Goal: Task Accomplishment & Management: Use online tool/utility

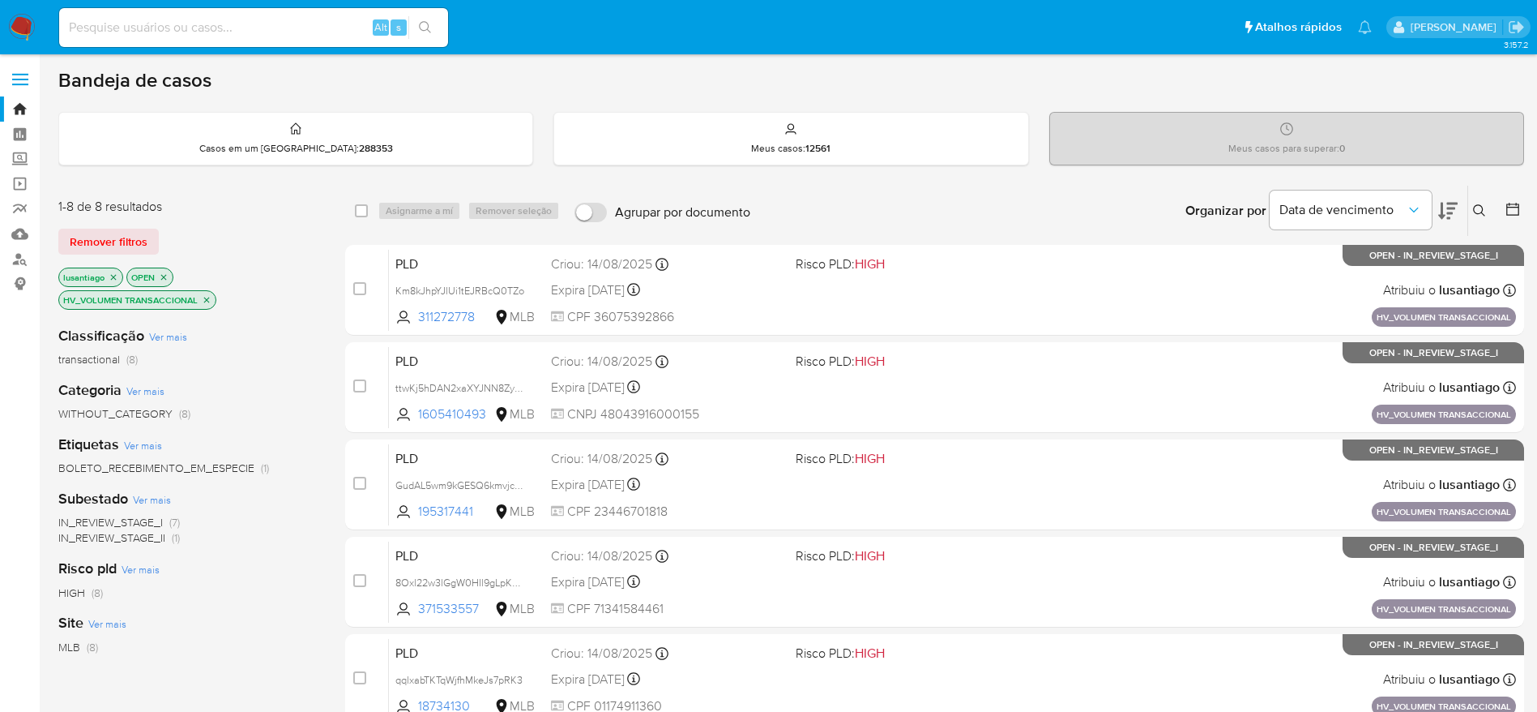
scroll to position [9, 0]
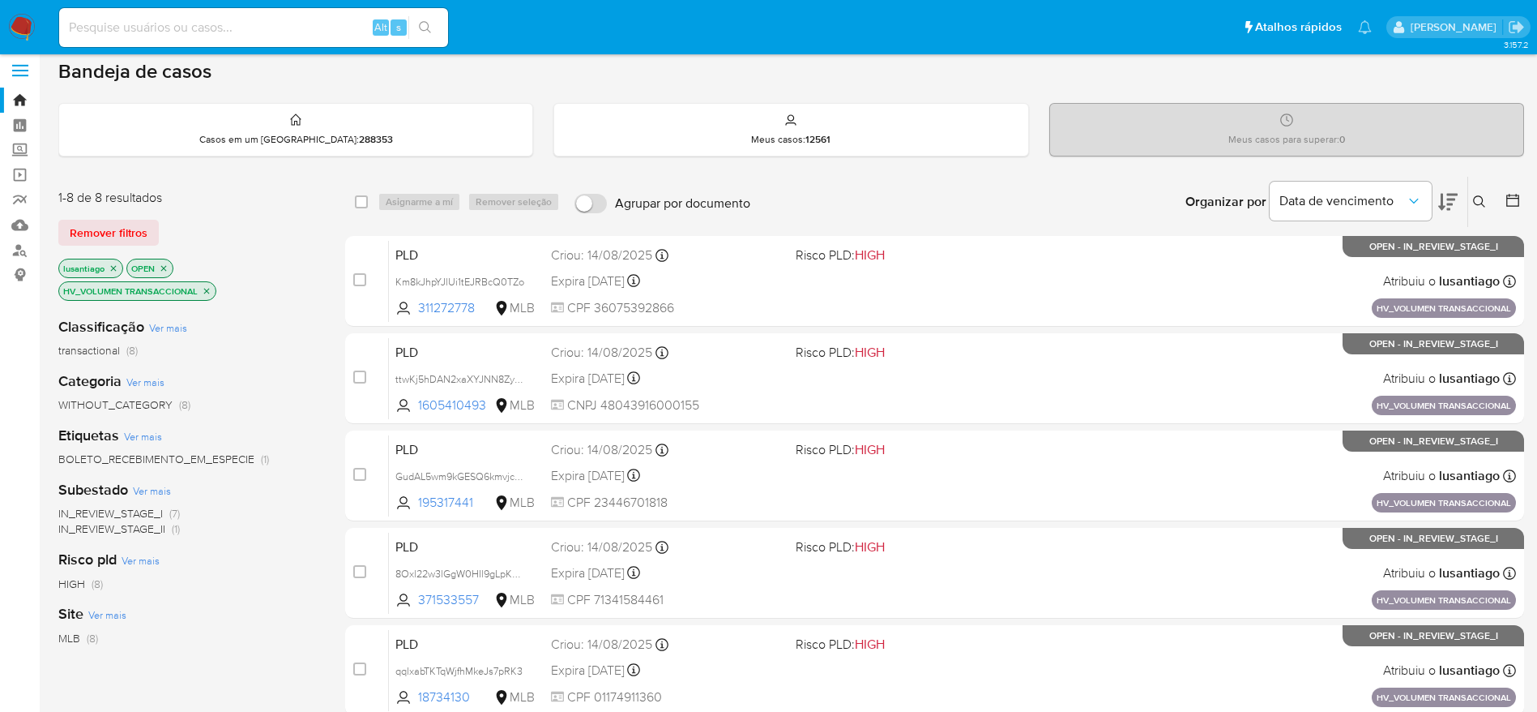
click at [228, 30] on input at bounding box center [253, 27] width 389 height 21
paste input "311272778"
type input "311272778"
click at [424, 21] on icon "search-icon" at bounding box center [425, 27] width 12 height 12
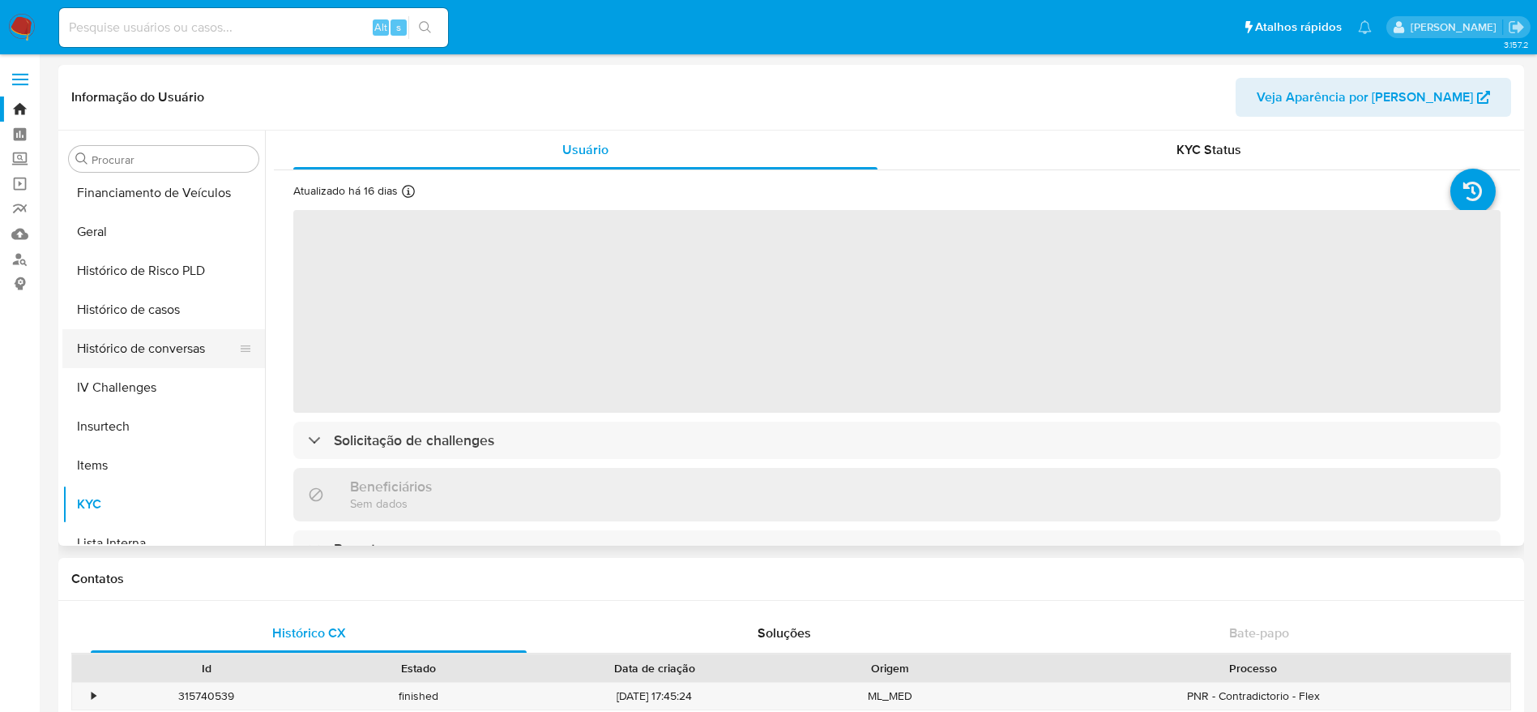
scroll to position [480, 0]
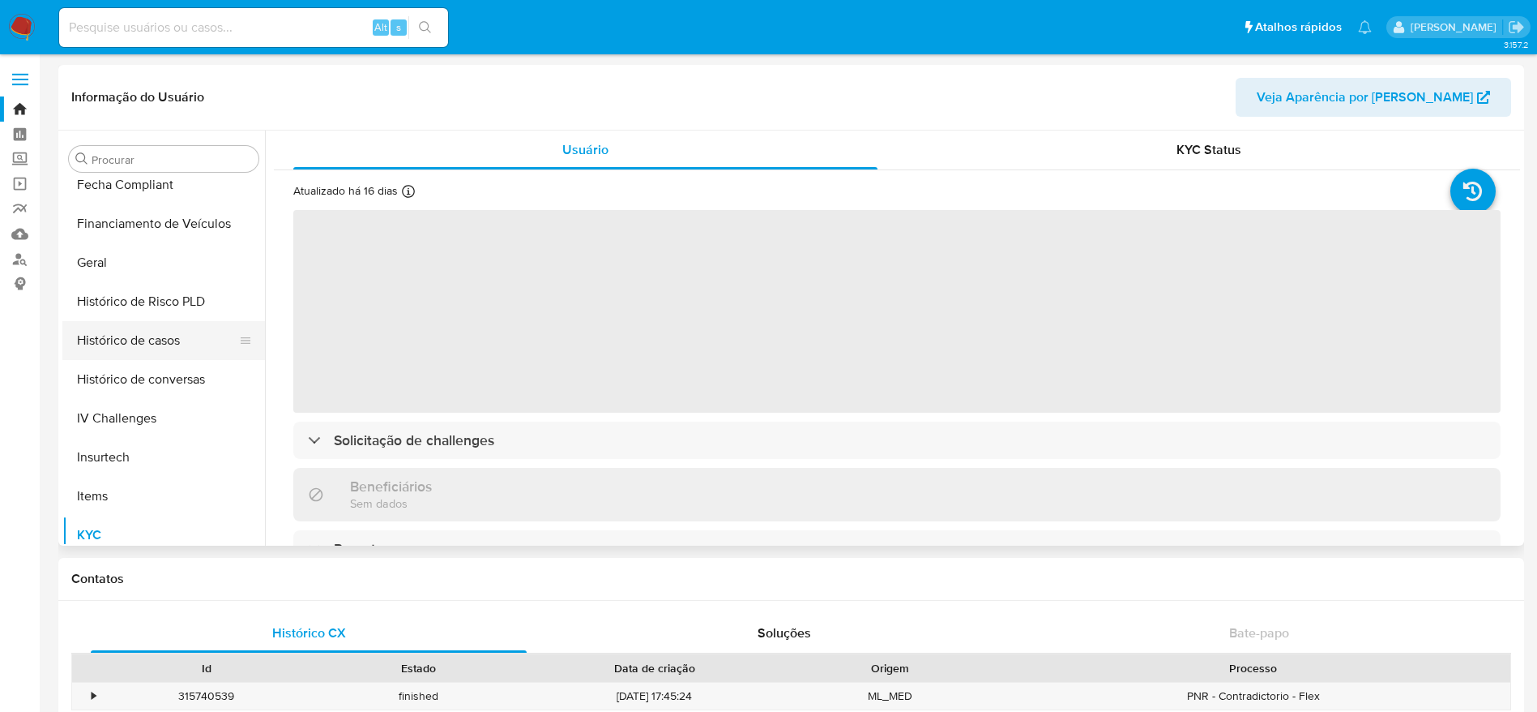
click at [137, 322] on button "Histórico de casos" at bounding box center [157, 340] width 190 height 39
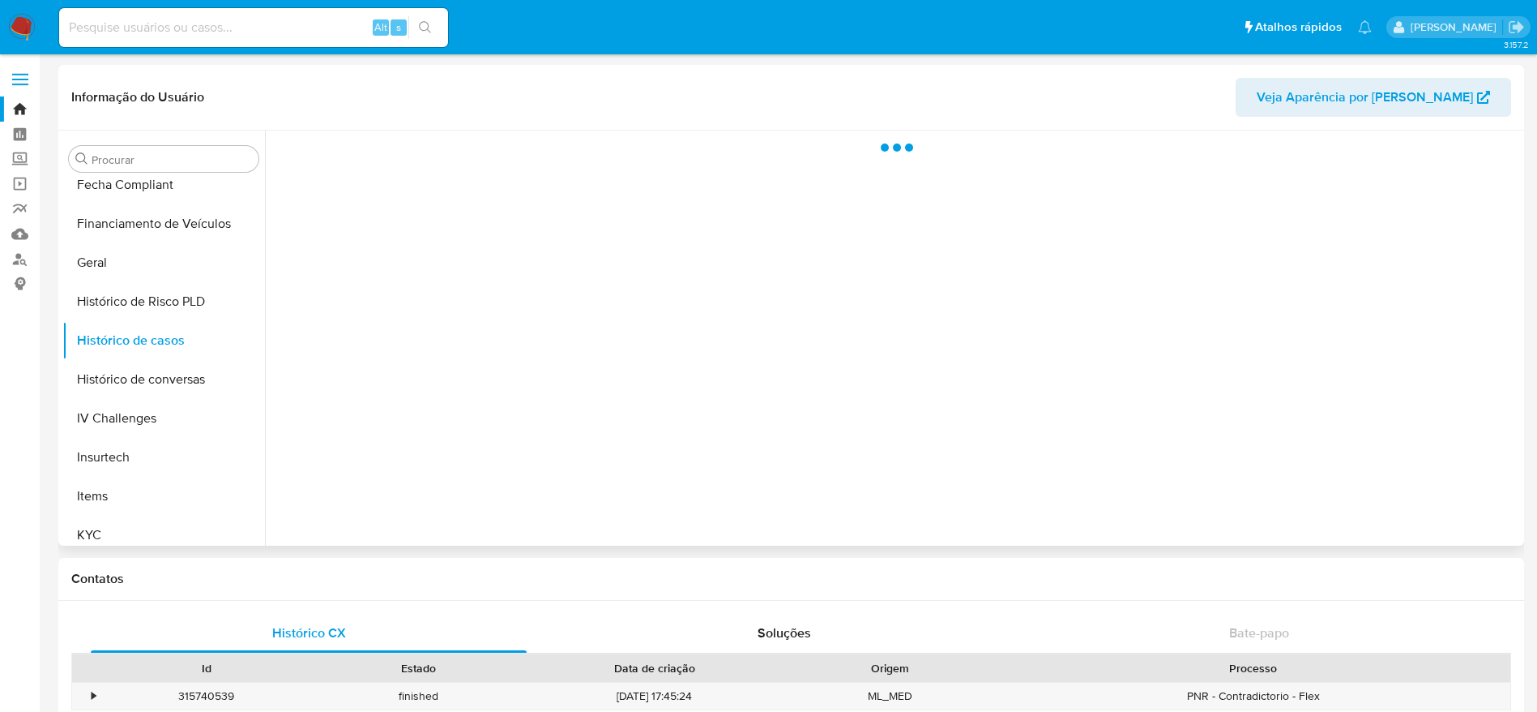
select select "10"
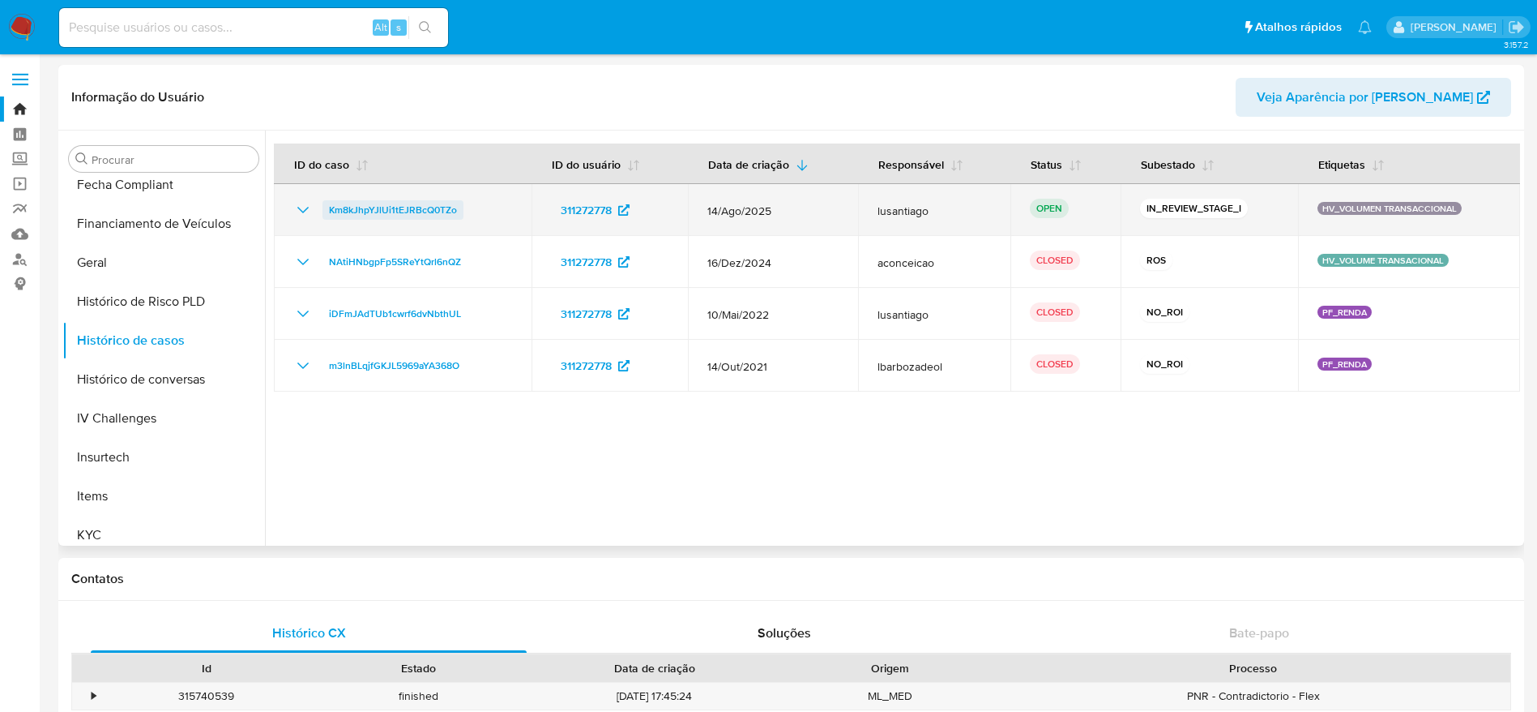
click at [382, 211] on span "Km8kJhpYJlUi1tEJRBcQ0TZo" at bounding box center [393, 209] width 128 height 19
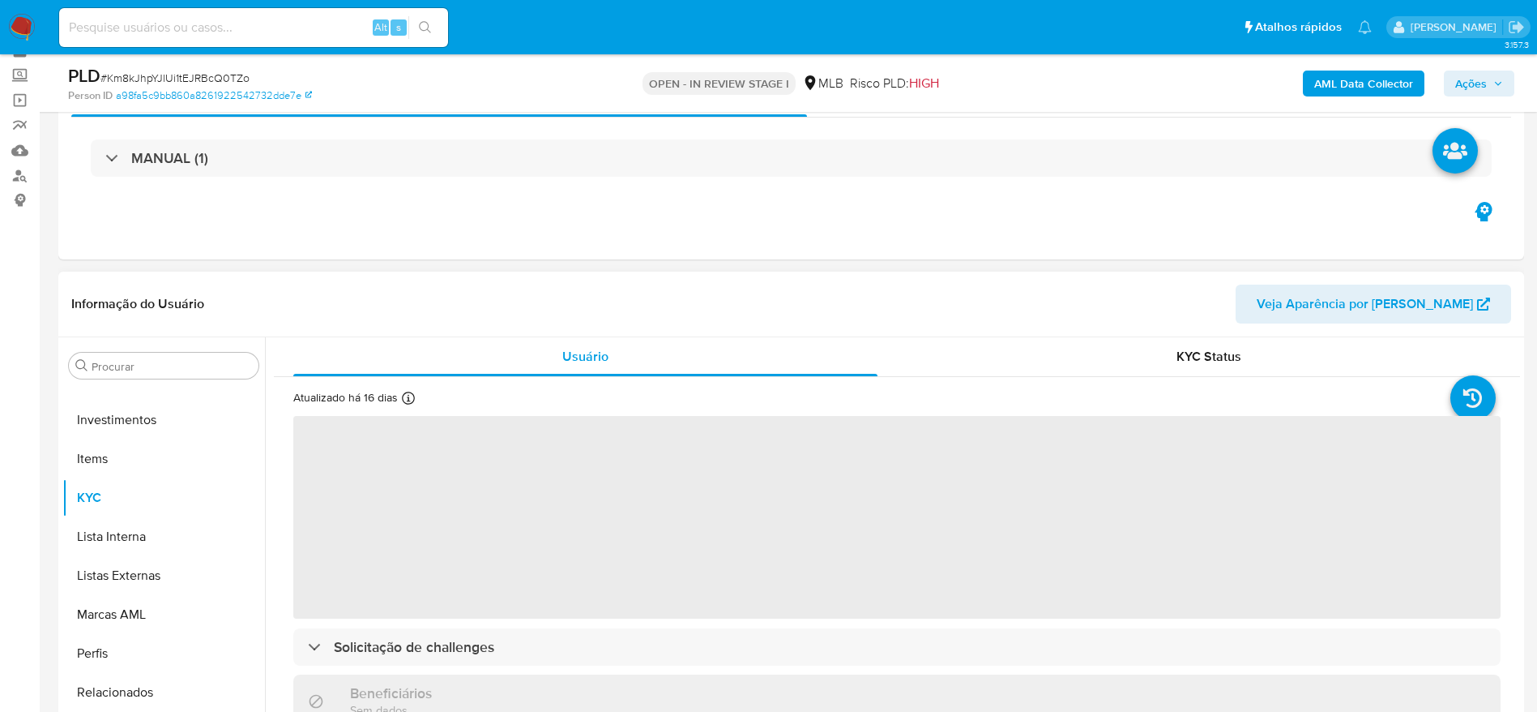
scroll to position [122, 0]
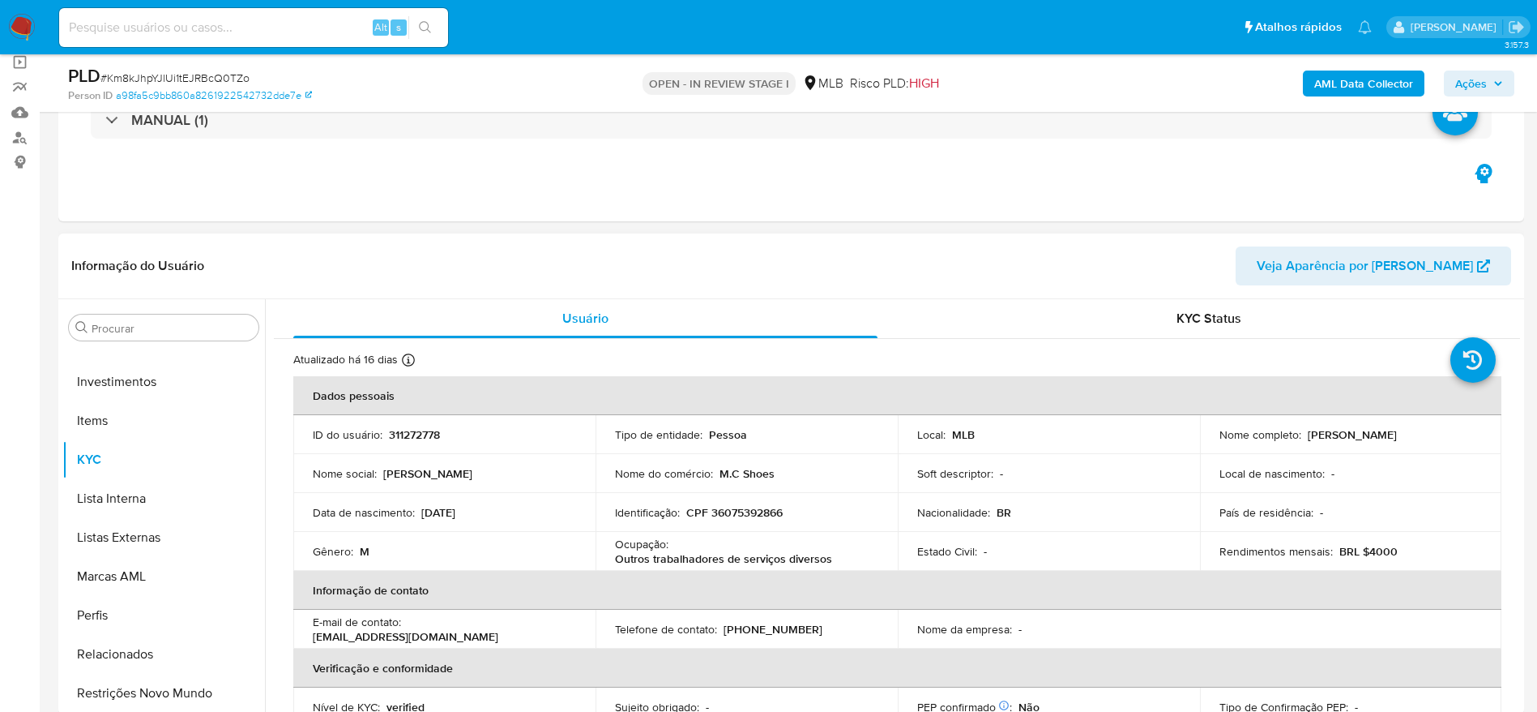
select select "10"
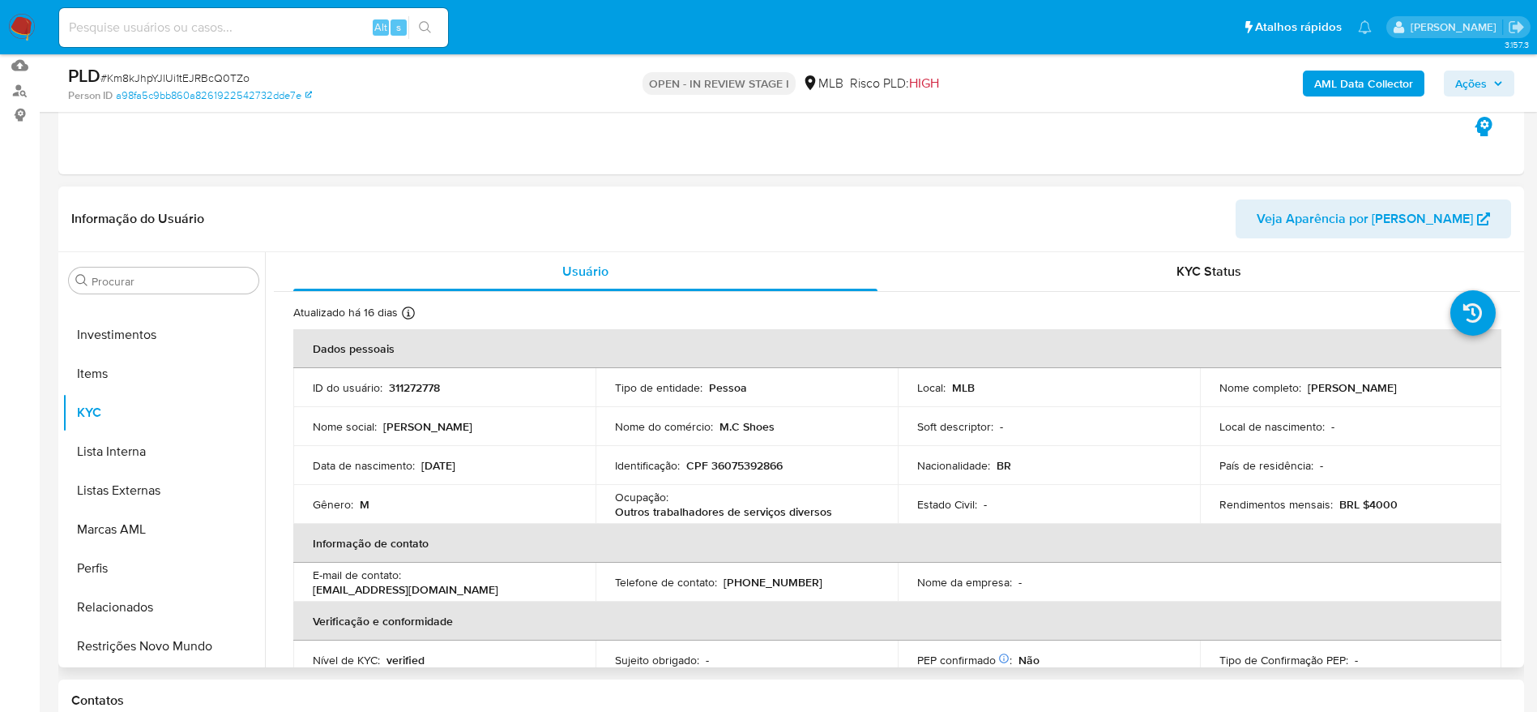
scroll to position [243, 0]
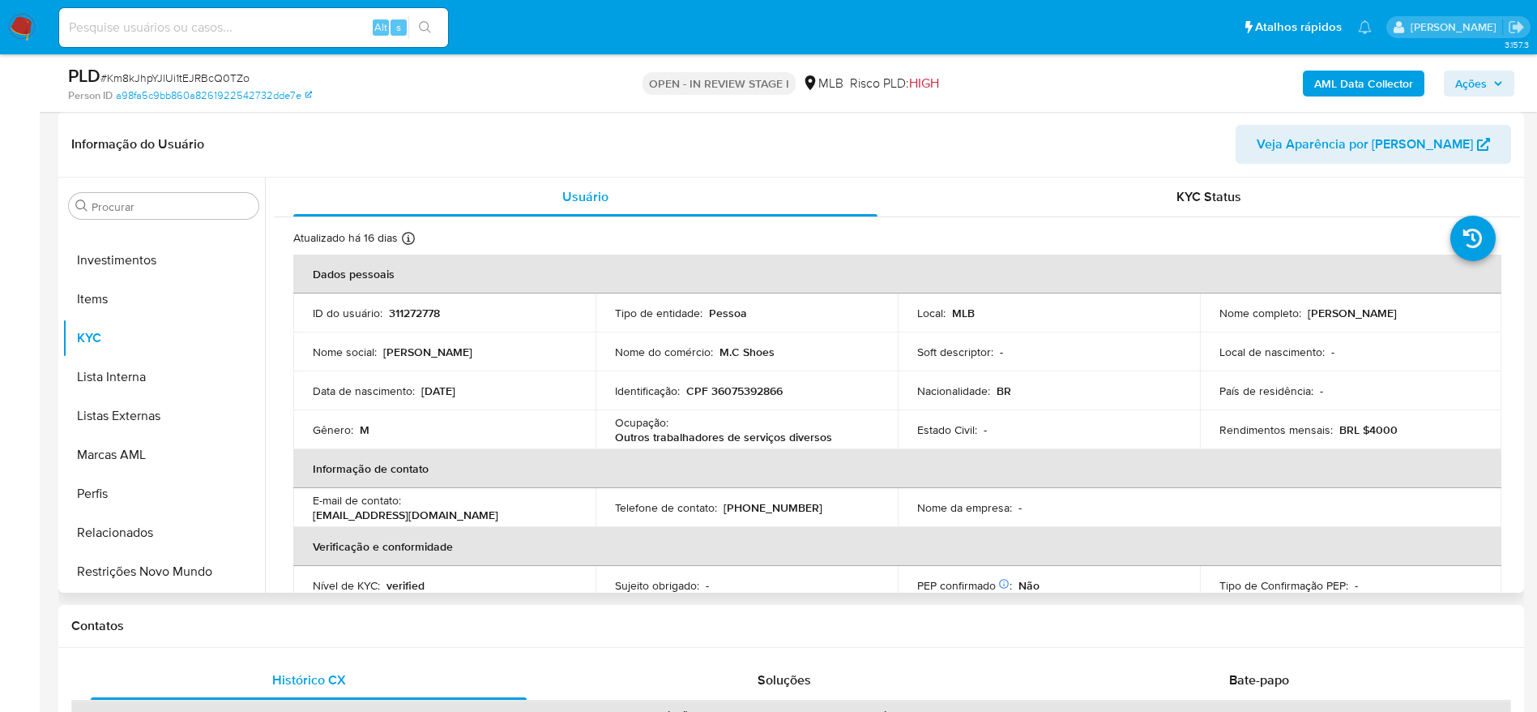
click at [732, 393] on p "CPF 36075392866" at bounding box center [734, 390] width 96 height 15
copy p "36075392866"
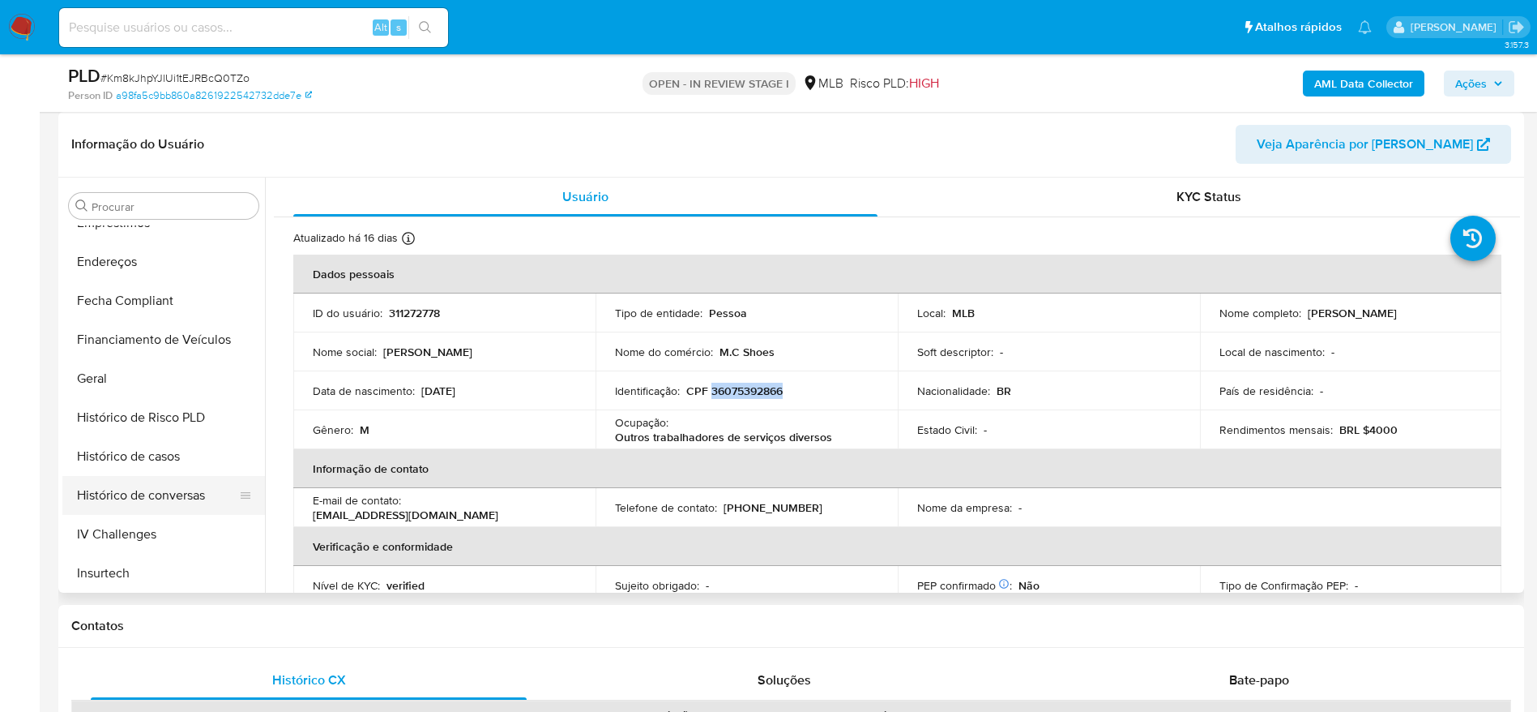
scroll to position [398, 0]
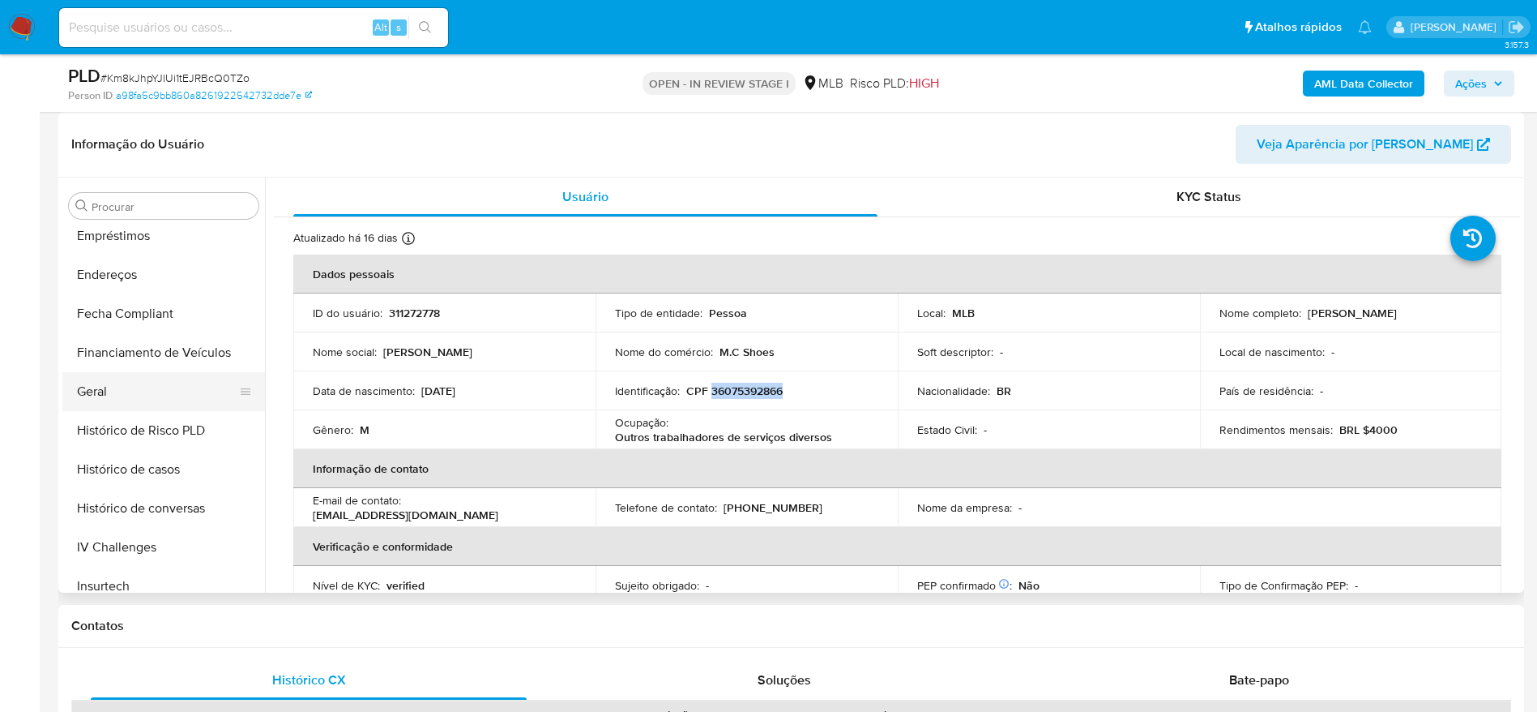
click at [106, 387] on button "Geral" at bounding box center [157, 391] width 190 height 39
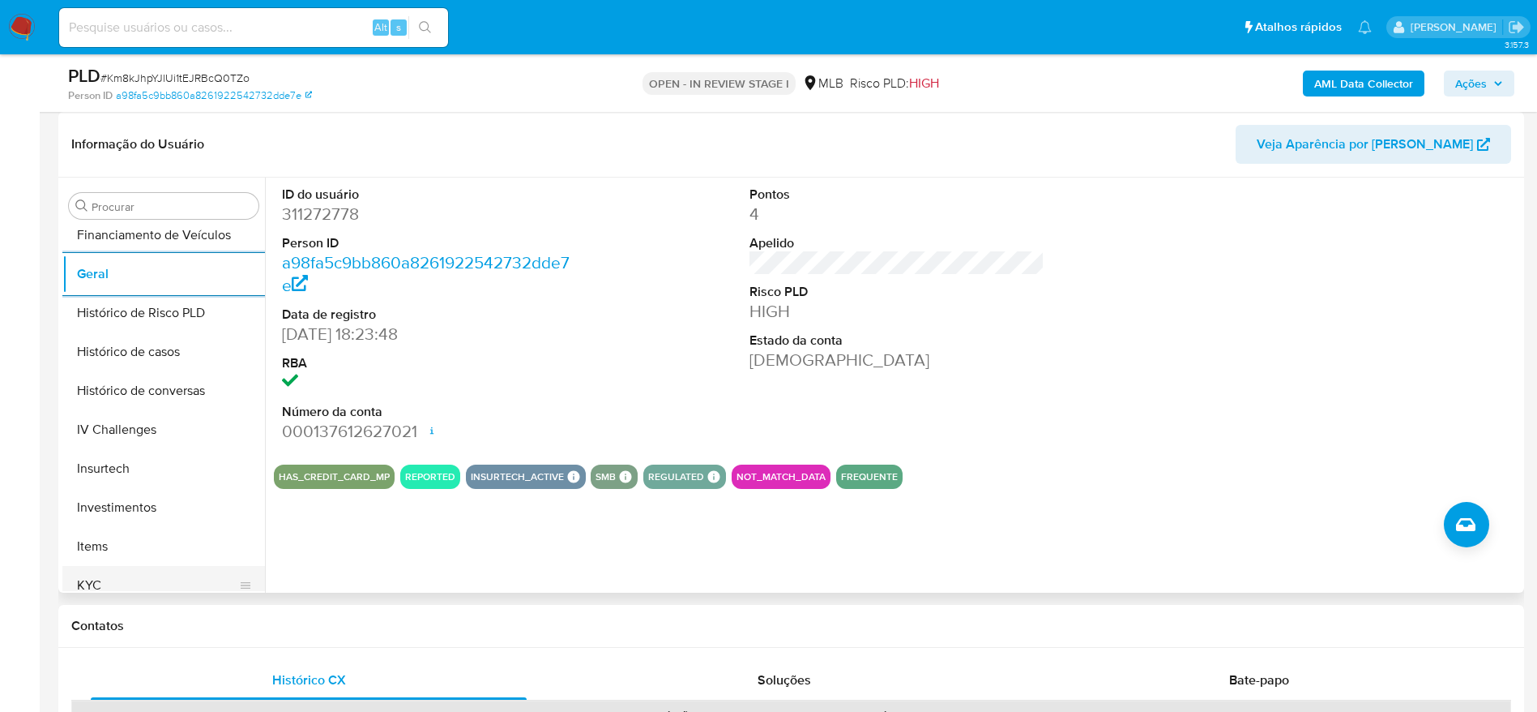
scroll to position [641, 0]
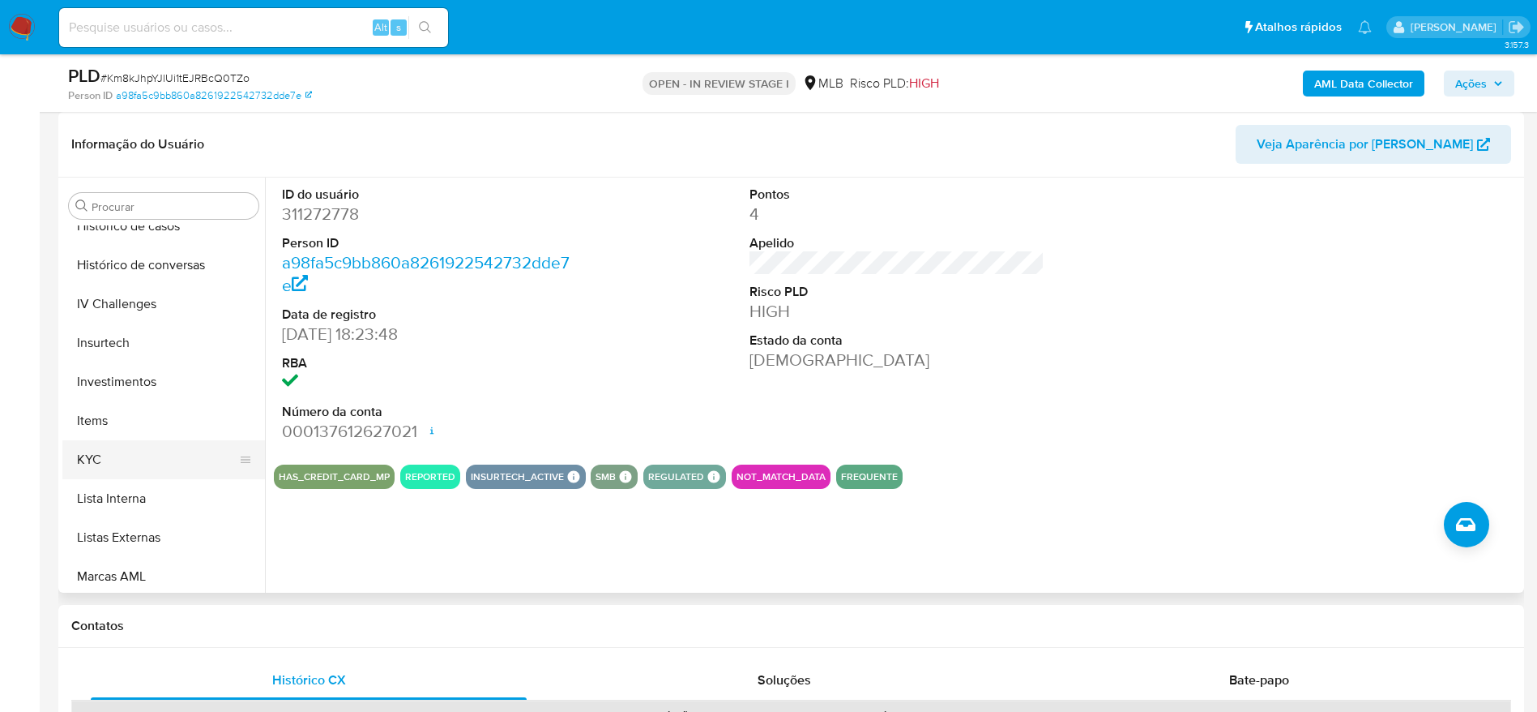
click at [131, 440] on button "KYC" at bounding box center [157, 459] width 190 height 39
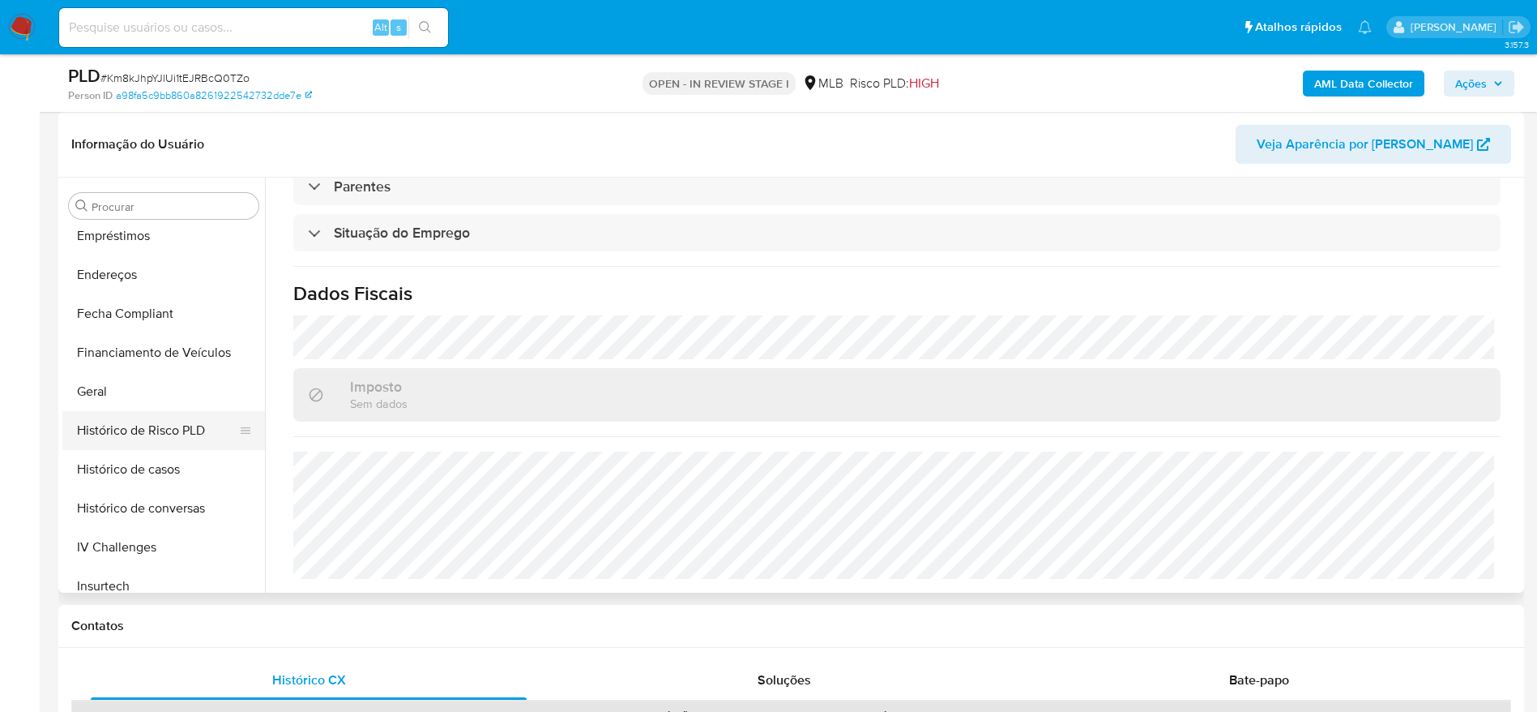
scroll to position [276, 0]
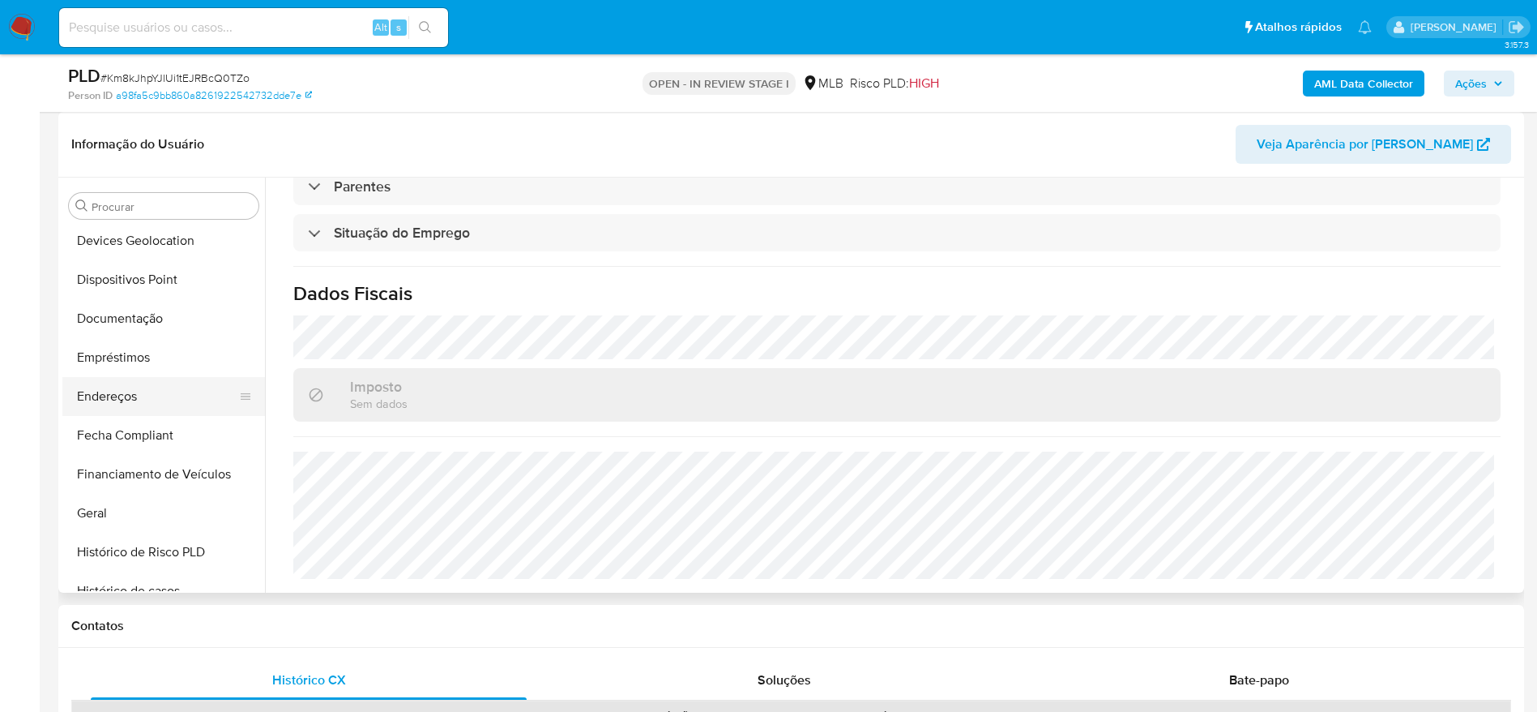
click at [143, 390] on button "Endereços" at bounding box center [157, 396] width 190 height 39
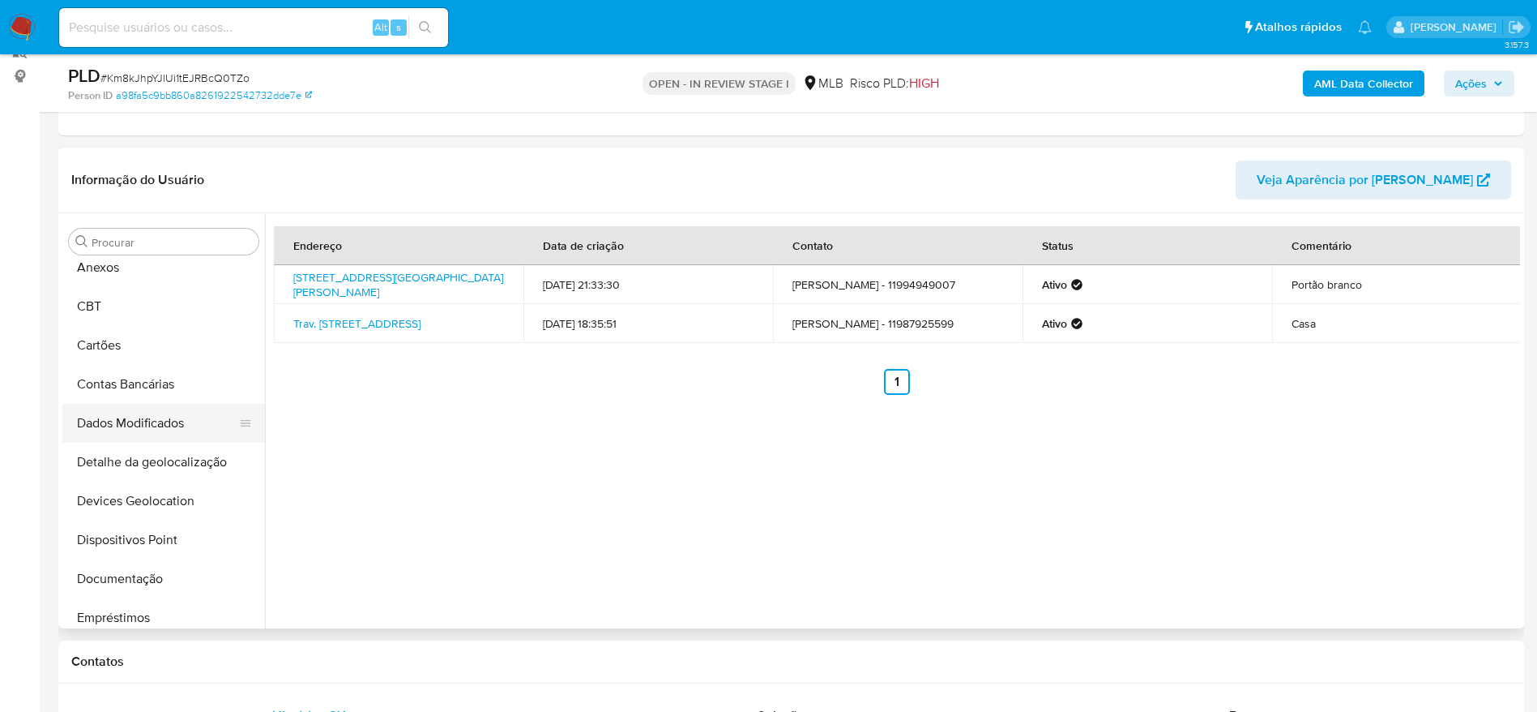
scroll to position [33, 0]
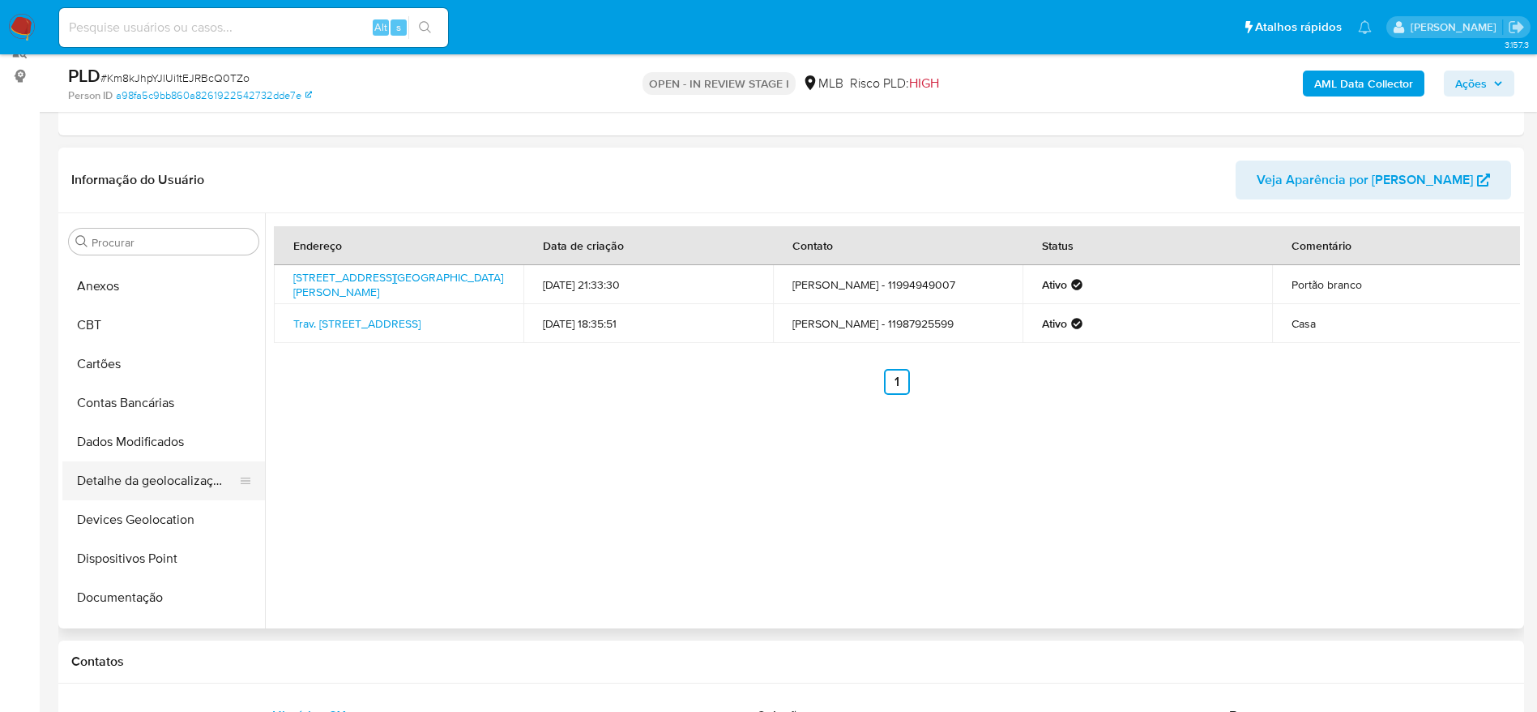
click at [135, 481] on button "Detalhe da geolocalização" at bounding box center [157, 480] width 190 height 39
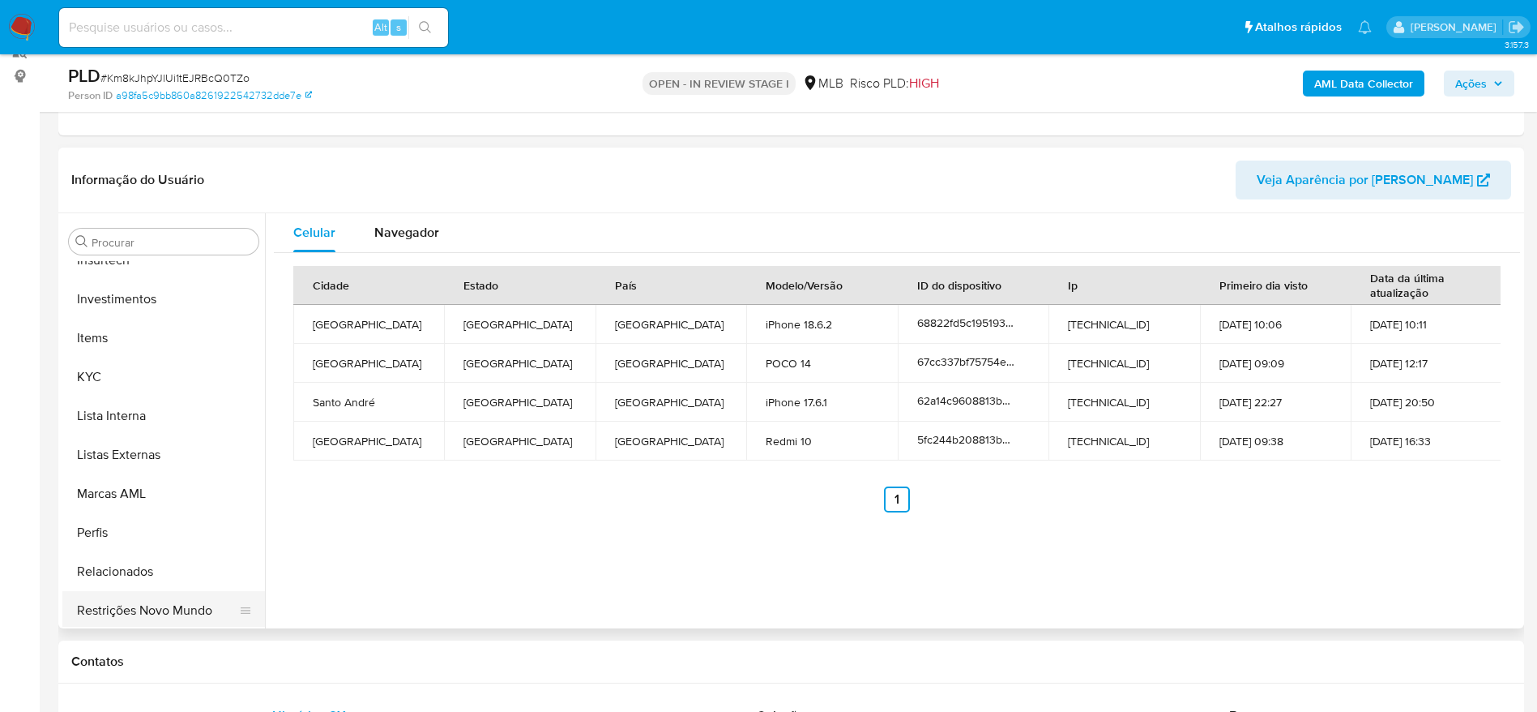
scroll to position [763, 0]
click at [156, 604] on button "Restrições Novo Mundo" at bounding box center [157, 607] width 190 height 39
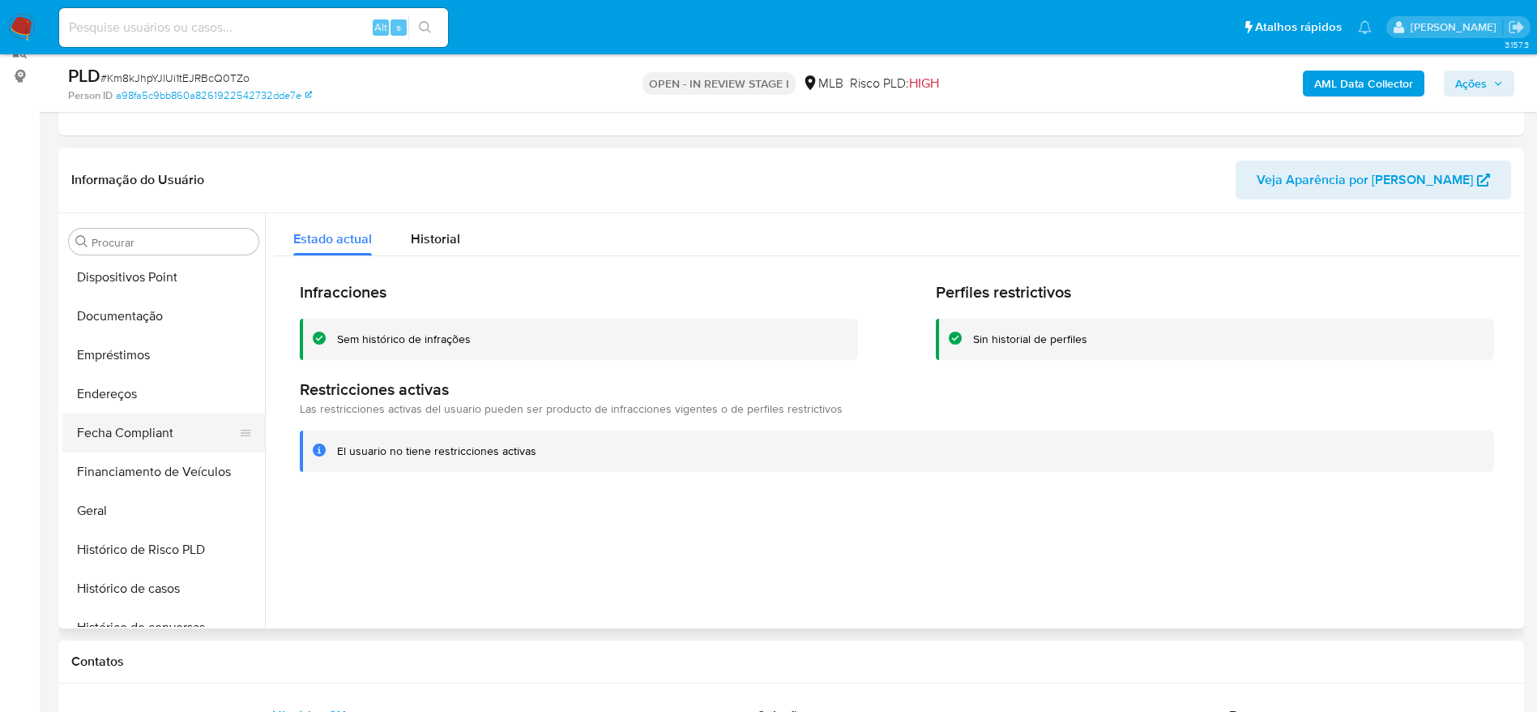
scroll to position [276, 0]
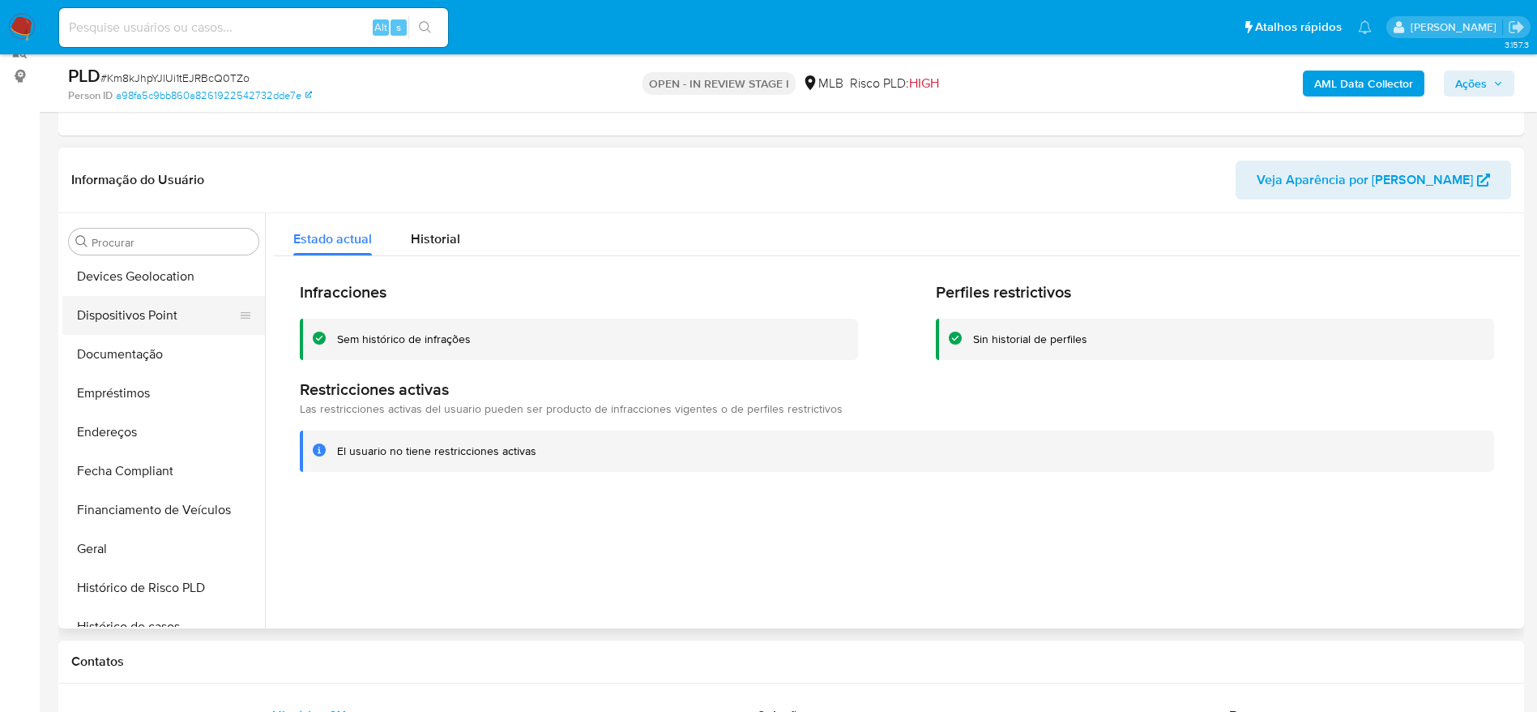
click at [143, 313] on button "Dispositivos Point" at bounding box center [157, 315] width 190 height 39
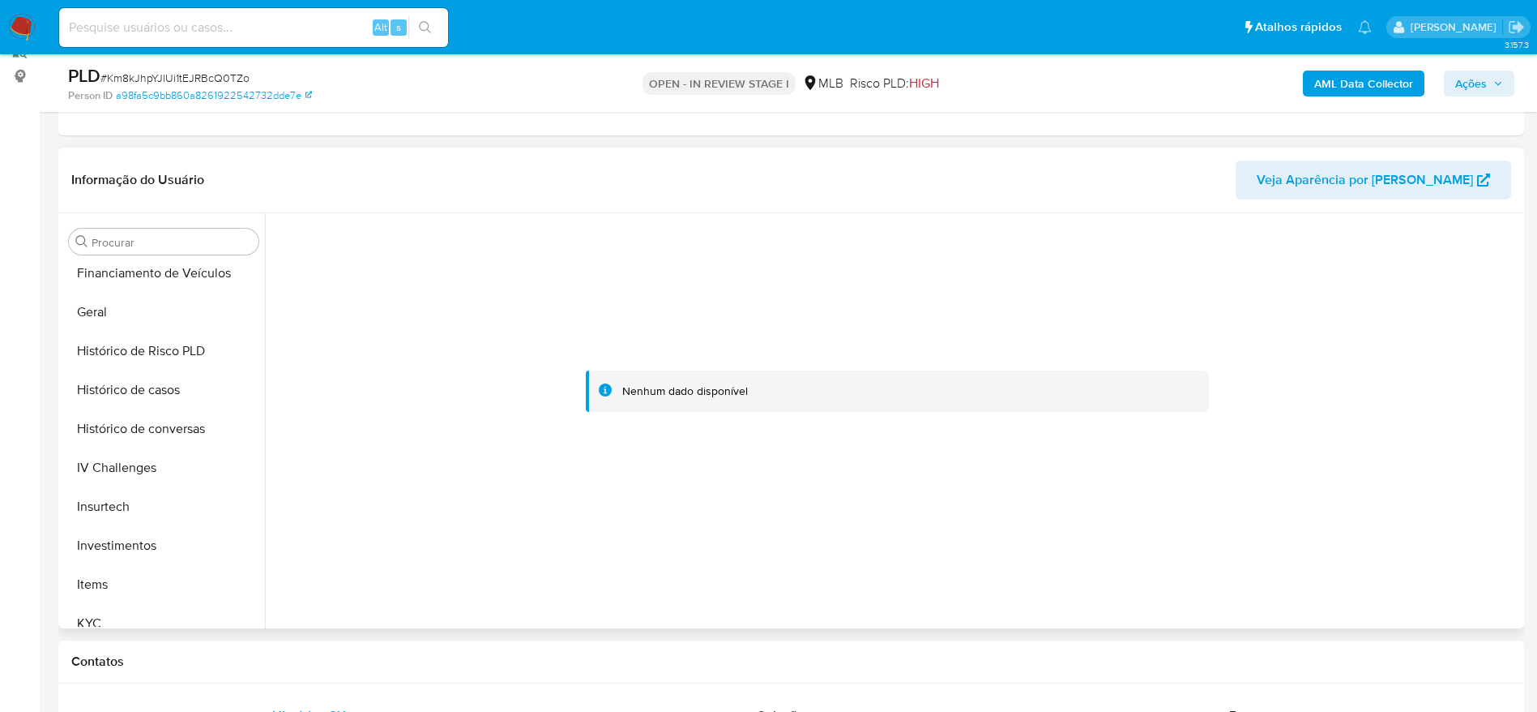
scroll to position [519, 0]
click at [105, 611] on button "KYC" at bounding box center [157, 616] width 190 height 39
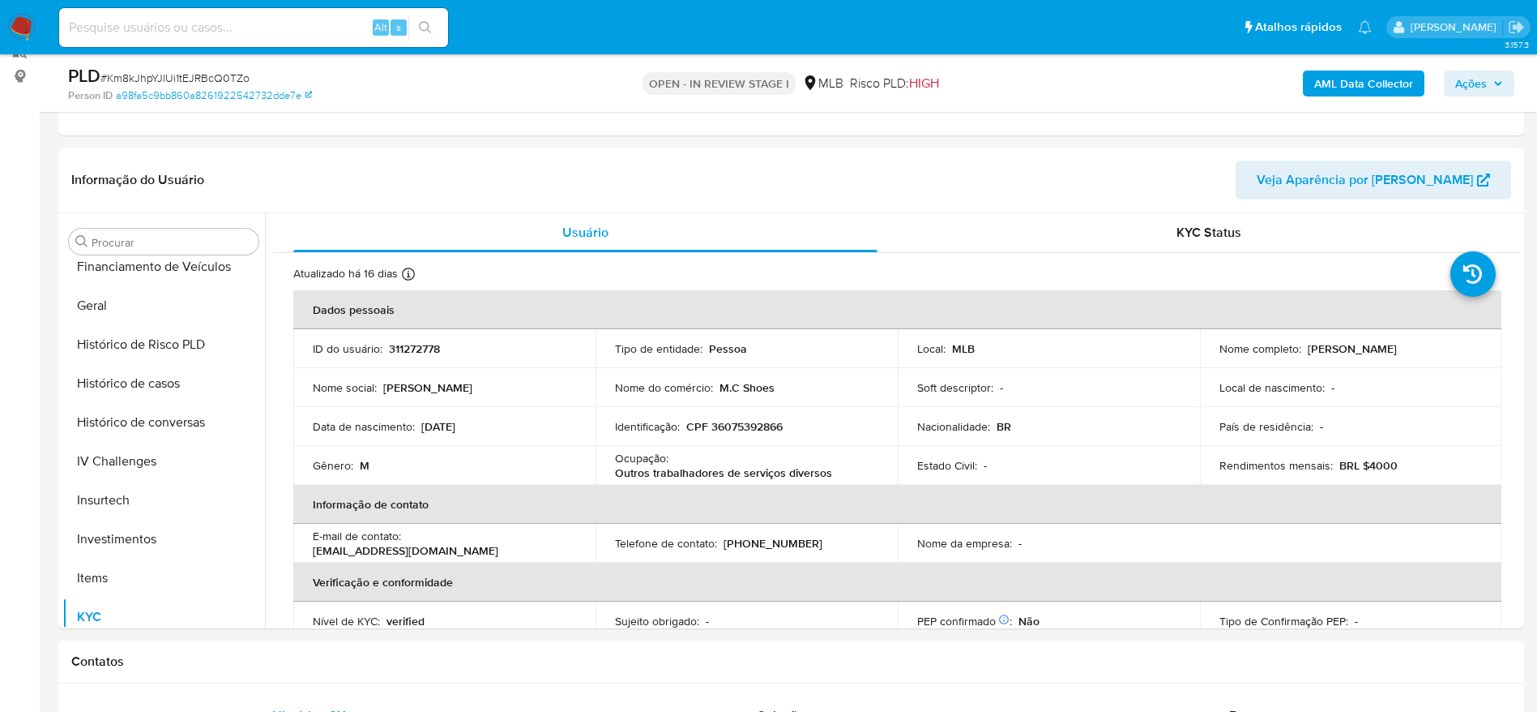
click at [1484, 90] on span "Ações" at bounding box center [1471, 84] width 32 height 26
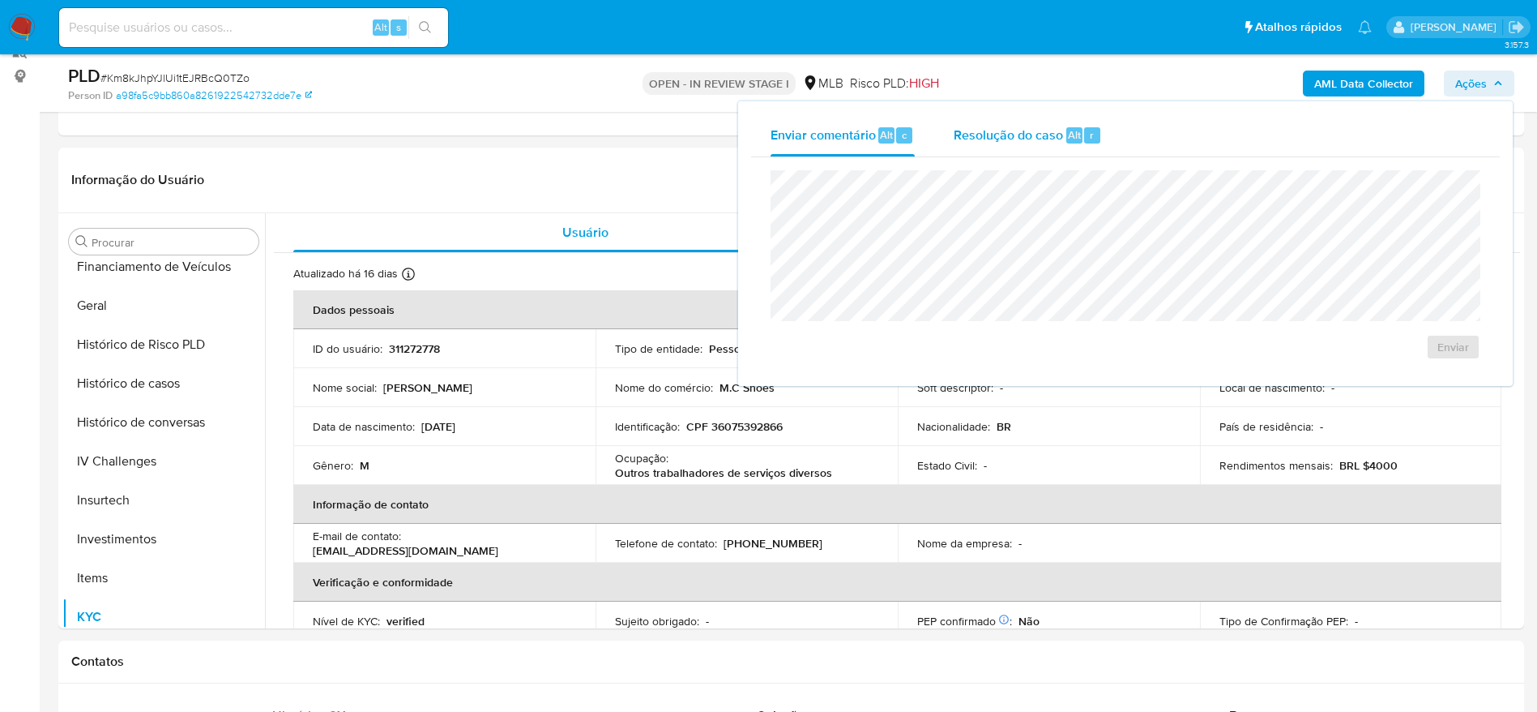
click at [1023, 136] on span "Resolução do caso" at bounding box center [1008, 134] width 109 height 19
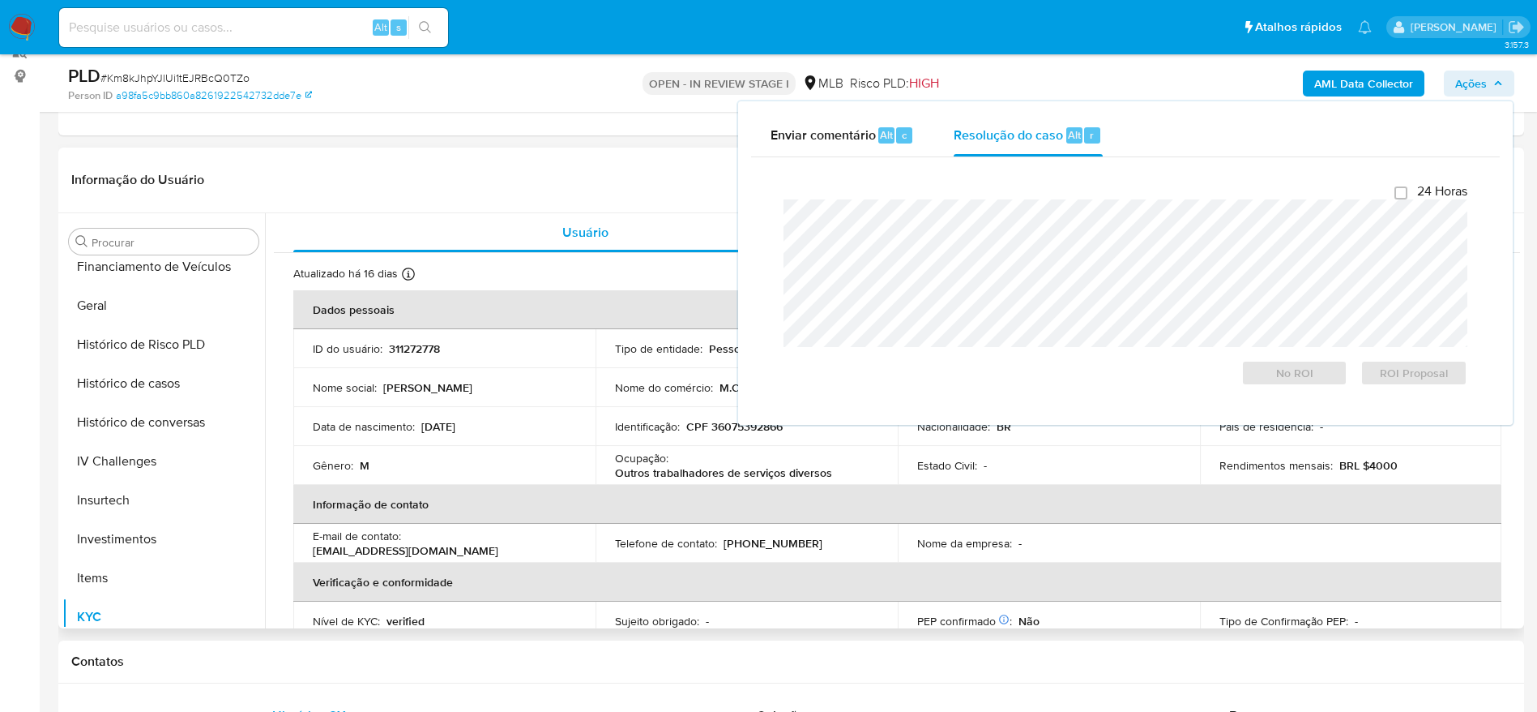
click at [634, 160] on header "Informação do Usuário Veja Aparência por Pessoa" at bounding box center [791, 179] width 1440 height 39
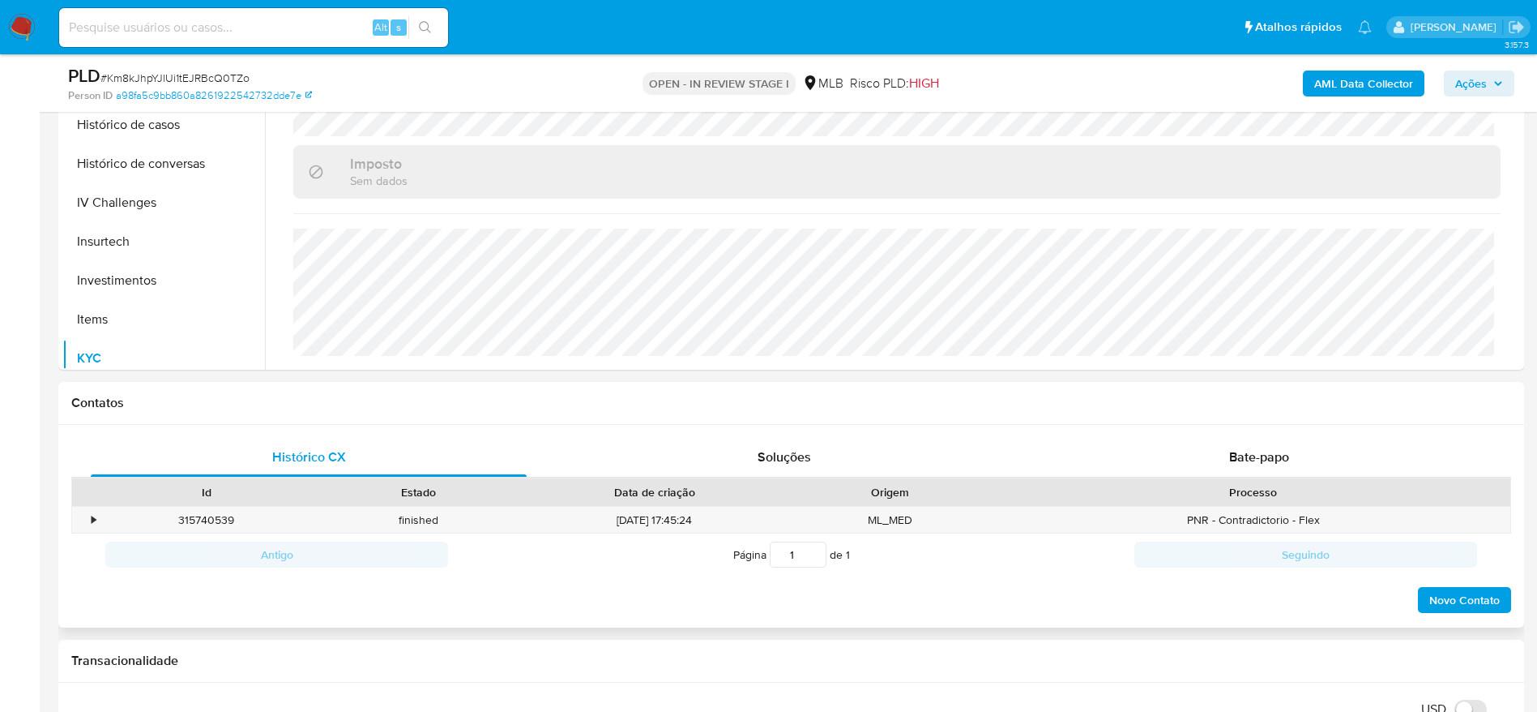
scroll to position [572, 0]
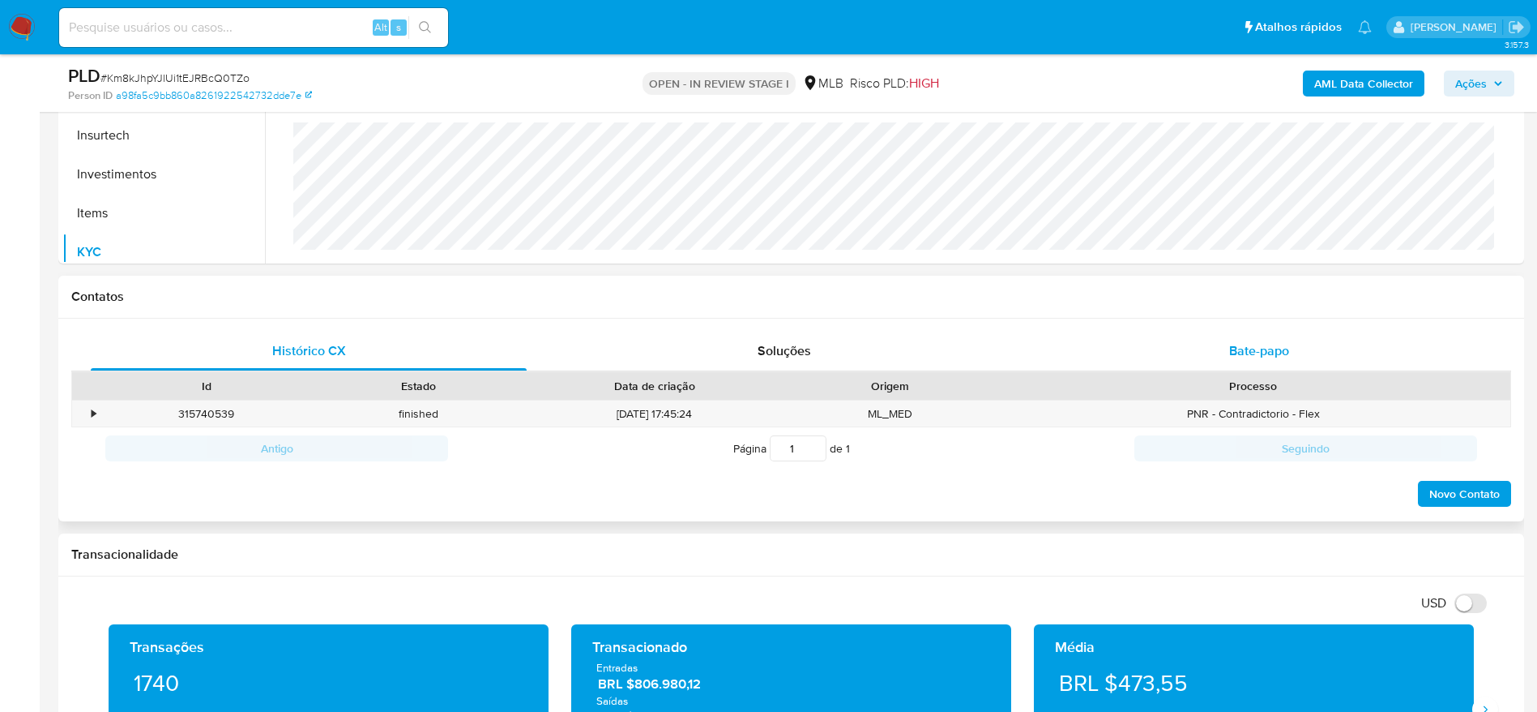
click at [1246, 353] on span "Bate-papo" at bounding box center [1259, 350] width 60 height 19
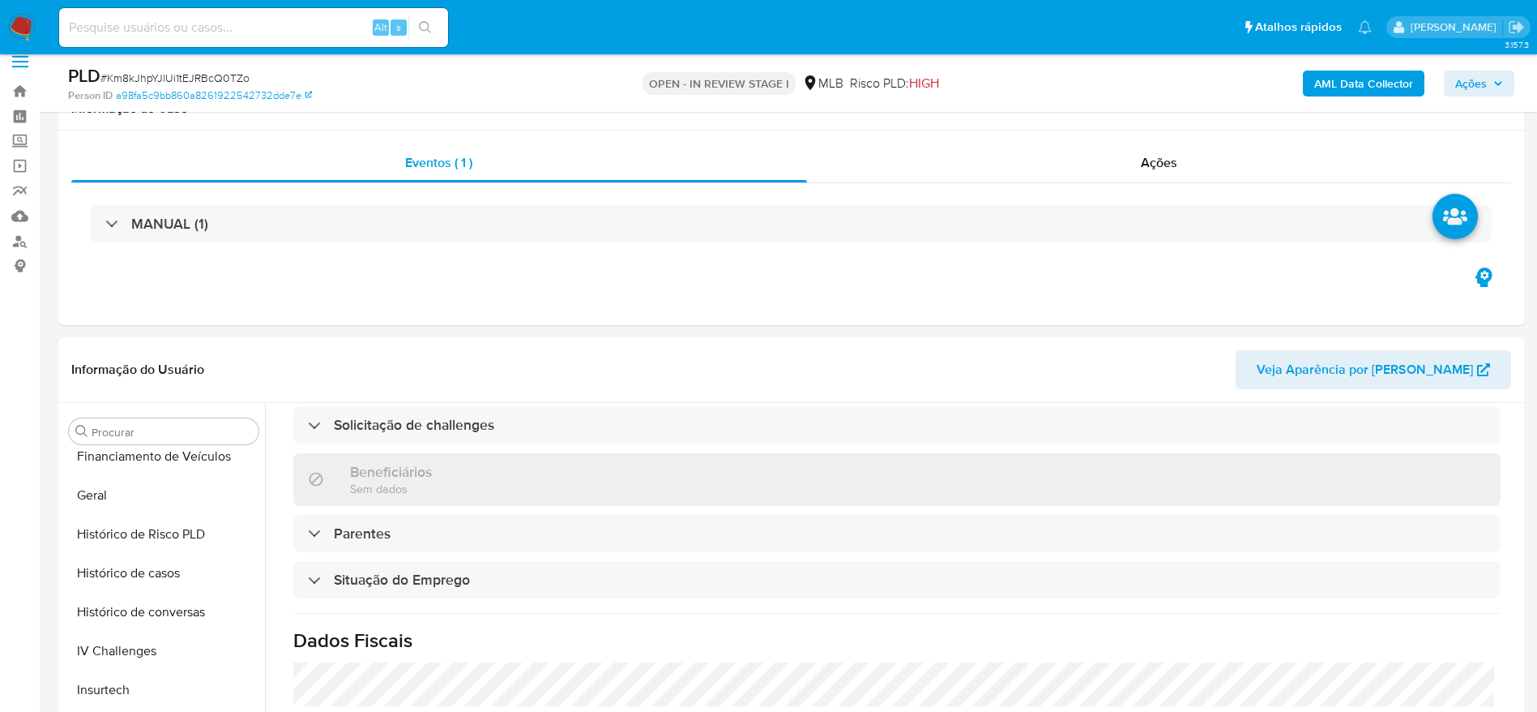
scroll to position [0, 0]
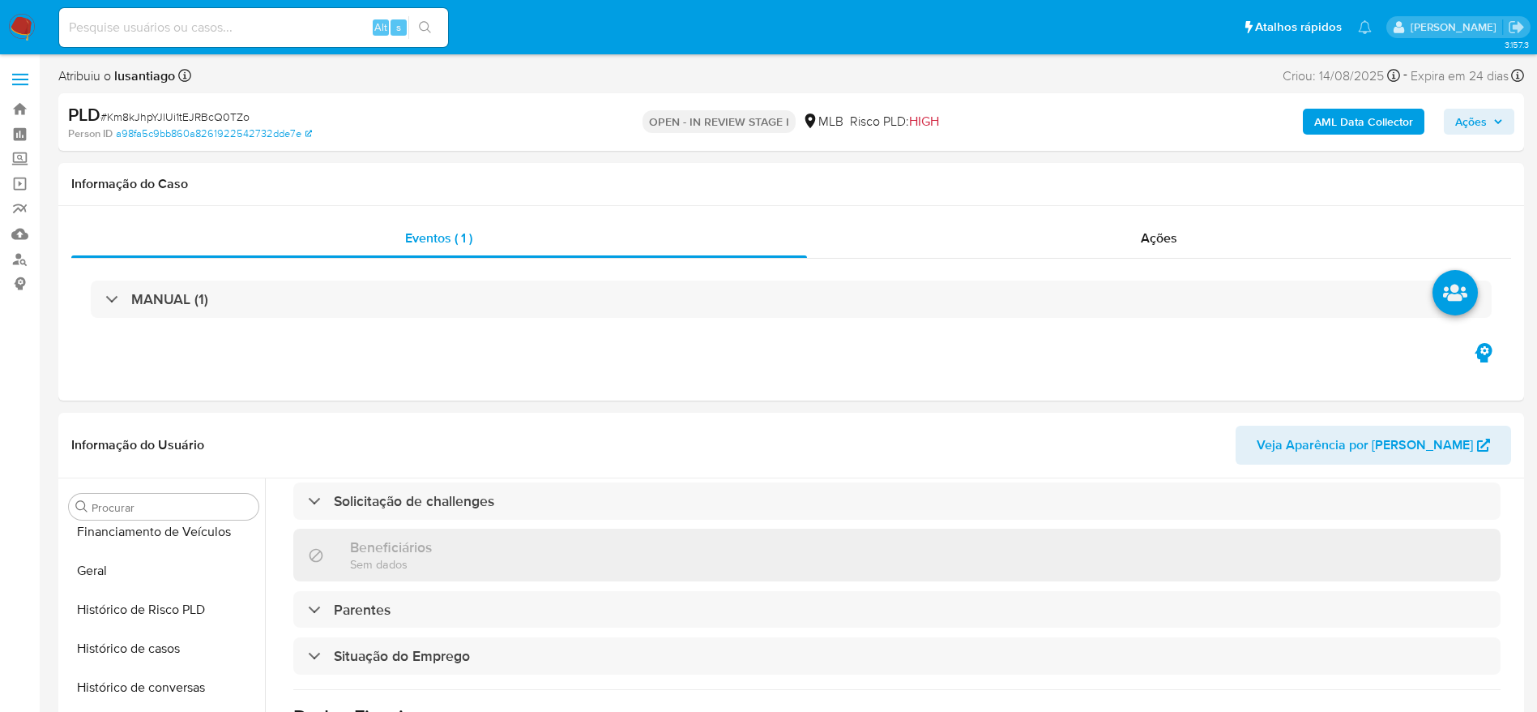
click at [1483, 121] on span "Ações" at bounding box center [1471, 122] width 32 height 26
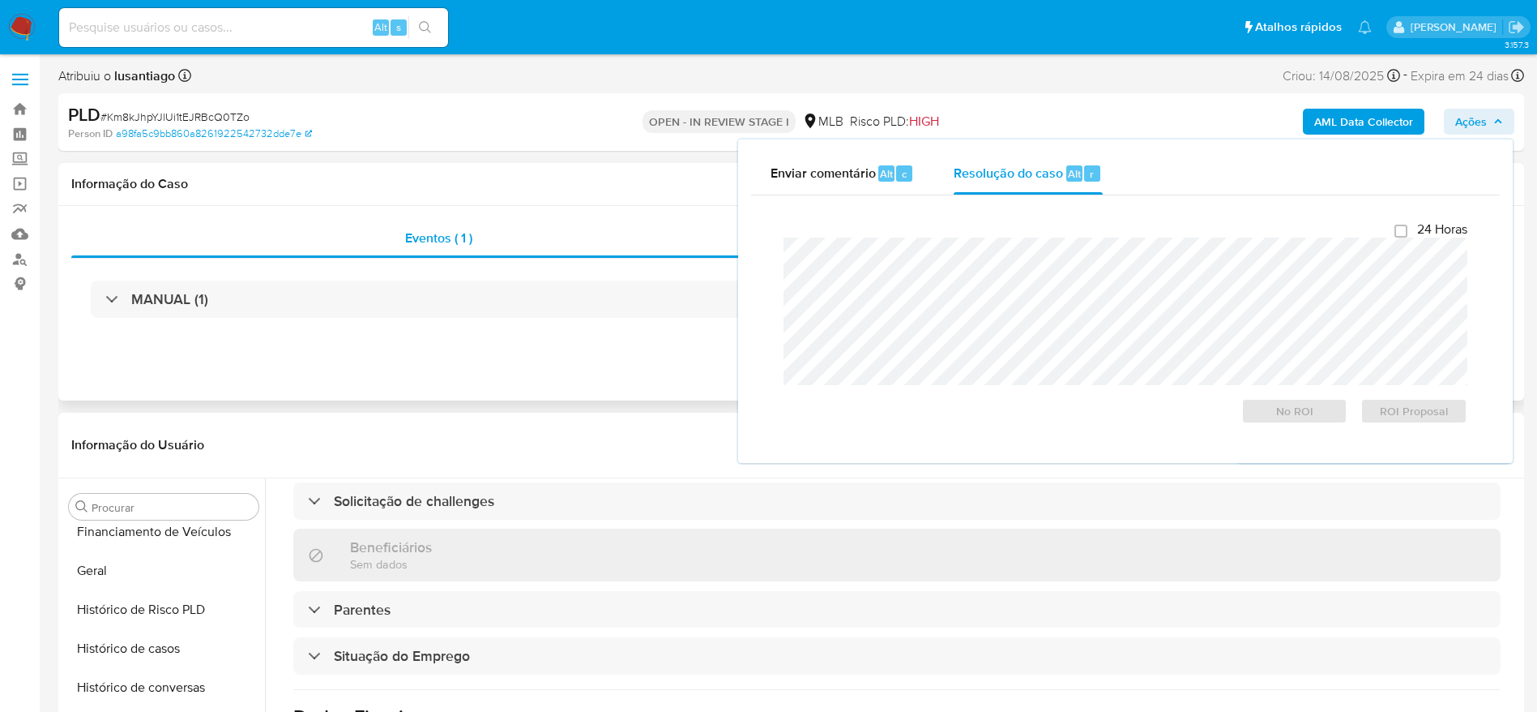
click at [606, 199] on div "Informação do Caso" at bounding box center [791, 184] width 1466 height 43
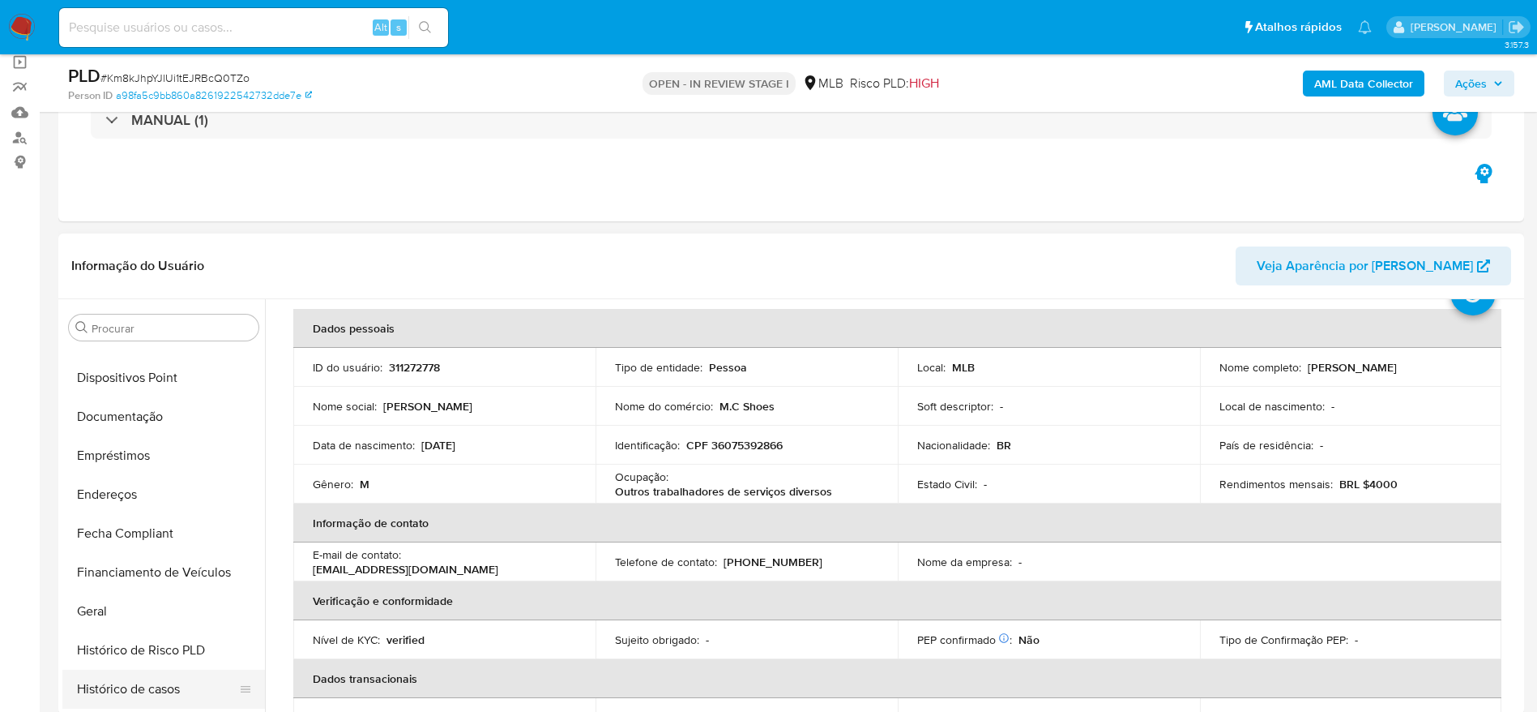
scroll to position [276, 0]
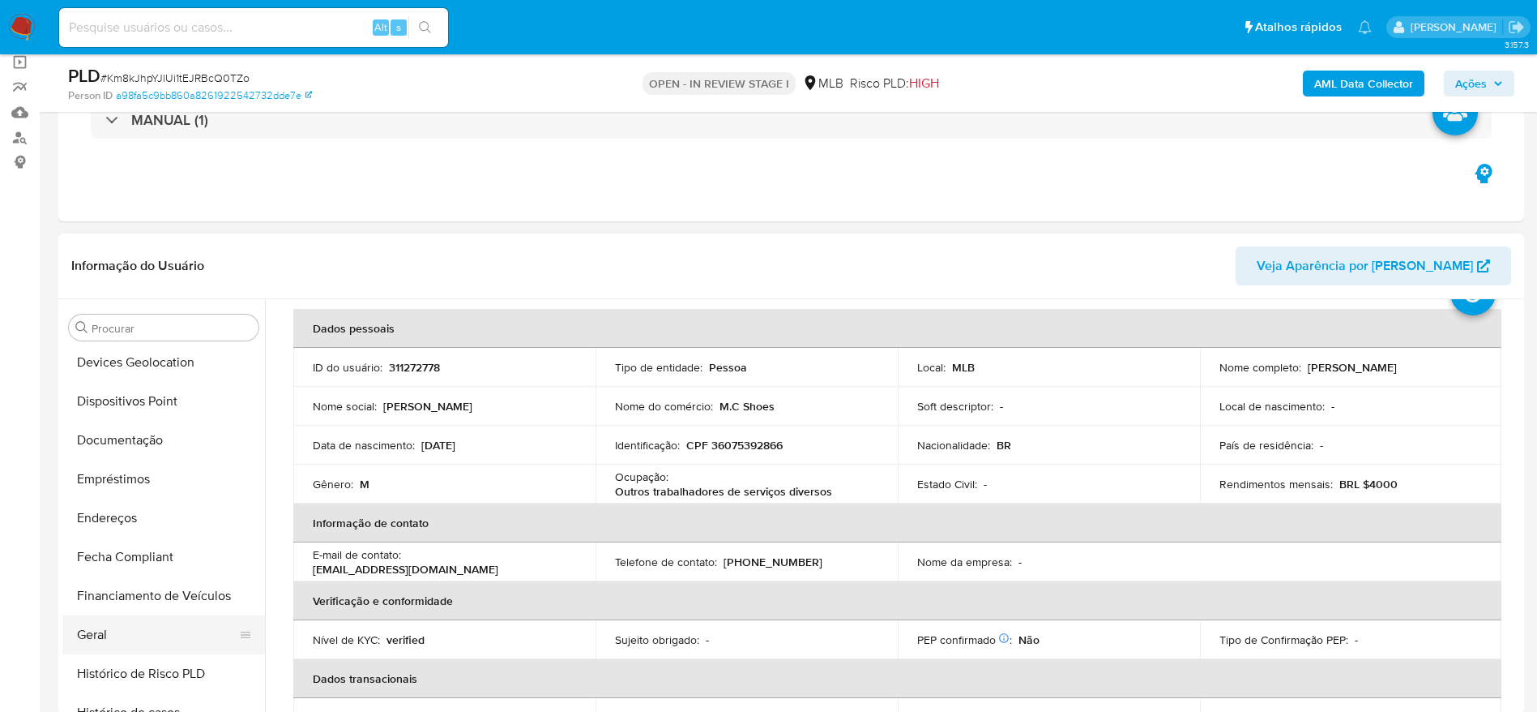
click at [112, 629] on button "Geral" at bounding box center [157, 634] width 190 height 39
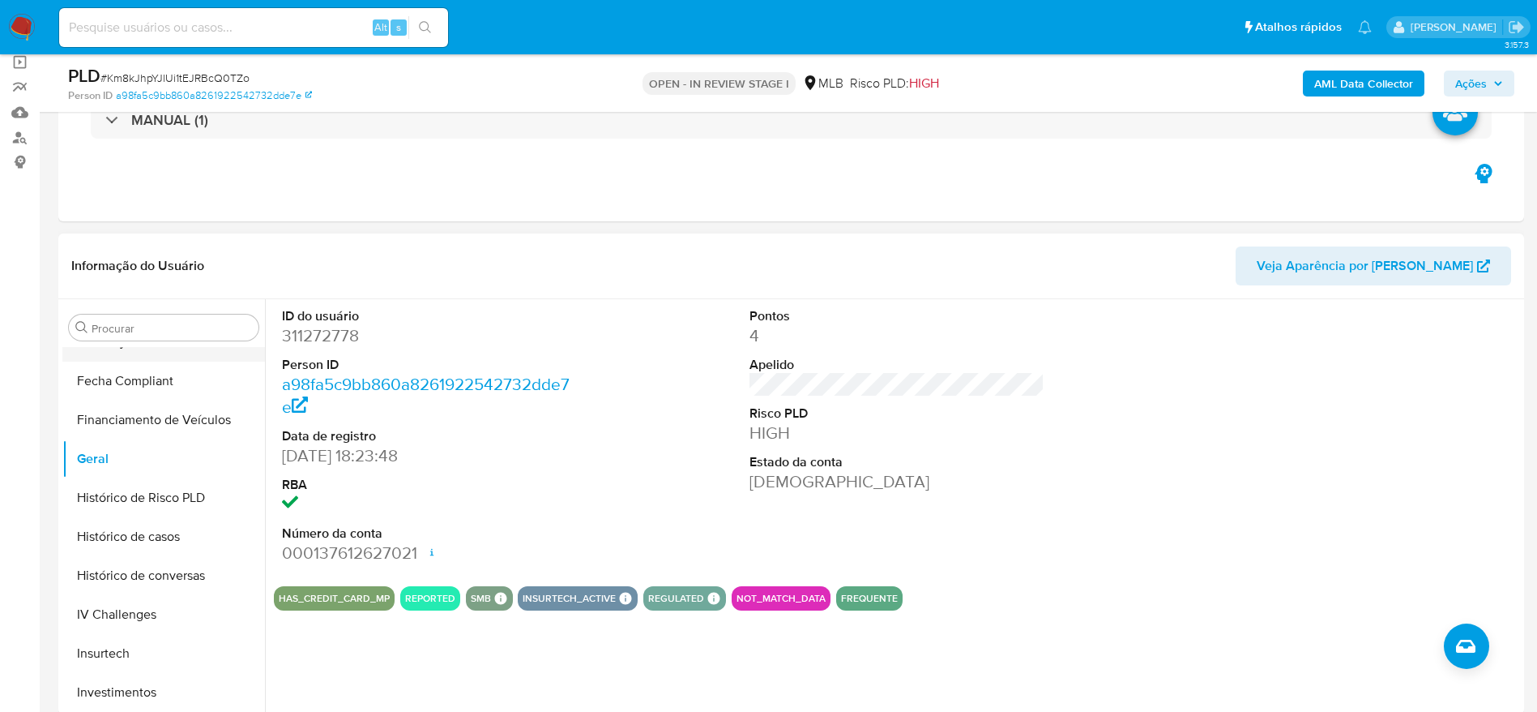
scroll to position [641, 0]
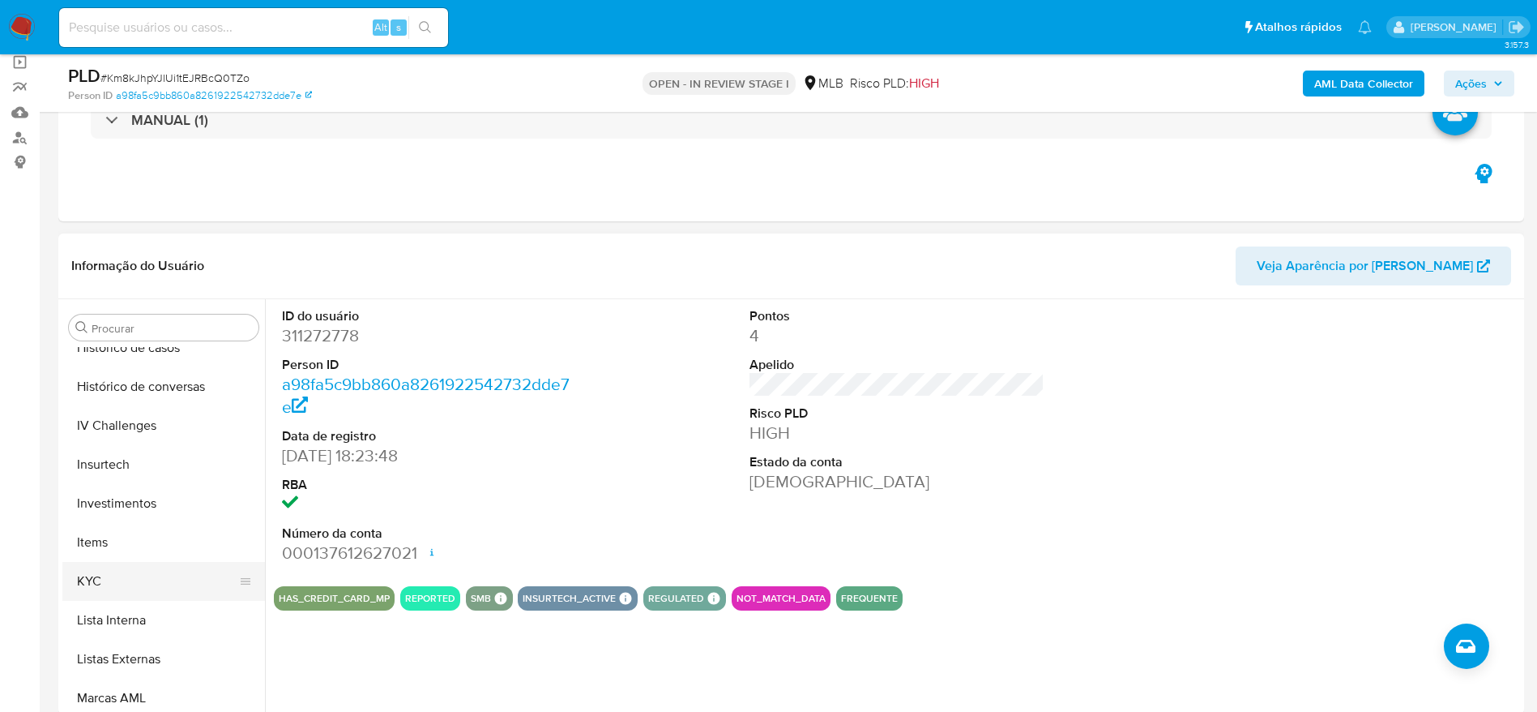
click at [92, 596] on button "KYC" at bounding box center [157, 581] width 190 height 39
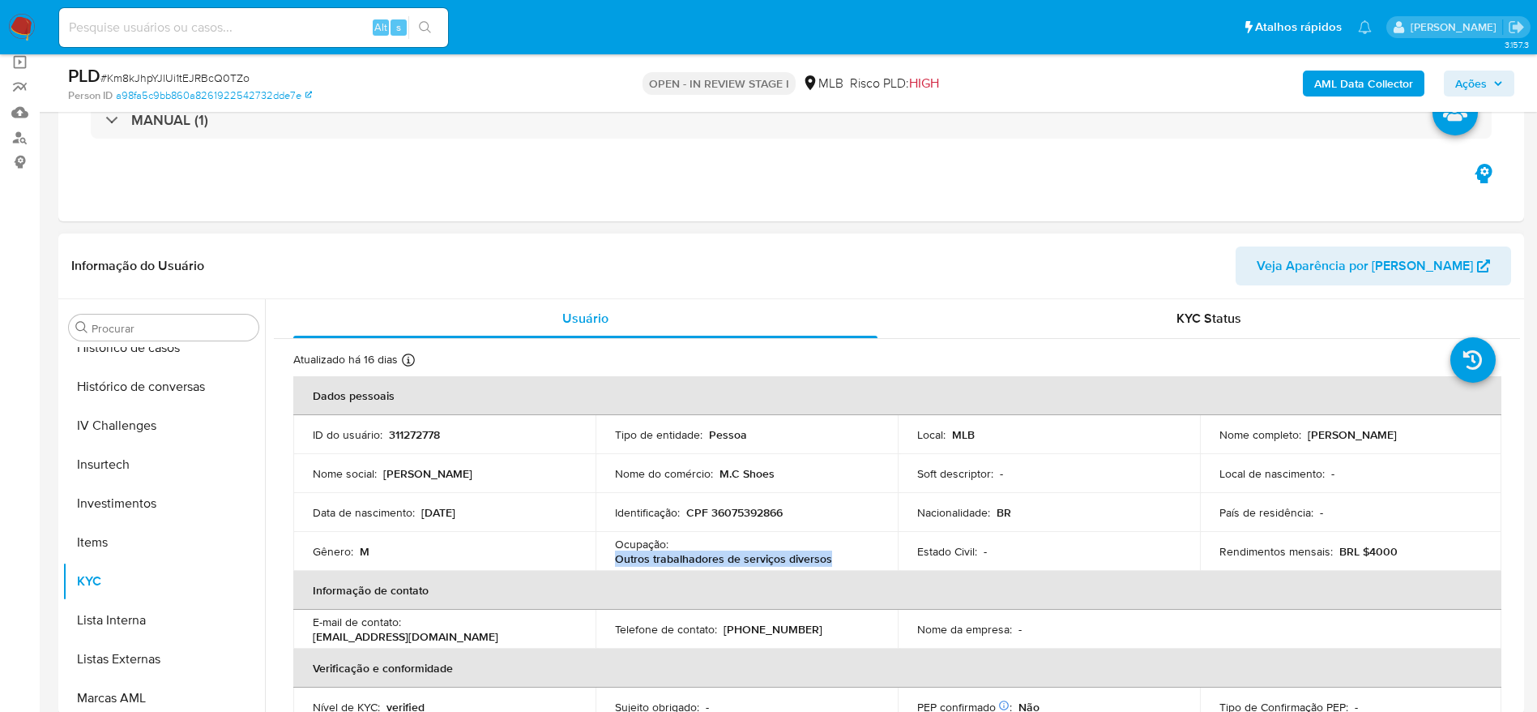
drag, startPoint x: 831, startPoint y: 564, endPoint x: 609, endPoint y: 567, distance: 222.1
click at [609, 567] on td "Ocupação : Outros trabalhadores de serviços diversos" at bounding box center [747, 551] width 302 height 39
copy p "Outros trabalhadores de serviços diversos"
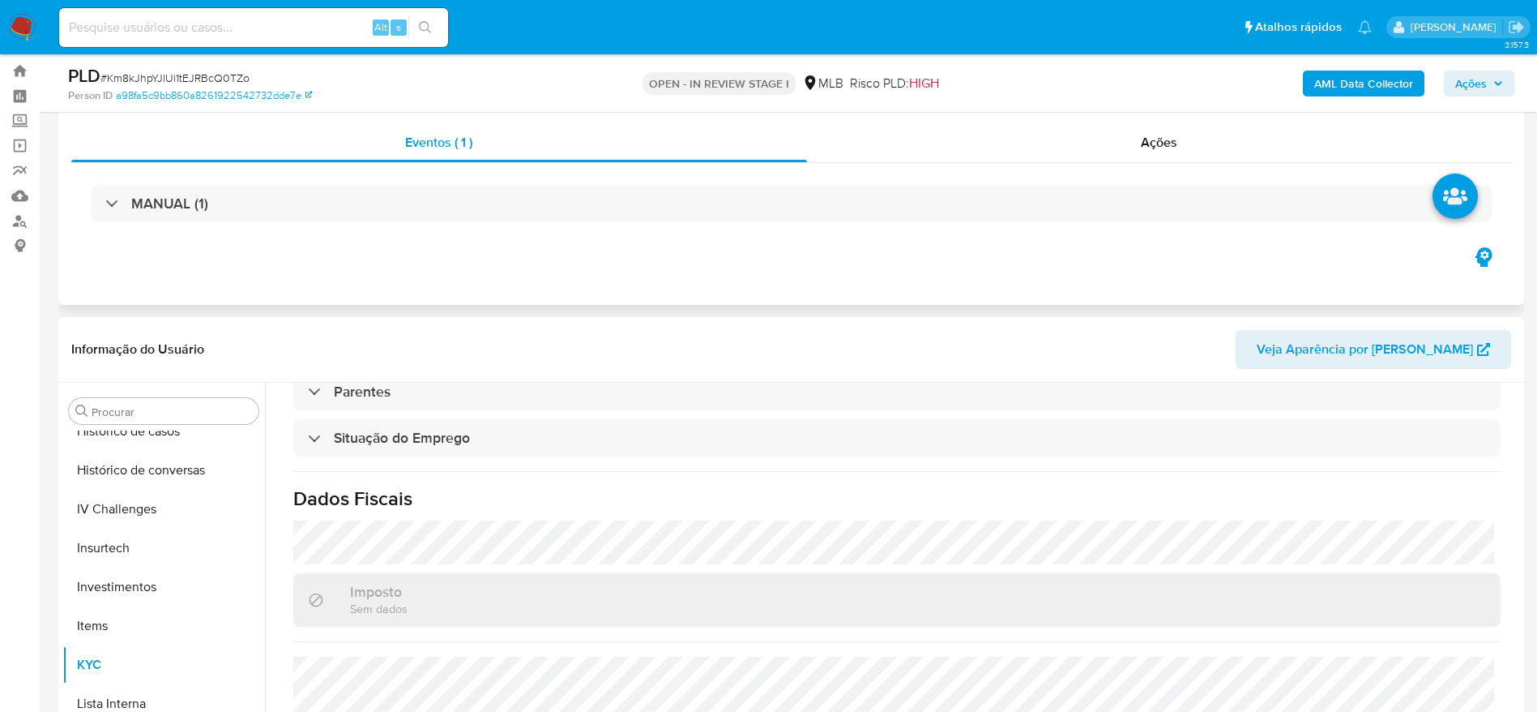
scroll to position [0, 0]
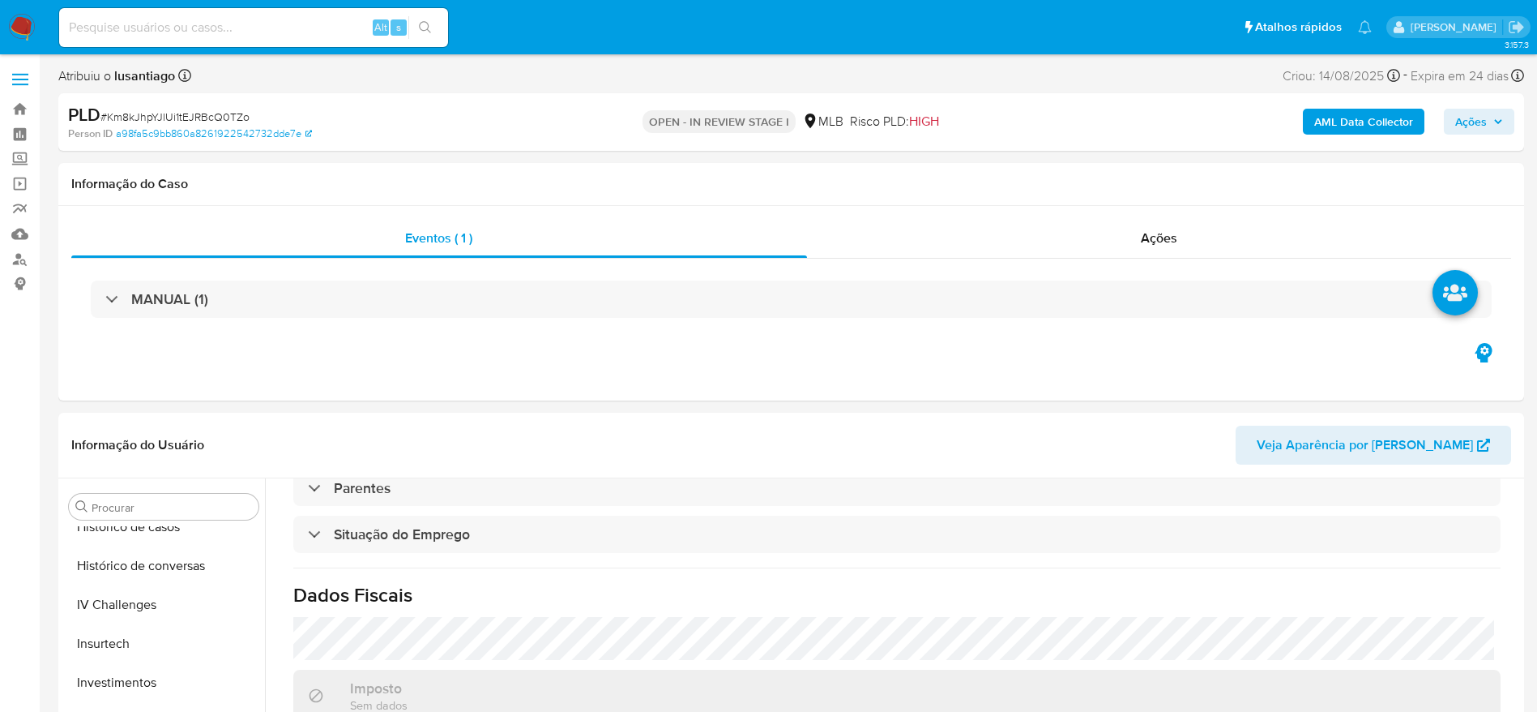
click at [1468, 114] on span "Ações" at bounding box center [1471, 122] width 32 height 26
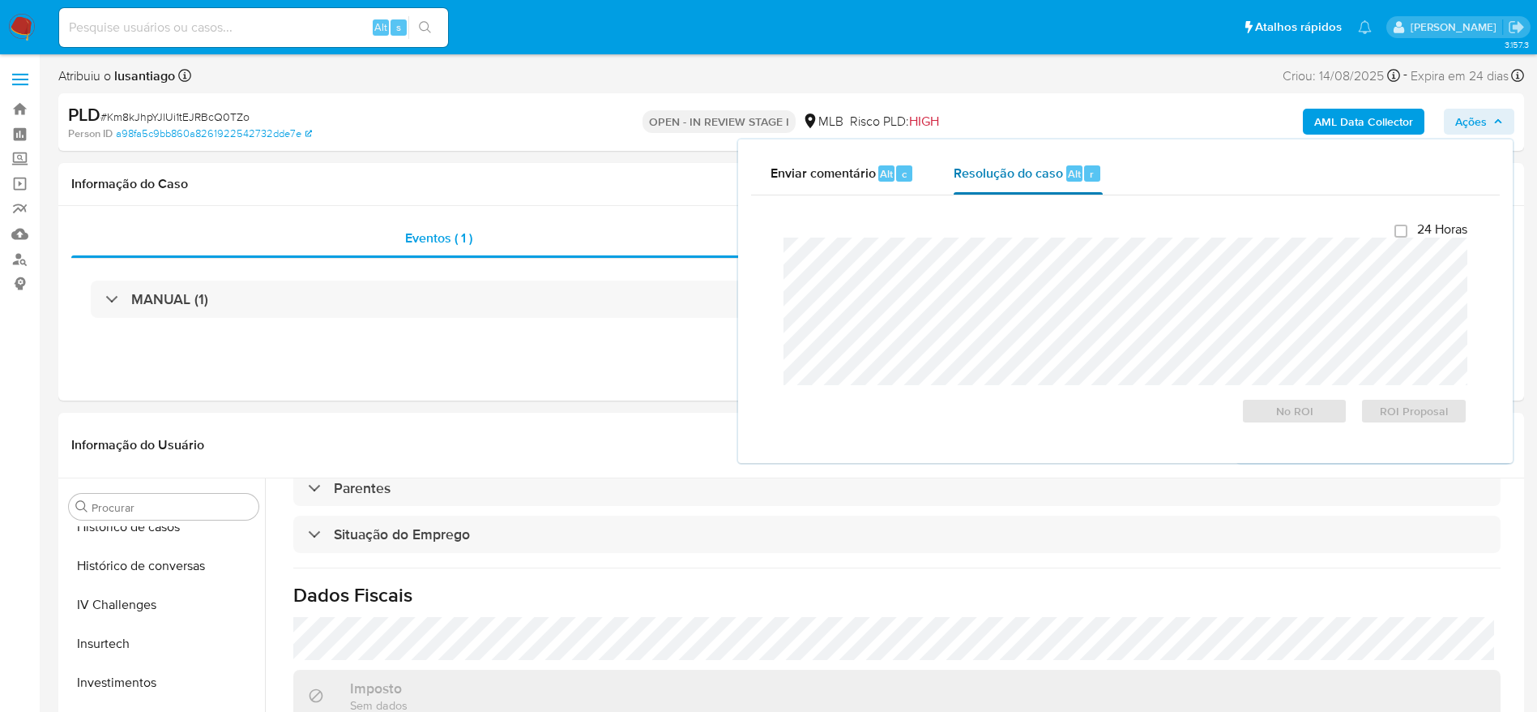
click at [983, 169] on span "Resolução do caso" at bounding box center [1008, 173] width 109 height 19
click at [1375, 127] on b "AML Data Collector" at bounding box center [1363, 122] width 99 height 26
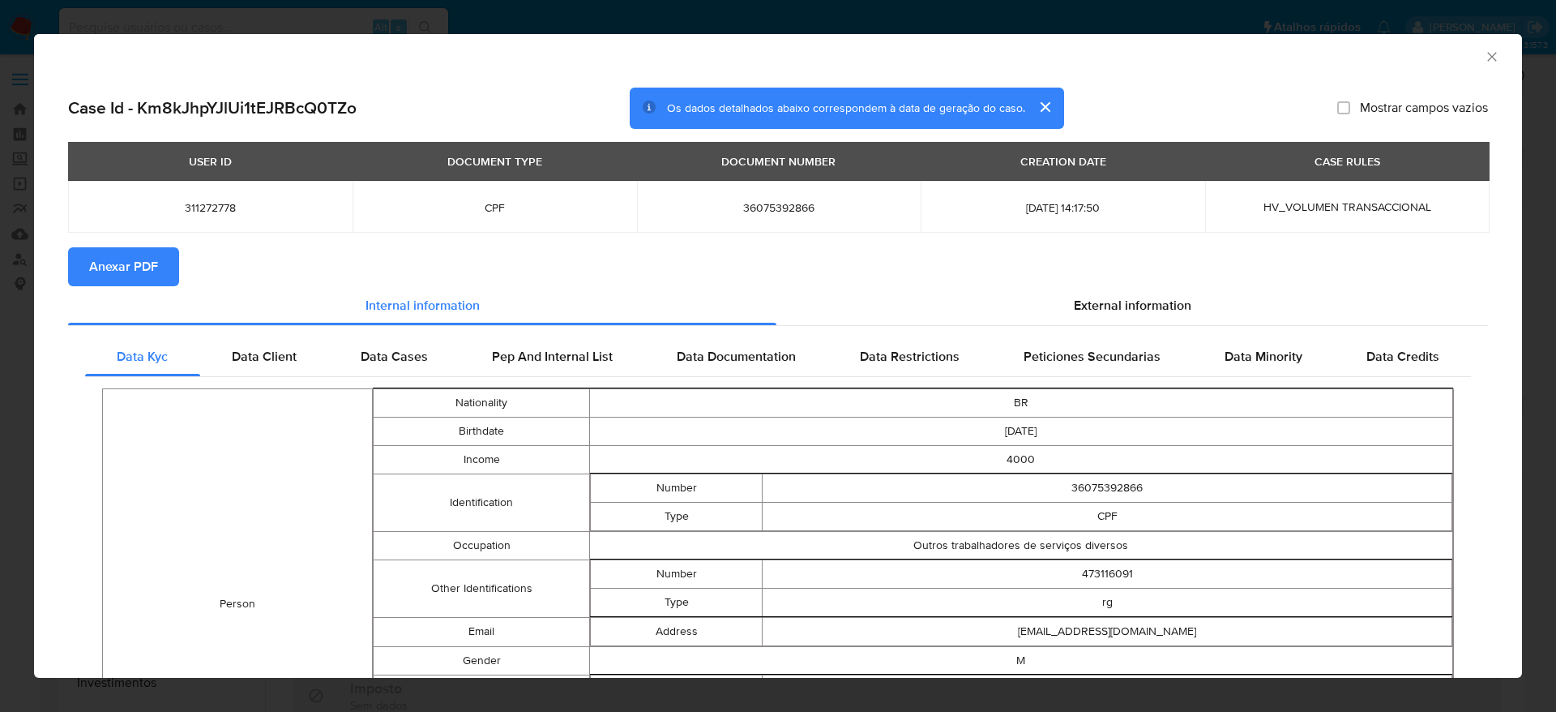
click at [87, 259] on button "Anexar PDF" at bounding box center [123, 266] width 111 height 39
click at [1484, 55] on icon "Fechar a janela" at bounding box center [1492, 57] width 16 height 16
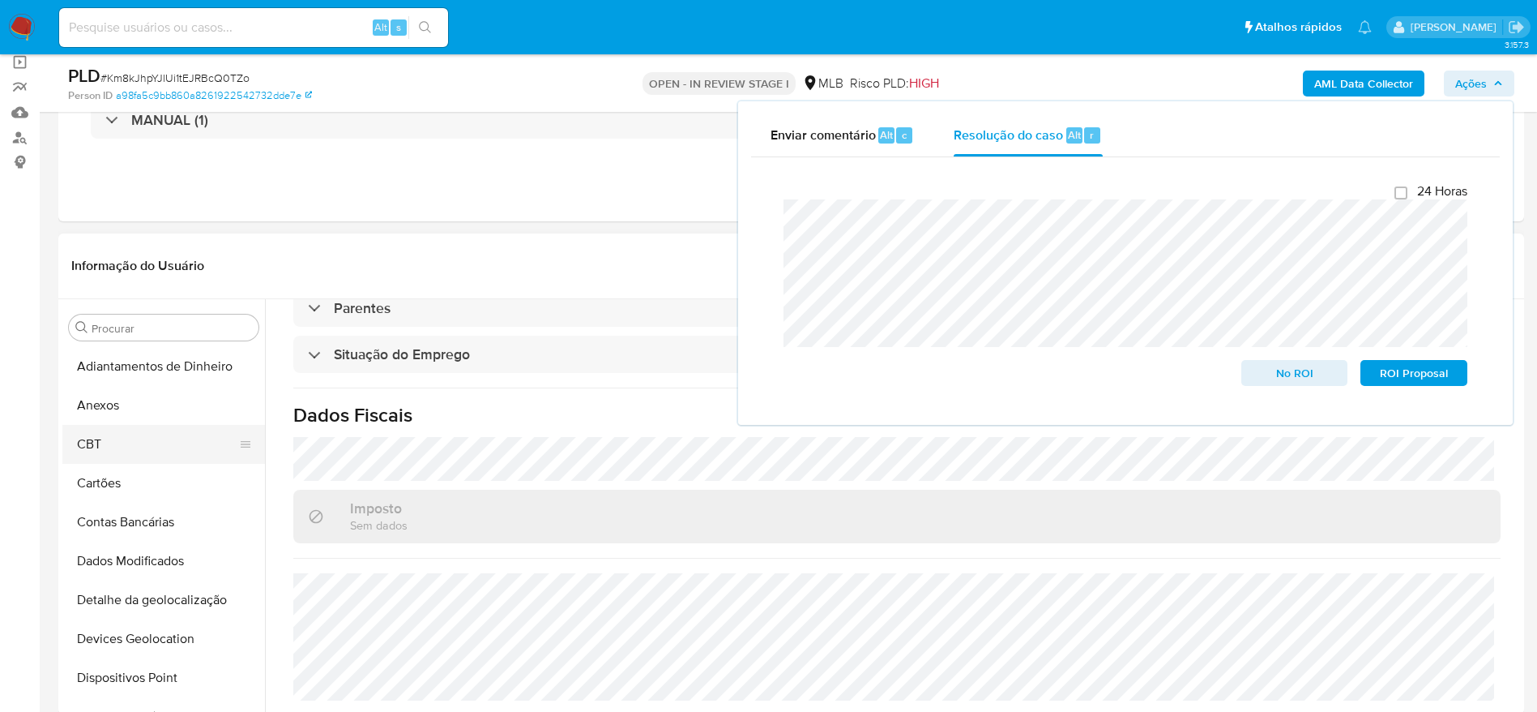
click at [133, 429] on button "CBT" at bounding box center [157, 444] width 190 height 39
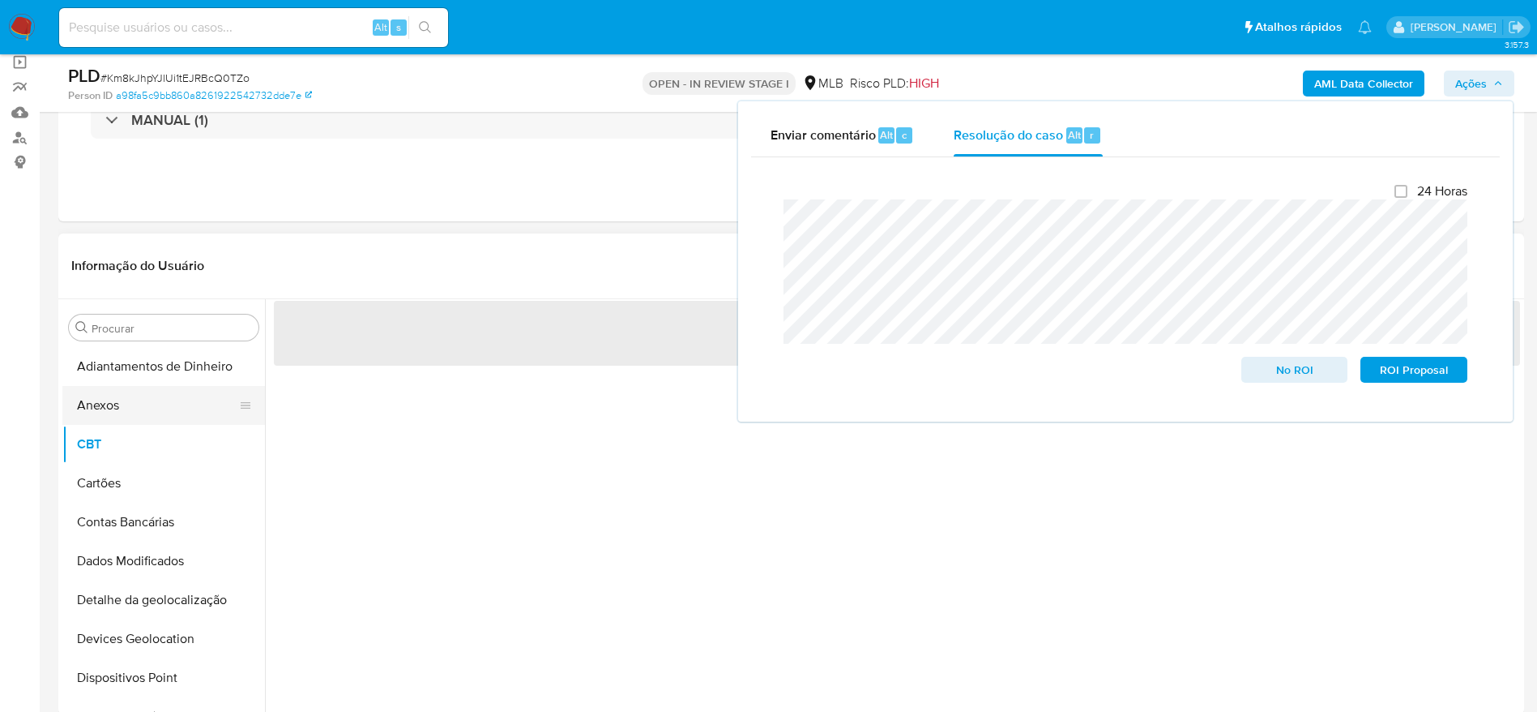
click at [133, 410] on button "Anexos" at bounding box center [157, 405] width 190 height 39
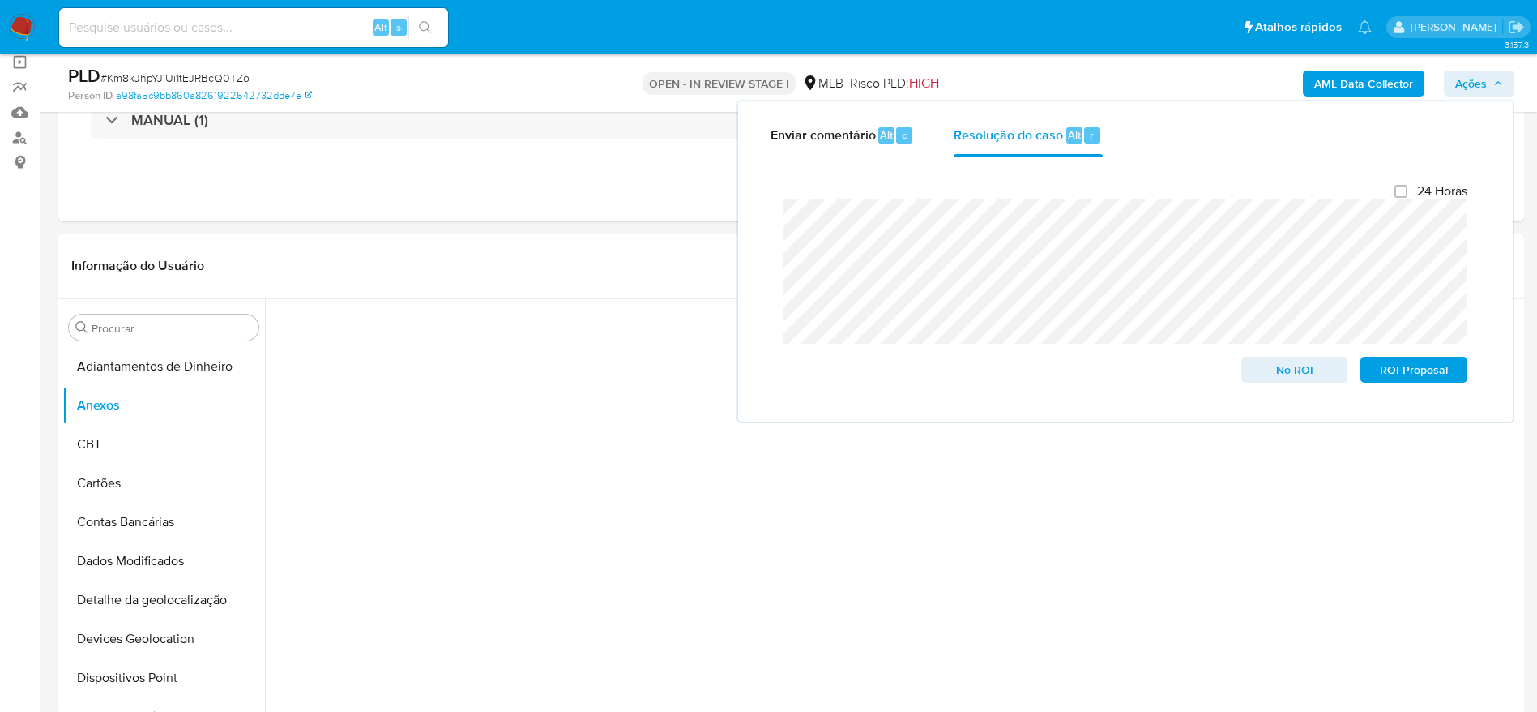
click at [1480, 71] on span "Ações" at bounding box center [1471, 84] width 32 height 26
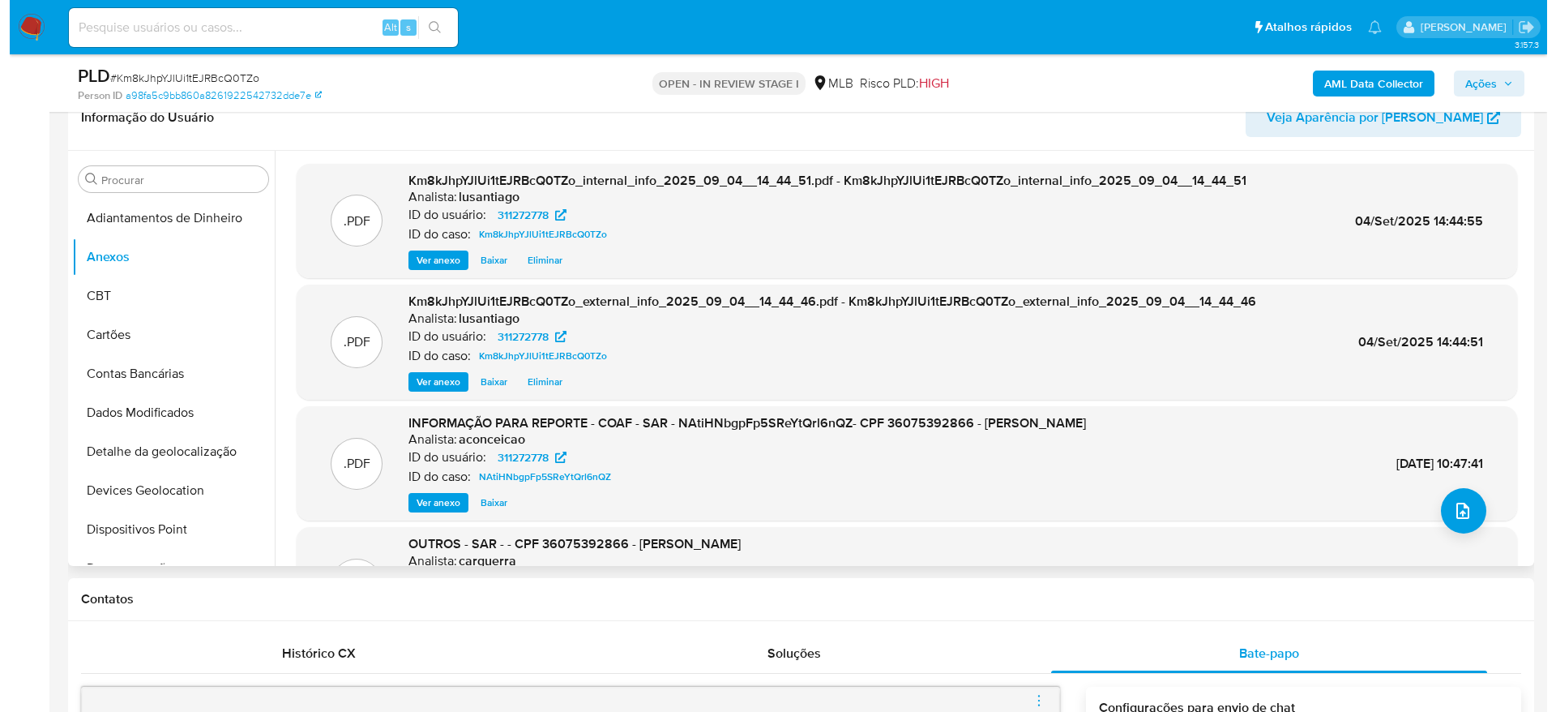
scroll to position [365, 0]
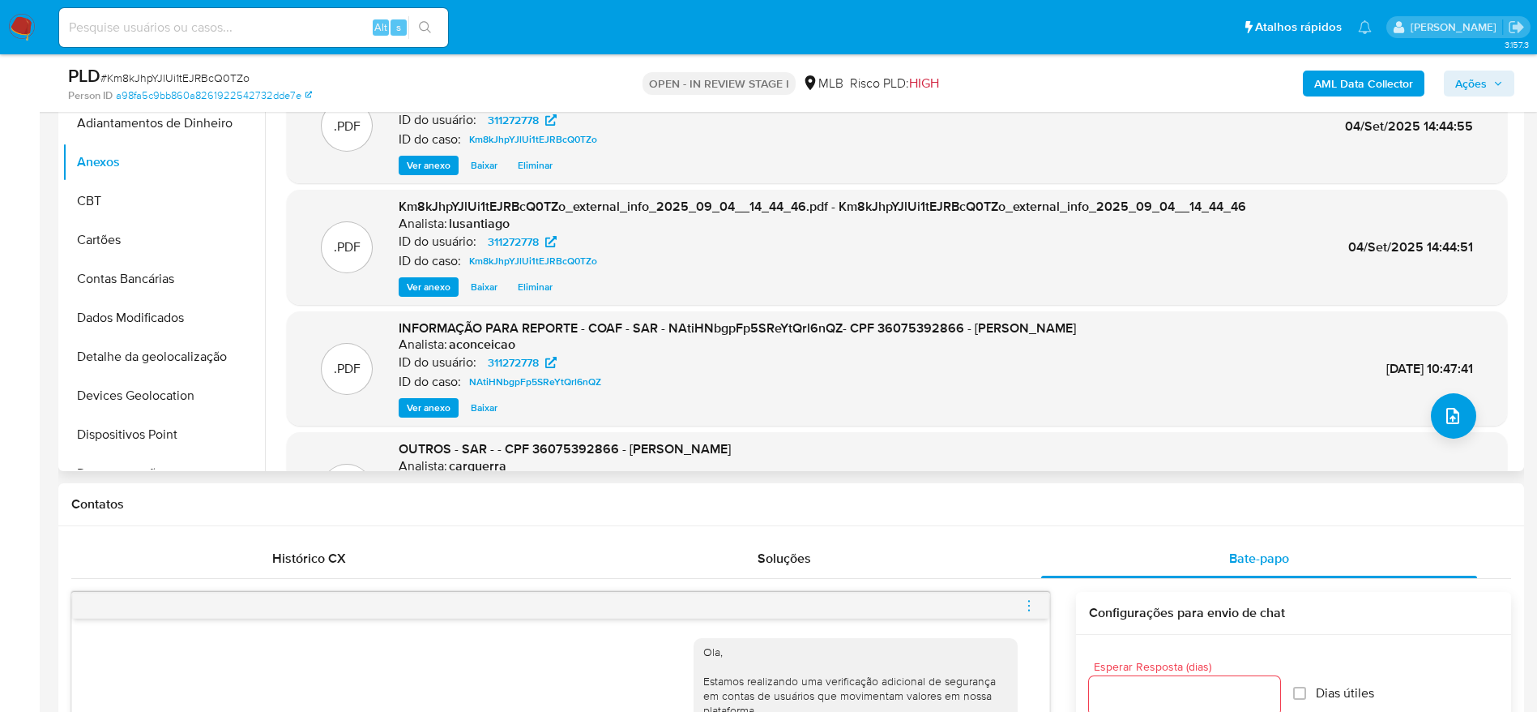
click at [1420, 410] on div ".PDF INFORMAÇÃO PARA REPORTE - COAF - SAR - NAtiHNbgpFp5SReYtQrl6nQZ- CPF 36075…" at bounding box center [897, 368] width 1204 height 99
click at [1454, 418] on icon "upload-file" at bounding box center [1452, 415] width 19 height 19
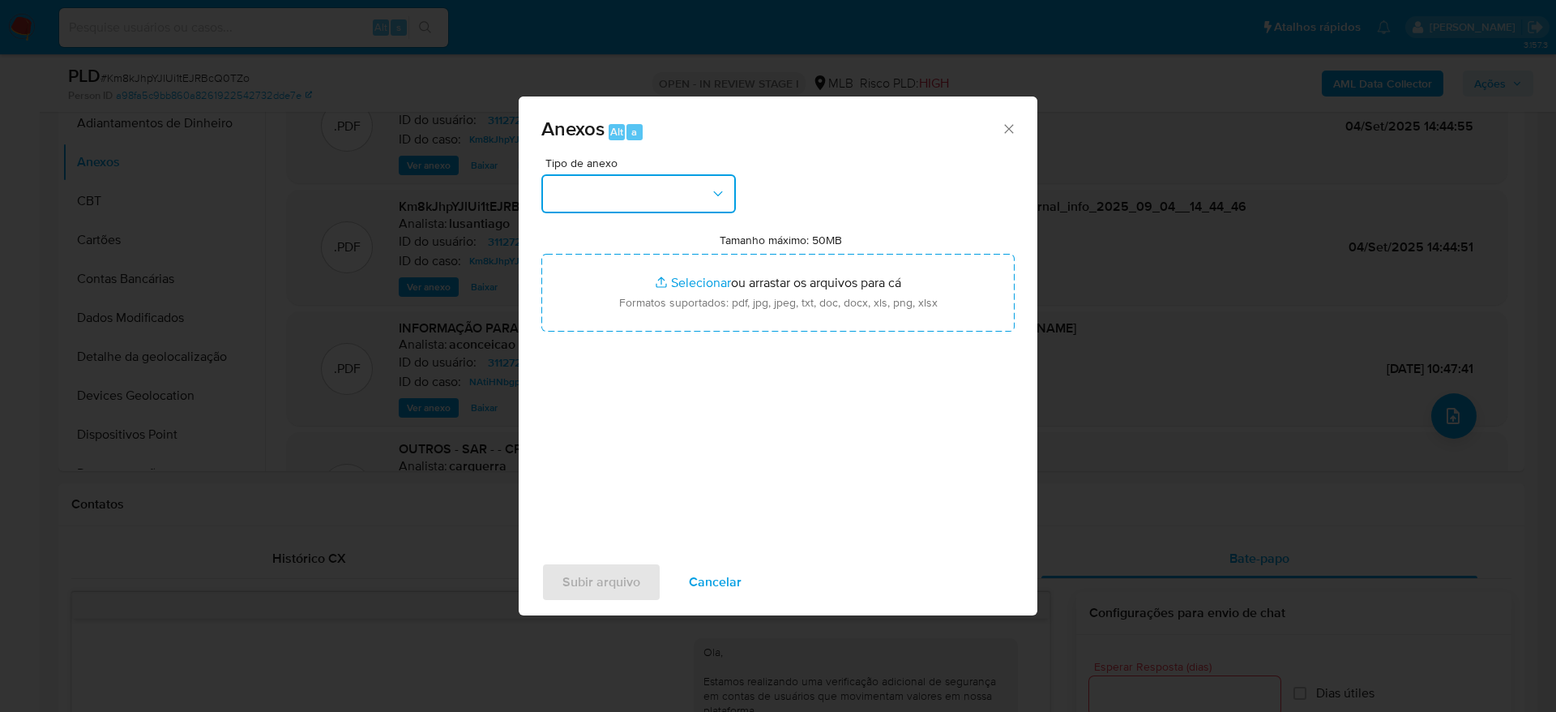
click at [680, 184] on button "button" at bounding box center [638, 193] width 194 height 39
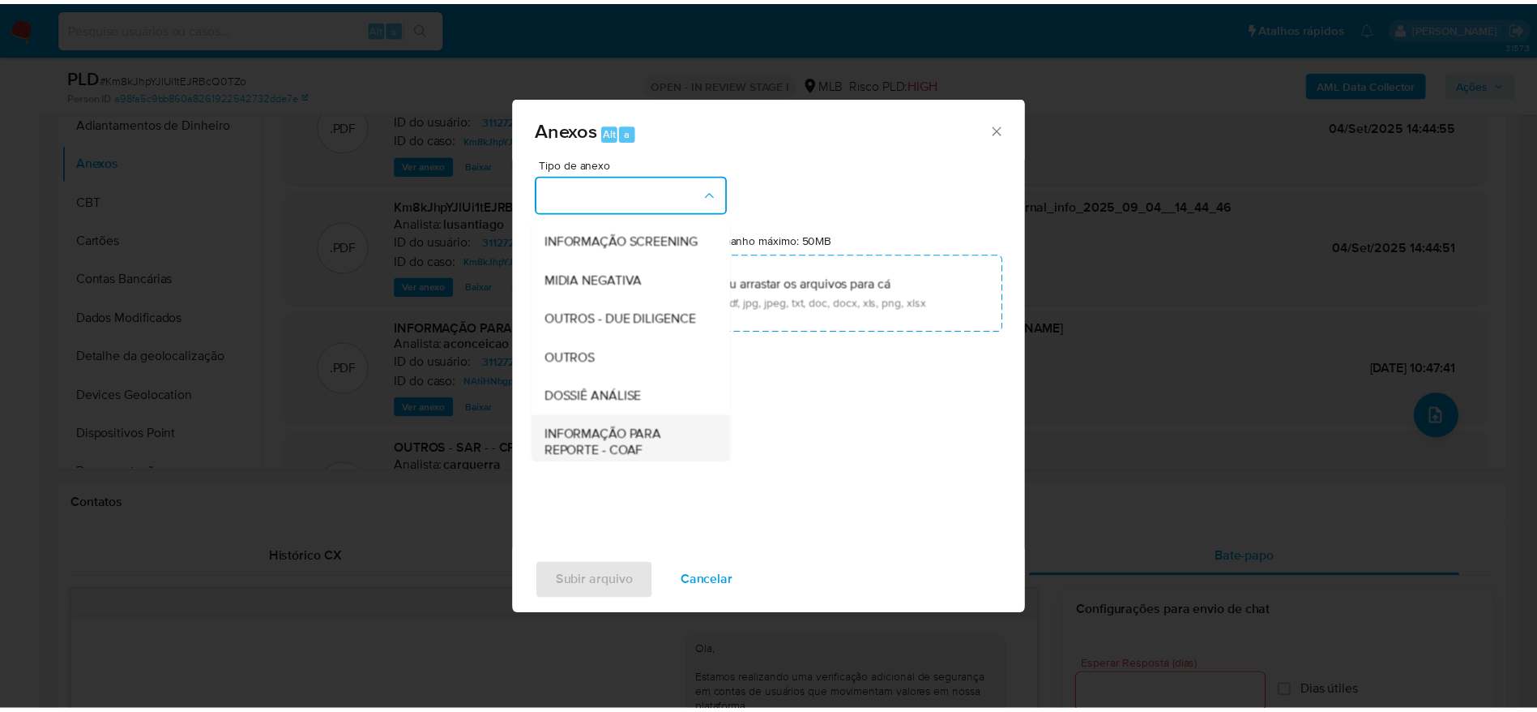
scroll to position [250, 0]
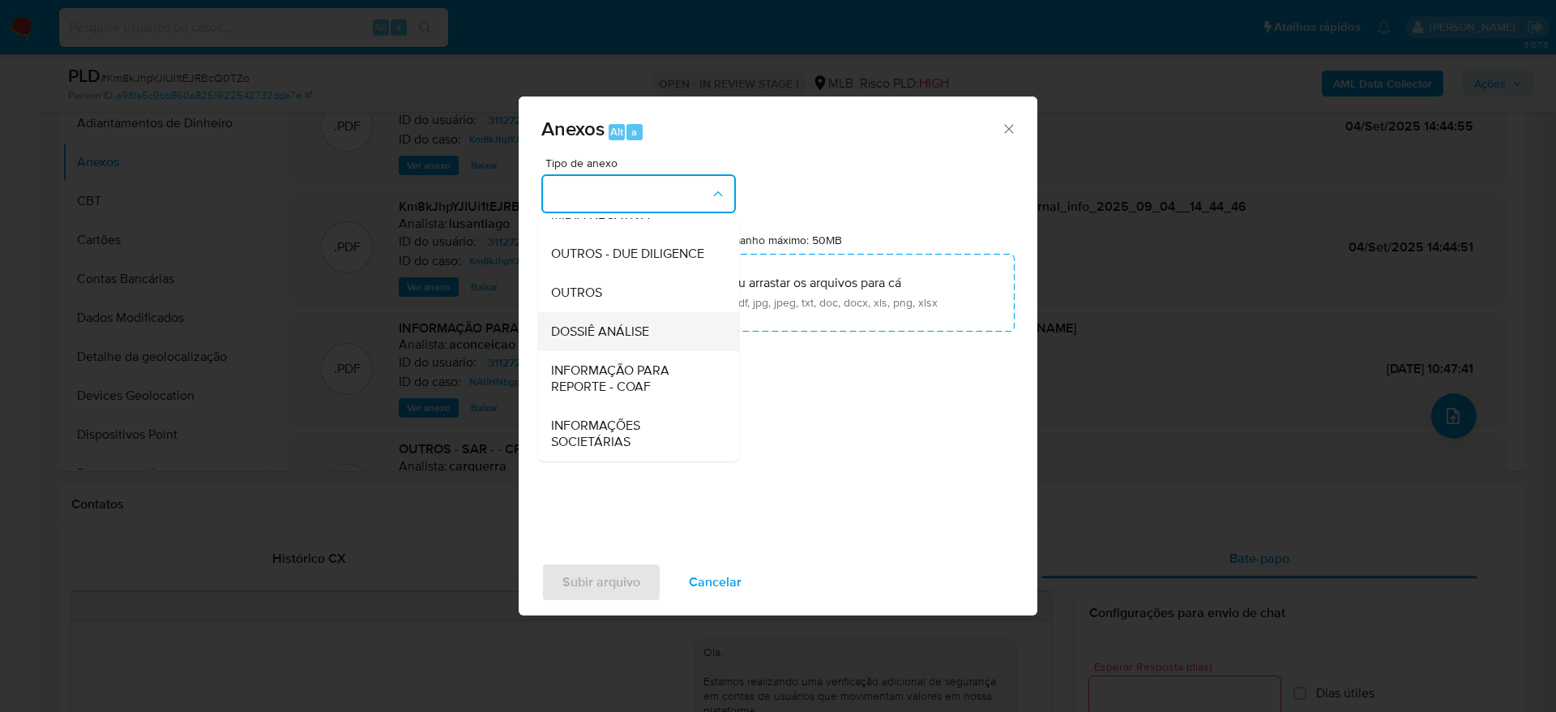
click at [607, 331] on span "DOSSIÊ ANÁLISE" at bounding box center [600, 331] width 98 height 16
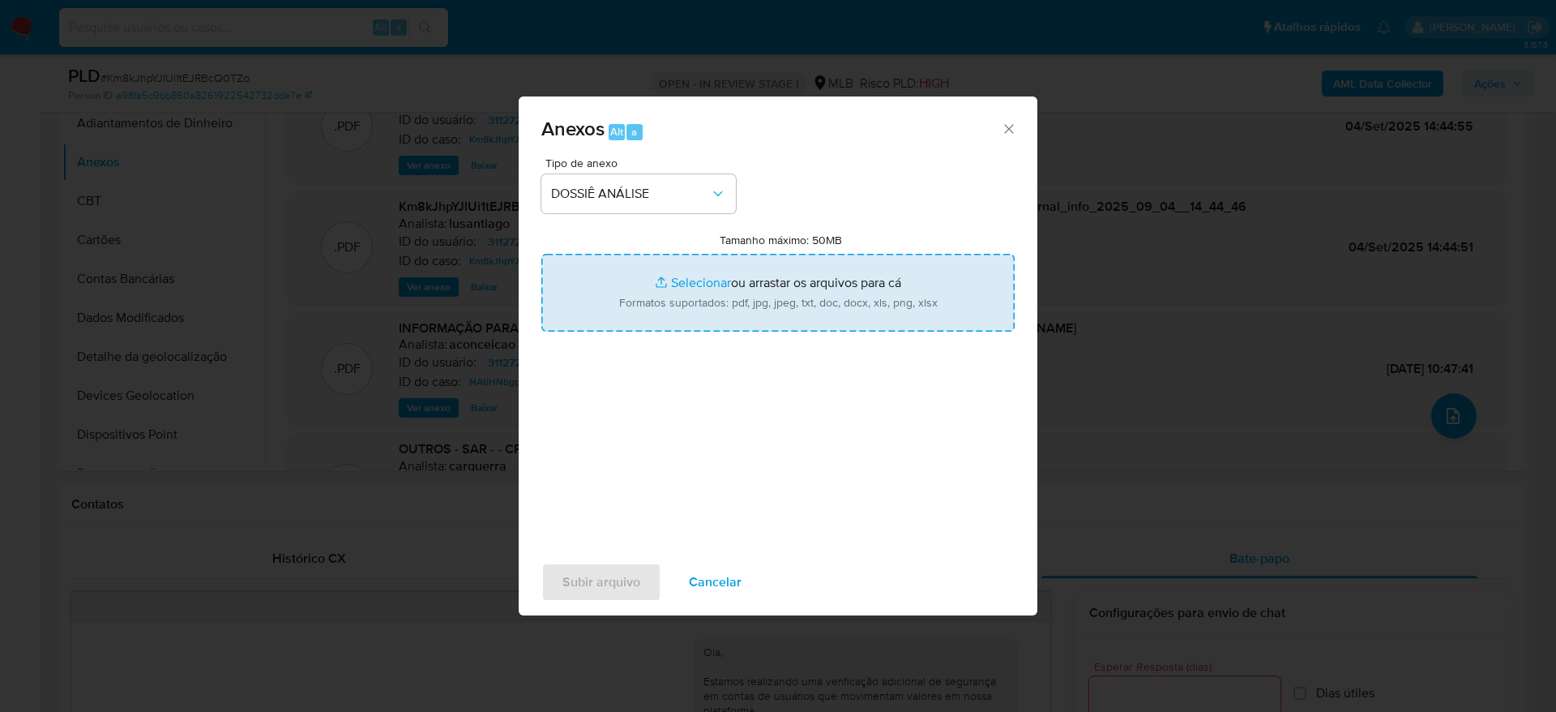
type input "C:\fakepath\Mulan 311272778_2025_09_04_11_03_42.xlsx"
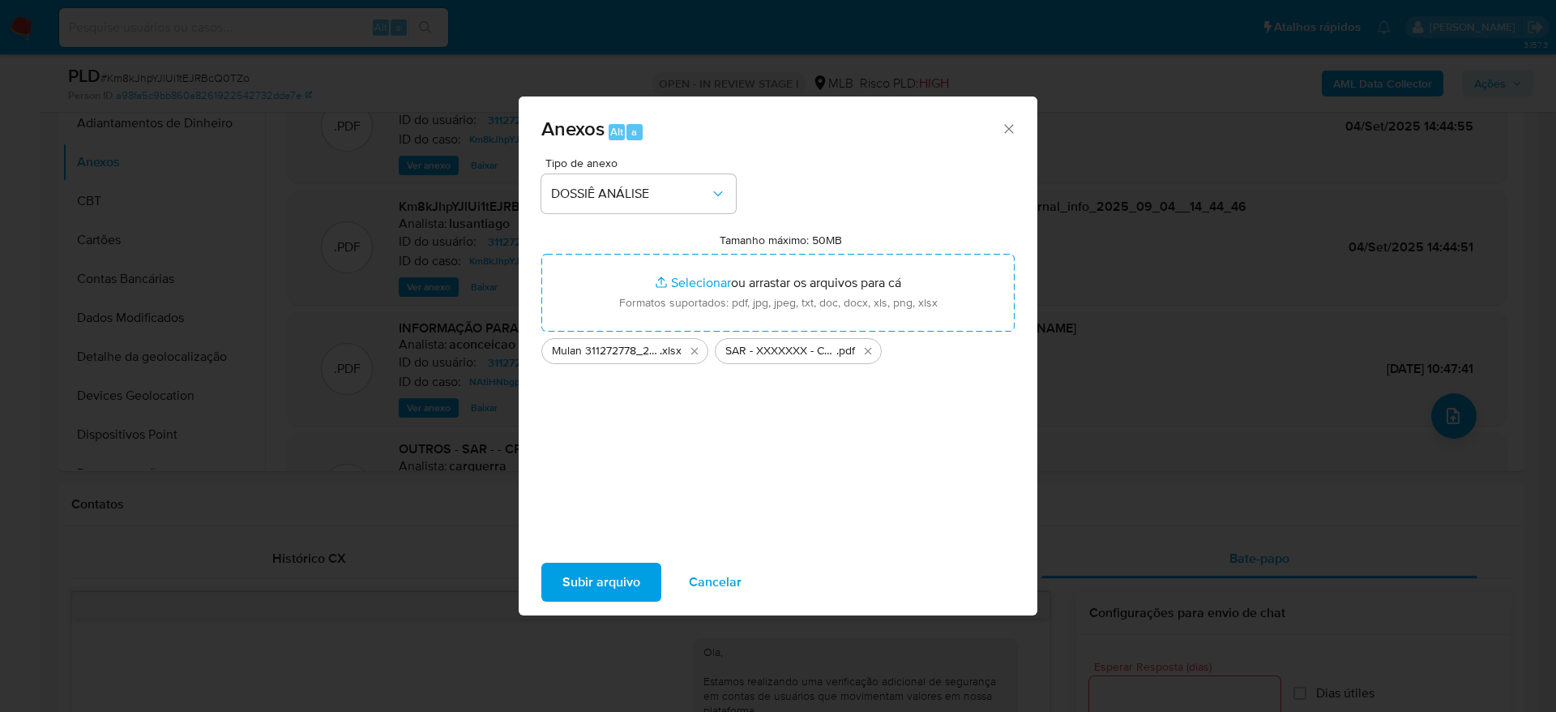
click at [628, 569] on span "Subir arquivo" at bounding box center [601, 582] width 78 height 36
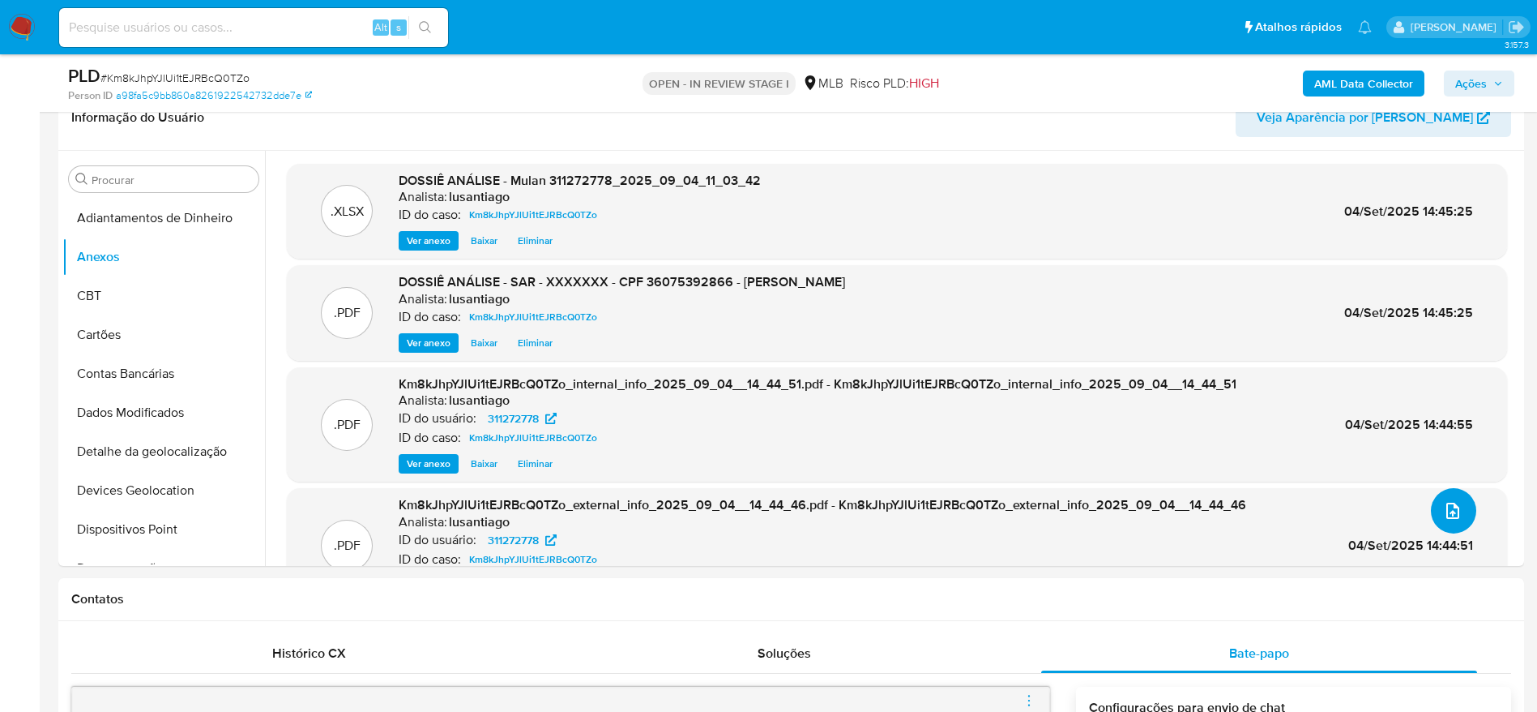
scroll to position [122, 0]
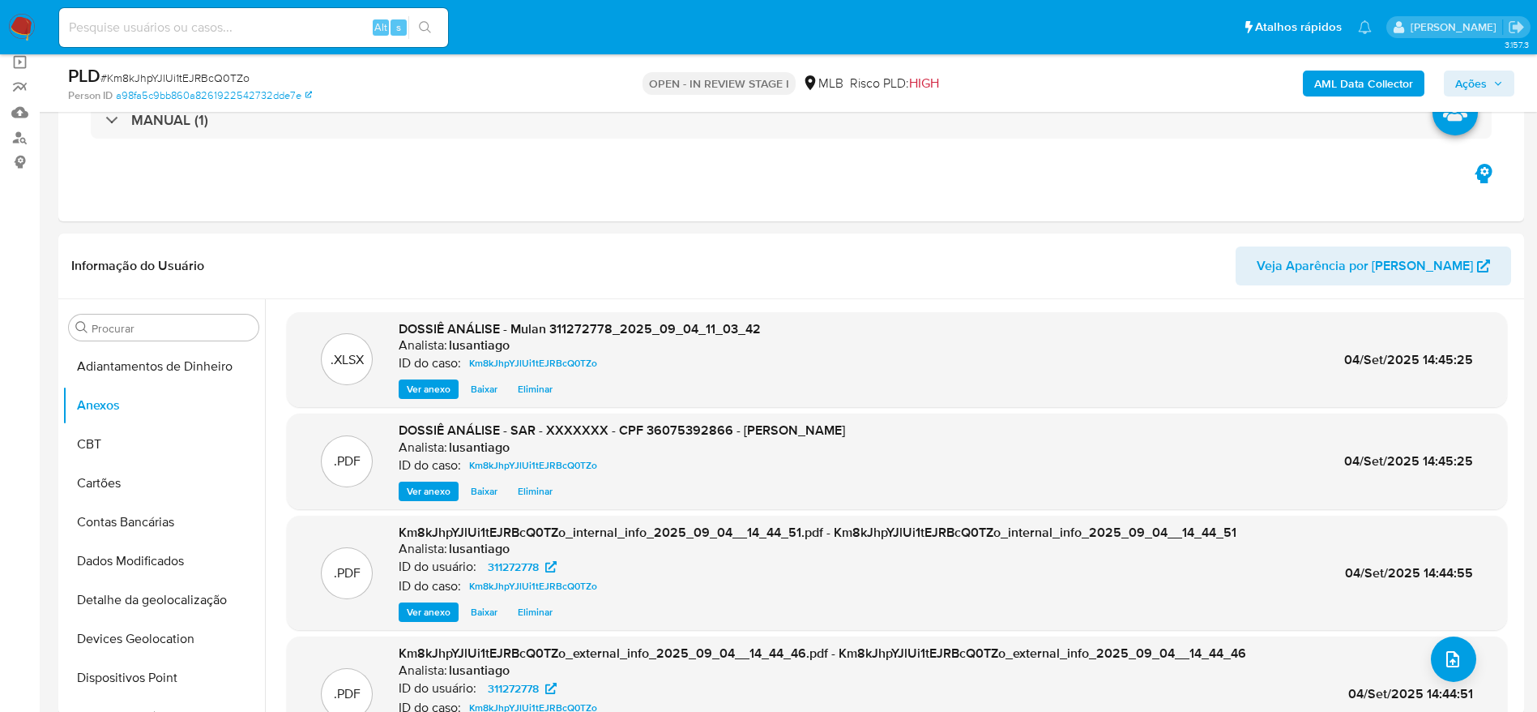
click at [1464, 75] on span "Ações" at bounding box center [1471, 84] width 32 height 26
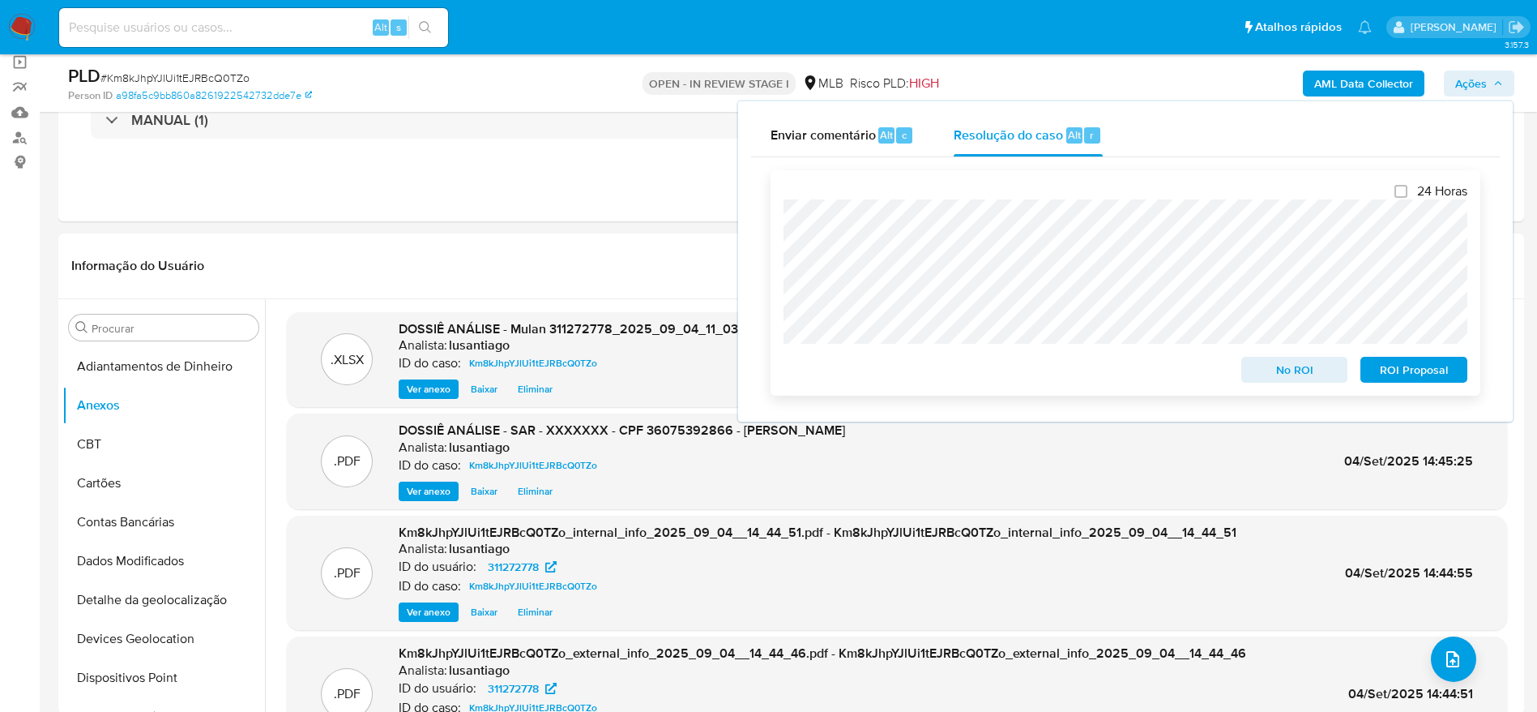
click at [1390, 368] on span "ROI Proposal" at bounding box center [1414, 369] width 84 height 23
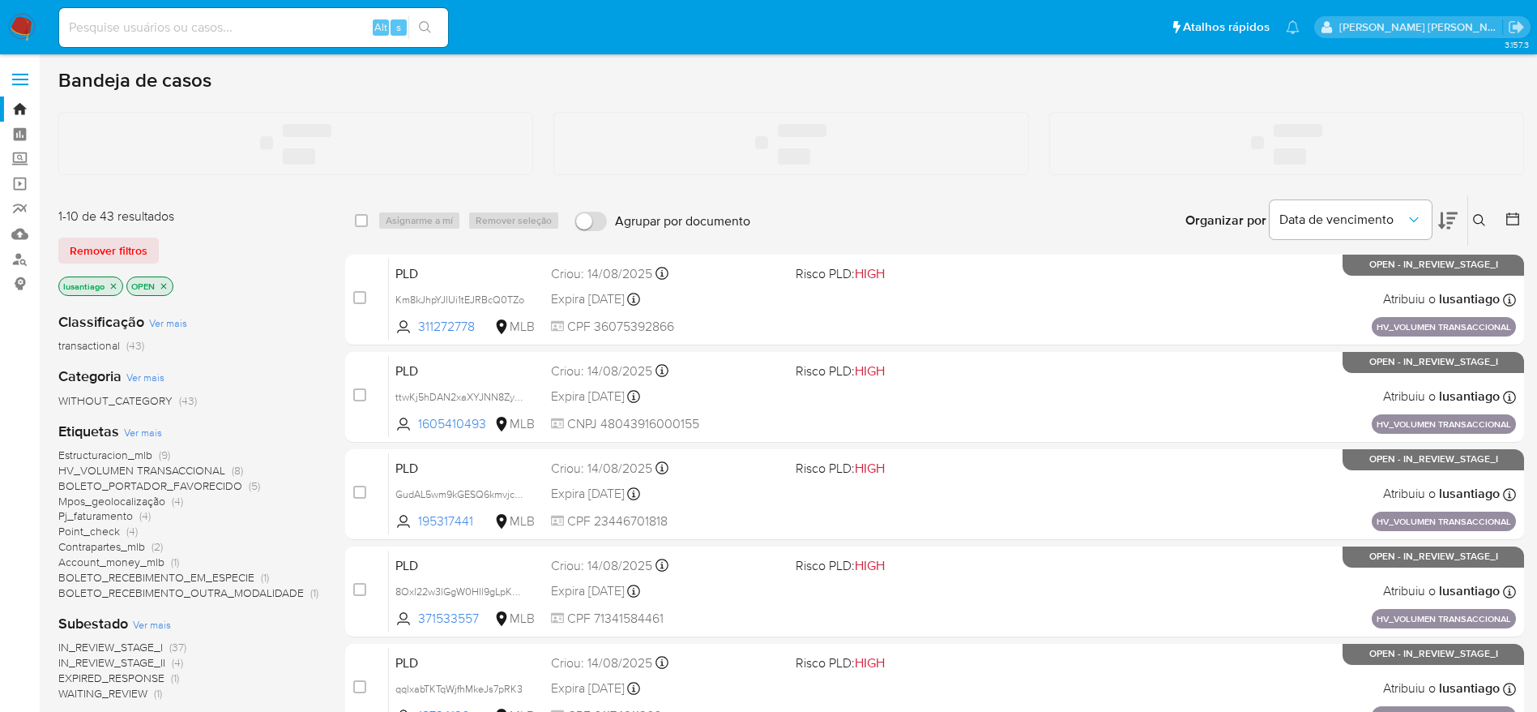
click at [220, 29] on input at bounding box center [253, 27] width 389 height 21
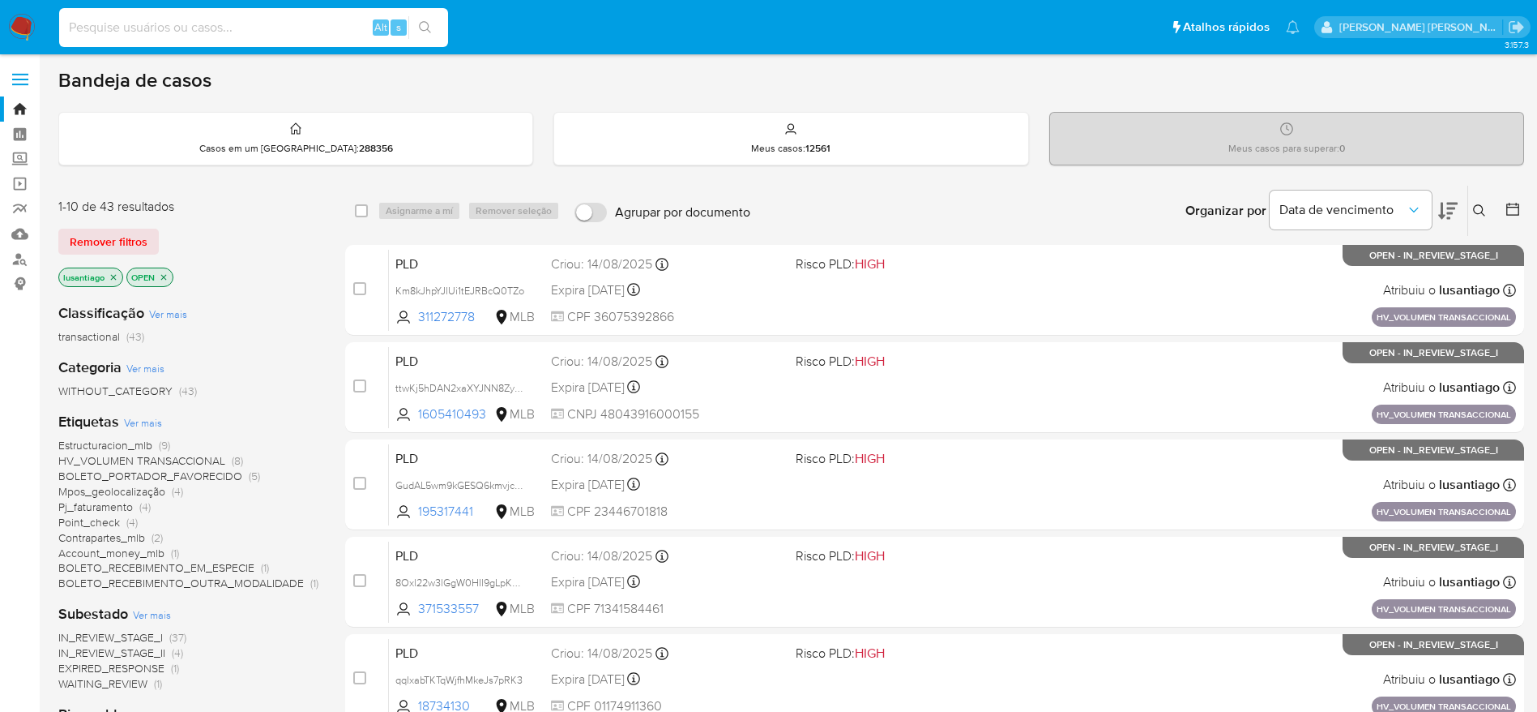
paste input "1438987705"
type input "1438987705"
click at [429, 32] on icon "search-icon" at bounding box center [425, 27] width 13 height 13
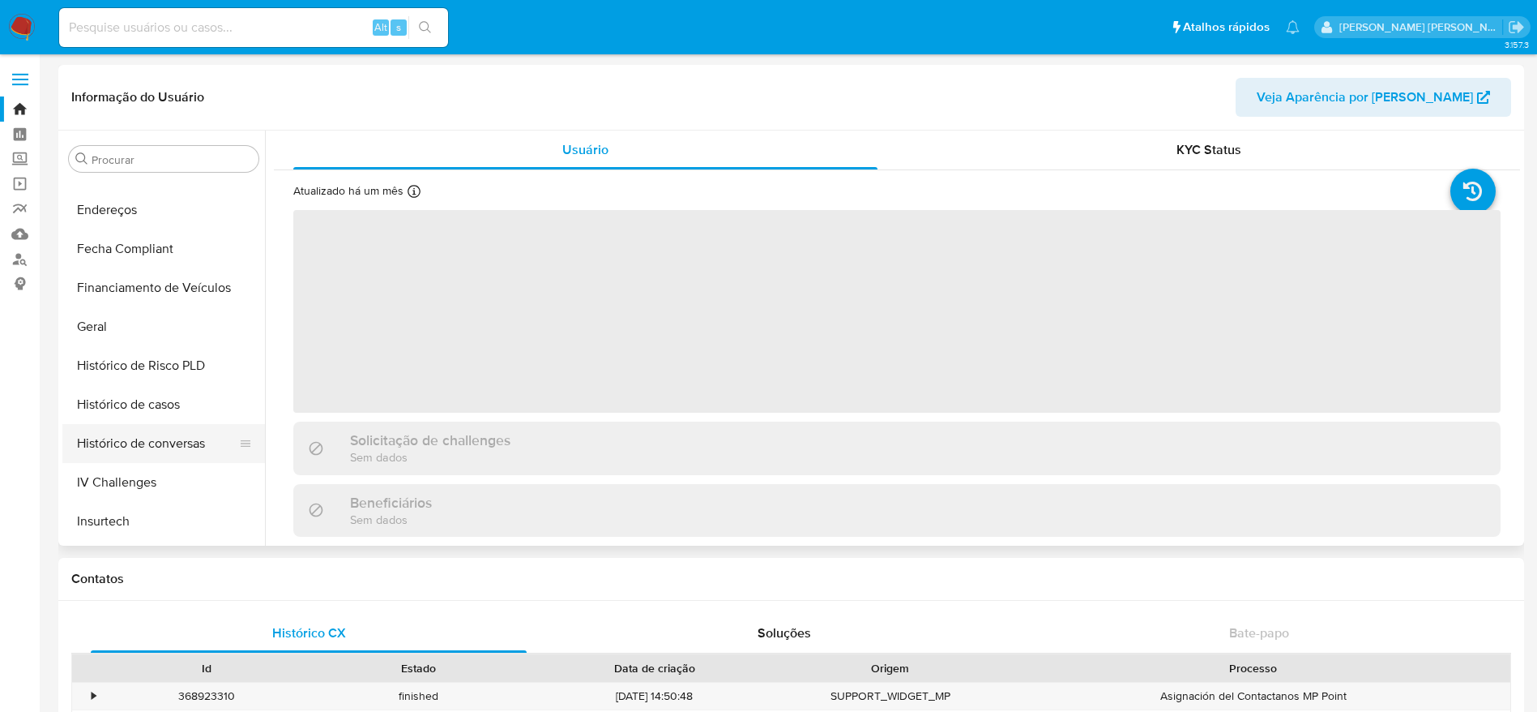
scroll to position [398, 0]
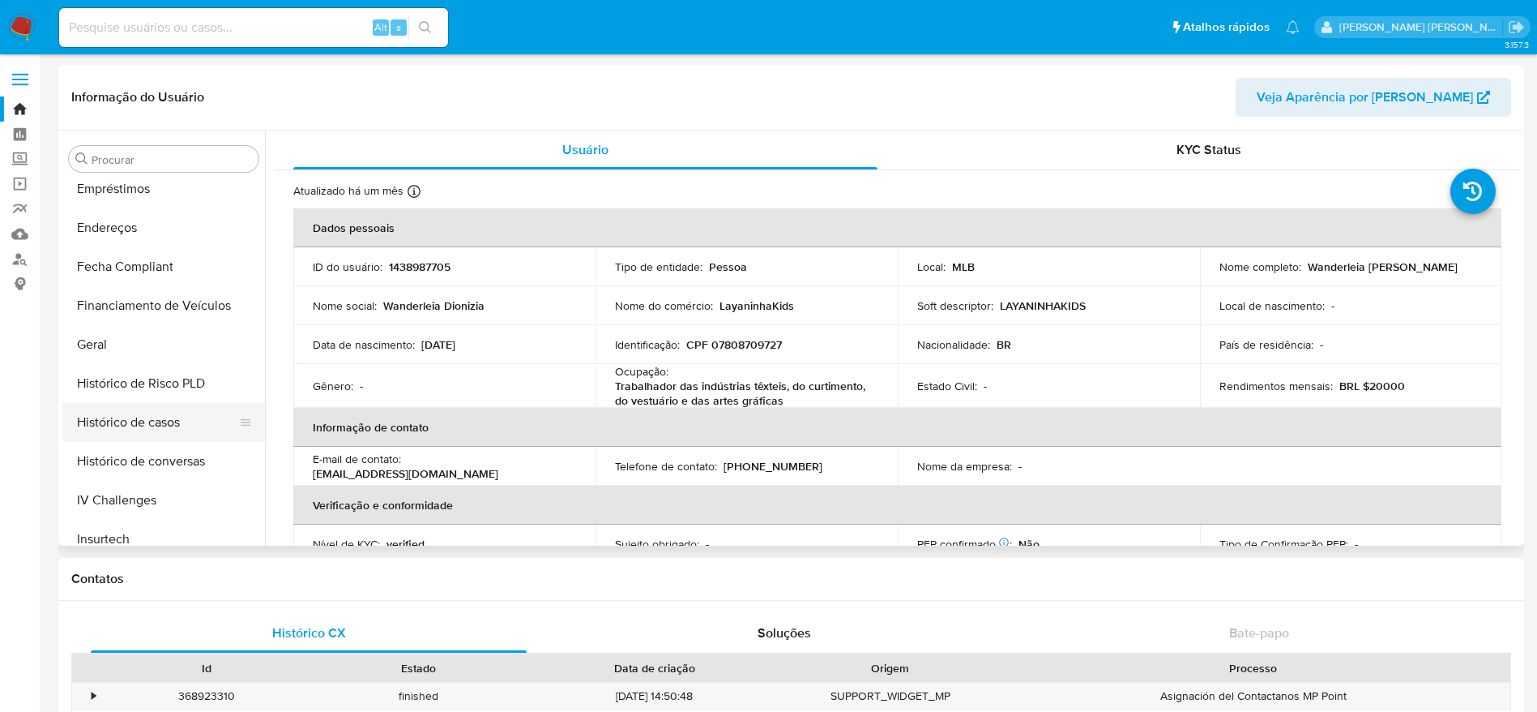
select select "10"
click at [161, 427] on button "Histórico de casos" at bounding box center [157, 422] width 190 height 39
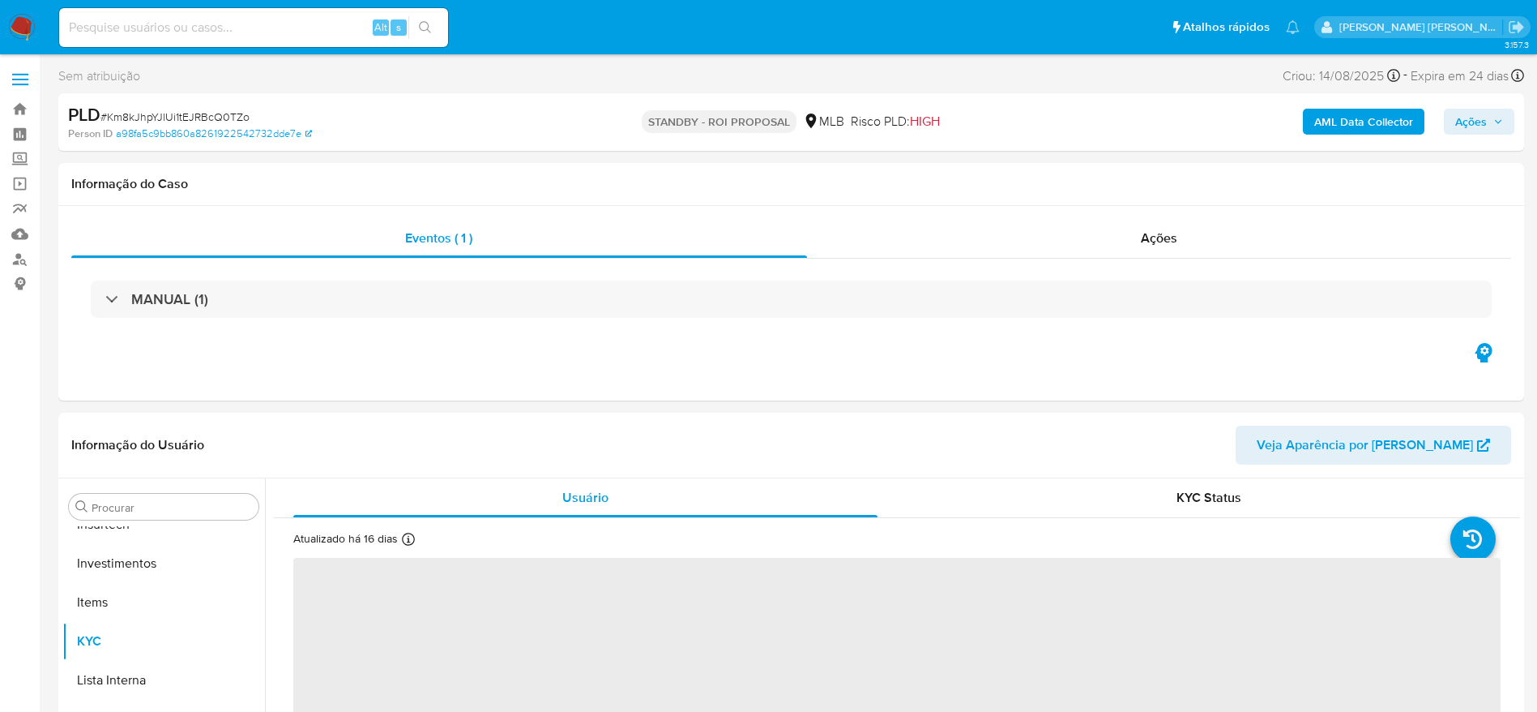
scroll to position [763, 0]
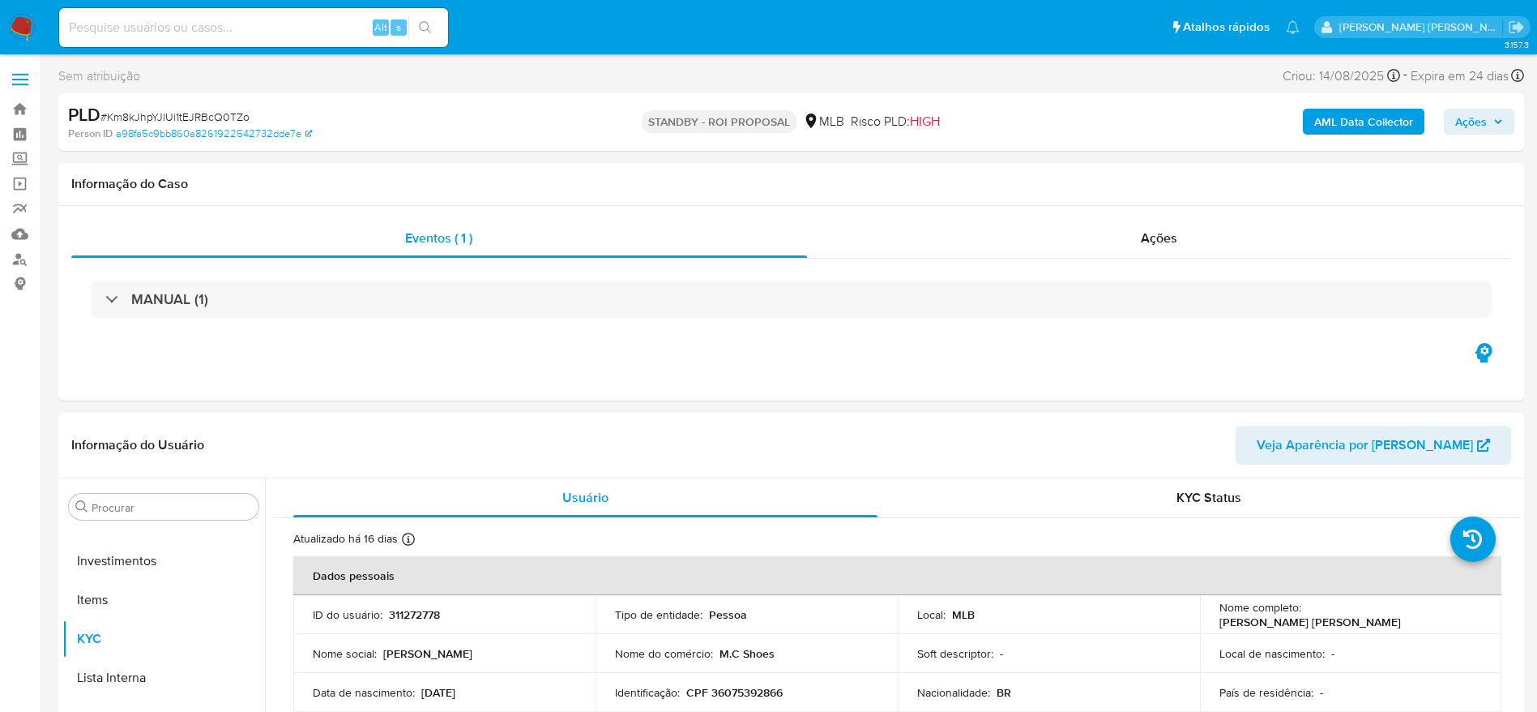
select select "10"
click at [21, 109] on link "Bandeja" at bounding box center [96, 108] width 193 height 25
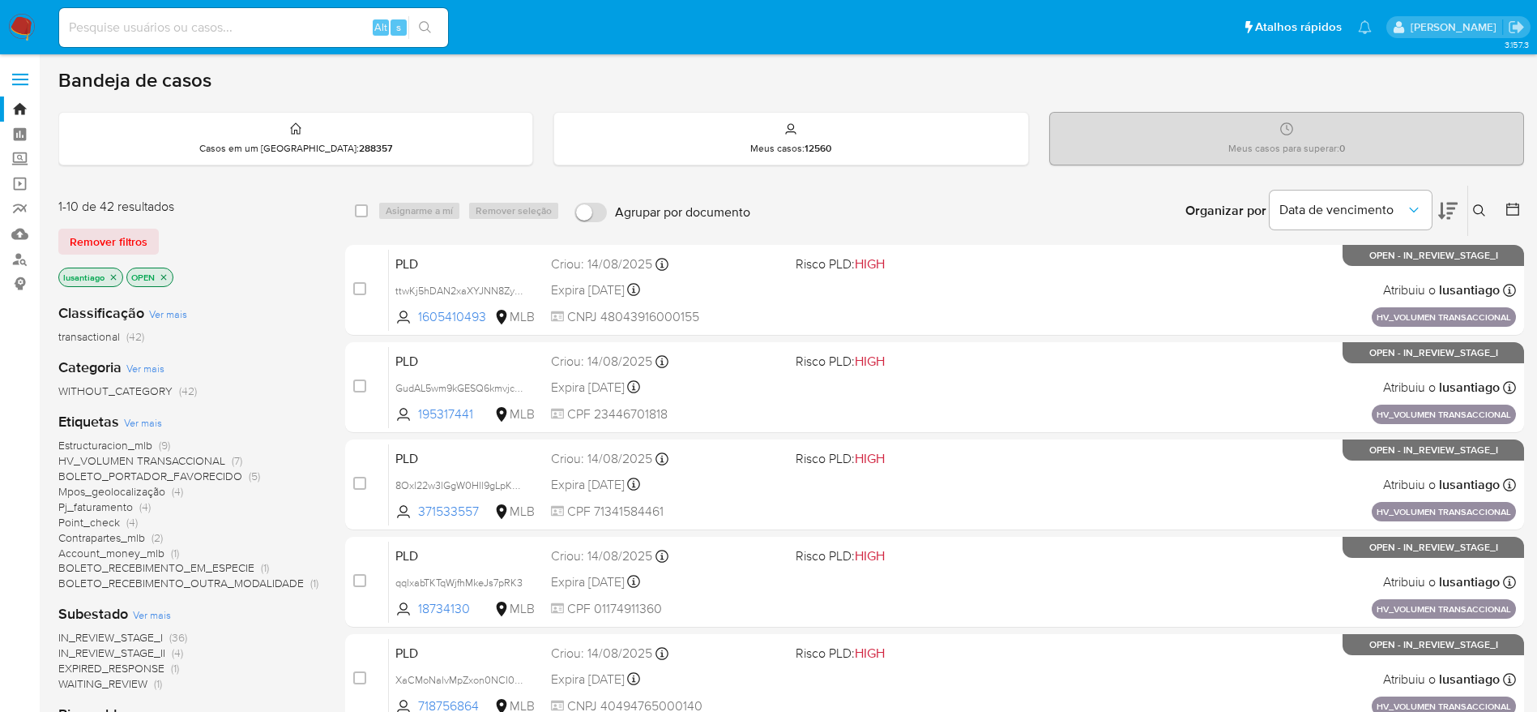
click at [239, 28] on input at bounding box center [253, 27] width 389 height 21
paste input "371533557"
type input "371533557"
click at [425, 28] on icon "search-icon" at bounding box center [425, 27] width 13 height 13
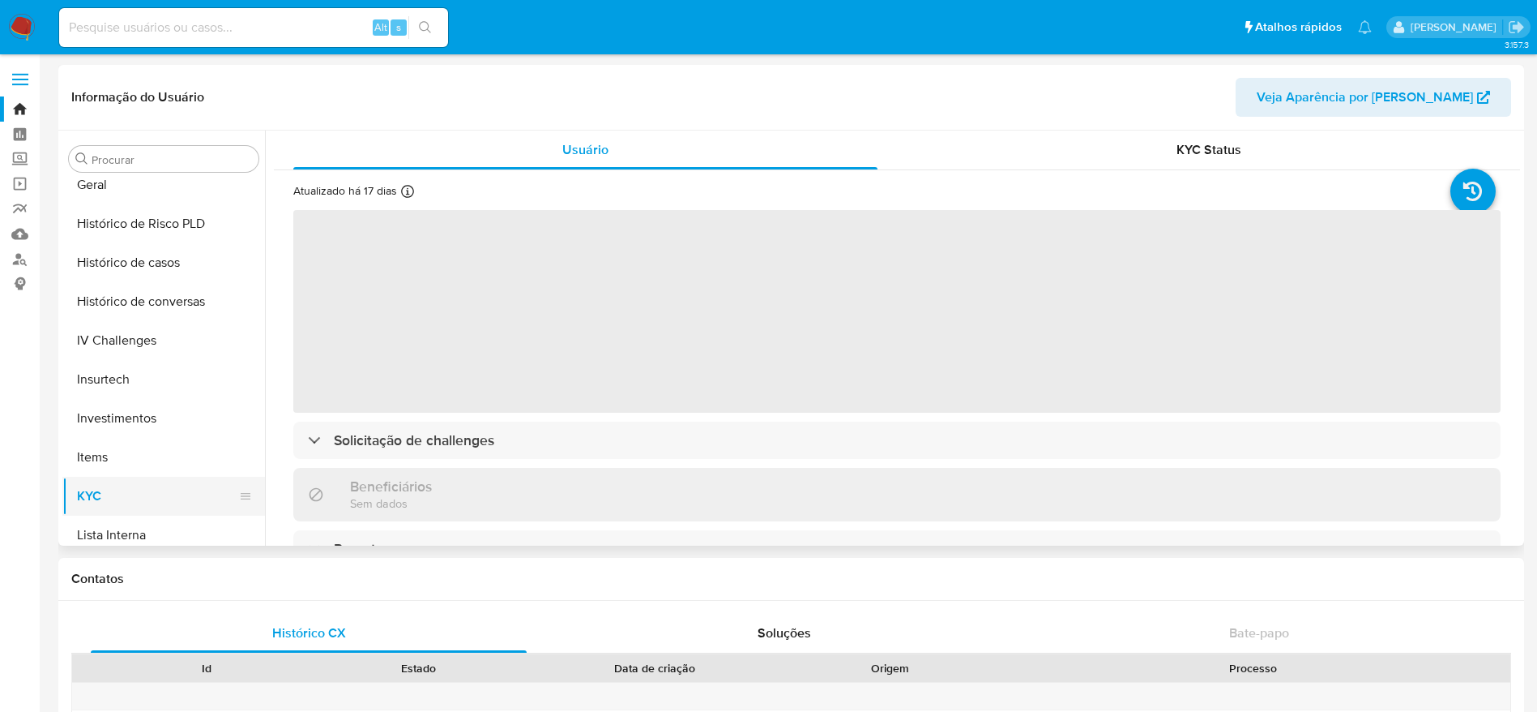
scroll to position [519, 0]
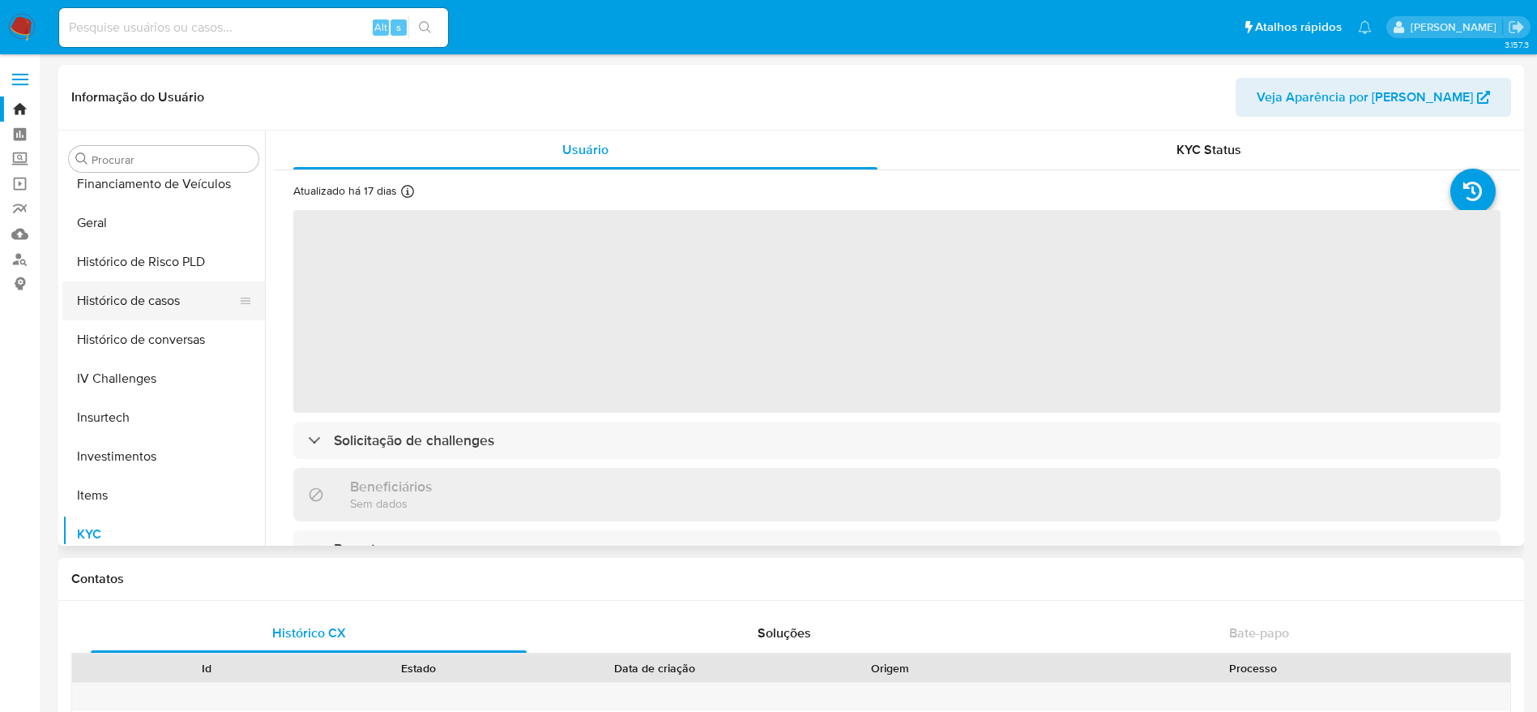
click at [130, 308] on button "Histórico de casos" at bounding box center [157, 300] width 190 height 39
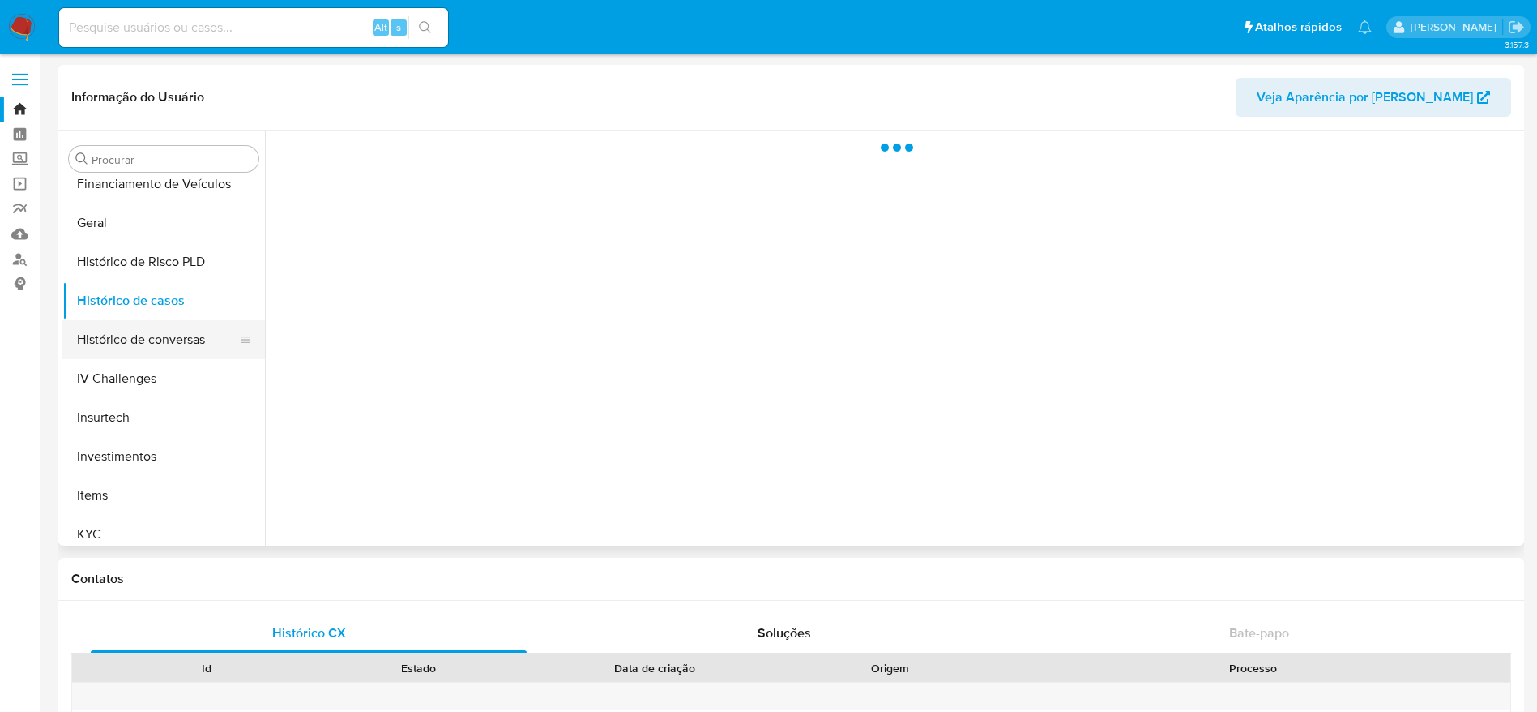
select select "10"
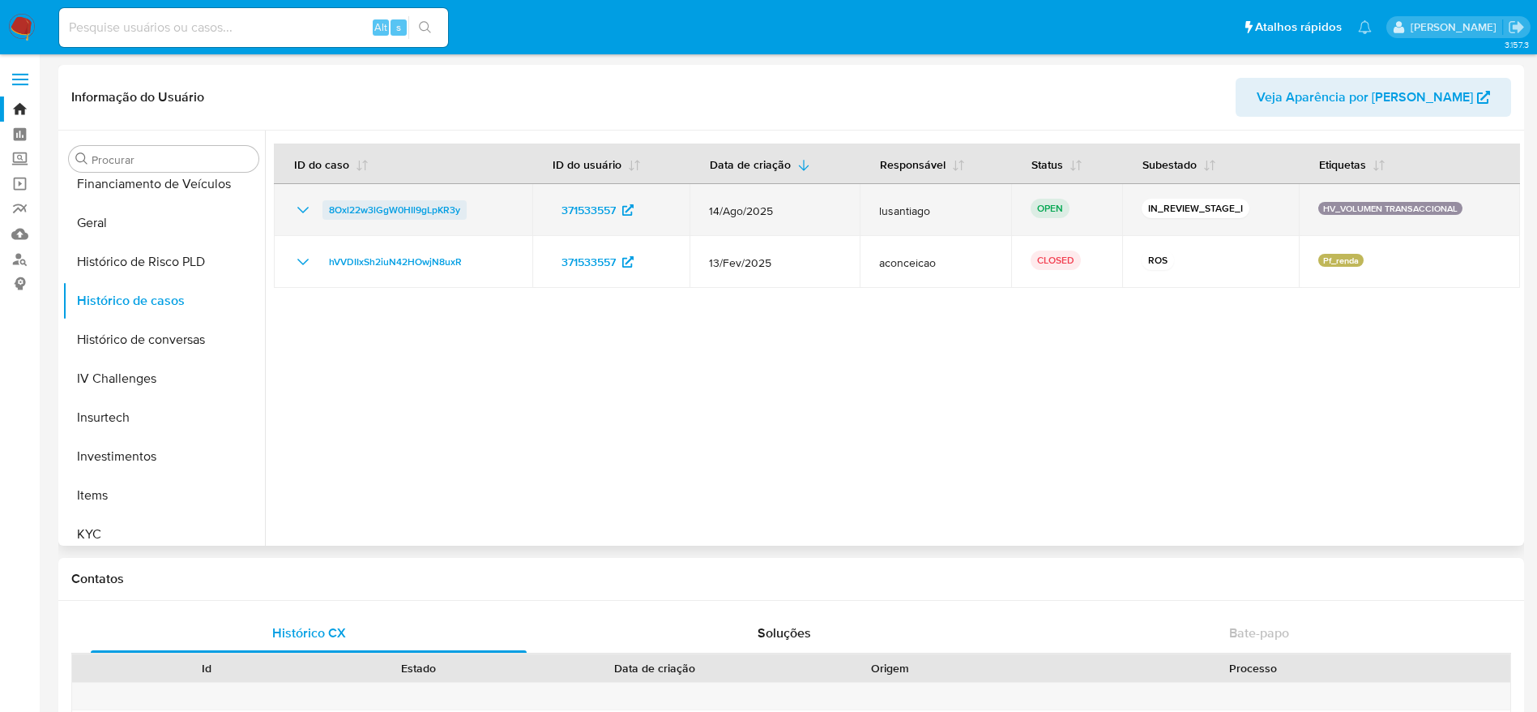
click at [421, 216] on span "8Oxl22w3lGgW0HIl9gLpKR3y" at bounding box center [394, 209] width 131 height 19
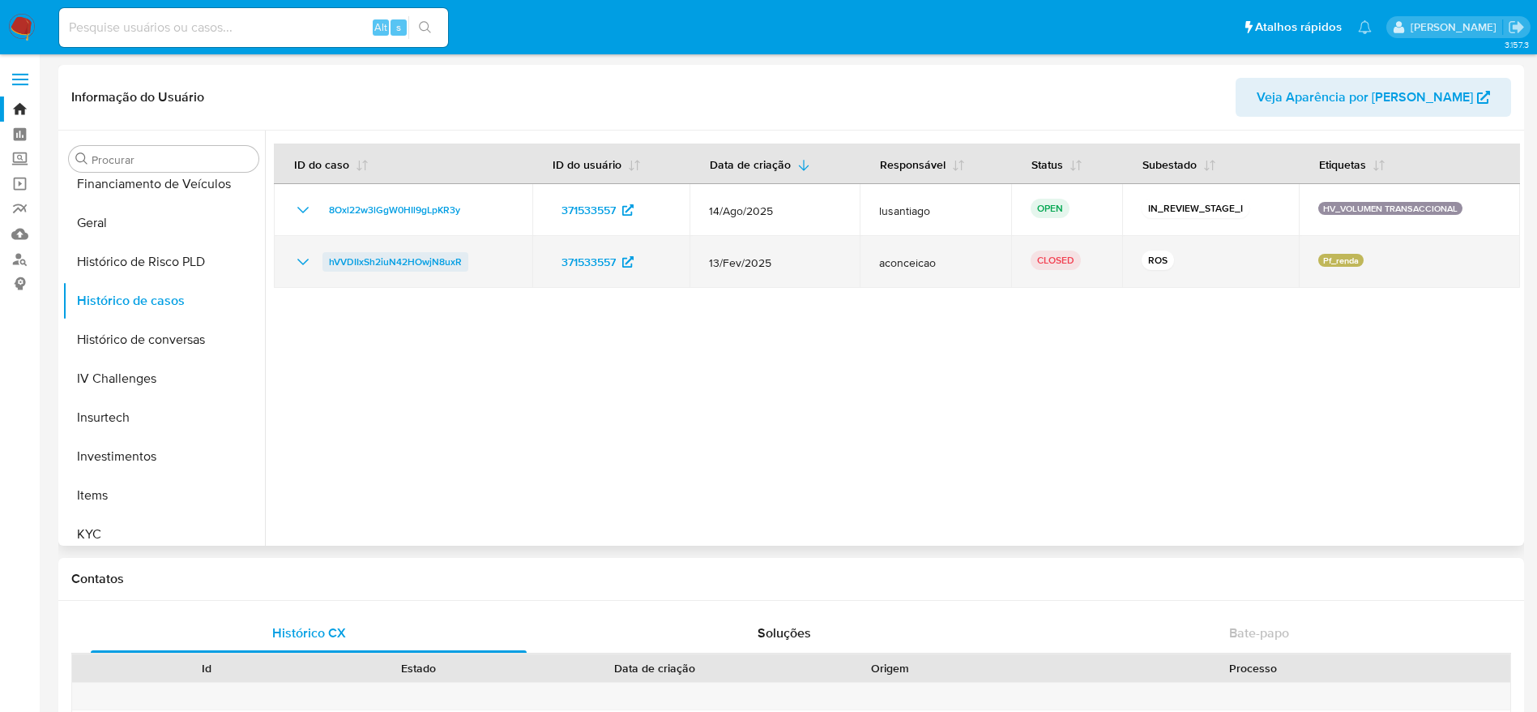
click at [421, 267] on span "hVVDIIxSh2iuN42HOwjN8uxR" at bounding box center [395, 261] width 133 height 19
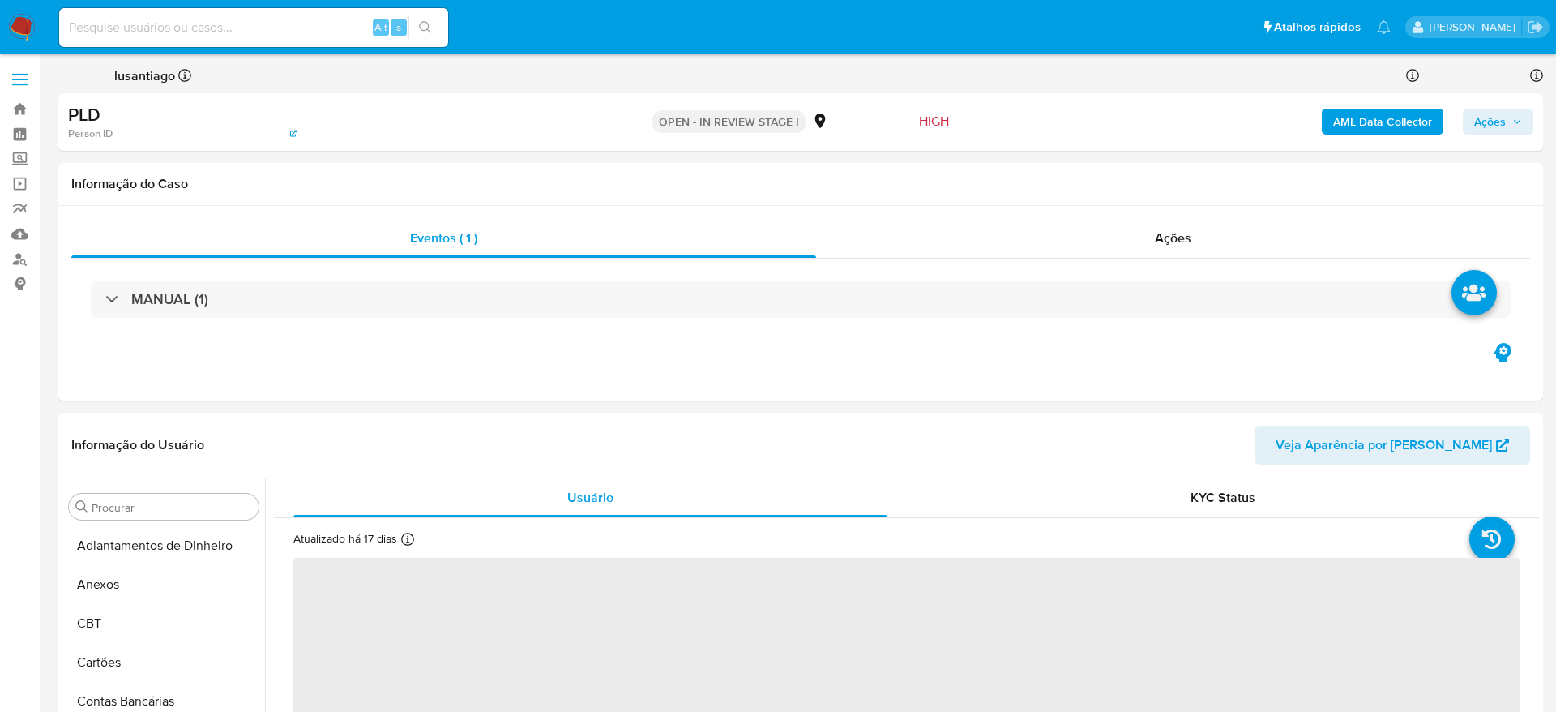
select select "10"
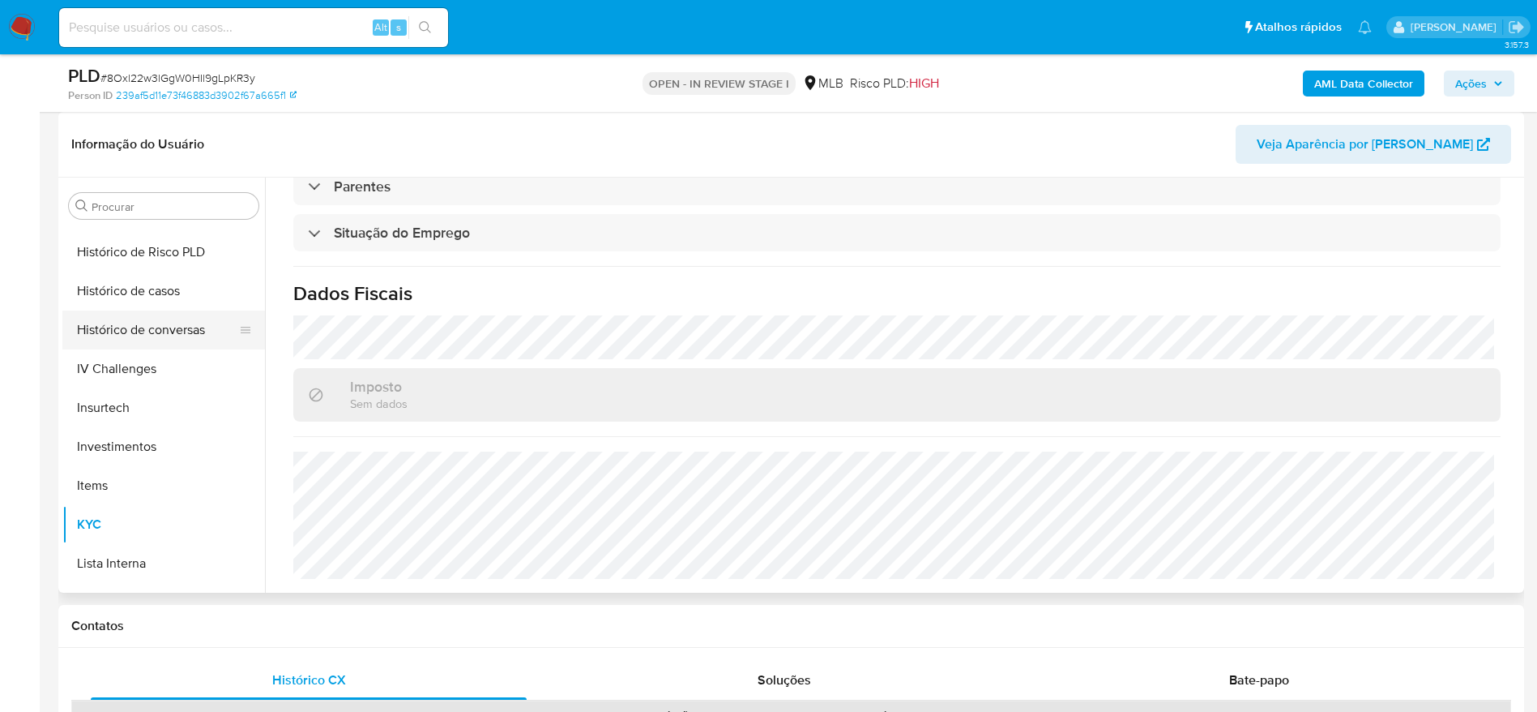
scroll to position [519, 0]
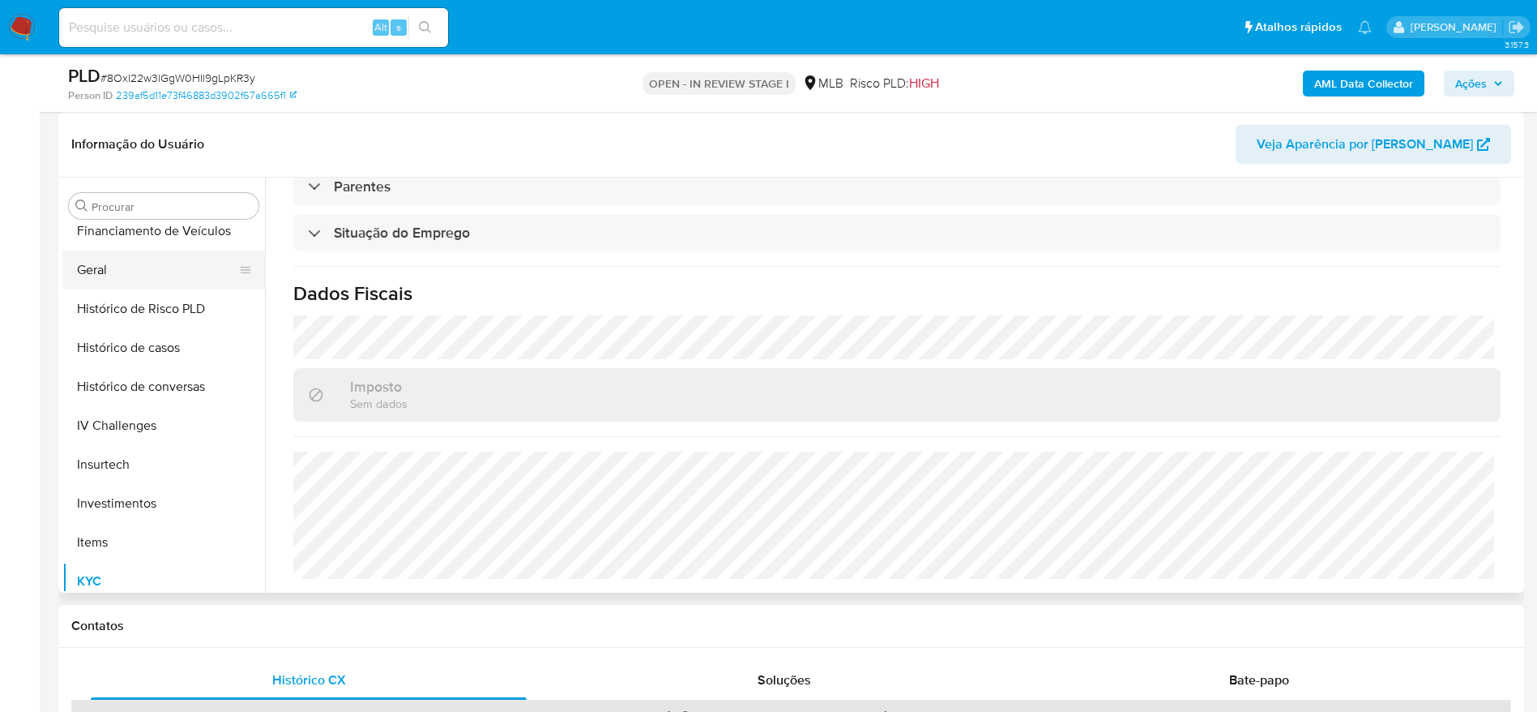
click at [122, 261] on button "Geral" at bounding box center [157, 269] width 190 height 39
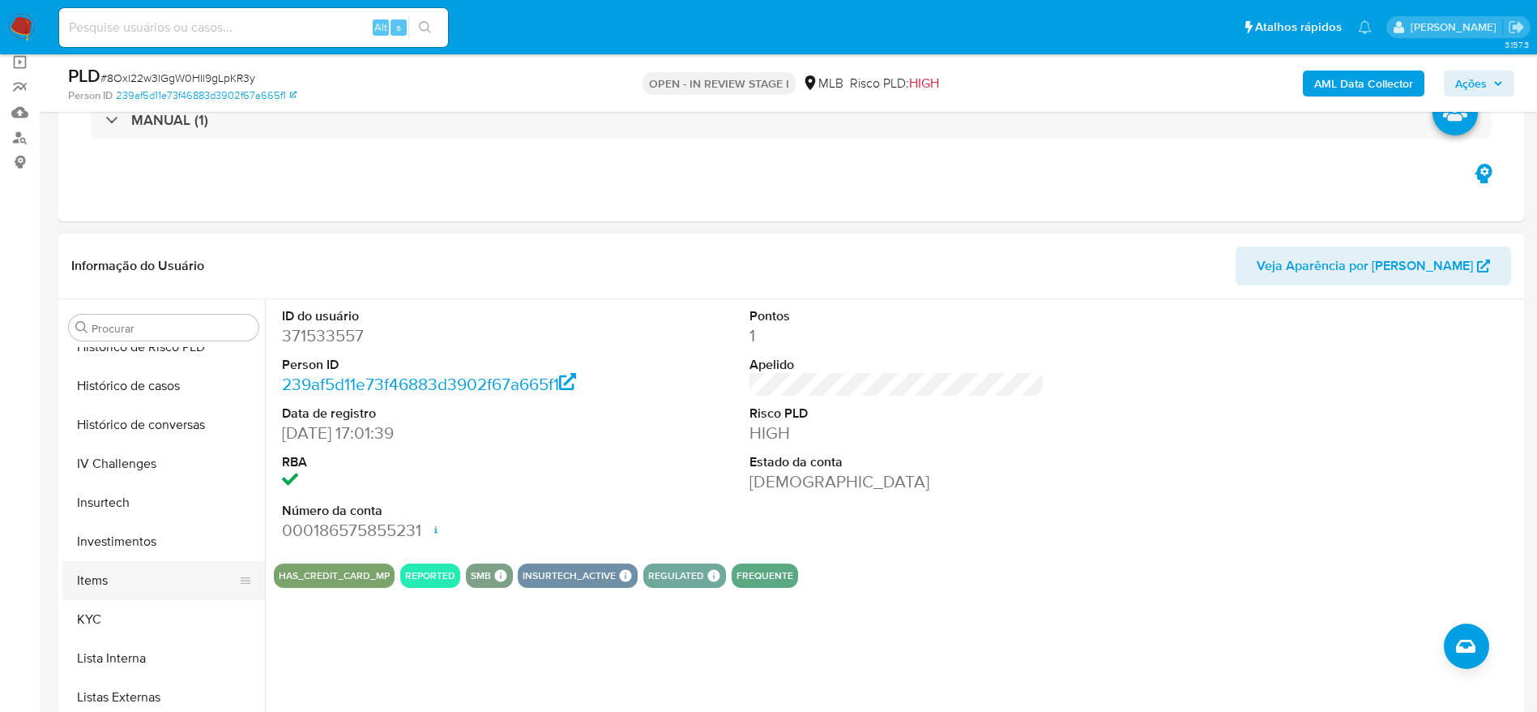
scroll to position [641, 0]
click at [93, 583] on button "KYC" at bounding box center [157, 581] width 190 height 39
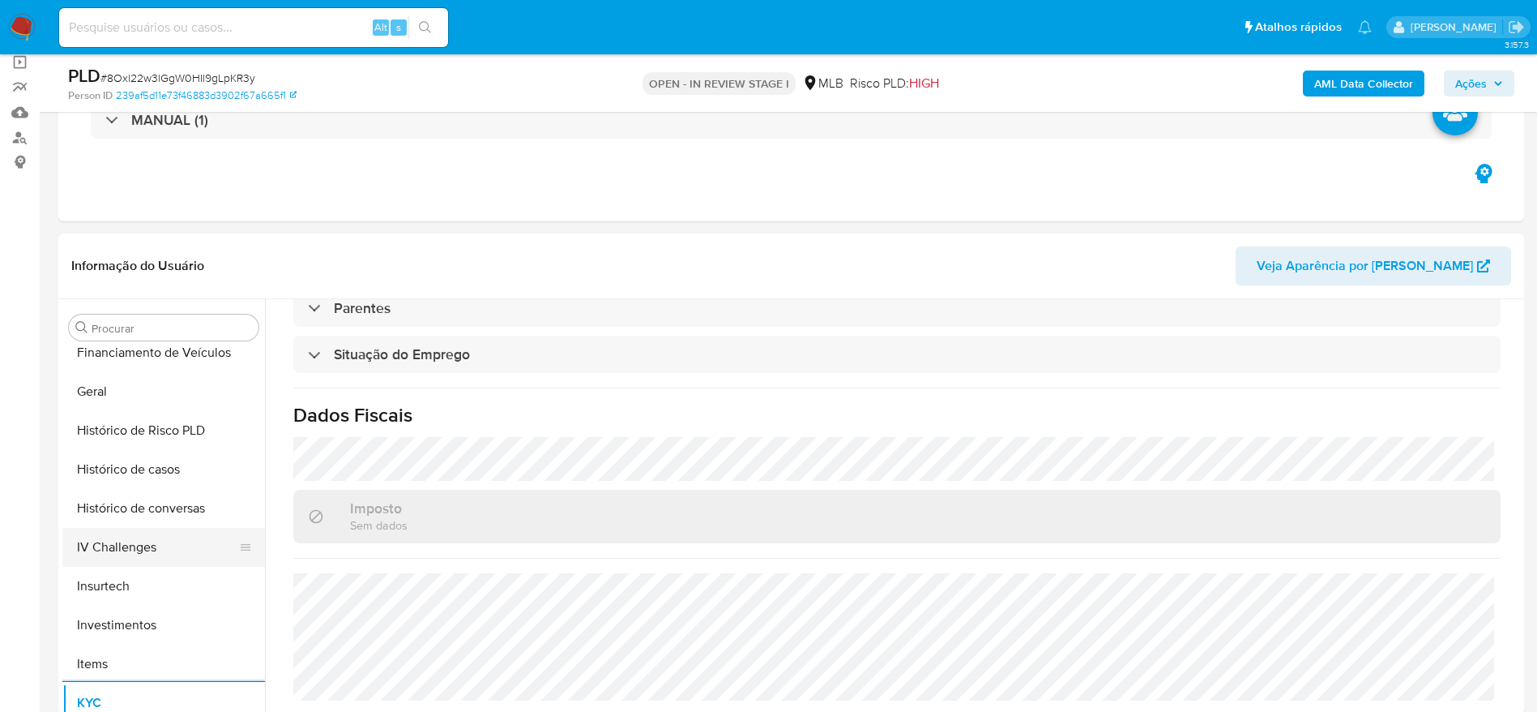
scroll to position [276, 0]
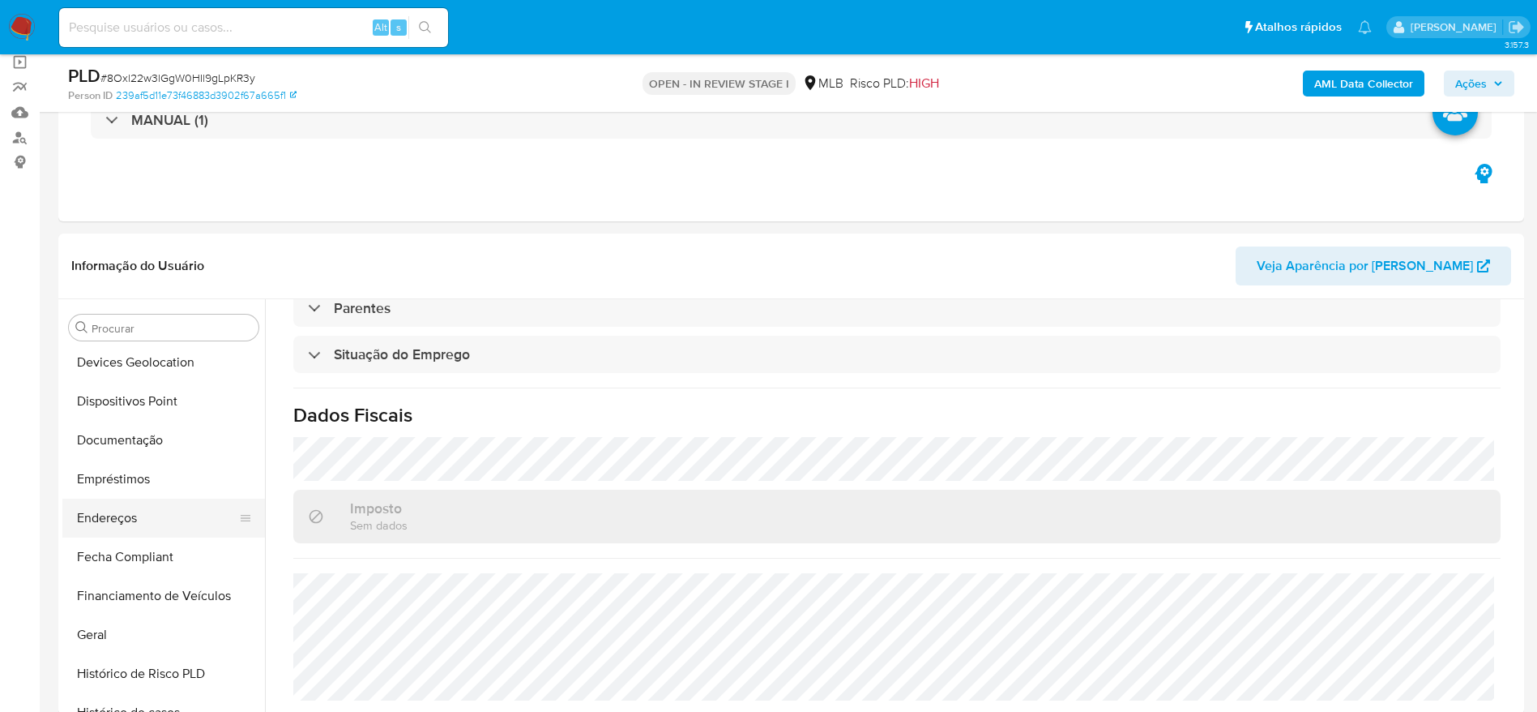
click at [143, 507] on button "Endereços" at bounding box center [157, 517] width 190 height 39
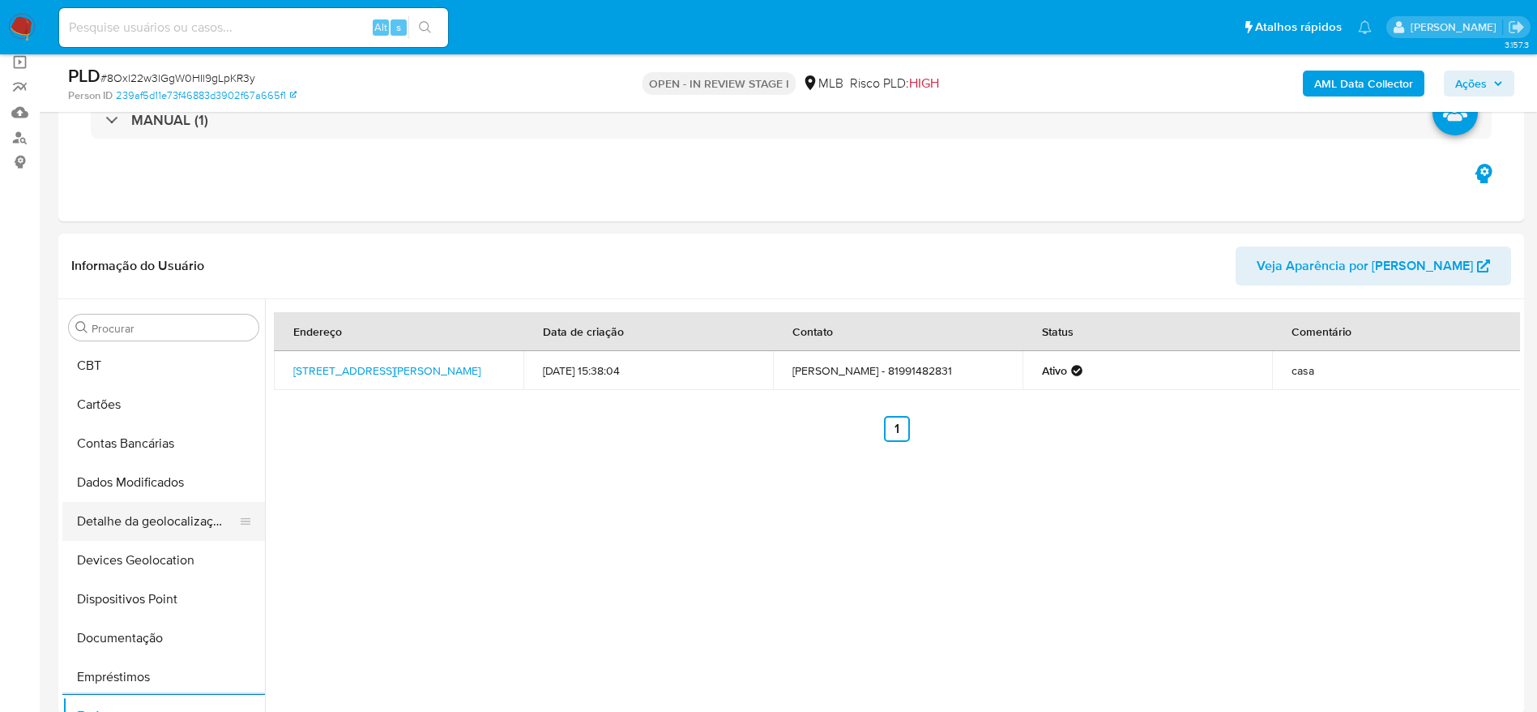
scroll to position [155, 0]
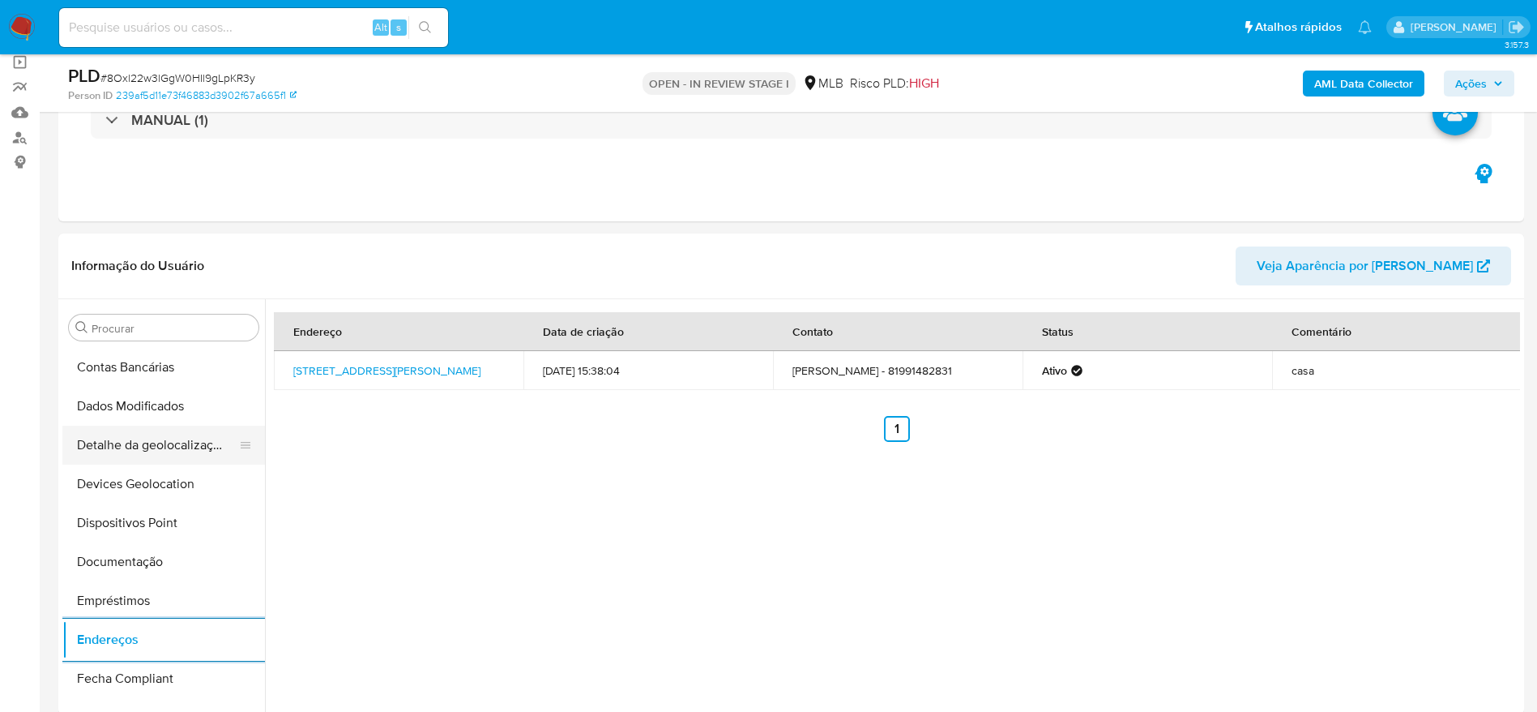
click at [169, 448] on button "Detalhe da geolocalização" at bounding box center [157, 444] width 190 height 39
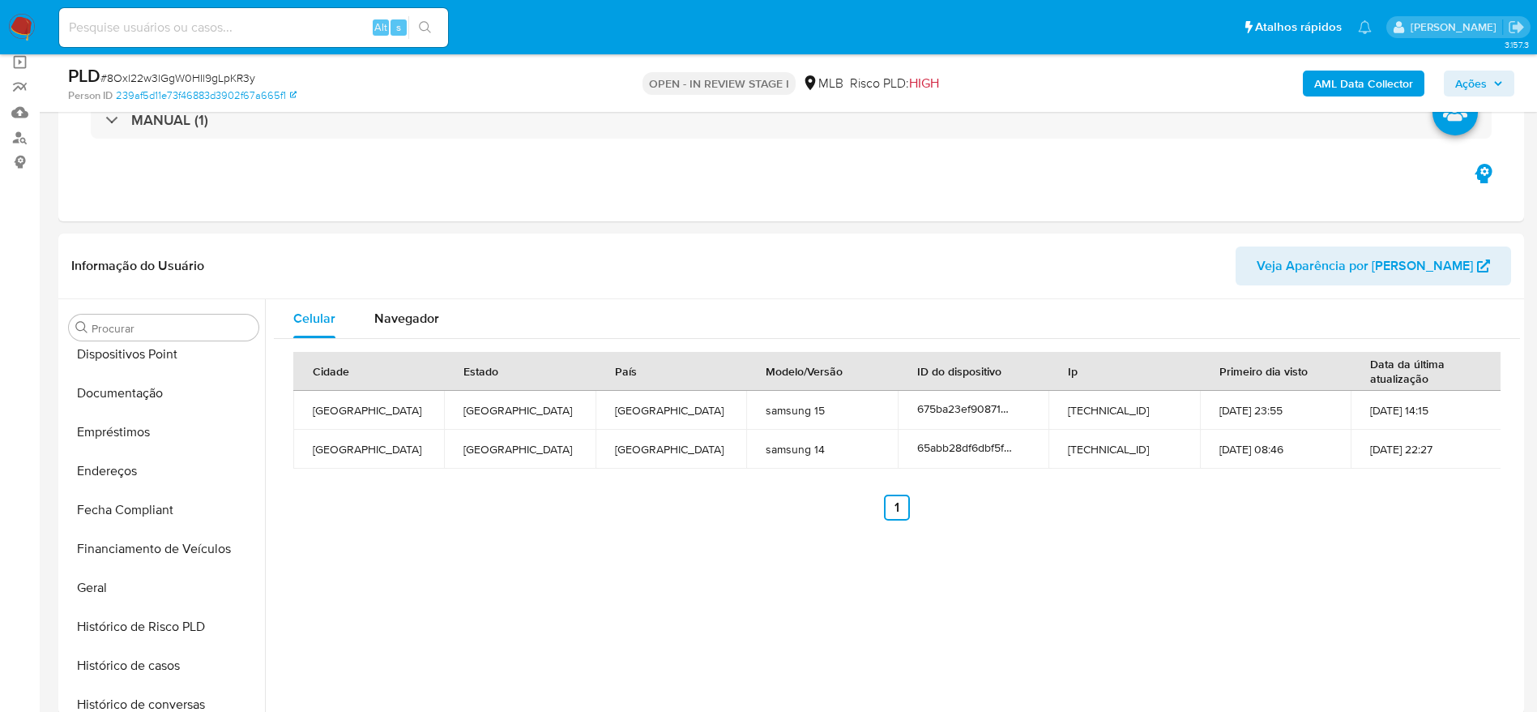
scroll to position [763, 0]
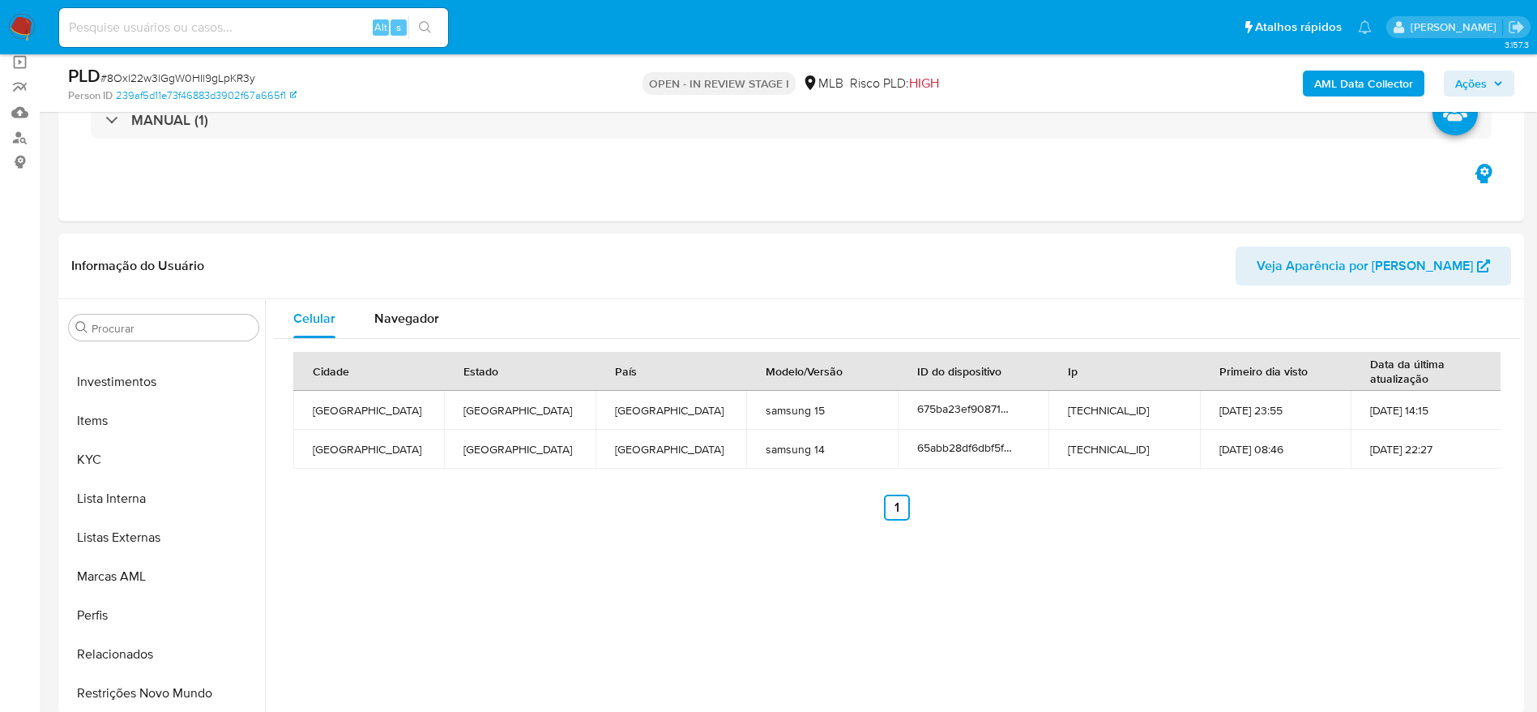
click at [1045, 594] on div "Celular Navegador Cidade Estado País Modelo/Versão ID do dispositivo Ip Primeir…" at bounding box center [892, 506] width 1255 height 415
click at [142, 694] on button "Restrições Novo Mundo" at bounding box center [157, 692] width 190 height 39
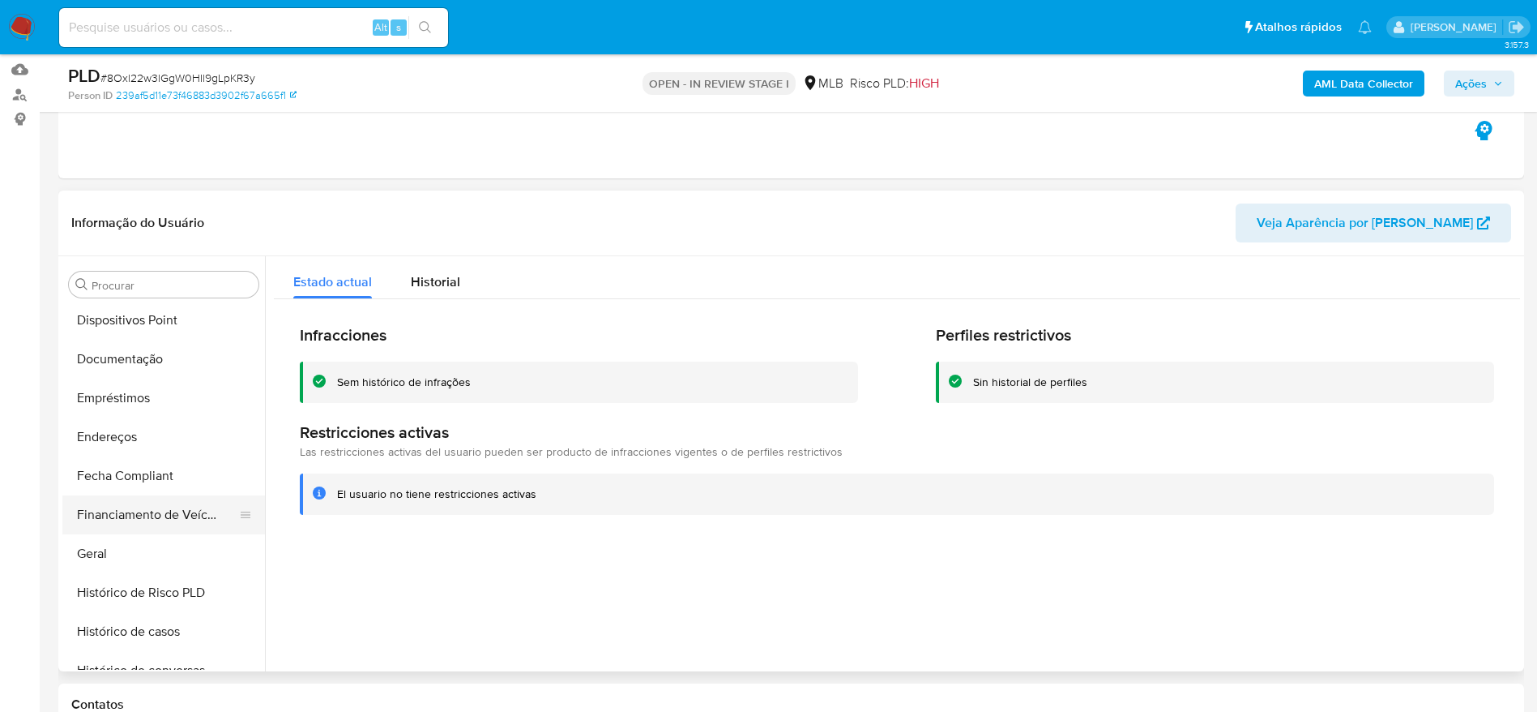
scroll to position [276, 0]
click at [130, 347] on button "Dispositivos Point" at bounding box center [157, 358] width 190 height 39
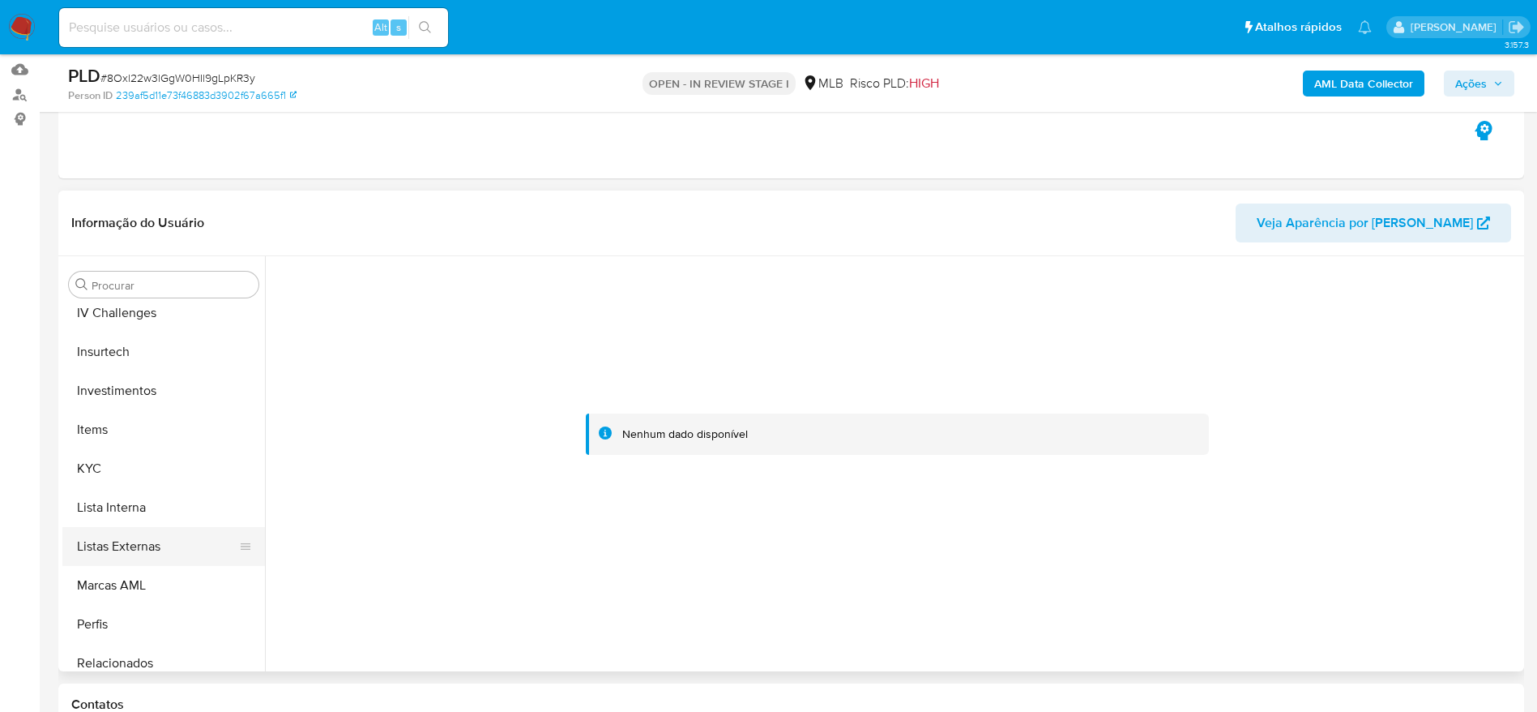
scroll to position [763, 0]
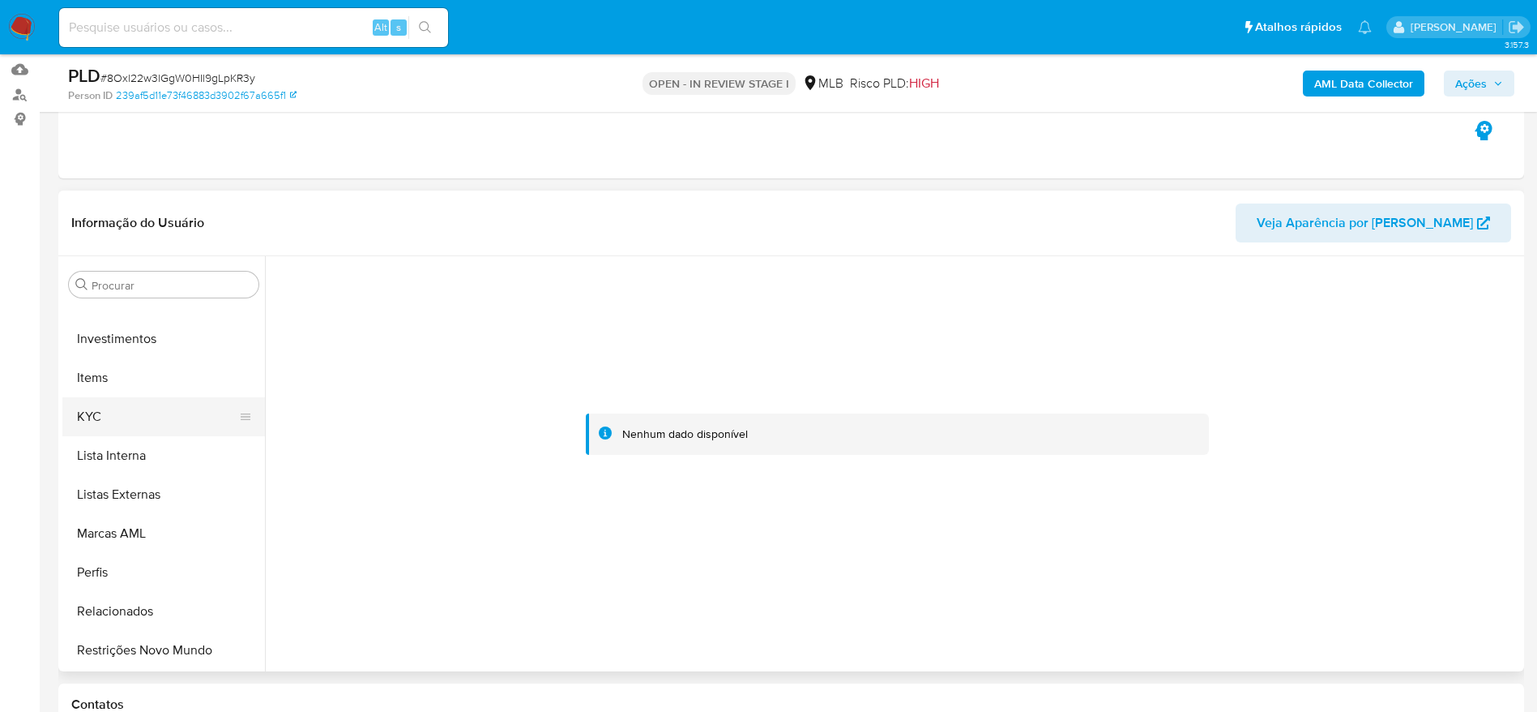
click at [112, 426] on button "KYC" at bounding box center [157, 416] width 190 height 39
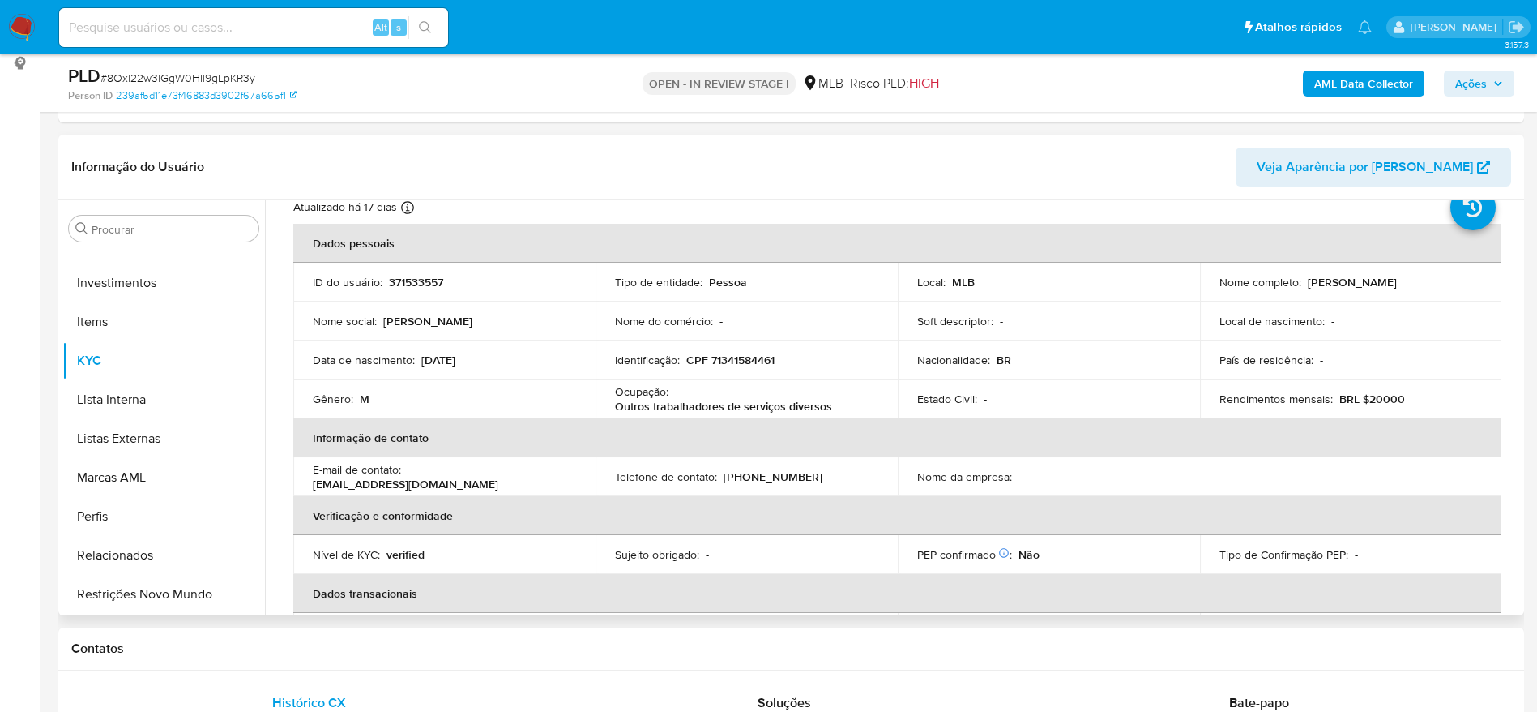
scroll to position [42, 0]
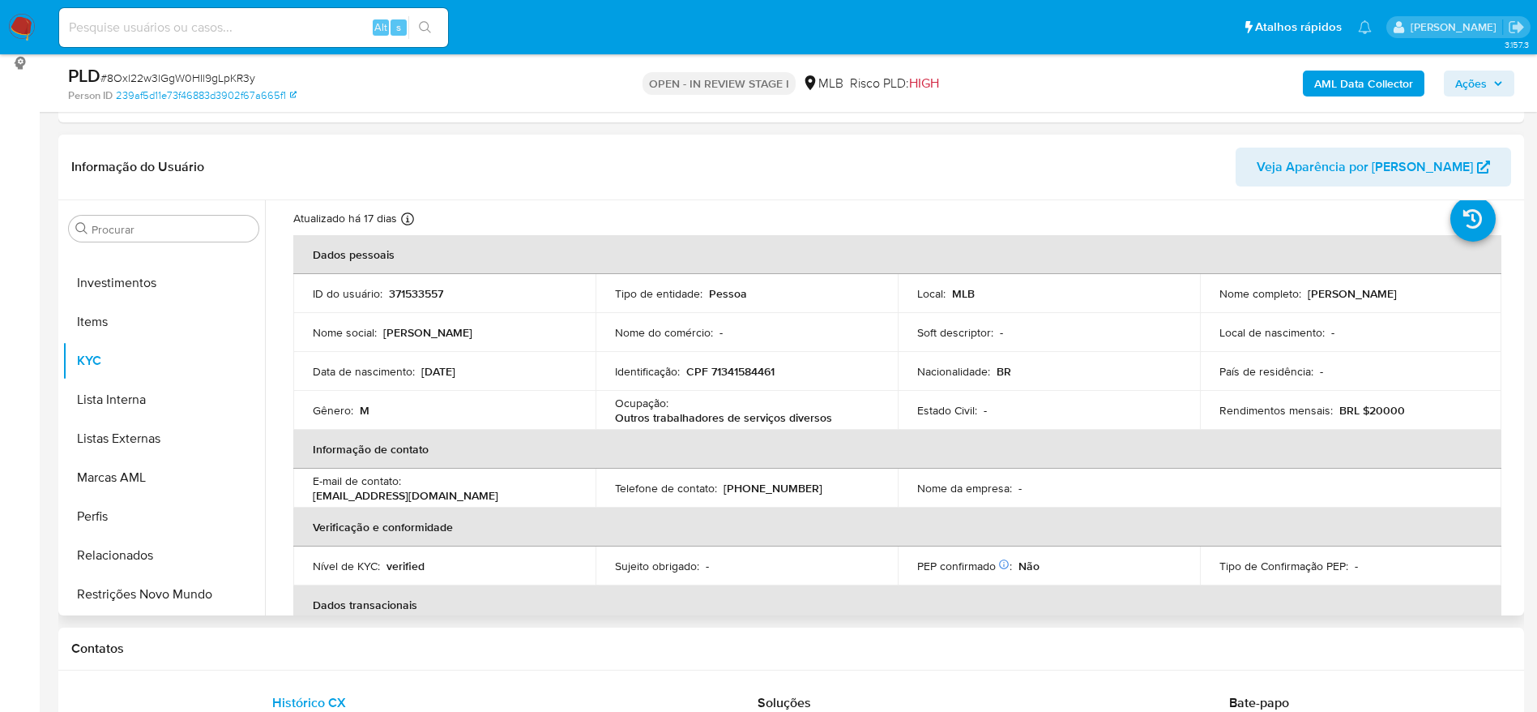
click at [723, 369] on p "CPF 71341584461" at bounding box center [730, 371] width 88 height 15
copy p "71341584461"
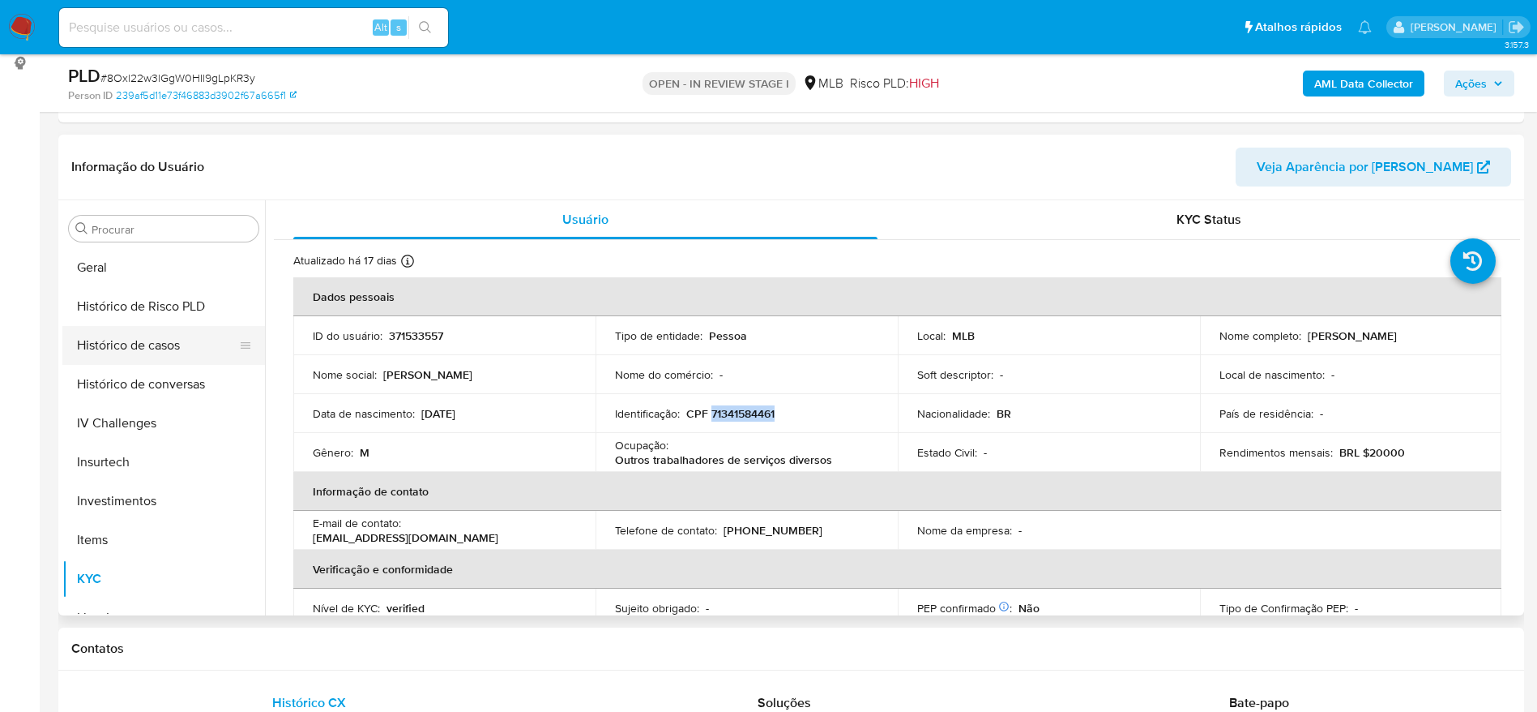
scroll to position [519, 0]
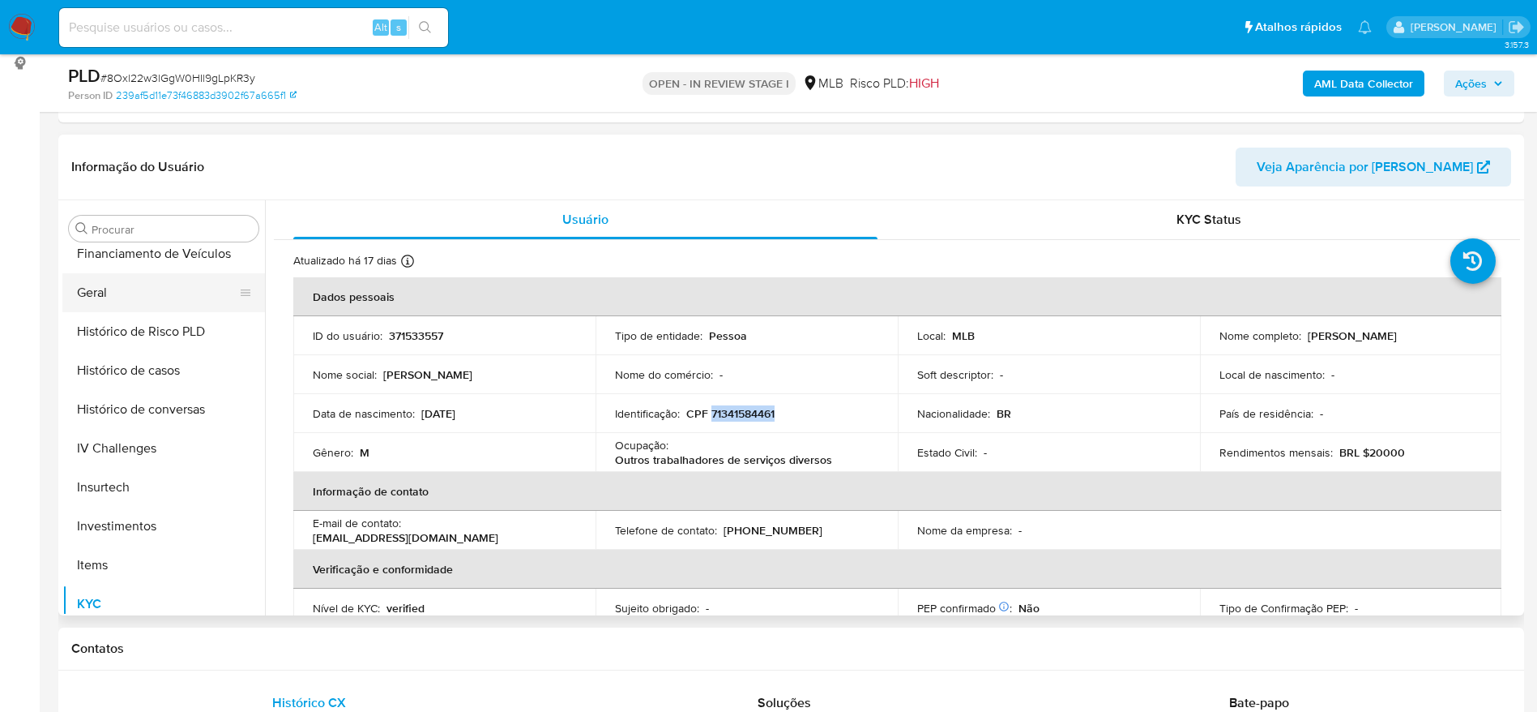
click at [114, 291] on button "Geral" at bounding box center [157, 292] width 190 height 39
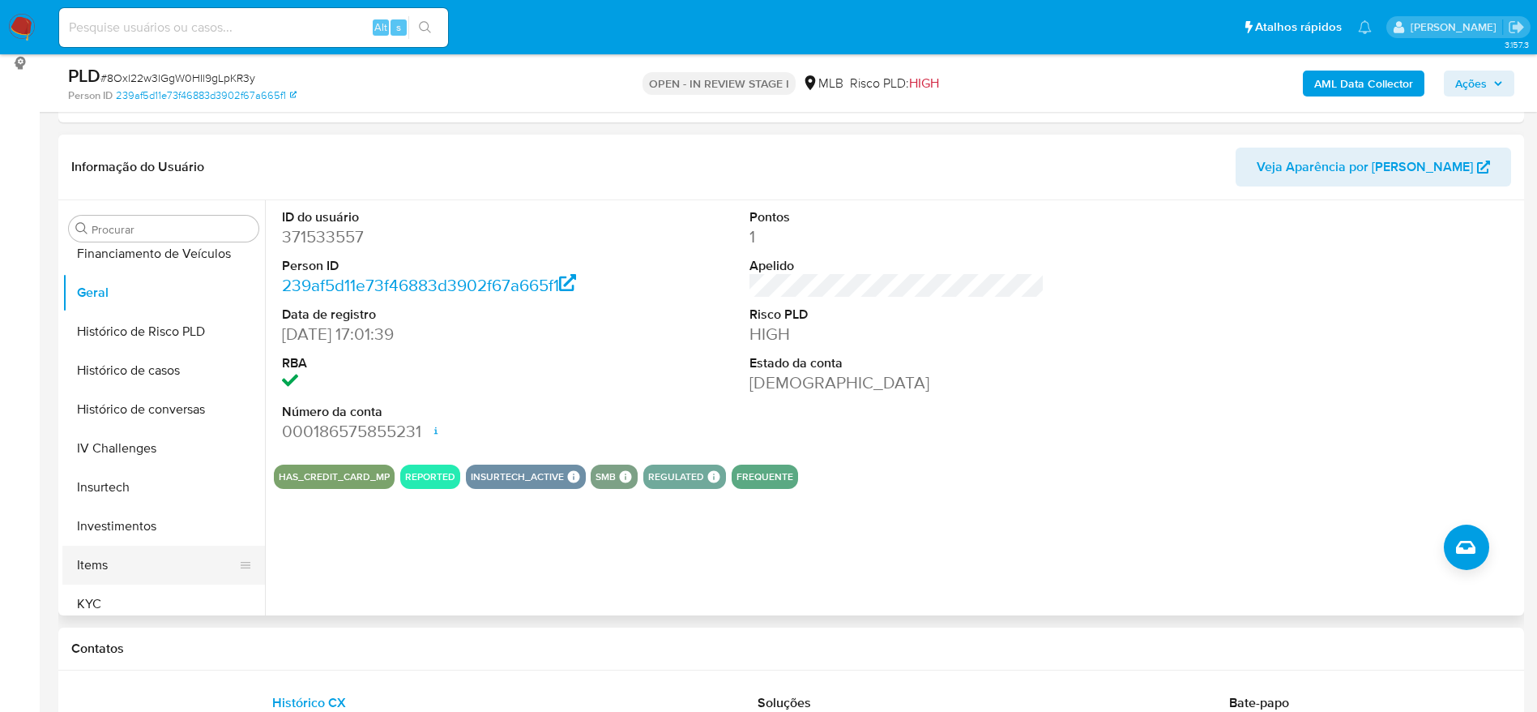
click at [140, 581] on button "Items" at bounding box center [157, 564] width 190 height 39
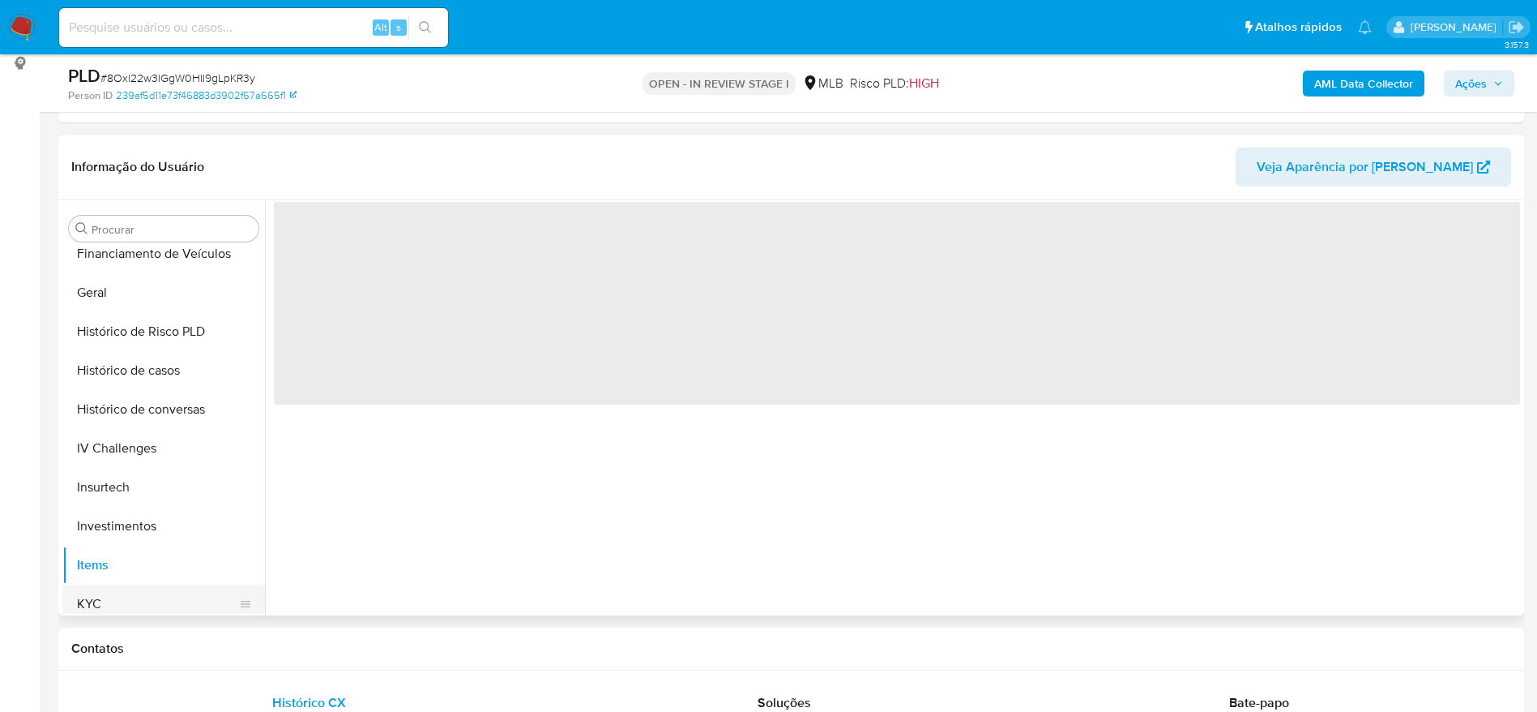
click at [140, 596] on button "KYC" at bounding box center [157, 603] width 190 height 39
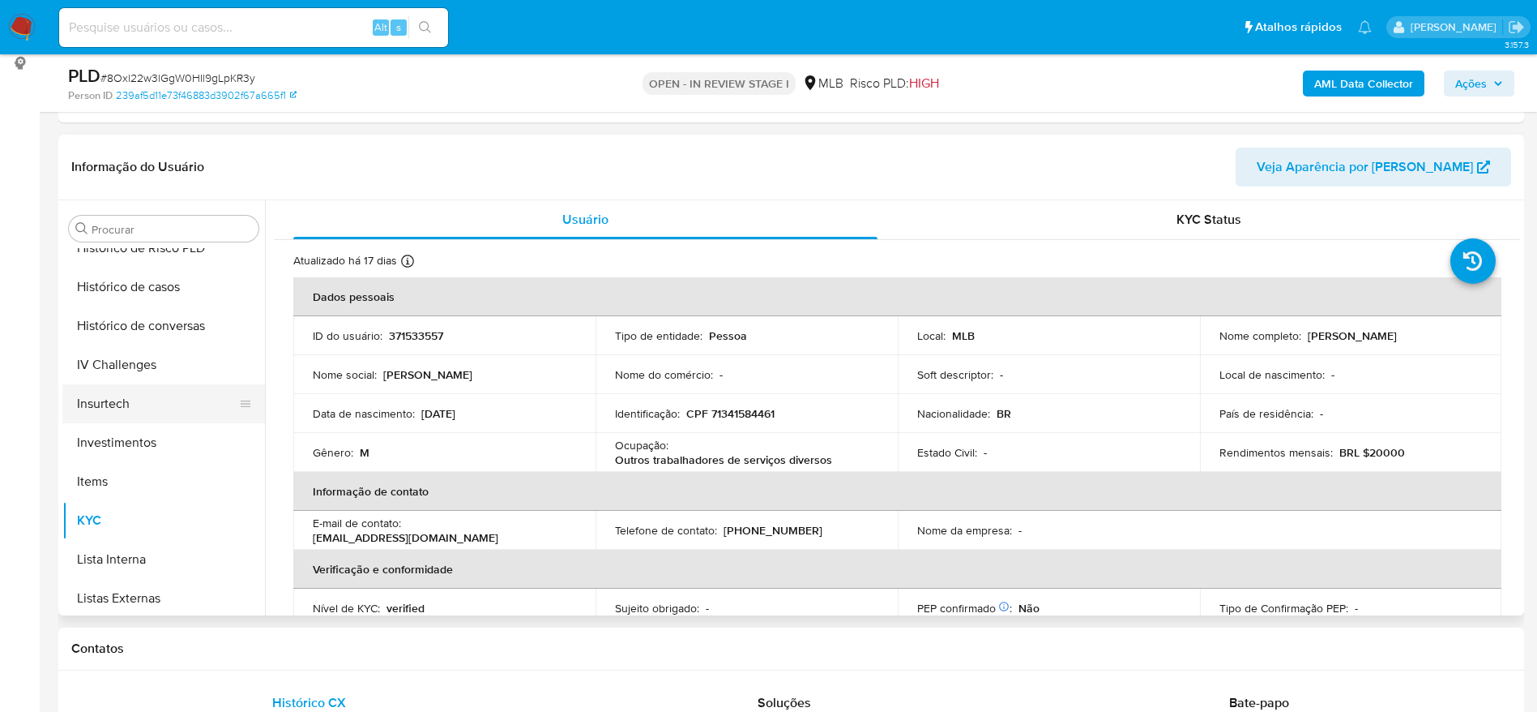
scroll to position [641, 0]
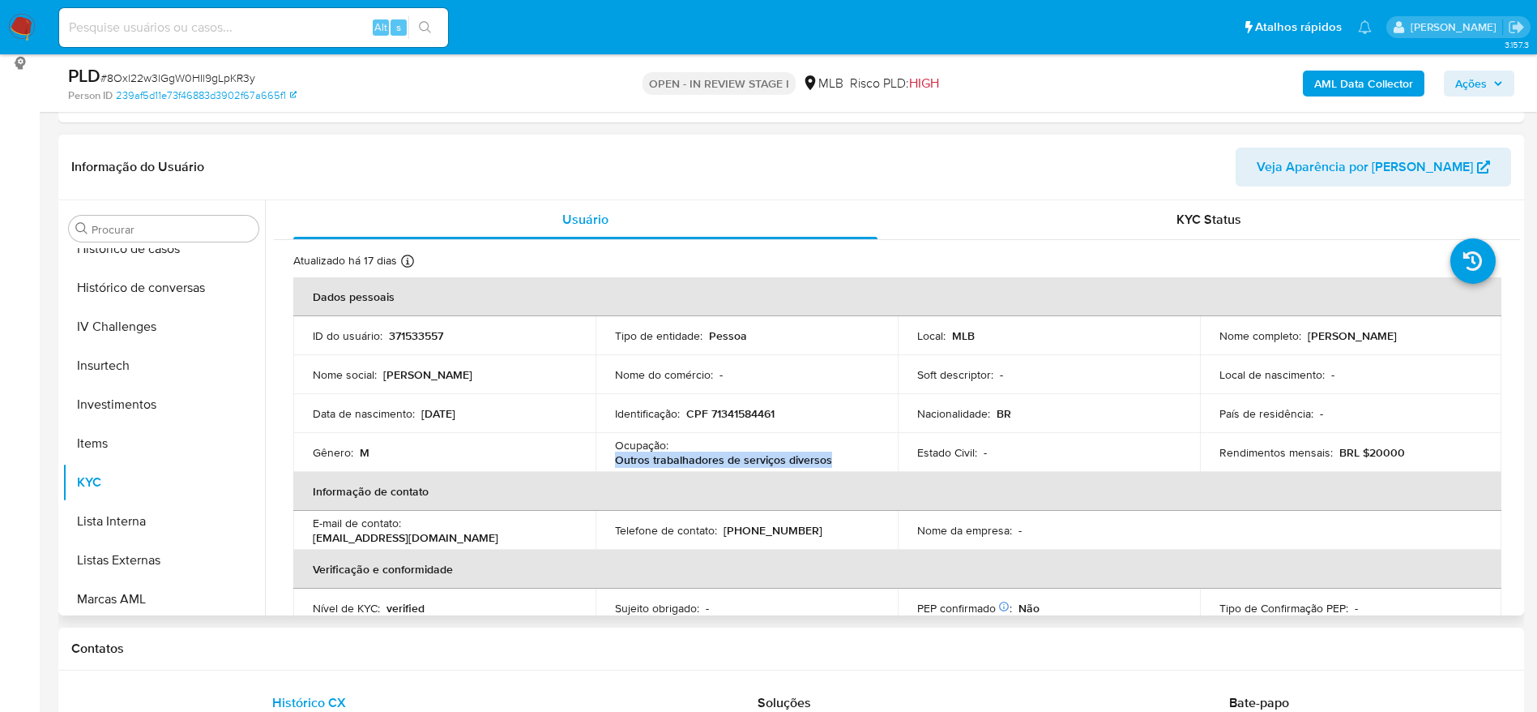
drag, startPoint x: 835, startPoint y: 463, endPoint x: 613, endPoint y: 463, distance: 222.0
click at [615, 463] on div "Ocupação : Outros trabalhadores de serviços diversos" at bounding box center [746, 452] width 263 height 29
copy p "Outros trabalhadores de serviços diversos"
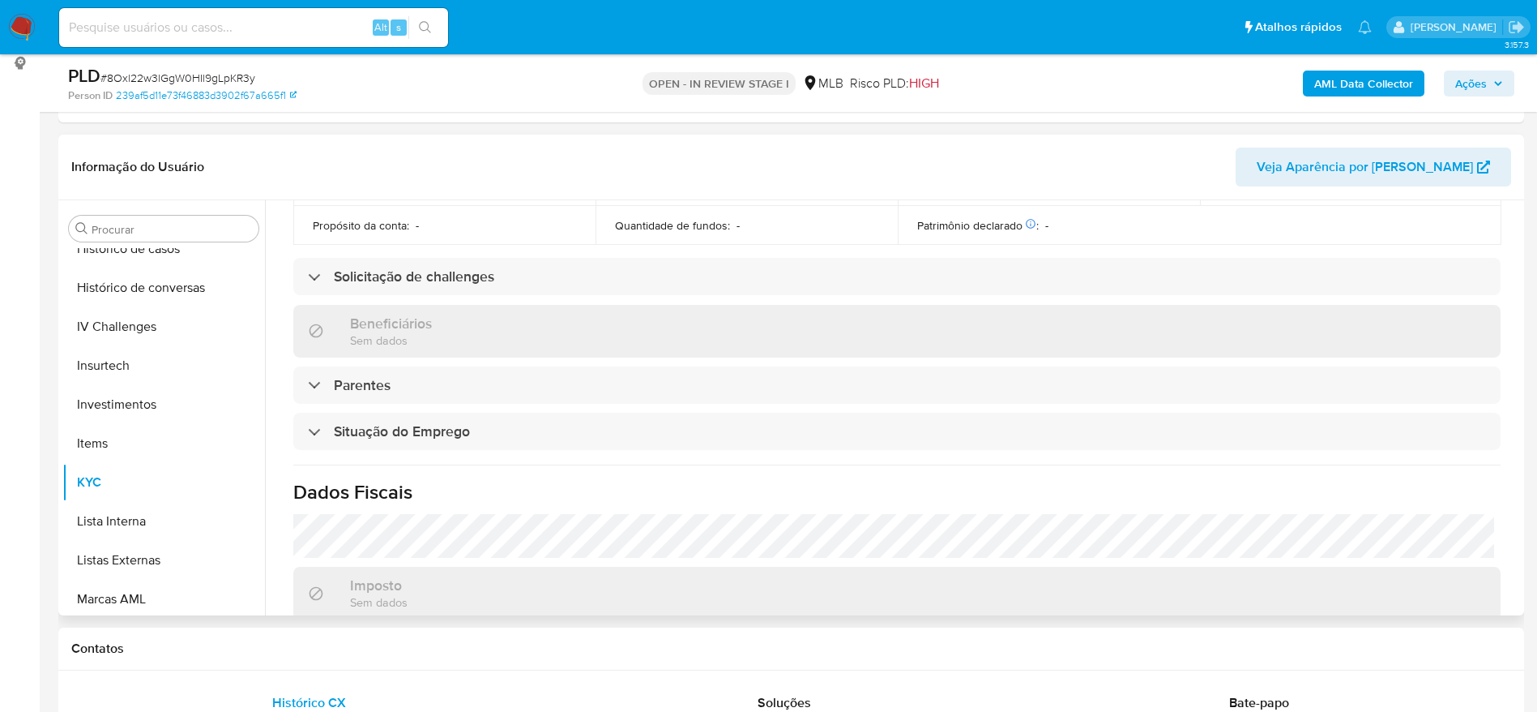
scroll to position [675, 0]
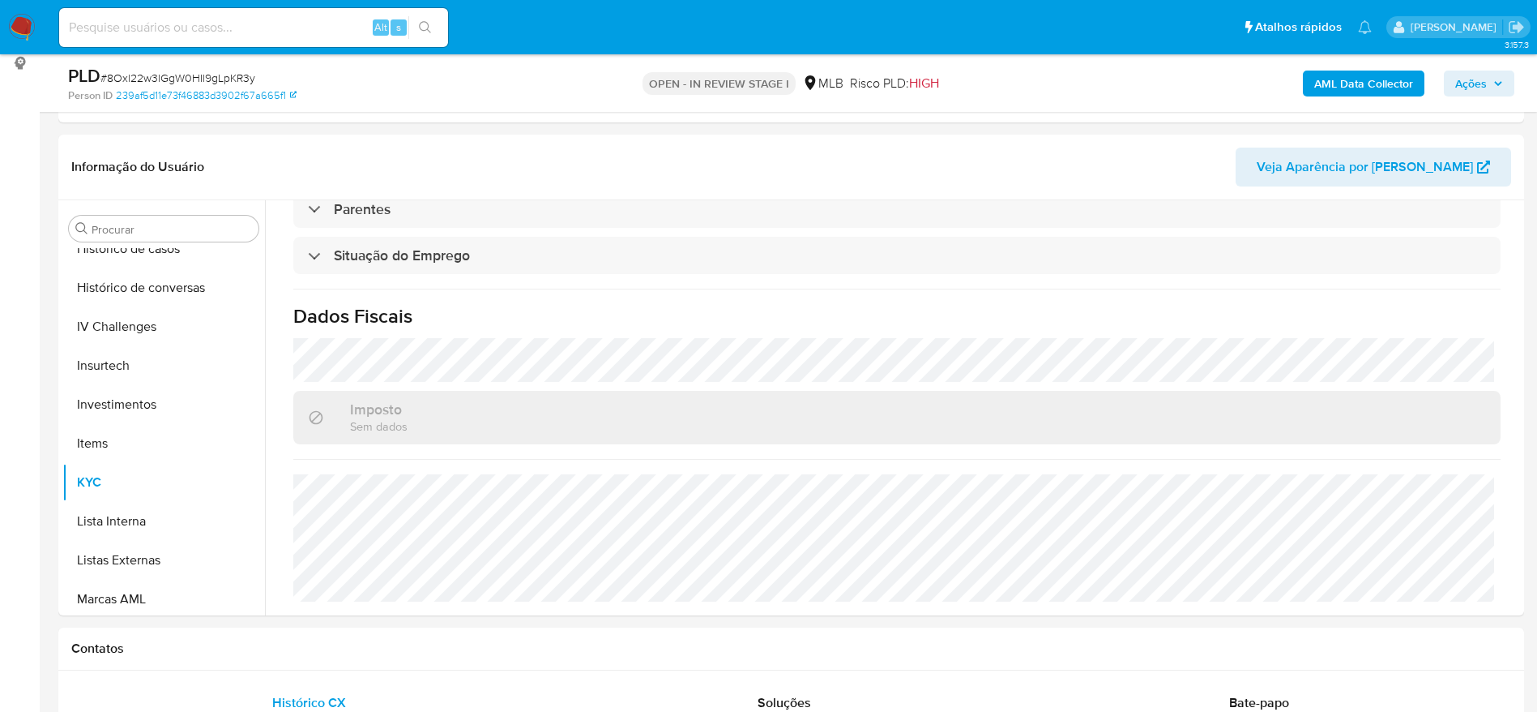
click at [1482, 75] on span "Ações" at bounding box center [1471, 84] width 32 height 26
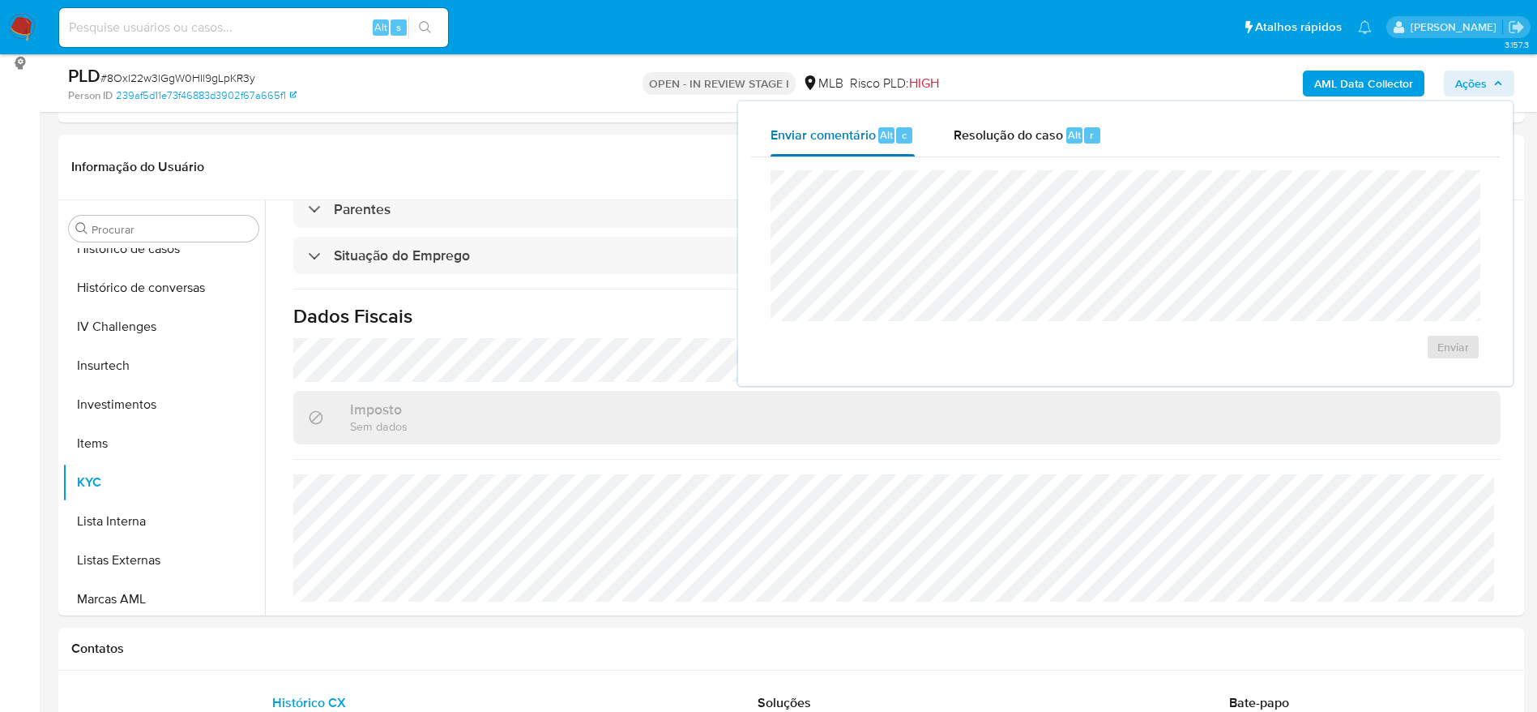
click at [926, 143] on button "Enviar comentário Alt c" at bounding box center [842, 135] width 183 height 42
click at [1005, 143] on span "Resolução do caso" at bounding box center [1008, 134] width 109 height 19
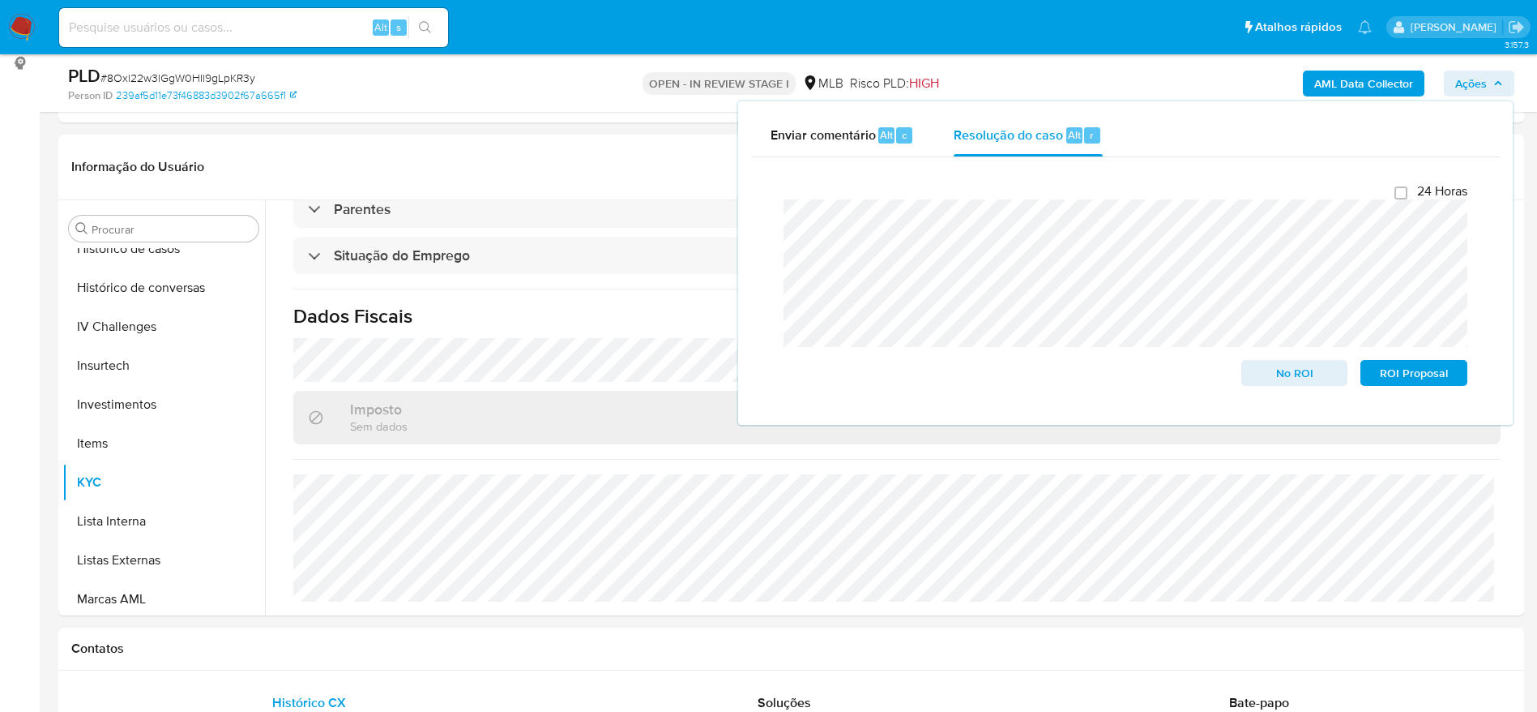
click at [1504, 77] on button "Ações" at bounding box center [1479, 84] width 71 height 26
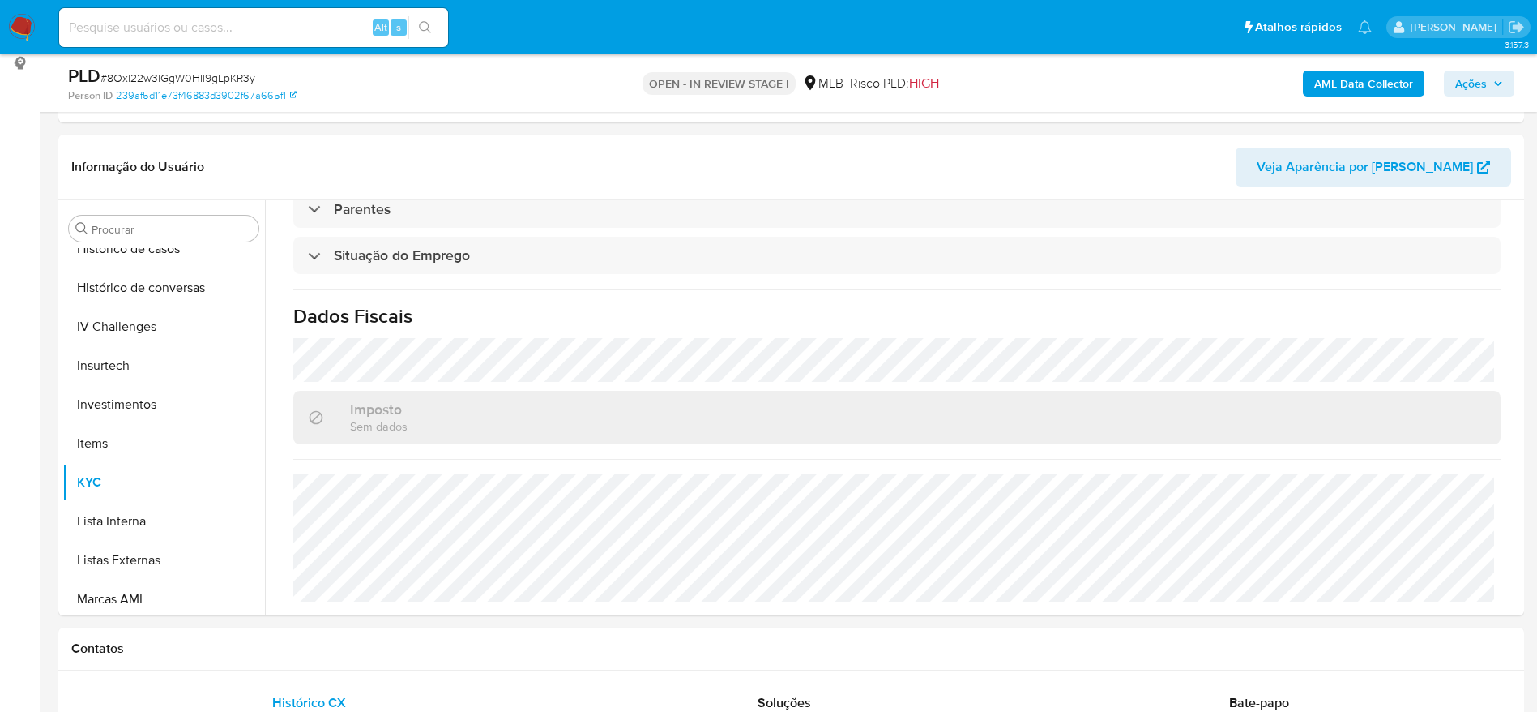
click at [1392, 83] on b "AML Data Collector" at bounding box center [1363, 84] width 99 height 26
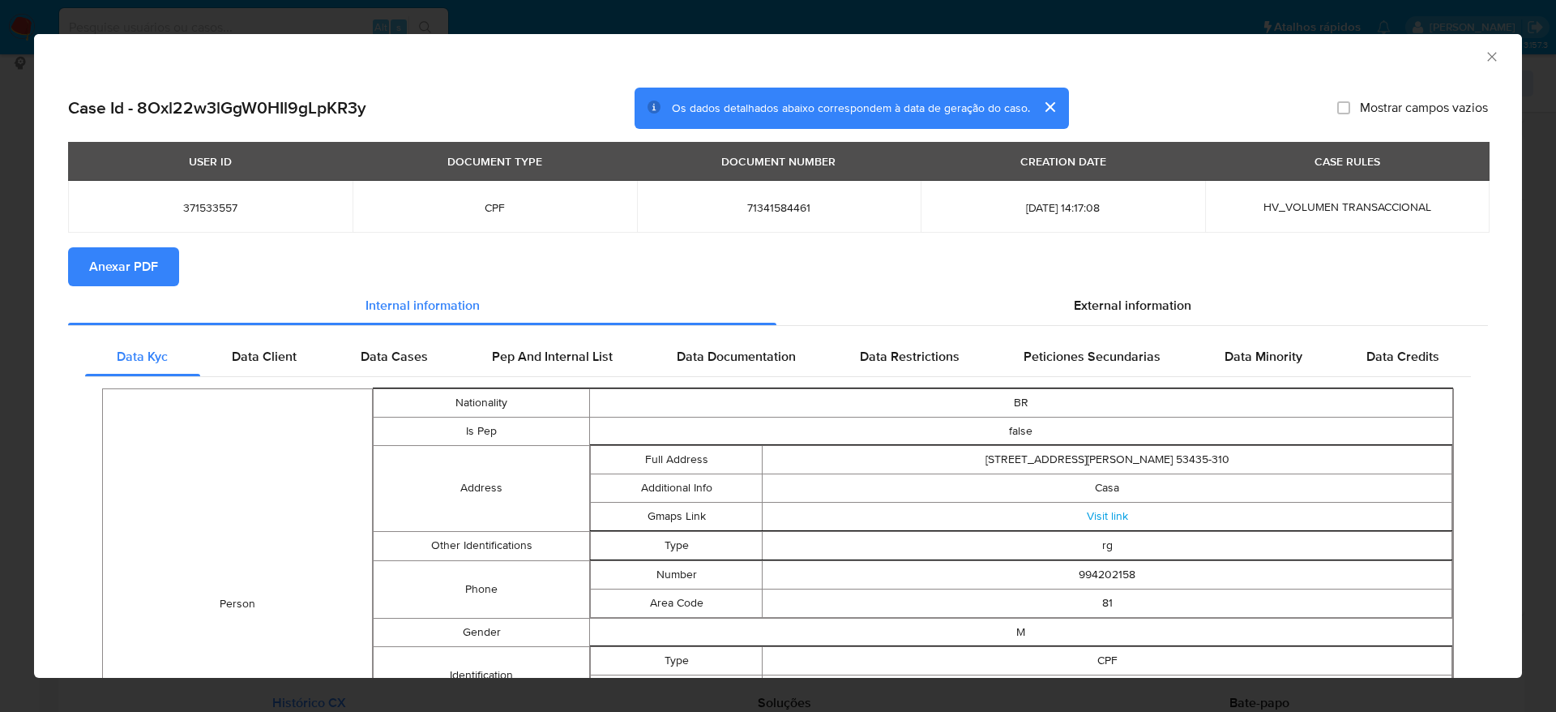
click at [1484, 50] on icon "Fechar a janela" at bounding box center [1492, 57] width 16 height 16
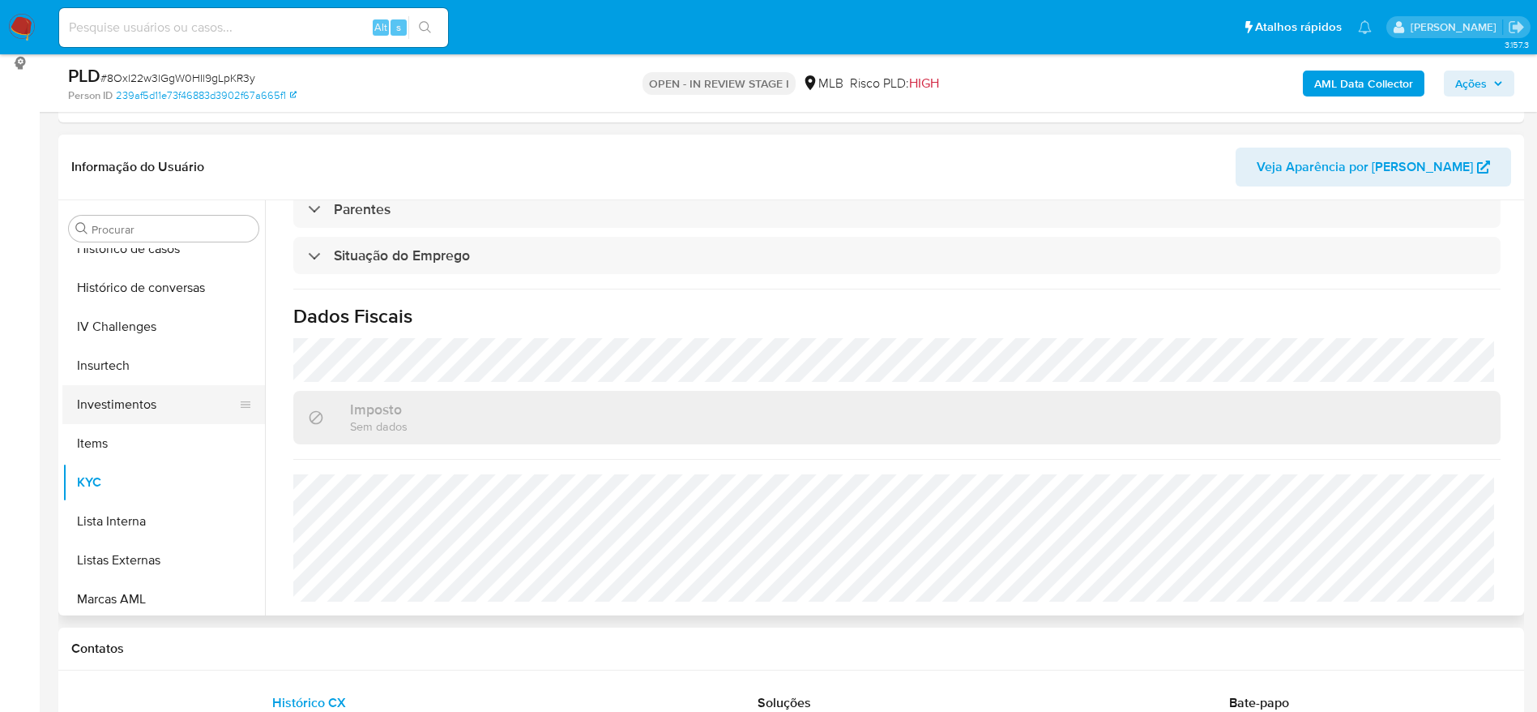
scroll to position [0, 0]
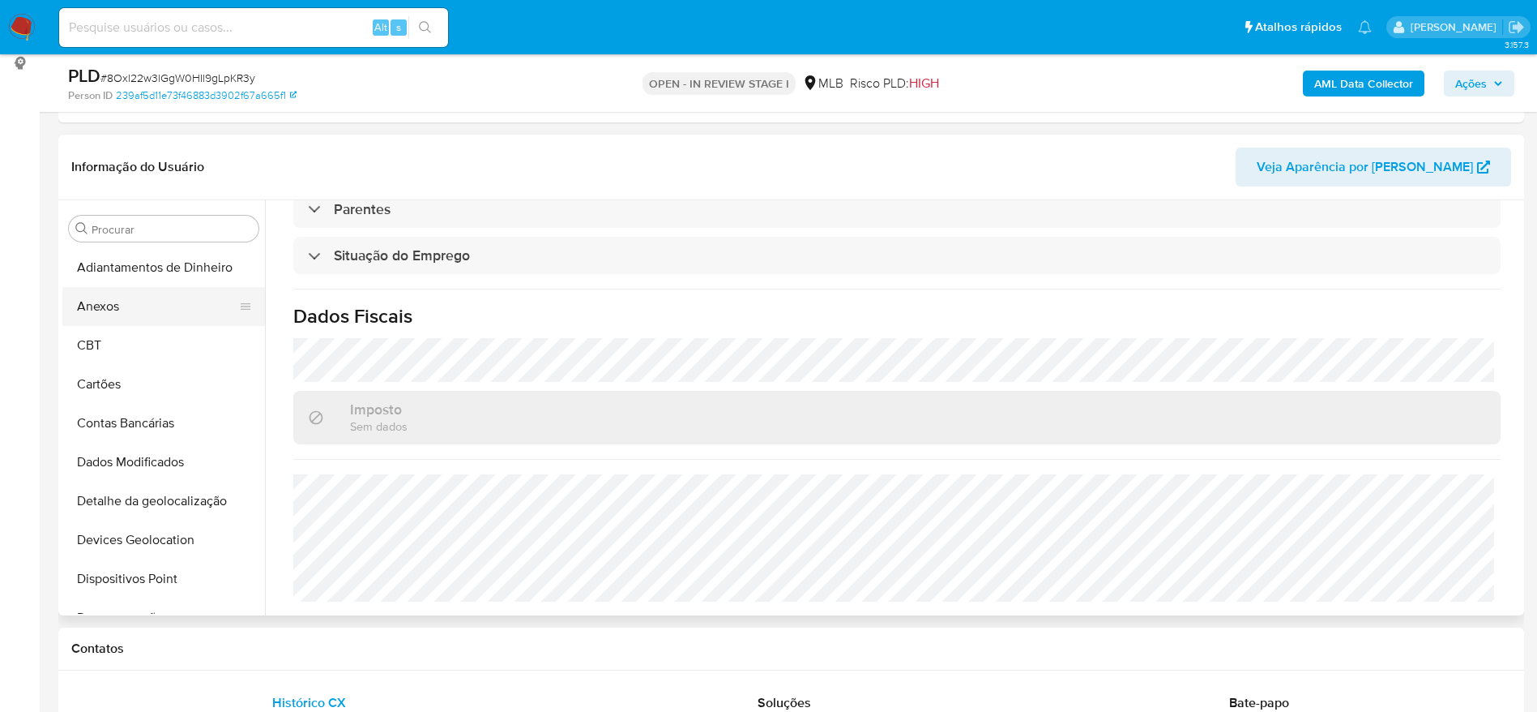
drag, startPoint x: 126, startPoint y: 262, endPoint x: 122, endPoint y: 287, distance: 25.3
click at [126, 267] on button "Adiantamentos de Dinheiro" at bounding box center [163, 267] width 203 height 39
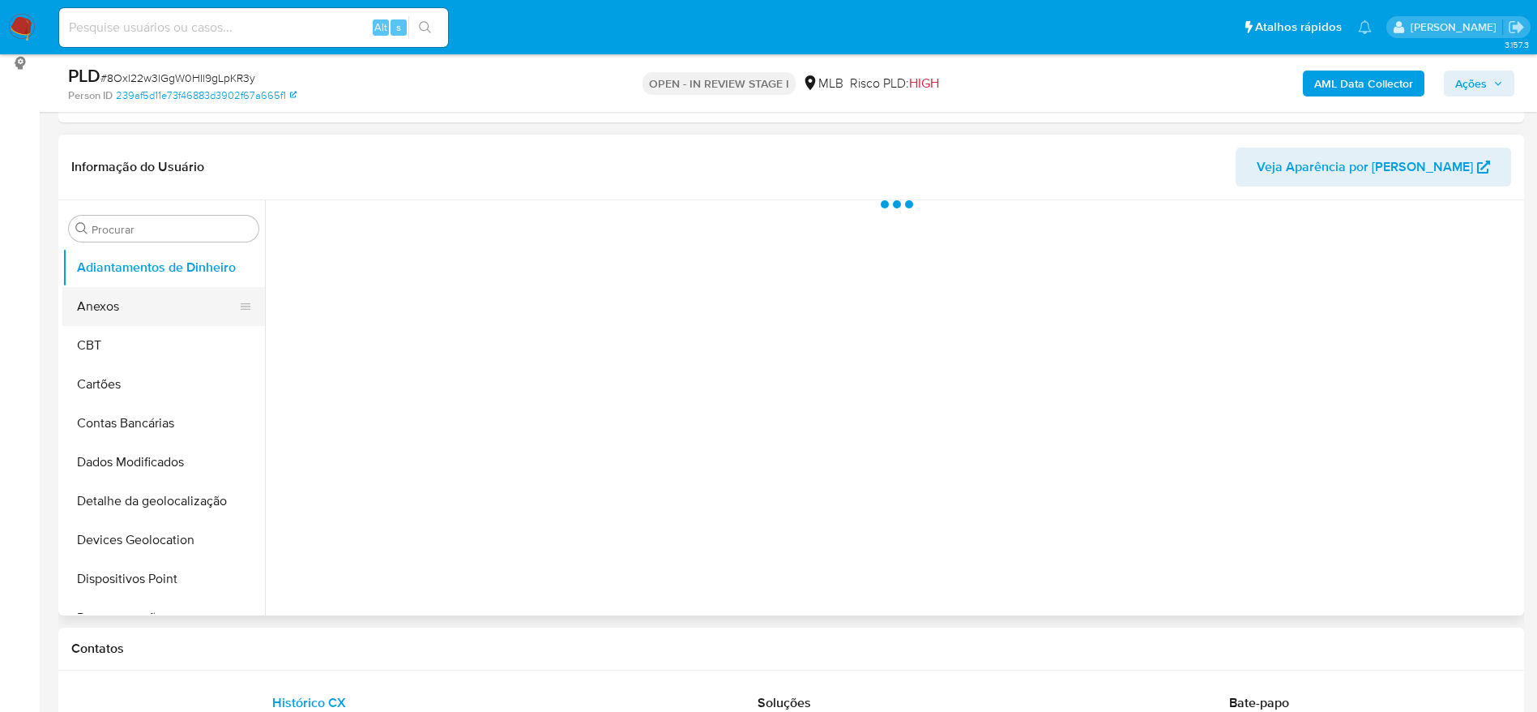
click at [120, 305] on button "Anexos" at bounding box center [157, 306] width 190 height 39
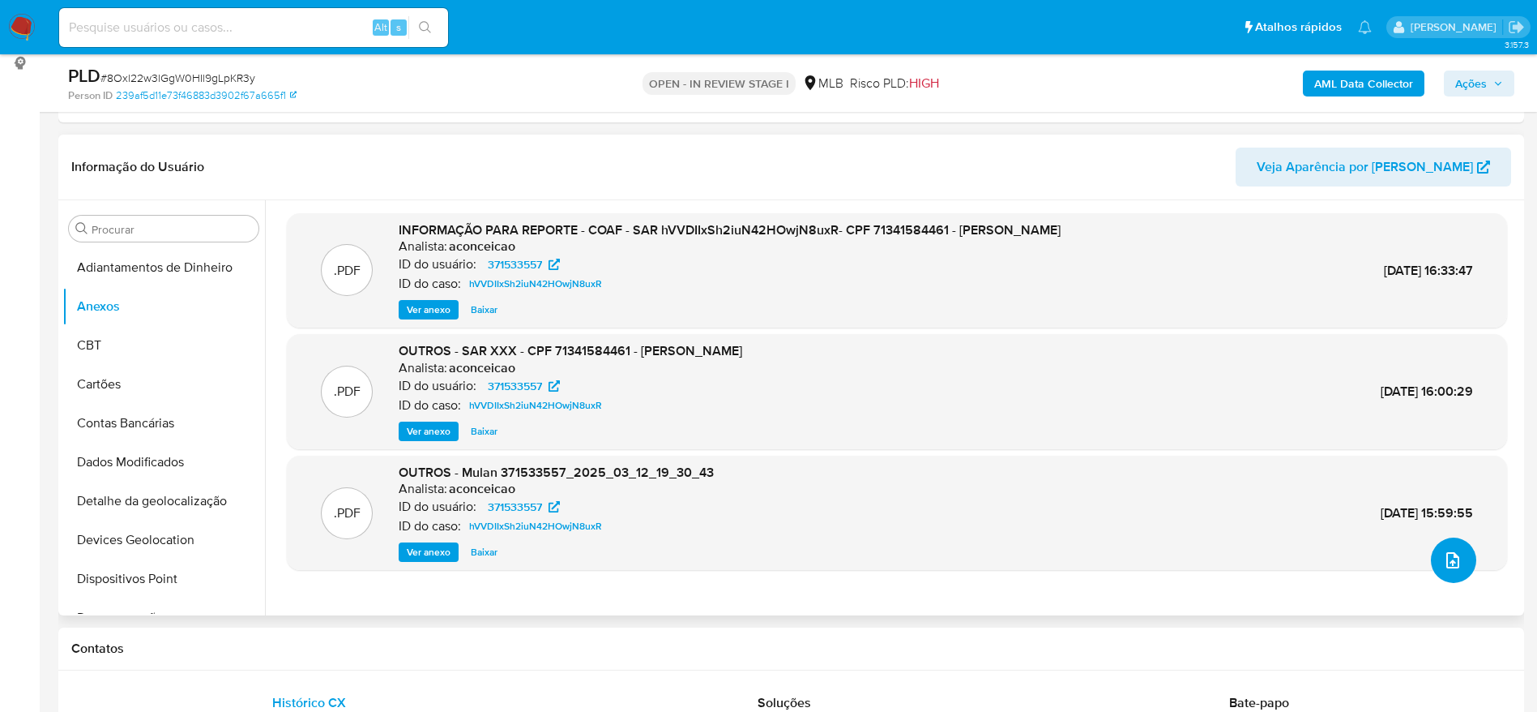
click at [1443, 565] on icon "upload-file" at bounding box center [1452, 559] width 19 height 19
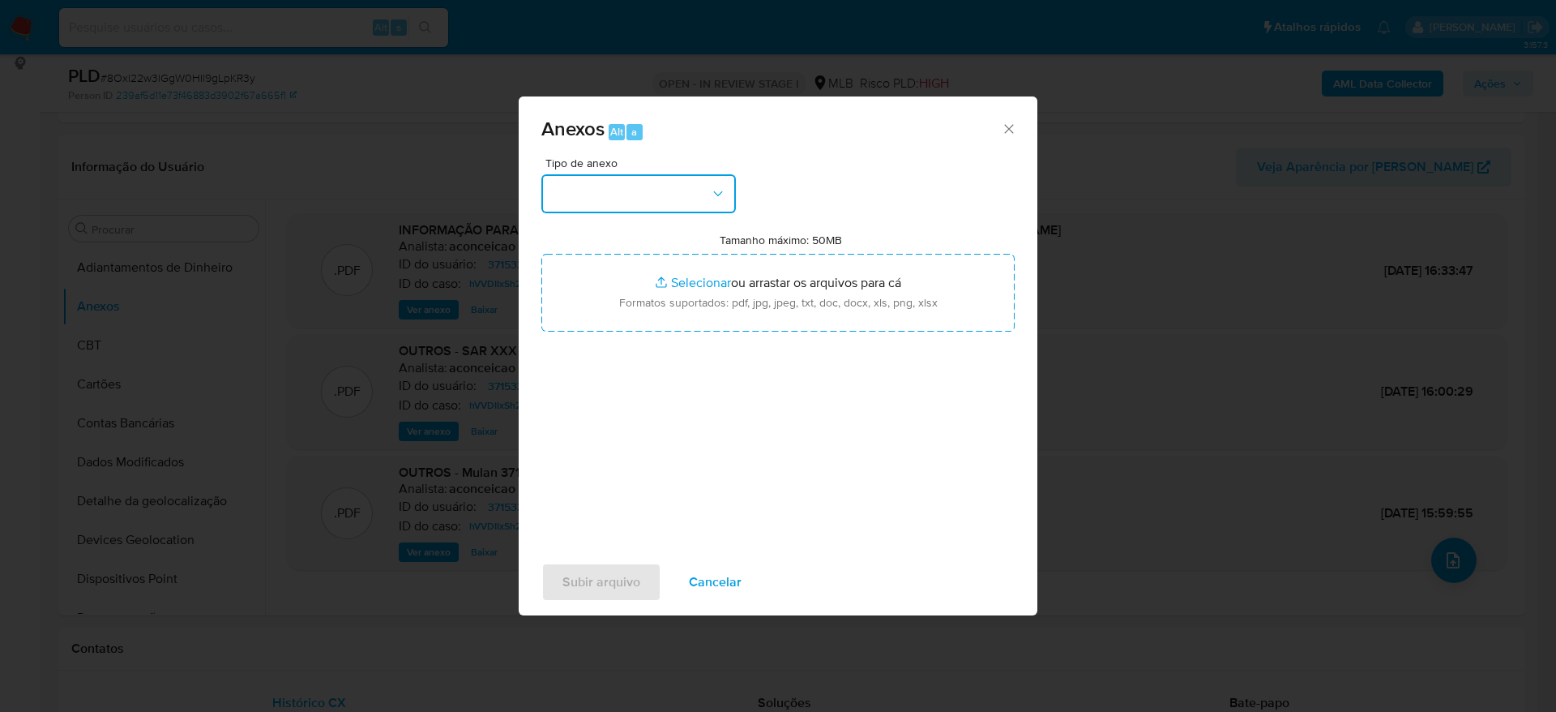
click at [670, 199] on button "button" at bounding box center [638, 193] width 194 height 39
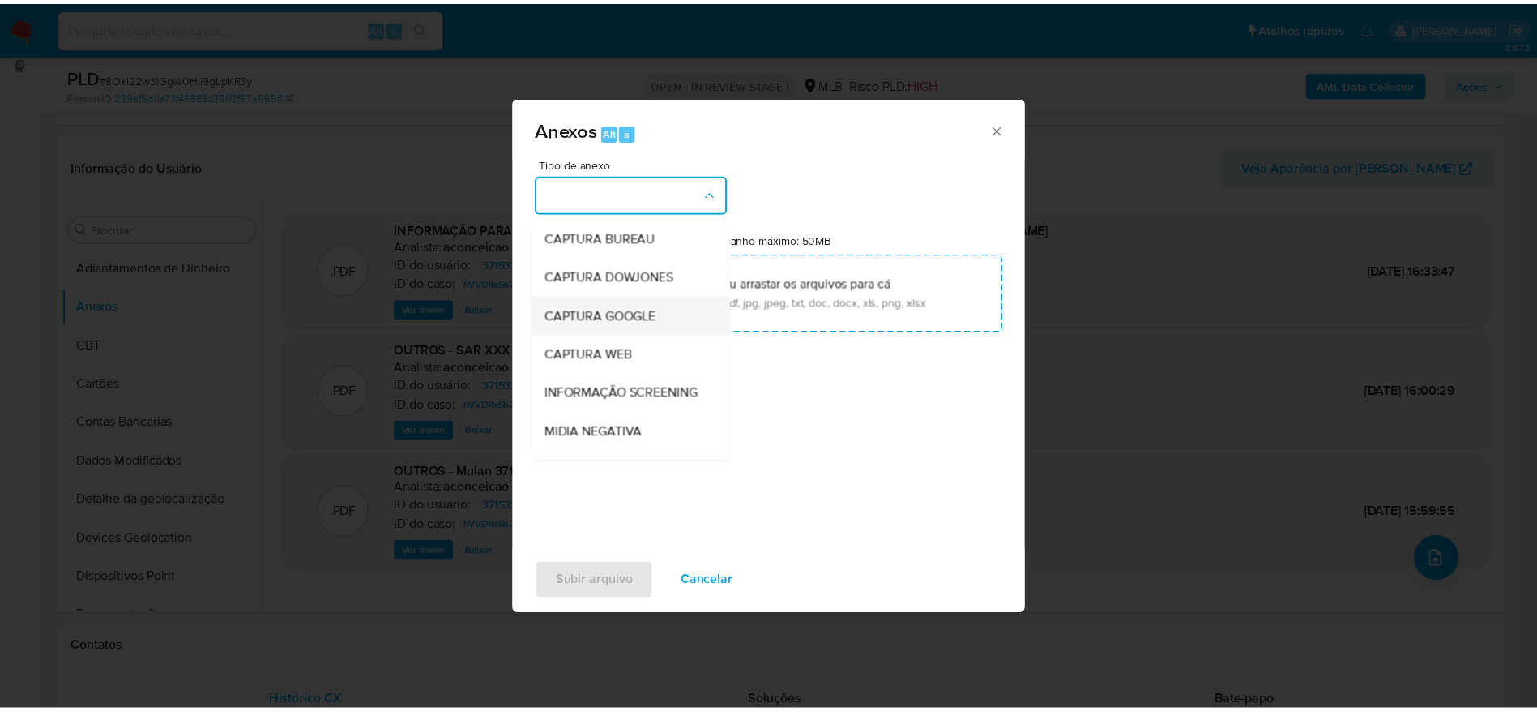
scroll to position [250, 0]
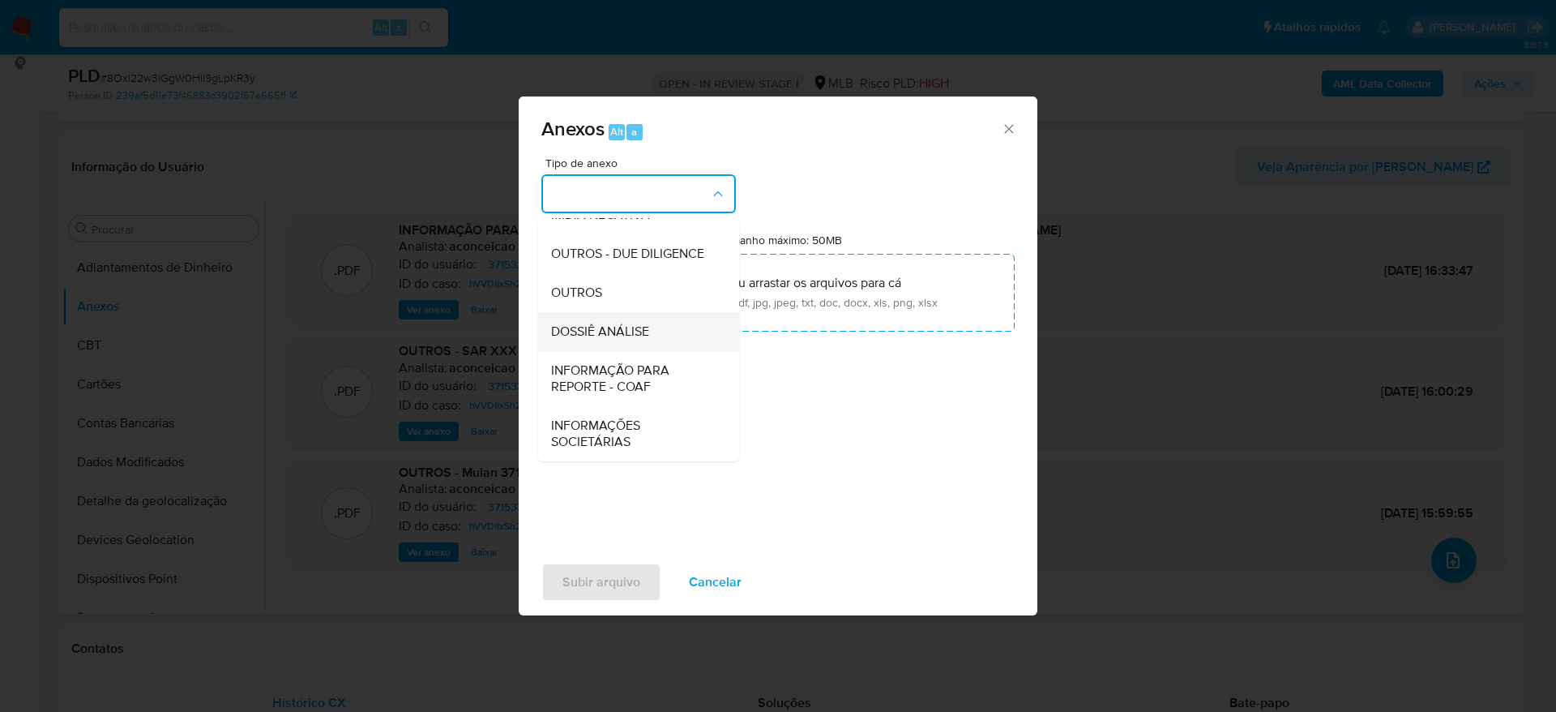
click at [617, 330] on span "DOSSIÊ ANÁLISE" at bounding box center [600, 331] width 98 height 16
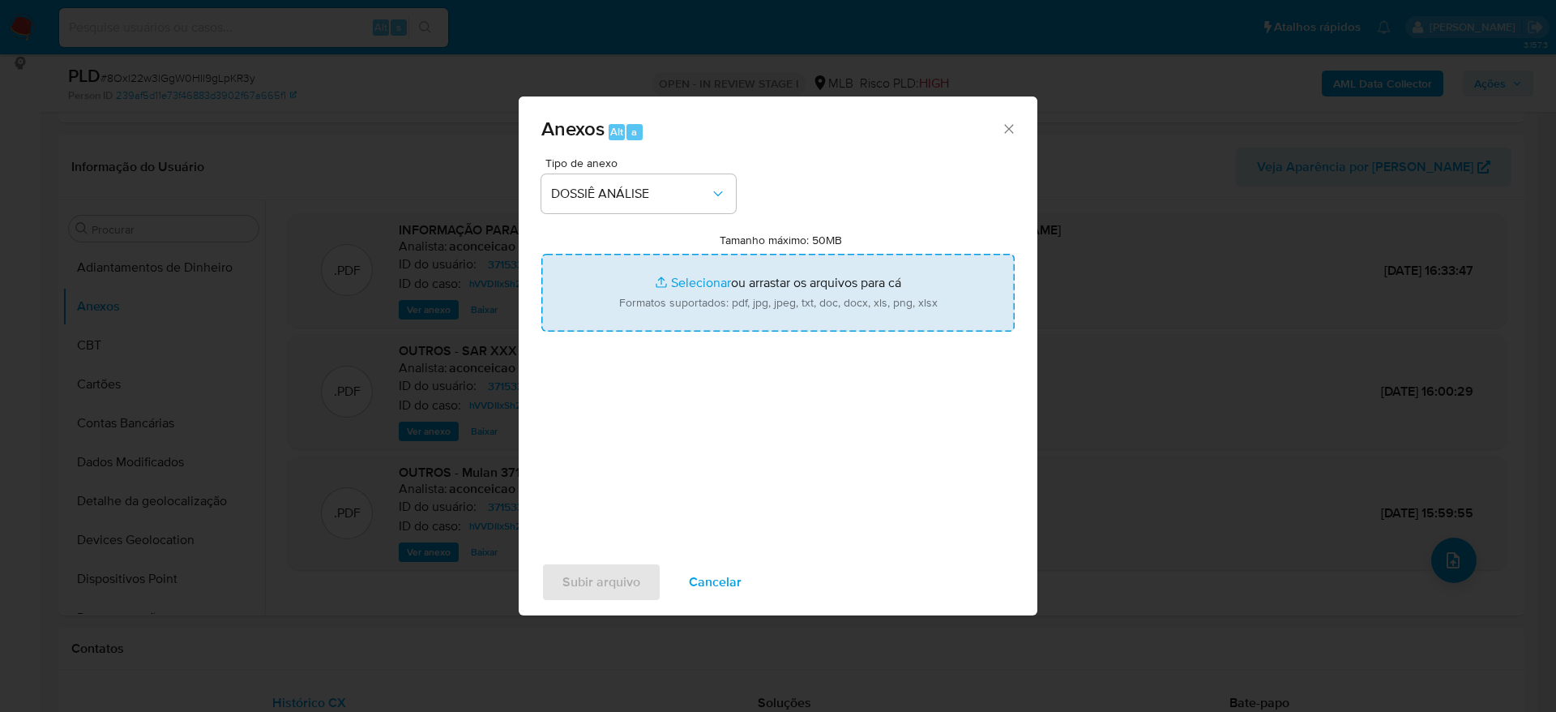
type input "C:\fakepath\Caselog 8Oxl22w3lGgW0HIl9gLpKR3y_2025_09_04_11_05_34 - CPF 71341584…"
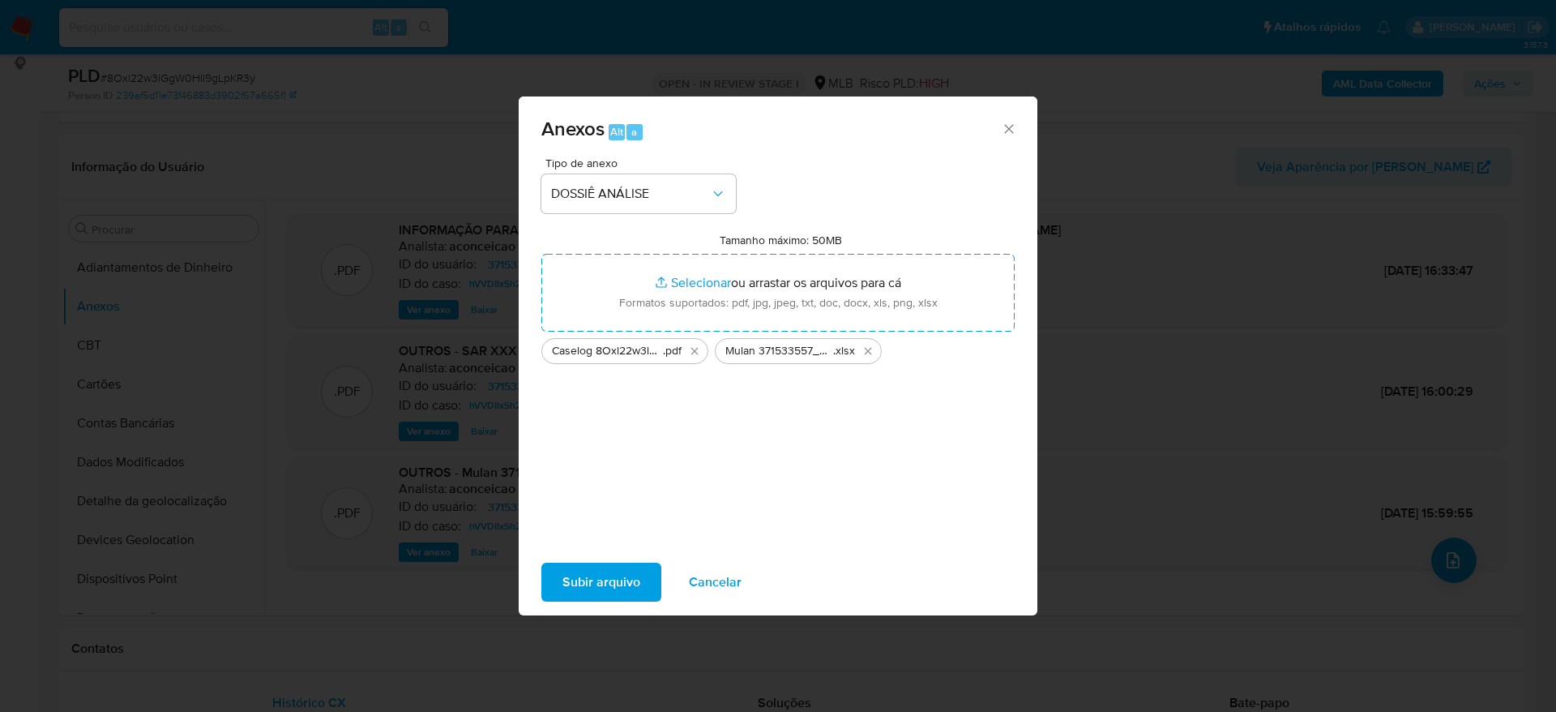
click at [570, 577] on span "Subir arquivo" at bounding box center [601, 582] width 78 height 36
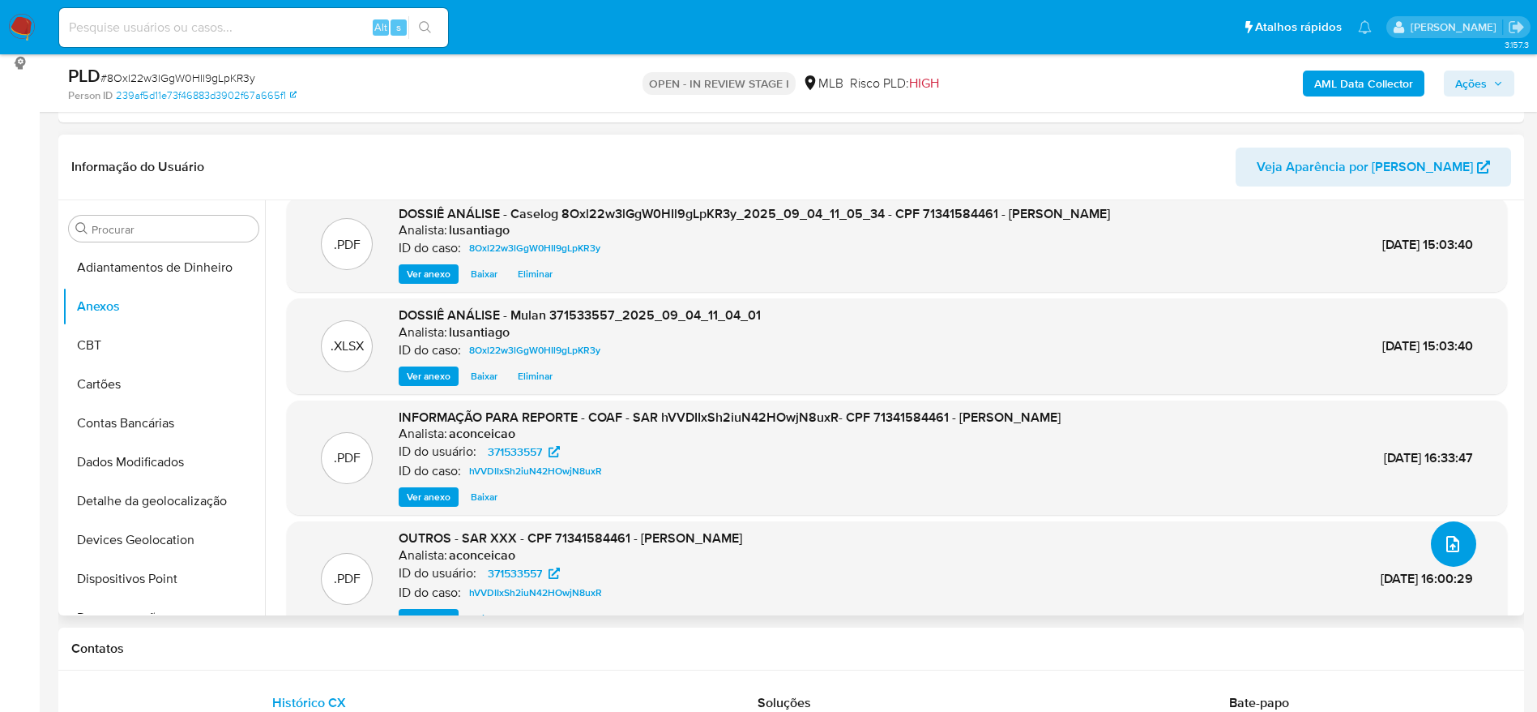
scroll to position [0, 0]
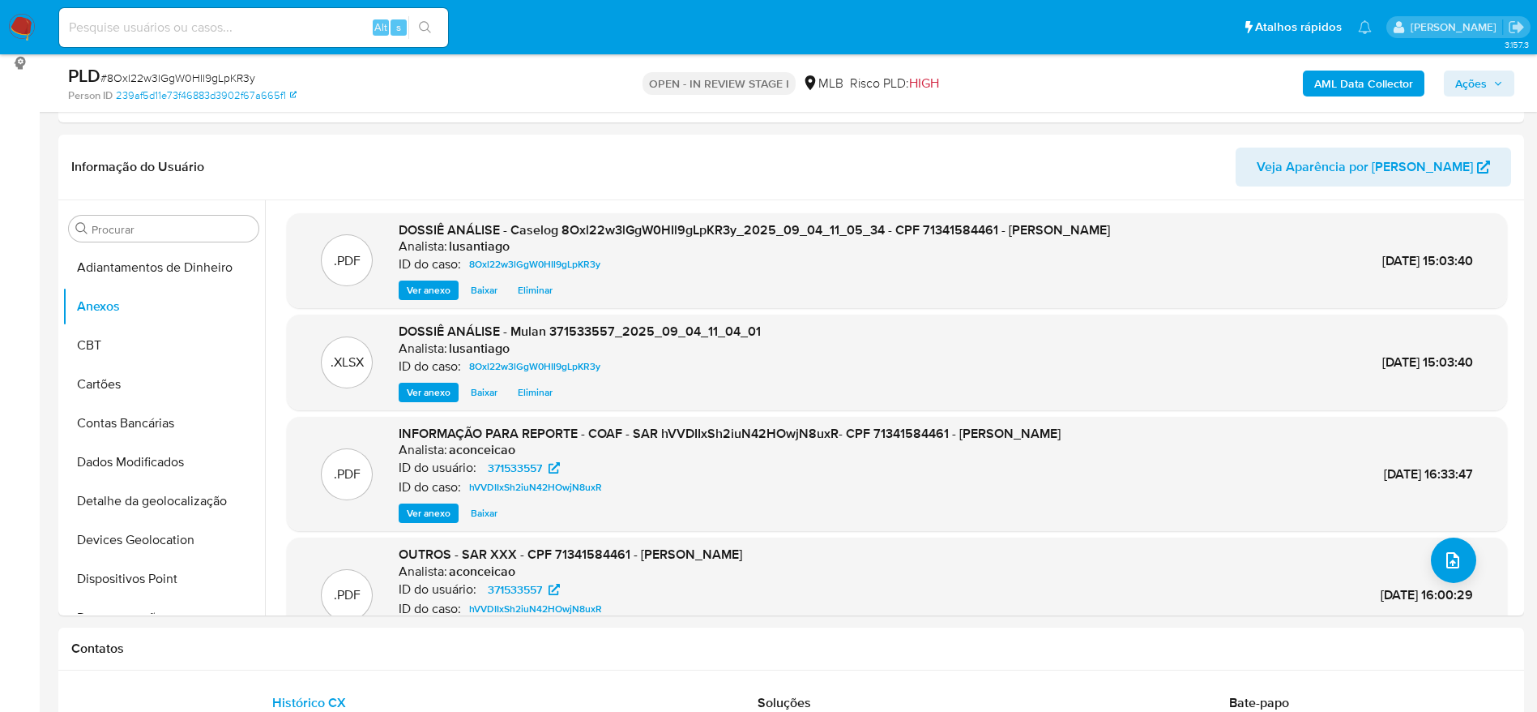
click at [1468, 77] on span "Ações" at bounding box center [1471, 84] width 32 height 26
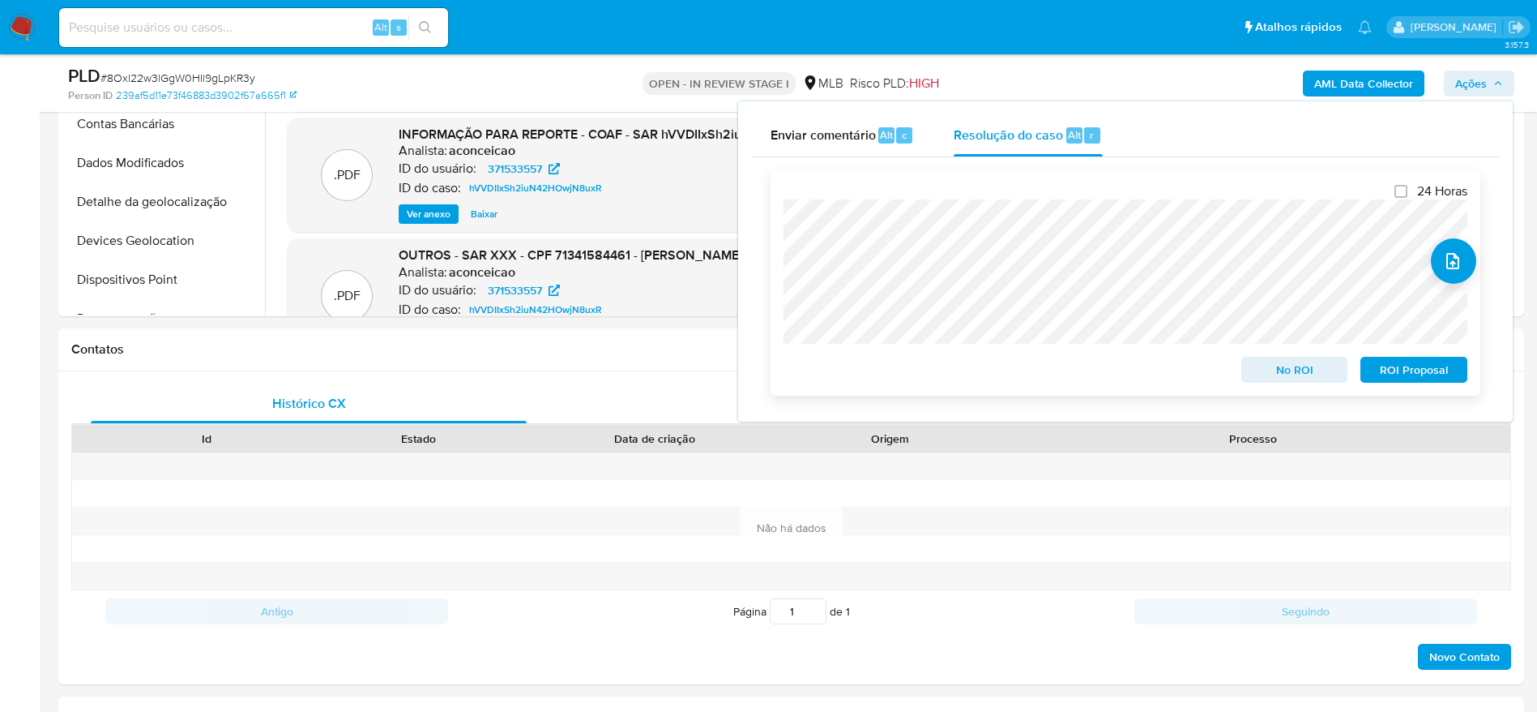
scroll to position [585, 0]
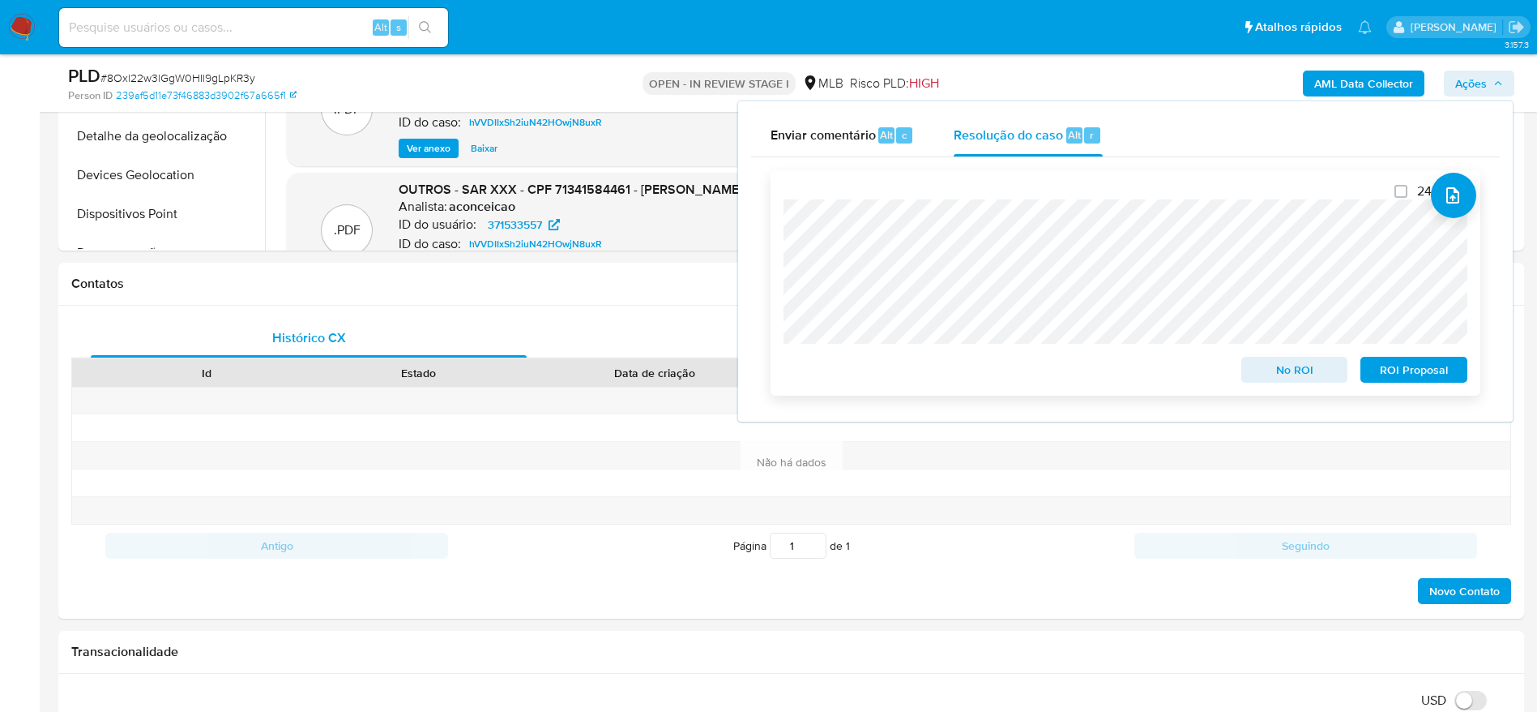
click at [1314, 376] on span "No ROI" at bounding box center [1295, 369] width 84 height 23
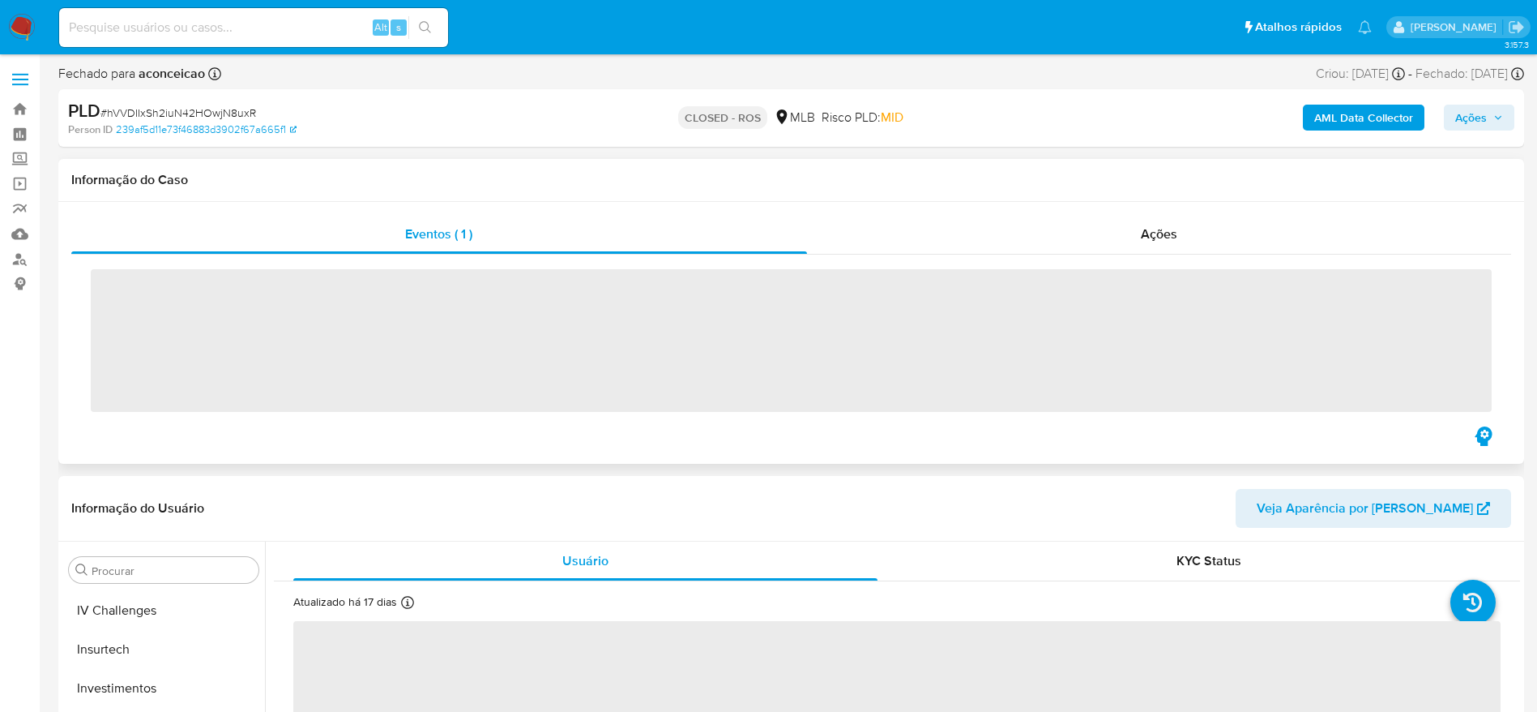
scroll to position [763, 0]
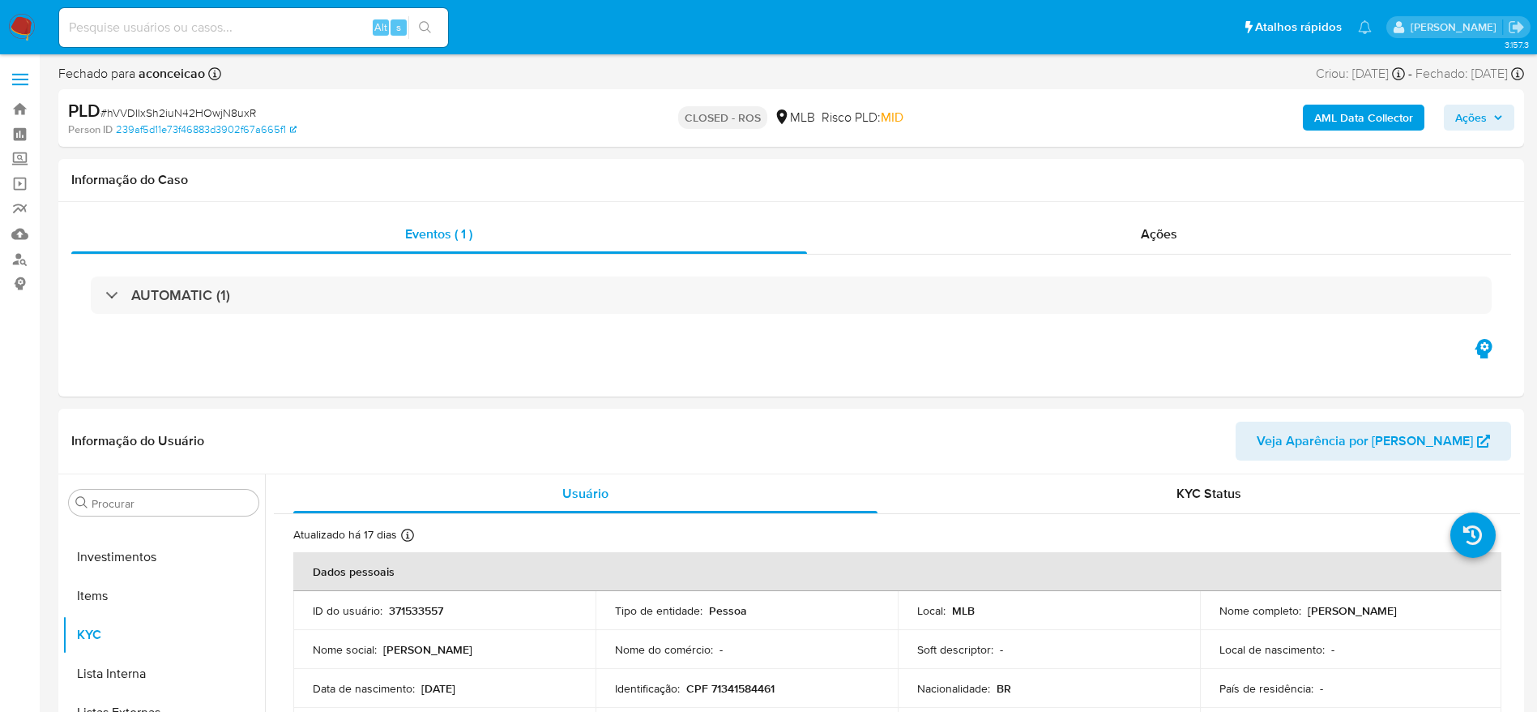
select select "10"
click at [1008, 235] on div "Ações" at bounding box center [1159, 234] width 705 height 39
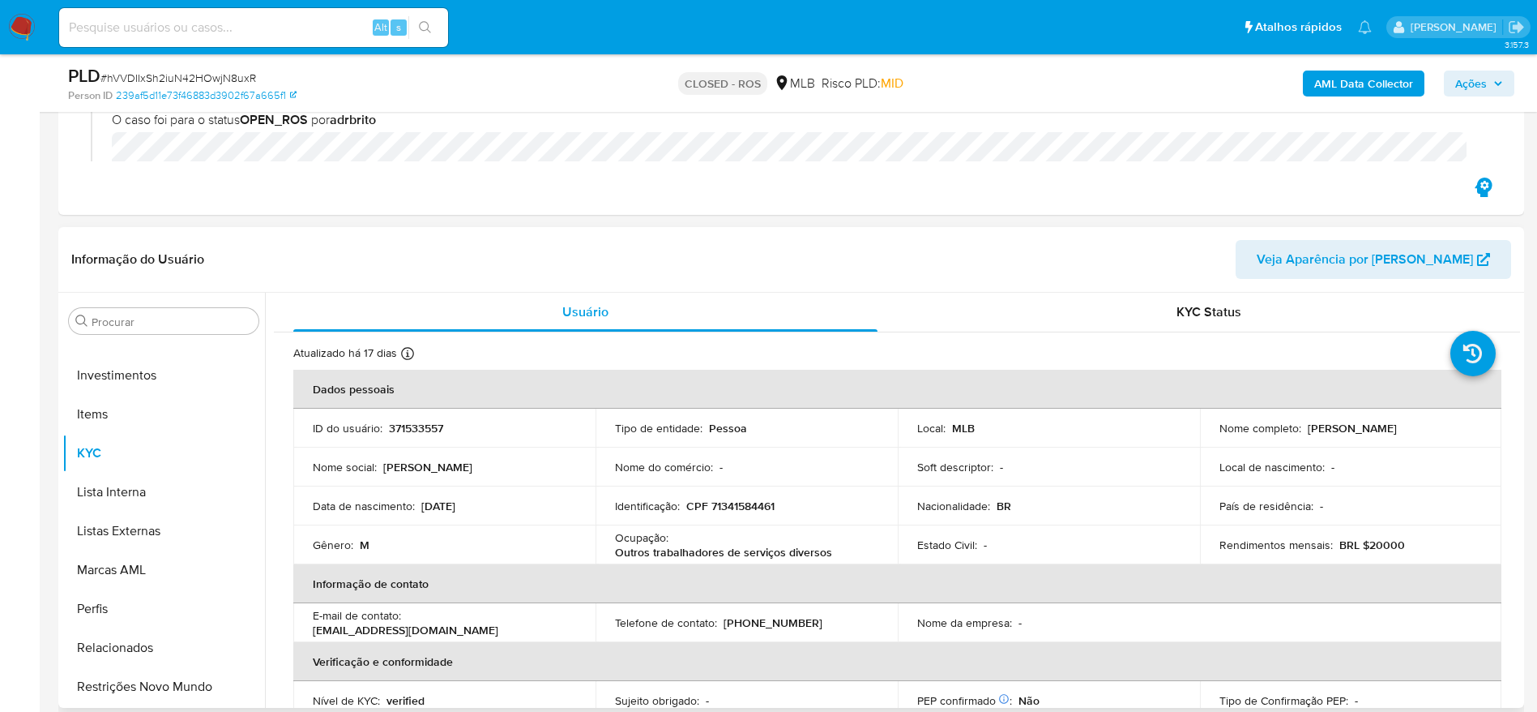
scroll to position [0, 0]
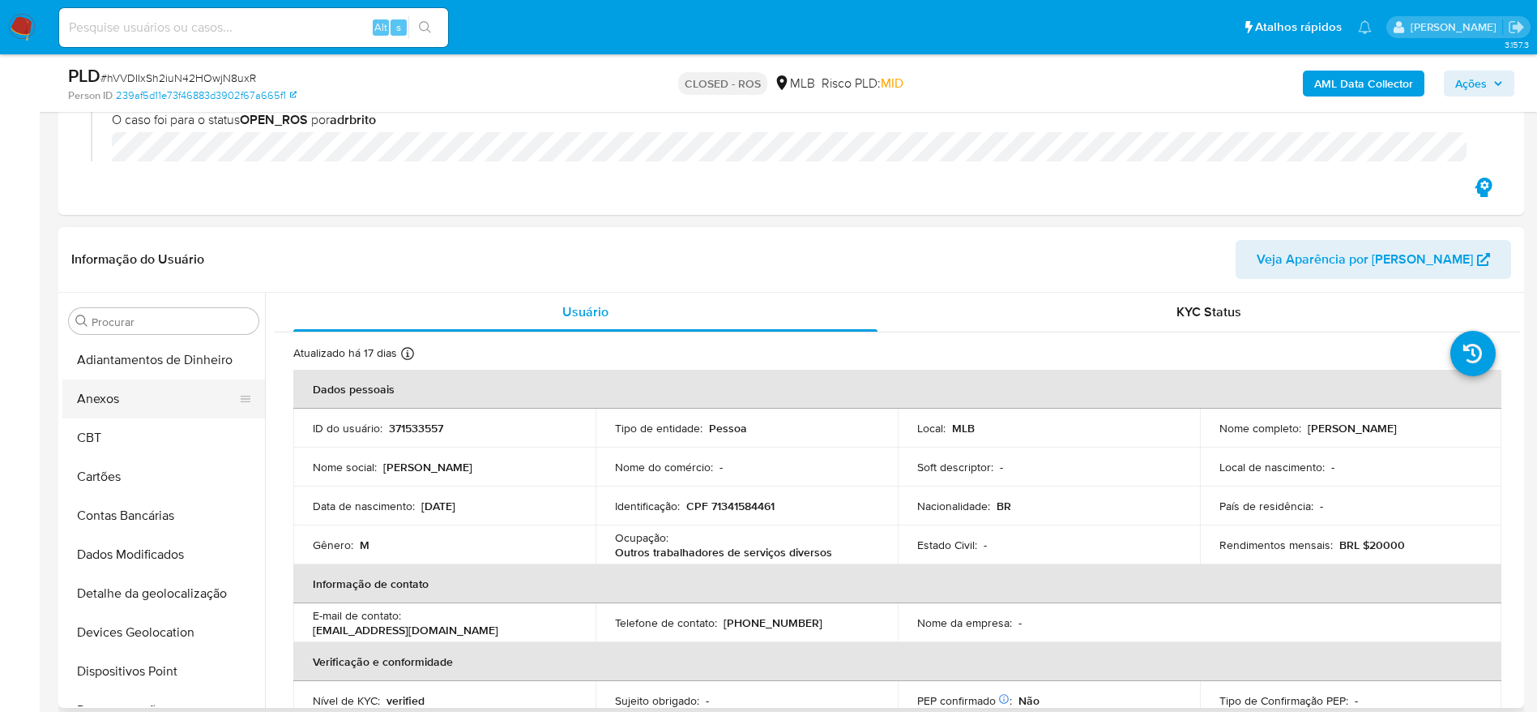
click at [134, 403] on button "Anexos" at bounding box center [157, 398] width 190 height 39
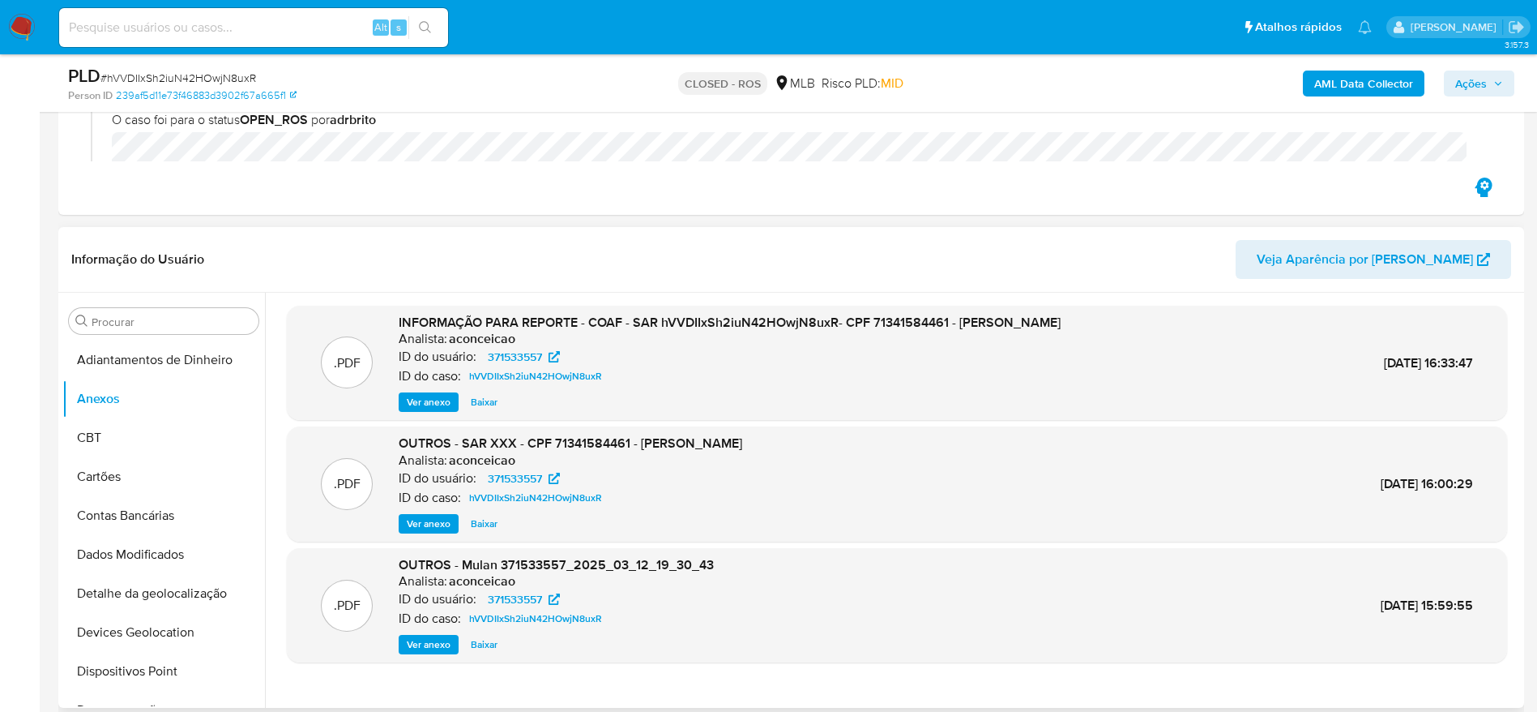
click at [438, 405] on span "Ver anexo" at bounding box center [429, 402] width 44 height 16
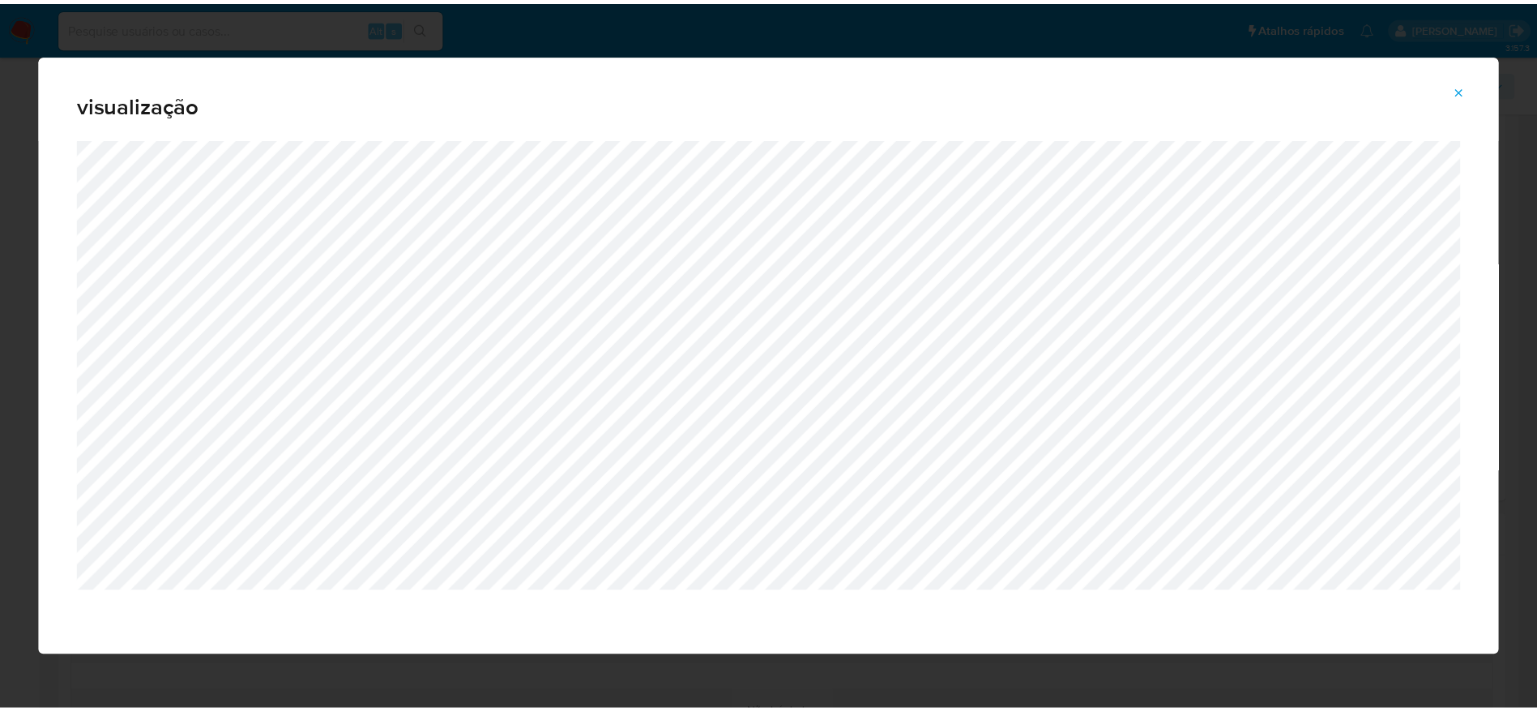
scroll to position [486, 0]
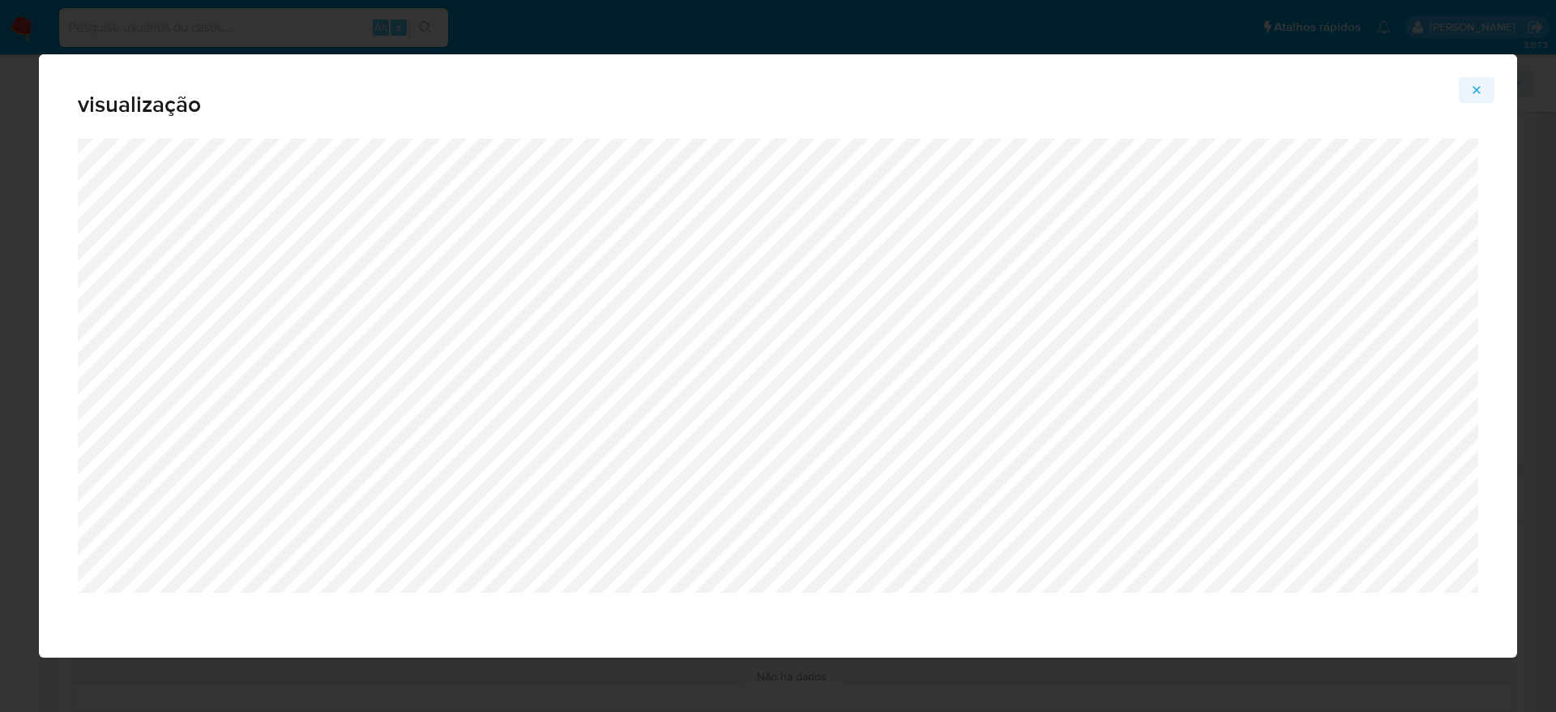
click at [1480, 87] on icon "Attachment preview" at bounding box center [1476, 89] width 7 height 7
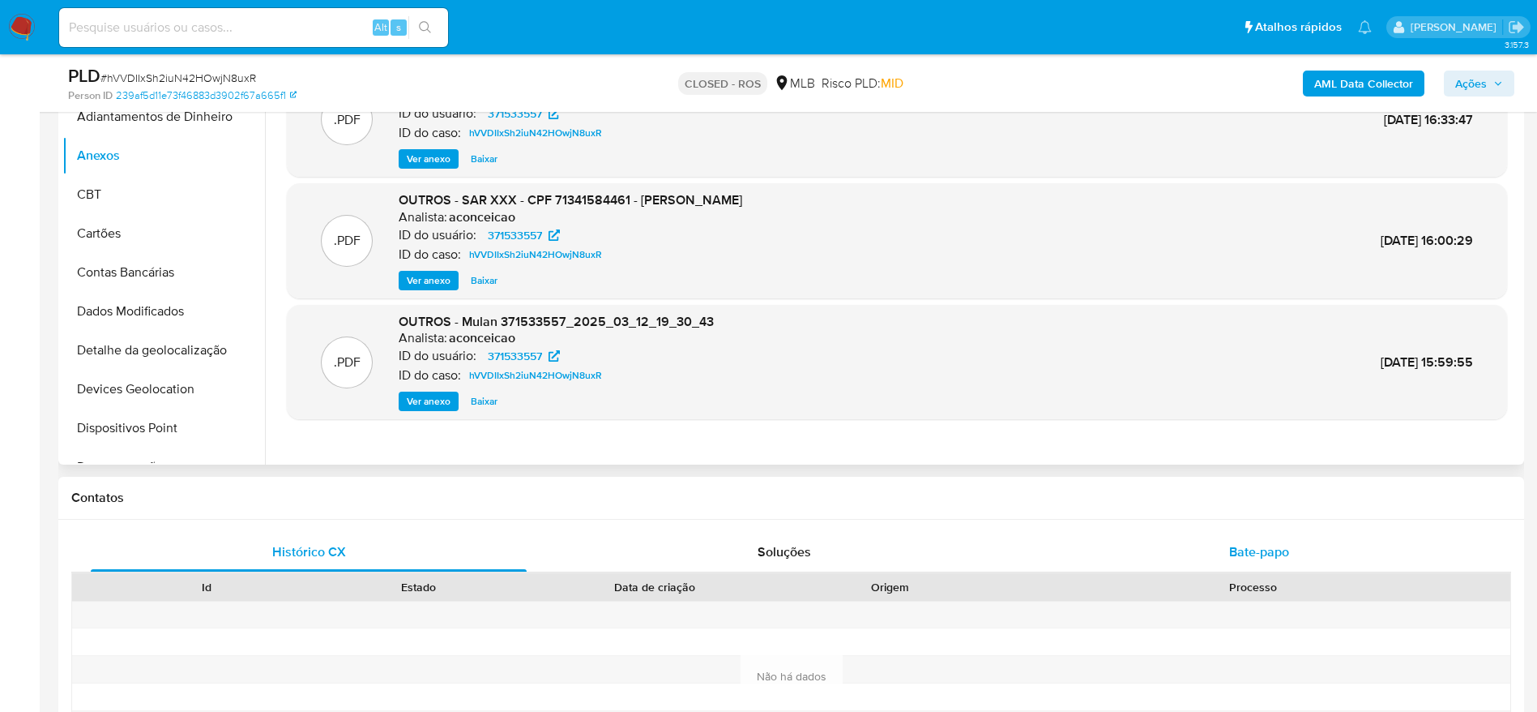
click at [1283, 543] on span "Bate-papo" at bounding box center [1259, 551] width 60 height 19
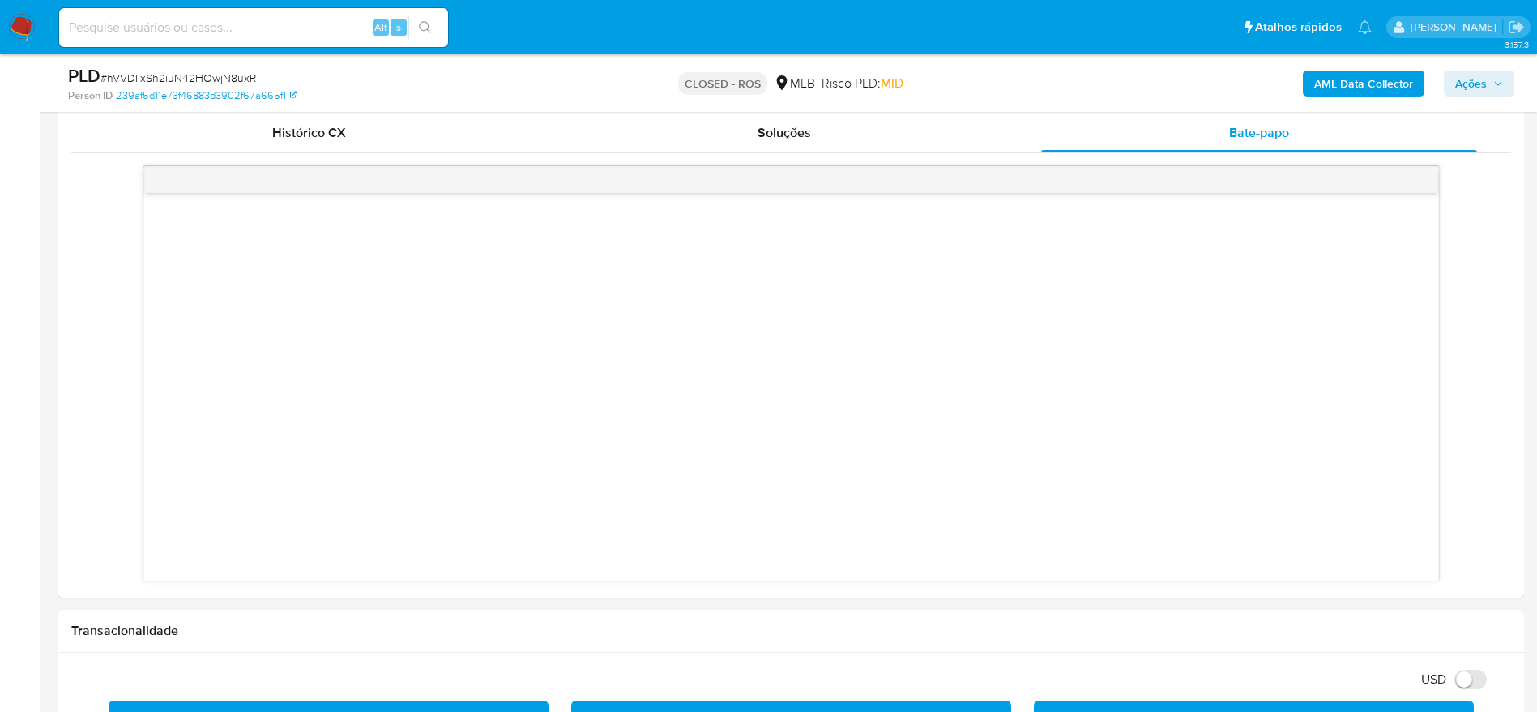
scroll to position [851, 0]
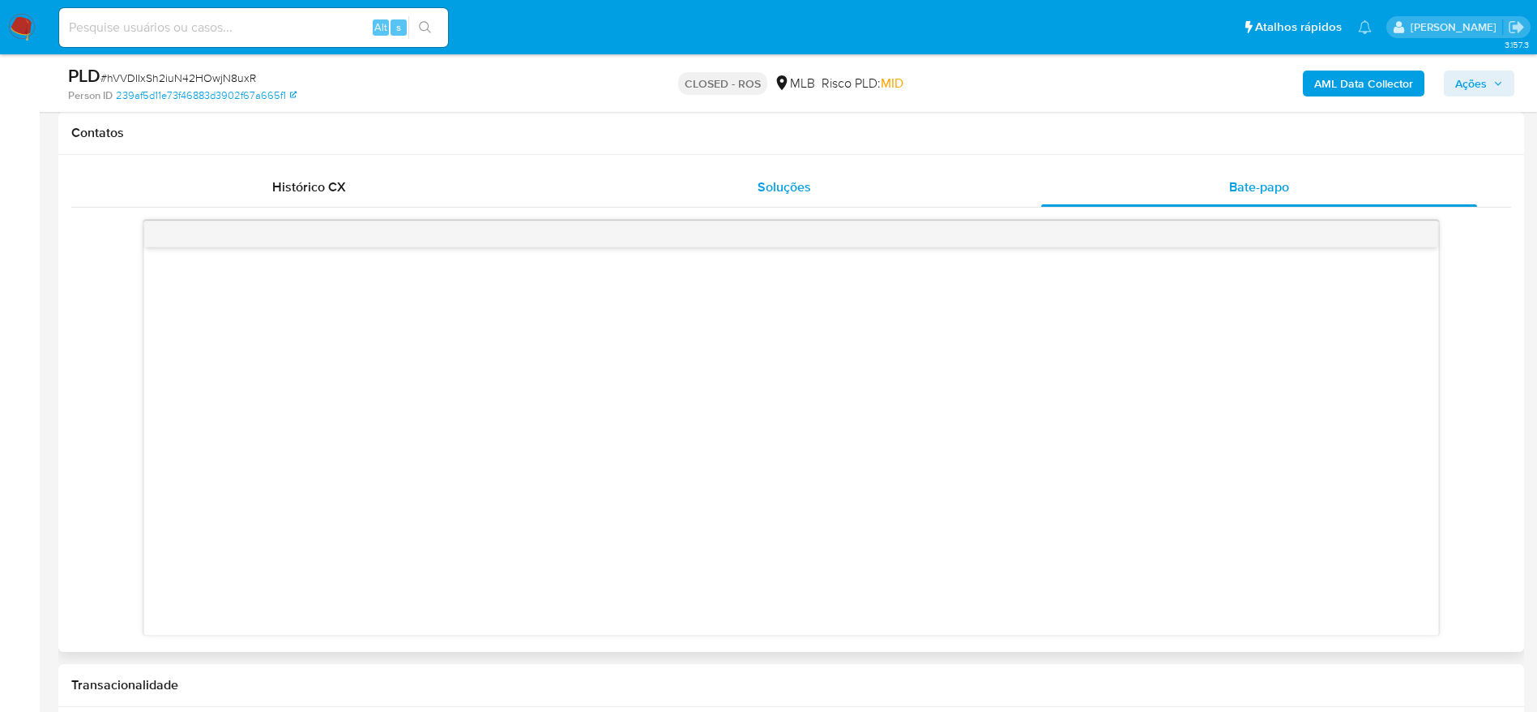
click at [777, 196] on div "Soluções" at bounding box center [784, 187] width 436 height 39
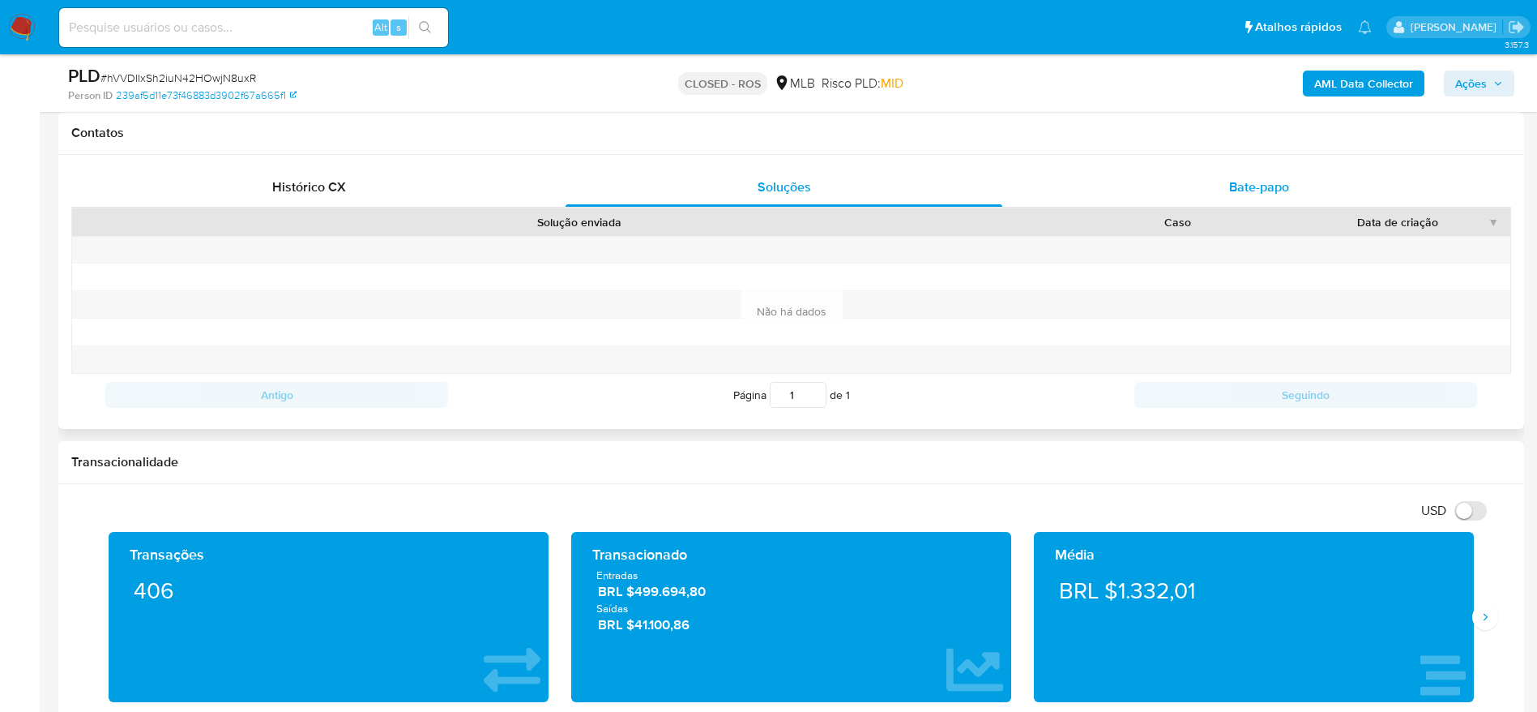
click at [1207, 173] on div "Bate-papo" at bounding box center [1259, 187] width 436 height 39
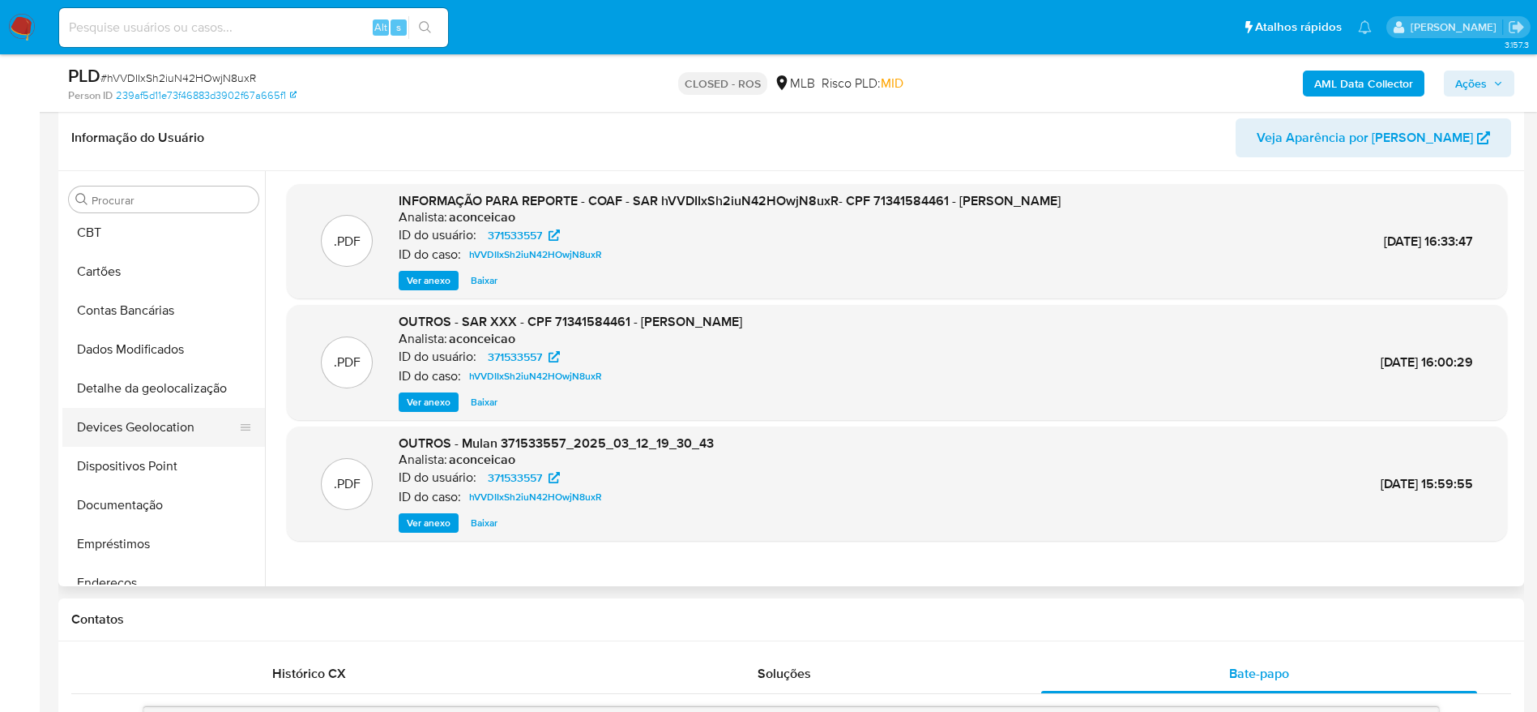
scroll to position [122, 0]
click at [173, 459] on button "Documentação" at bounding box center [157, 466] width 190 height 39
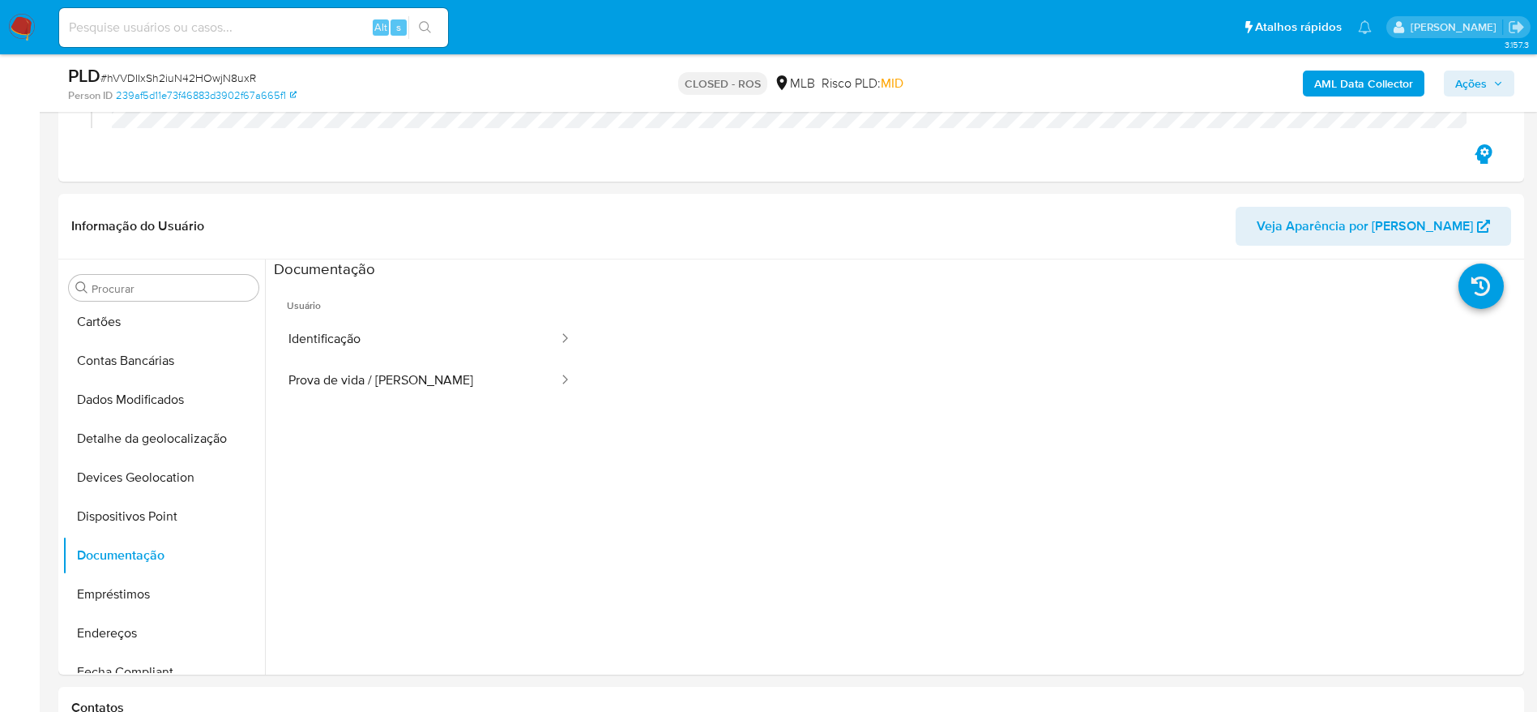
scroll to position [243, 0]
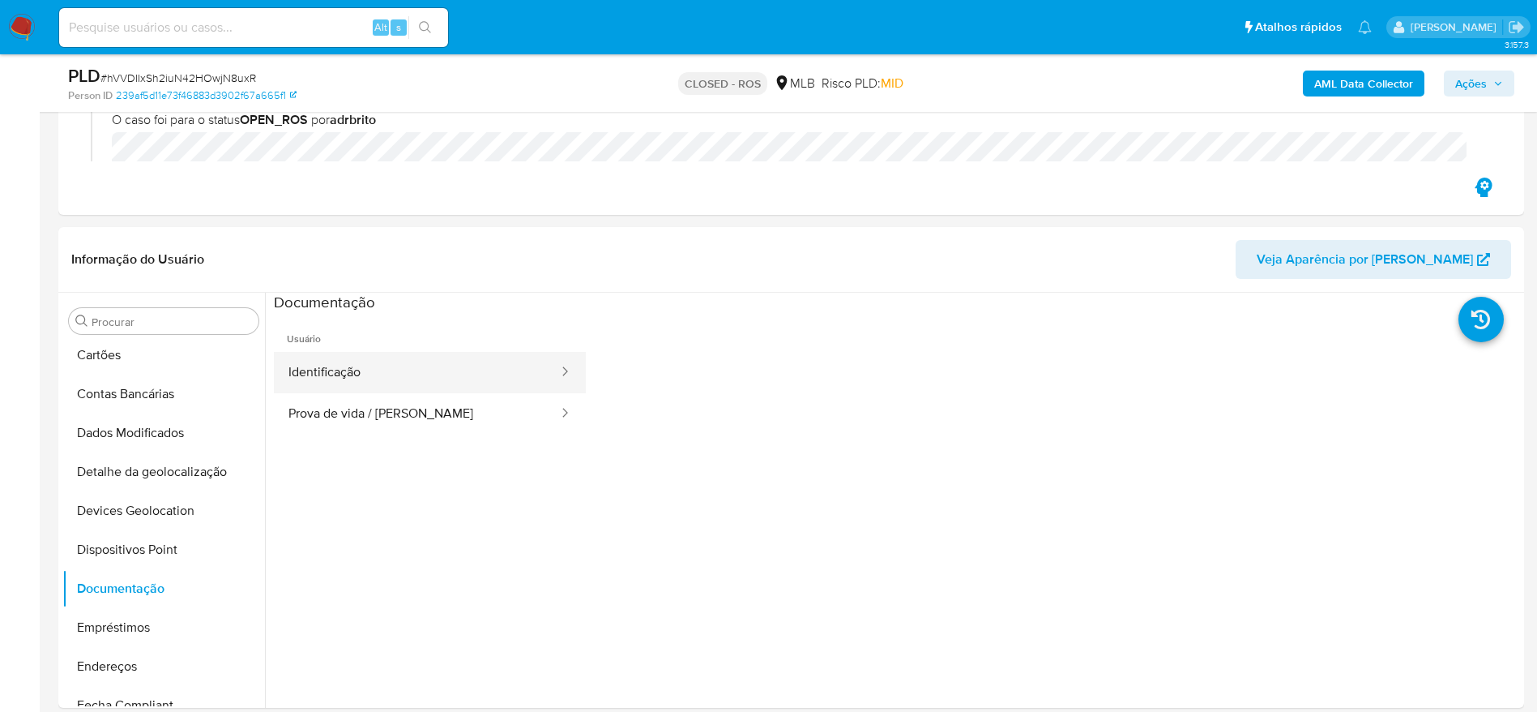
click at [406, 373] on button "Identificação" at bounding box center [417, 372] width 286 height 41
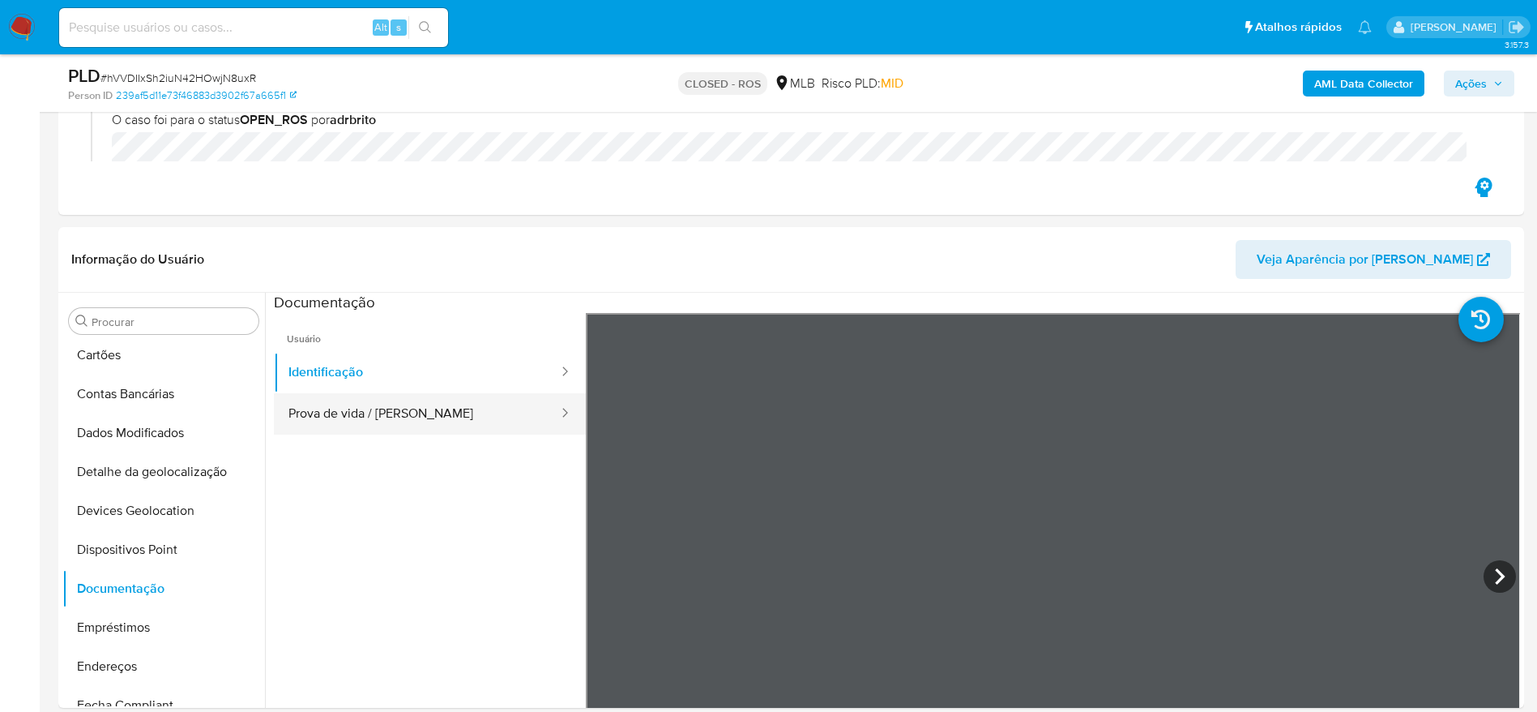
click at [333, 405] on button "Prova de vida / [PERSON_NAME]" at bounding box center [417, 413] width 286 height 41
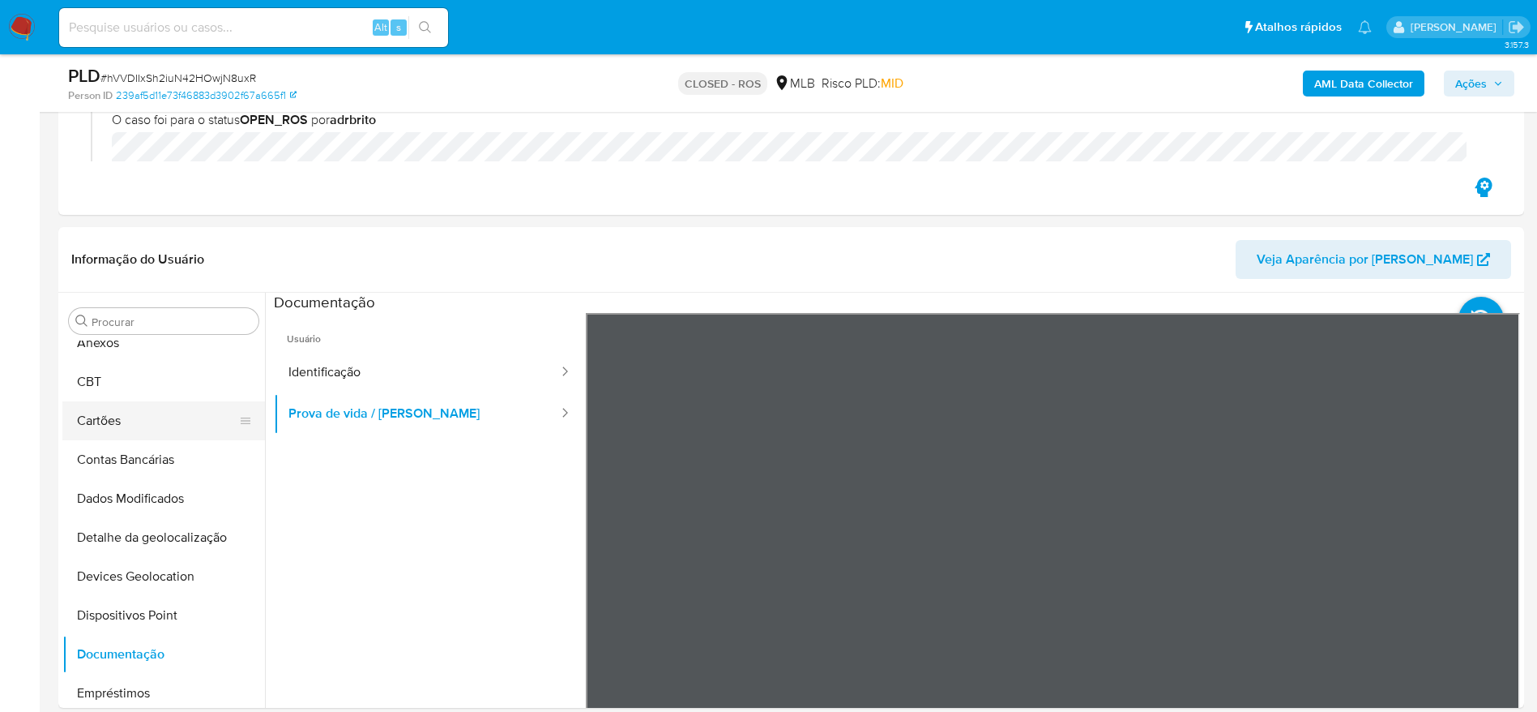
scroll to position [0, 0]
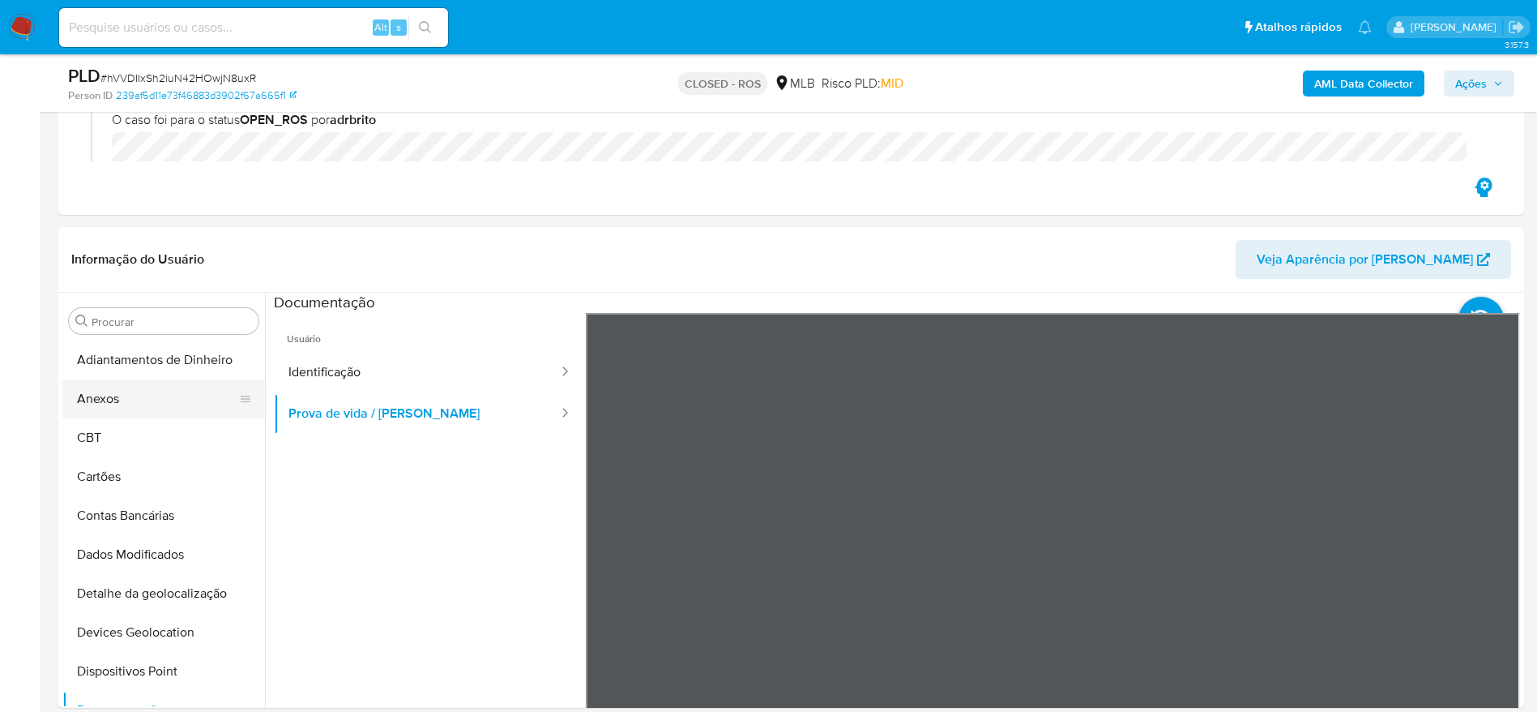
click at [113, 411] on button "Anexos" at bounding box center [157, 398] width 190 height 39
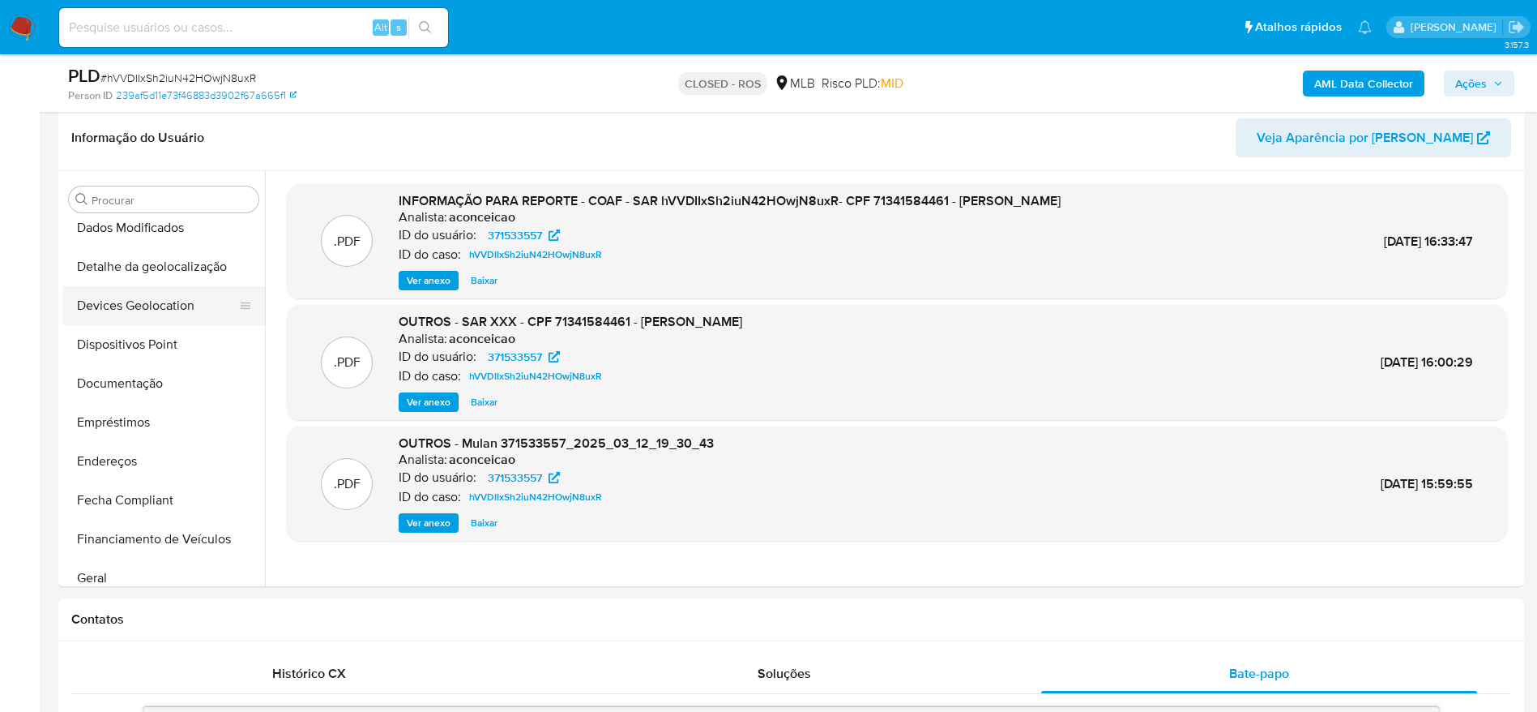
scroll to position [243, 0]
click at [126, 535] on button "Geral" at bounding box center [157, 539] width 190 height 39
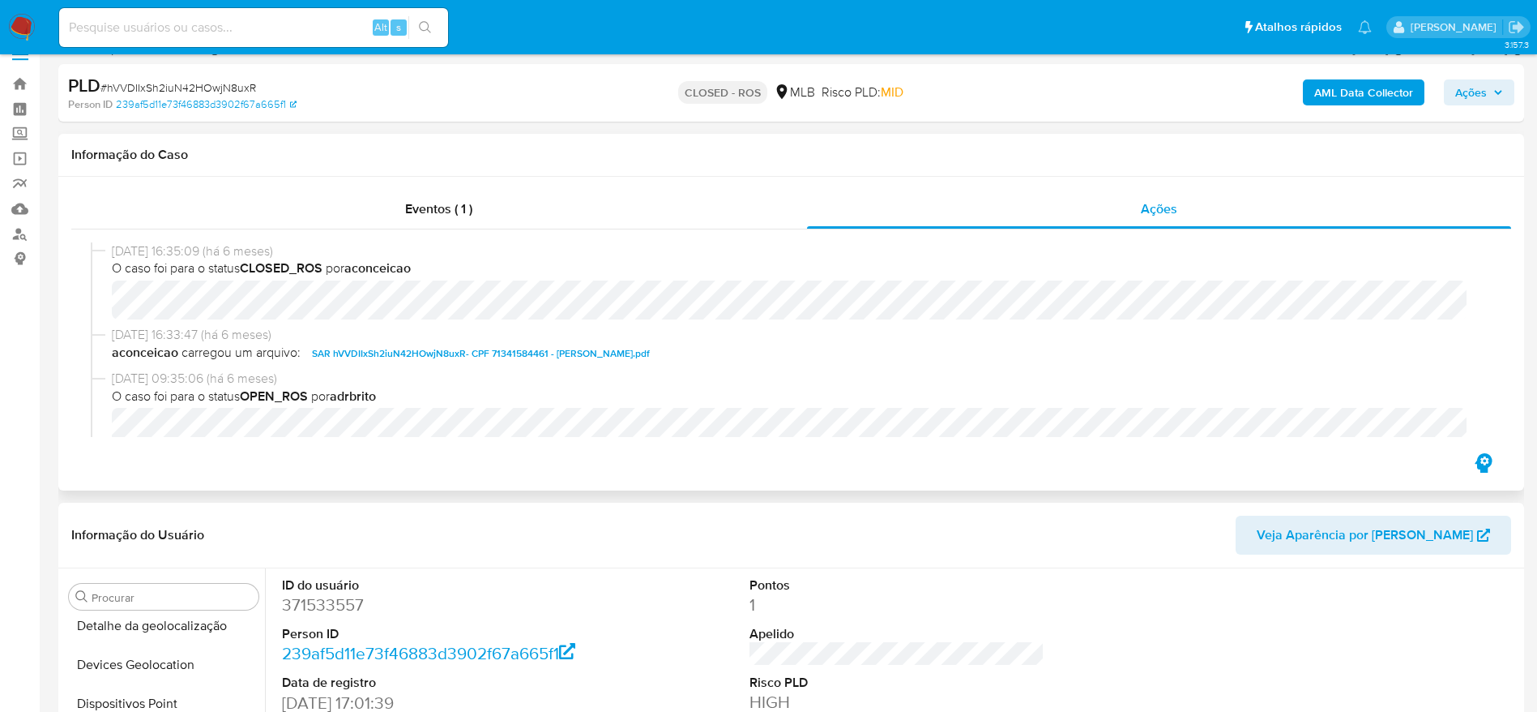
scroll to position [0, 0]
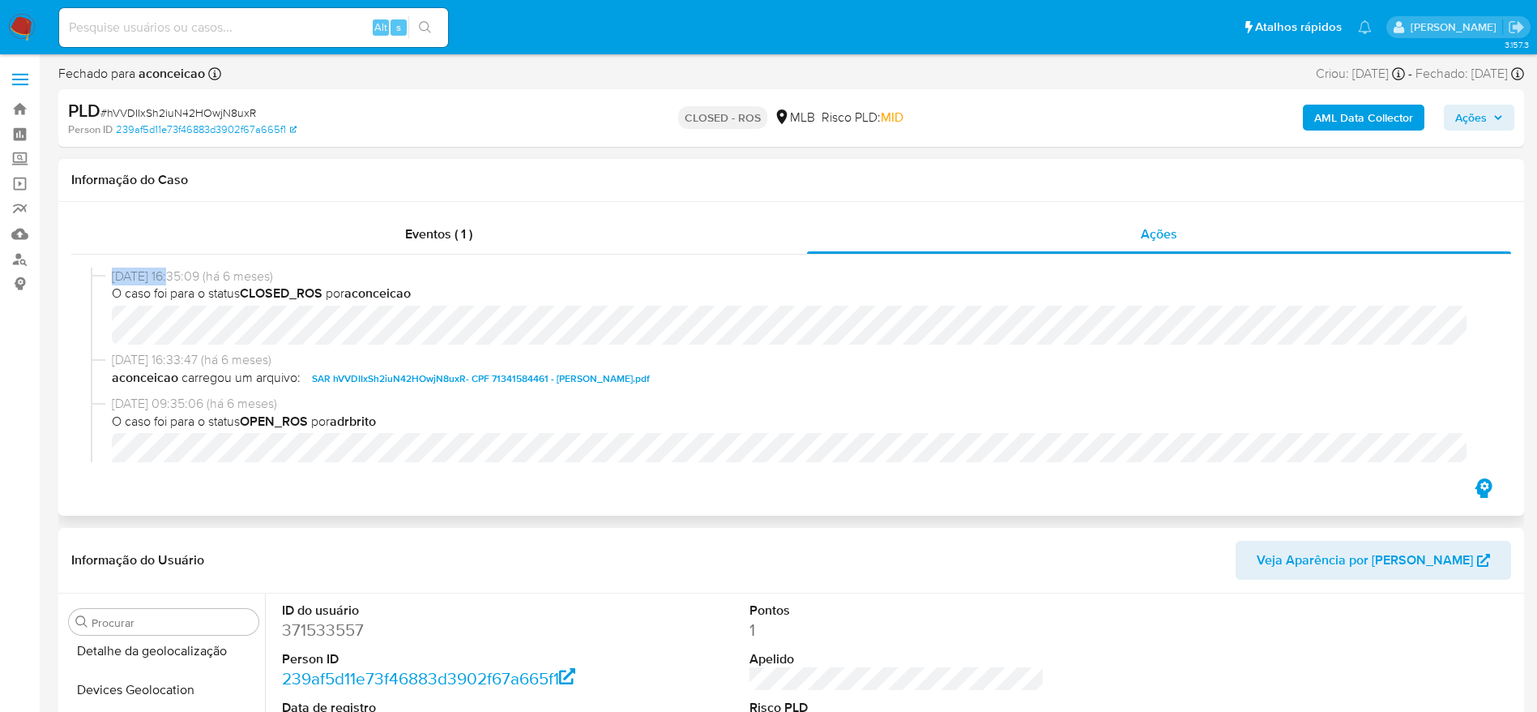
drag, startPoint x: 110, startPoint y: 276, endPoint x: 175, endPoint y: 277, distance: 64.8
click at [175, 277] on div "18/03/2025 16:35:09 (há 6 meses) O caso foi para o status CLOSED_ROS por aconce…" at bounding box center [791, 308] width 1401 height 83
copy span "18/03/2025"
click at [206, 112] on span "# hVVDIIxSh2iuN42HOwjN8uxR" at bounding box center [178, 113] width 156 height 16
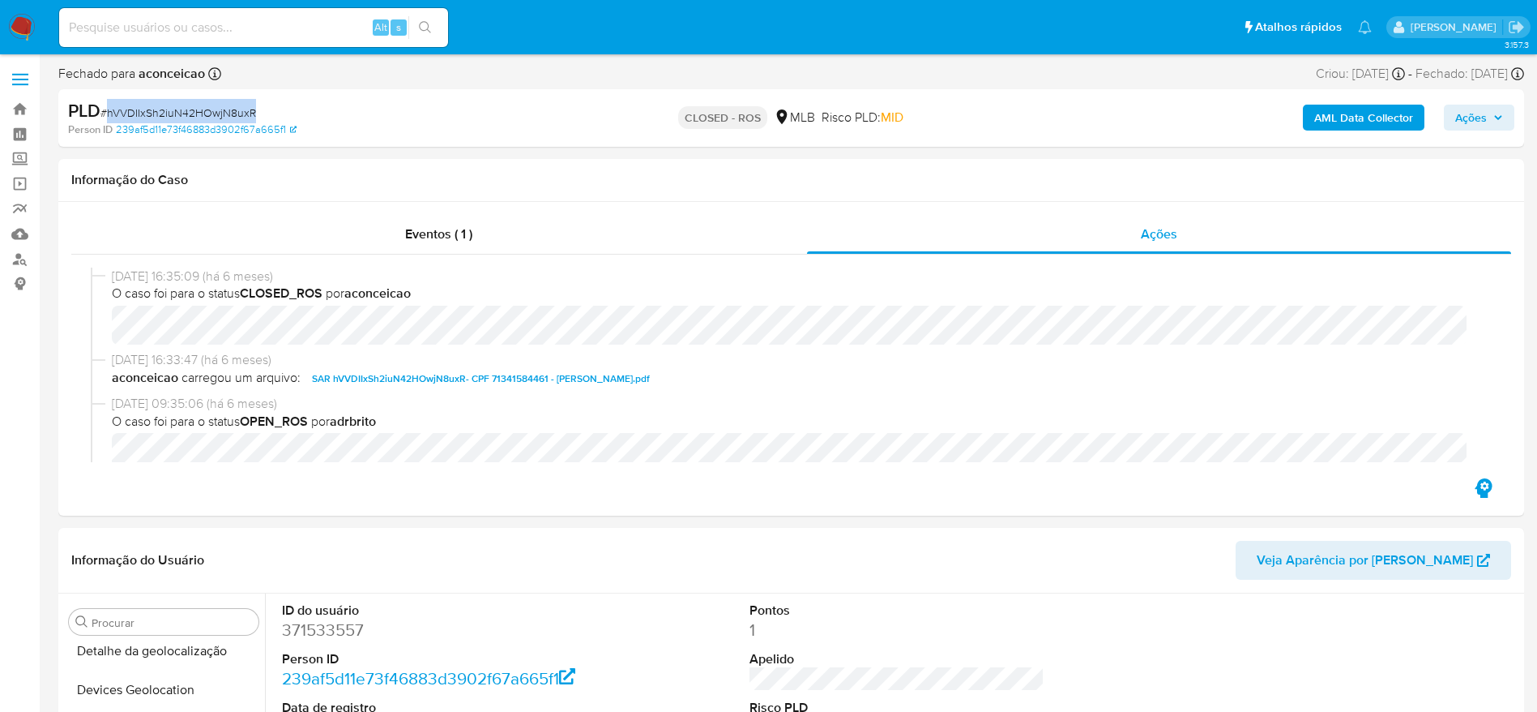
copy span "hVVDIIxSh2iuN42HOwjN8uxR"
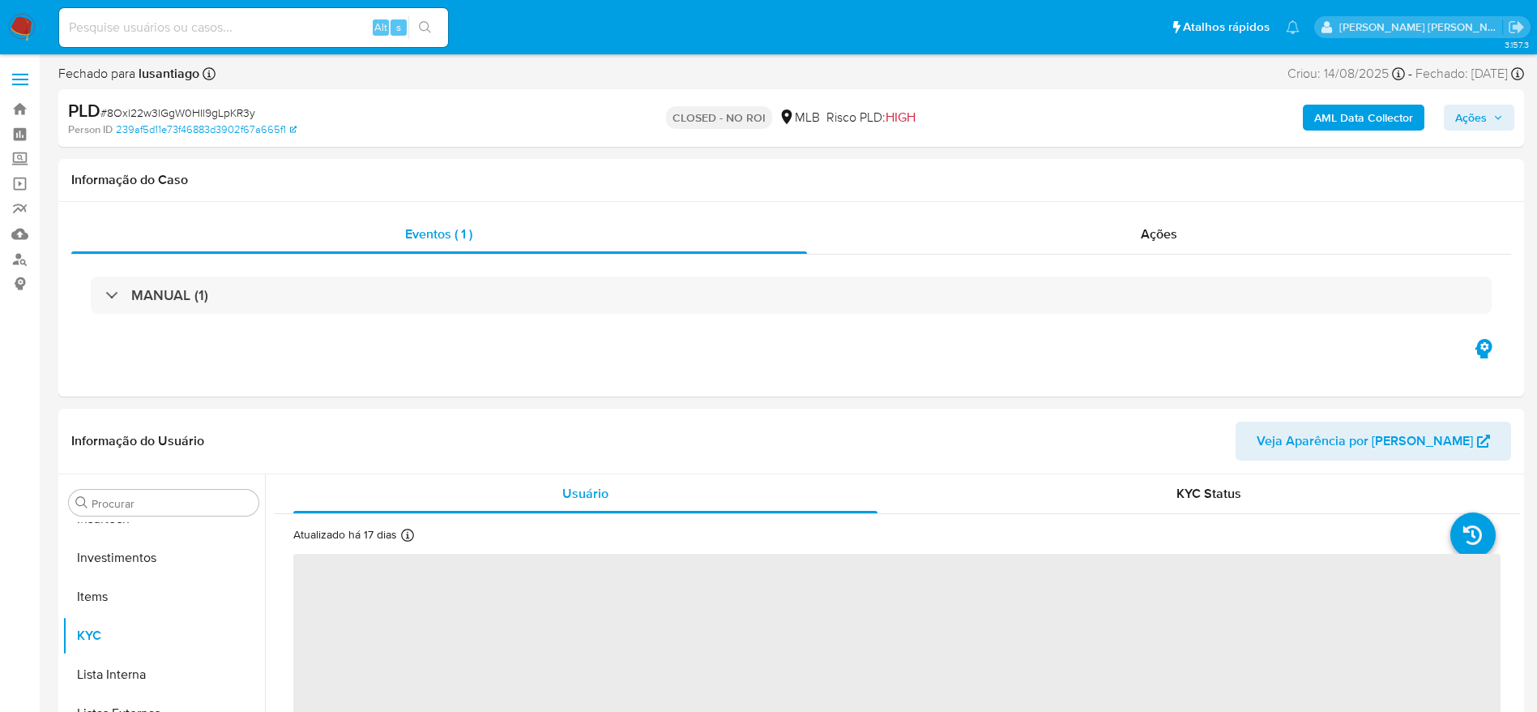
scroll to position [763, 0]
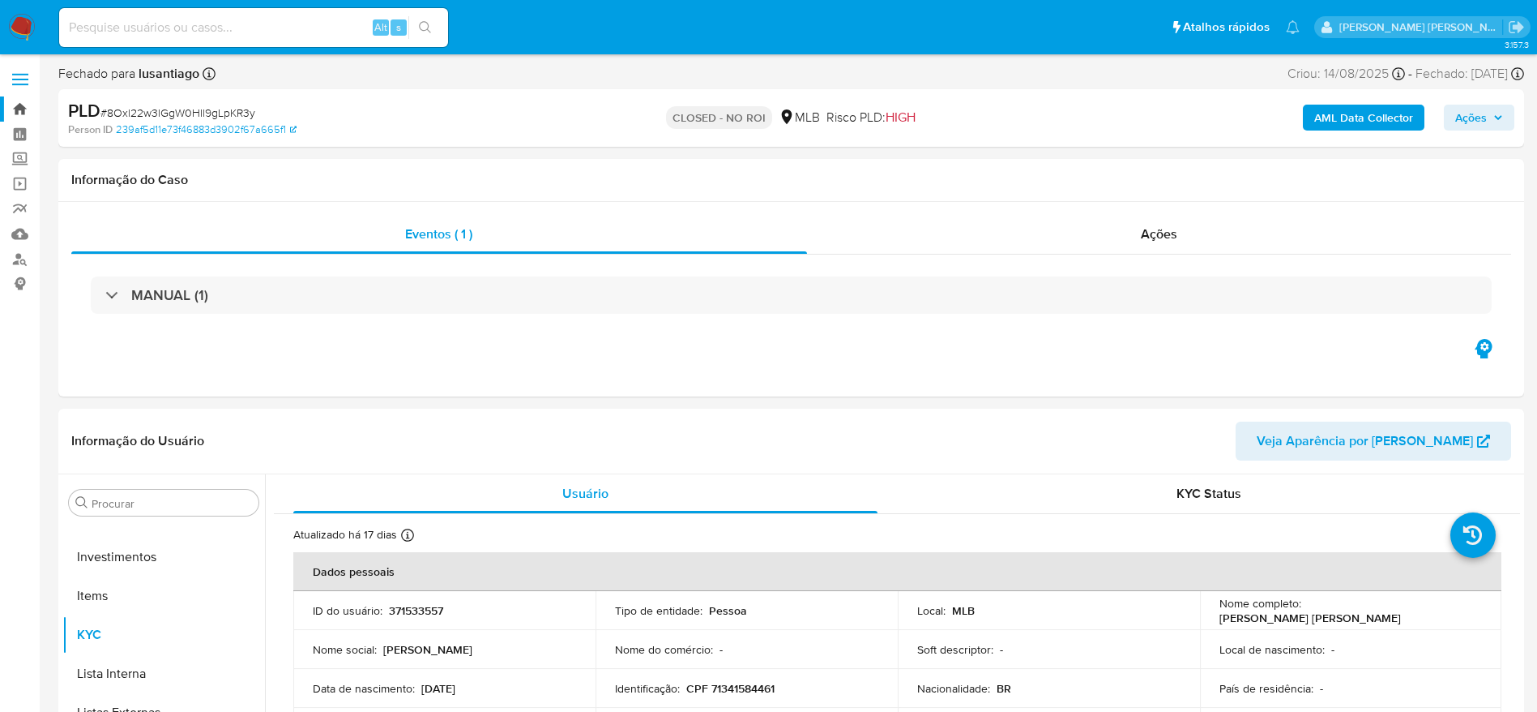
select select "10"
click at [21, 99] on link "Bandeja" at bounding box center [96, 108] width 193 height 25
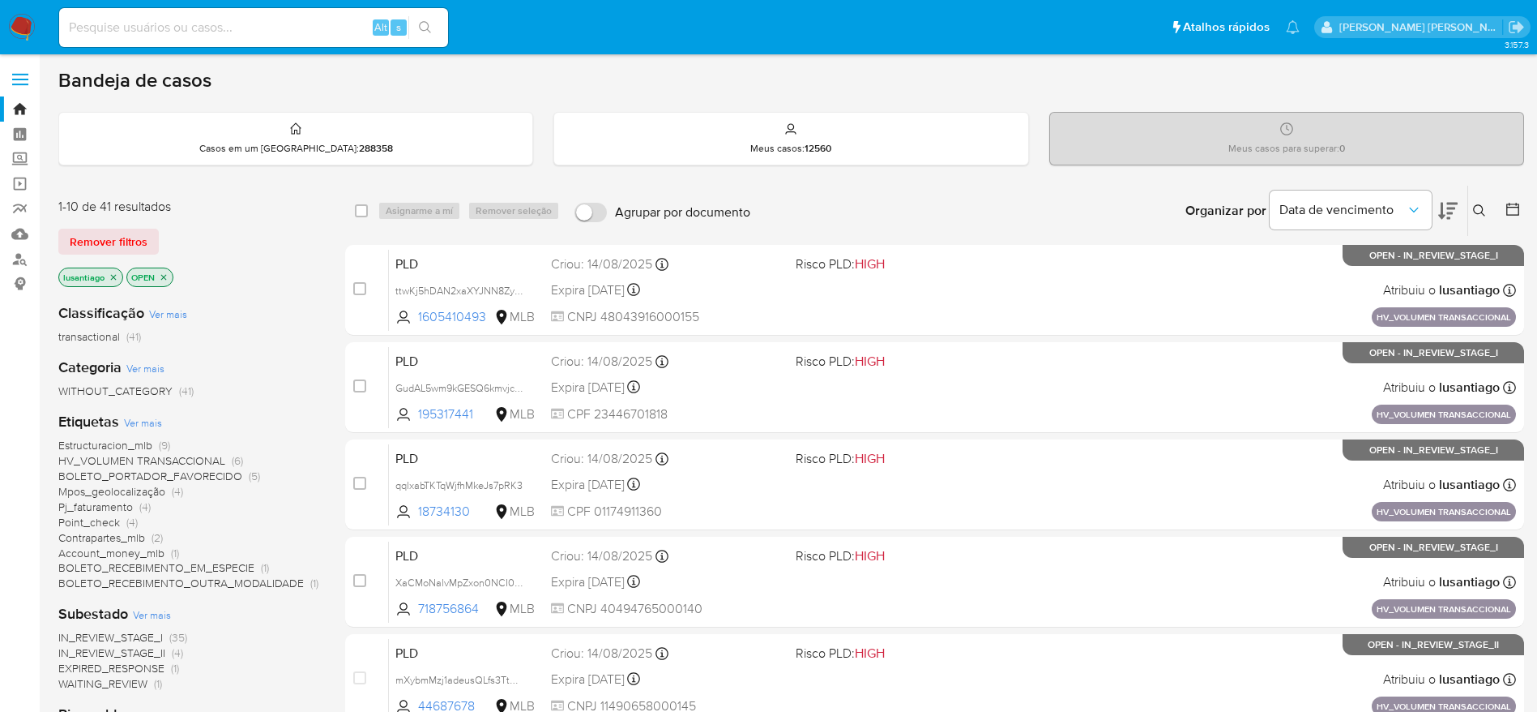
click at [263, 22] on input at bounding box center [253, 27] width 389 height 21
paste input "18734130"
type input "18734130"
click at [428, 23] on icon "search-icon" at bounding box center [425, 27] width 12 height 12
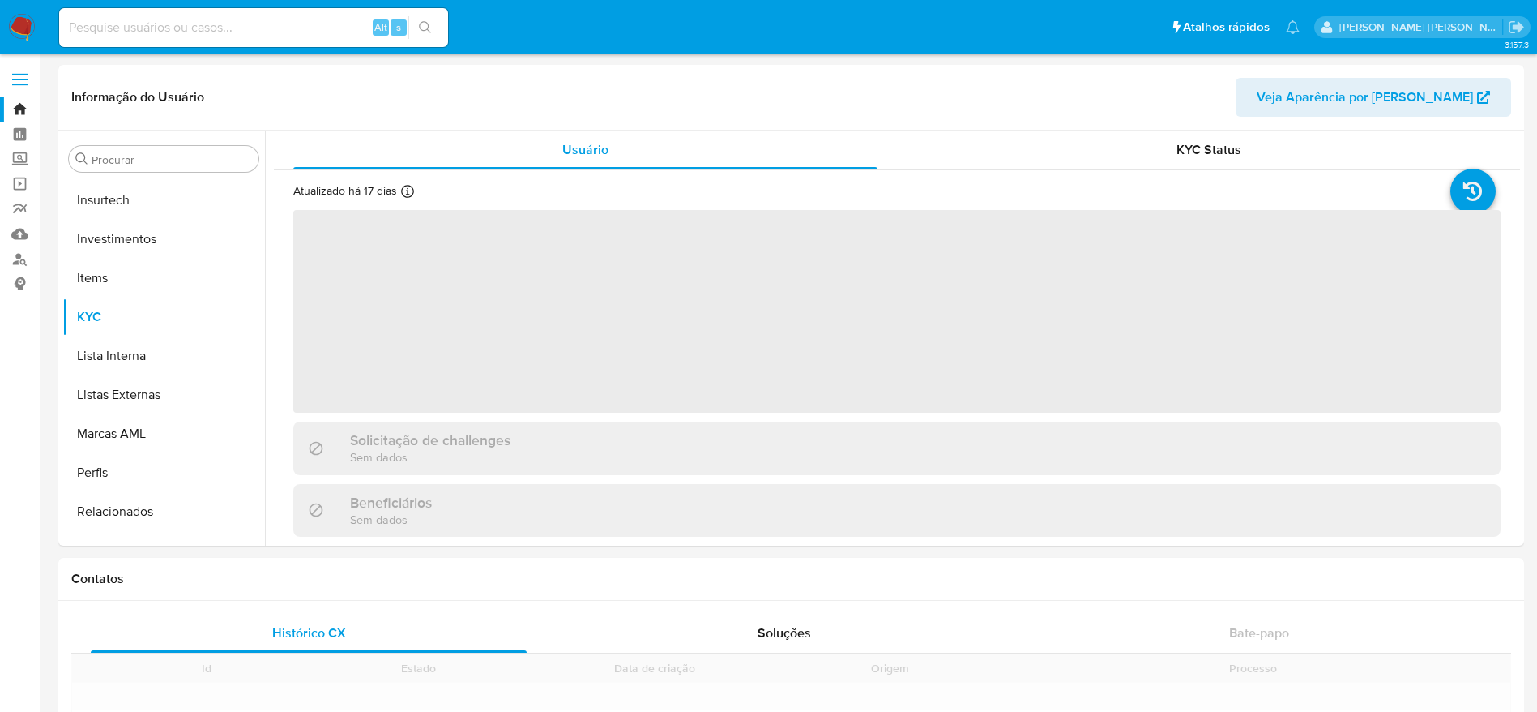
scroll to position [763, 0]
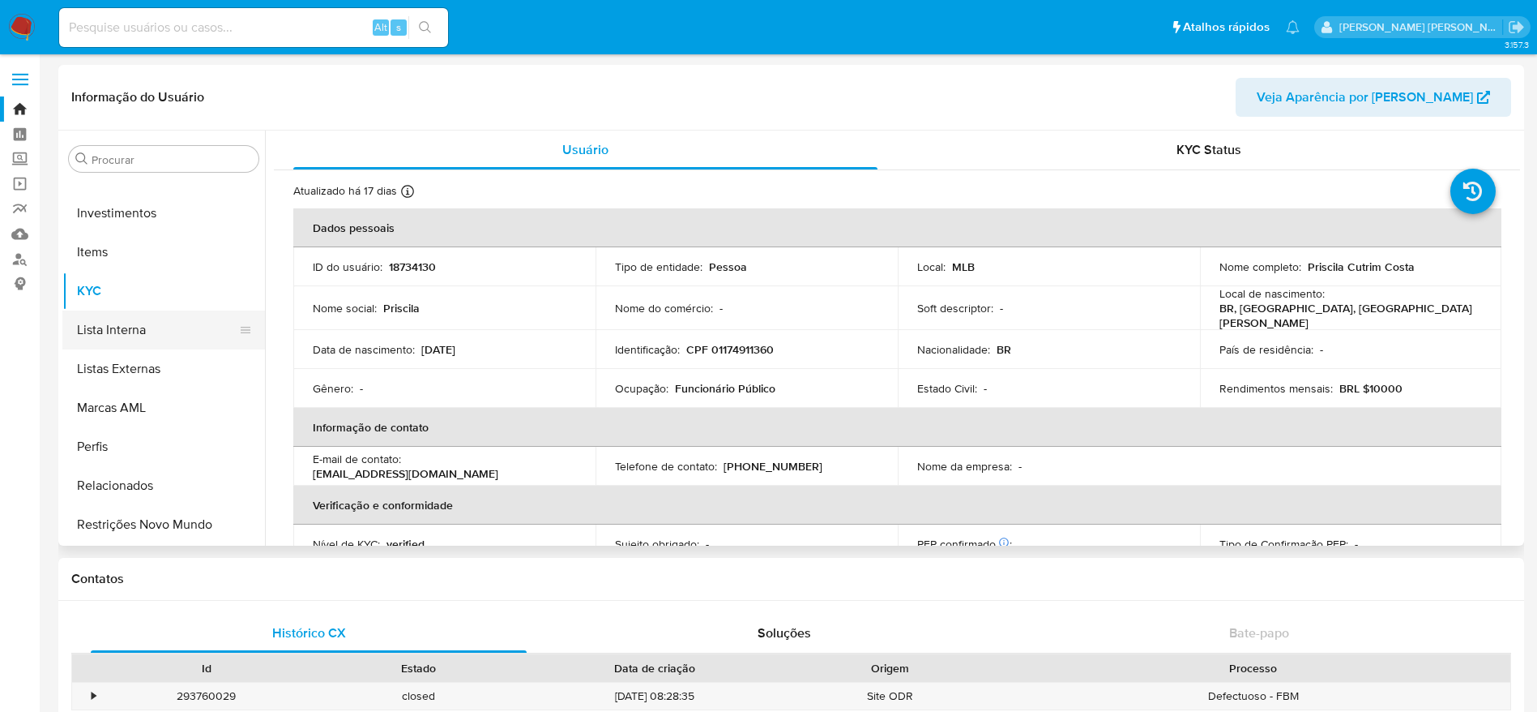
select select "10"
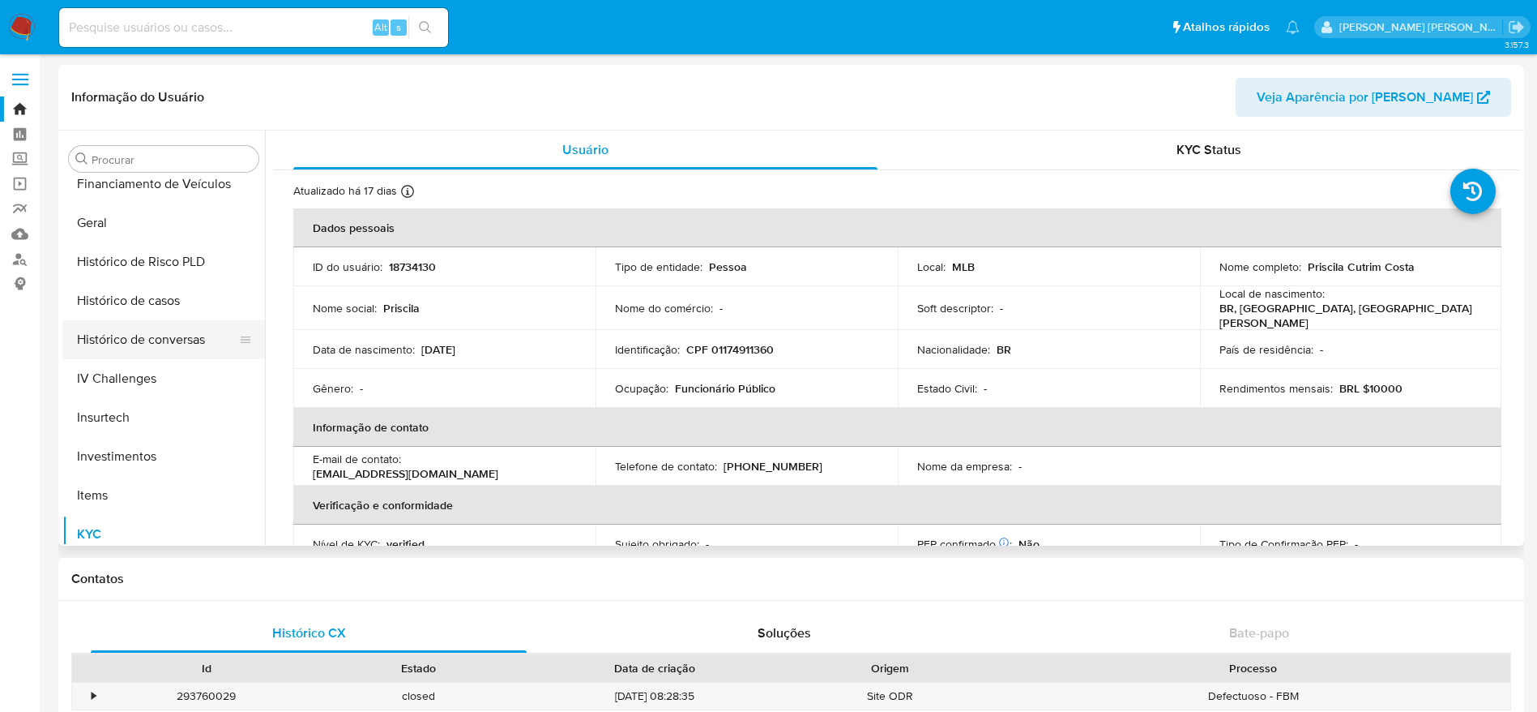
click at [149, 321] on button "Histórico de conversas" at bounding box center [157, 339] width 190 height 39
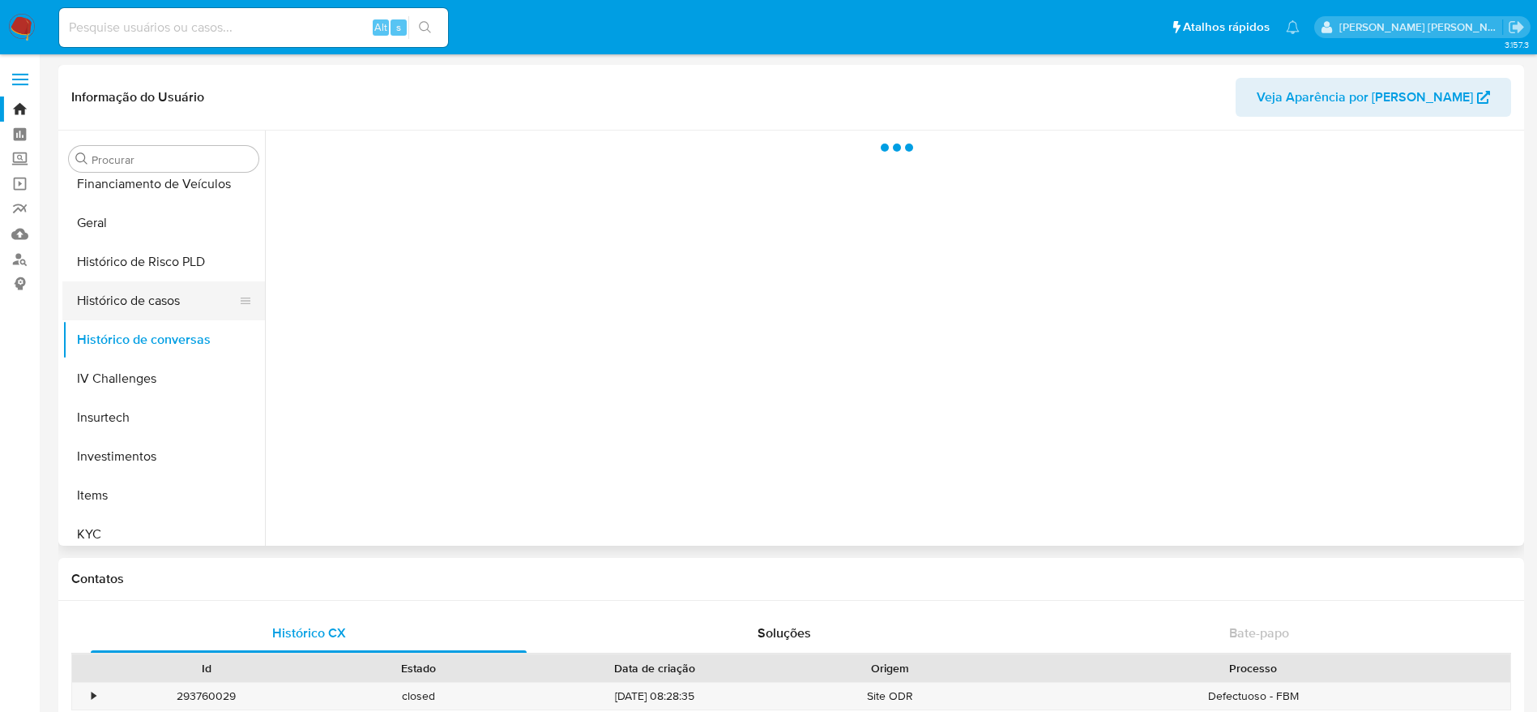
click at [149, 306] on button "Histórico de casos" at bounding box center [157, 300] width 190 height 39
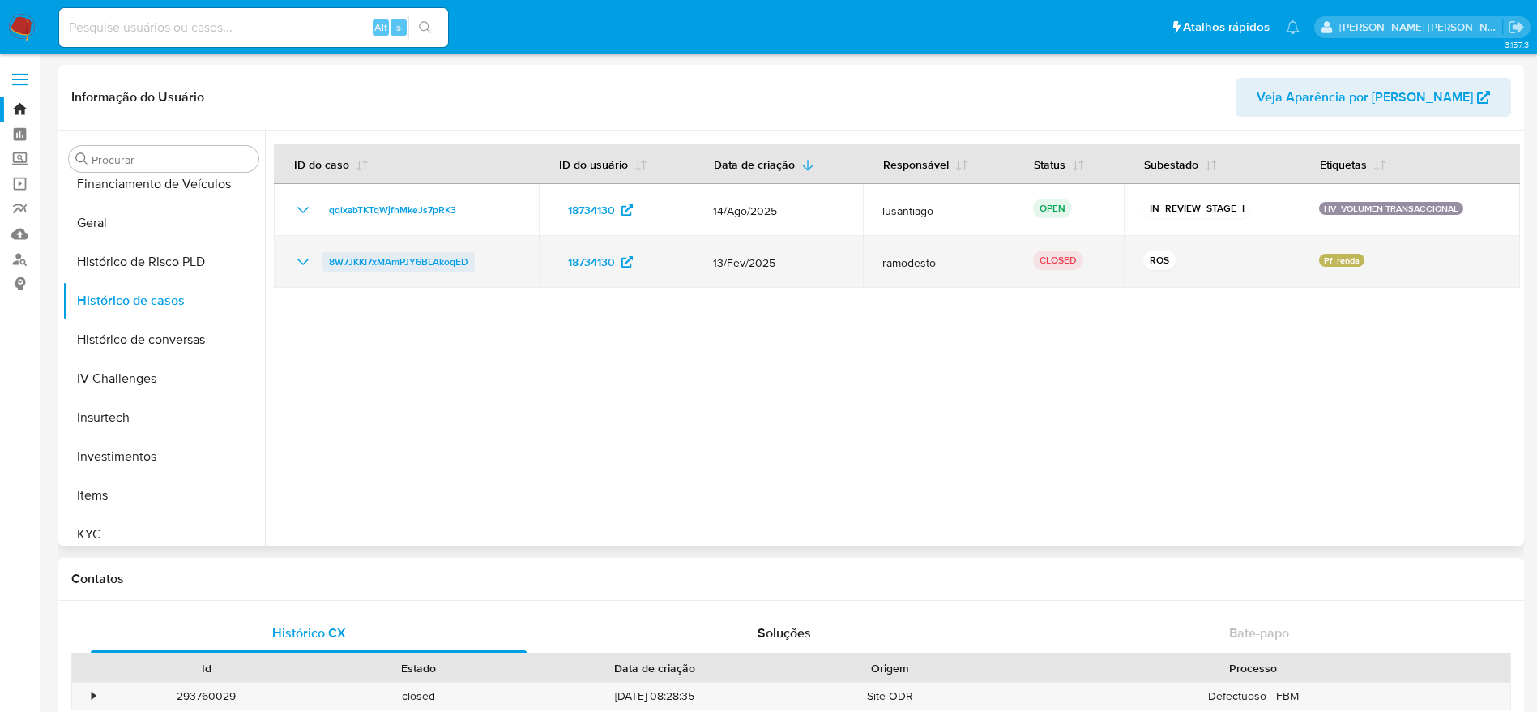
click at [408, 259] on span "8W7JKKI7xMAmPJY6BLAkoqED" at bounding box center [398, 261] width 139 height 19
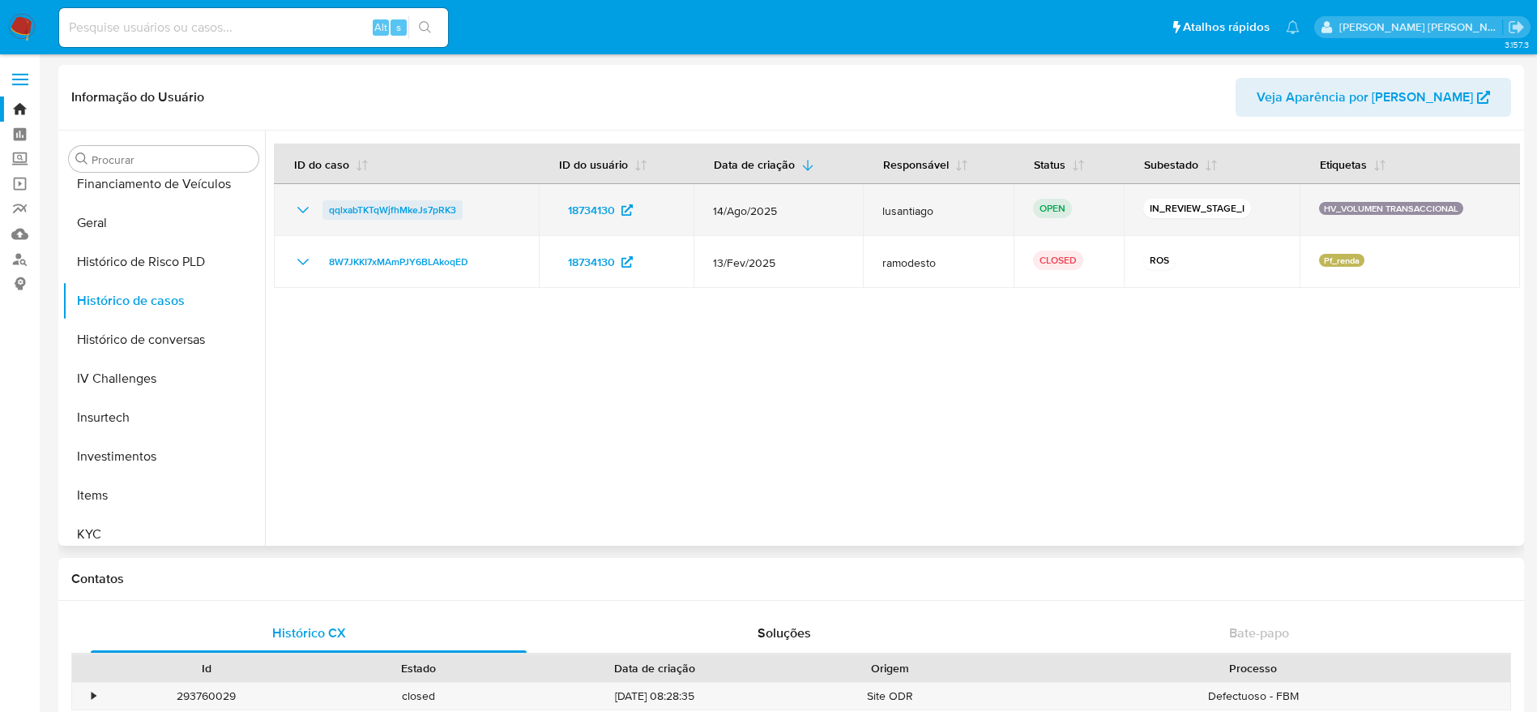
click at [371, 202] on span "qqlxabTKTqWjfhMkeJs7pRK3" at bounding box center [392, 209] width 127 height 19
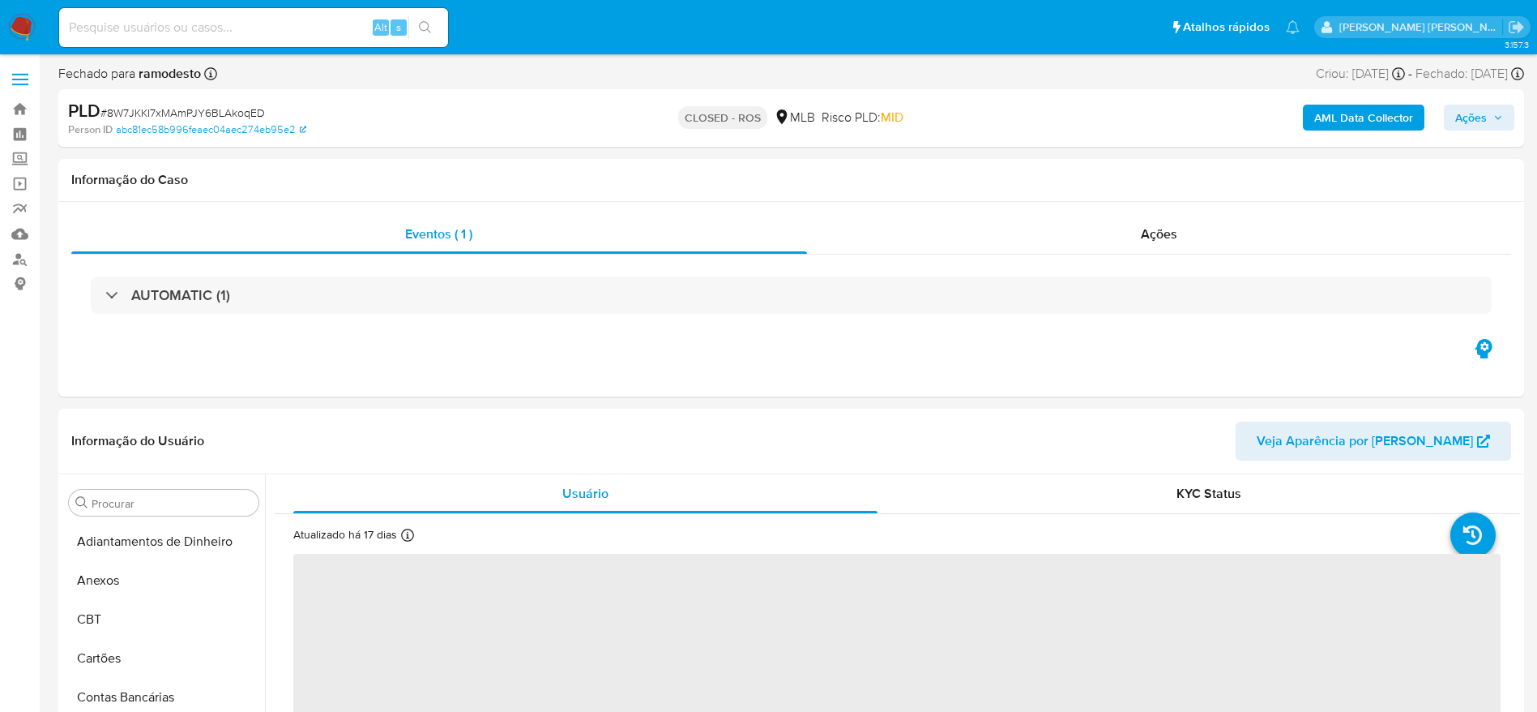
select select "10"
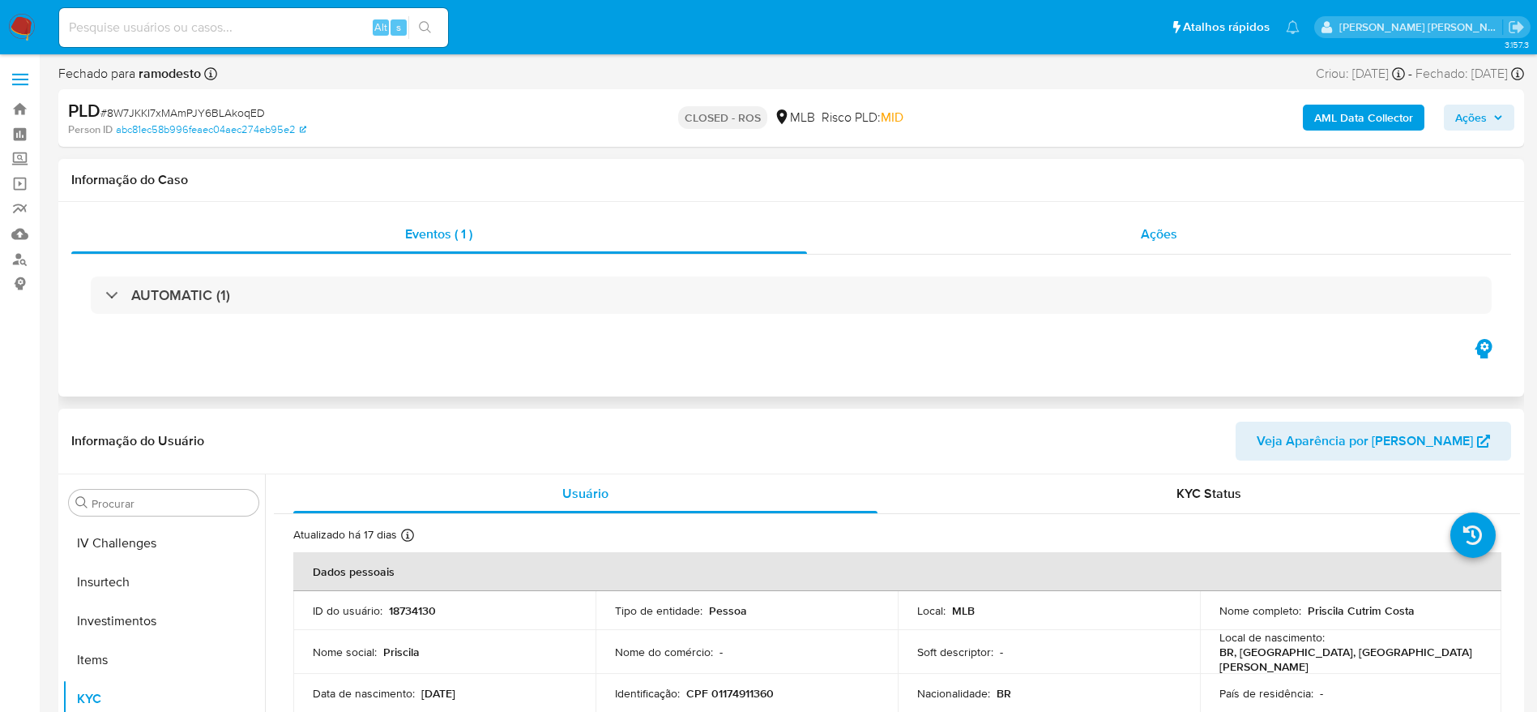
scroll to position [763, 0]
click at [958, 241] on div "Ações" at bounding box center [1159, 234] width 705 height 39
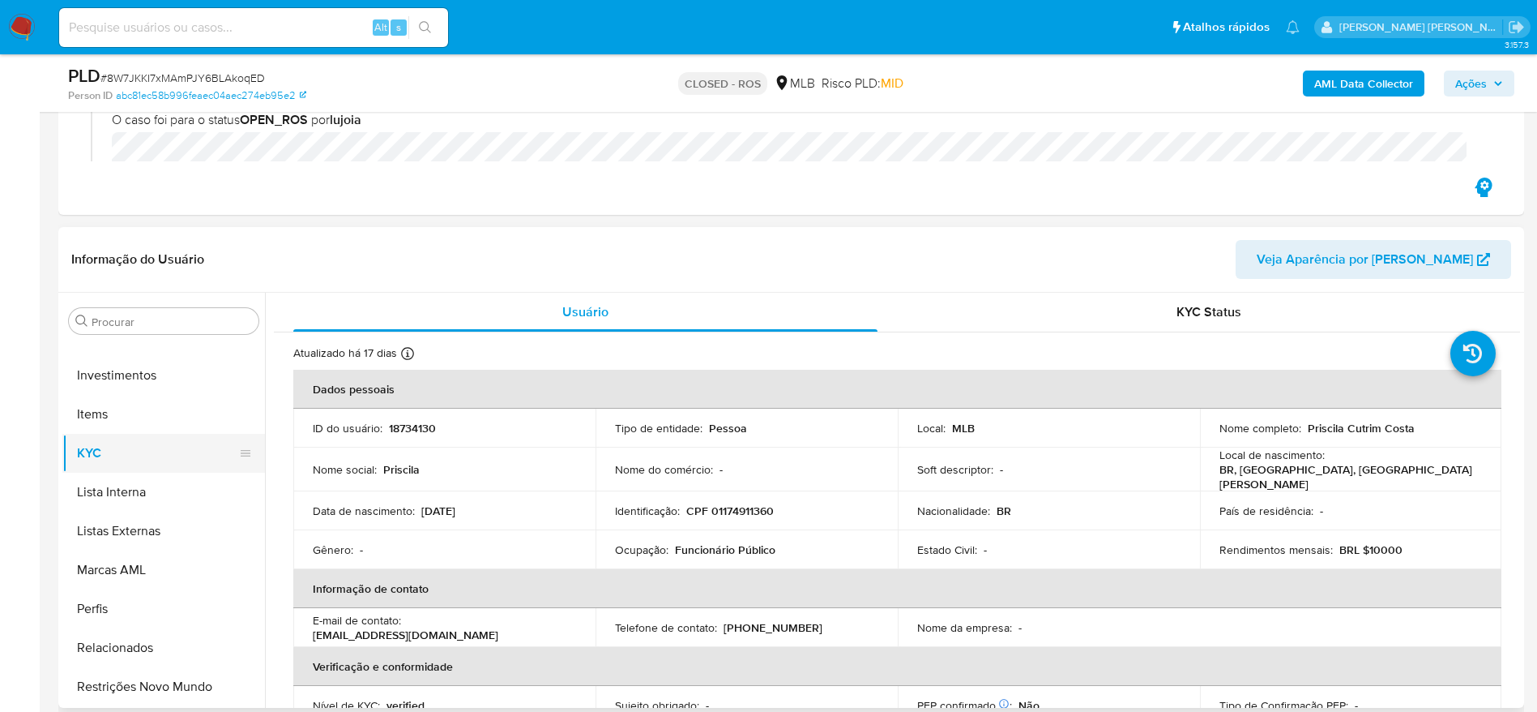
scroll to position [641, 0]
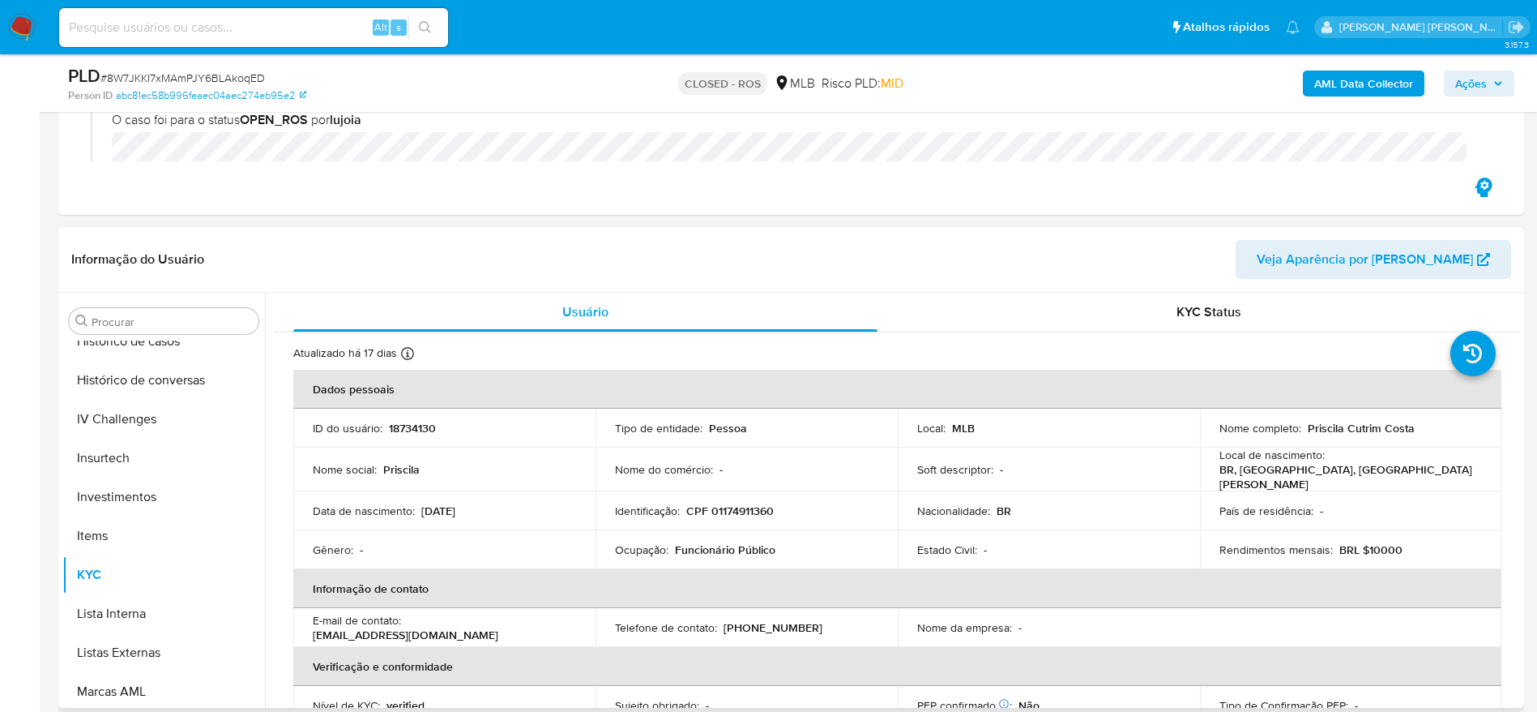
click at [741, 504] on p "CPF 01174911360" at bounding box center [730, 510] width 88 height 15
copy p "01174911360"
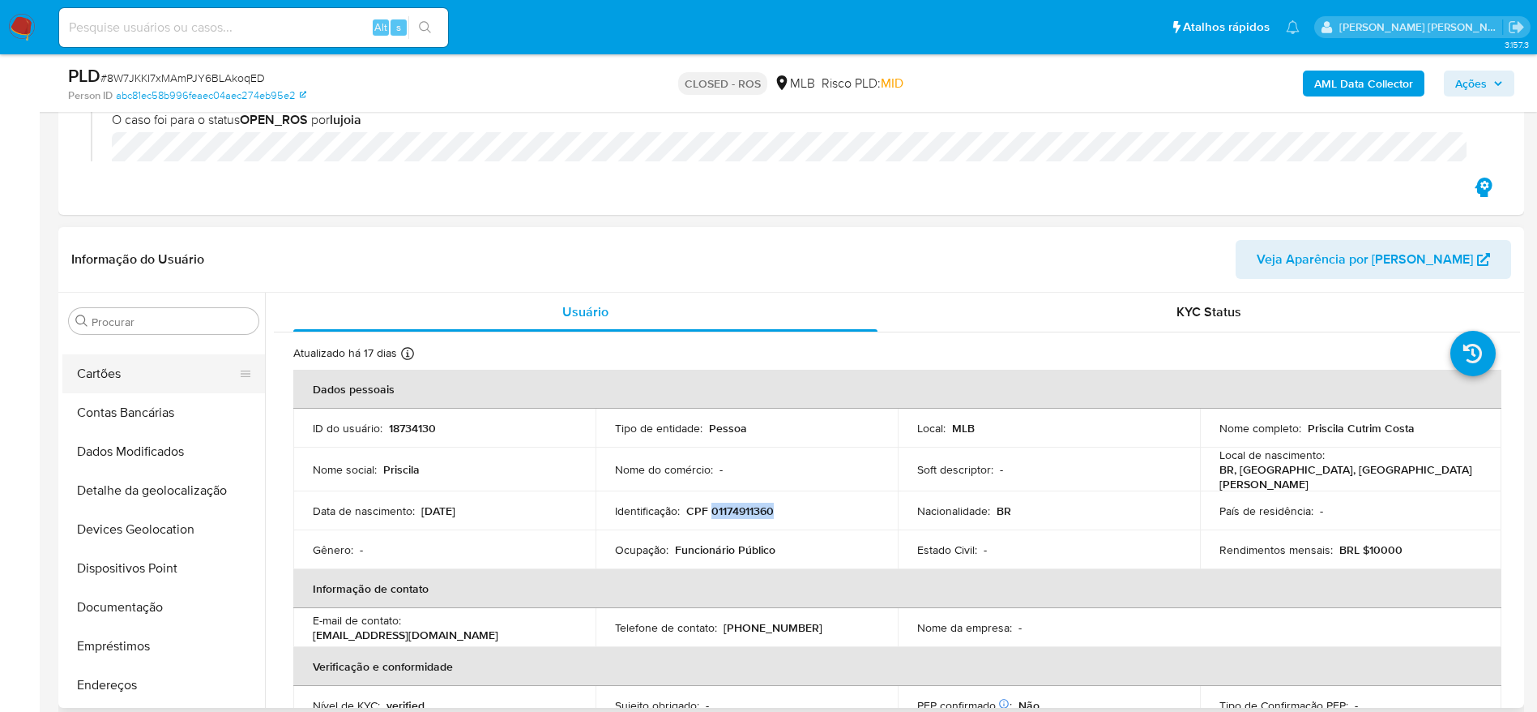
scroll to position [33, 0]
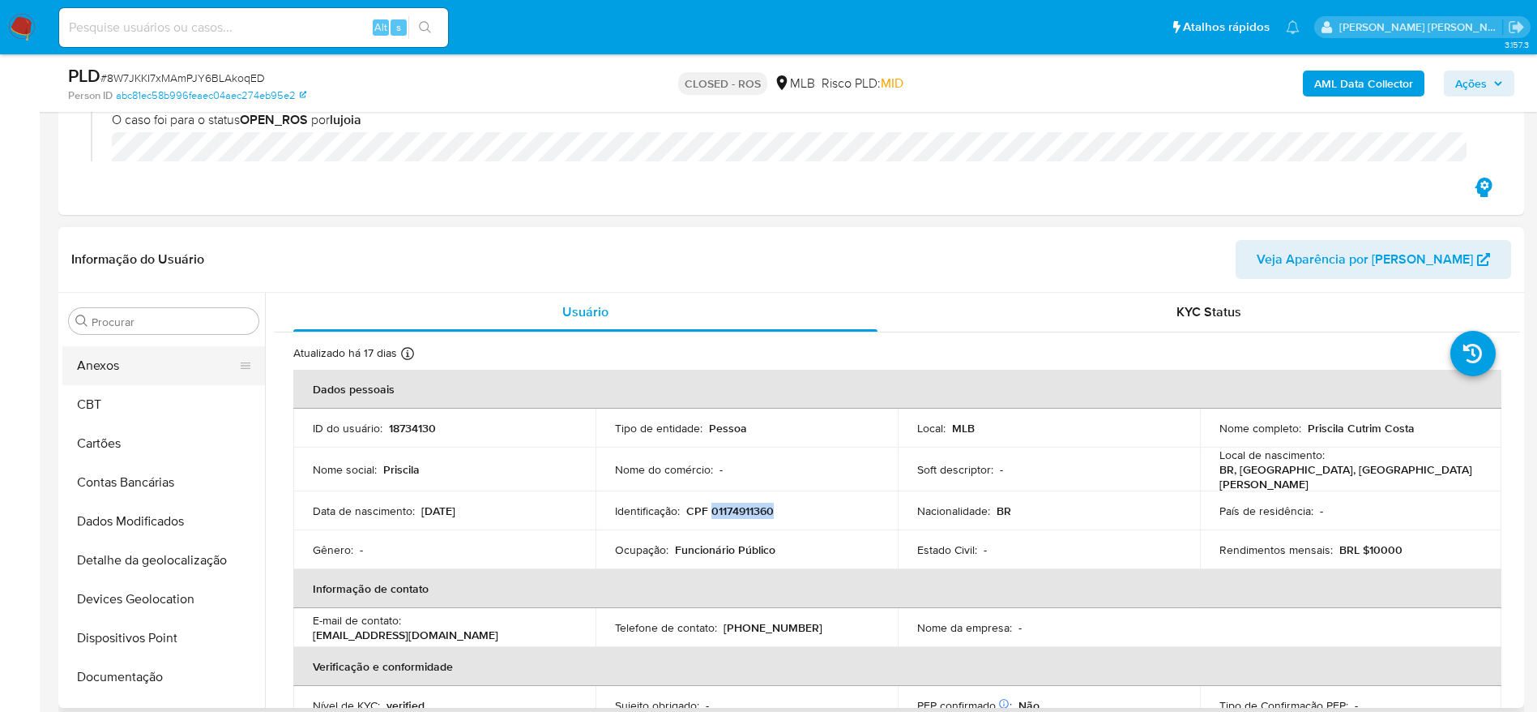
click at [125, 369] on button "Anexos" at bounding box center [157, 365] width 190 height 39
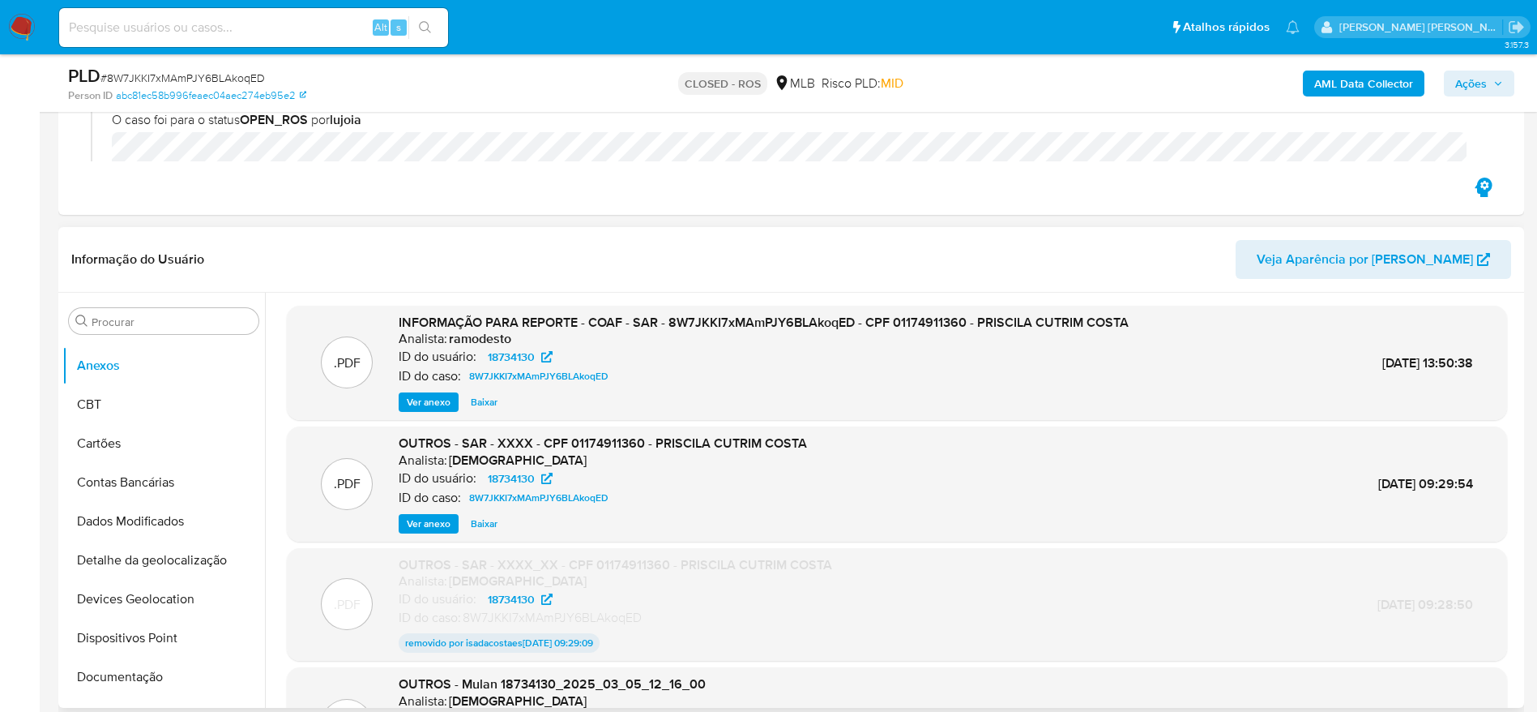
click at [428, 402] on span "Ver anexo" at bounding box center [429, 402] width 44 height 16
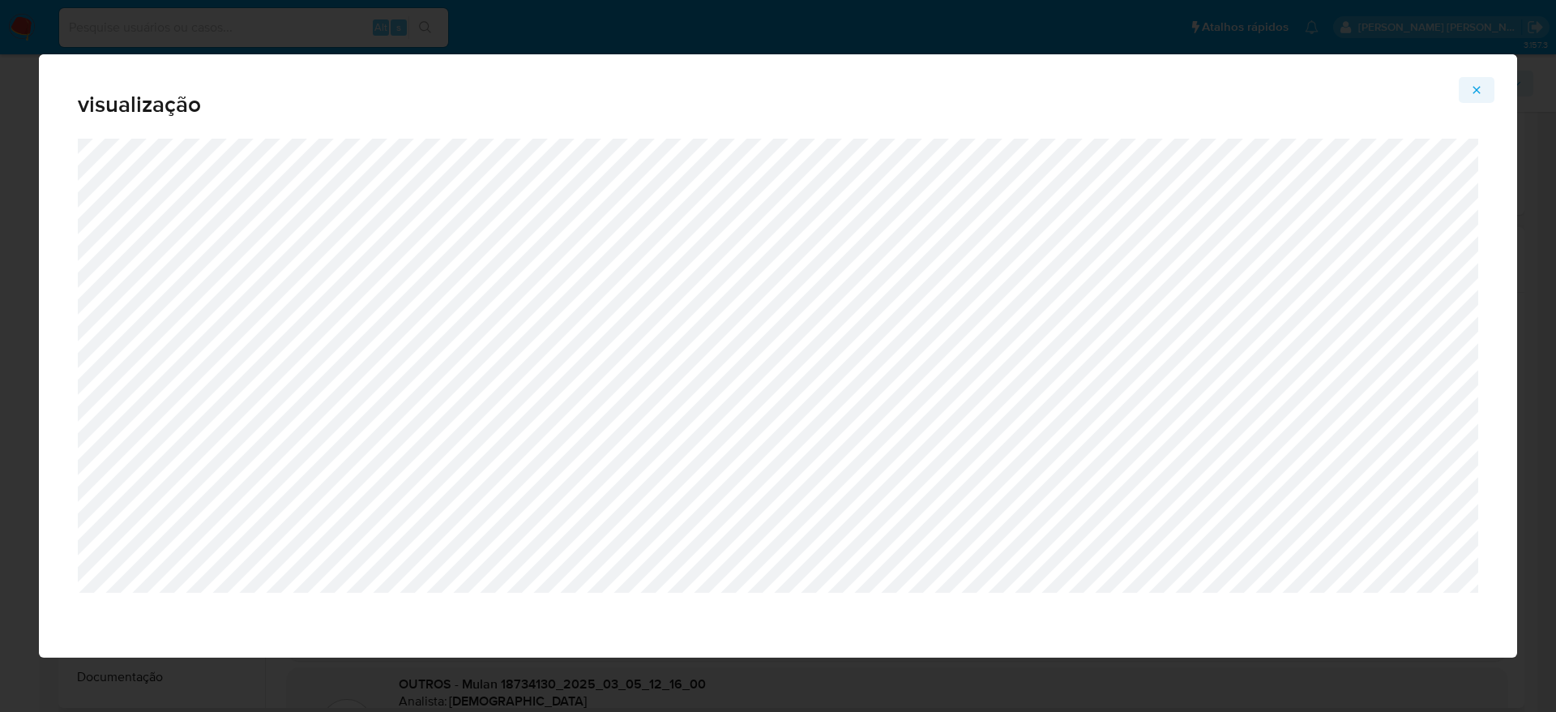
click at [1479, 85] on icon "Attachment preview" at bounding box center [1476, 89] width 13 height 13
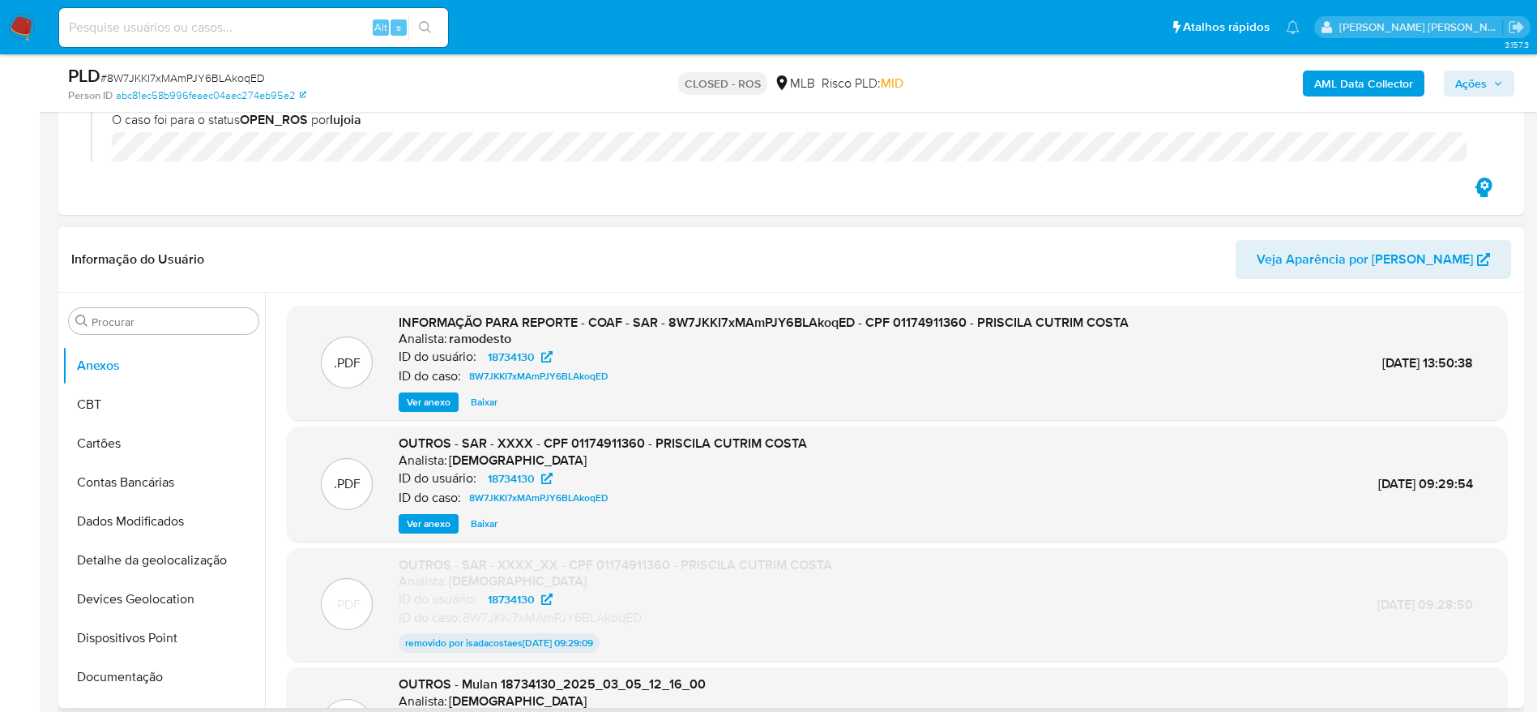
click at [214, 72] on span "# 8W7JKKI7xMAmPJY6BLAkoqED" at bounding box center [182, 78] width 165 height 16
copy span "8W7JKKI7xMAmPJY6BLAkoqED"
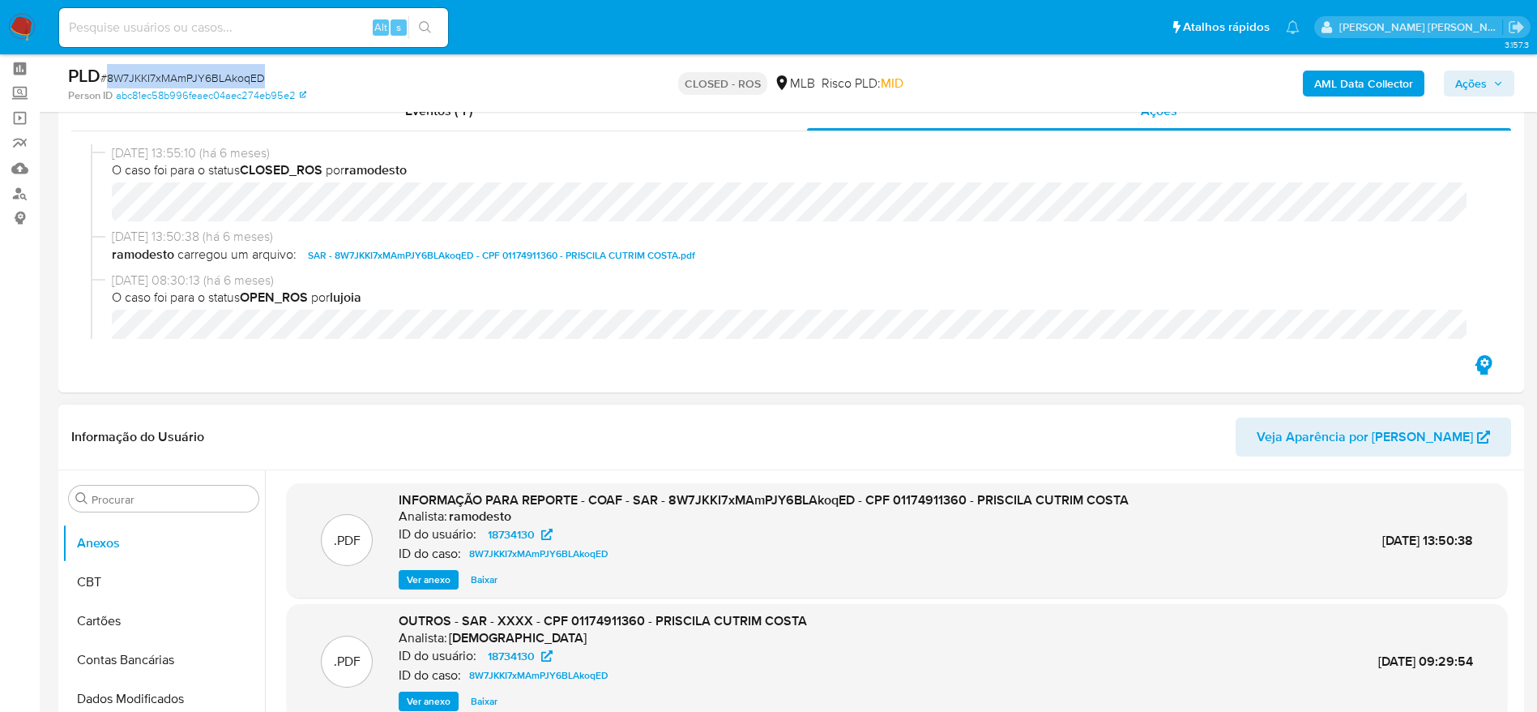
scroll to position [0, 0]
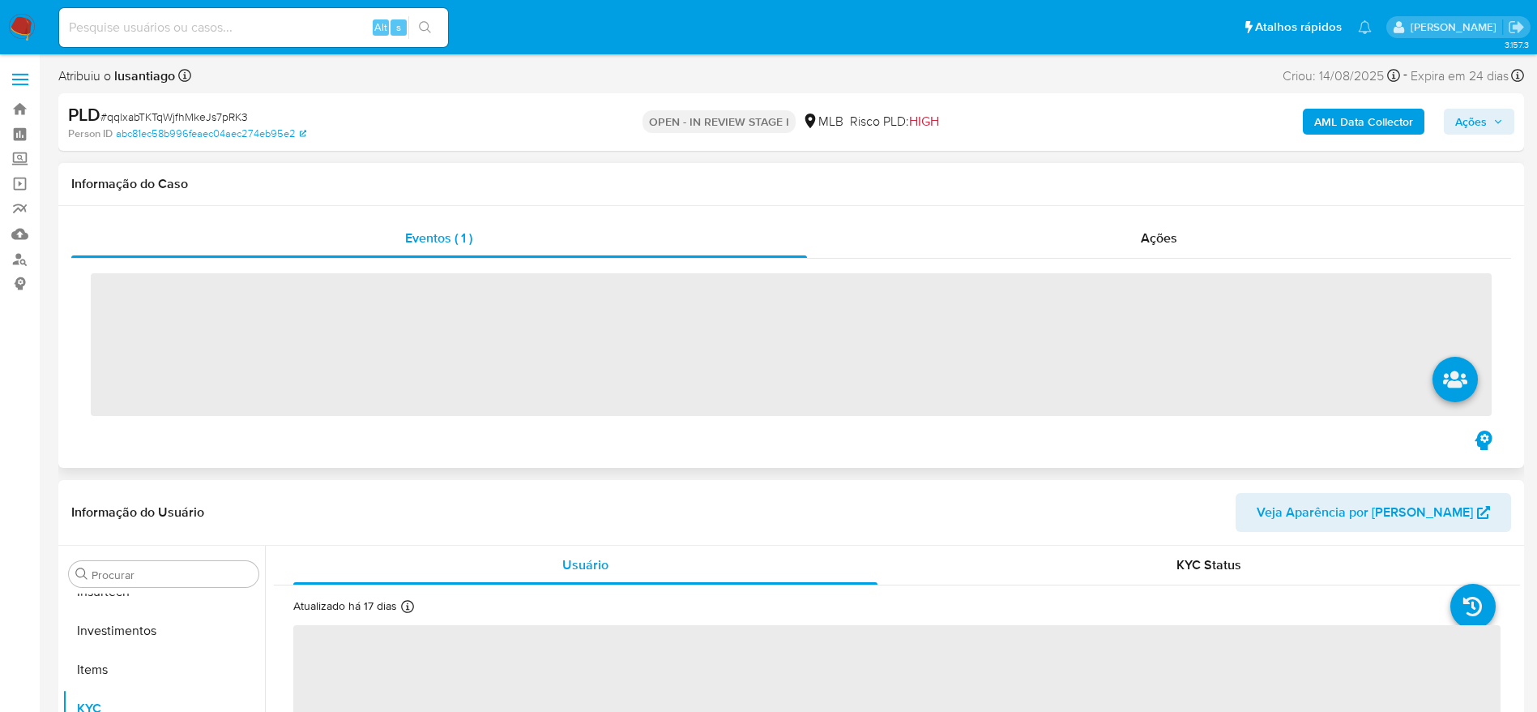
scroll to position [763, 0]
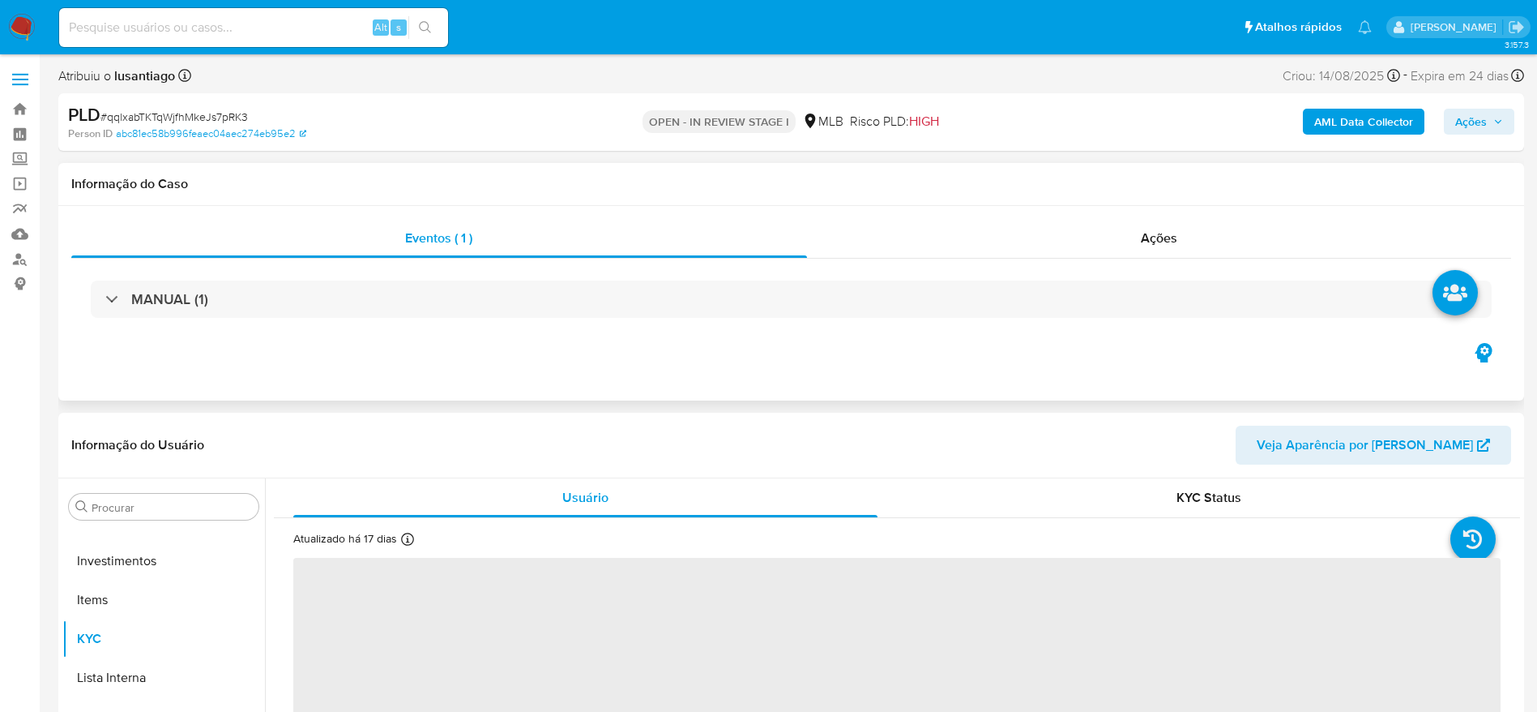
select select "10"
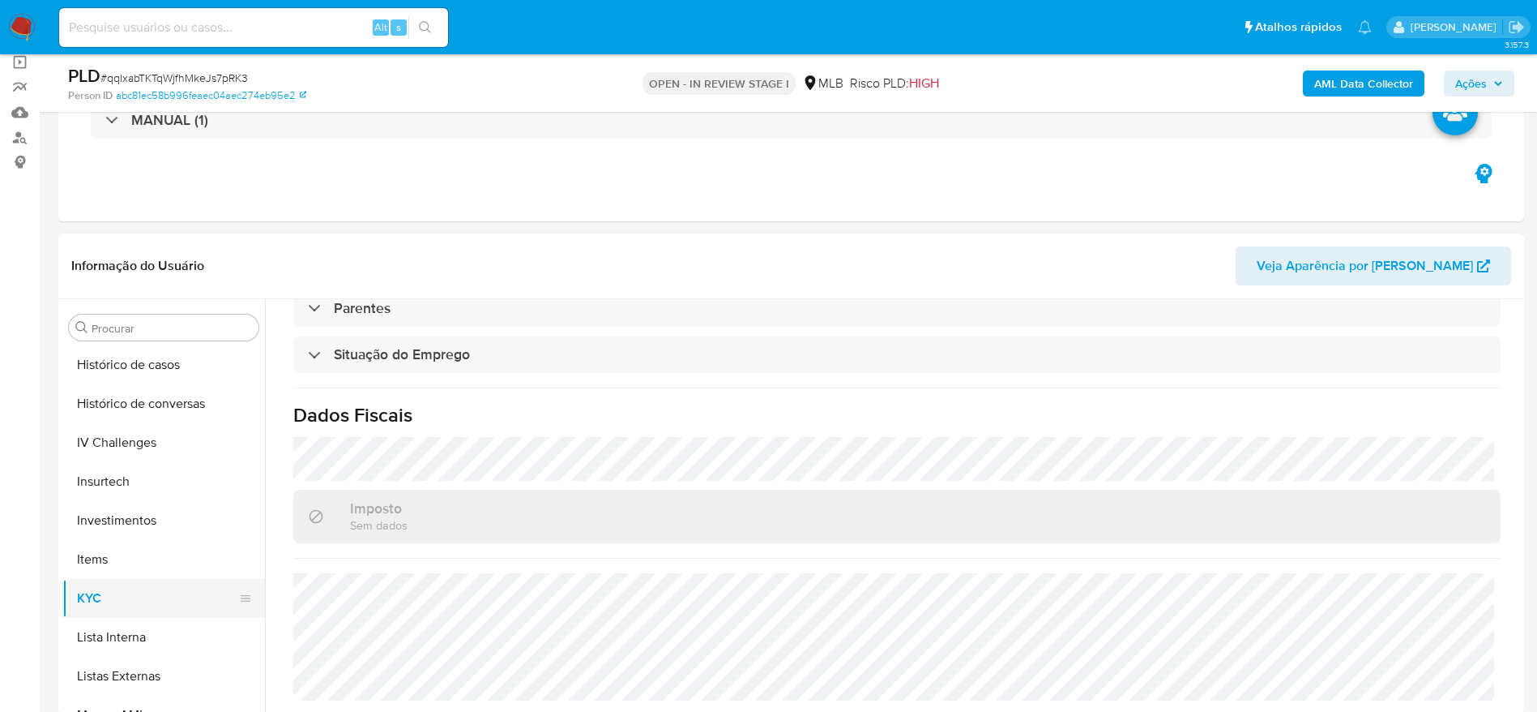
scroll to position [519, 0]
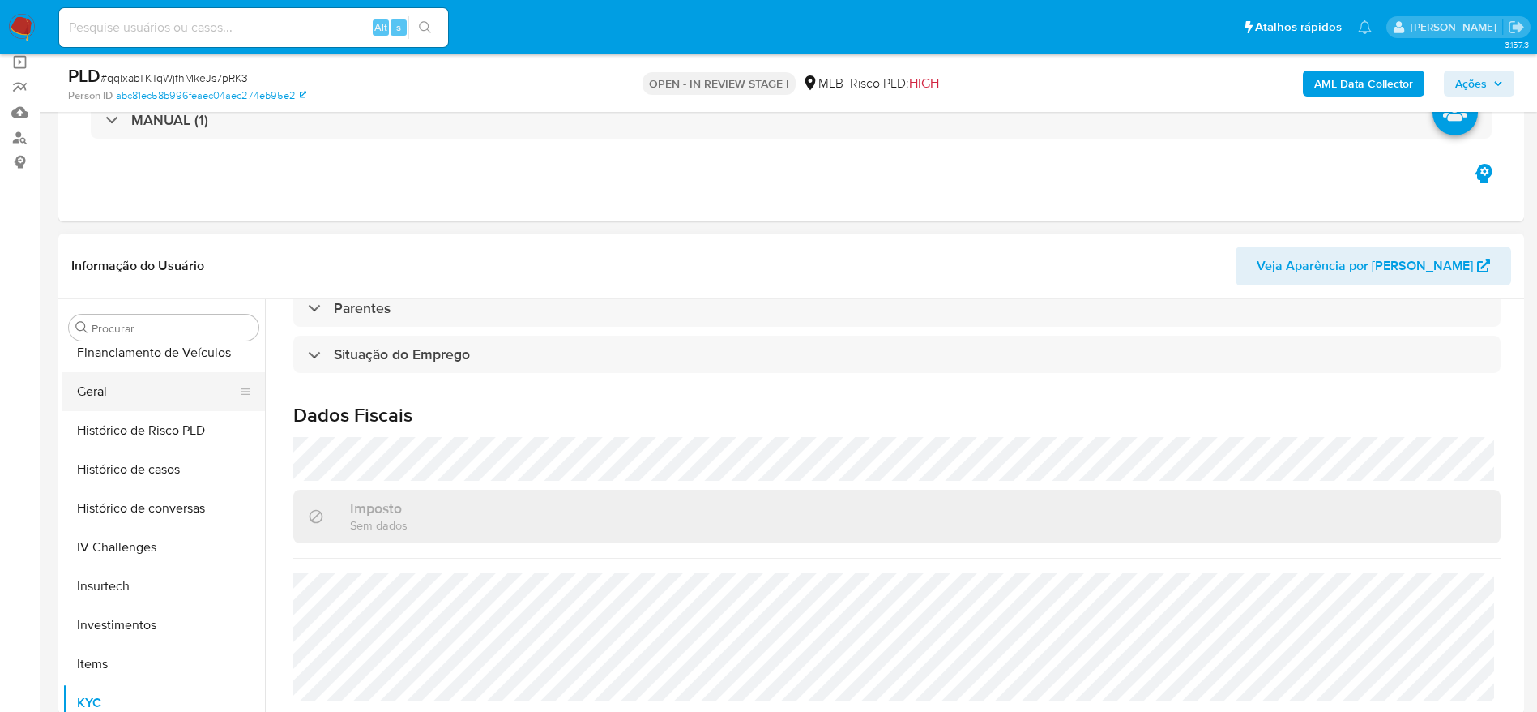
click at [122, 382] on button "Geral" at bounding box center [157, 391] width 190 height 39
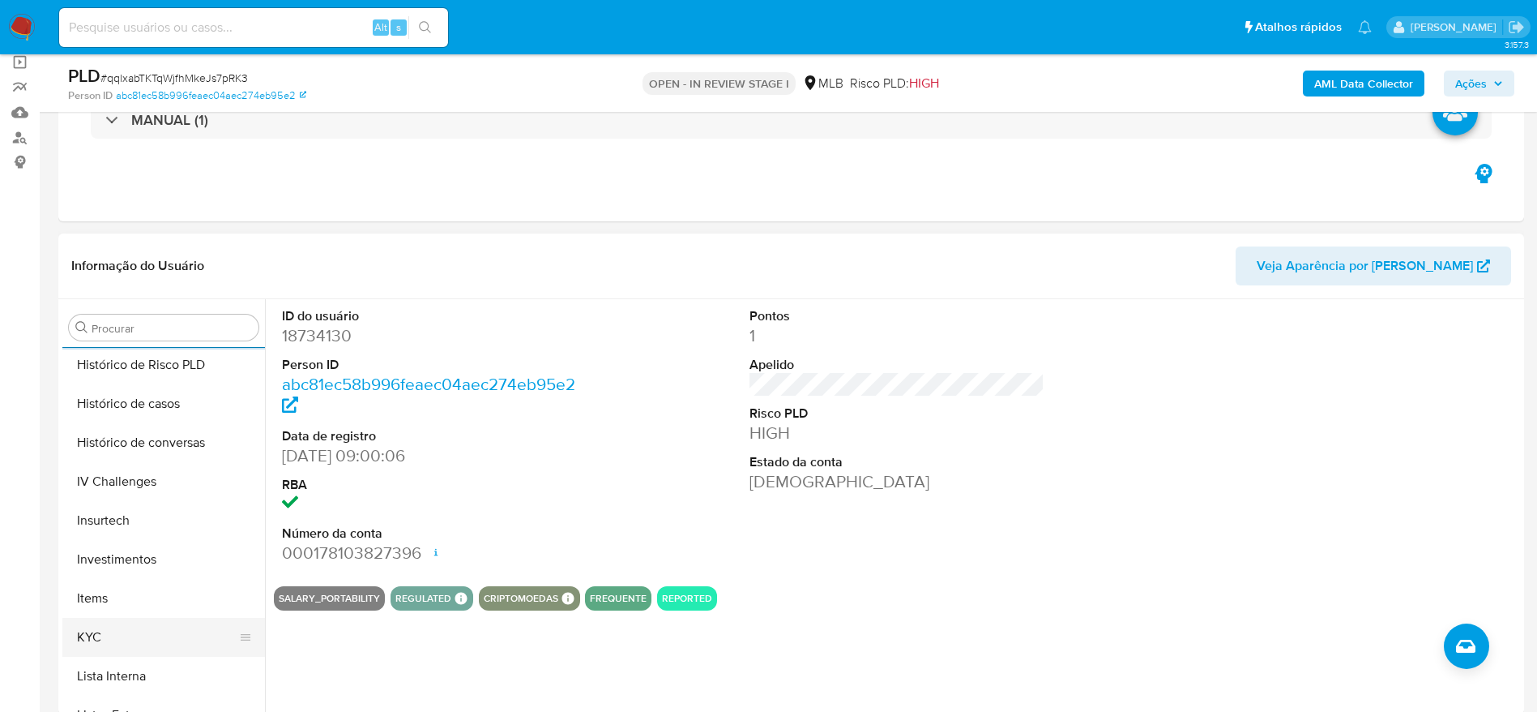
scroll to position [641, 0]
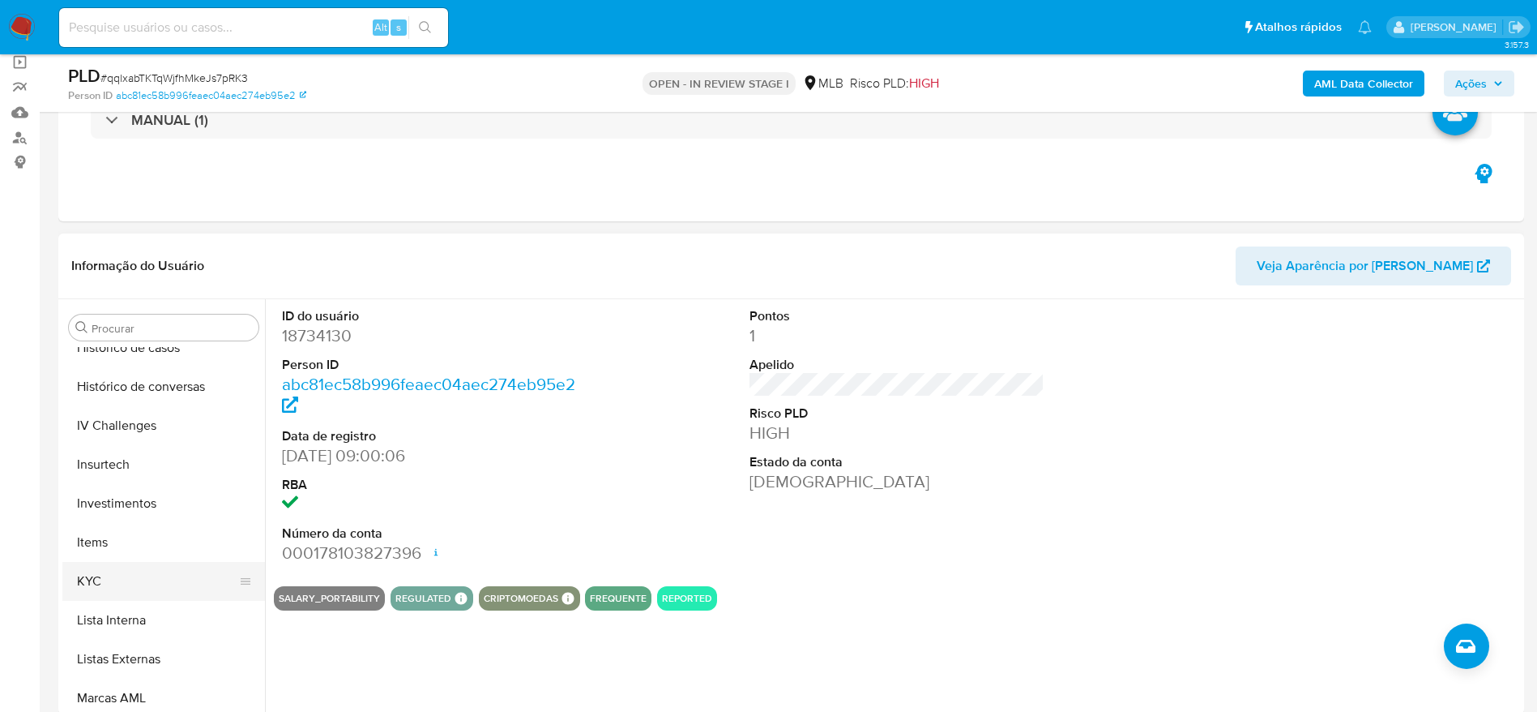
click at [130, 568] on button "KYC" at bounding box center [157, 581] width 190 height 39
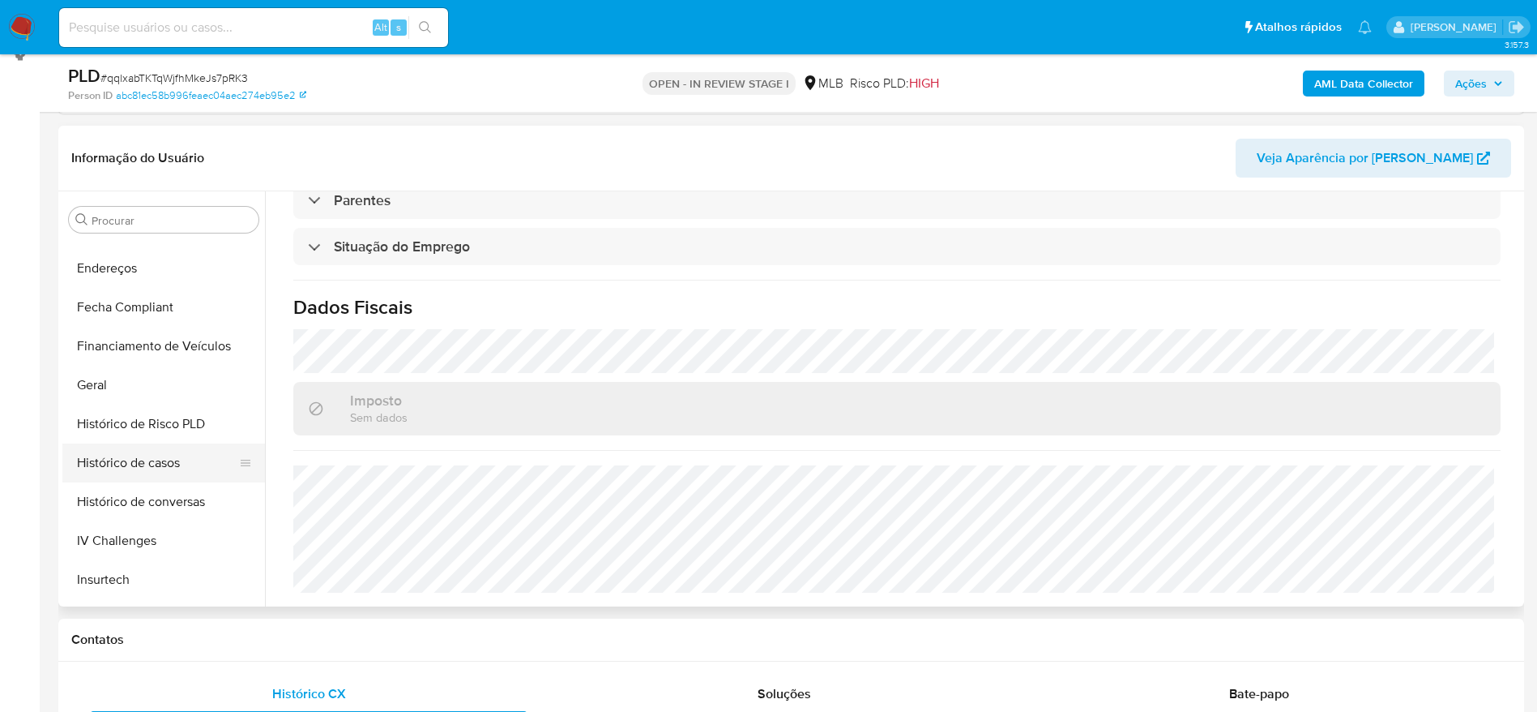
scroll to position [398, 0]
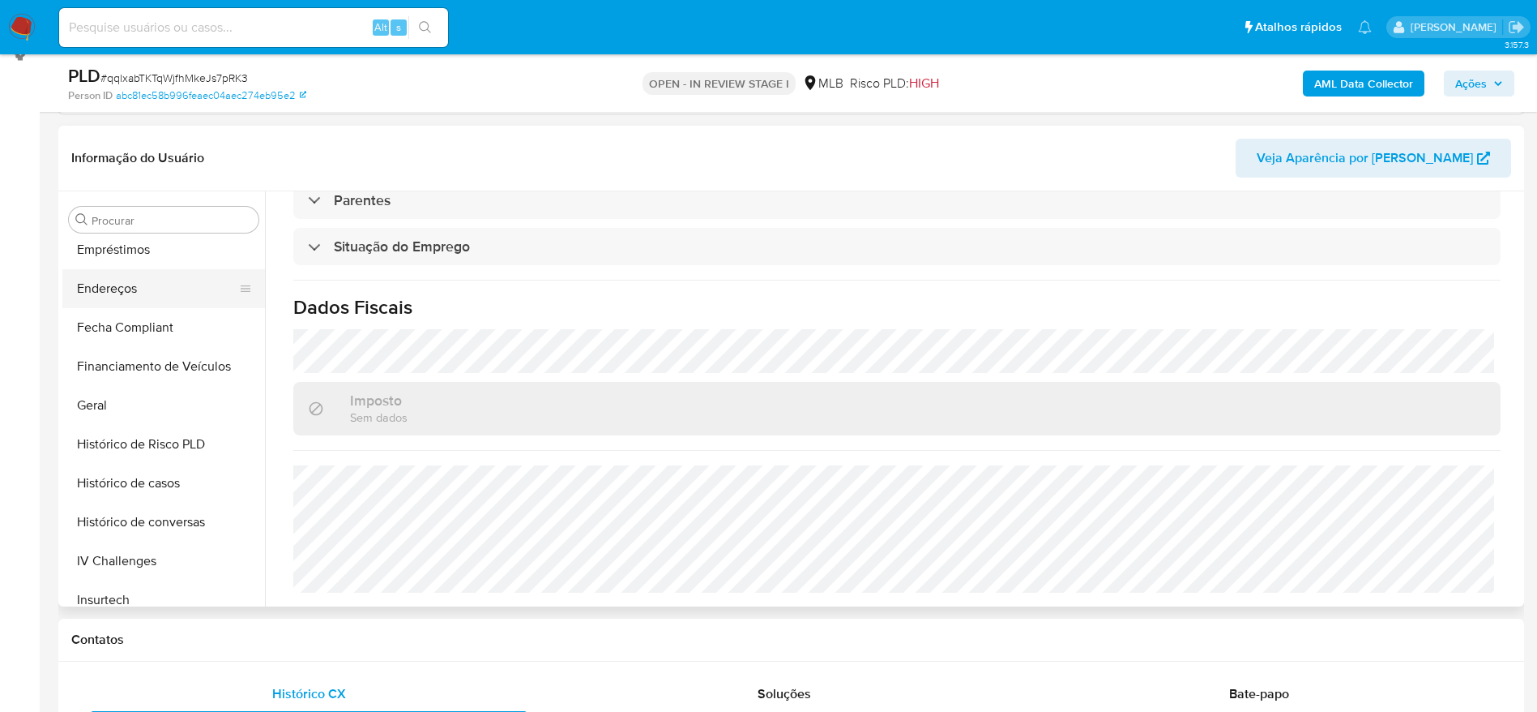
click at [137, 278] on button "Endereços" at bounding box center [157, 288] width 190 height 39
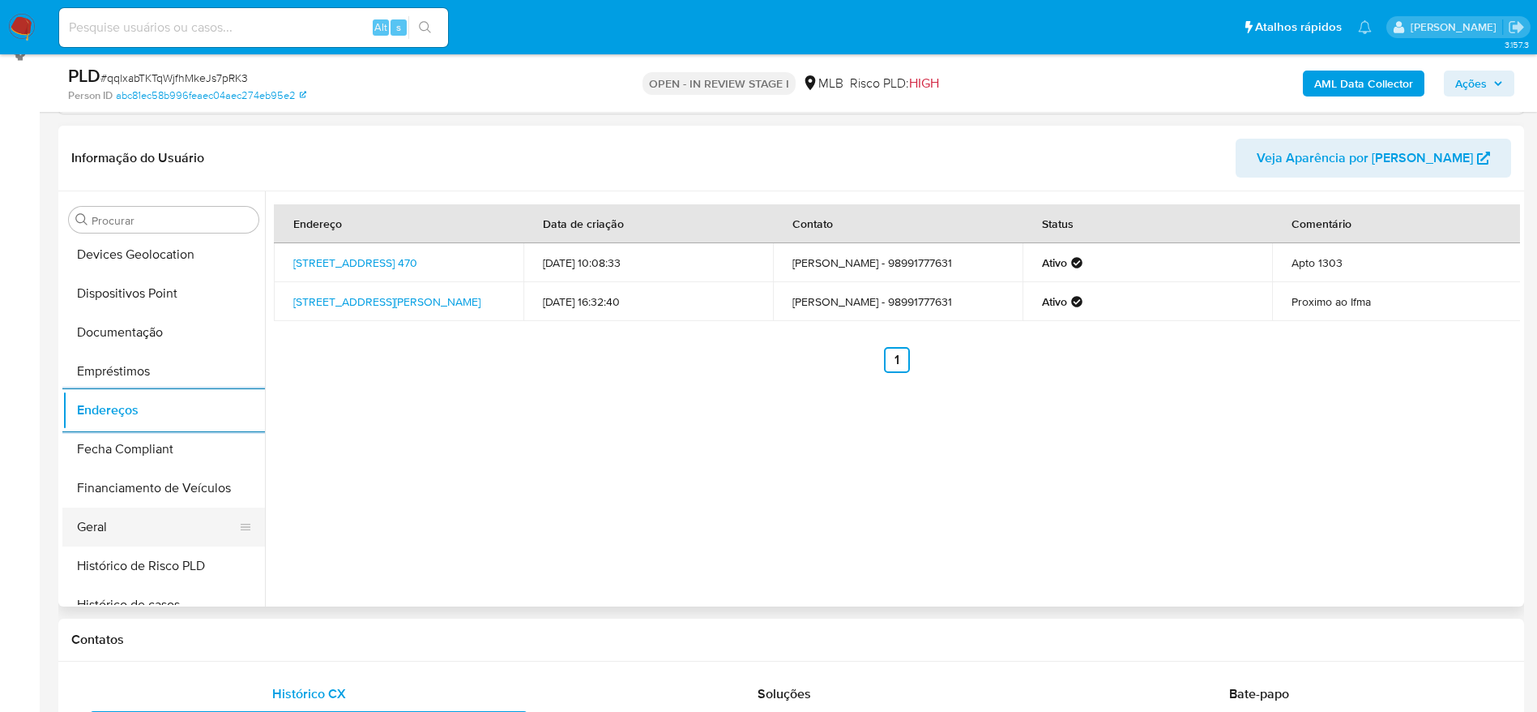
scroll to position [155, 0]
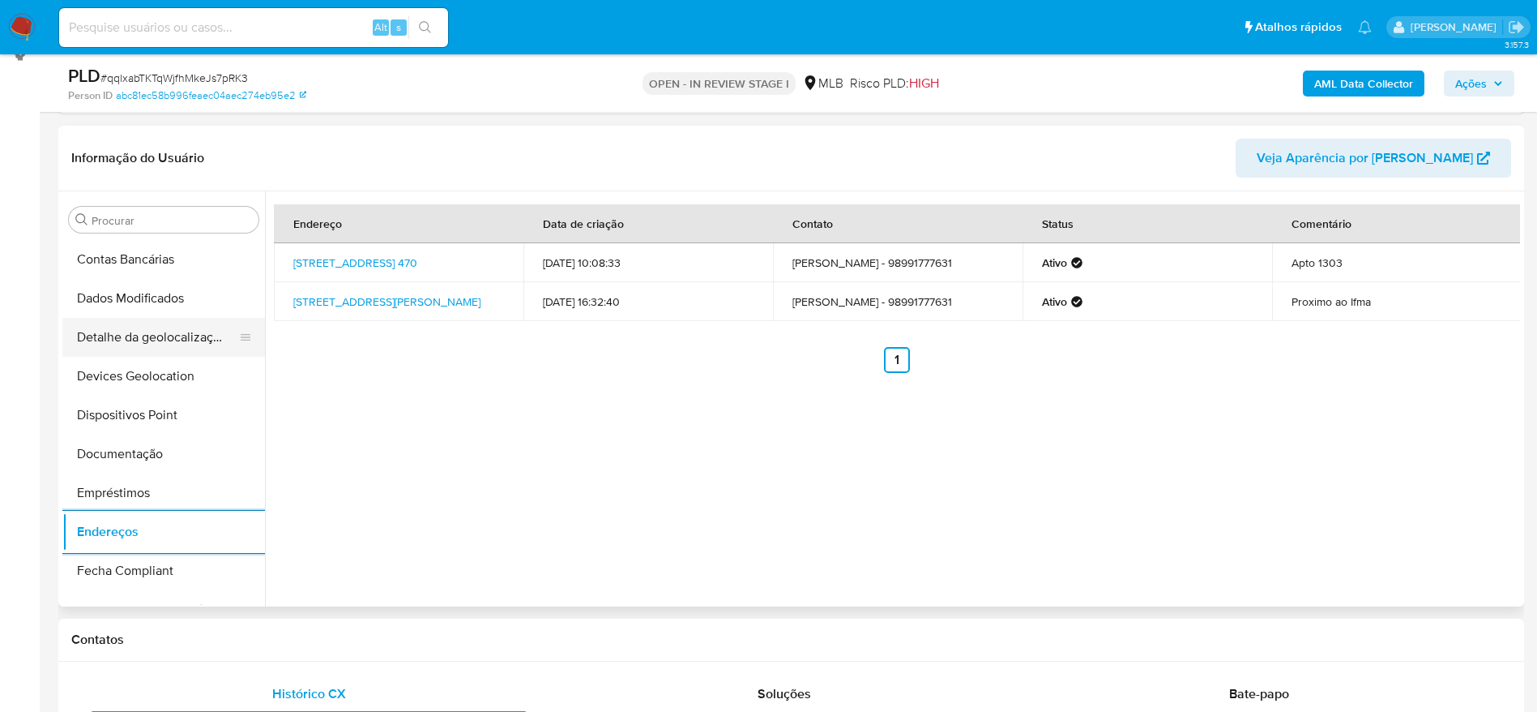
click at [149, 318] on button "Detalhe da geolocalização" at bounding box center [157, 337] width 190 height 39
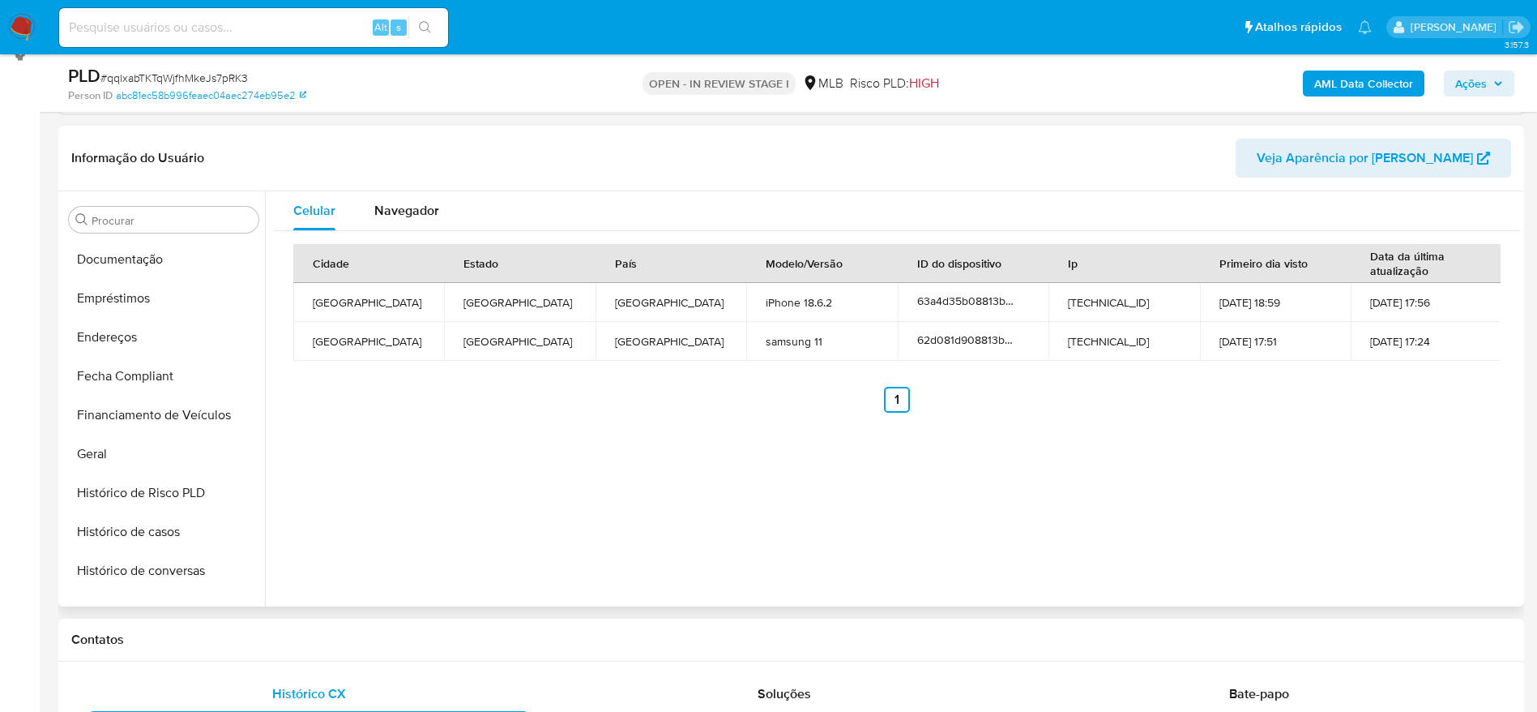
scroll to position [763, 0]
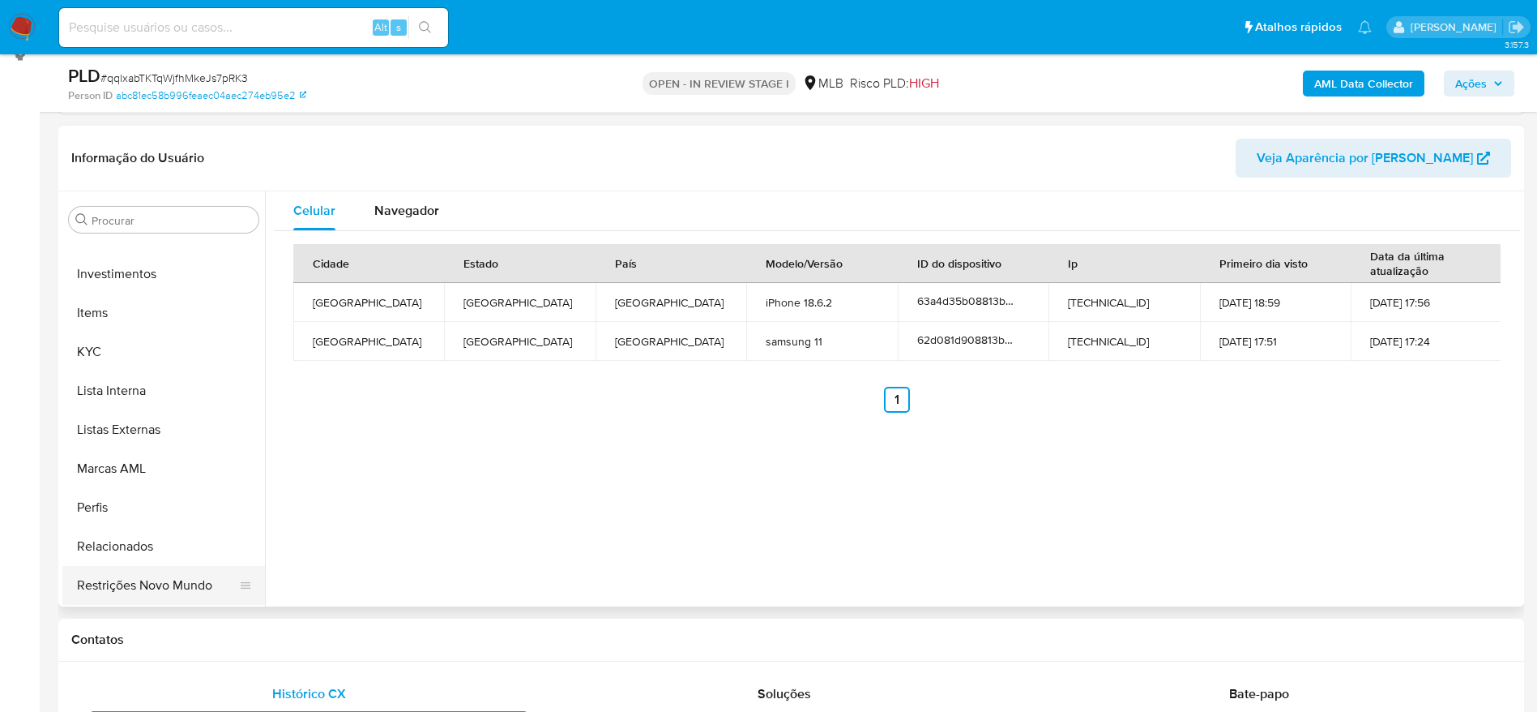
click at [111, 577] on button "Restrições Novo Mundo" at bounding box center [157, 585] width 190 height 39
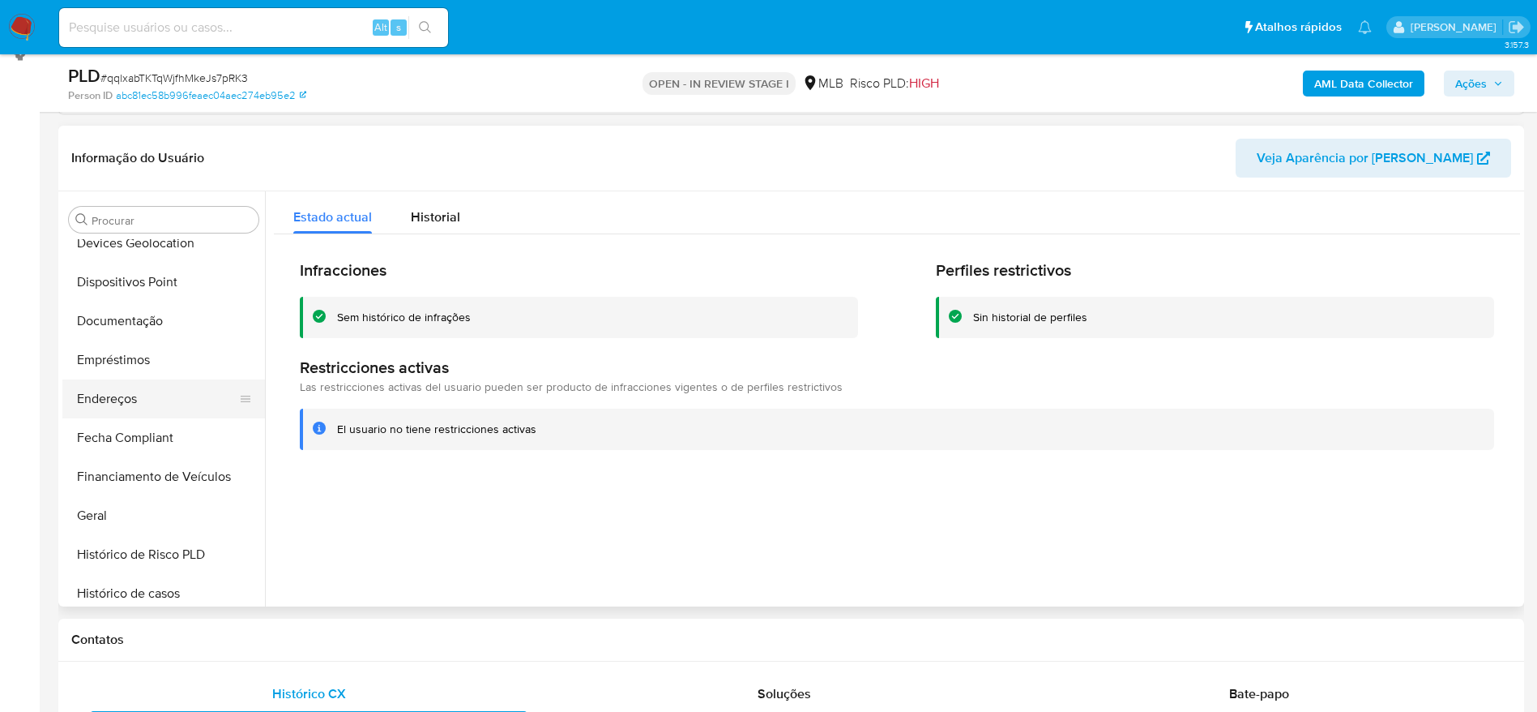
scroll to position [276, 0]
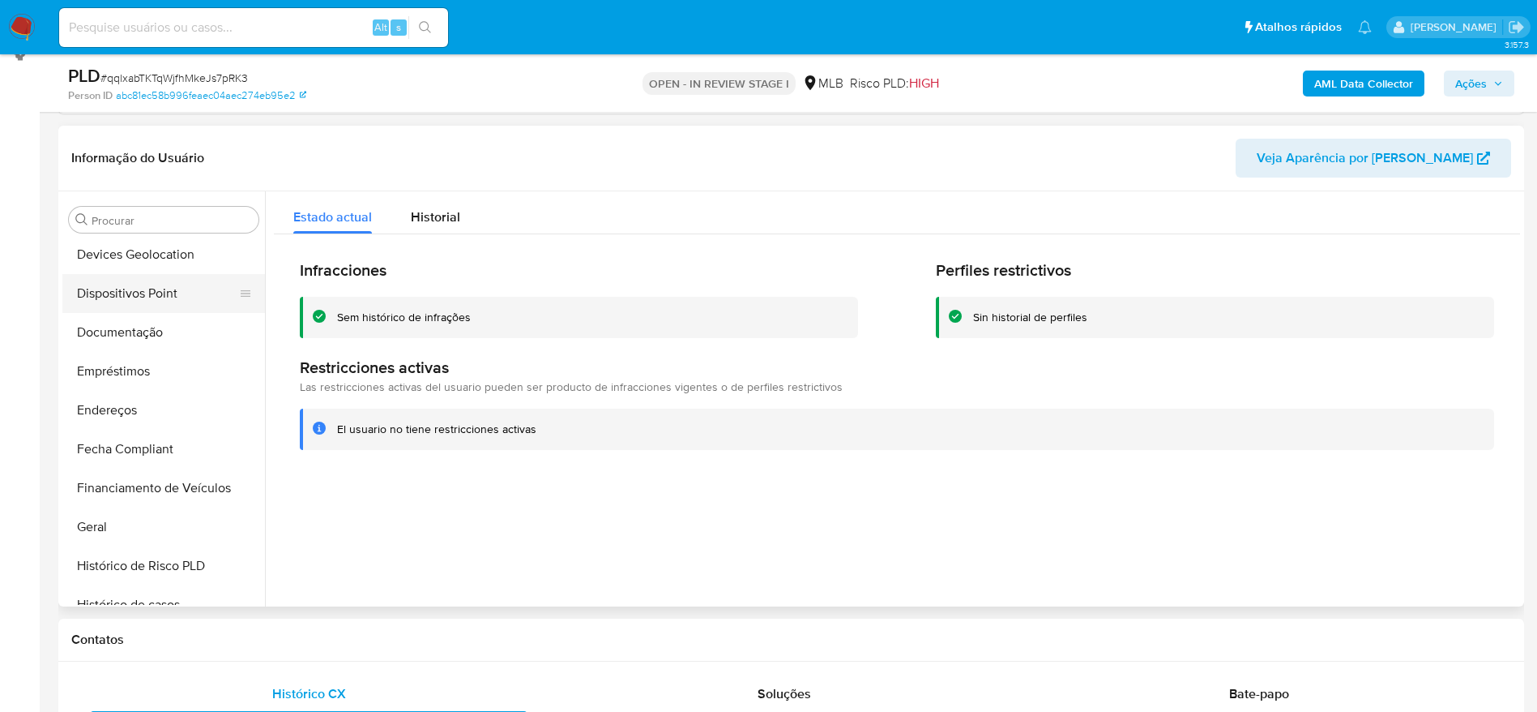
click at [135, 290] on button "Dispositivos Point" at bounding box center [157, 293] width 190 height 39
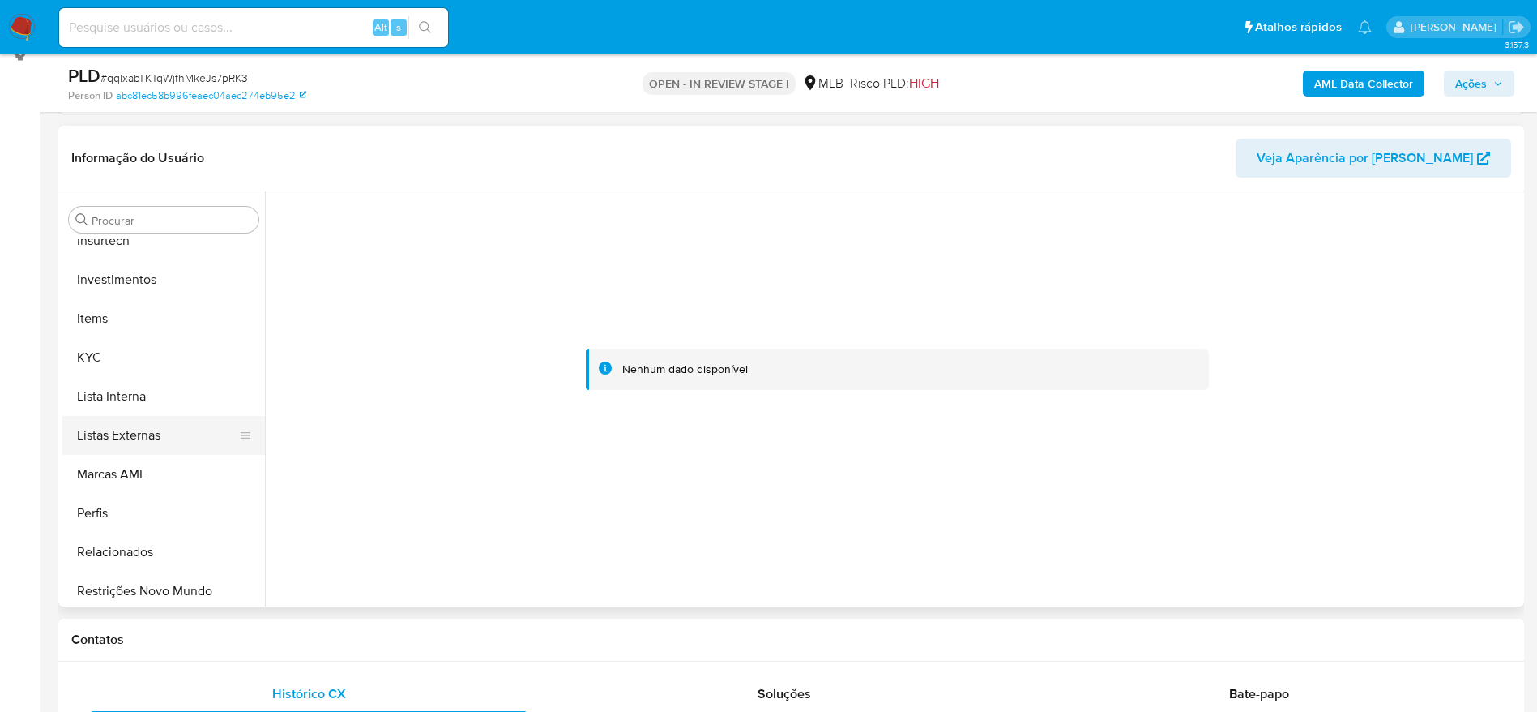
scroll to position [763, 0]
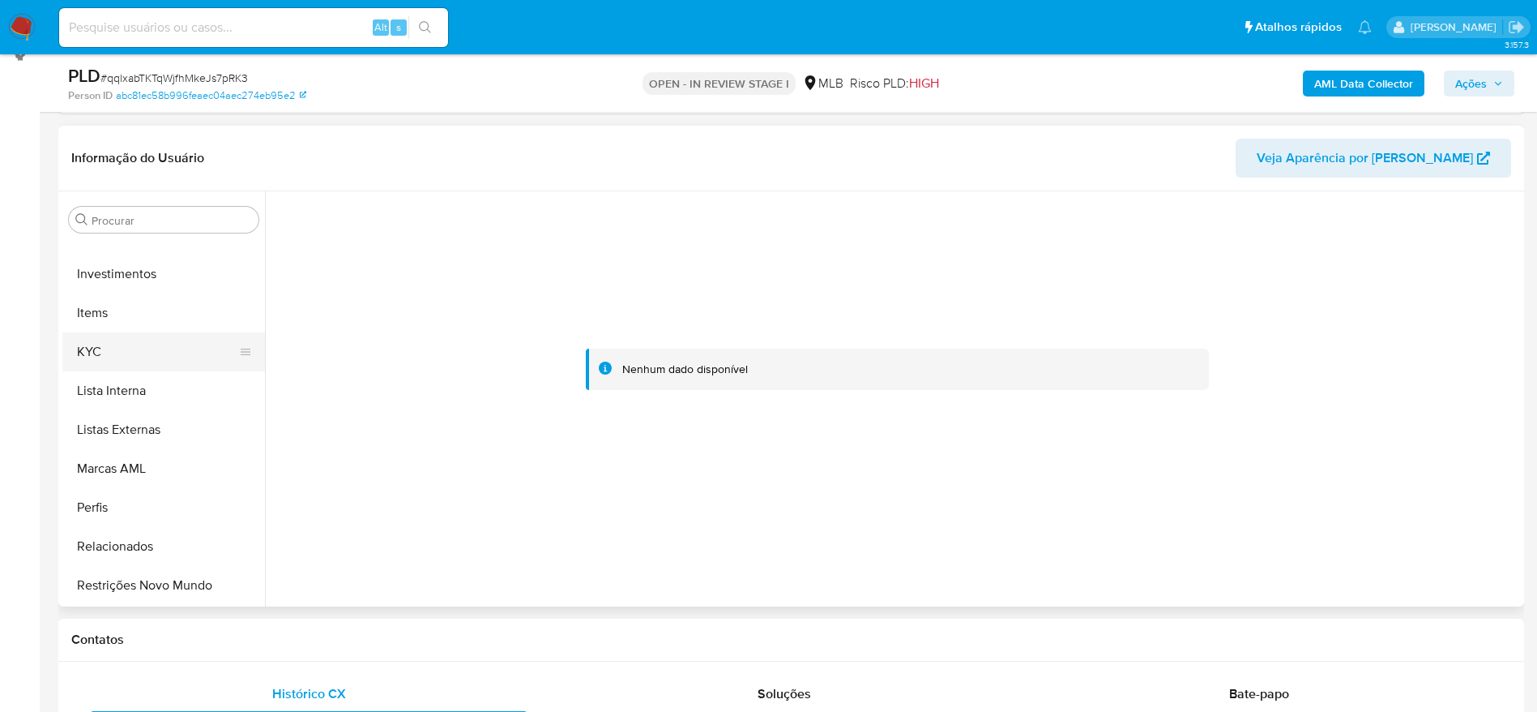
click at [122, 339] on button "KYC" at bounding box center [157, 351] width 190 height 39
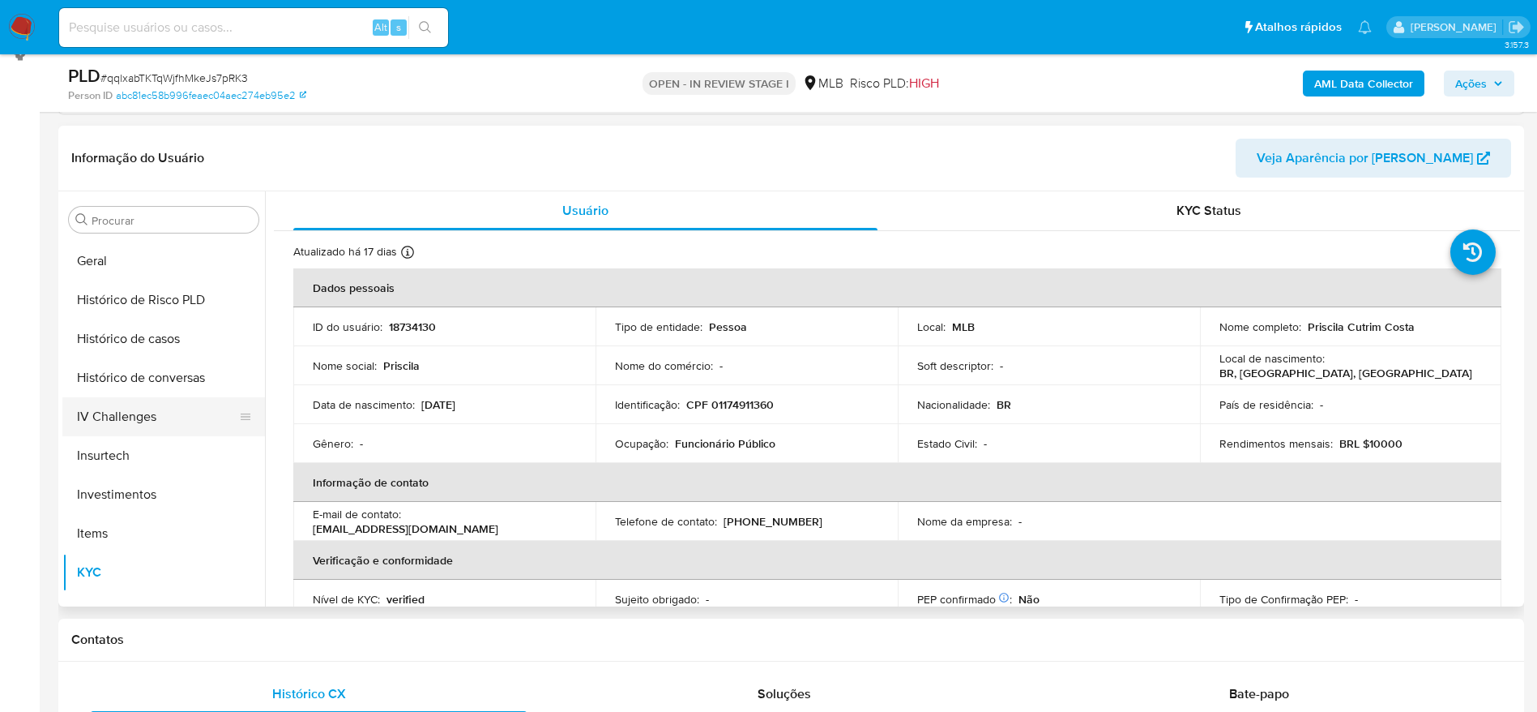
scroll to position [519, 0]
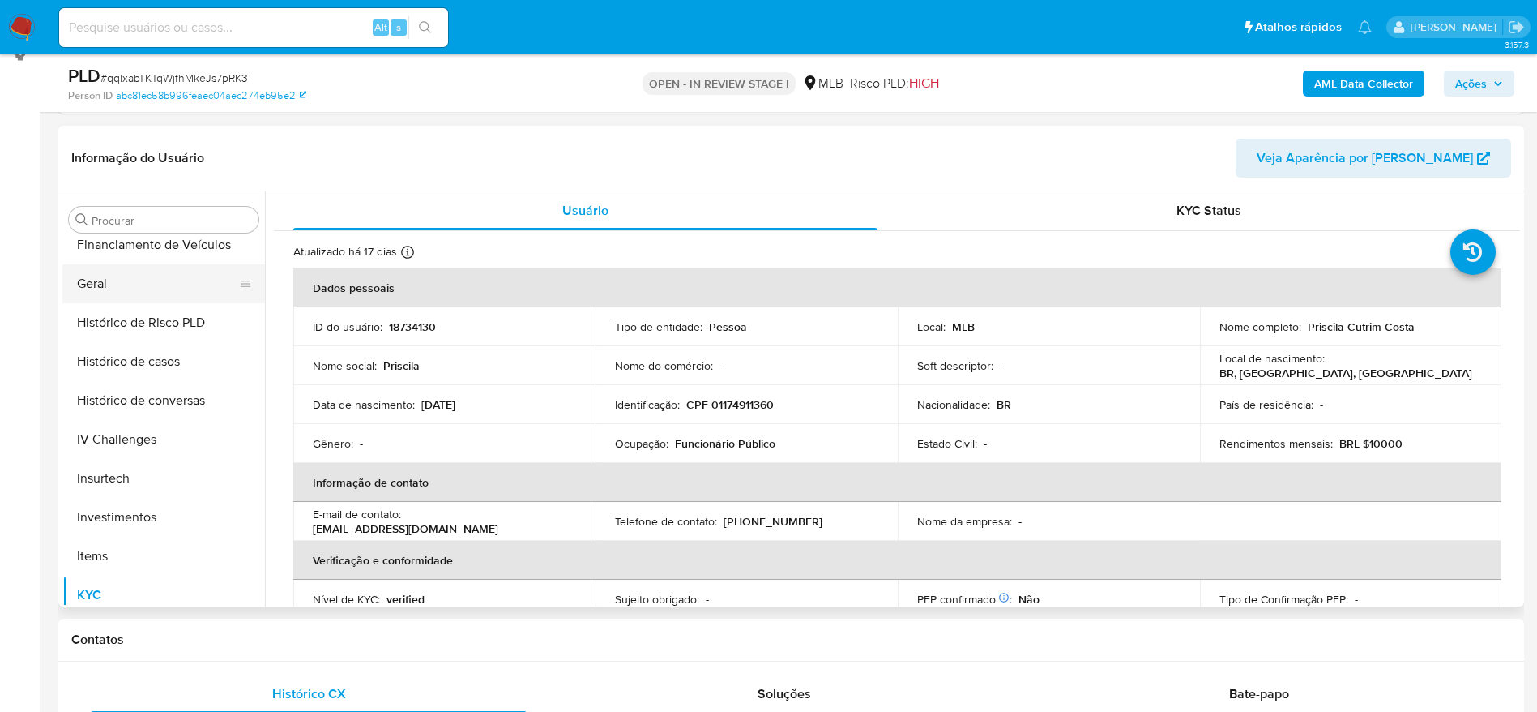
click at [111, 289] on button "Geral" at bounding box center [157, 283] width 190 height 39
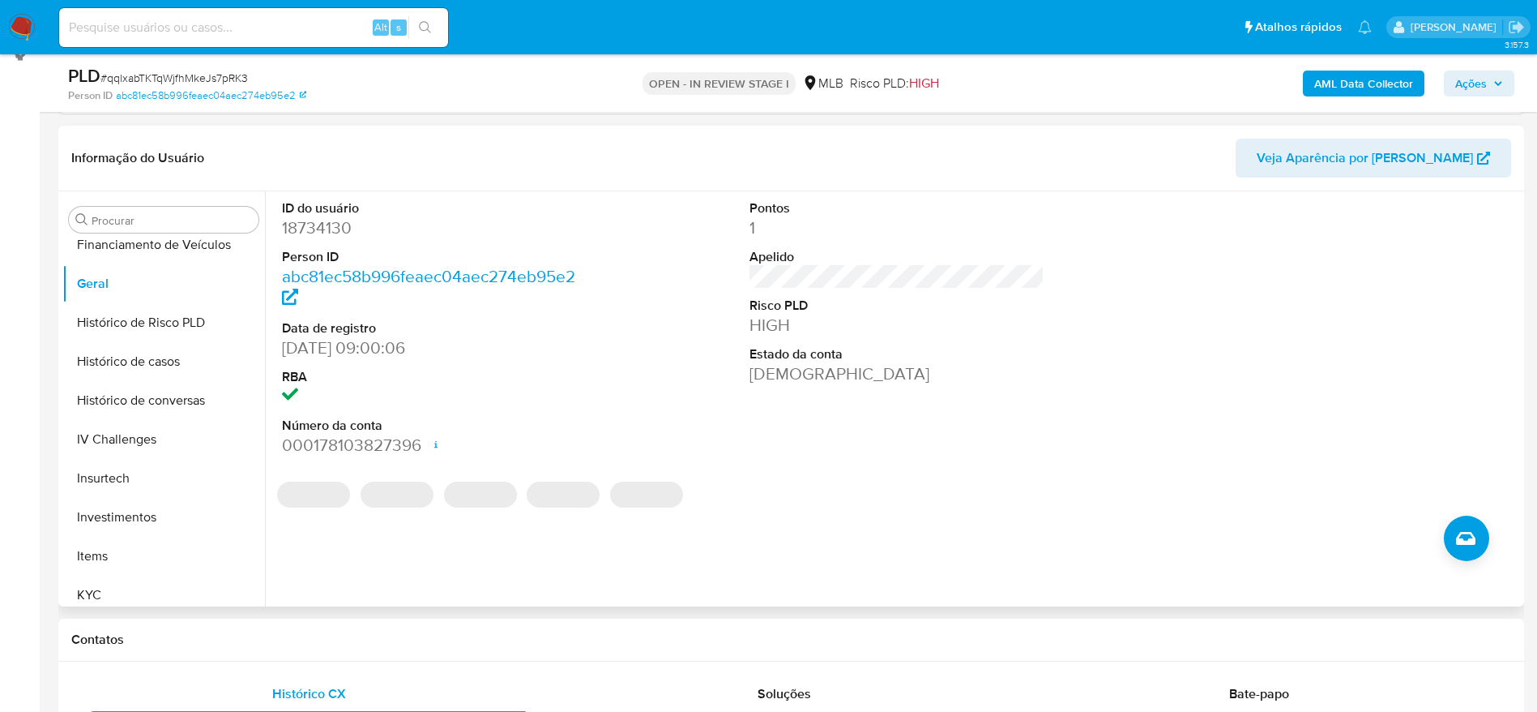
click at [362, 562] on div "ID do usuário 18734130 Person ID abc81ec58b996feaec04aec274eb95e2 Data de regis…" at bounding box center [892, 398] width 1255 height 415
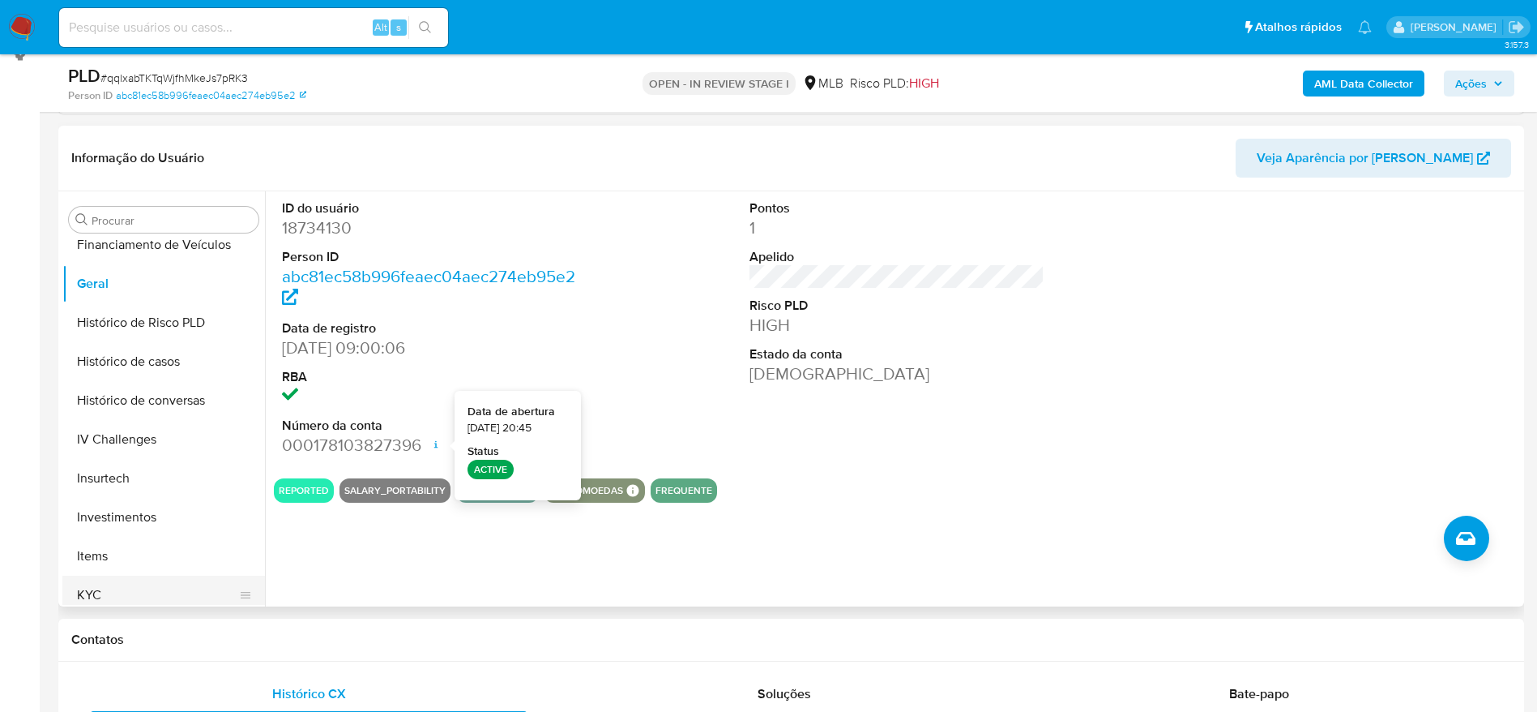
click at [101, 596] on button "KYC" at bounding box center [157, 594] width 190 height 39
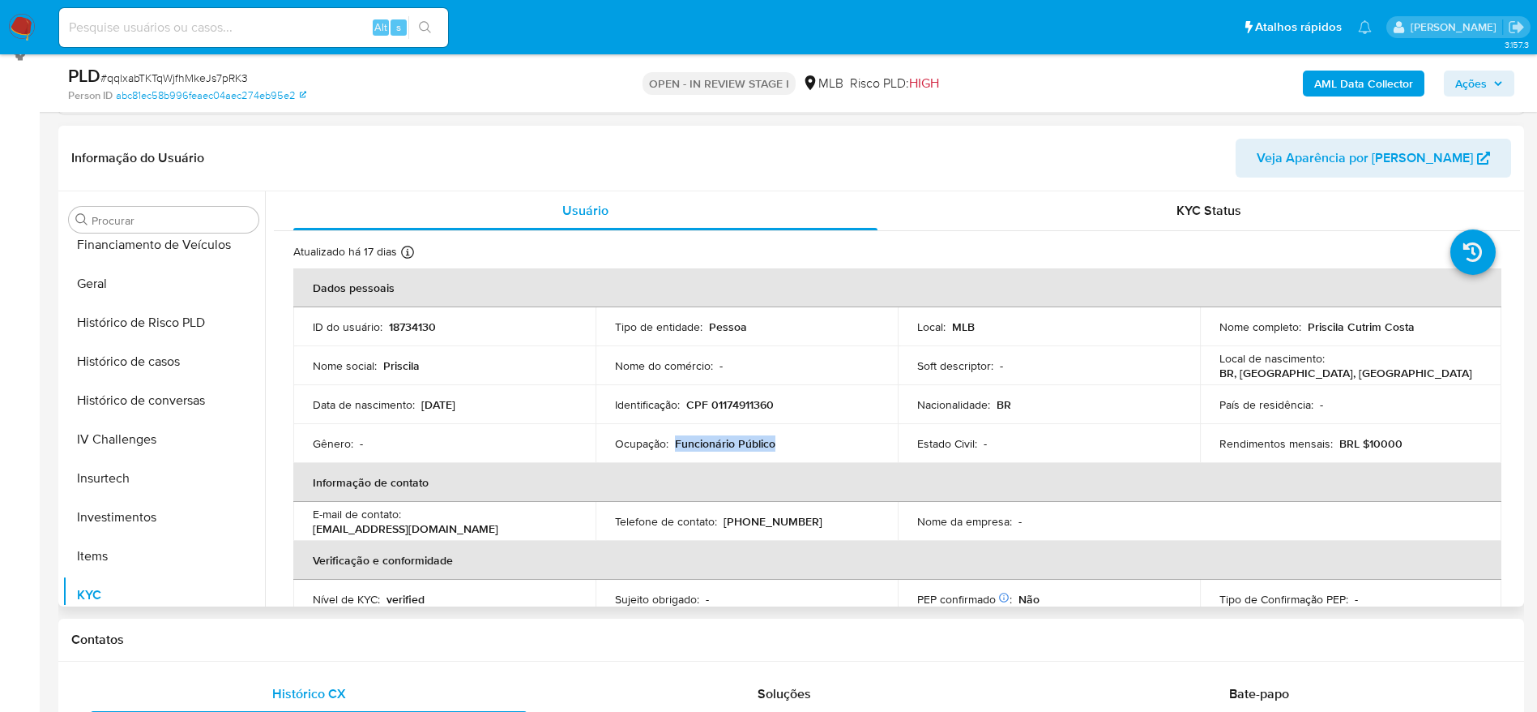
drag, startPoint x: 777, startPoint y: 445, endPoint x: 673, endPoint y: 443, distance: 104.6
click at [673, 443] on div "Ocupação : Funcionário Público" at bounding box center [746, 443] width 263 height 15
copy p "Funcionário Público"
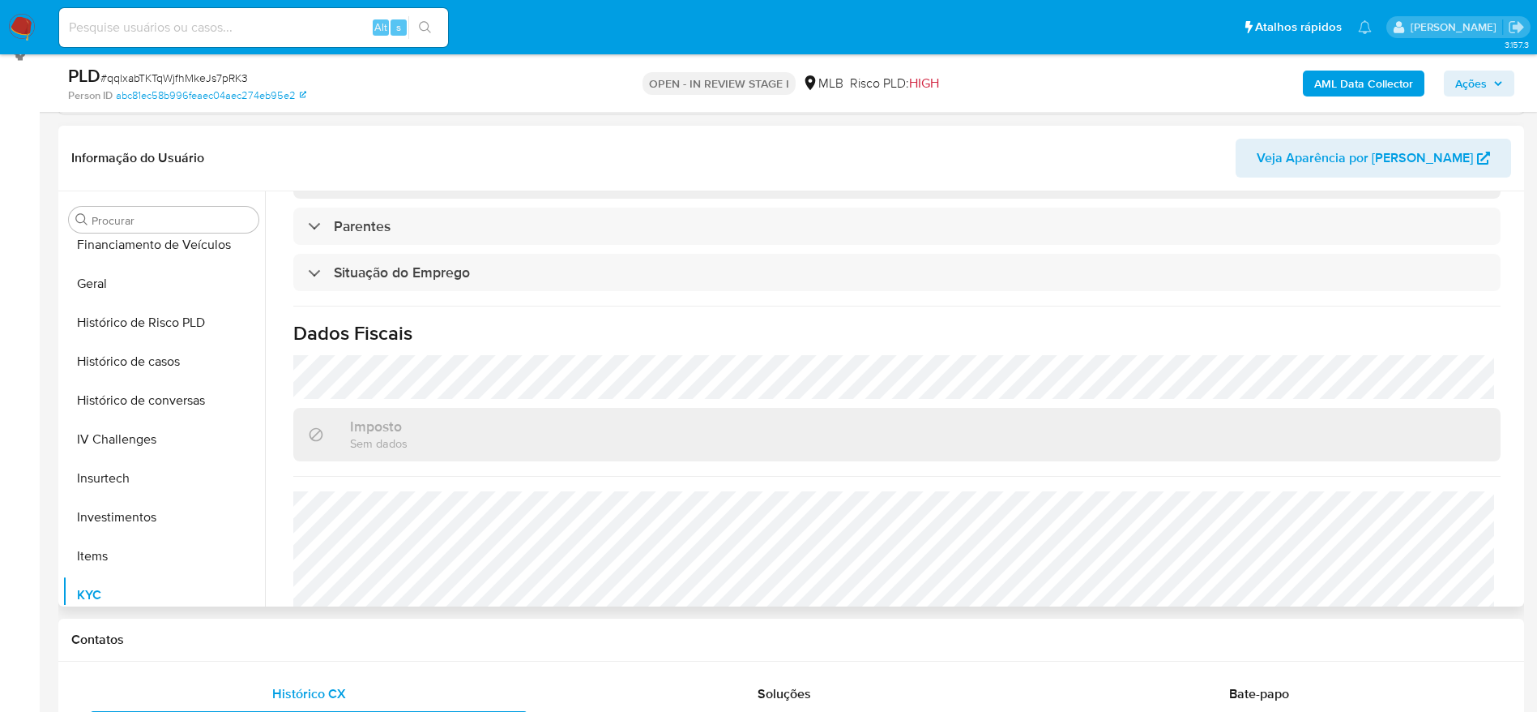
scroll to position [675, 0]
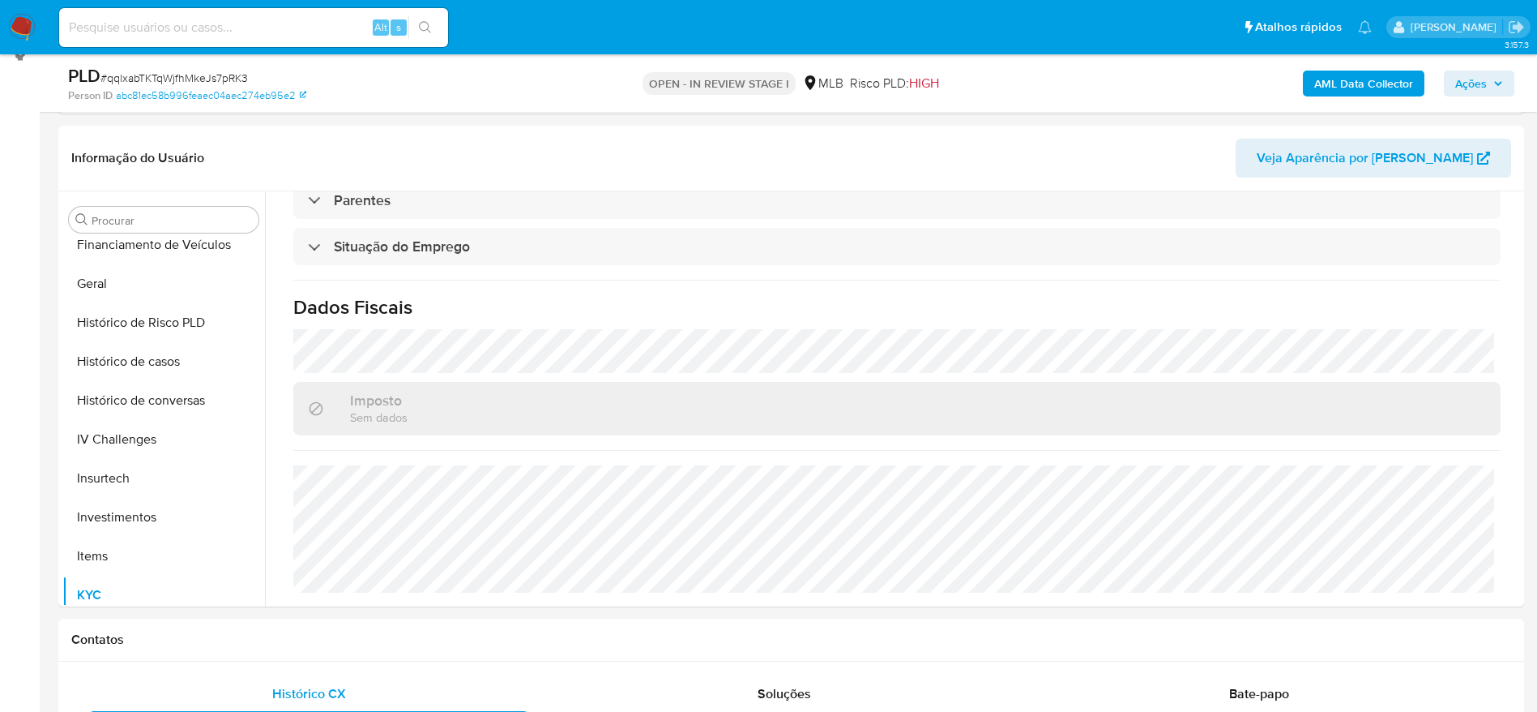
click at [1489, 72] on span "Ações" at bounding box center [1479, 83] width 48 height 23
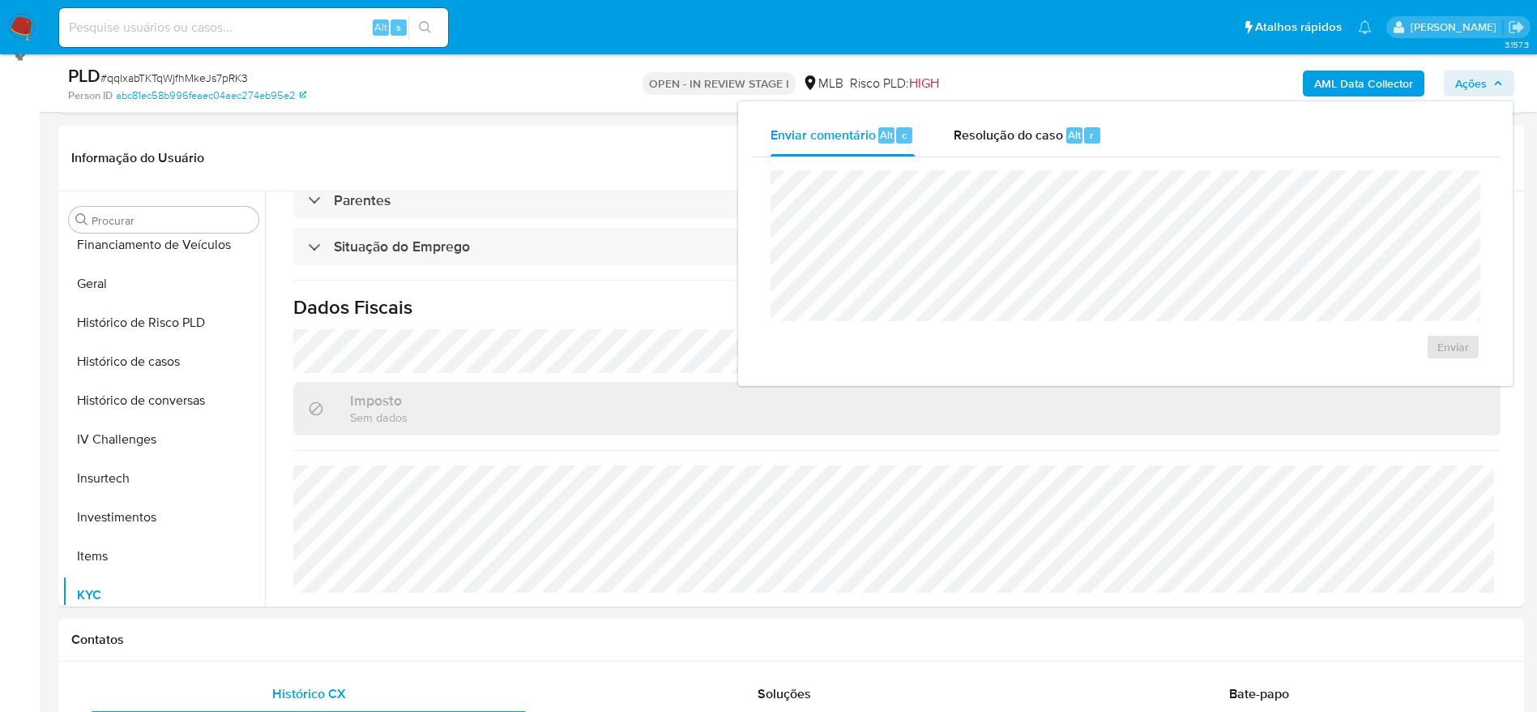
drag, startPoint x: 1023, startPoint y: 129, endPoint x: 1004, endPoint y: 165, distance: 41.3
click at [1024, 130] on span "Resolução do caso" at bounding box center [1008, 134] width 109 height 19
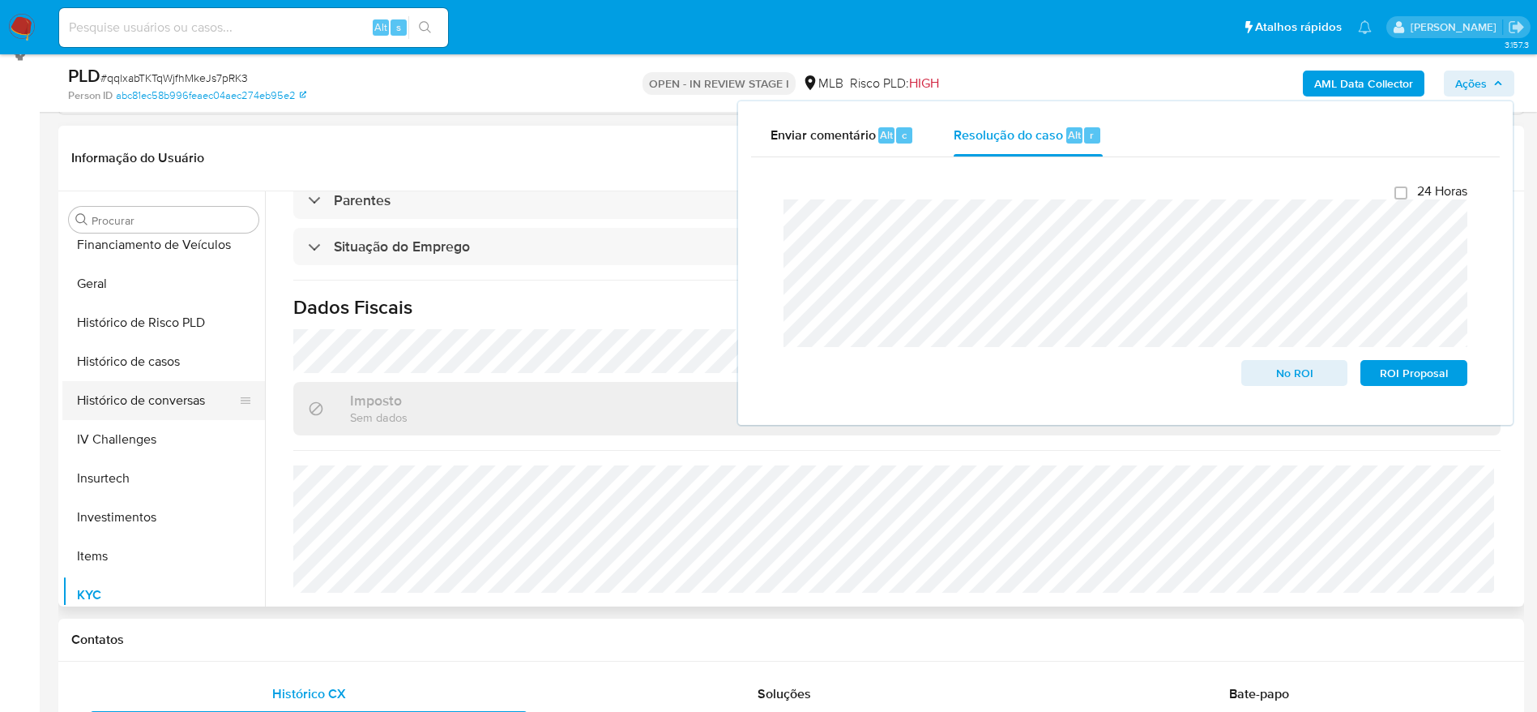
click at [142, 381] on button "Histórico de conversas" at bounding box center [157, 400] width 190 height 39
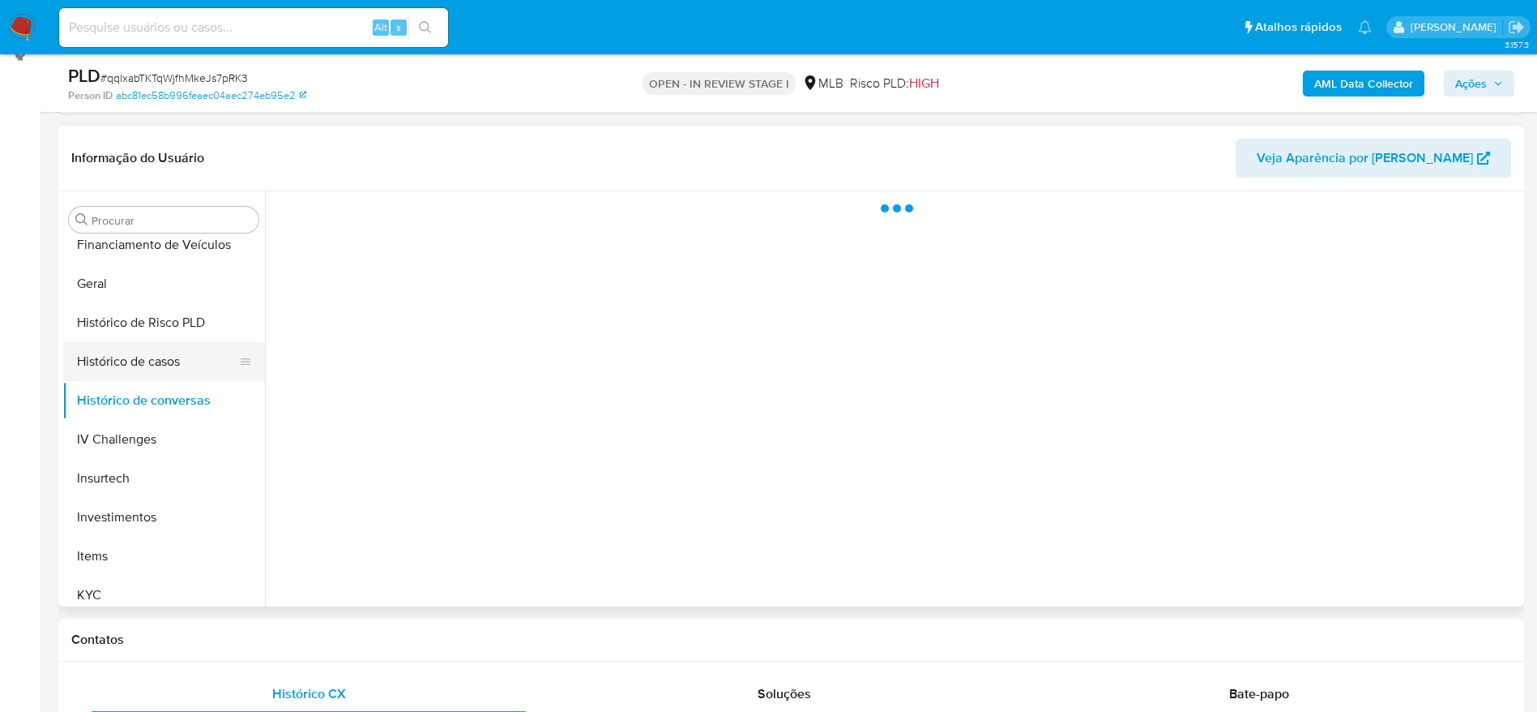
scroll to position [0, 0]
click at [145, 356] on button "Histórico de casos" at bounding box center [157, 361] width 190 height 39
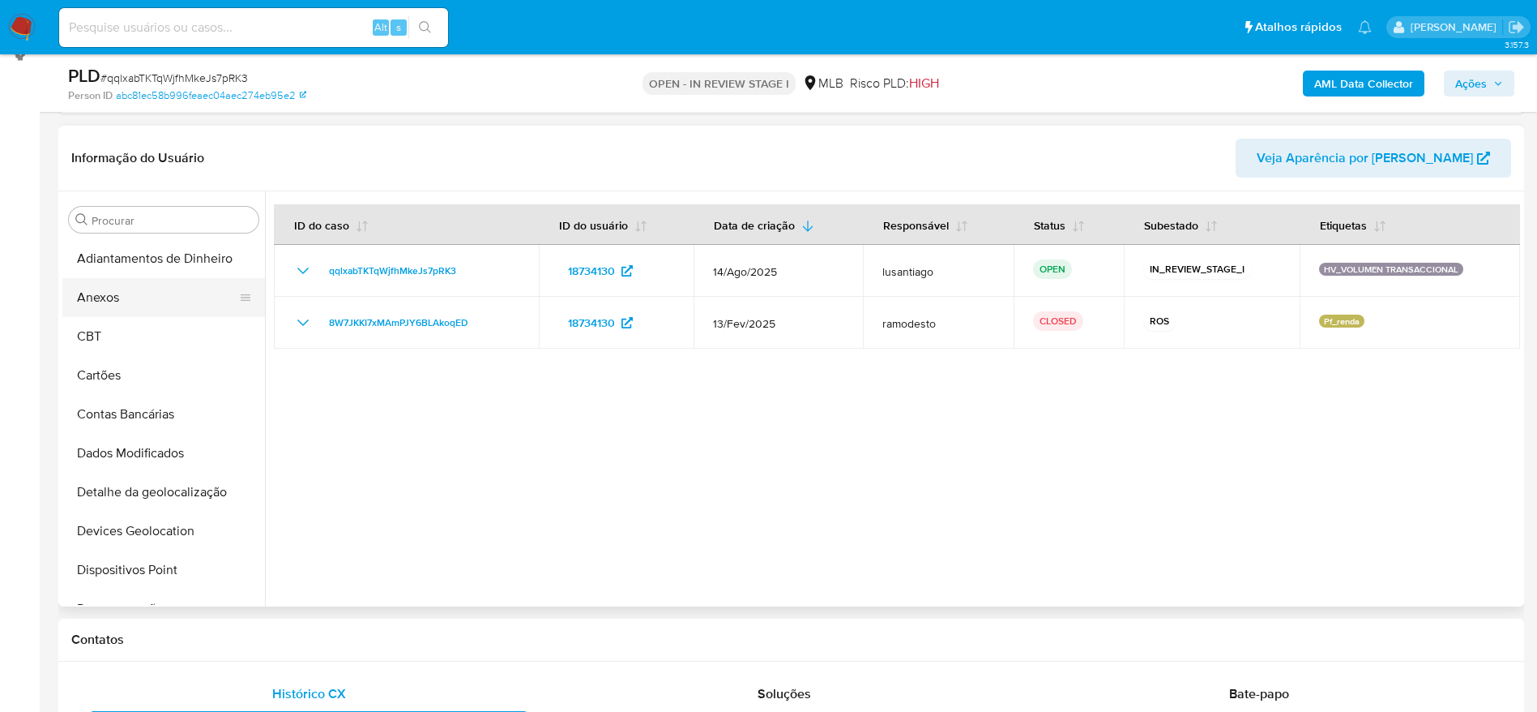
click at [135, 299] on button "Anexos" at bounding box center [157, 297] width 190 height 39
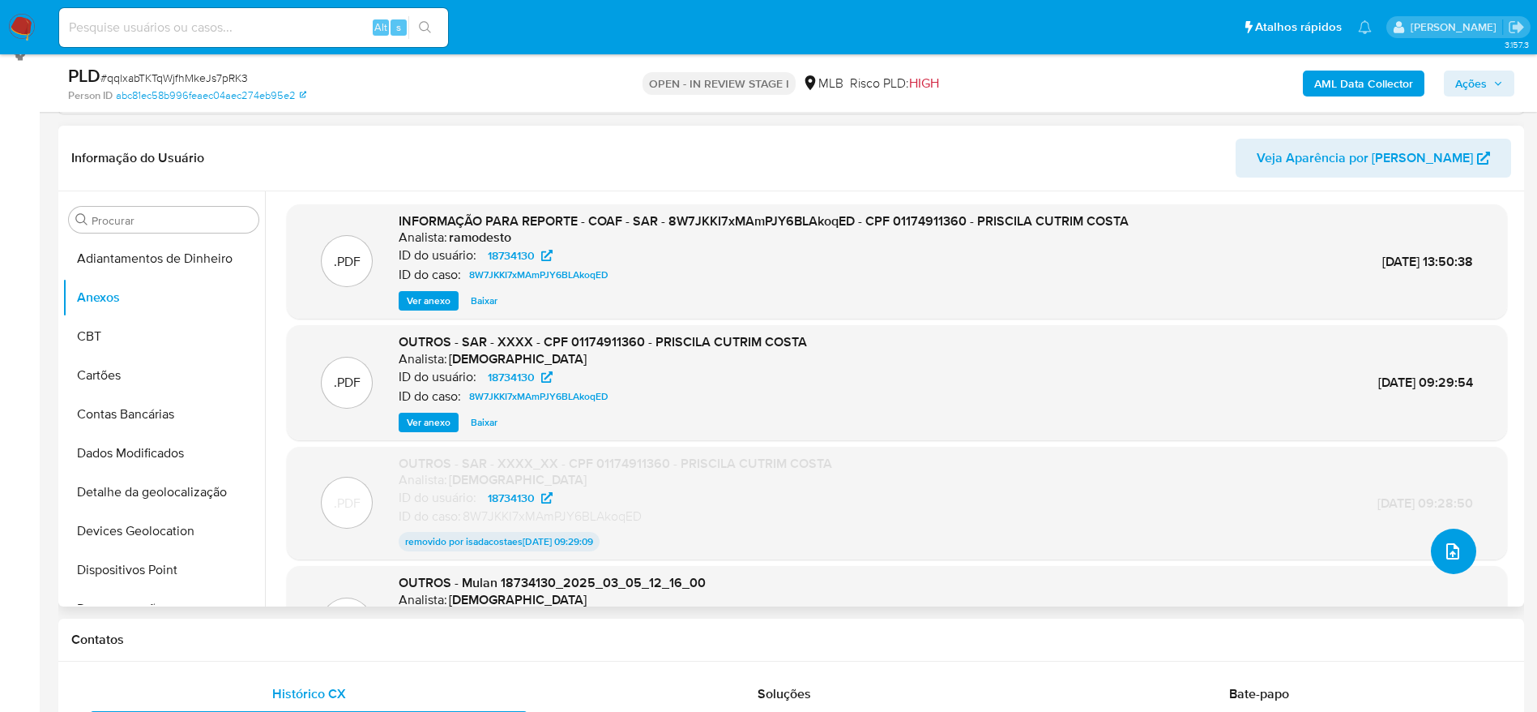
click at [1447, 554] on icon "upload-file" at bounding box center [1453, 551] width 13 height 16
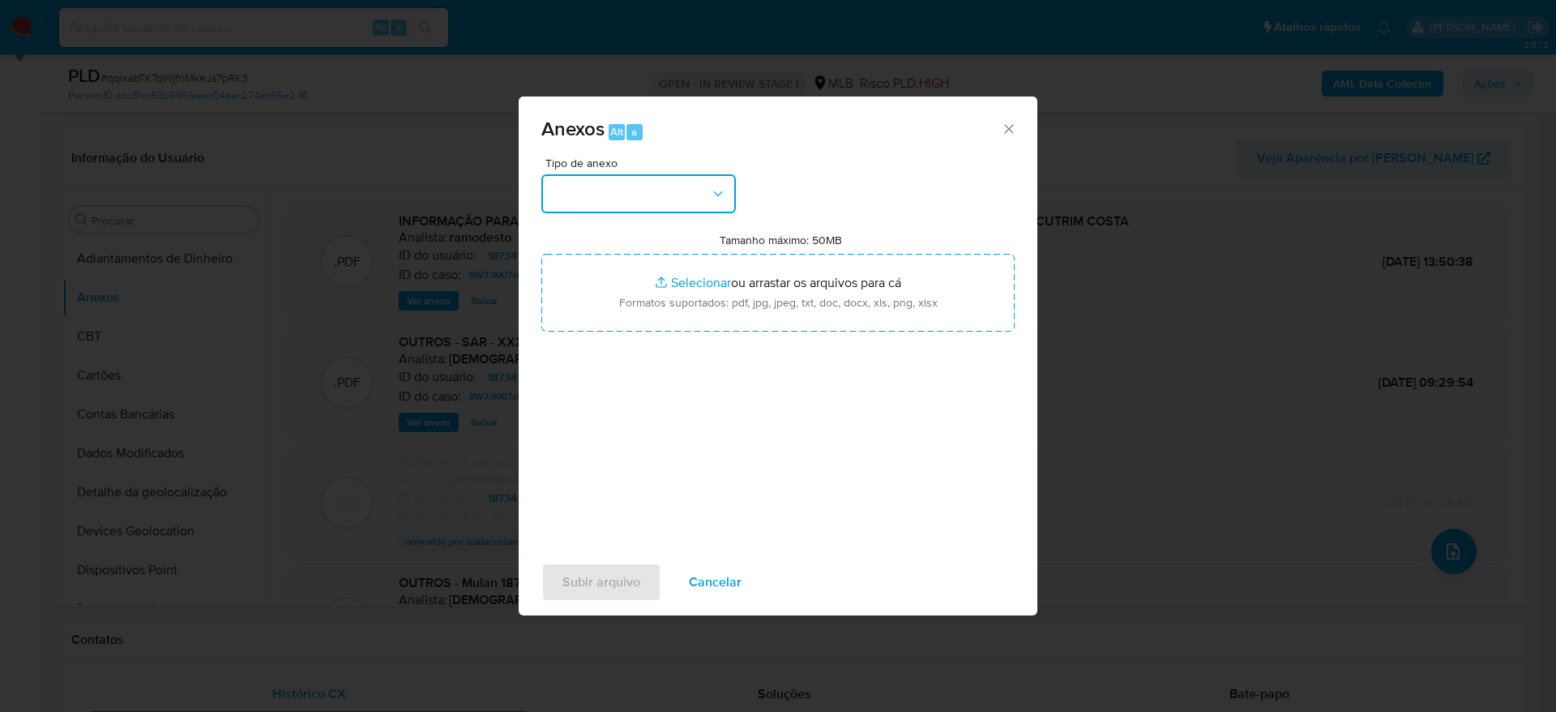
click at [652, 178] on button "button" at bounding box center [638, 193] width 194 height 39
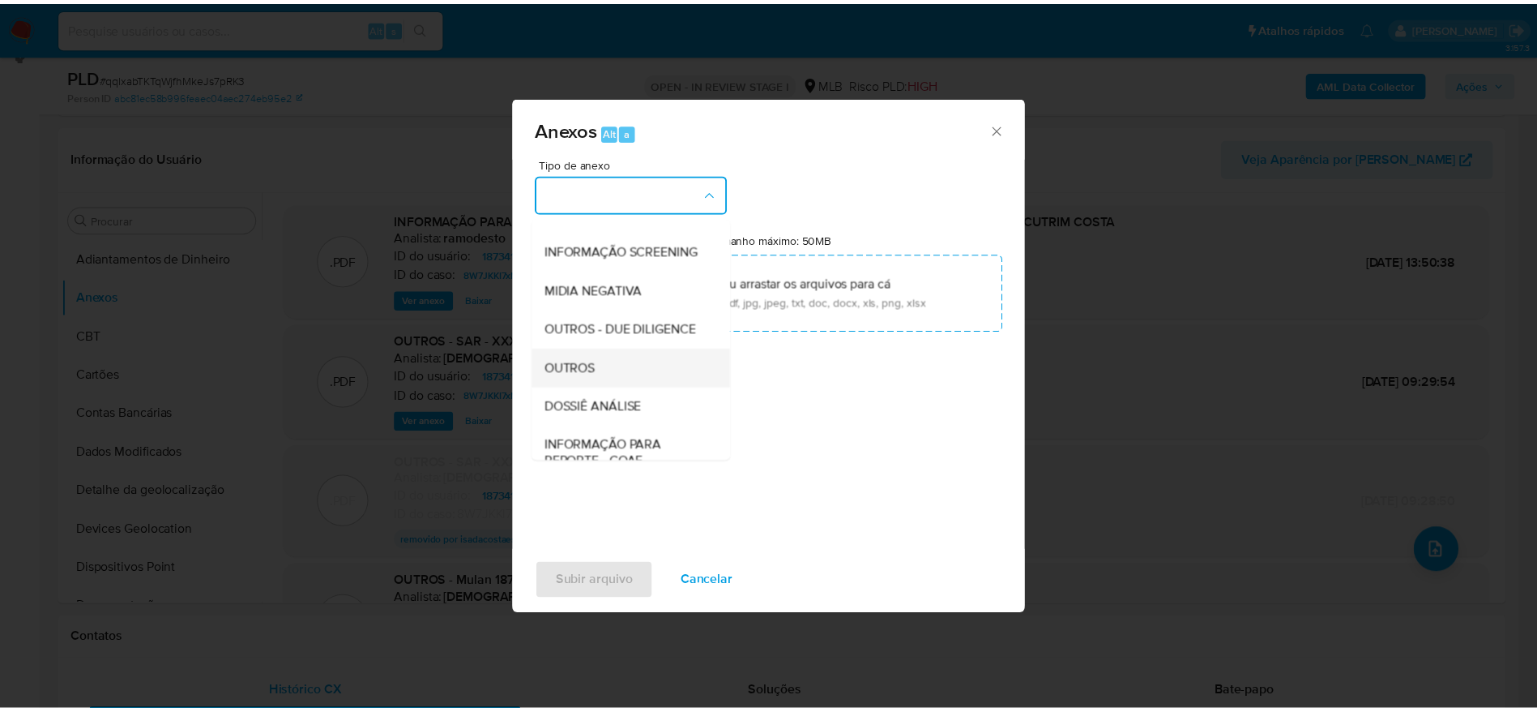
scroll to position [250, 0]
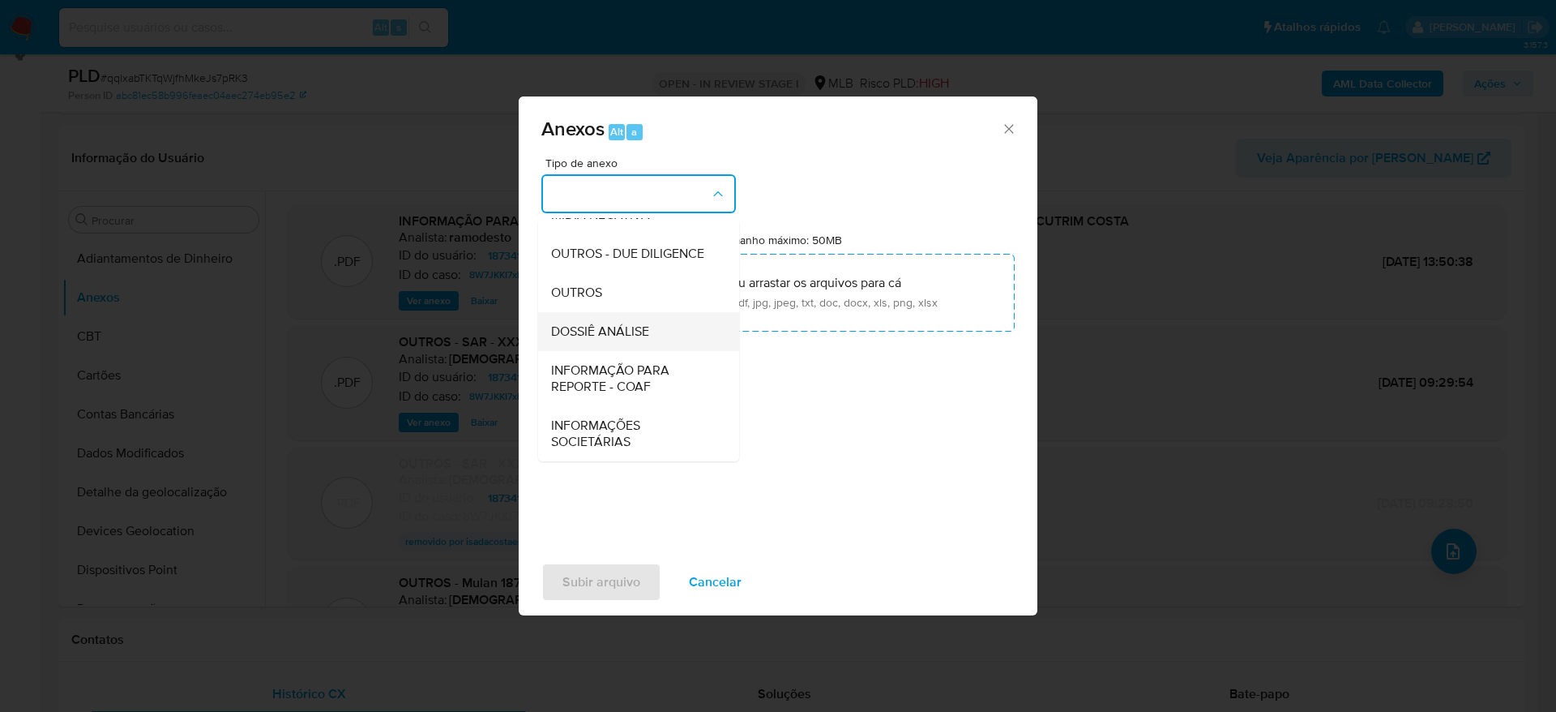
click at [623, 334] on span "DOSSIÊ ANÁLISE" at bounding box center [600, 331] width 98 height 16
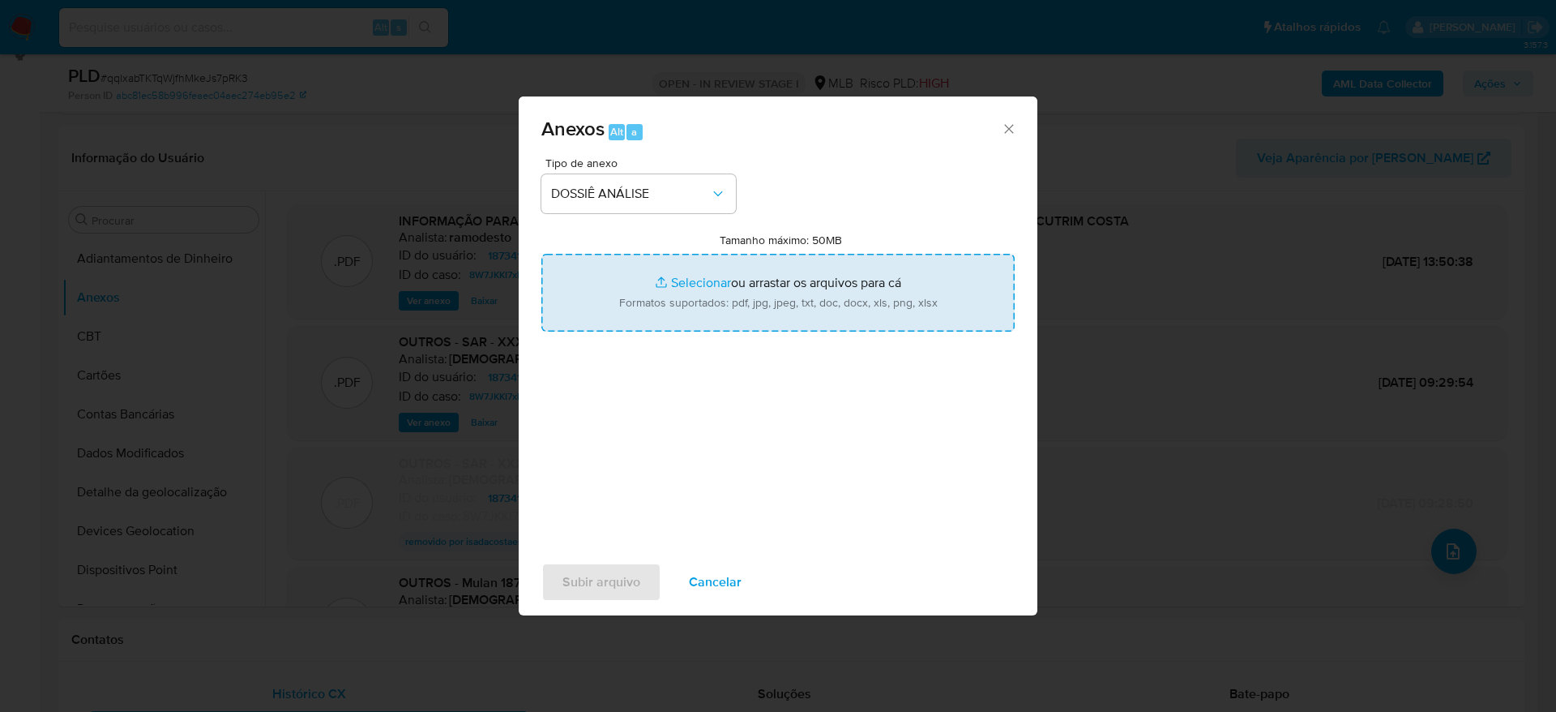
type input "C:\fakepath\Caselog qqlxabTKTqWjfhMkeJs7pRK3_2025_09_04_11_03_44 - CPF 01174911…"
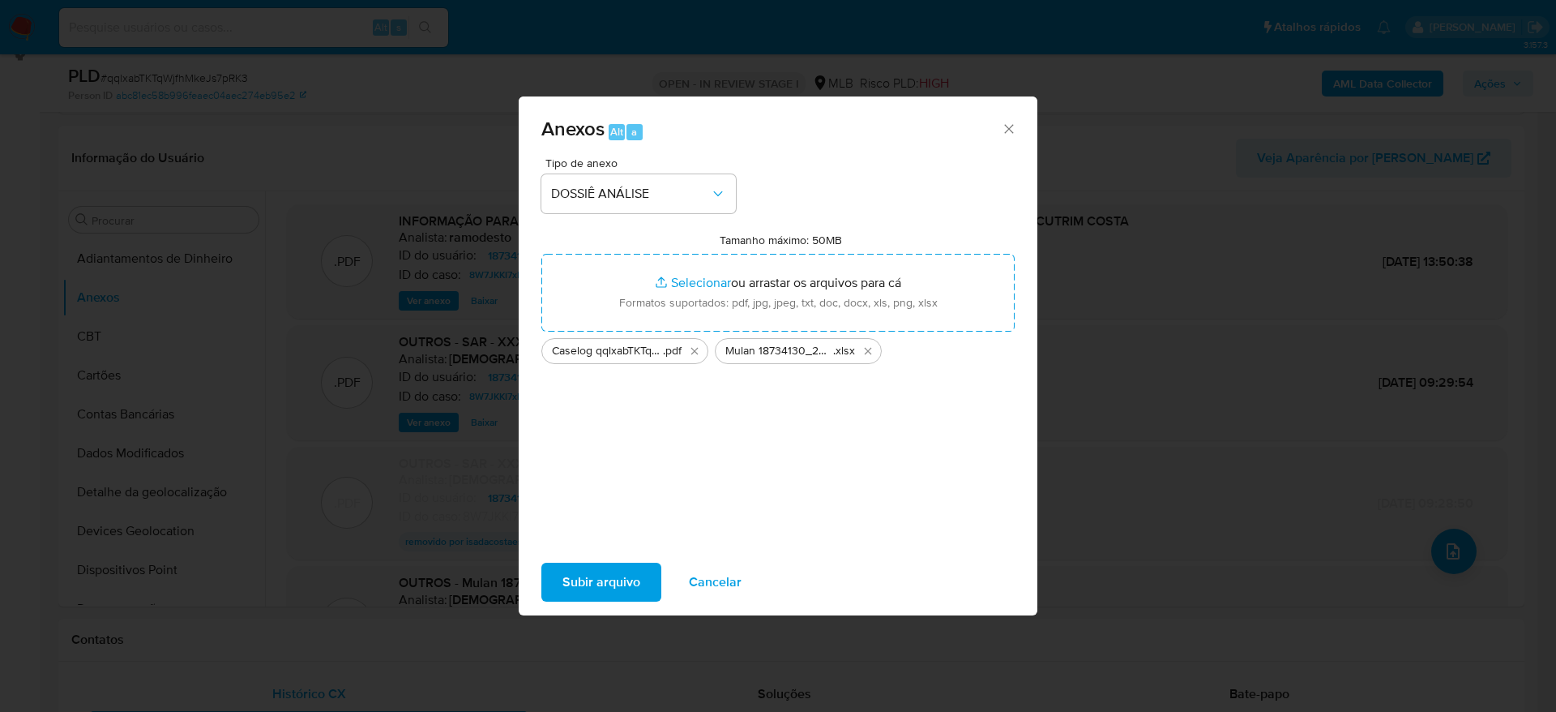
click at [600, 575] on span "Subir arquivo" at bounding box center [601, 582] width 78 height 36
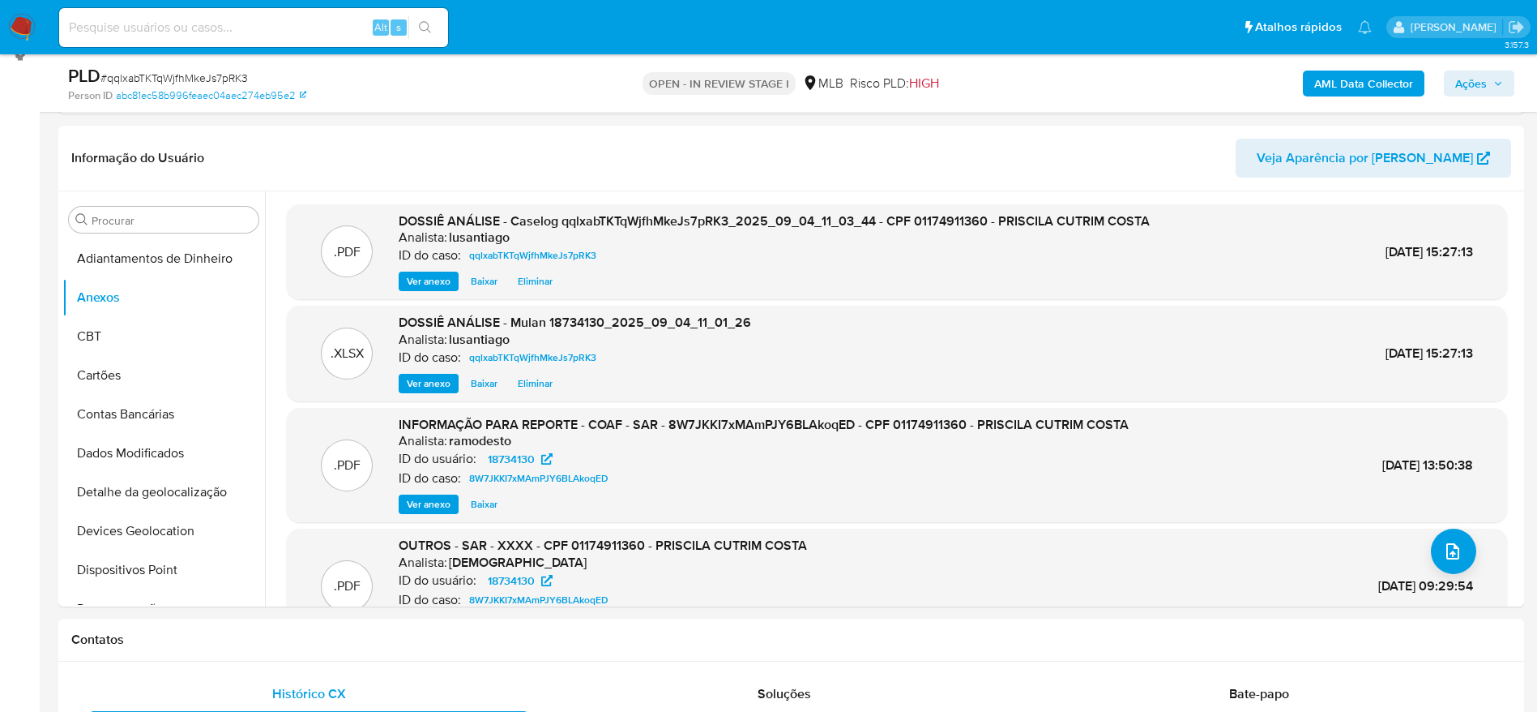
click at [1491, 85] on span "Ações" at bounding box center [1479, 83] width 48 height 23
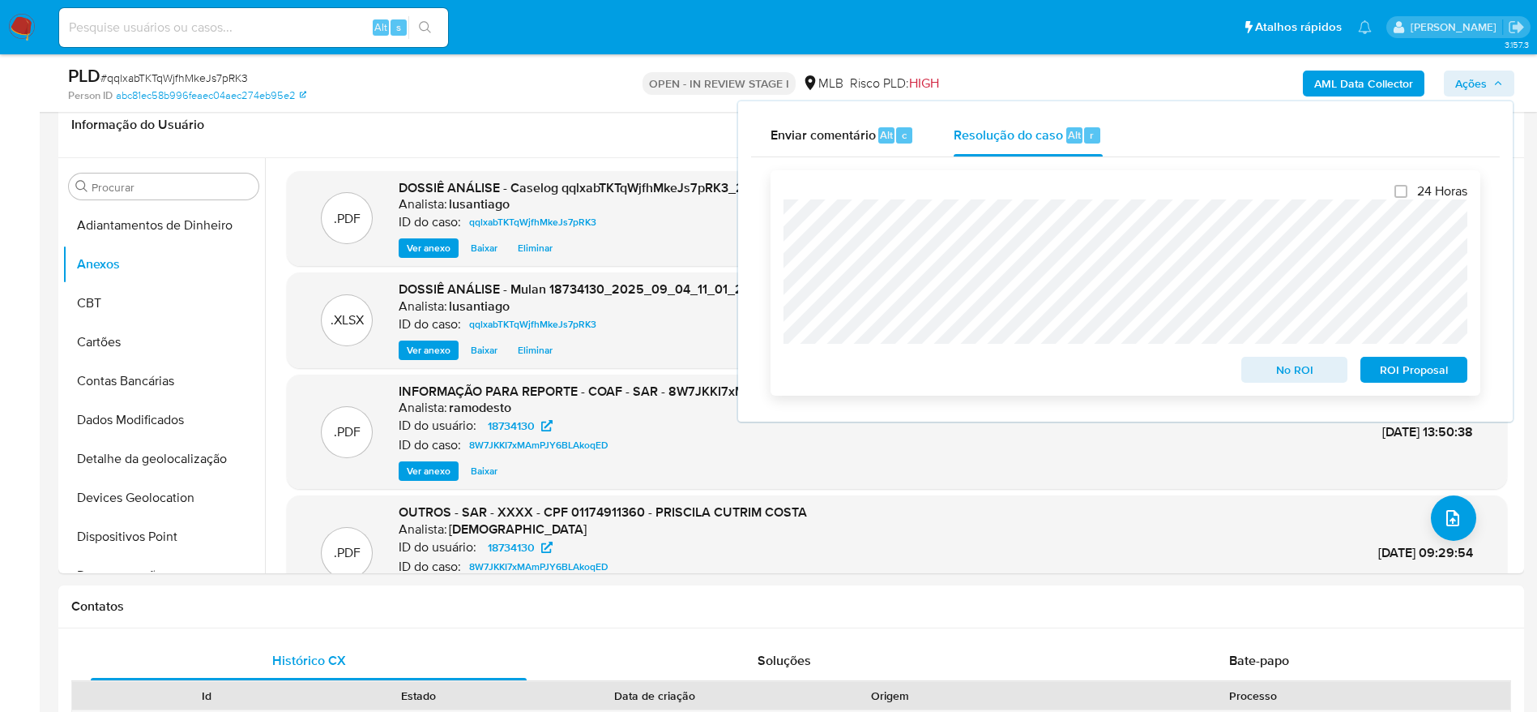
scroll to position [229, 0]
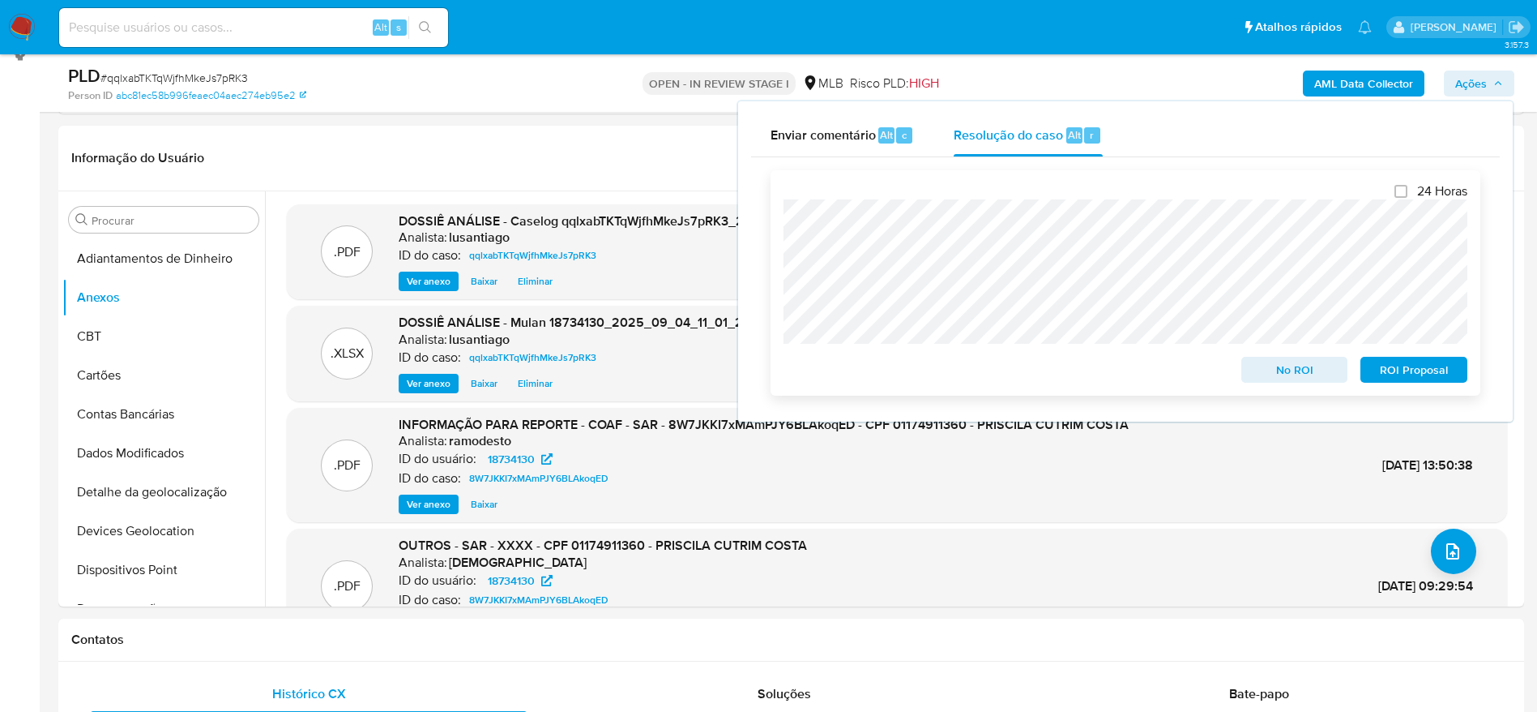
click at [1305, 376] on span "No ROI" at bounding box center [1295, 369] width 84 height 23
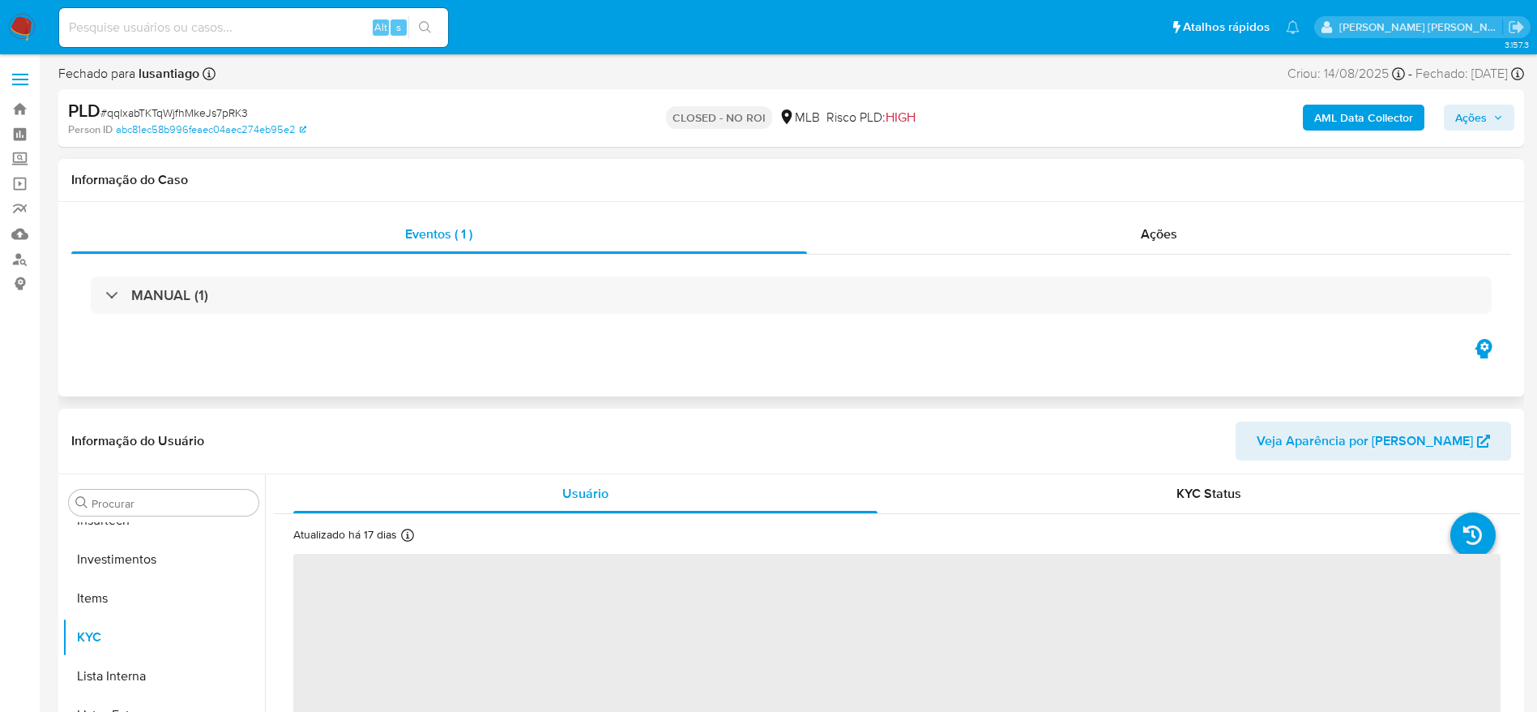
scroll to position [763, 0]
select select "10"
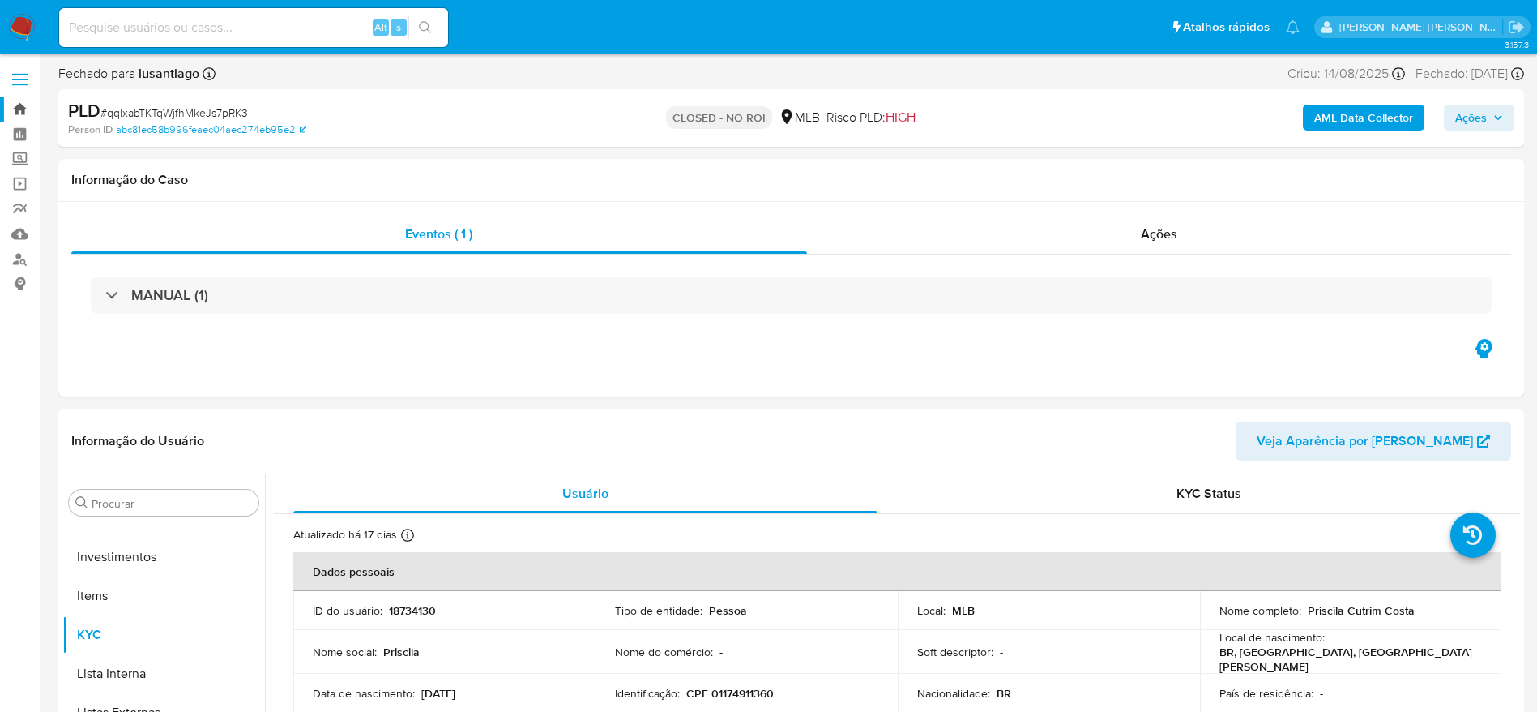
click at [19, 109] on link "Bandeja" at bounding box center [96, 108] width 193 height 25
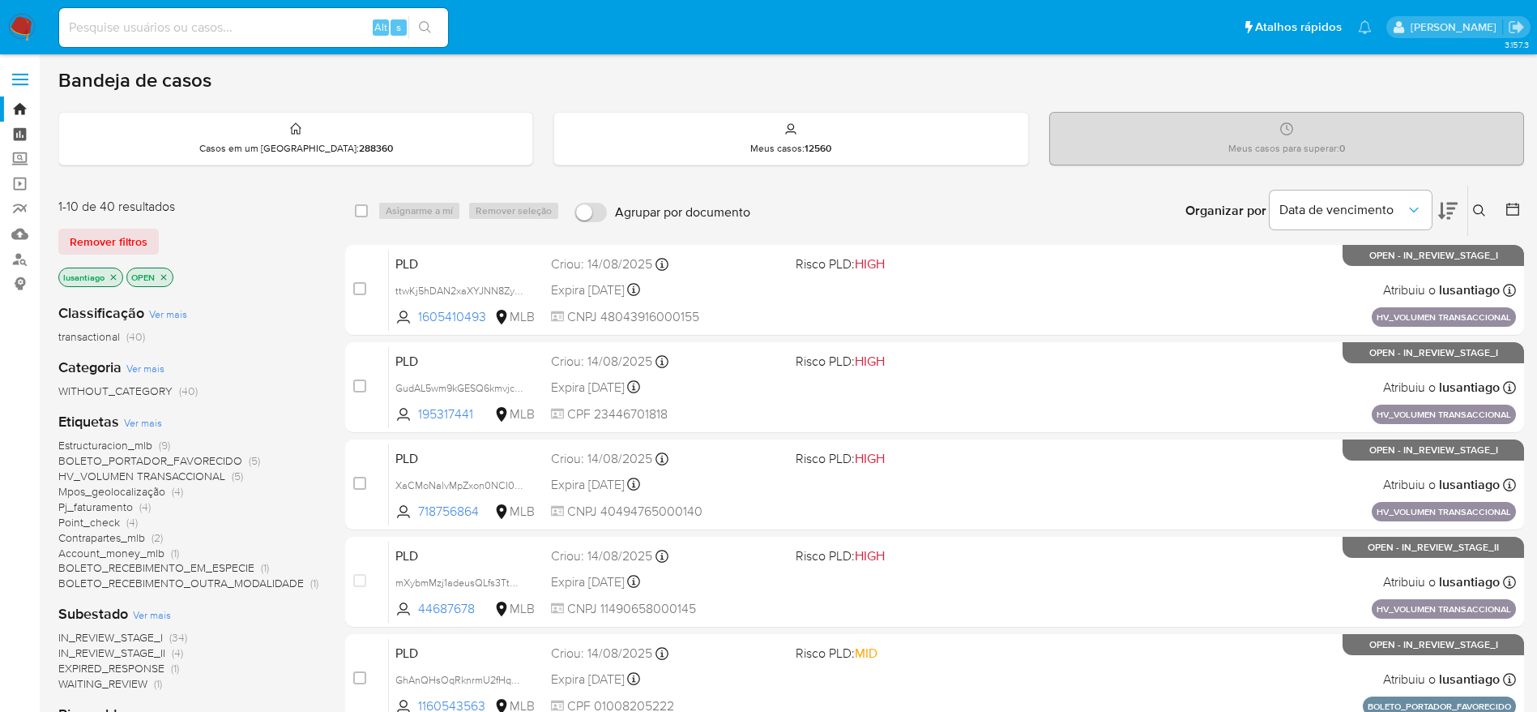
click at [19, 132] on link "Painel" at bounding box center [96, 134] width 193 height 25
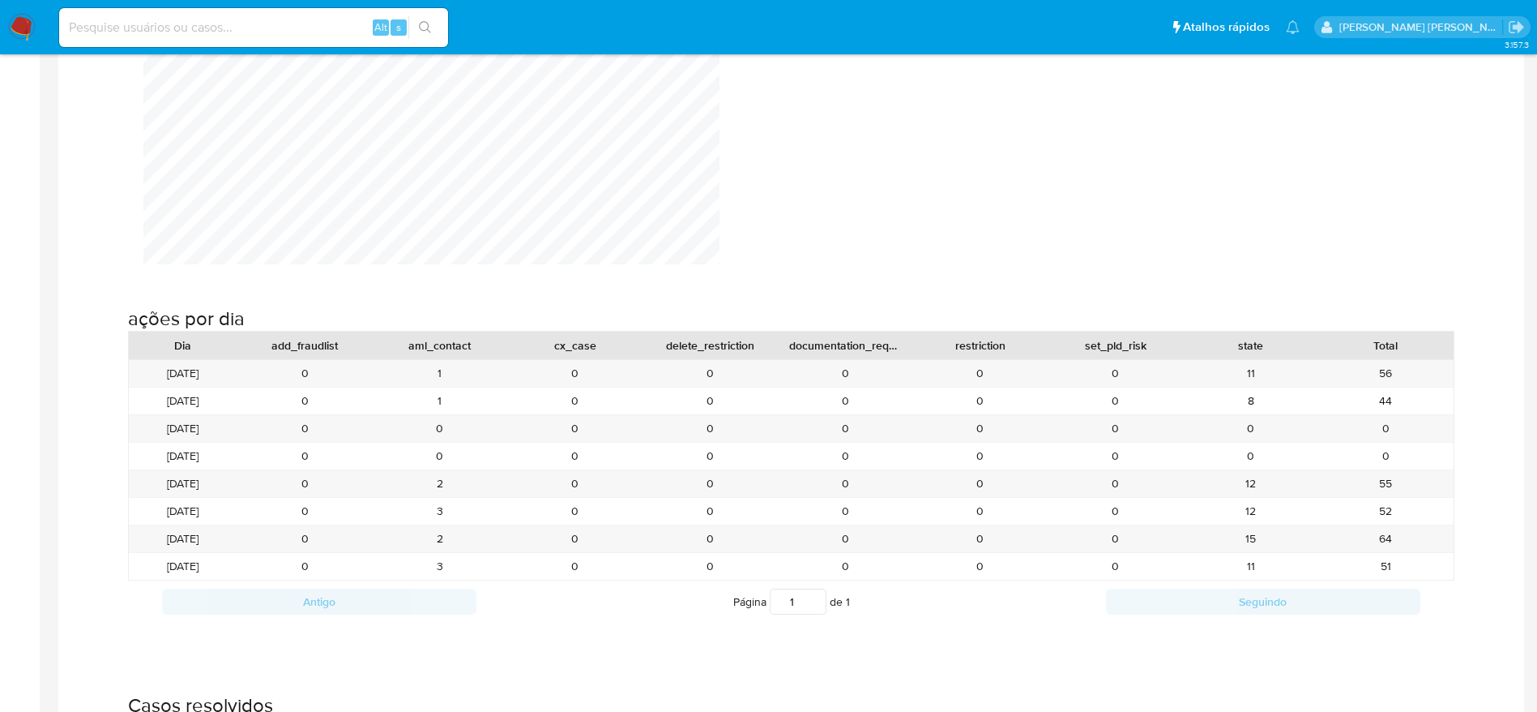
scroll to position [1823, 0]
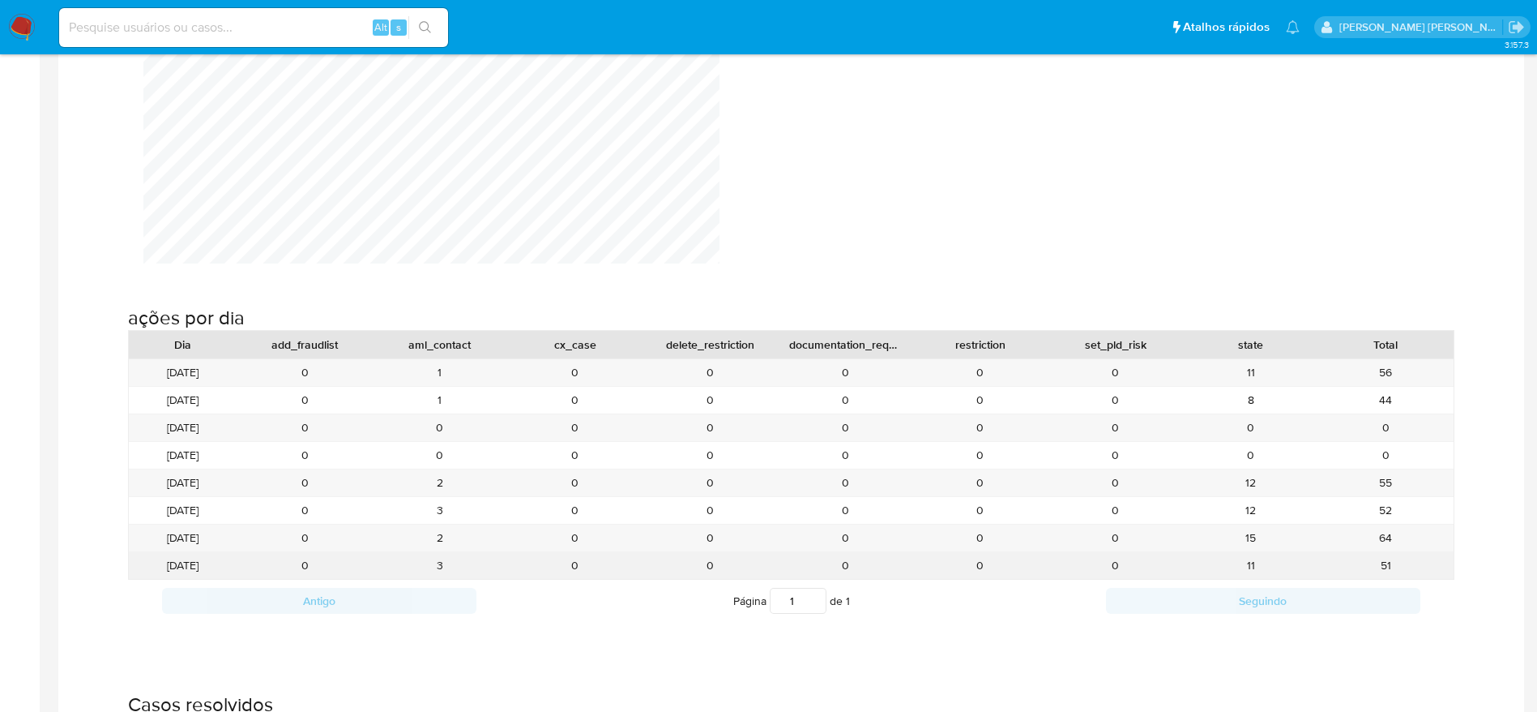
click at [440, 572] on div "3" at bounding box center [439, 565] width 135 height 27
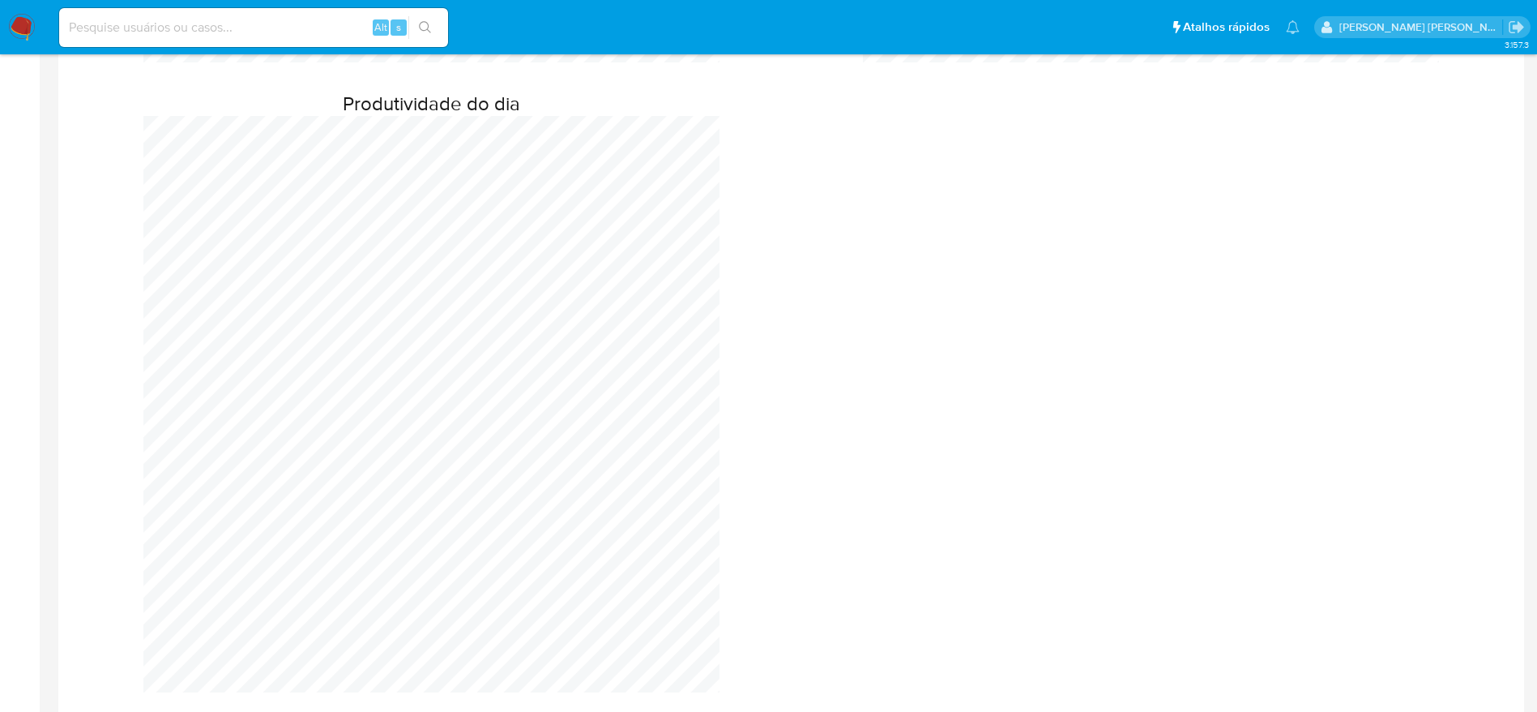
scroll to position [1094, 0]
click at [93, 27] on input at bounding box center [253, 27] width 389 height 21
paste input "195317441"
type input "195317441"
click at [429, 30] on icon "search-icon" at bounding box center [425, 27] width 12 height 12
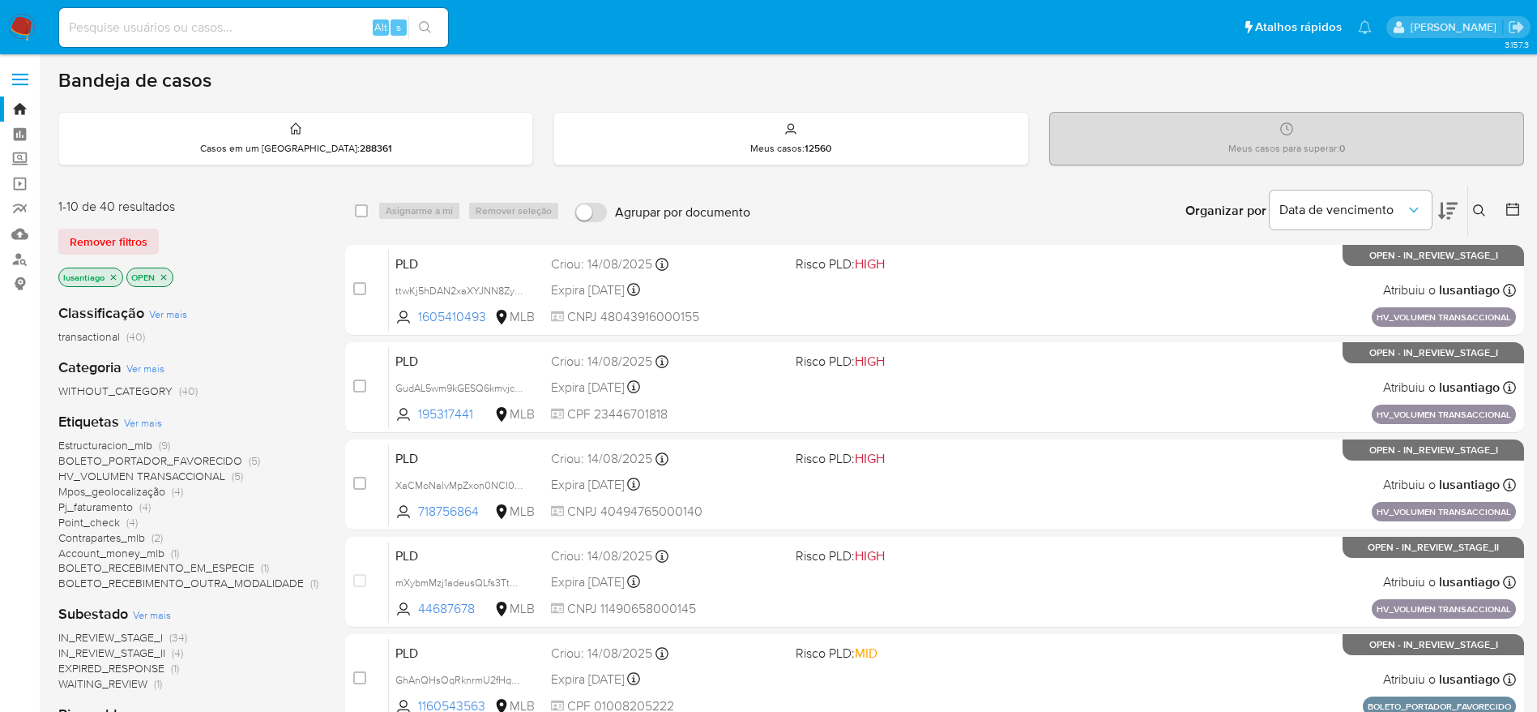
click at [277, 17] on input at bounding box center [253, 27] width 389 height 21
paste input "195317441"
type input "195317441"
click at [426, 29] on icon "search-icon" at bounding box center [425, 27] width 12 height 12
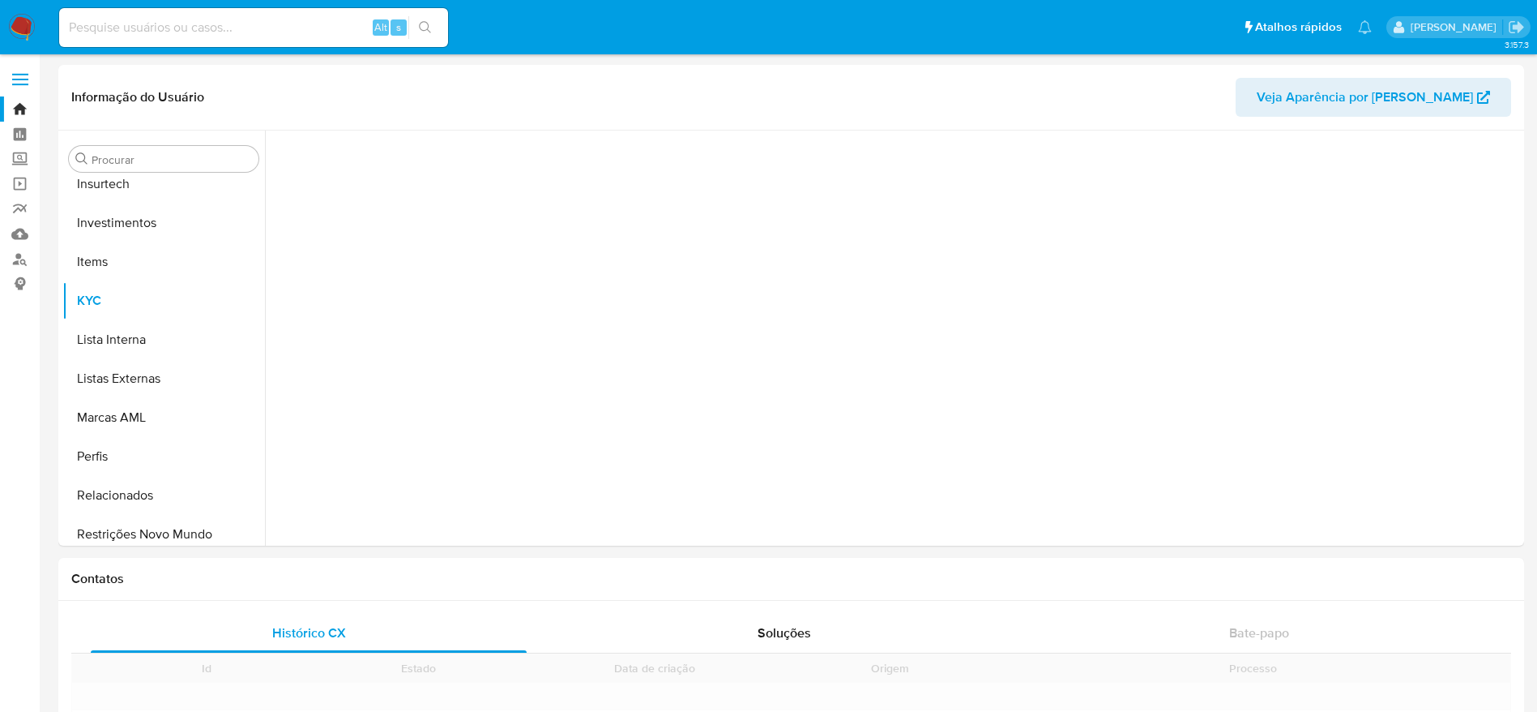
scroll to position [763, 0]
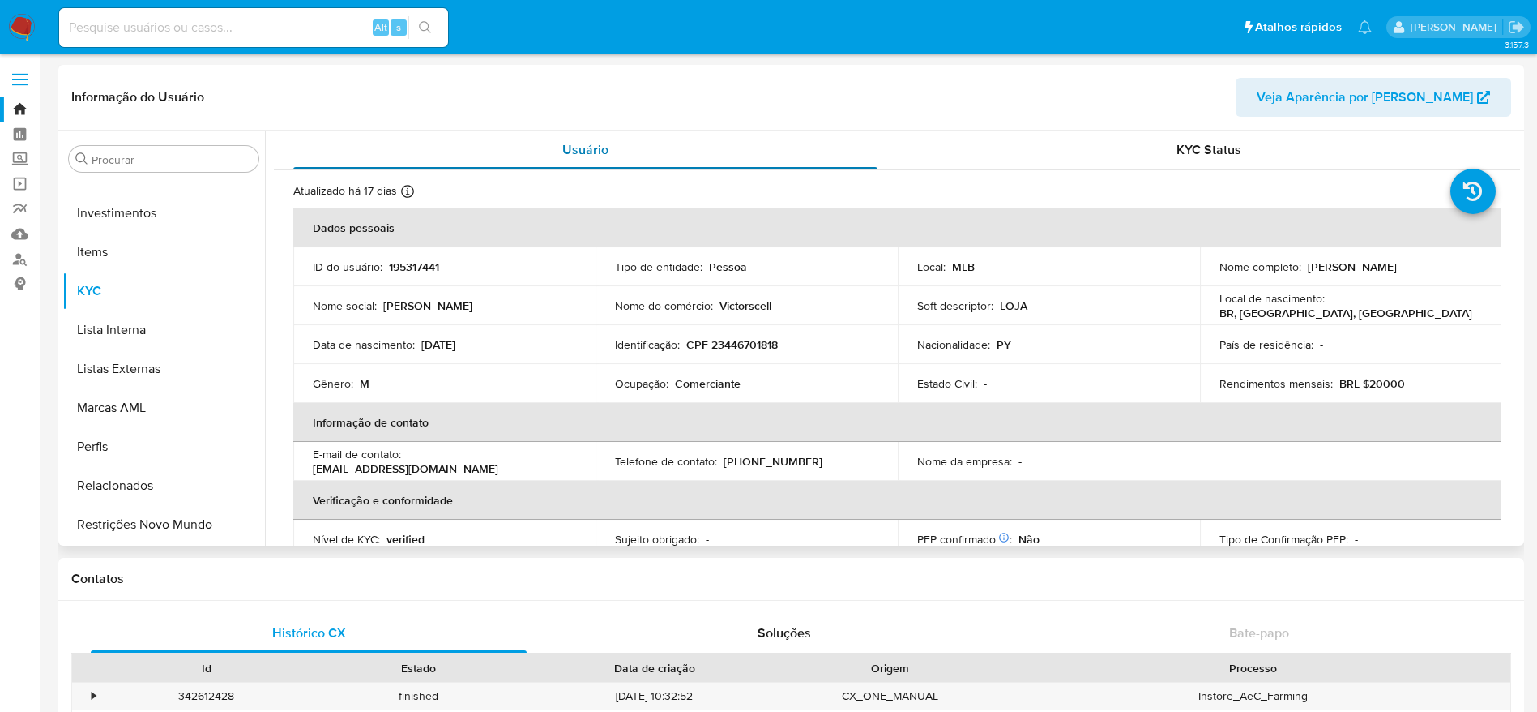
select select "10"
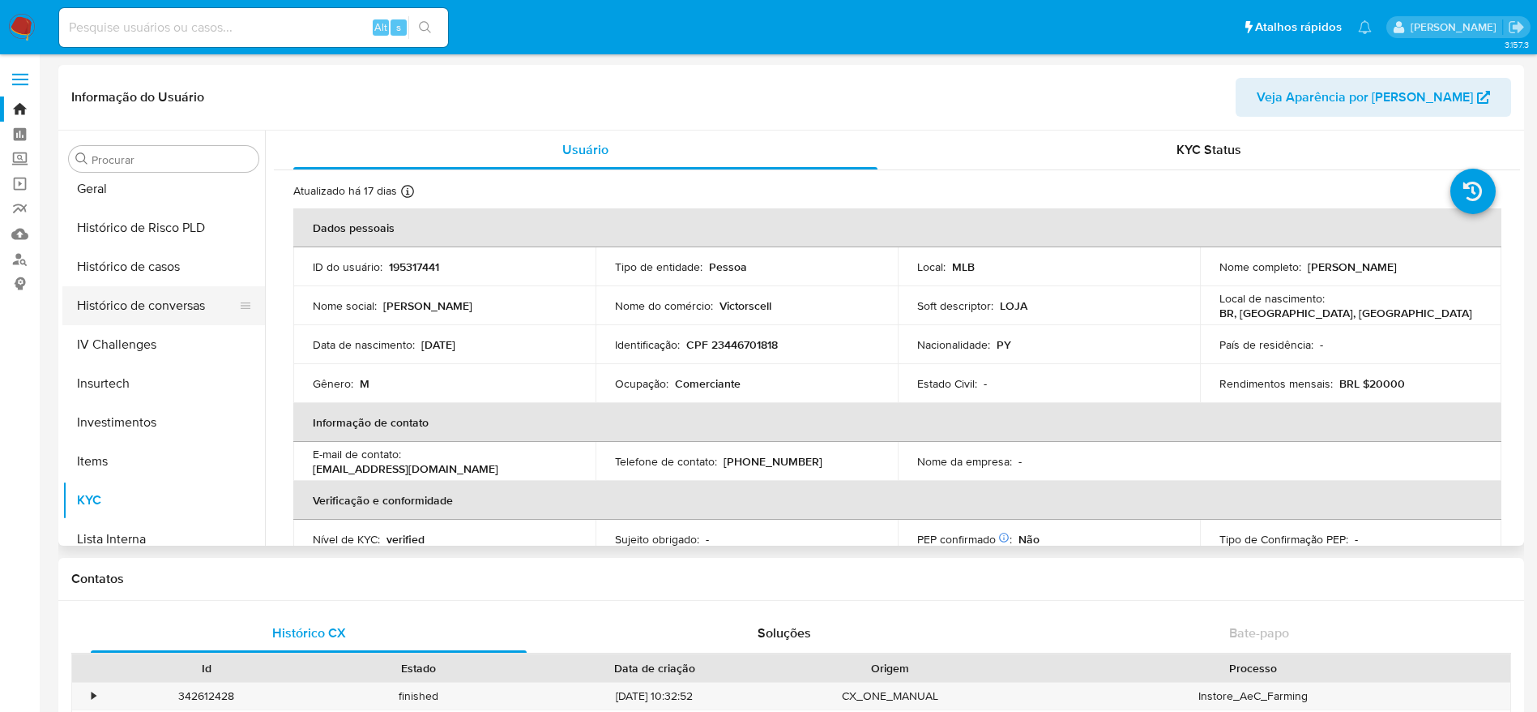
scroll to position [519, 0]
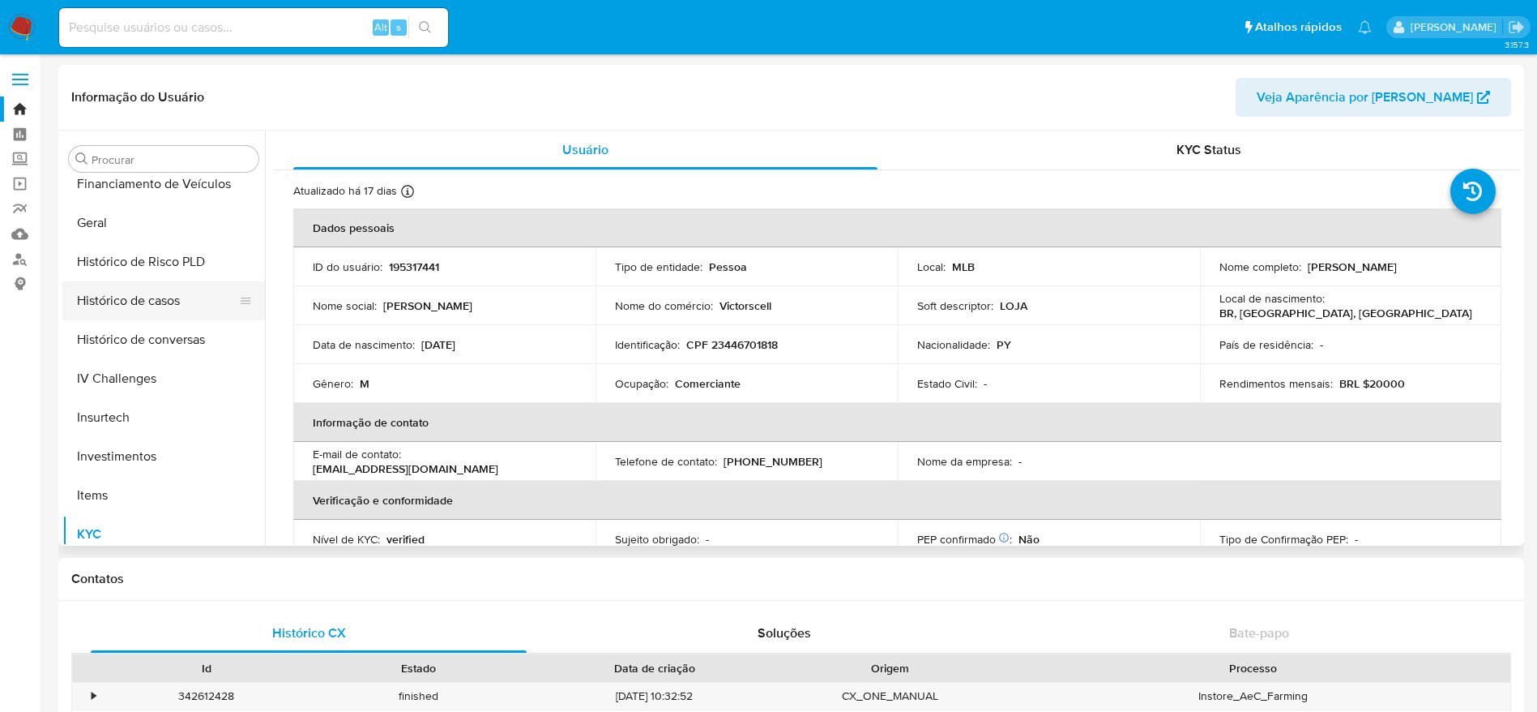
click at [142, 299] on button "Histórico de casos" at bounding box center [157, 300] width 190 height 39
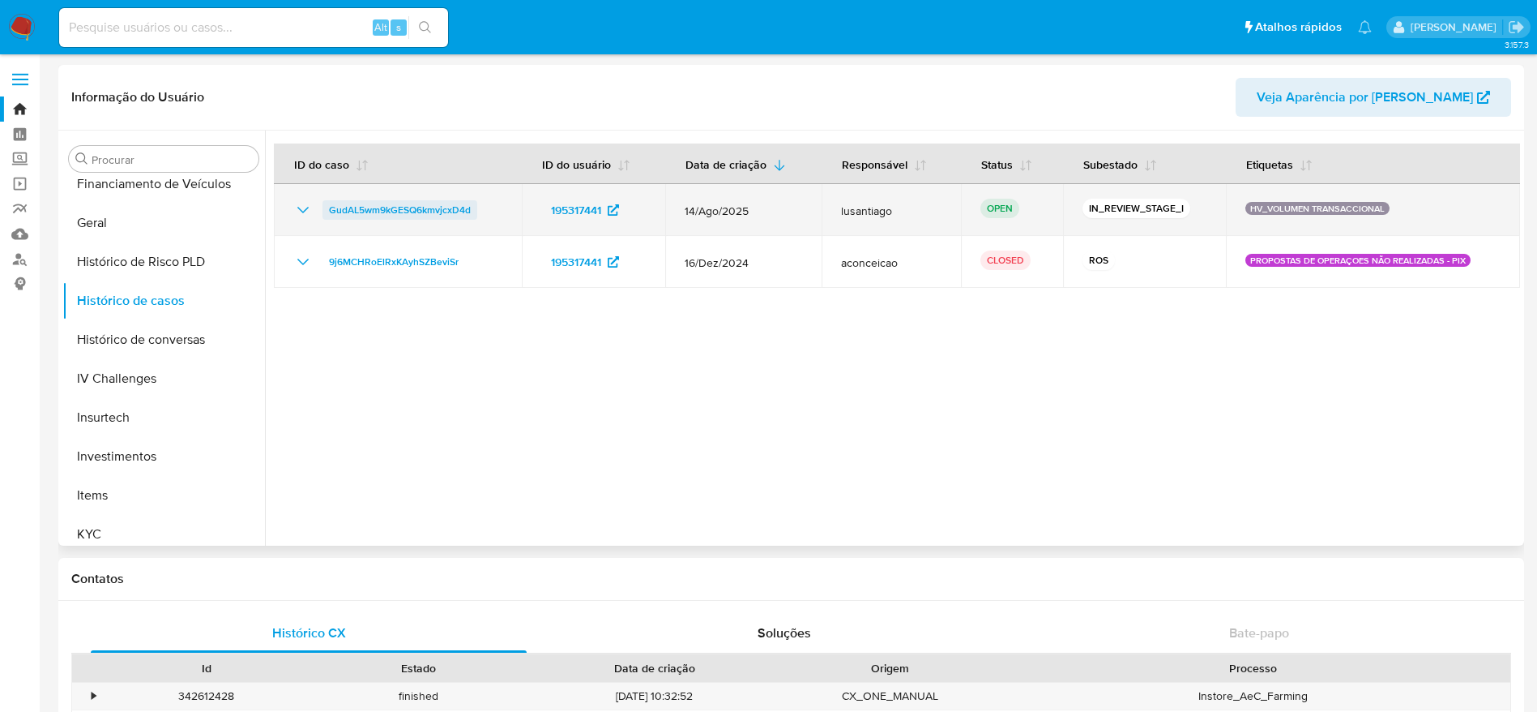
click at [407, 212] on span "GudAL5wm9kGESQ6kmvjcxD4d" at bounding box center [400, 209] width 142 height 19
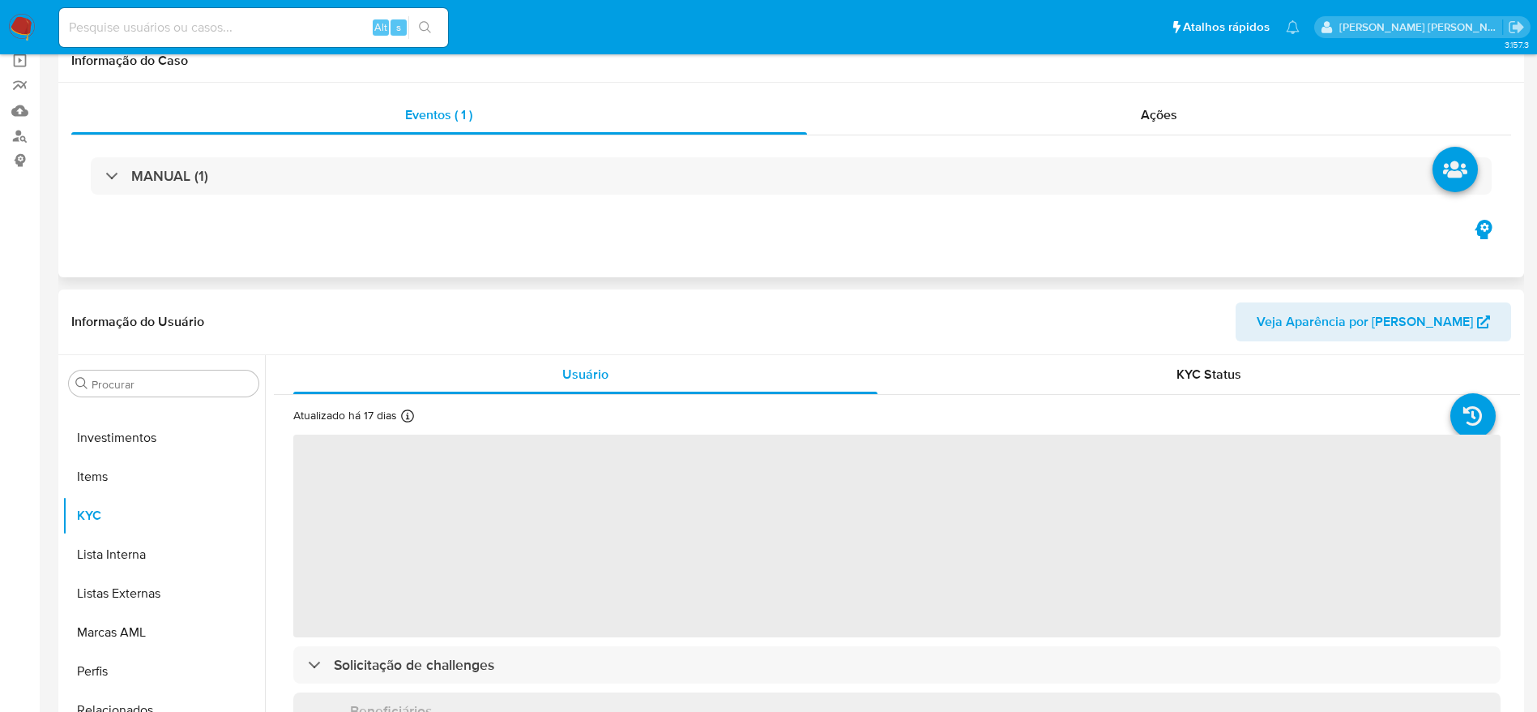
scroll to position [243, 0]
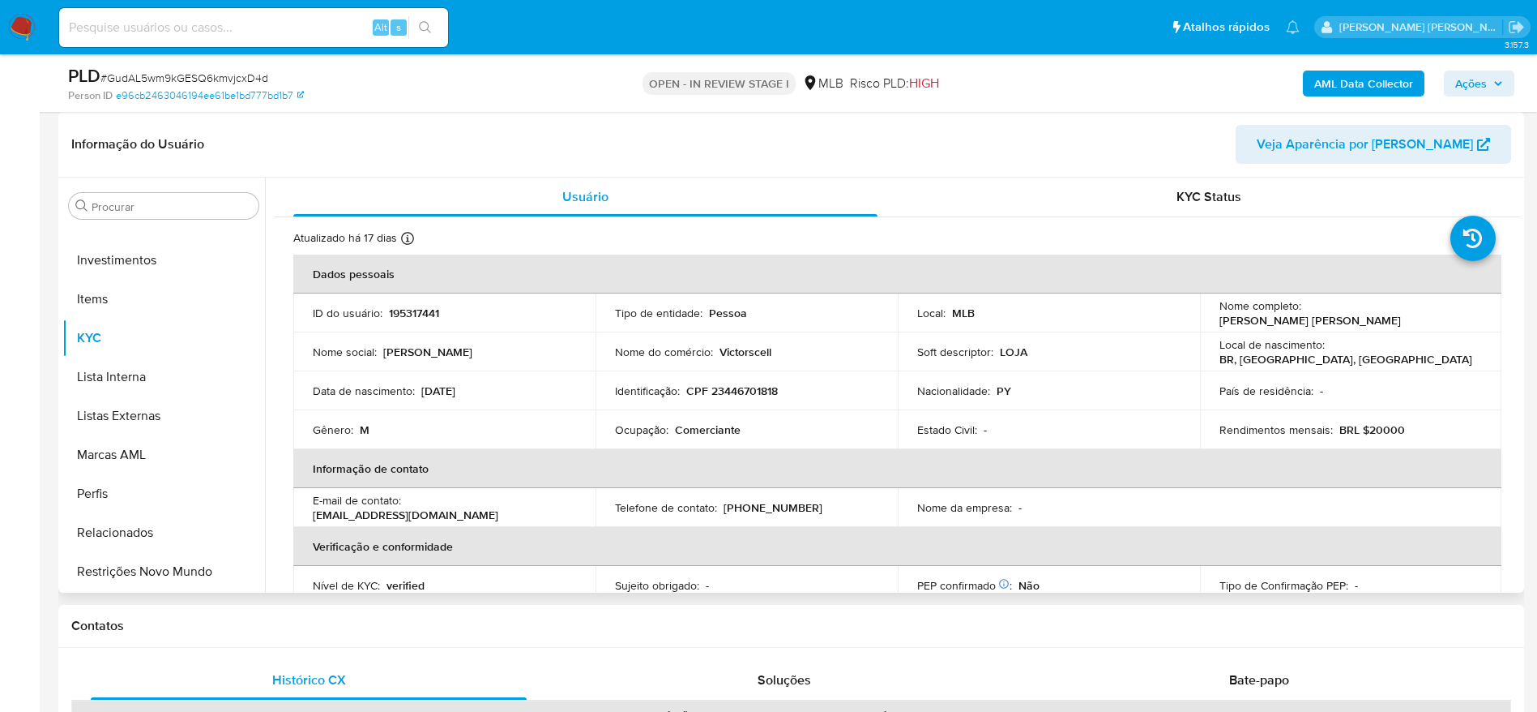
select select "10"
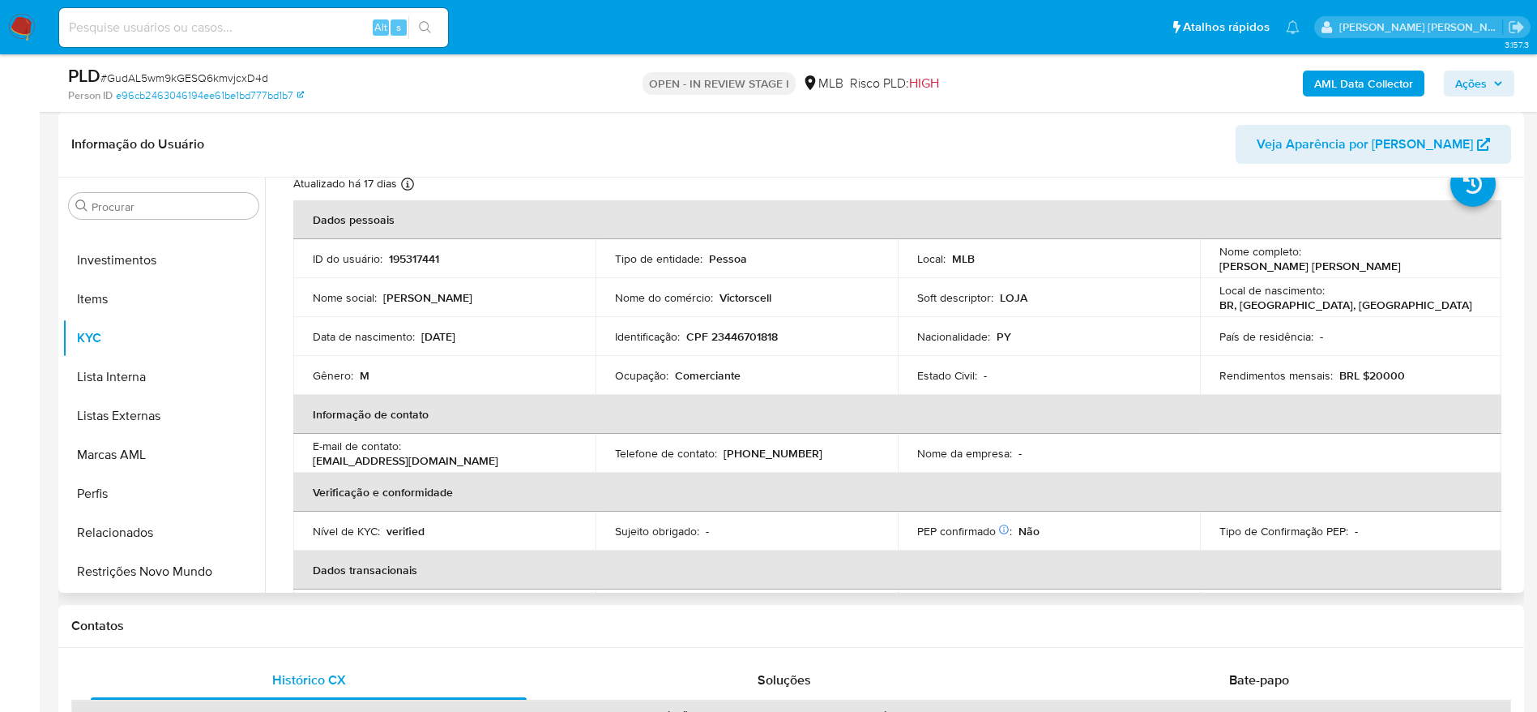
scroll to position [0, 0]
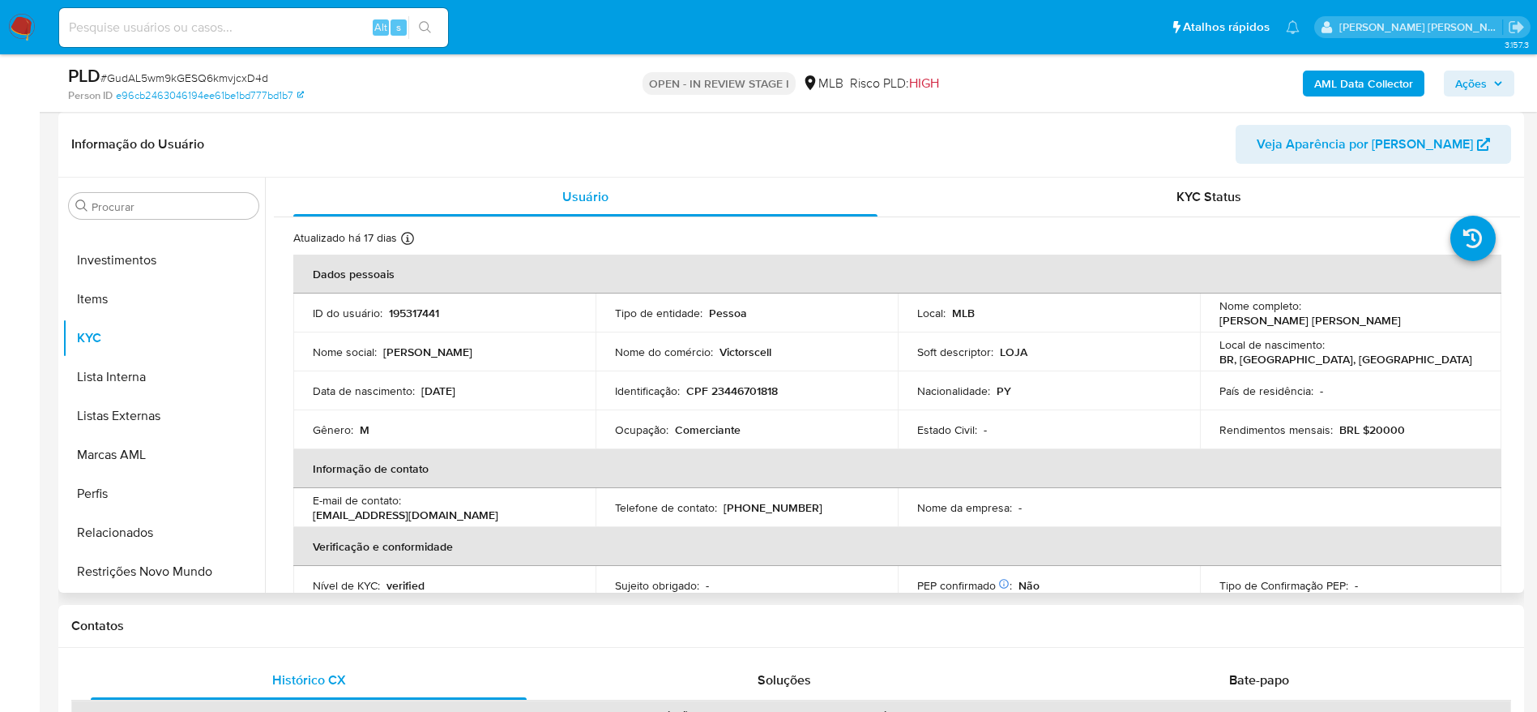
click at [731, 391] on p "CPF 23446701818" at bounding box center [732, 390] width 92 height 15
copy p "23446701818"
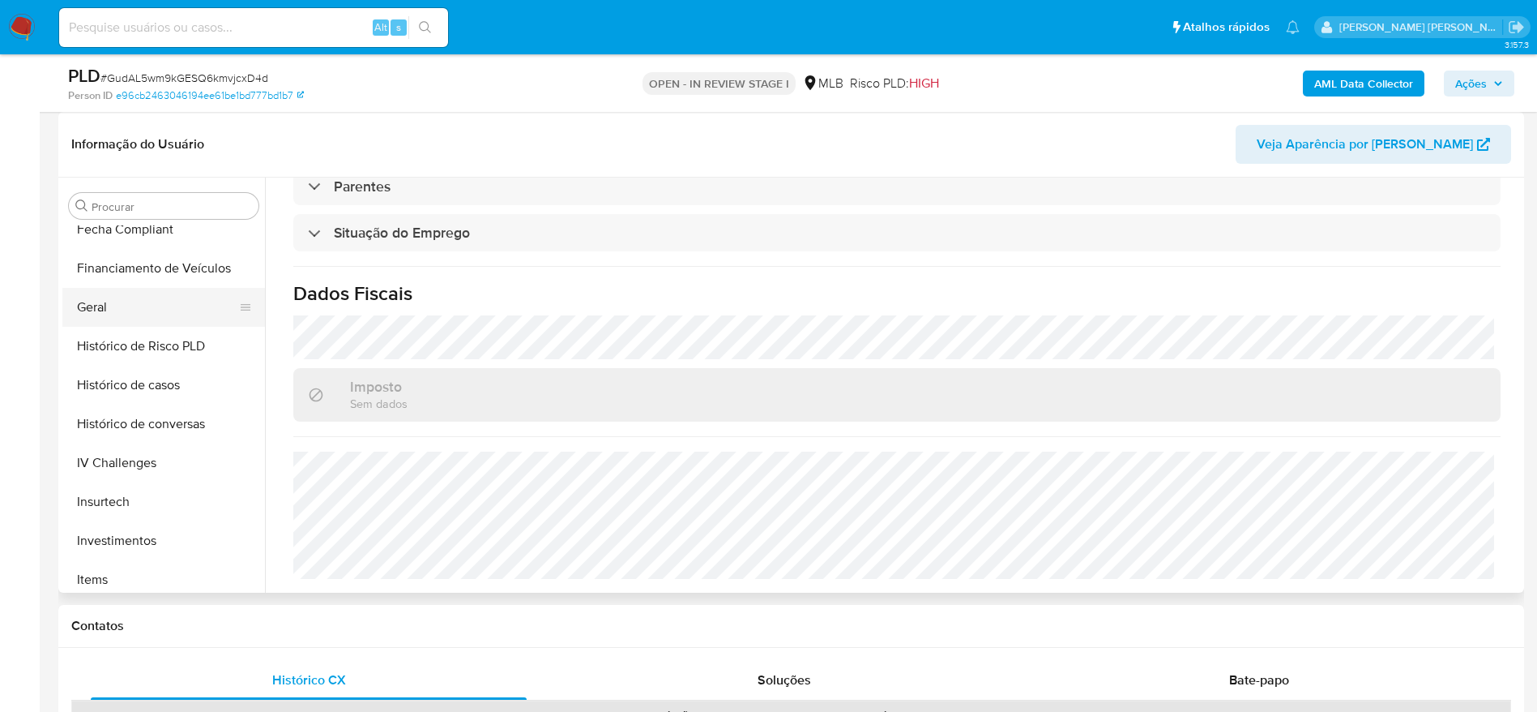
scroll to position [398, 0]
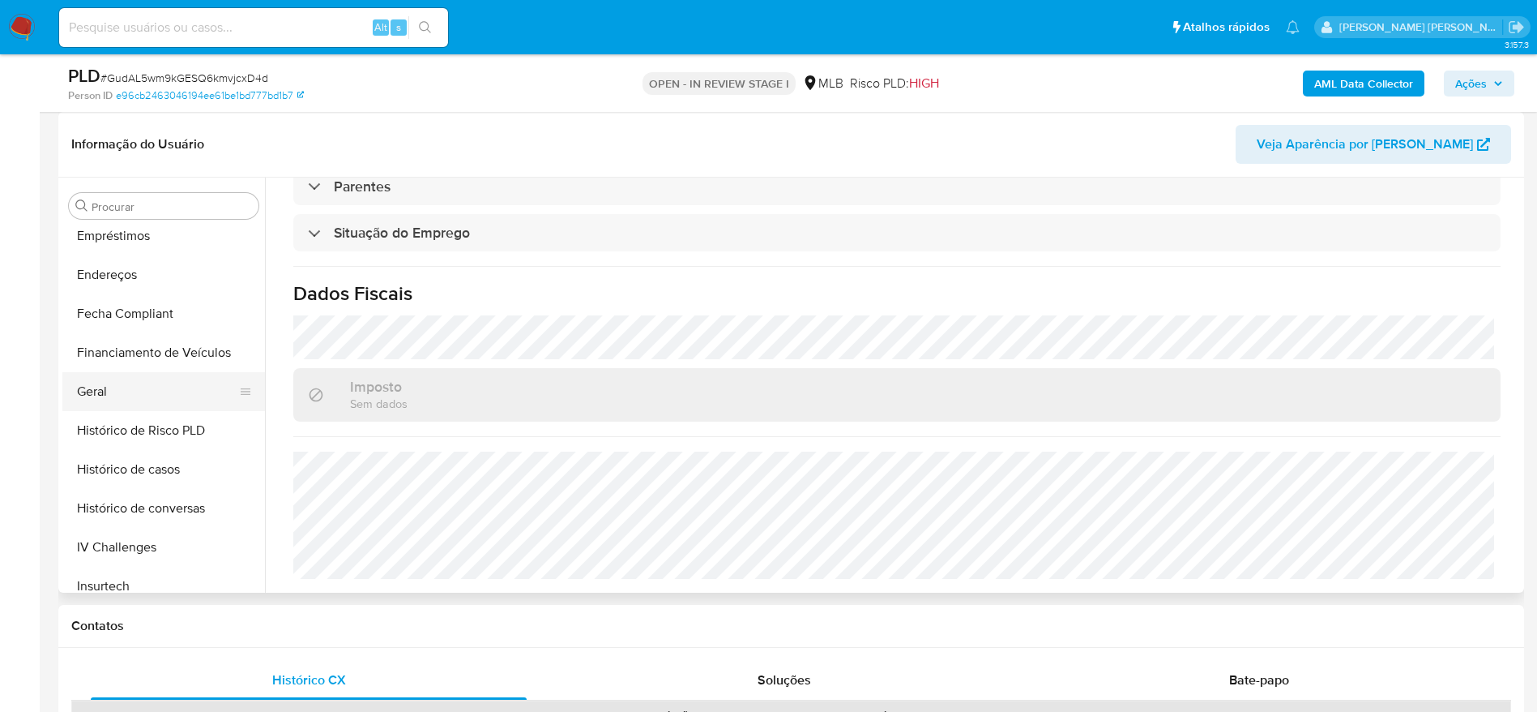
click at [118, 395] on button "Geral" at bounding box center [157, 391] width 190 height 39
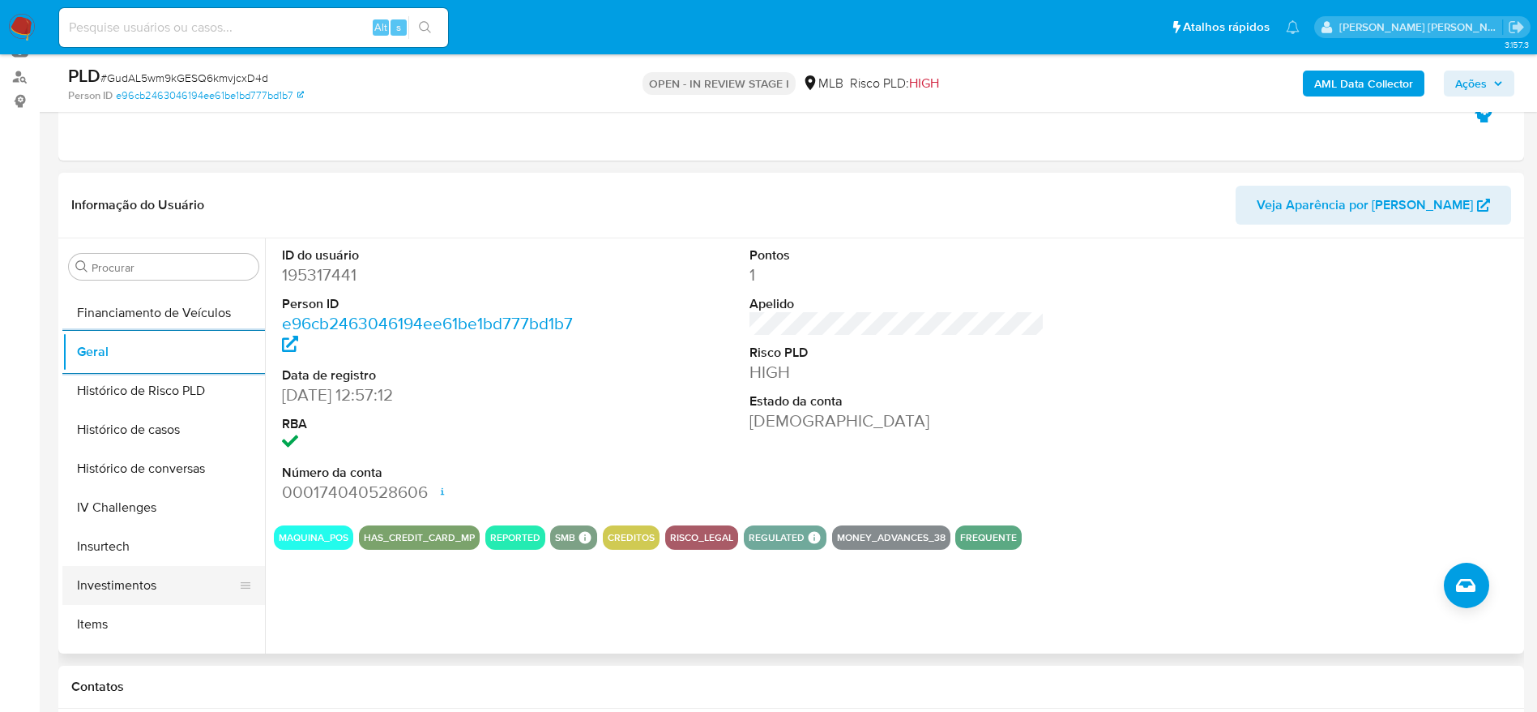
scroll to position [641, 0]
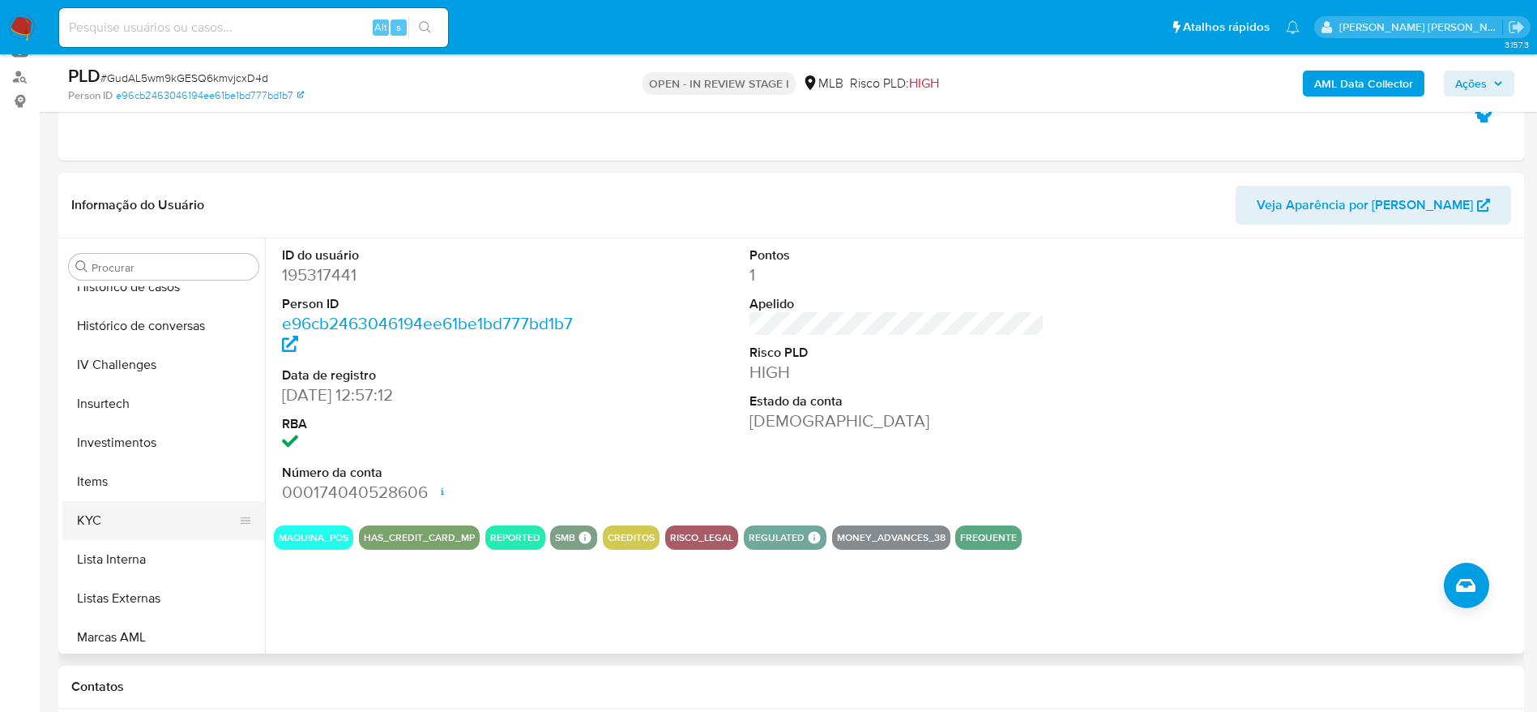
click at [139, 511] on button "KYC" at bounding box center [157, 520] width 190 height 39
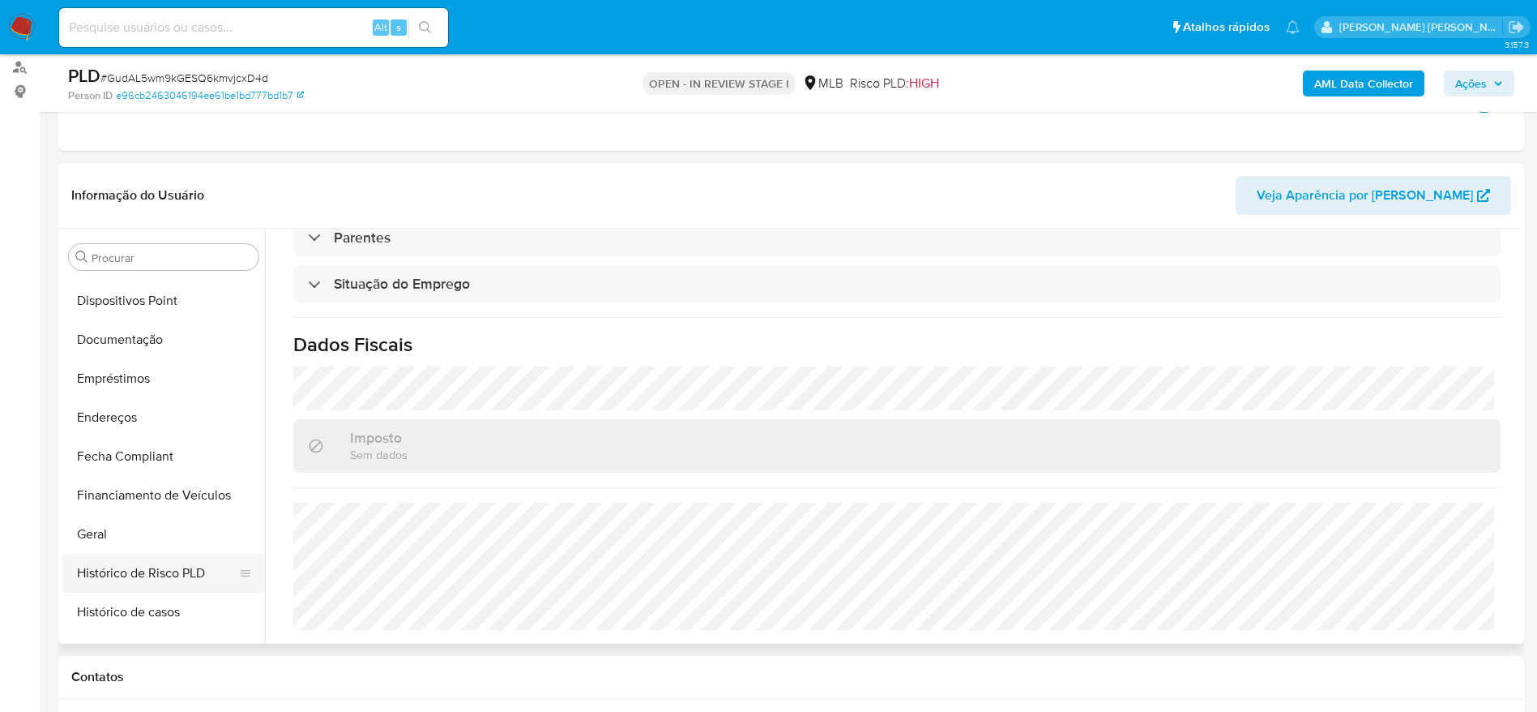
scroll to position [398, 0]
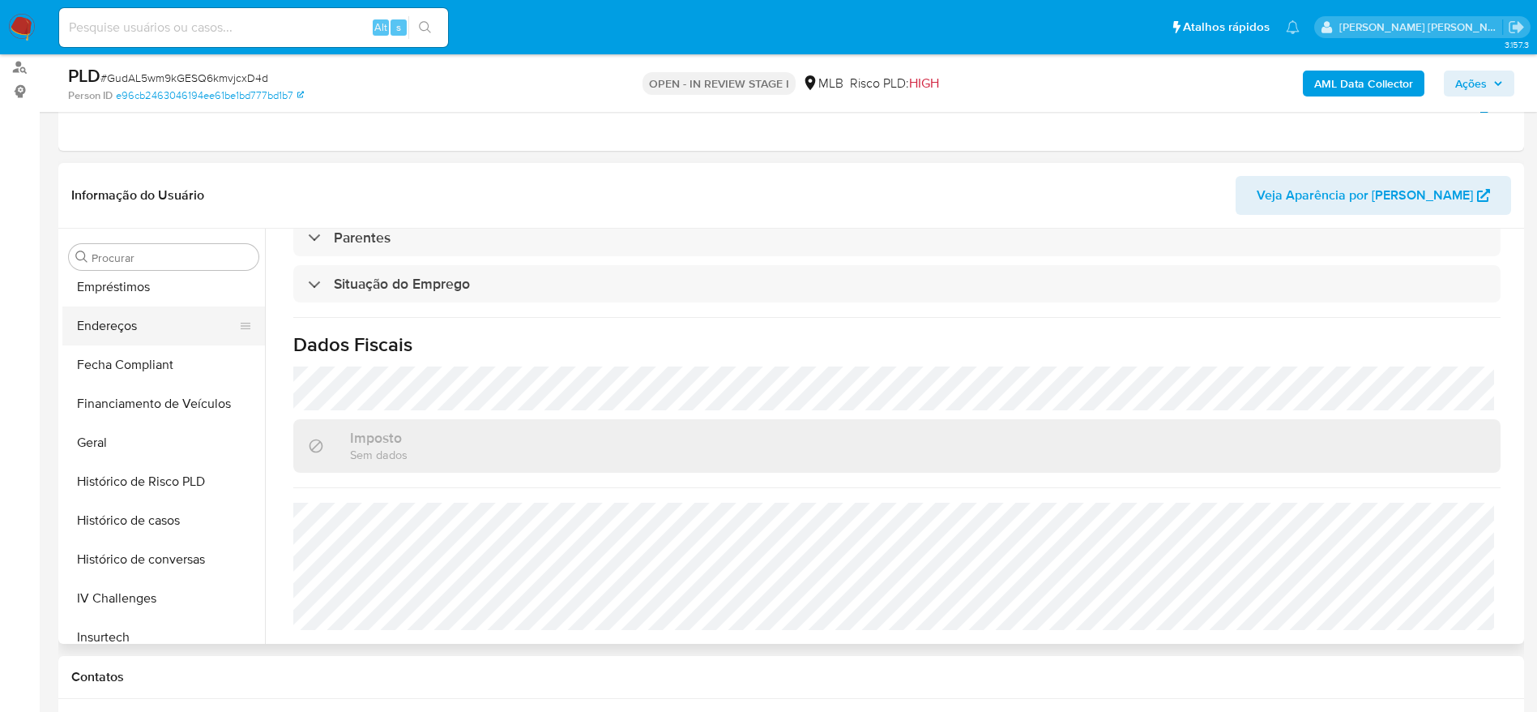
click at [126, 339] on button "Endereços" at bounding box center [157, 325] width 190 height 39
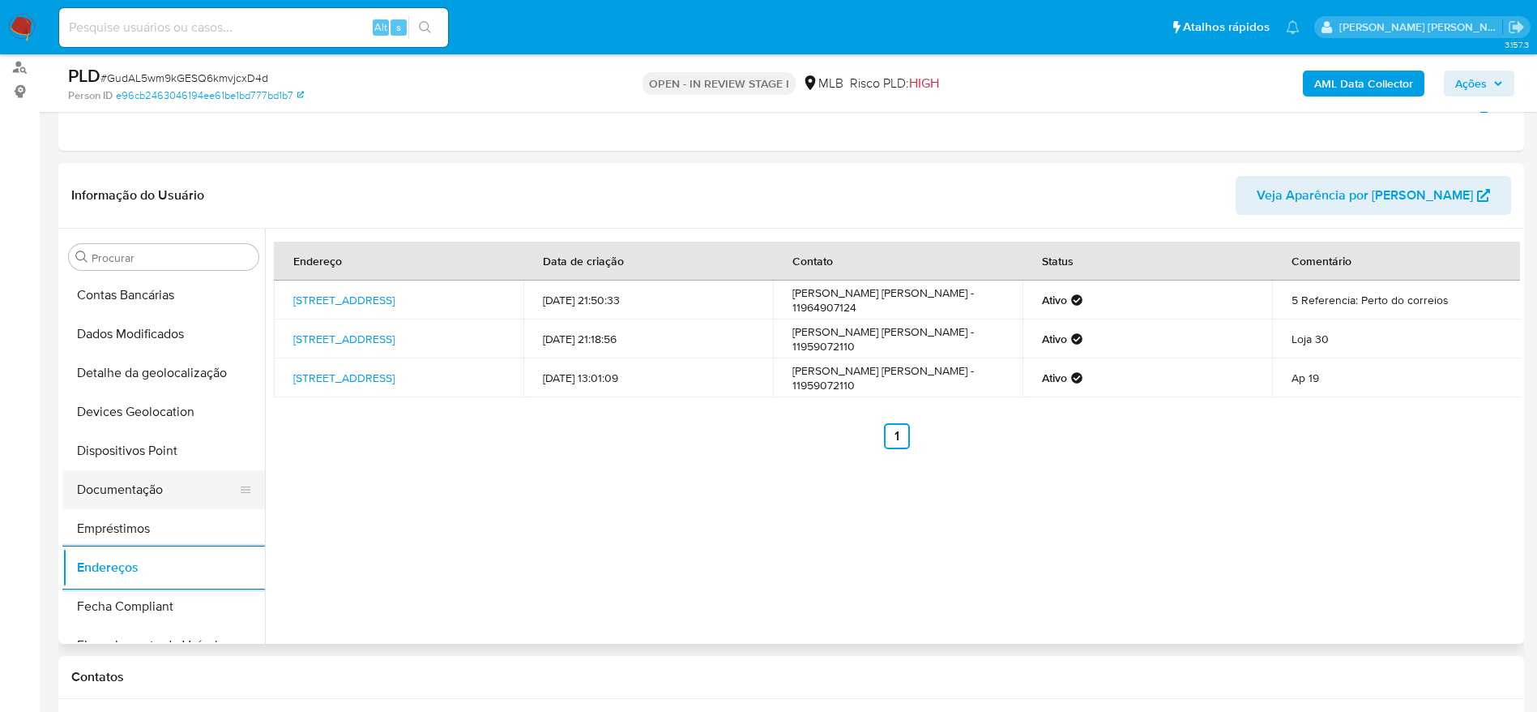
scroll to position [155, 0]
drag, startPoint x: 139, startPoint y: 363, endPoint x: 543, endPoint y: 449, distance: 413.4
click at [139, 363] on button "Detalhe da geolocalização" at bounding box center [163, 374] width 203 height 39
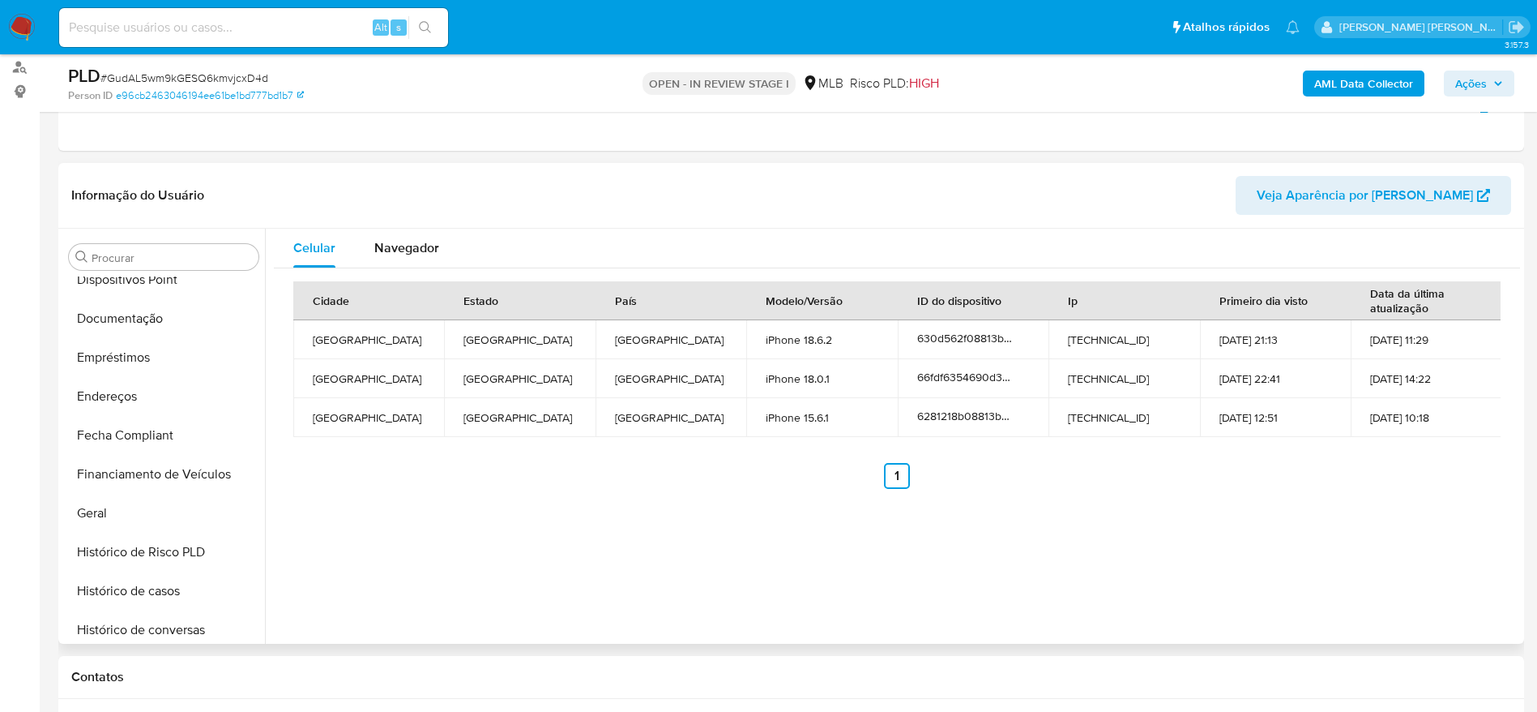
scroll to position [763, 0]
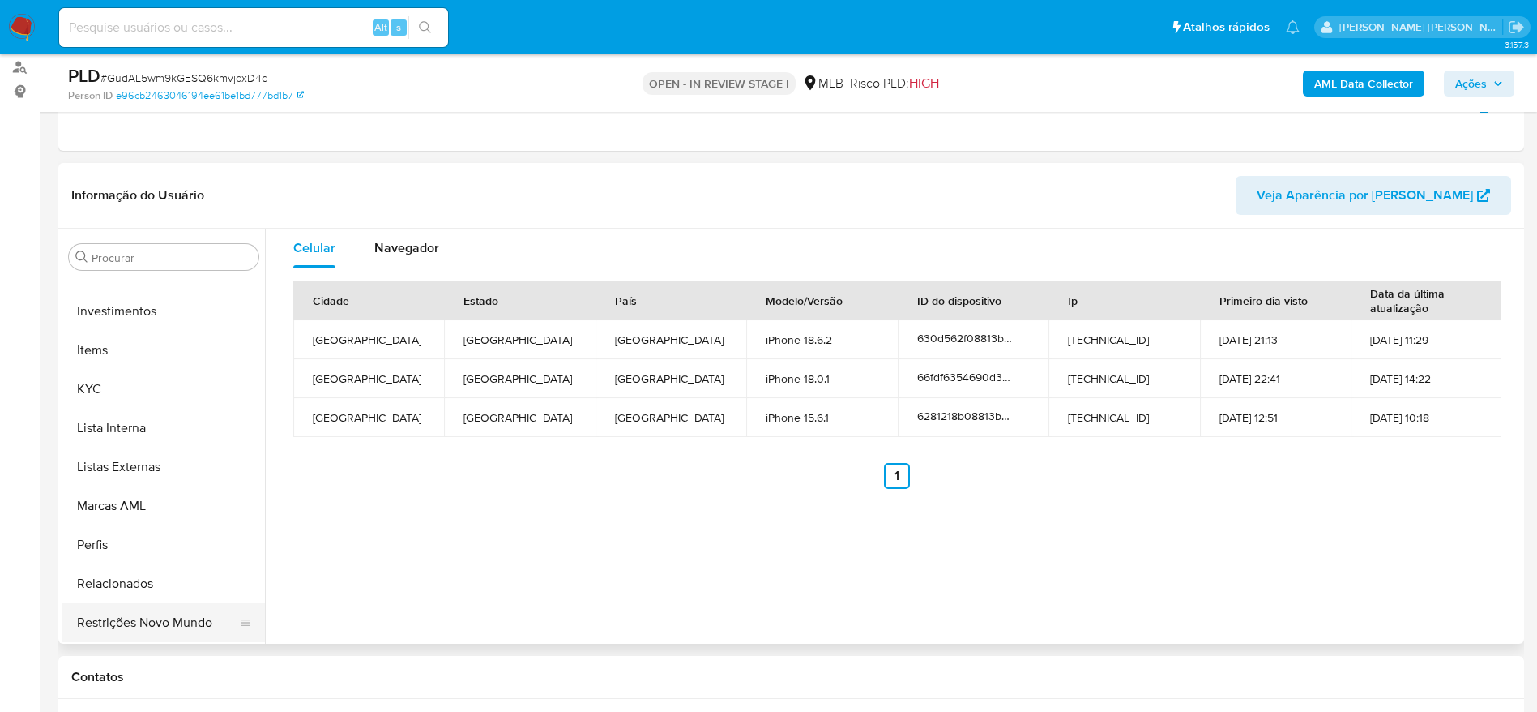
click at [145, 609] on button "Restrições Novo Mundo" at bounding box center [157, 622] width 190 height 39
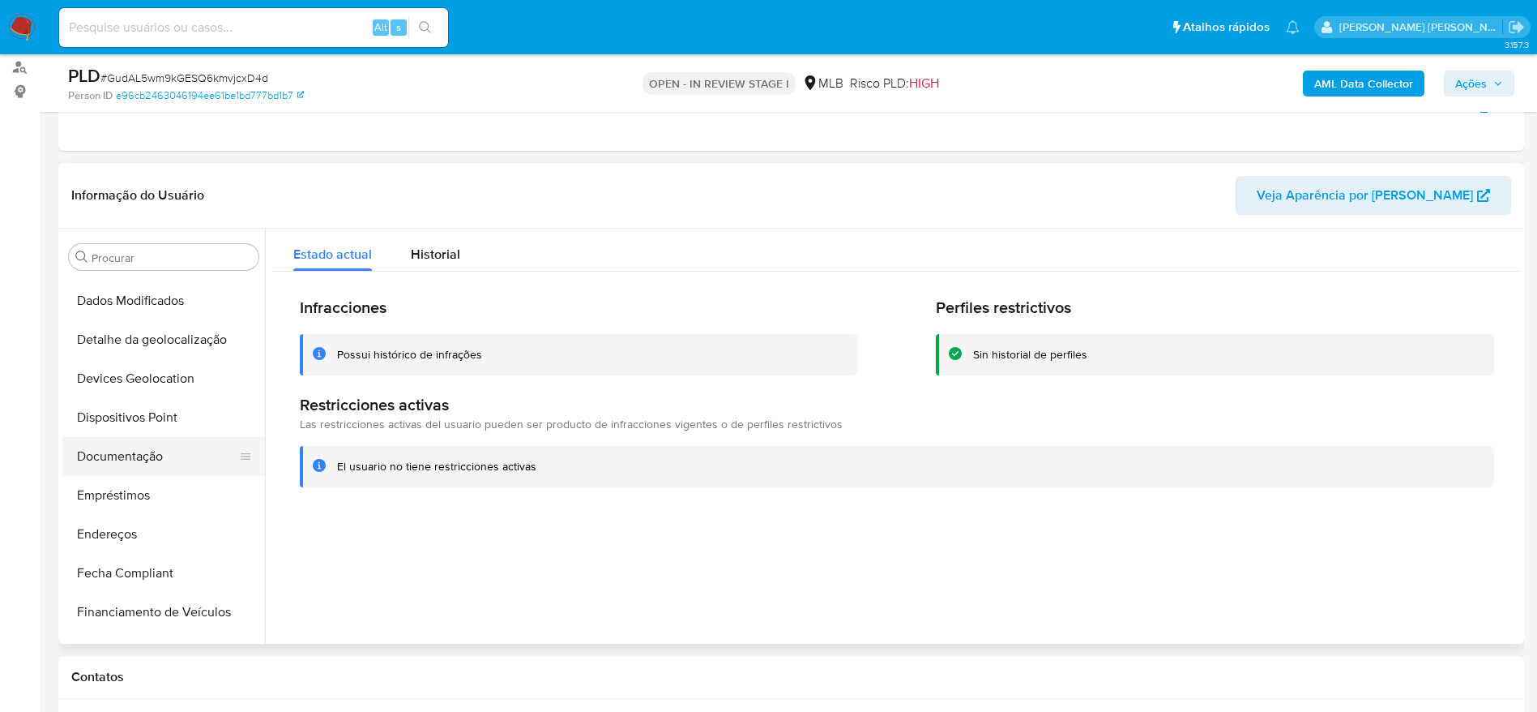
scroll to position [155, 0]
click at [146, 453] on button "Dispositivos Point" at bounding box center [157, 452] width 190 height 39
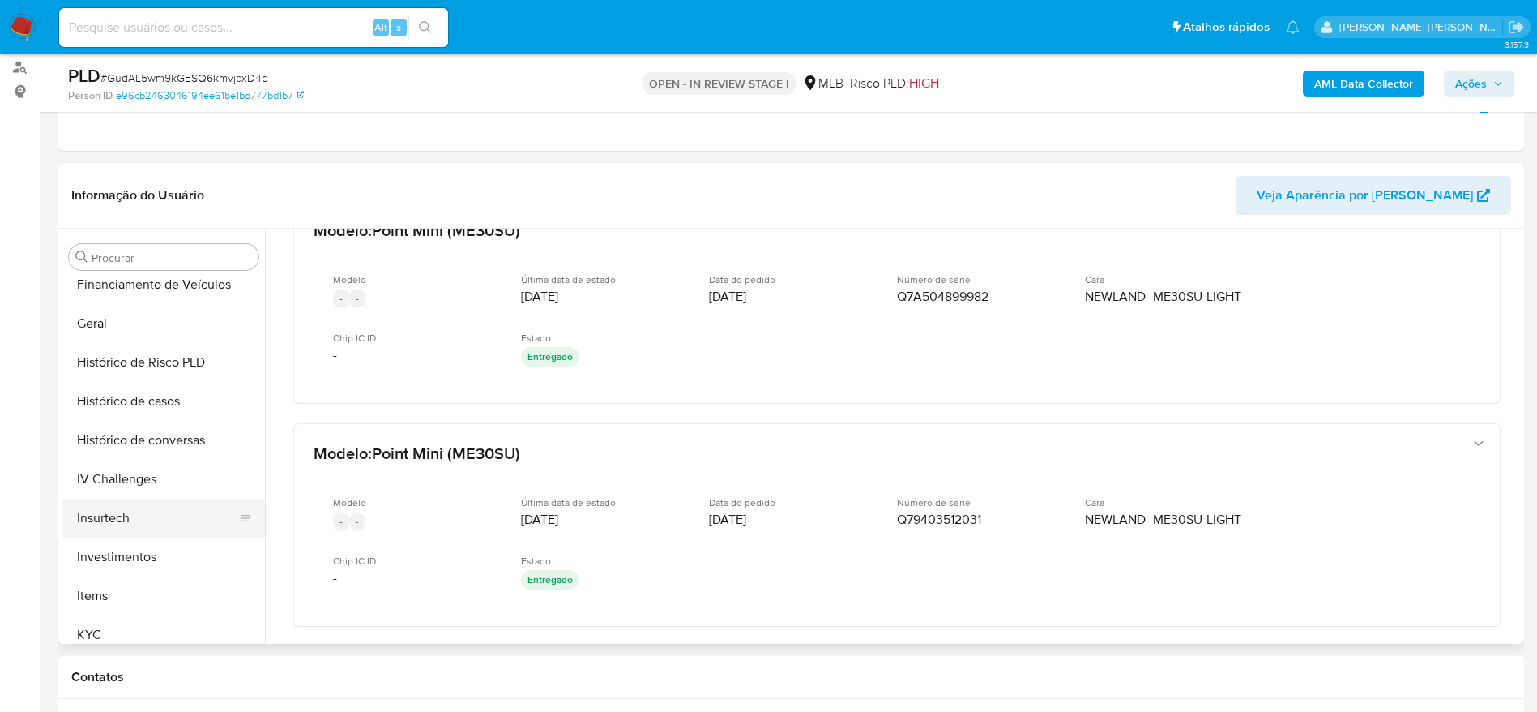
scroll to position [519, 0]
click at [123, 629] on button "KYC" at bounding box center [157, 632] width 190 height 39
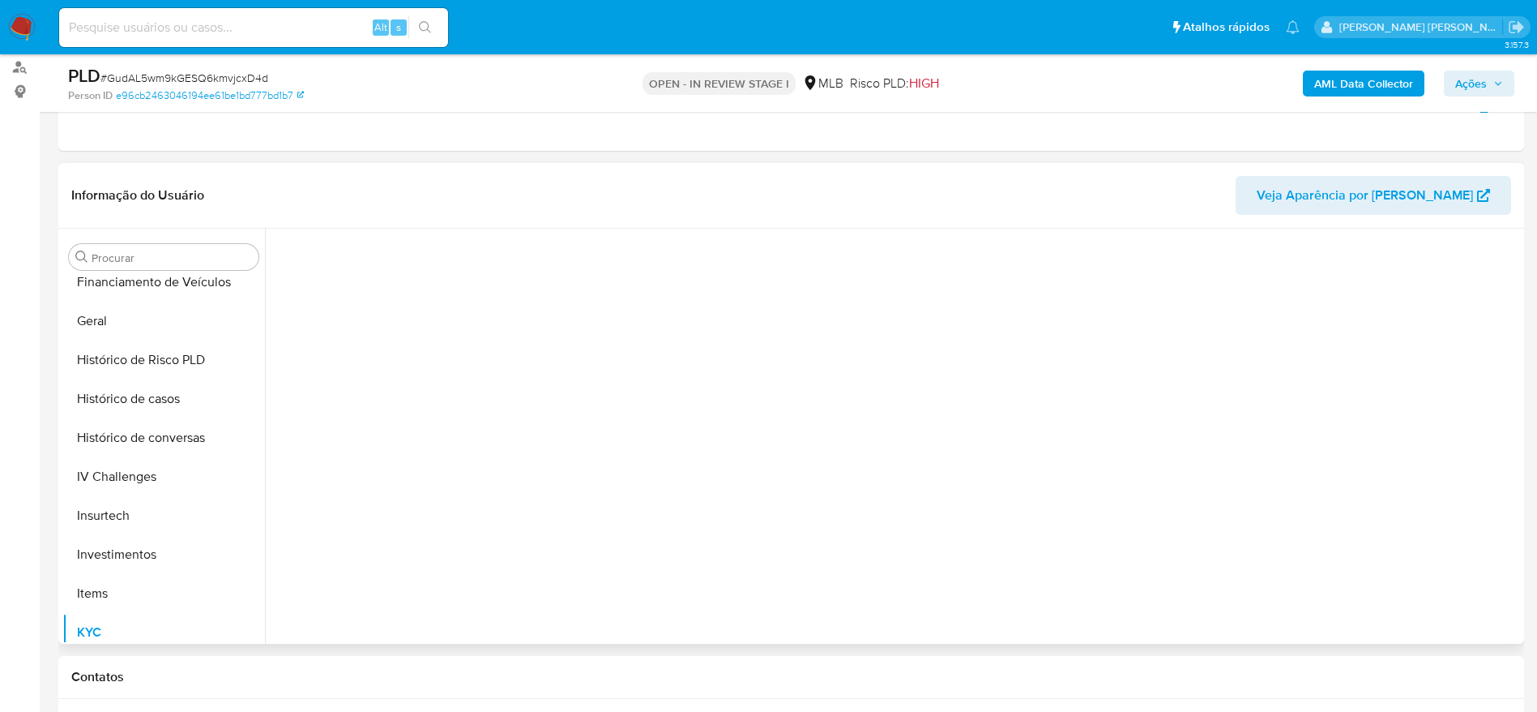
scroll to position [0, 0]
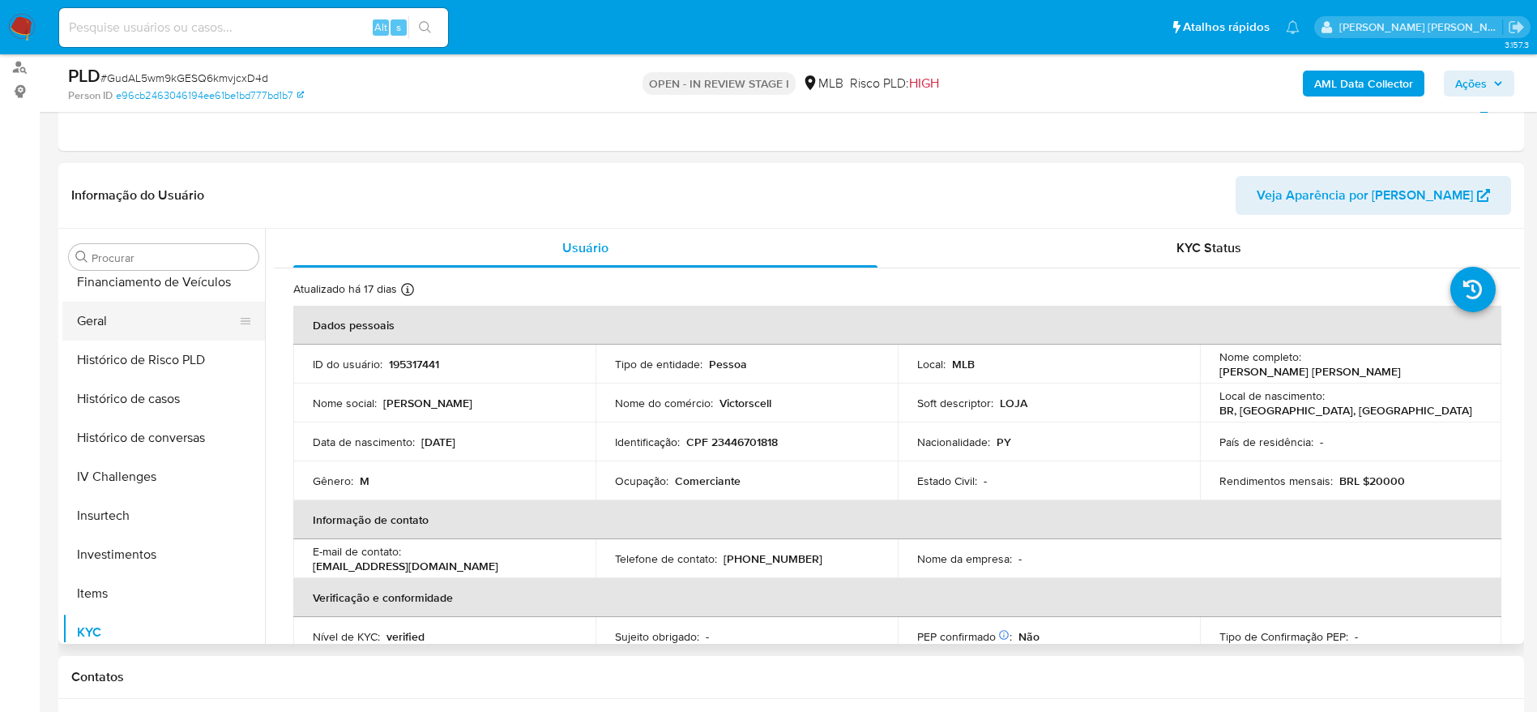
click at [144, 321] on button "Geral" at bounding box center [157, 320] width 190 height 39
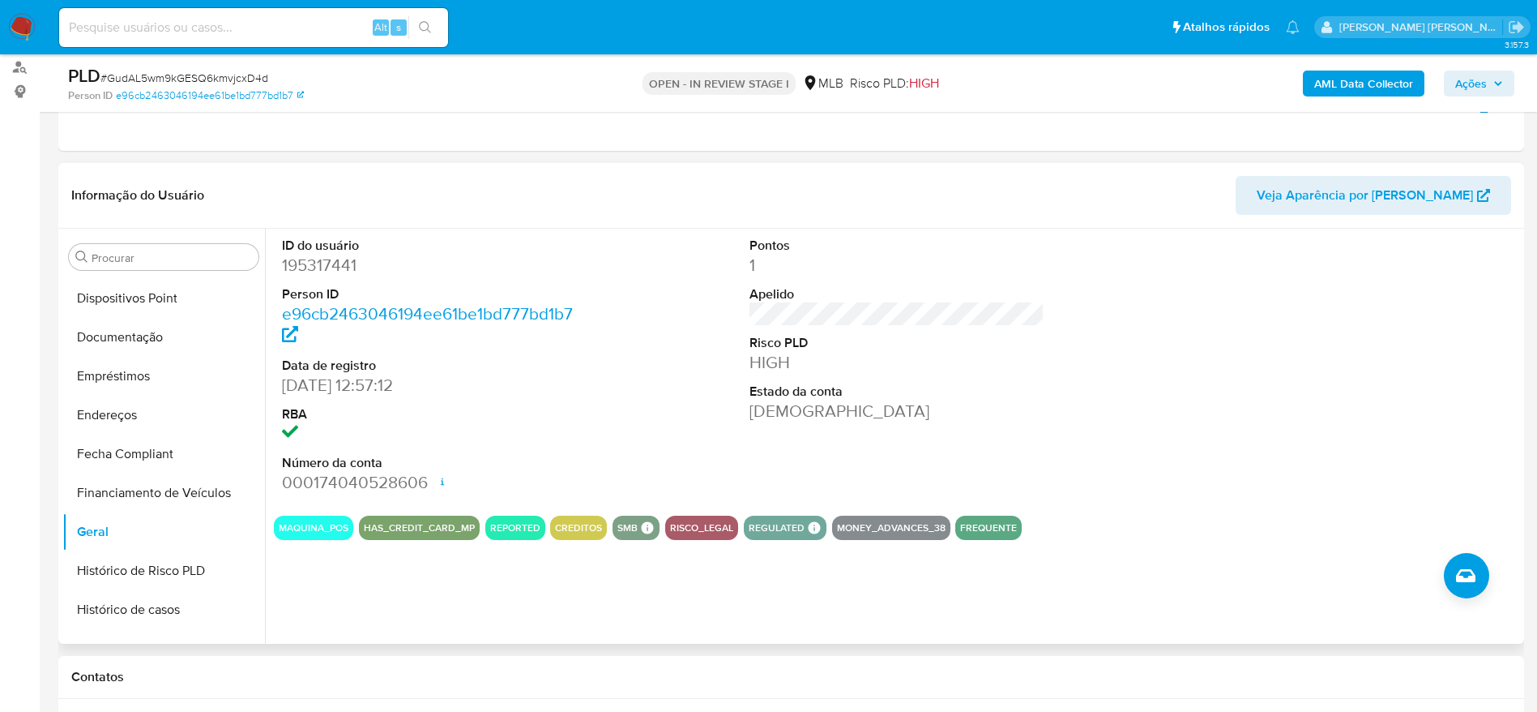
scroll to position [276, 0]
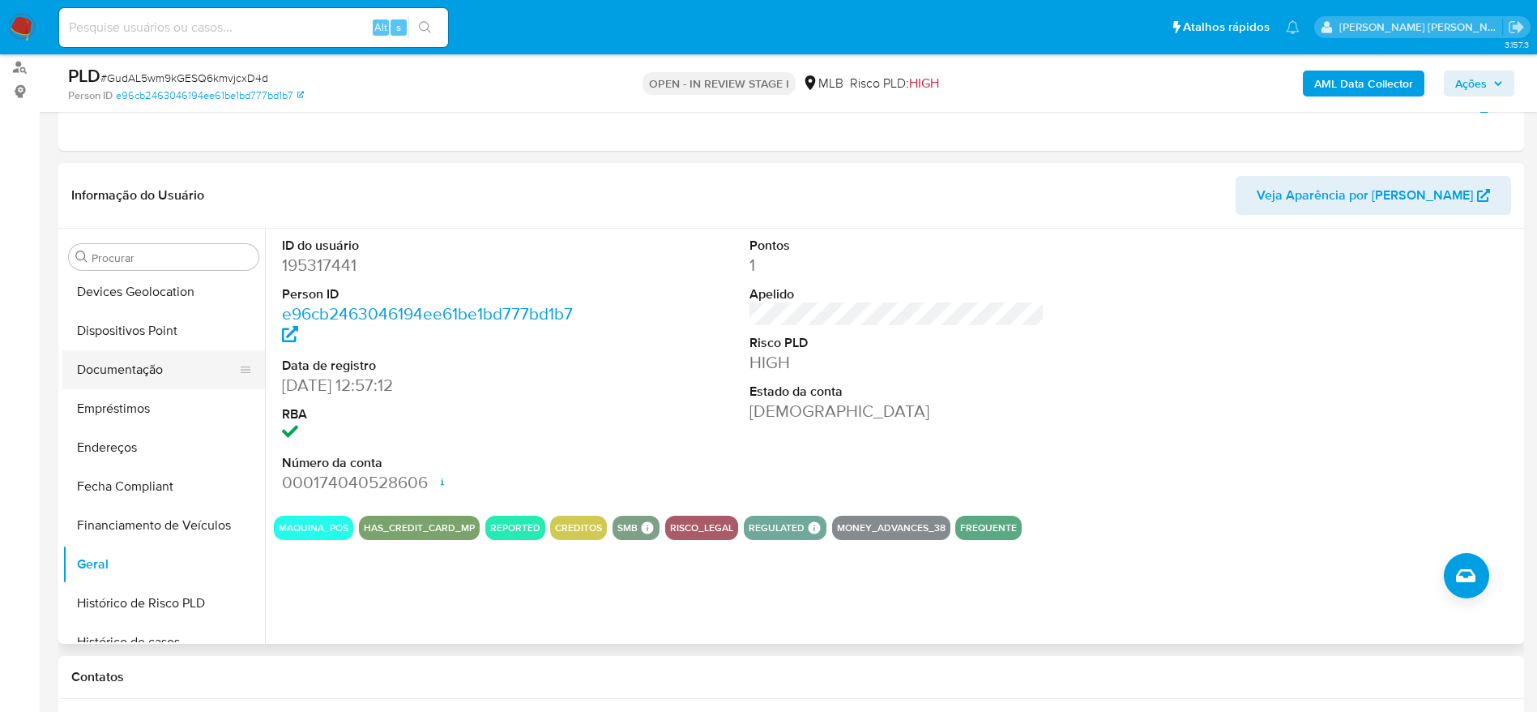
click at [123, 373] on button "Documentação" at bounding box center [157, 369] width 190 height 39
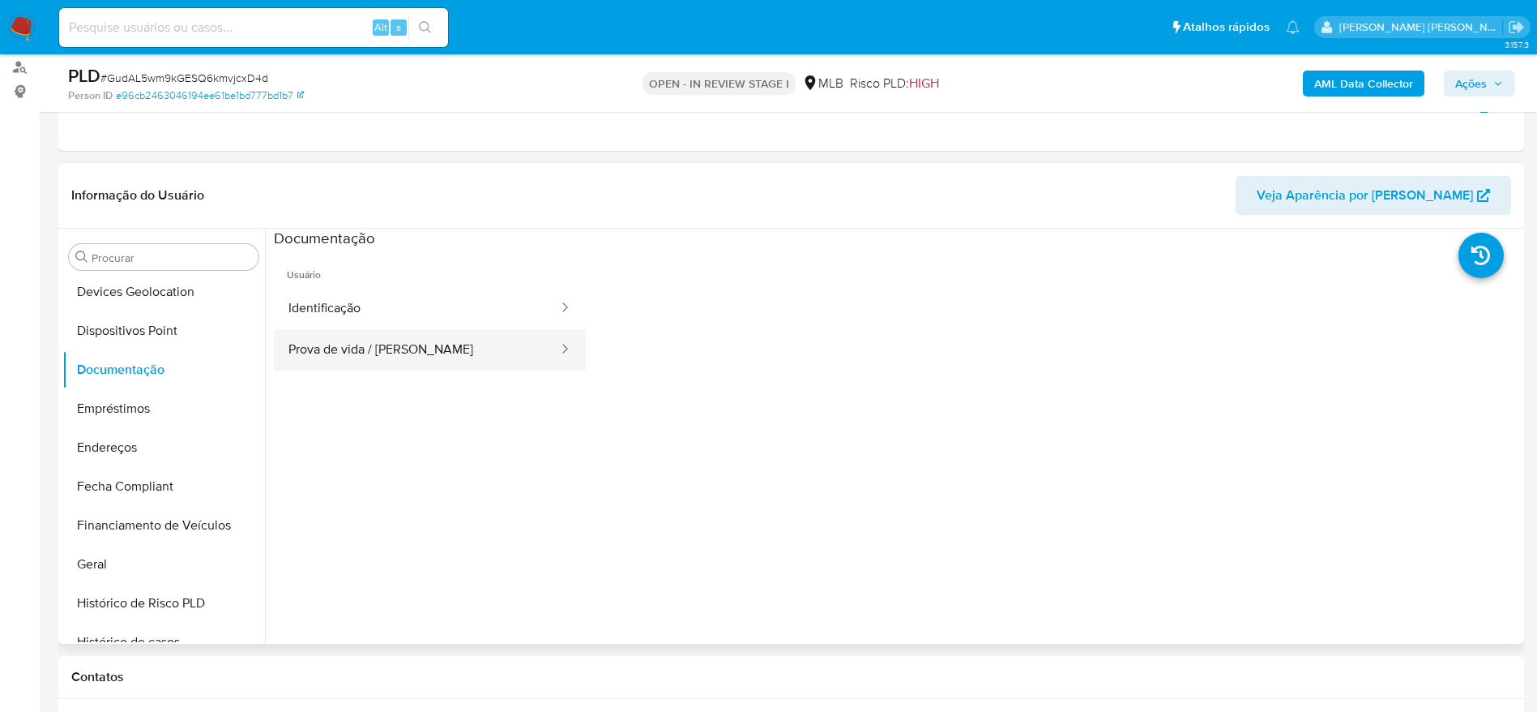
click at [418, 350] on button "Prova de vida / Selfie" at bounding box center [417, 349] width 286 height 41
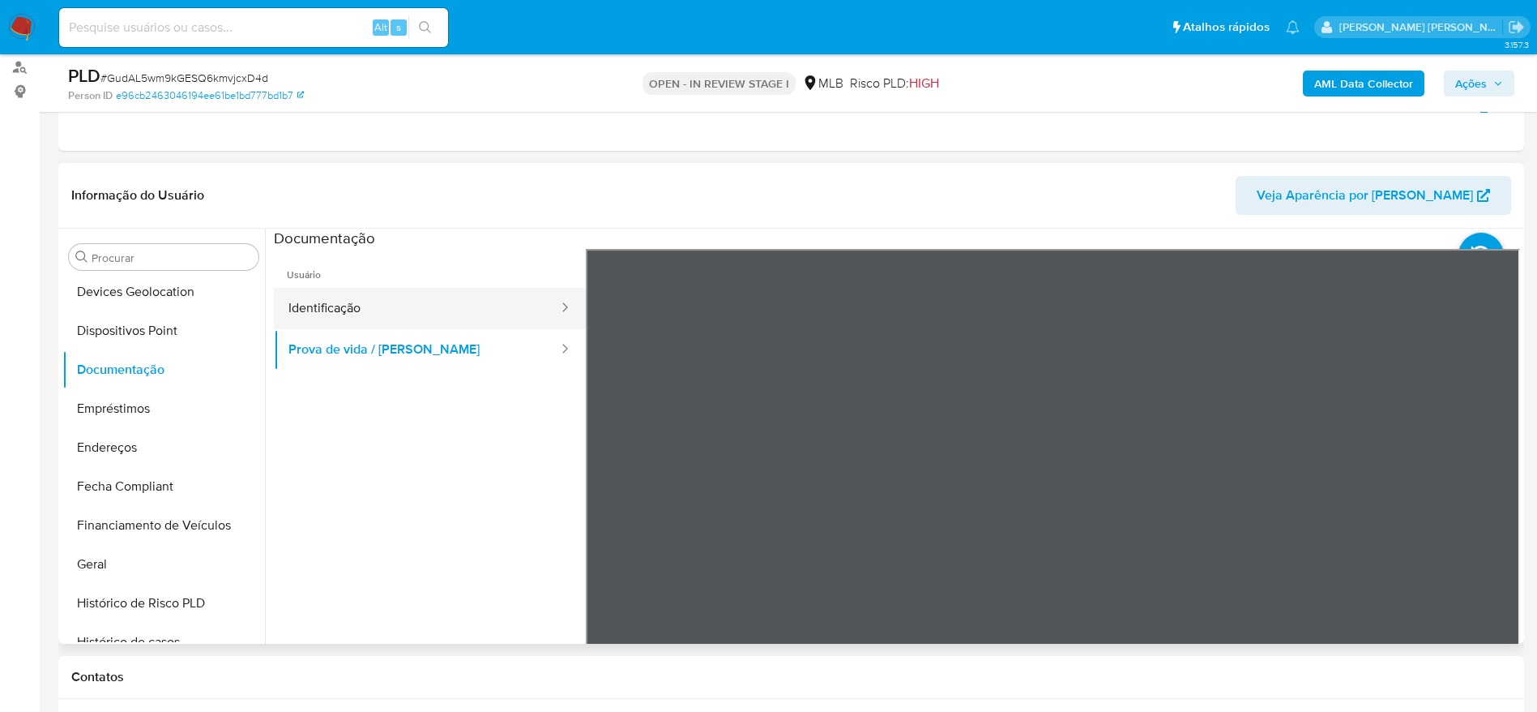
click at [385, 304] on button "Identificação" at bounding box center [417, 308] width 286 height 41
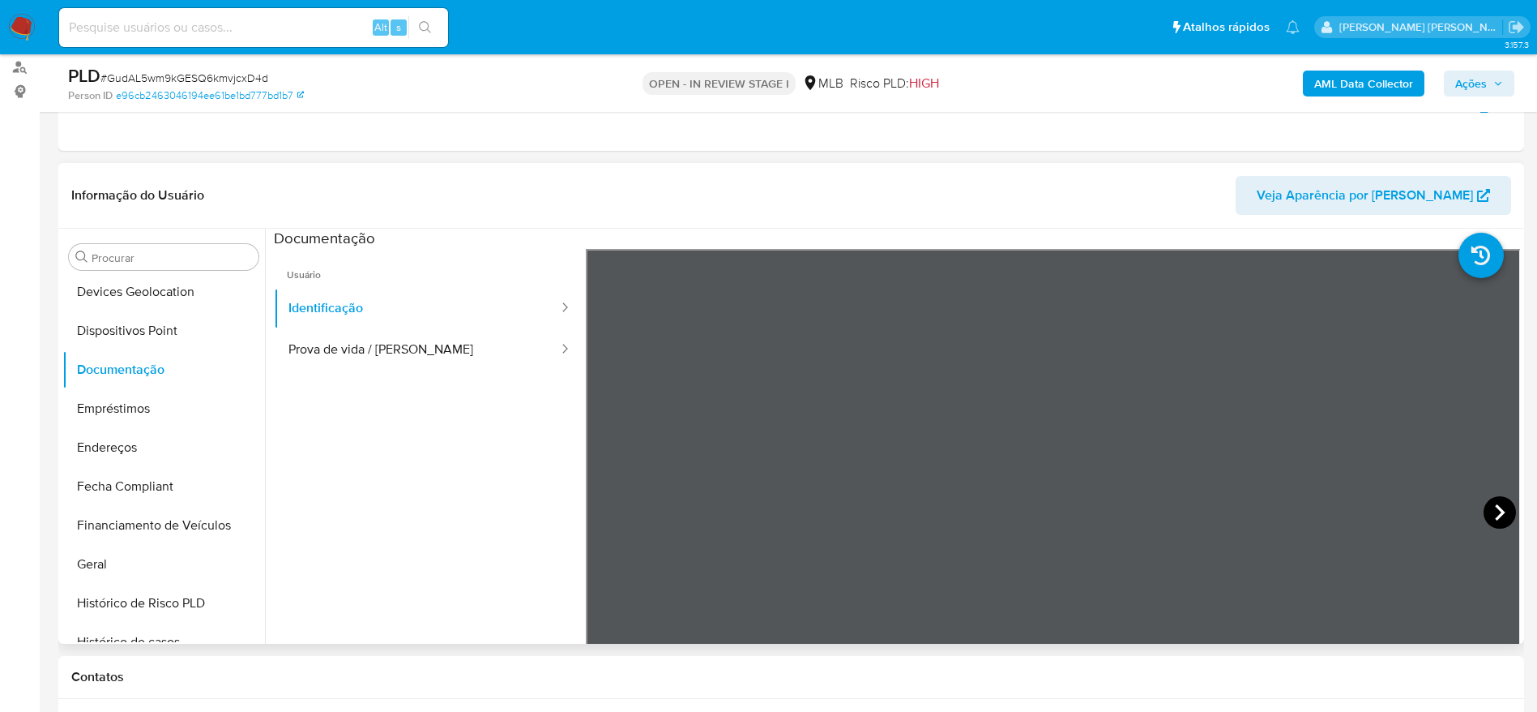
click at [1495, 508] on icon at bounding box center [1500, 512] width 10 height 16
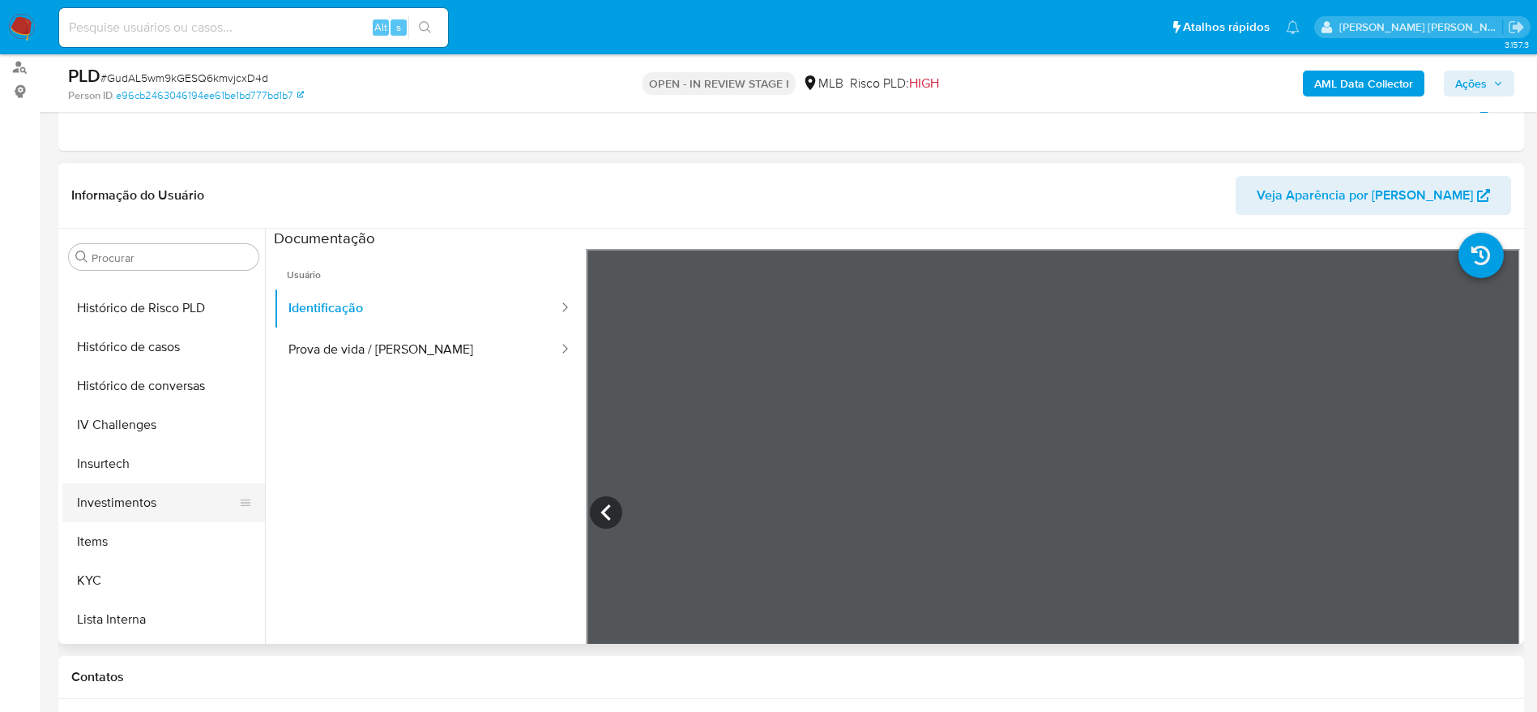
scroll to position [641, 0]
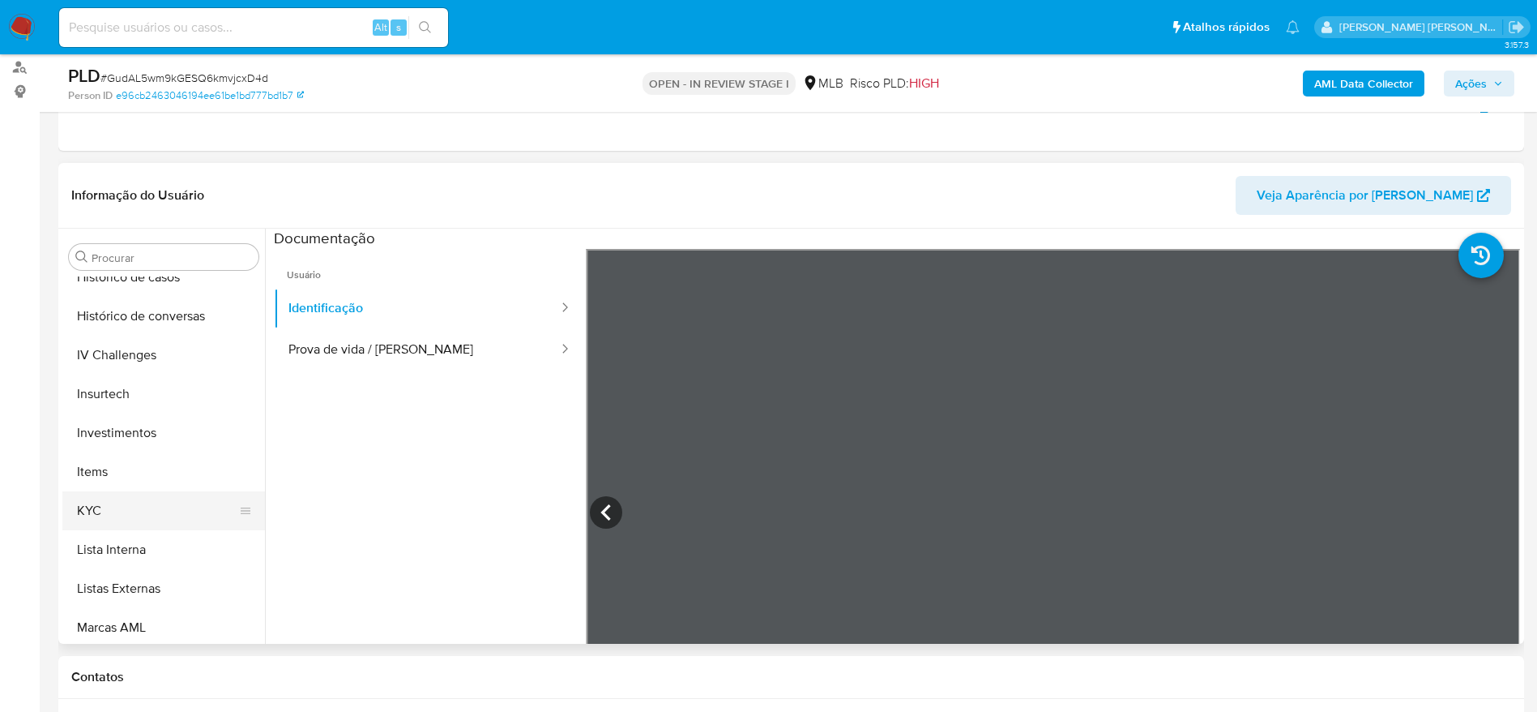
click at [105, 506] on button "KYC" at bounding box center [157, 510] width 190 height 39
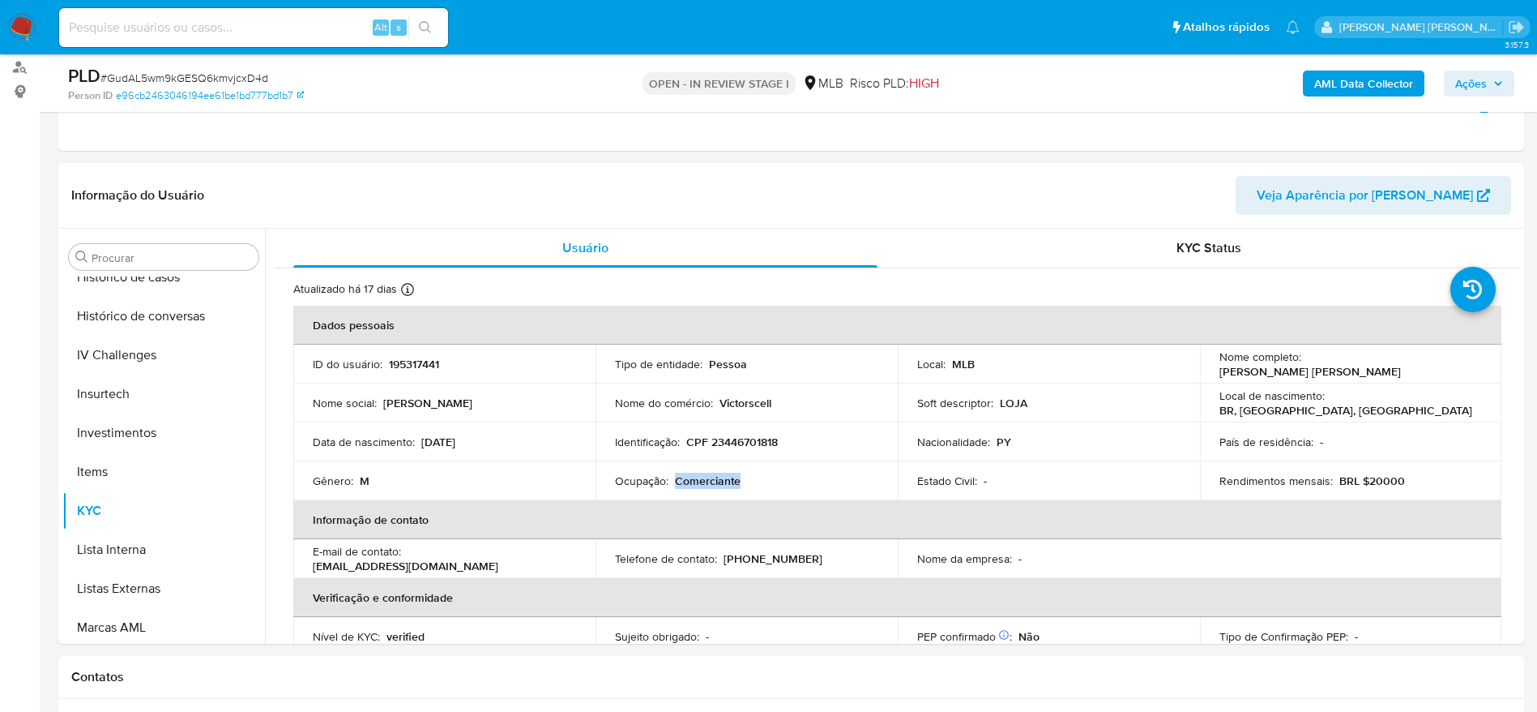
drag, startPoint x: 747, startPoint y: 478, endPoint x: 673, endPoint y: 480, distance: 73.8
click at [673, 480] on div "Ocupação : Comerciante" at bounding box center [746, 480] width 263 height 15
copy p "Comerciante"
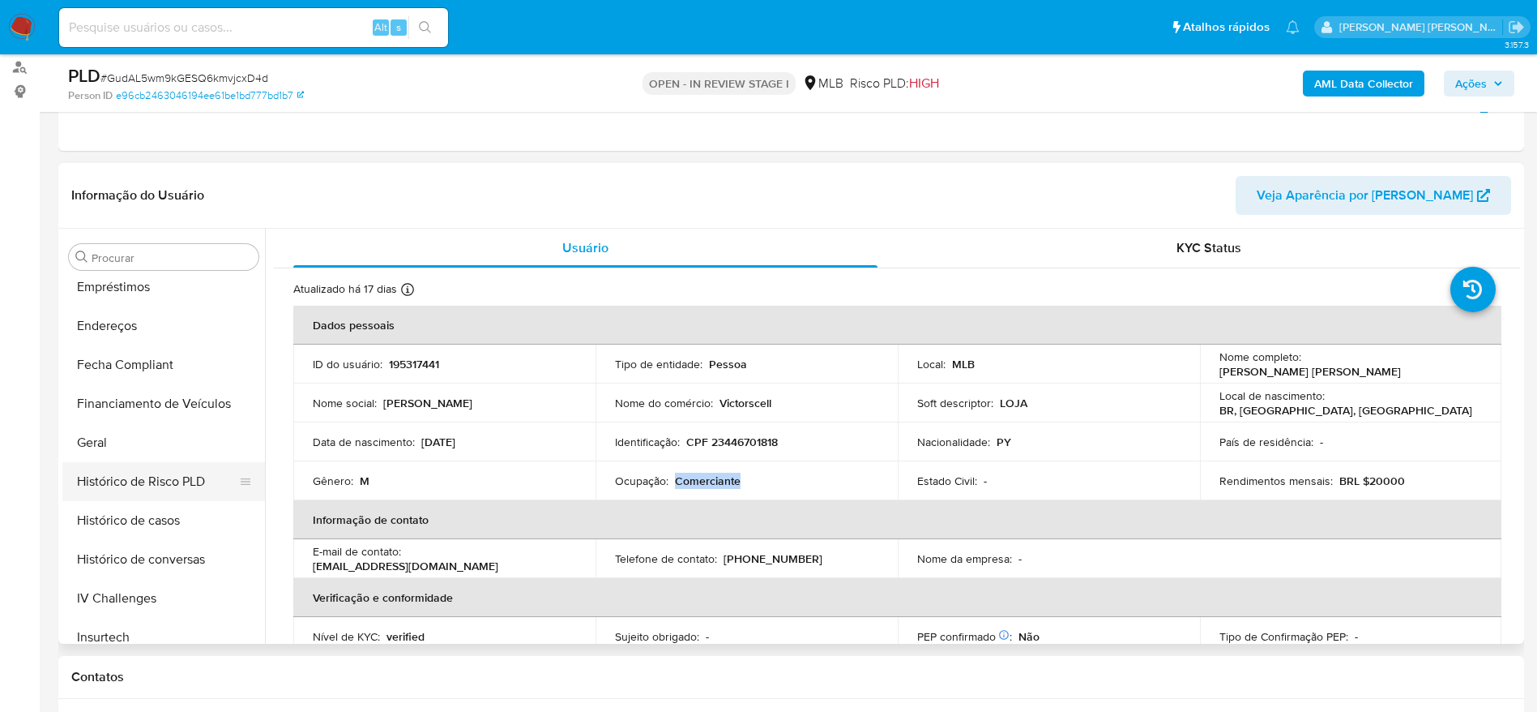
scroll to position [276, 0]
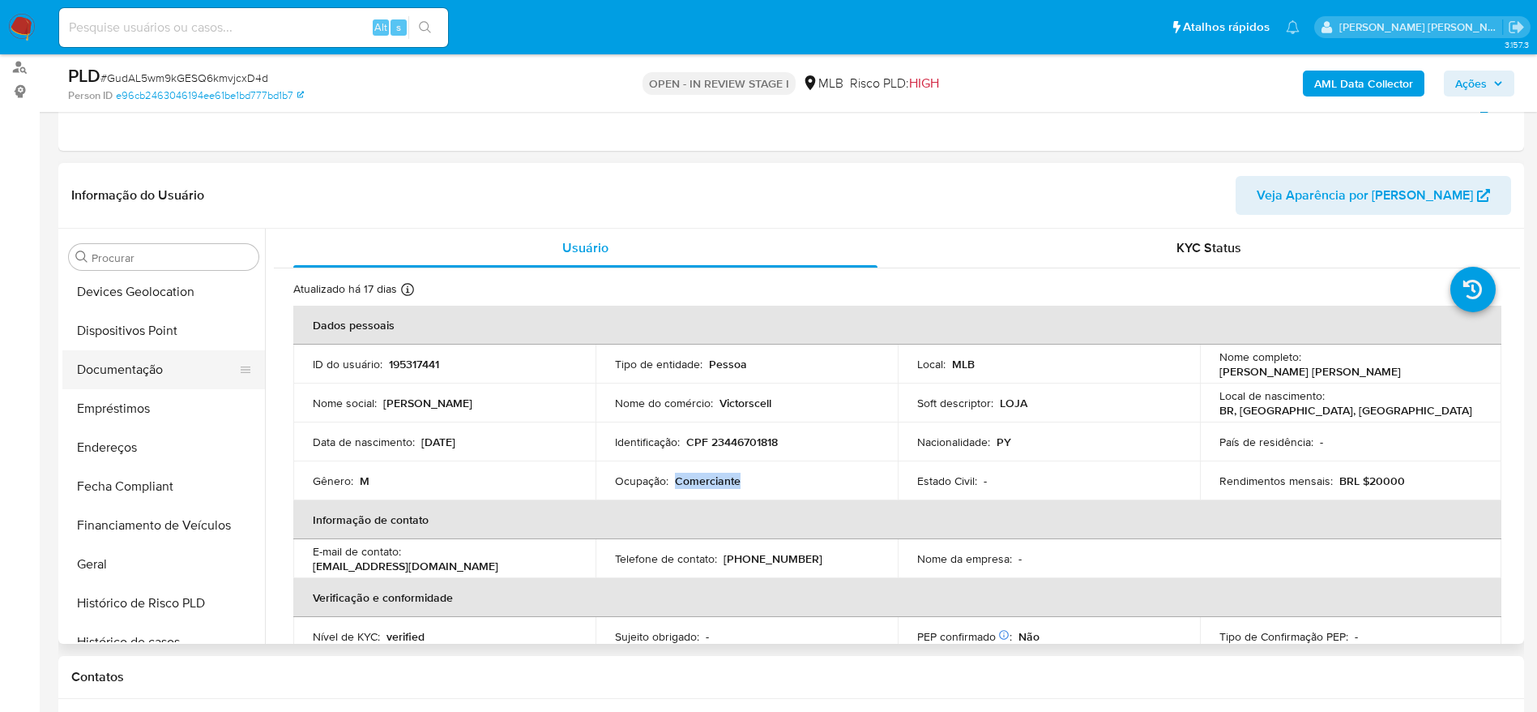
click at [146, 378] on button "Documentação" at bounding box center [157, 369] width 190 height 39
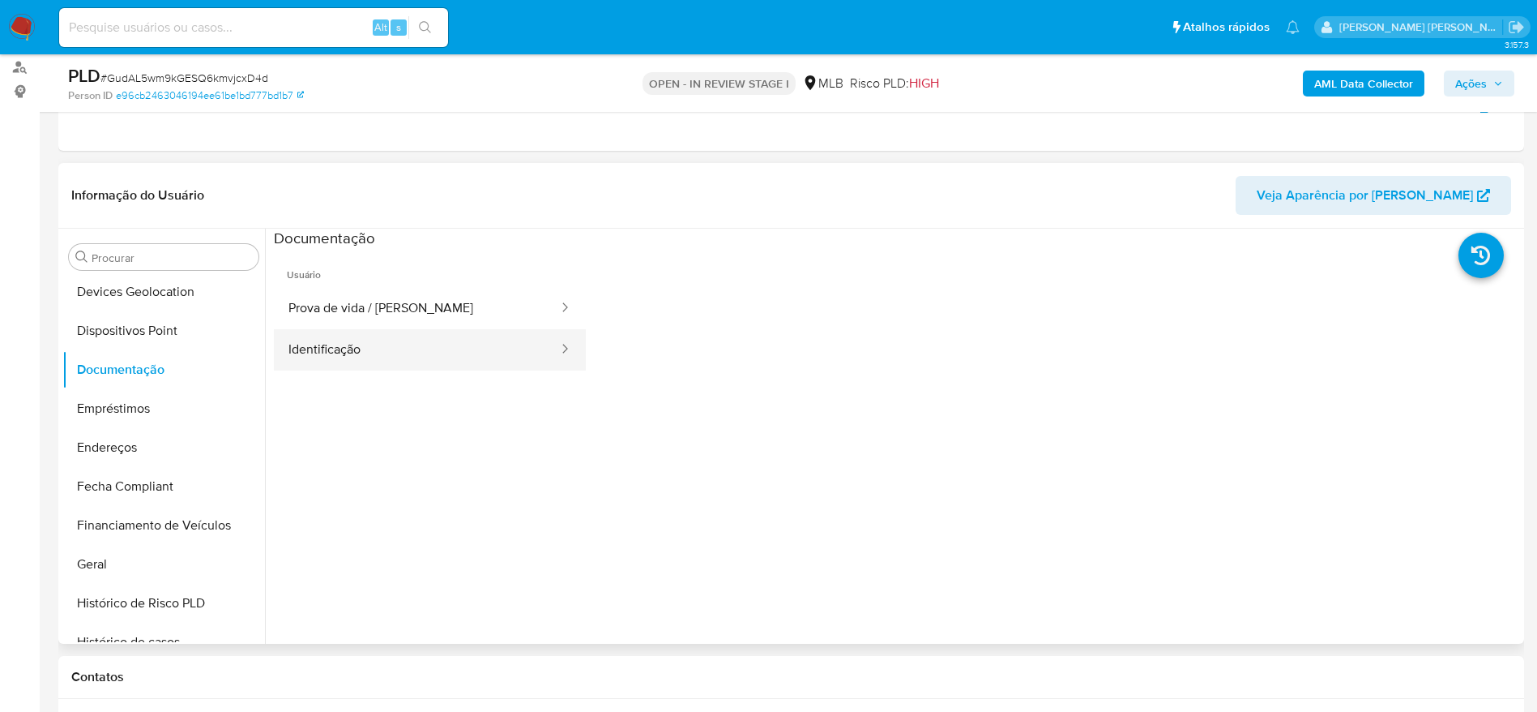
click at [417, 352] on button "Identificação" at bounding box center [417, 349] width 286 height 41
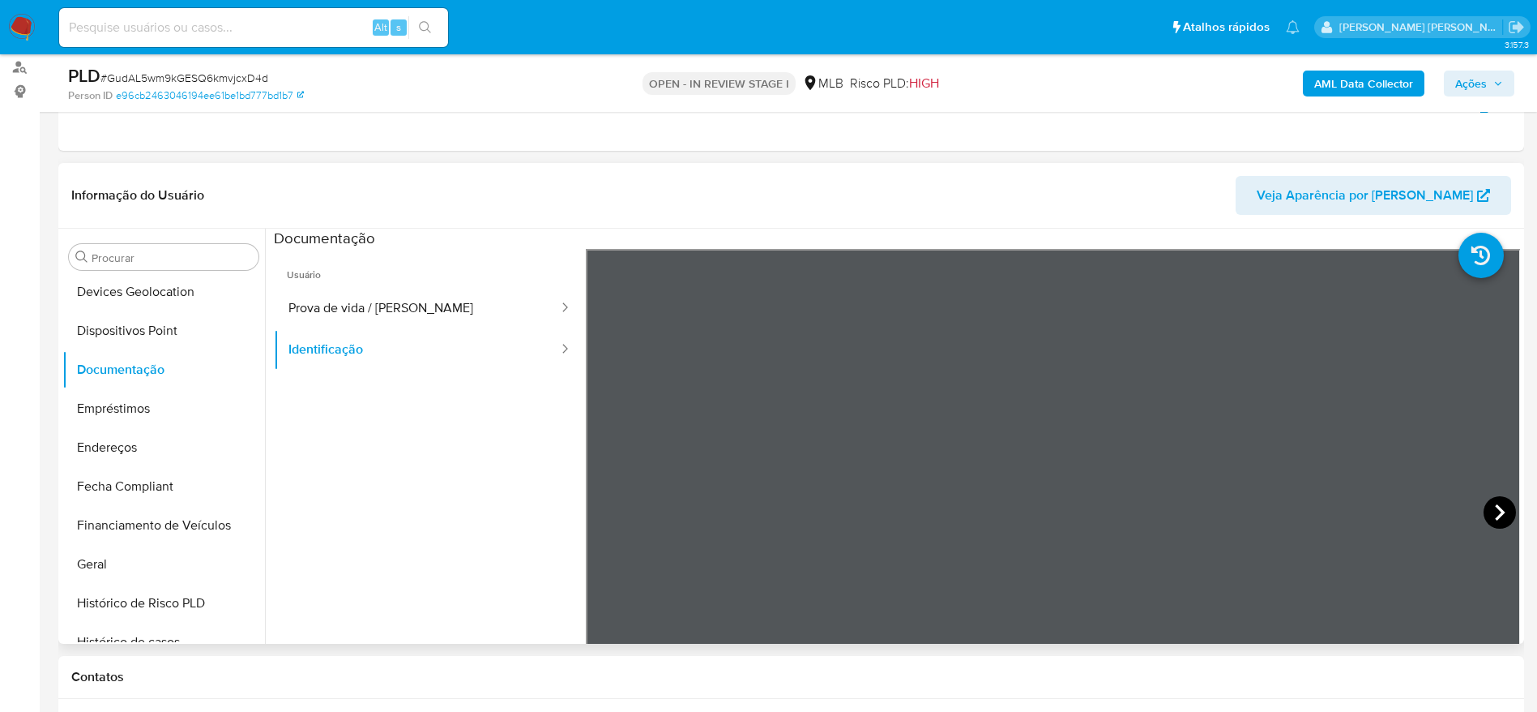
click at [1498, 516] on icon at bounding box center [1500, 512] width 32 height 32
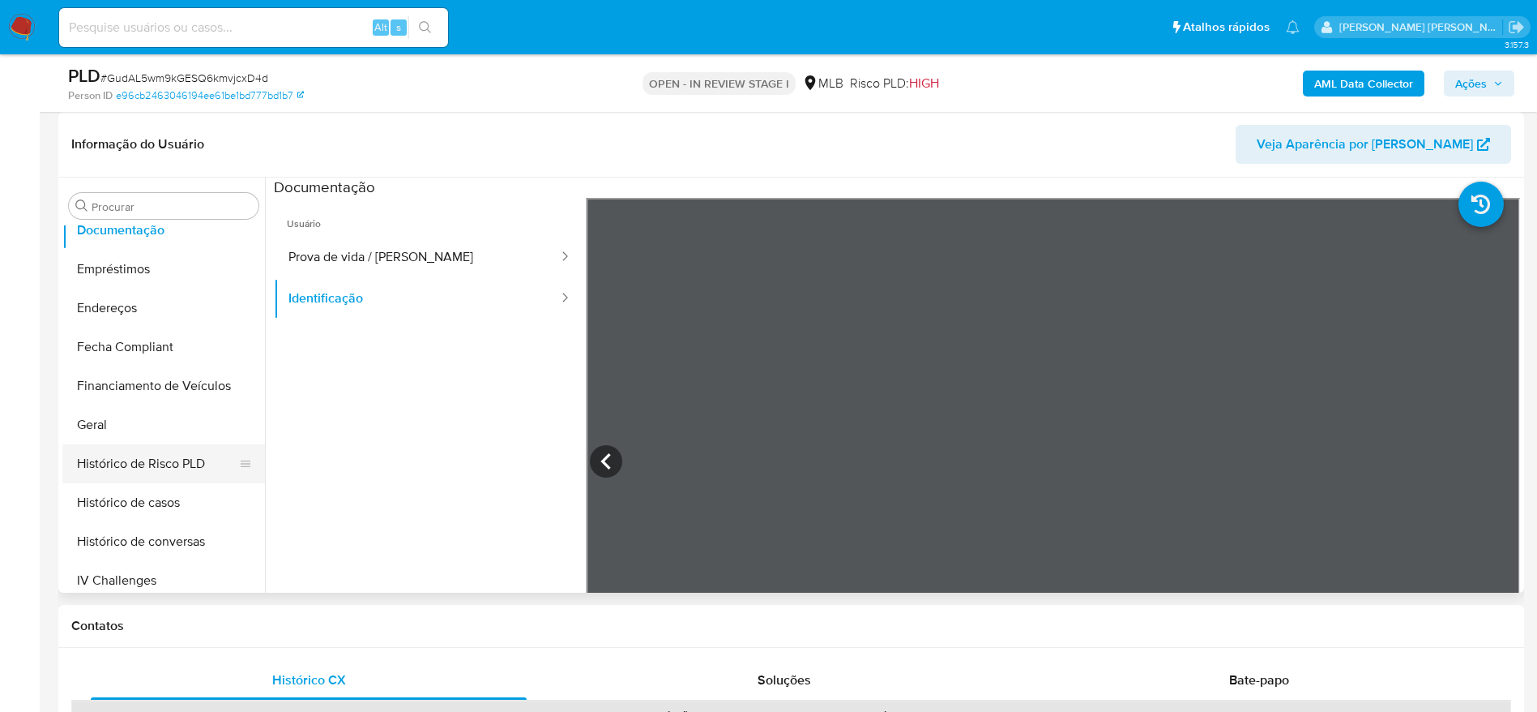
scroll to position [486, 0]
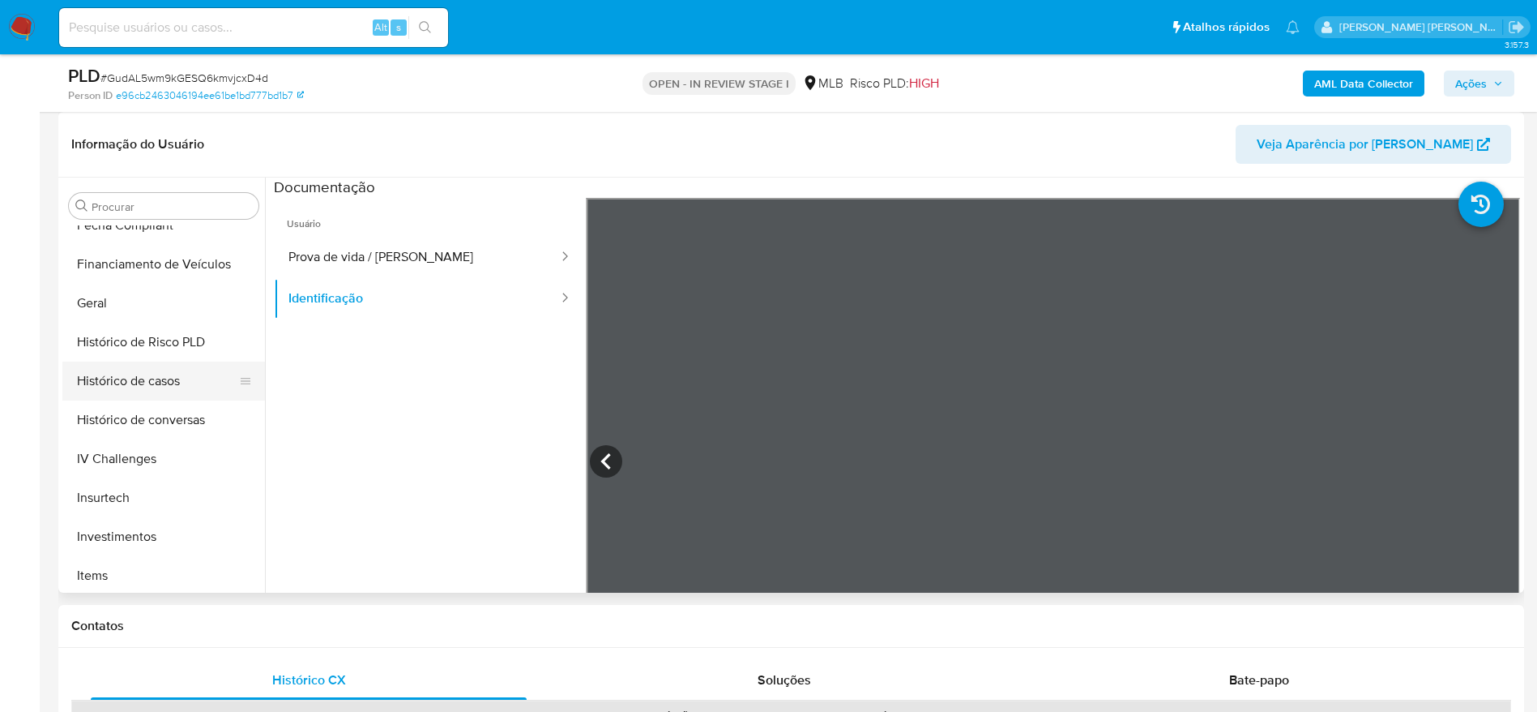
click at [154, 378] on button "Histórico de casos" at bounding box center [157, 380] width 190 height 39
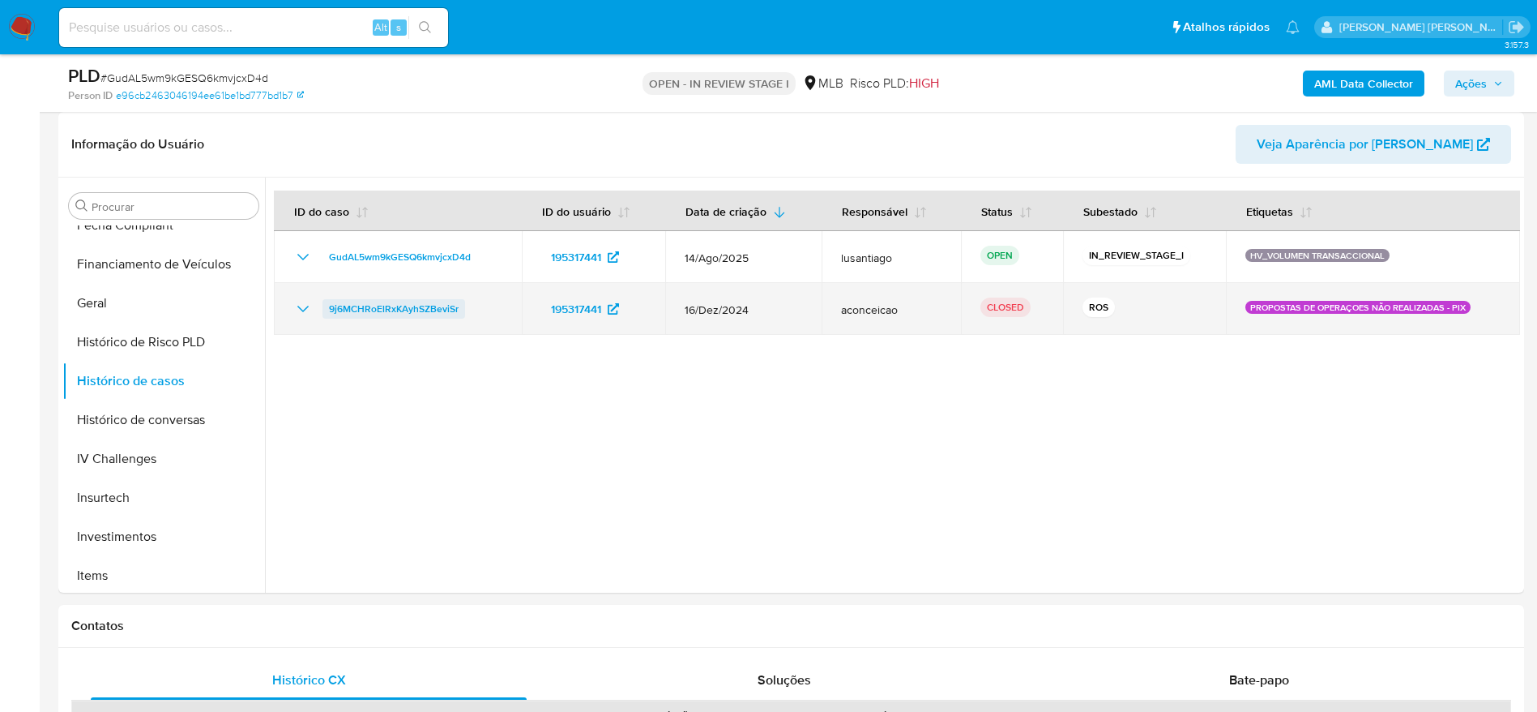
click at [416, 307] on span "9j6MCHRoElRxKAyhSZBeviSr" at bounding box center [394, 308] width 130 height 19
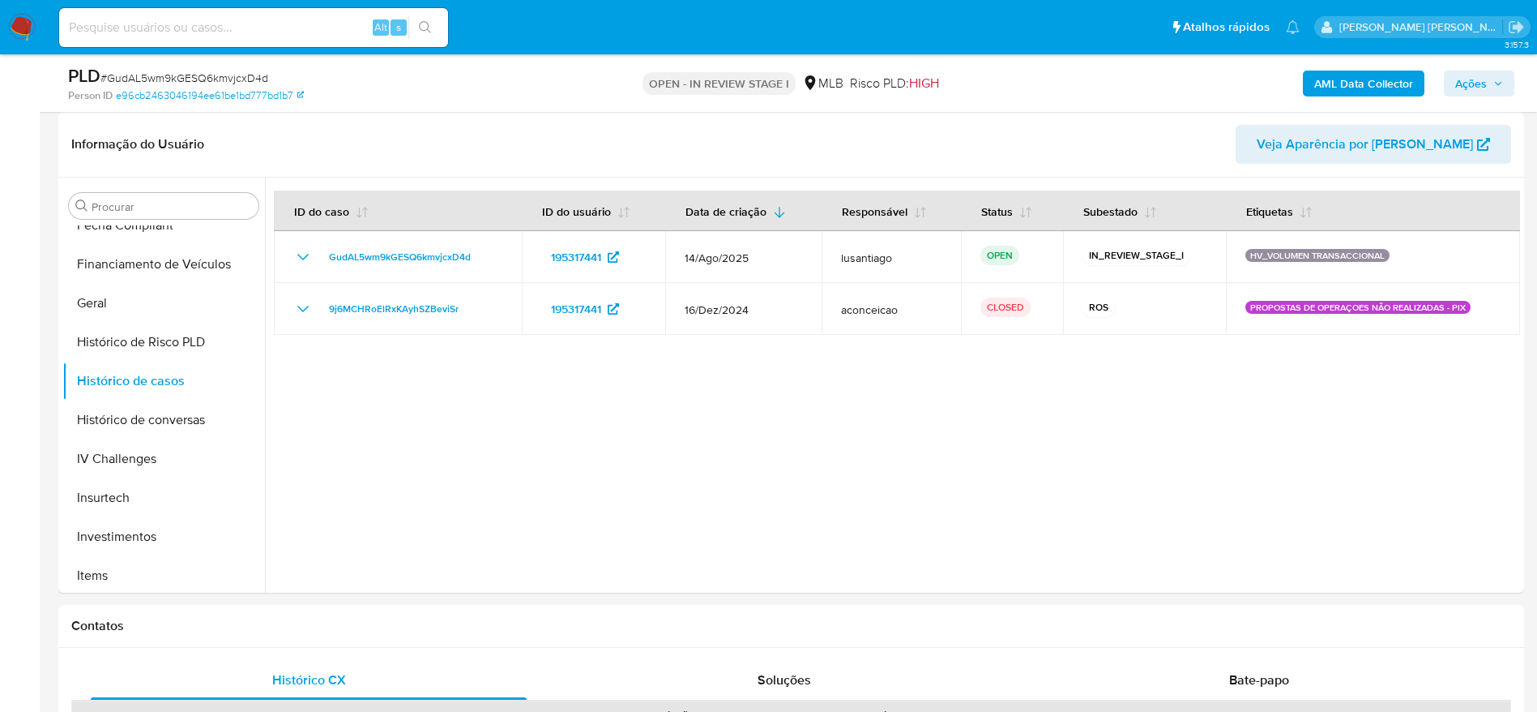
click at [1481, 77] on span "Ações" at bounding box center [1471, 84] width 32 height 26
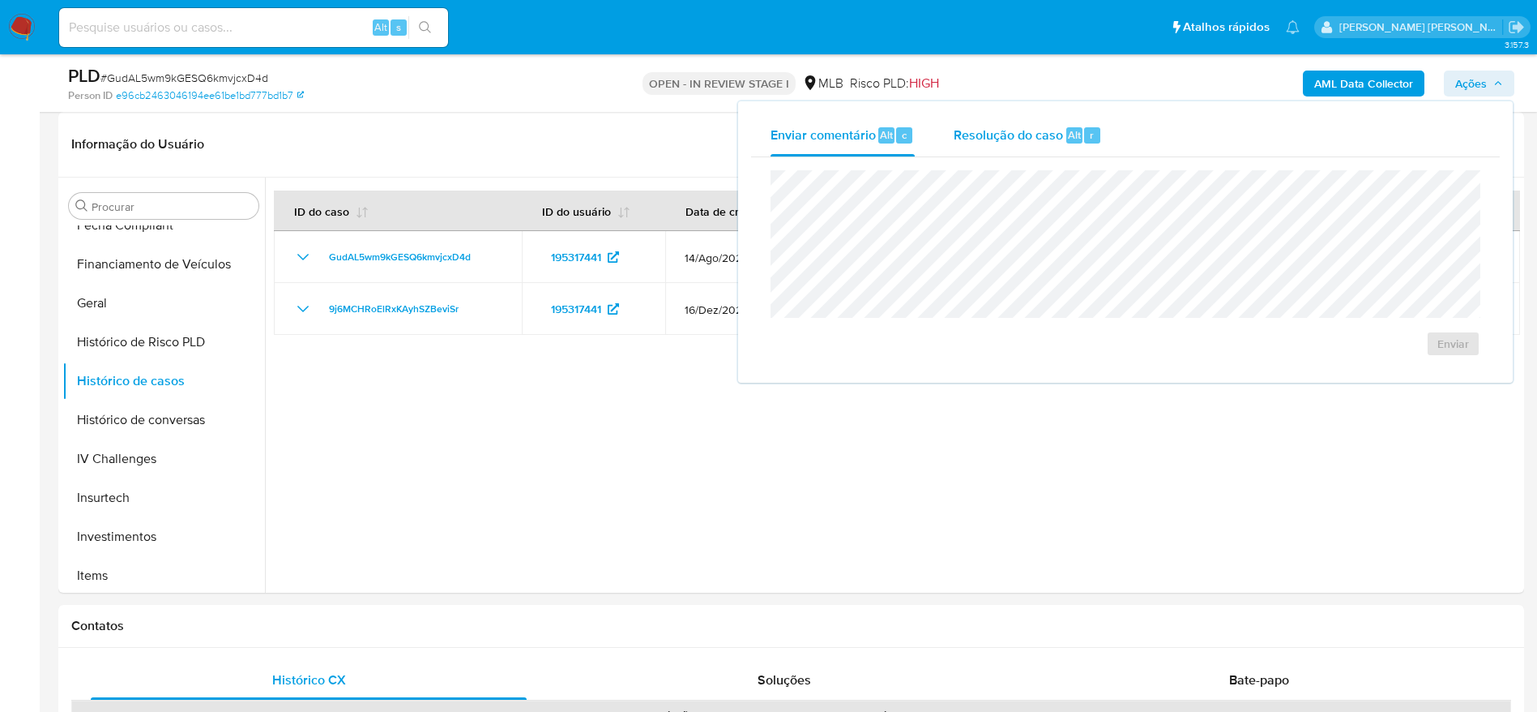
click at [978, 142] on span "Resolução do caso" at bounding box center [1008, 134] width 109 height 19
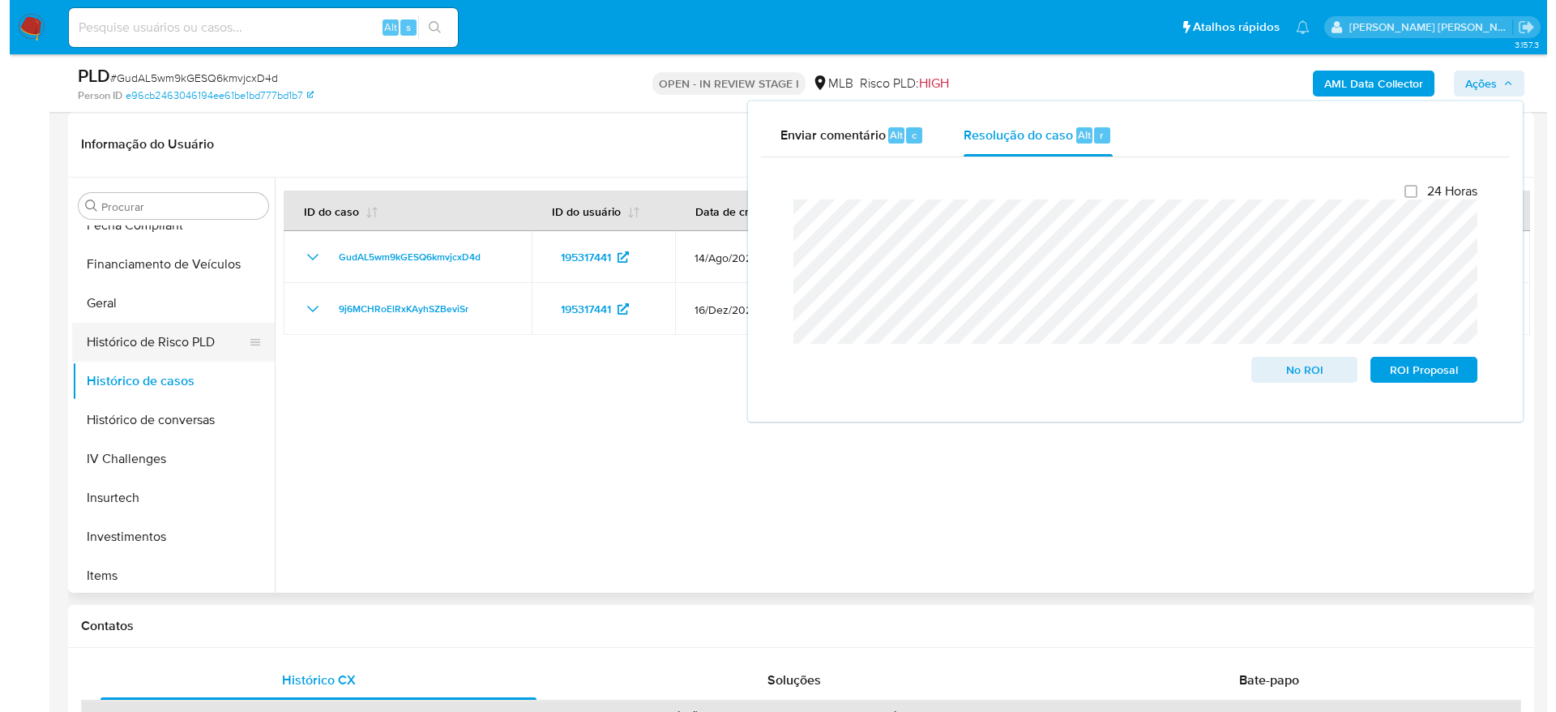
scroll to position [0, 0]
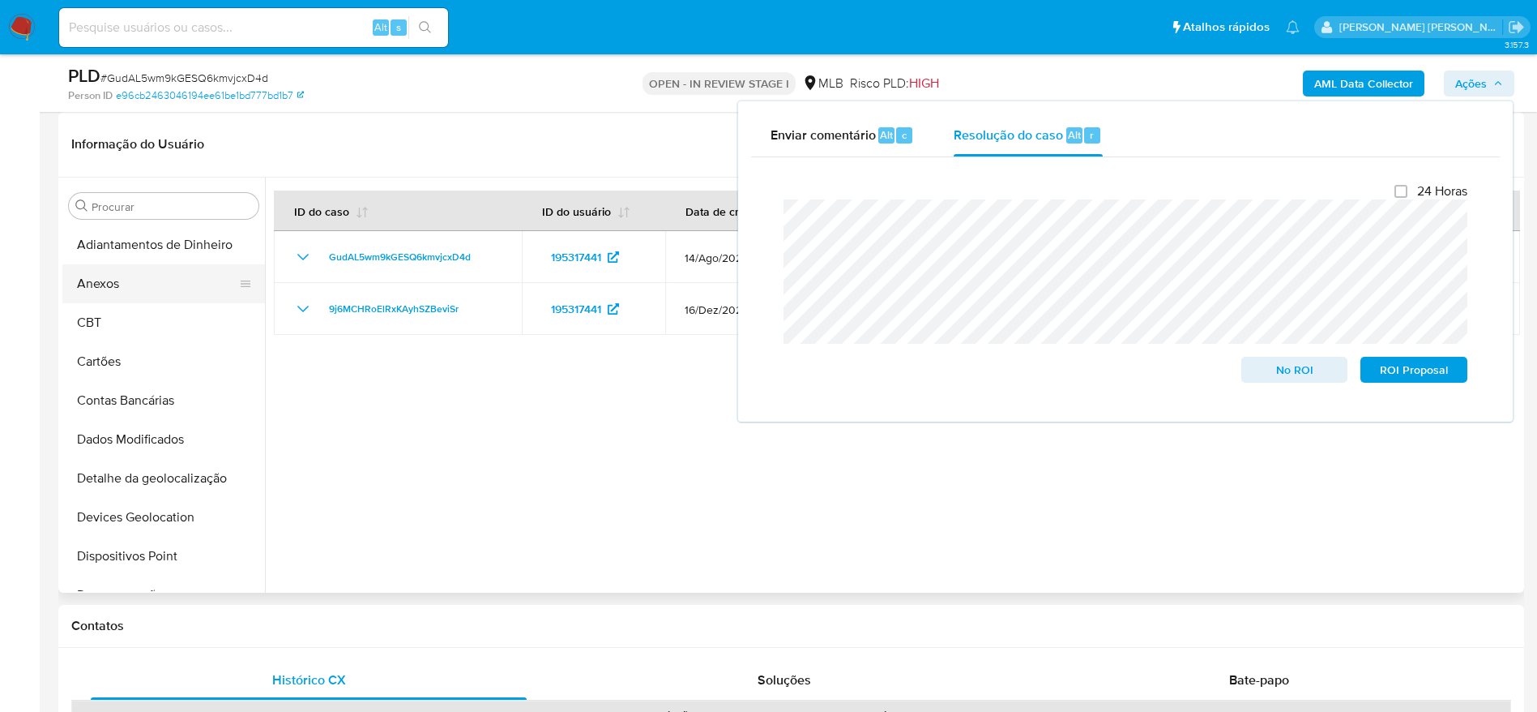
click at [134, 280] on button "Anexos" at bounding box center [157, 283] width 190 height 39
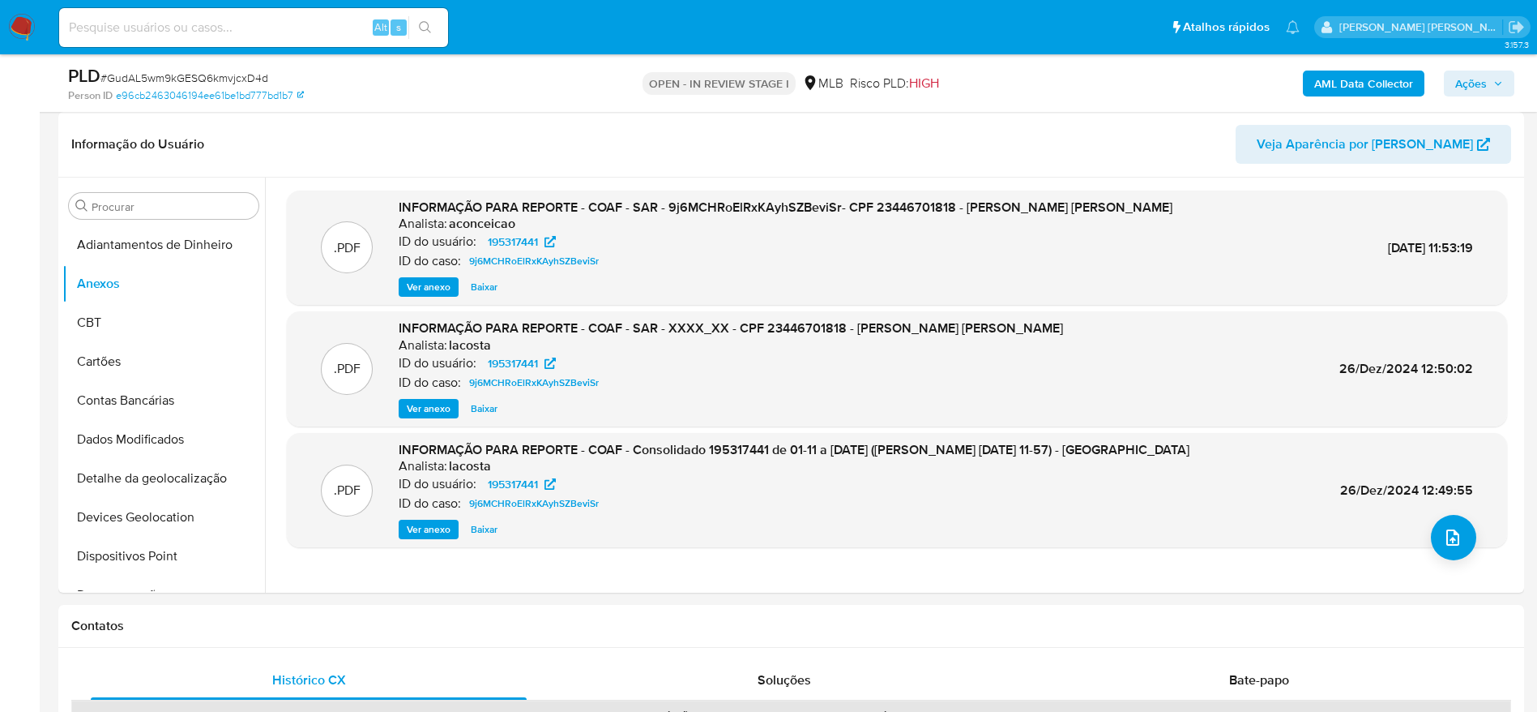
click at [1464, 71] on span "Ações" at bounding box center [1471, 84] width 32 height 26
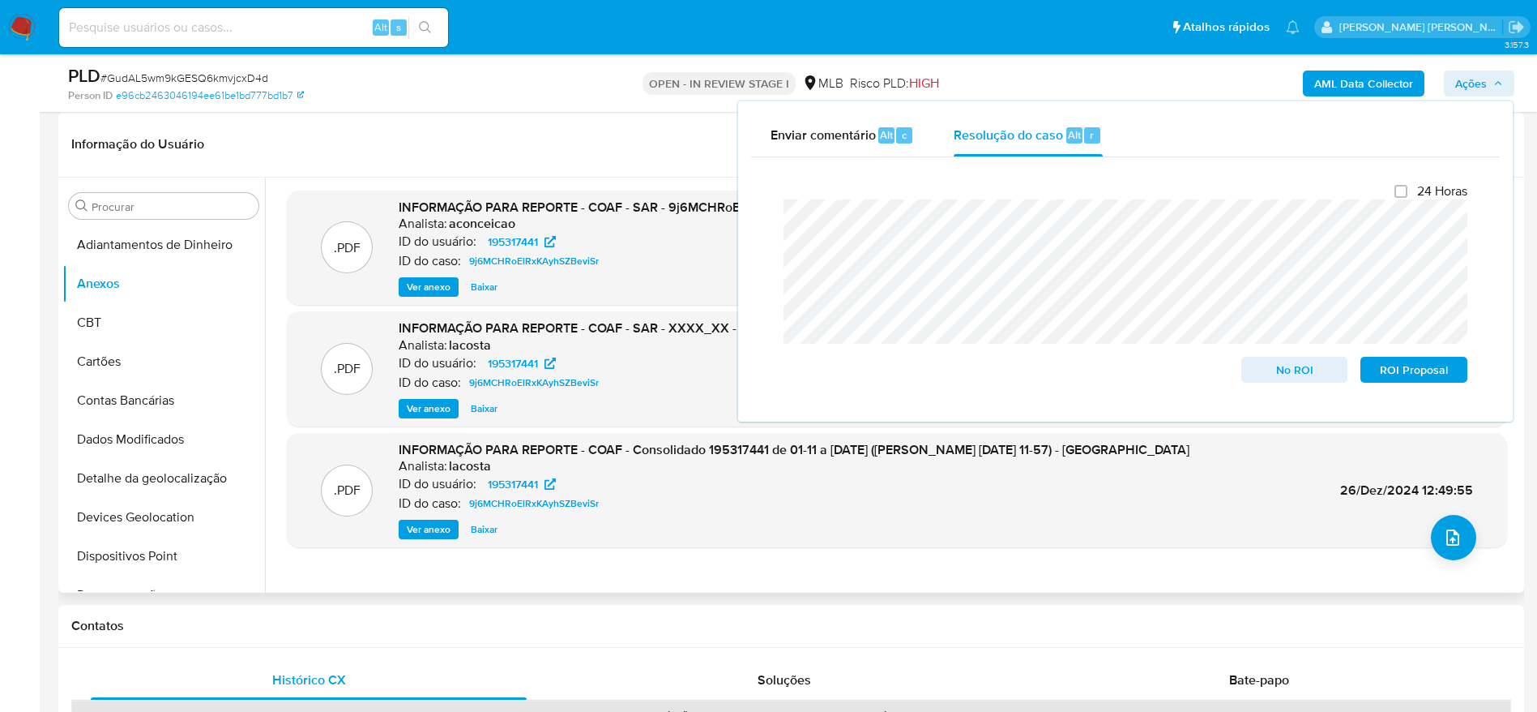
click at [540, 135] on header "Informação do Usuário Veja Aparência por Pessoa" at bounding box center [791, 144] width 1440 height 39
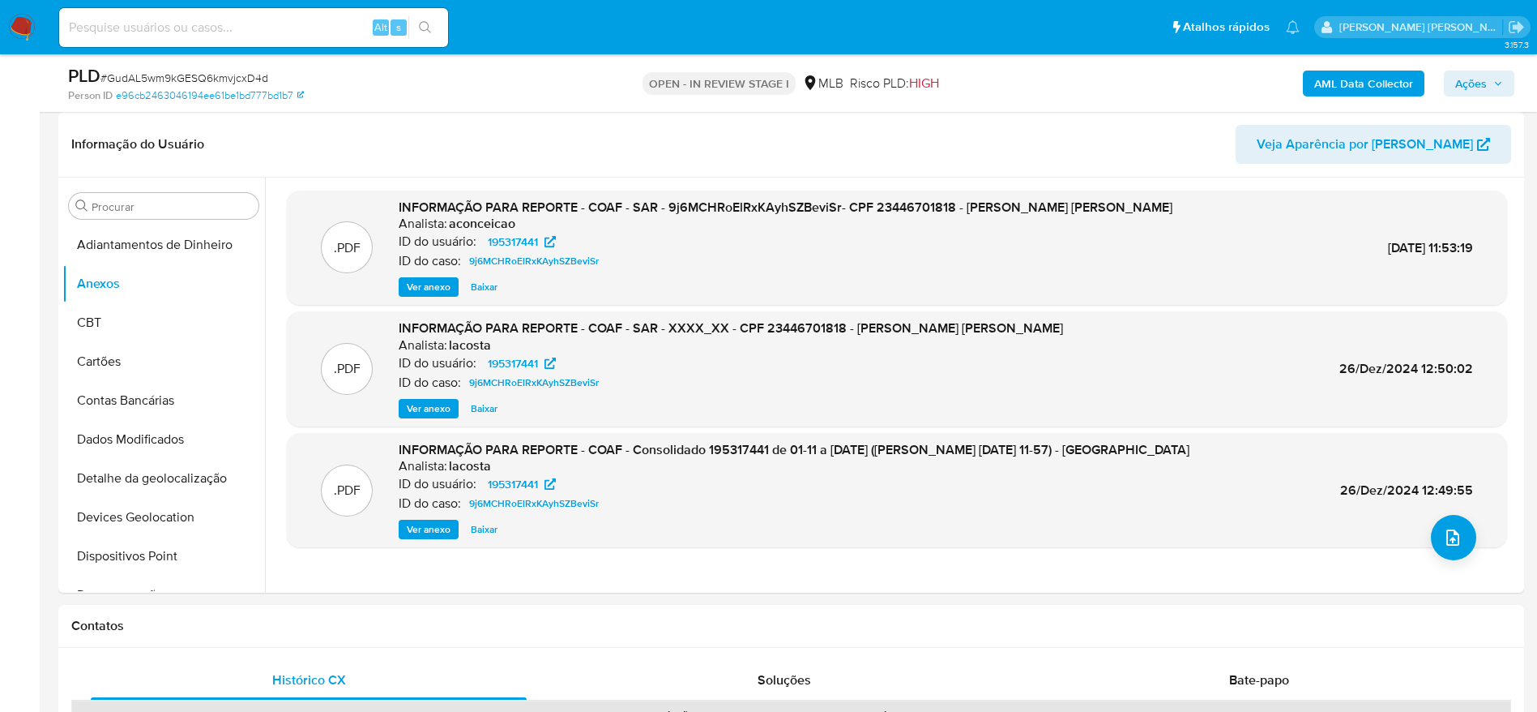
click at [1343, 87] on b "AML Data Collector" at bounding box center [1363, 84] width 99 height 26
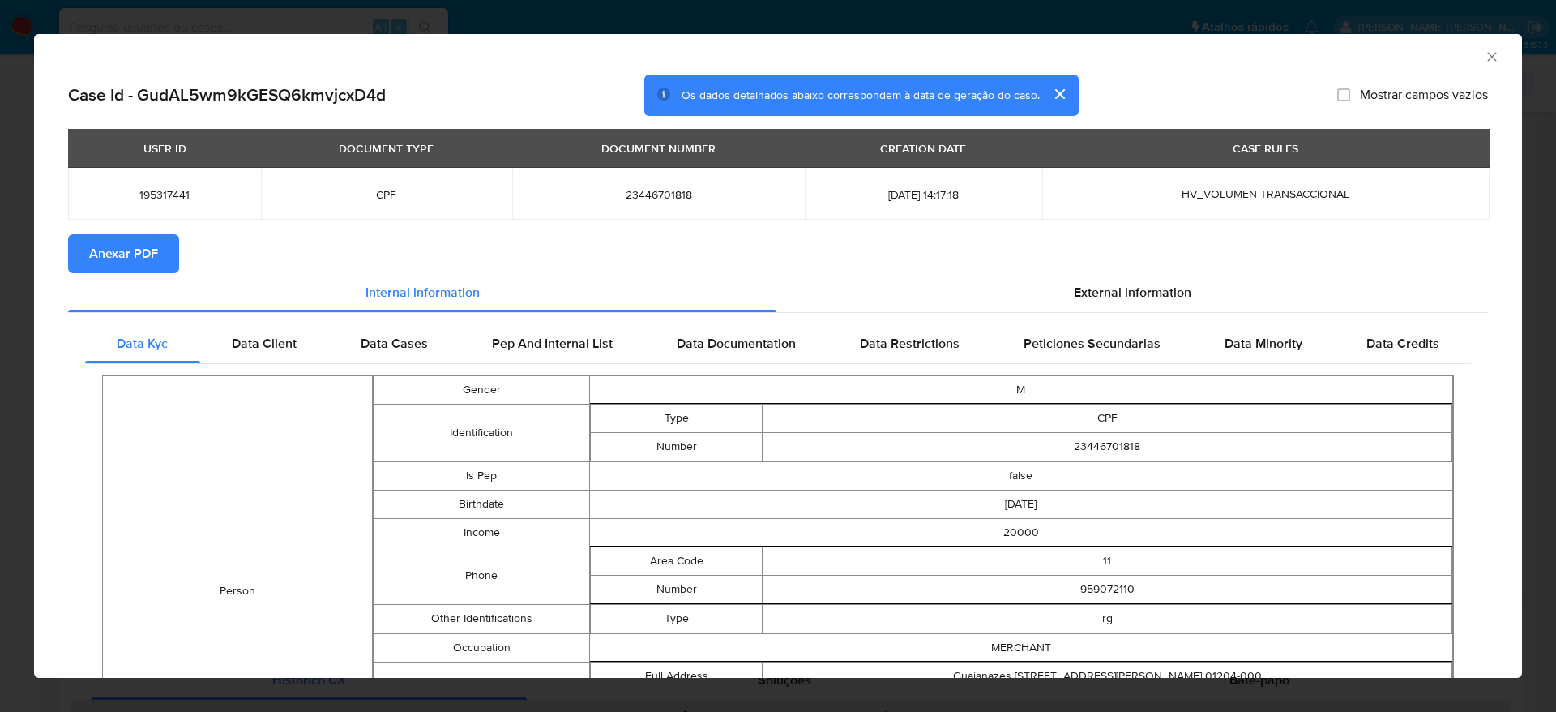
click at [137, 251] on span "Anexar PDF" at bounding box center [123, 254] width 69 height 36
click at [1484, 53] on icon "Fechar a janela" at bounding box center [1492, 57] width 16 height 16
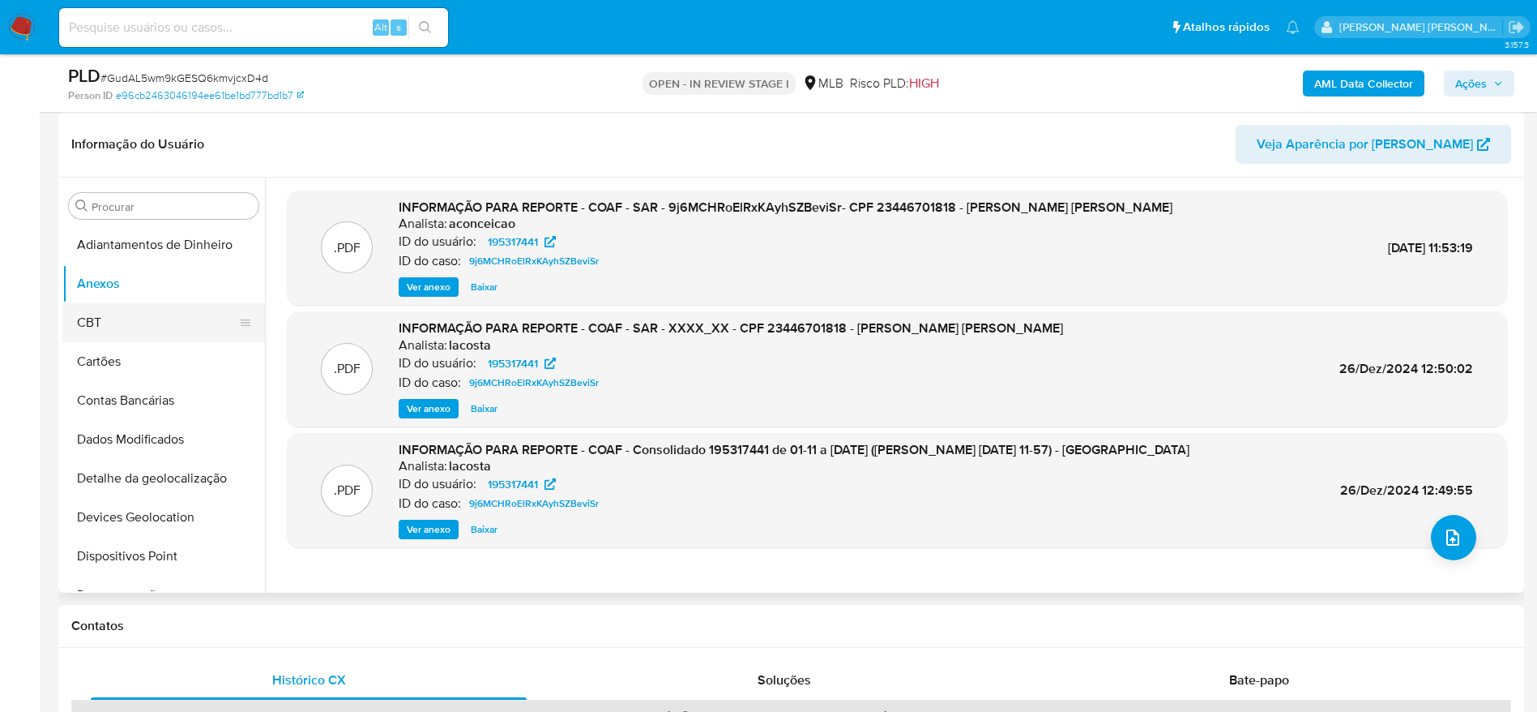
click at [147, 317] on button "CBT" at bounding box center [157, 322] width 190 height 39
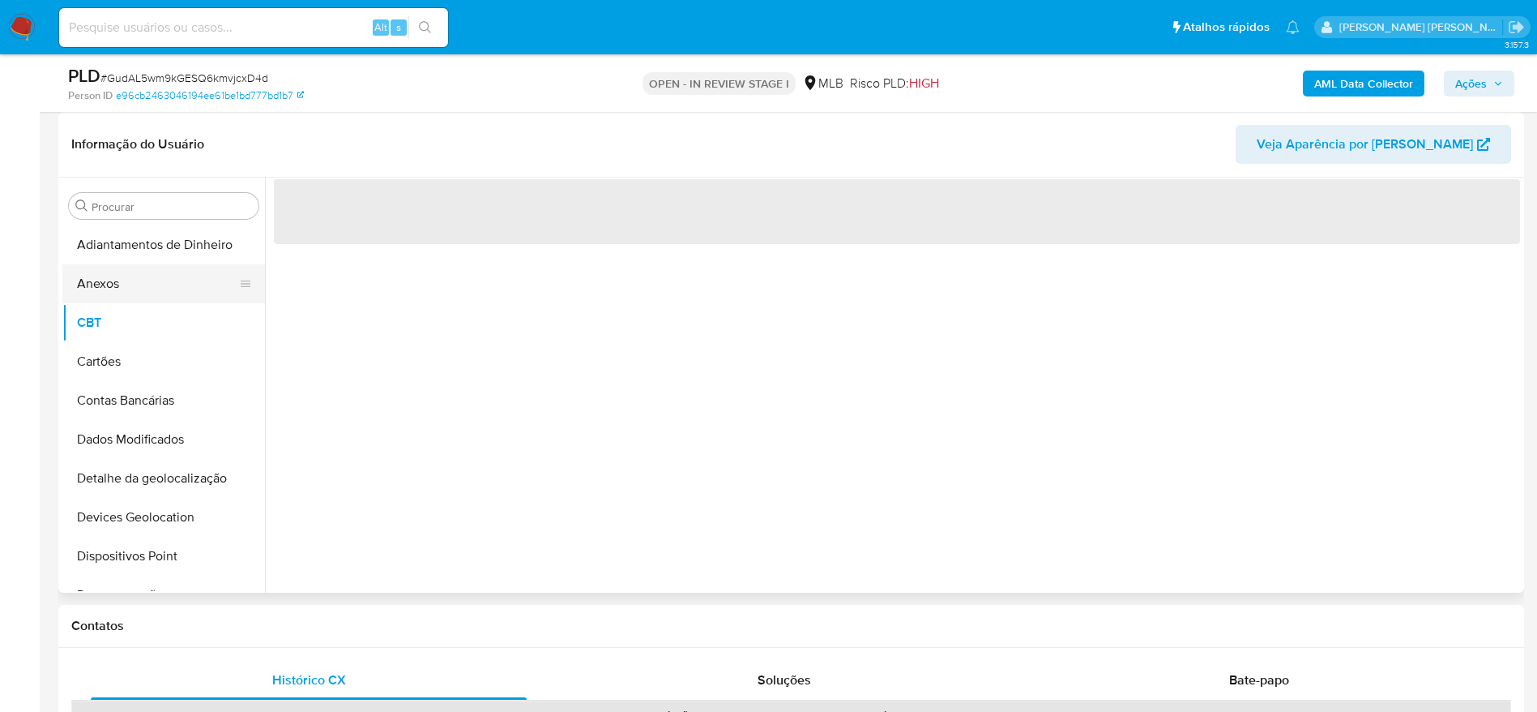
click at [130, 274] on button "Anexos" at bounding box center [157, 283] width 190 height 39
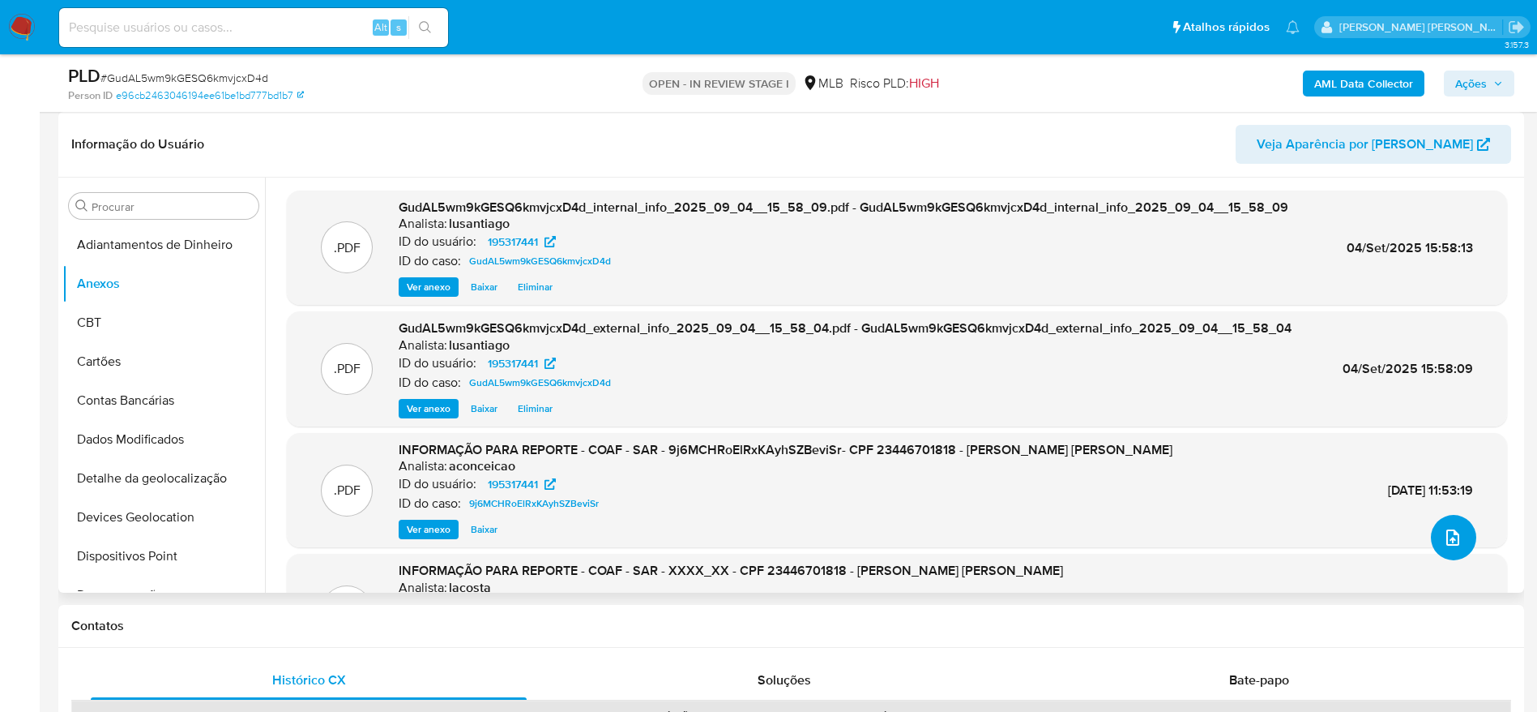
click at [1444, 541] on icon "upload-file" at bounding box center [1452, 537] width 19 height 19
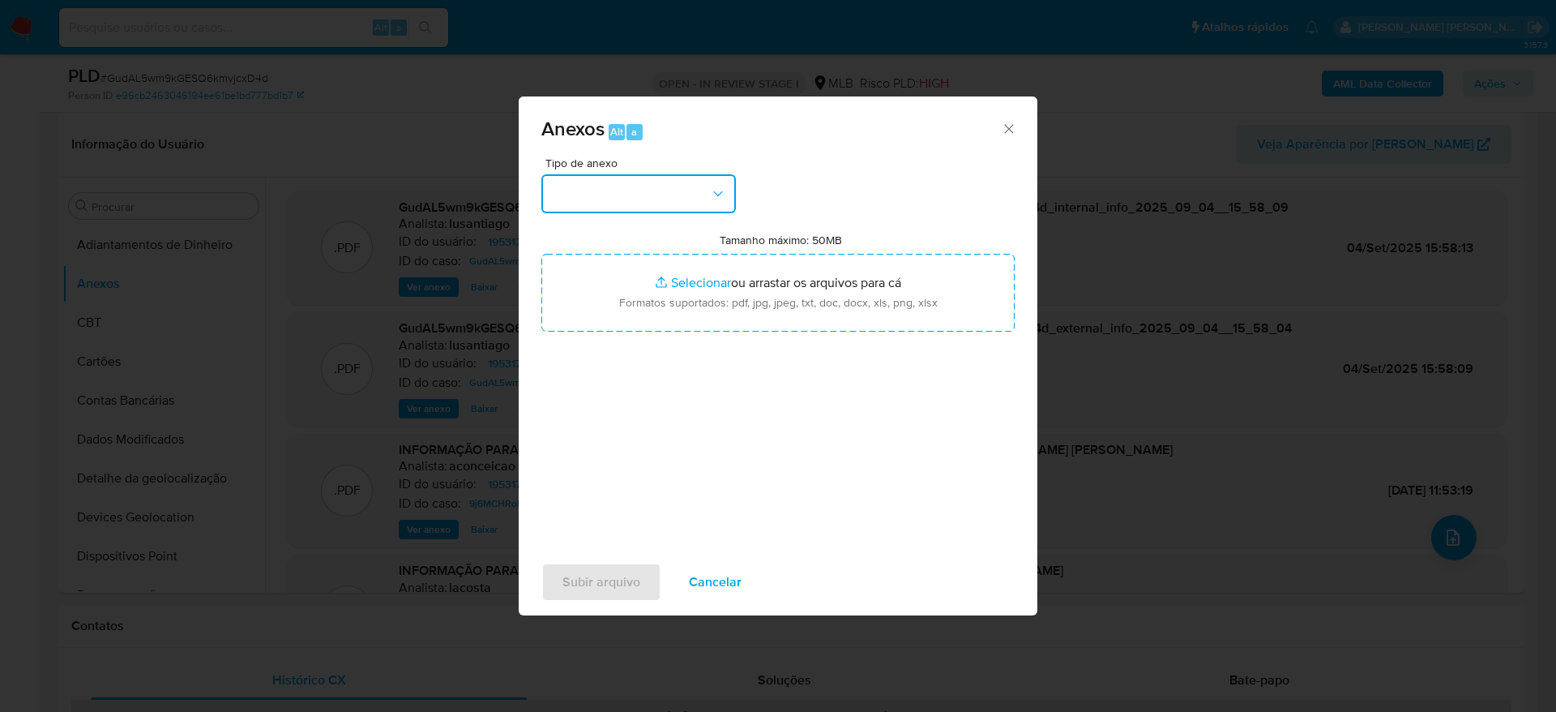
click at [659, 192] on button "button" at bounding box center [638, 193] width 194 height 39
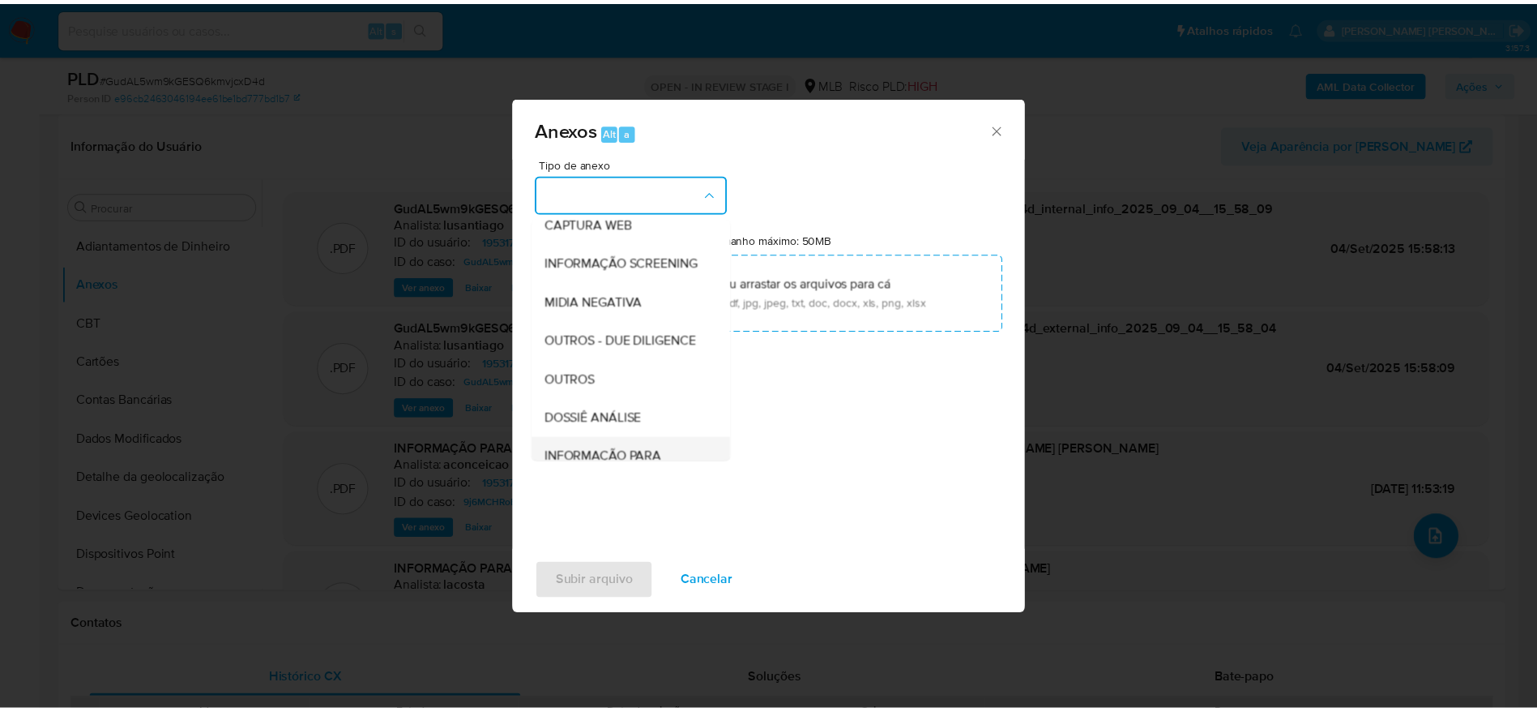
scroll to position [250, 0]
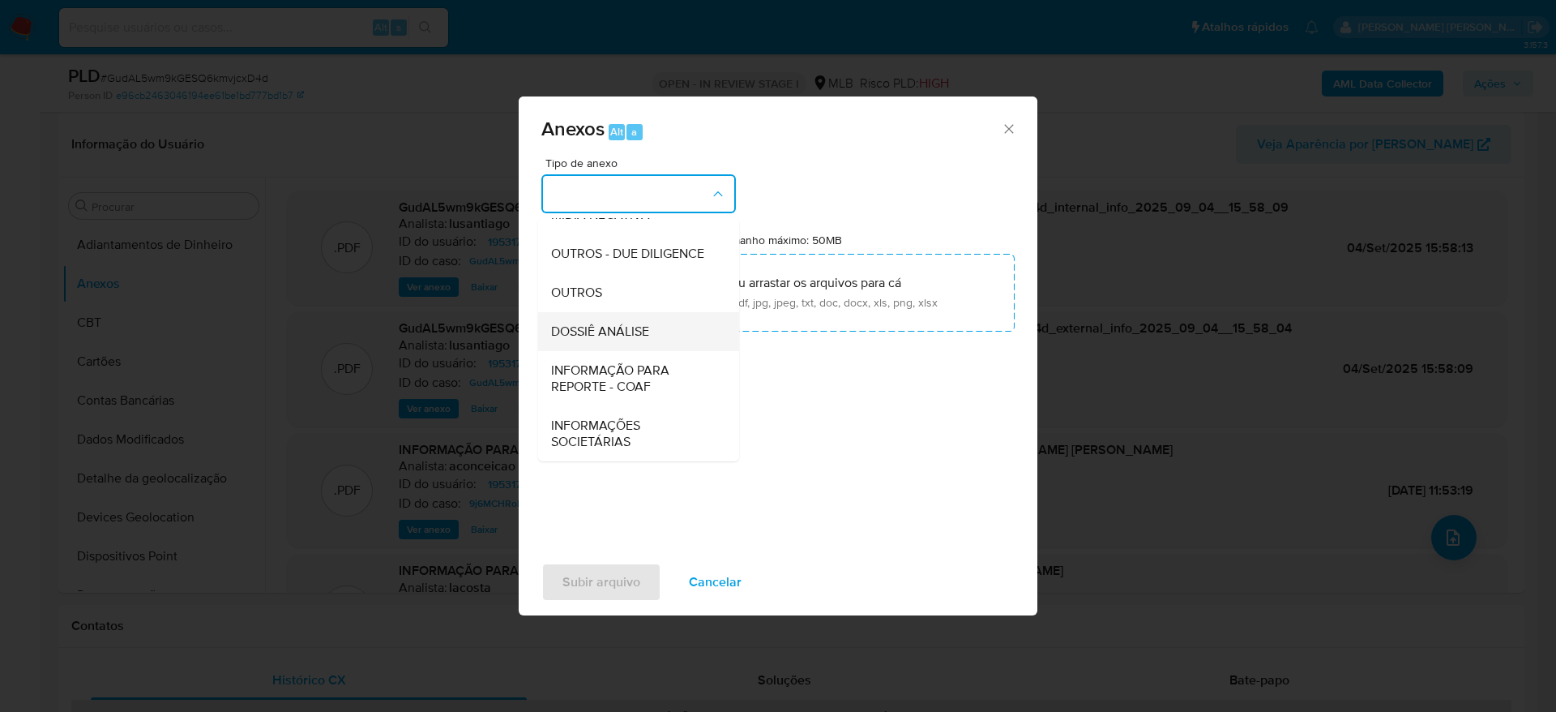
click at [623, 318] on div "DOSSIÊ ANÁLISE" at bounding box center [633, 331] width 165 height 39
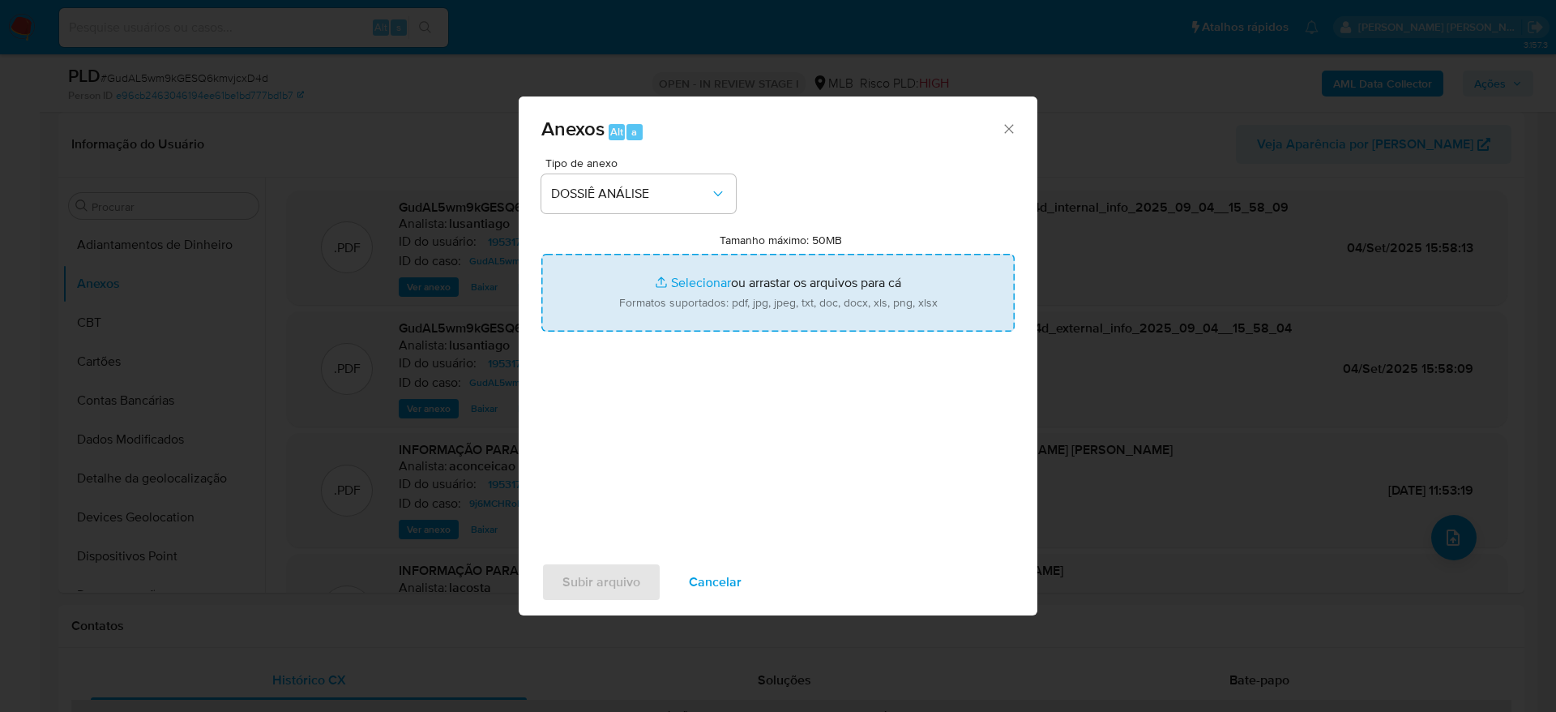
type input "C:\fakepath\Mulan 195317441_2025_09_04_11_00_33.xlsx"
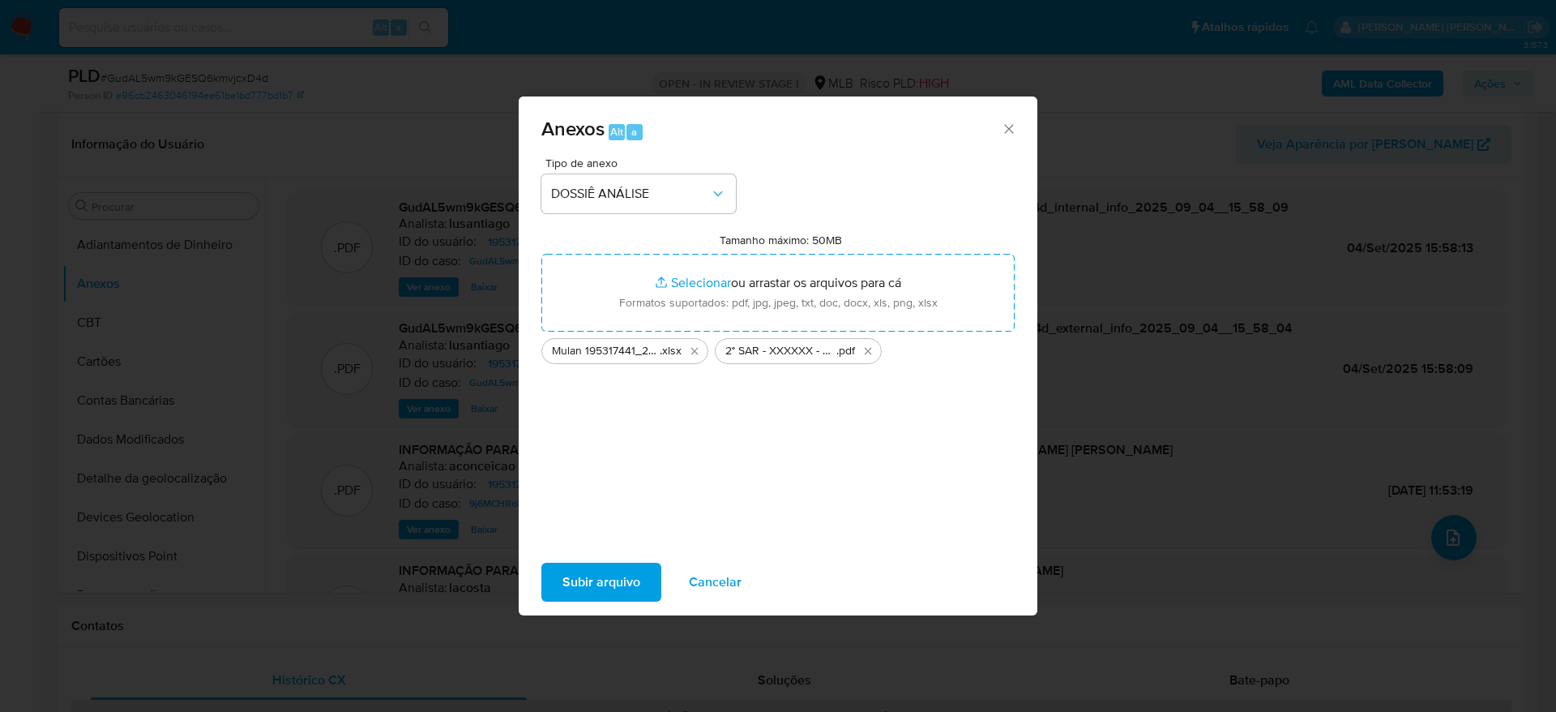
click at [604, 584] on span "Subir arquivo" at bounding box center [601, 582] width 78 height 36
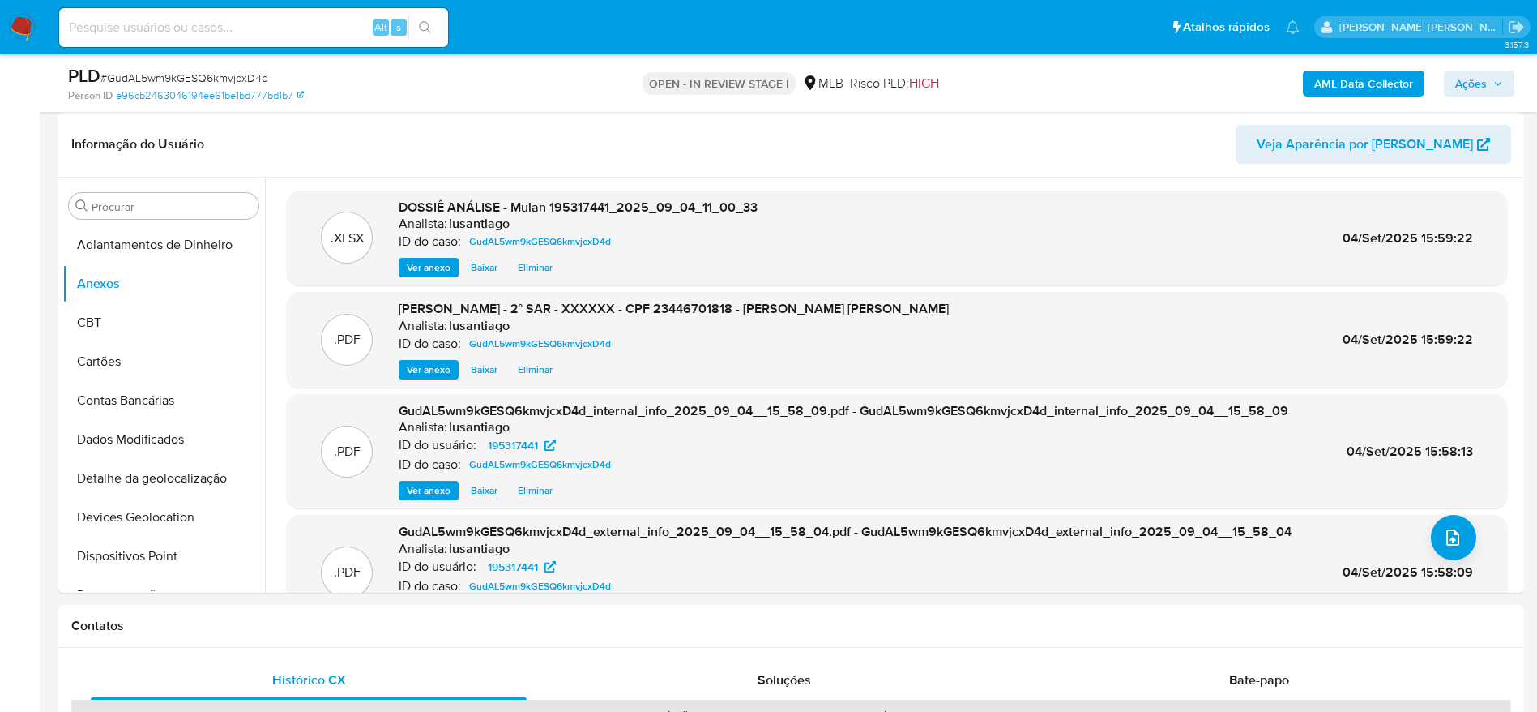
click at [1481, 92] on span "Ações" at bounding box center [1471, 84] width 32 height 26
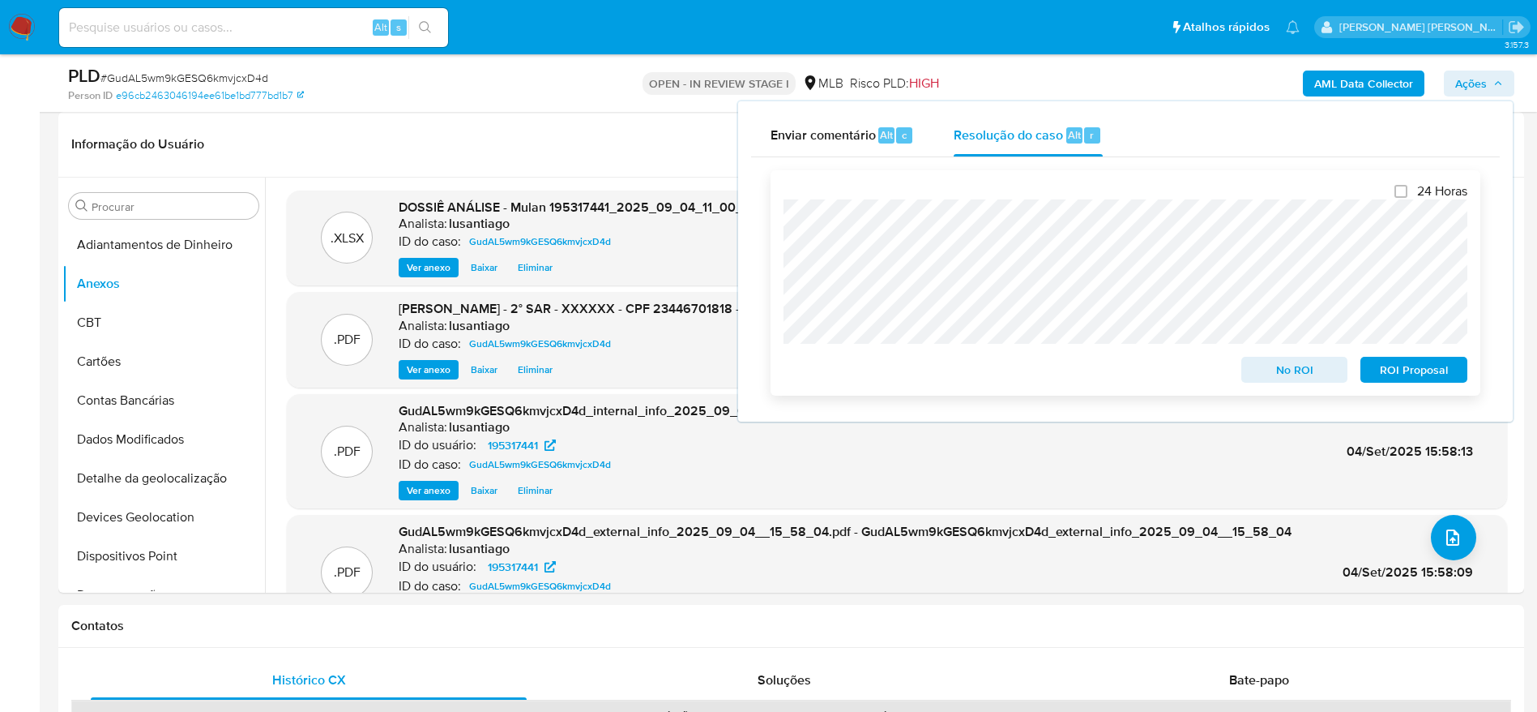
click at [1437, 374] on span "ROI Proposal" at bounding box center [1414, 369] width 84 height 23
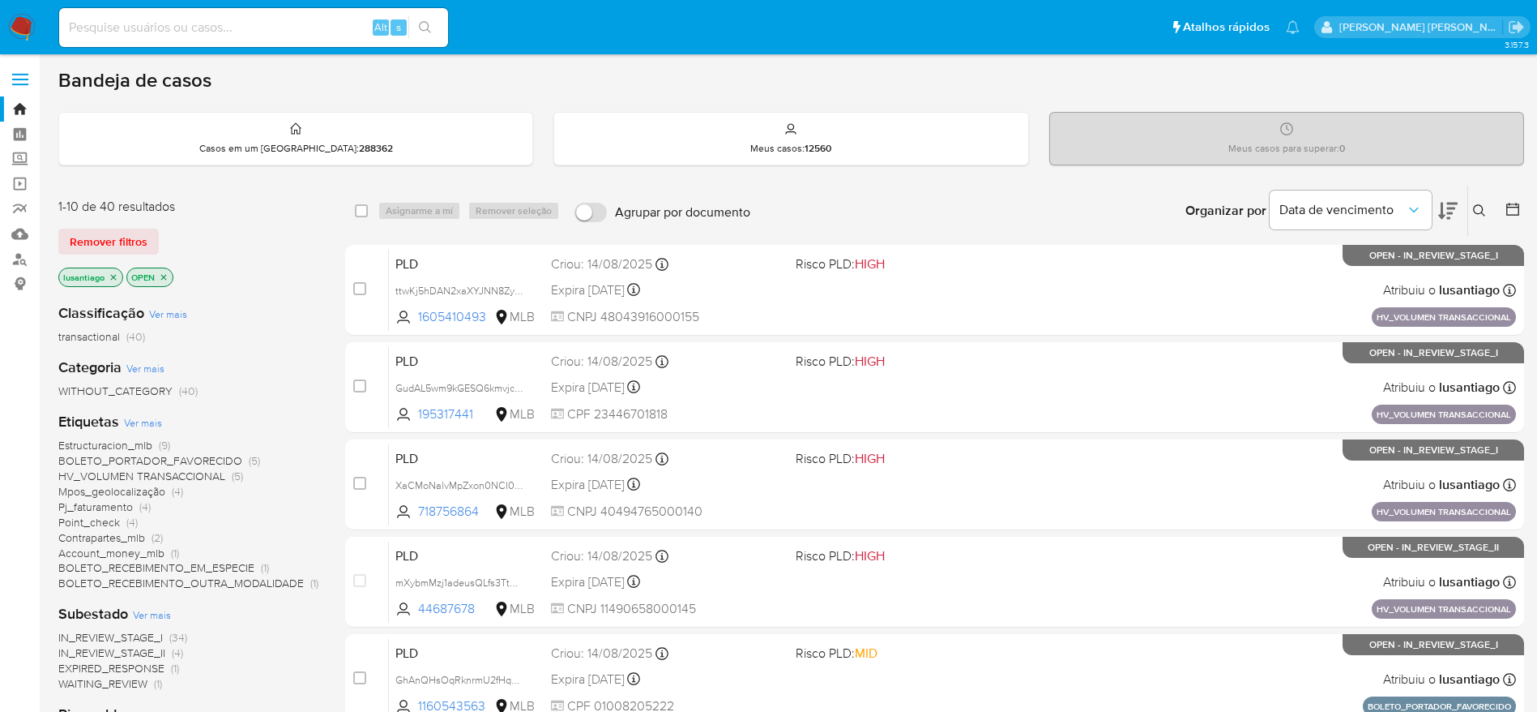
click at [189, 25] on input at bounding box center [253, 27] width 389 height 21
paste input "760538416"
type input "760538416"
click at [429, 25] on icon "search-icon" at bounding box center [425, 27] width 12 height 12
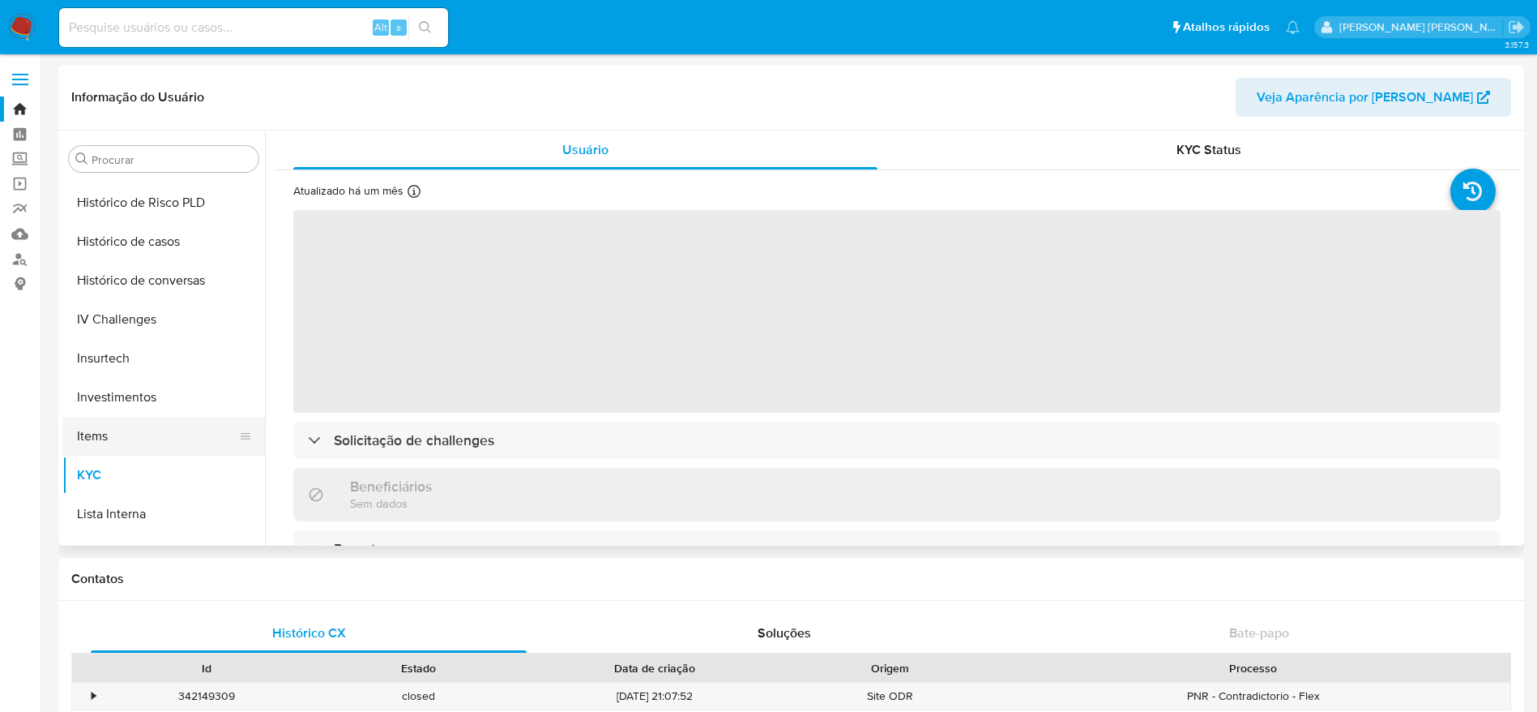
scroll to position [519, 0]
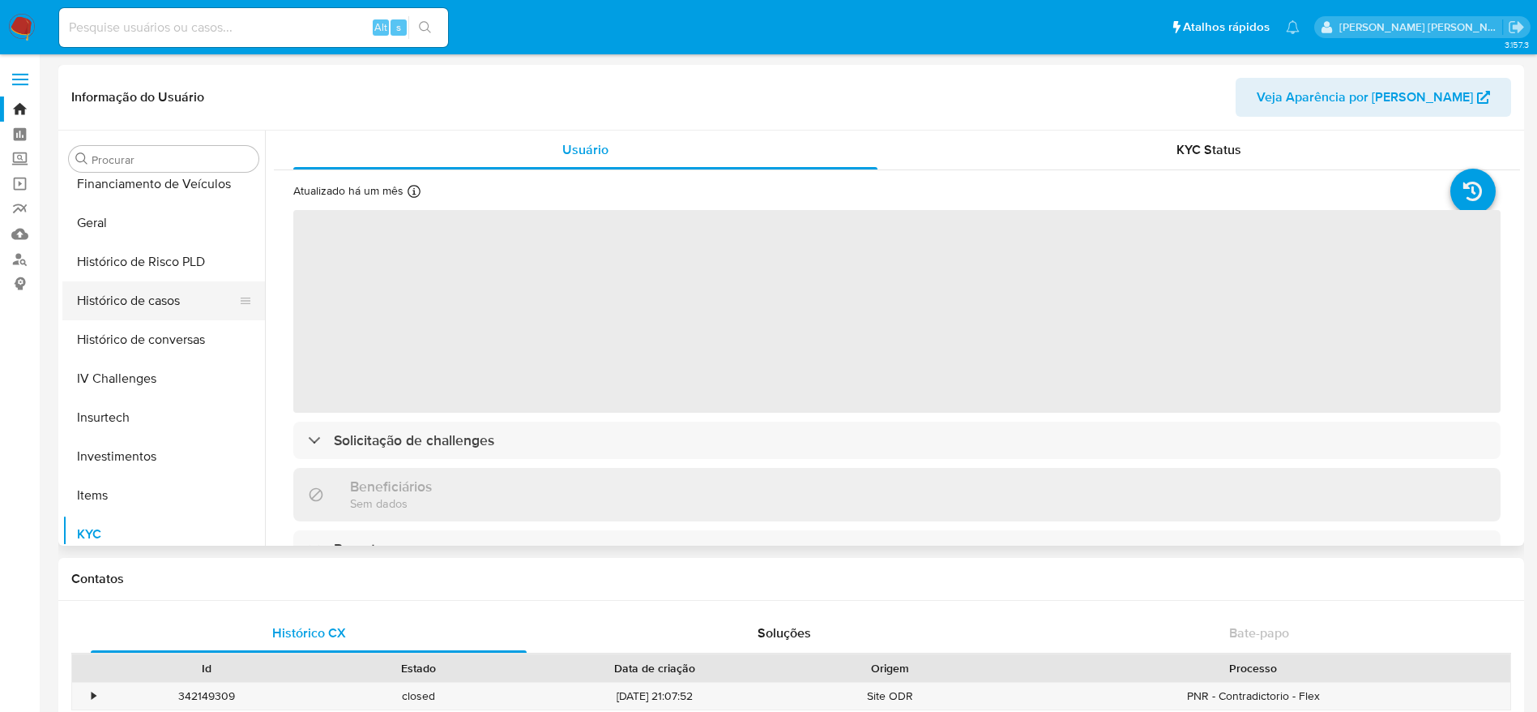
click at [145, 297] on button "Histórico de casos" at bounding box center [157, 300] width 190 height 39
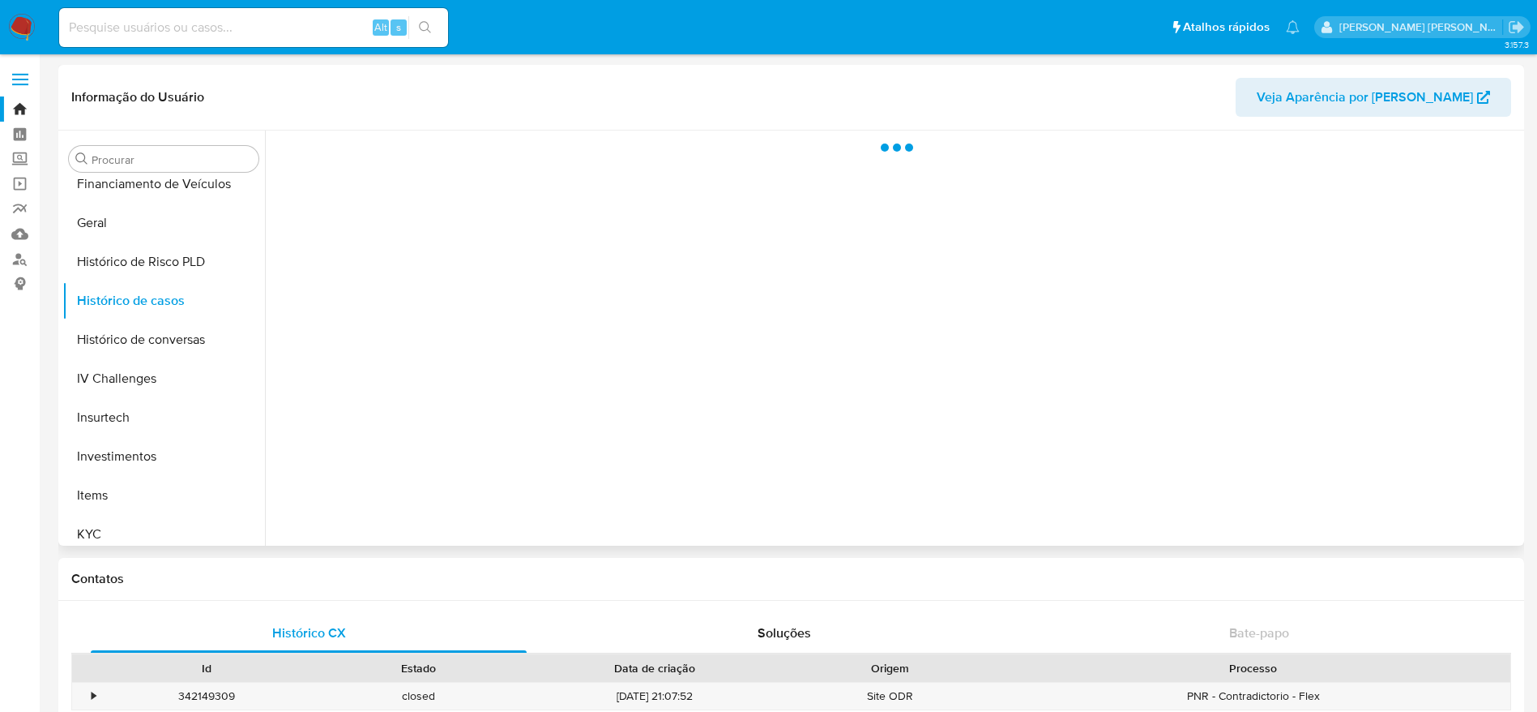
select select "10"
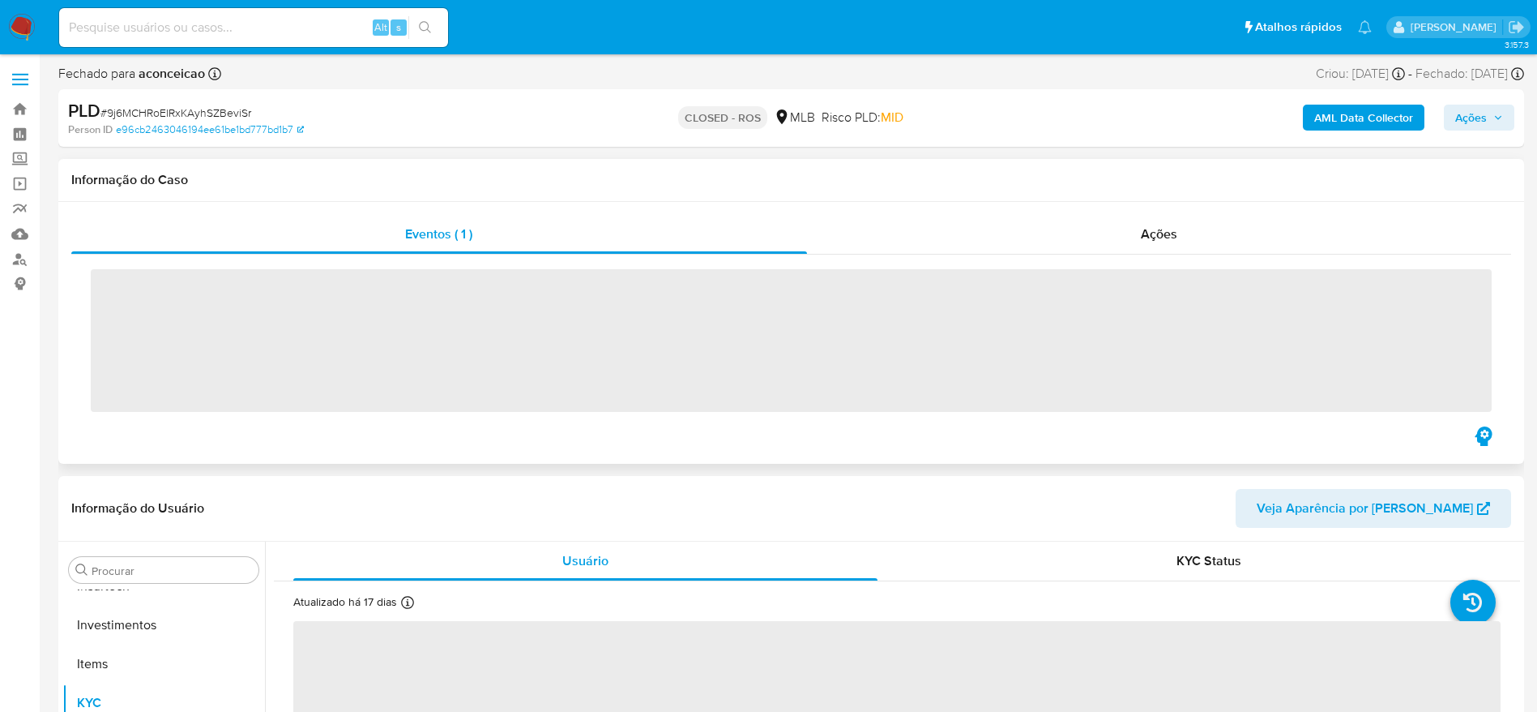
scroll to position [763, 0]
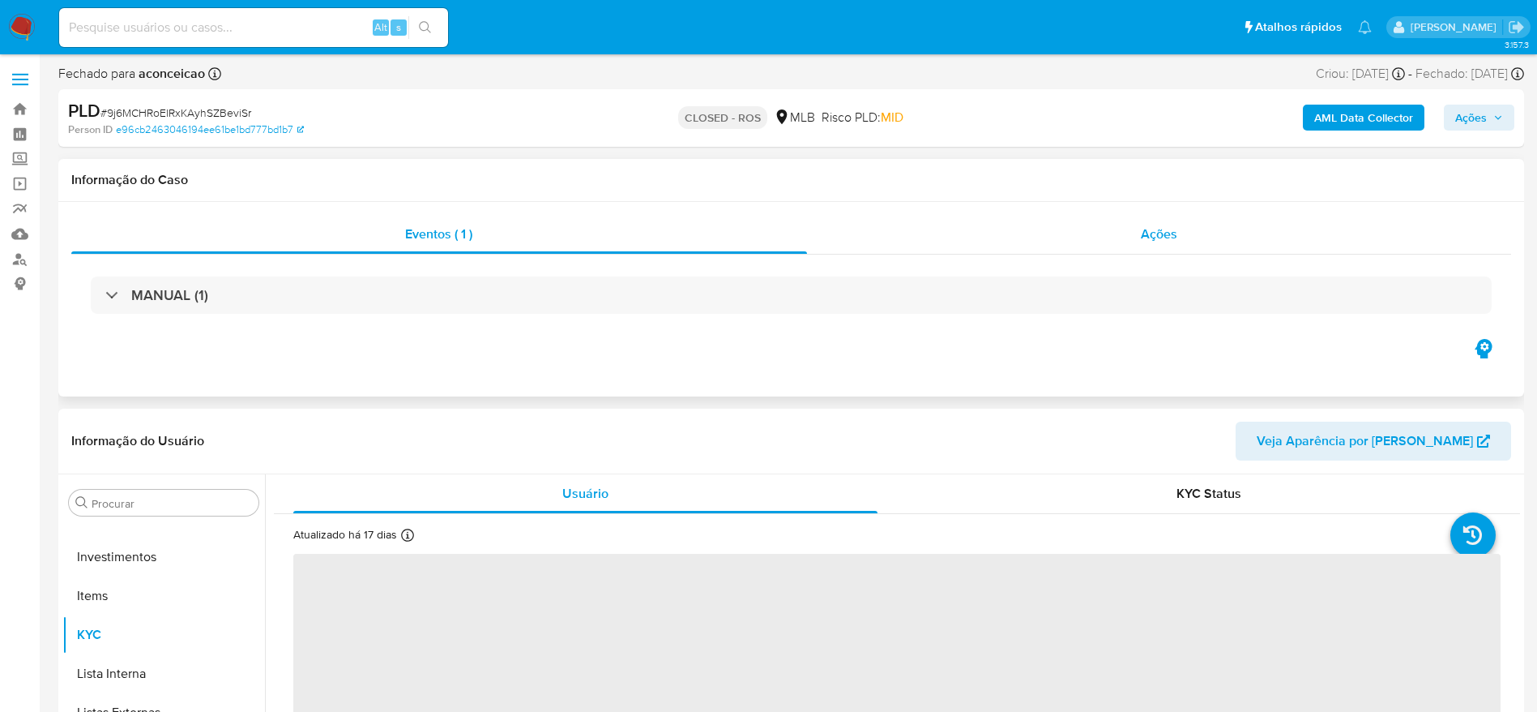
click at [1035, 247] on div "Ações" at bounding box center [1159, 234] width 705 height 39
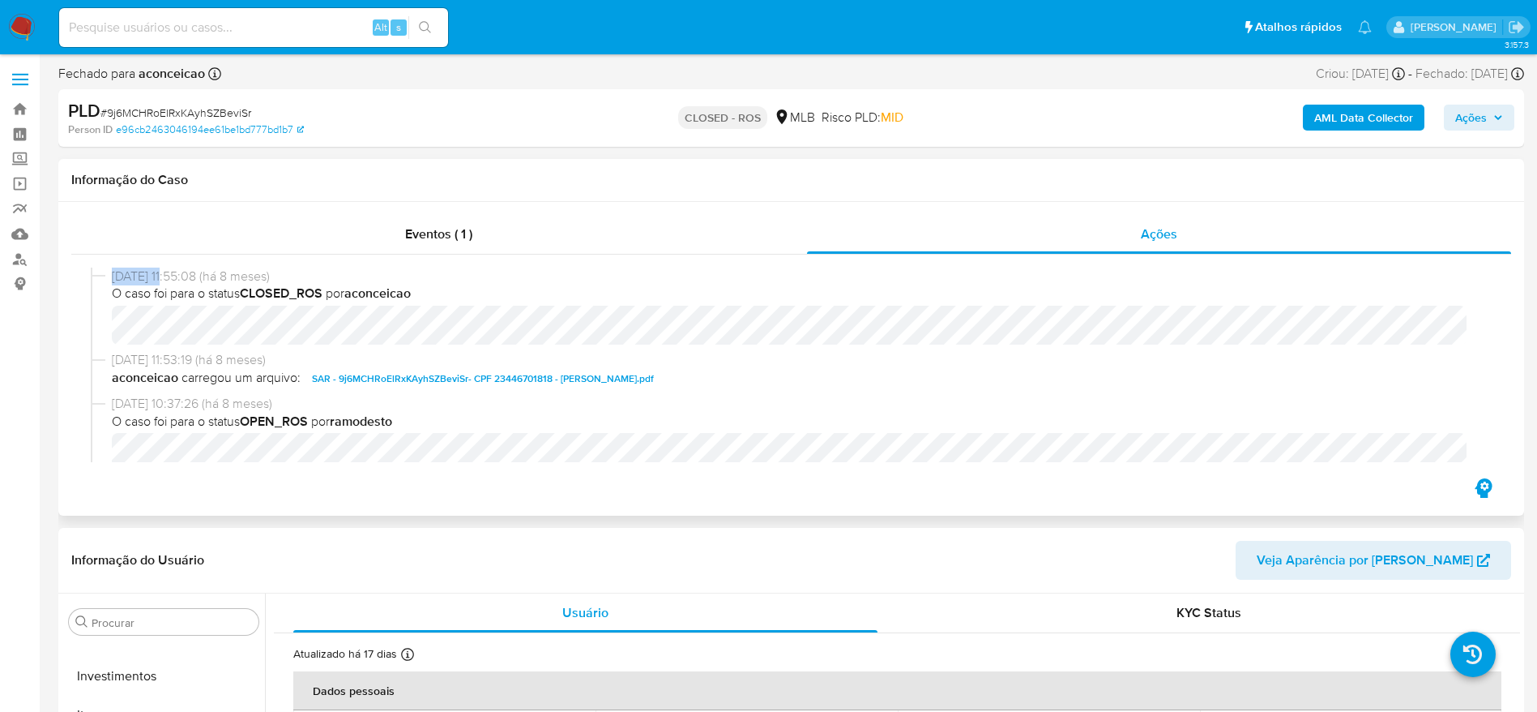
select select "10"
drag, startPoint x: 116, startPoint y: 277, endPoint x: 174, endPoint y: 277, distance: 58.3
click at [174, 277] on div "02/01/2025 11:55:08 (há 8 meses) O caso foi para o status CLOSED_ROS por aconce…" at bounding box center [791, 308] width 1401 height 83
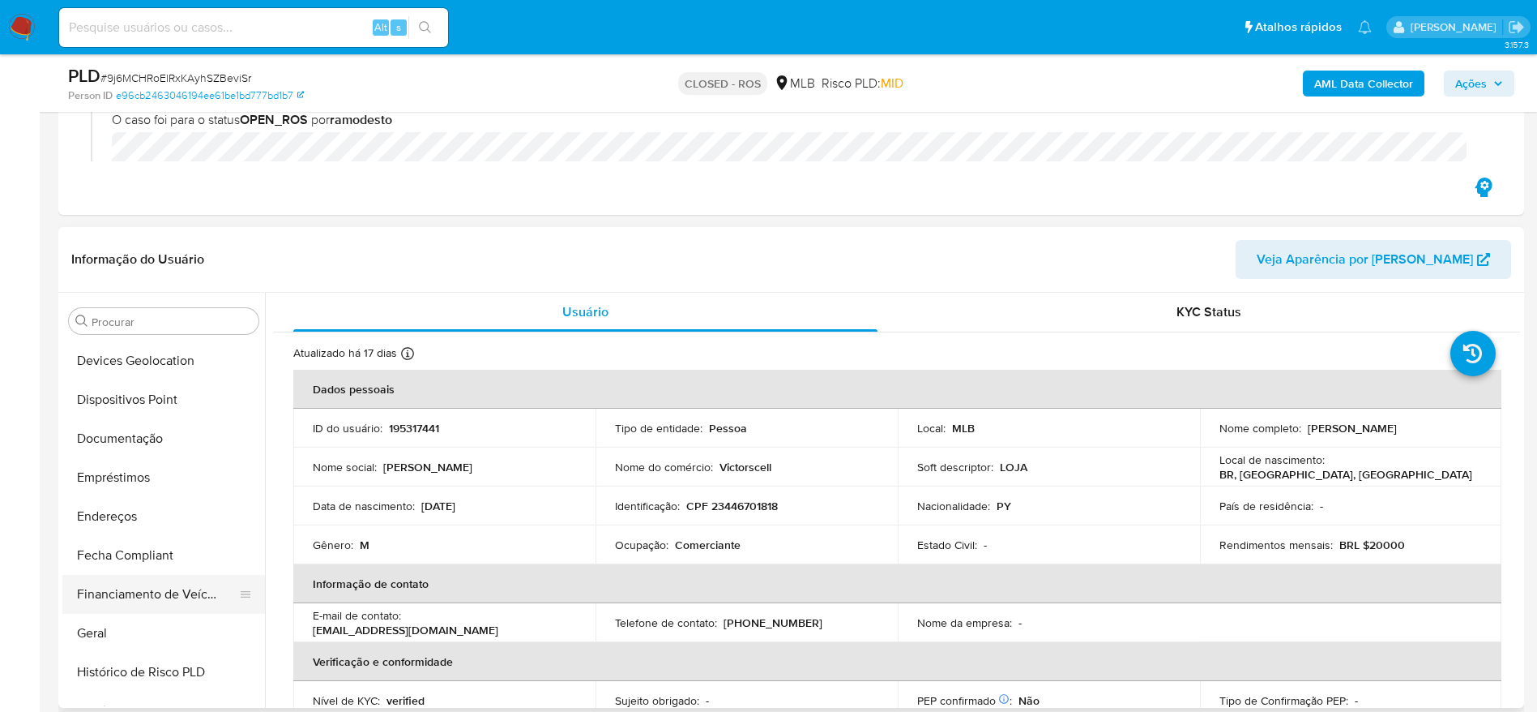
scroll to position [0, 0]
click at [138, 399] on button "Anexos" at bounding box center [157, 398] width 190 height 39
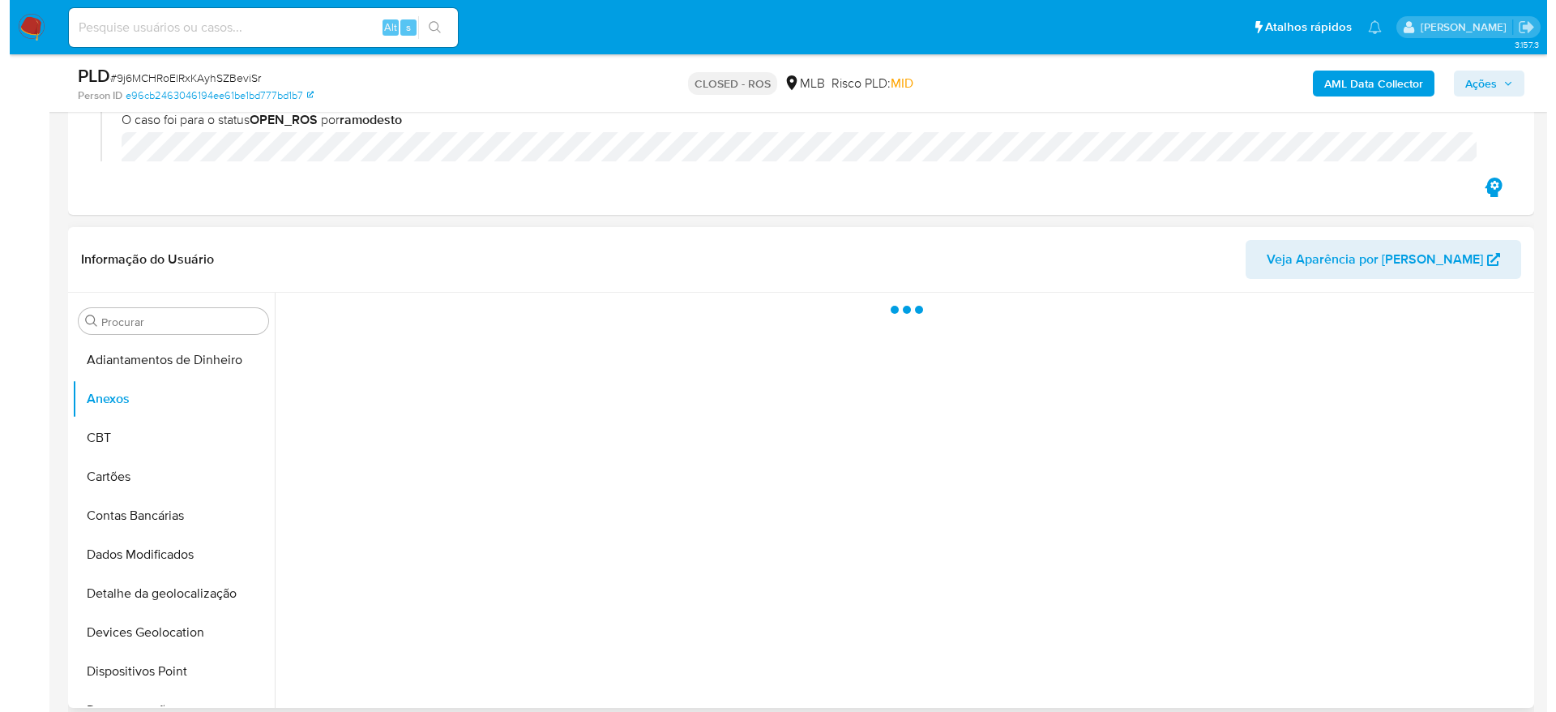
scroll to position [365, 0]
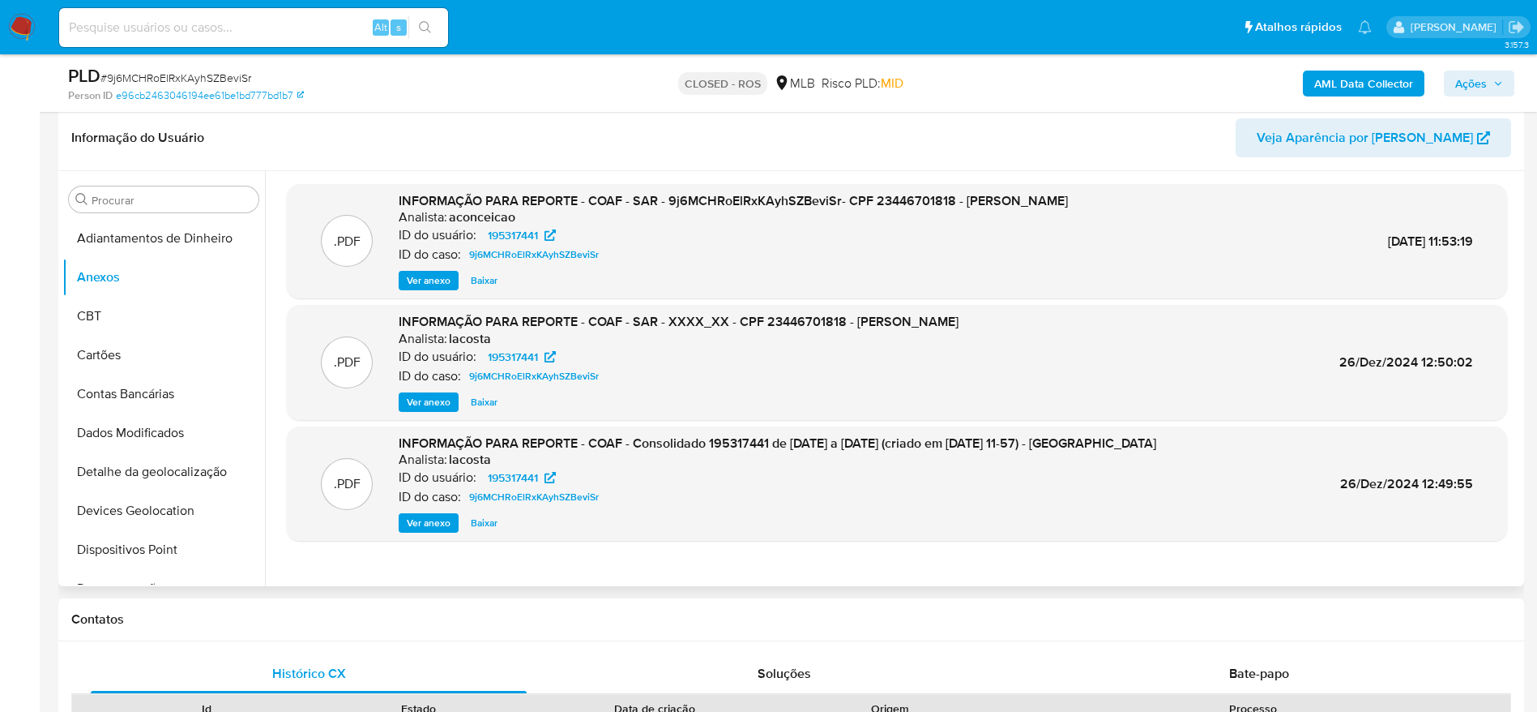
click at [435, 278] on span "Ver anexo" at bounding box center [429, 280] width 44 height 16
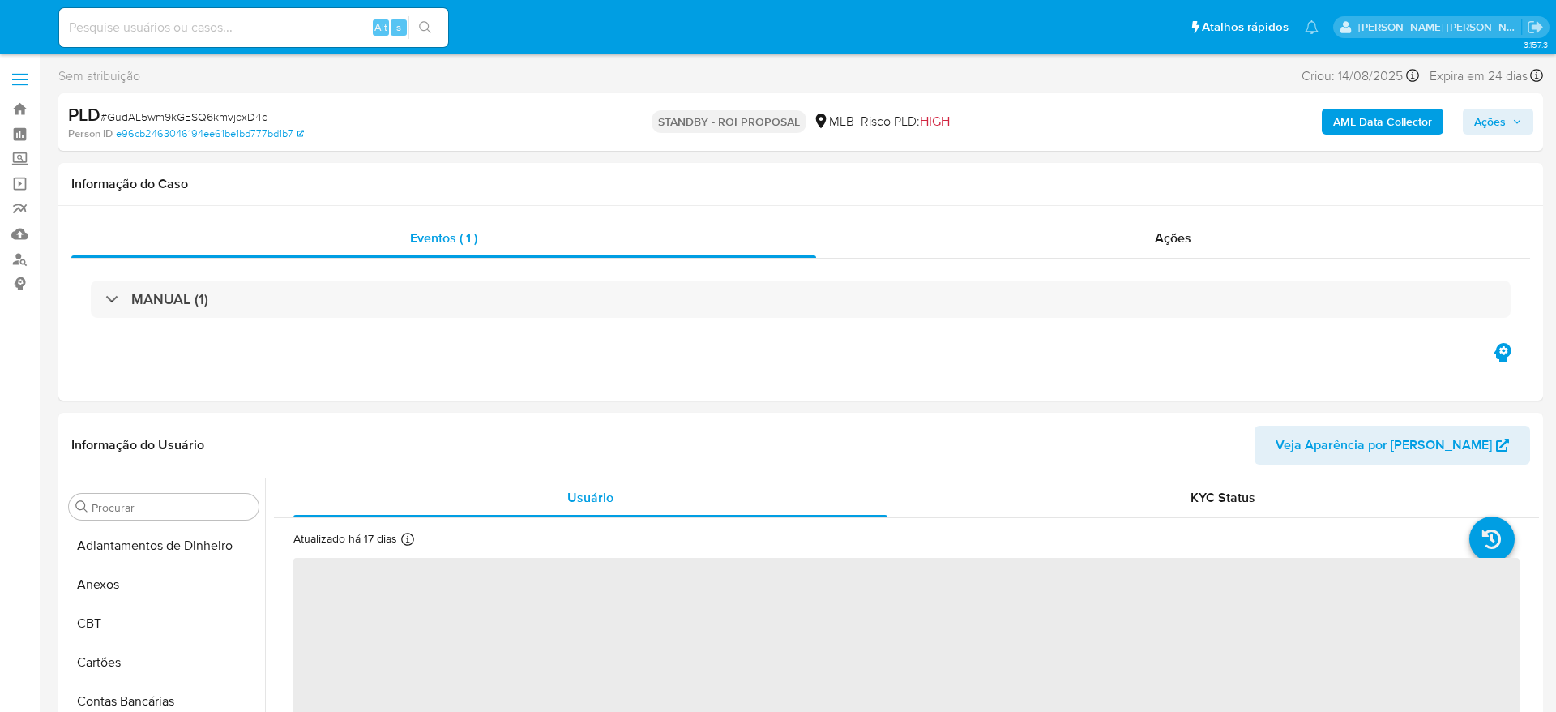
select select "10"
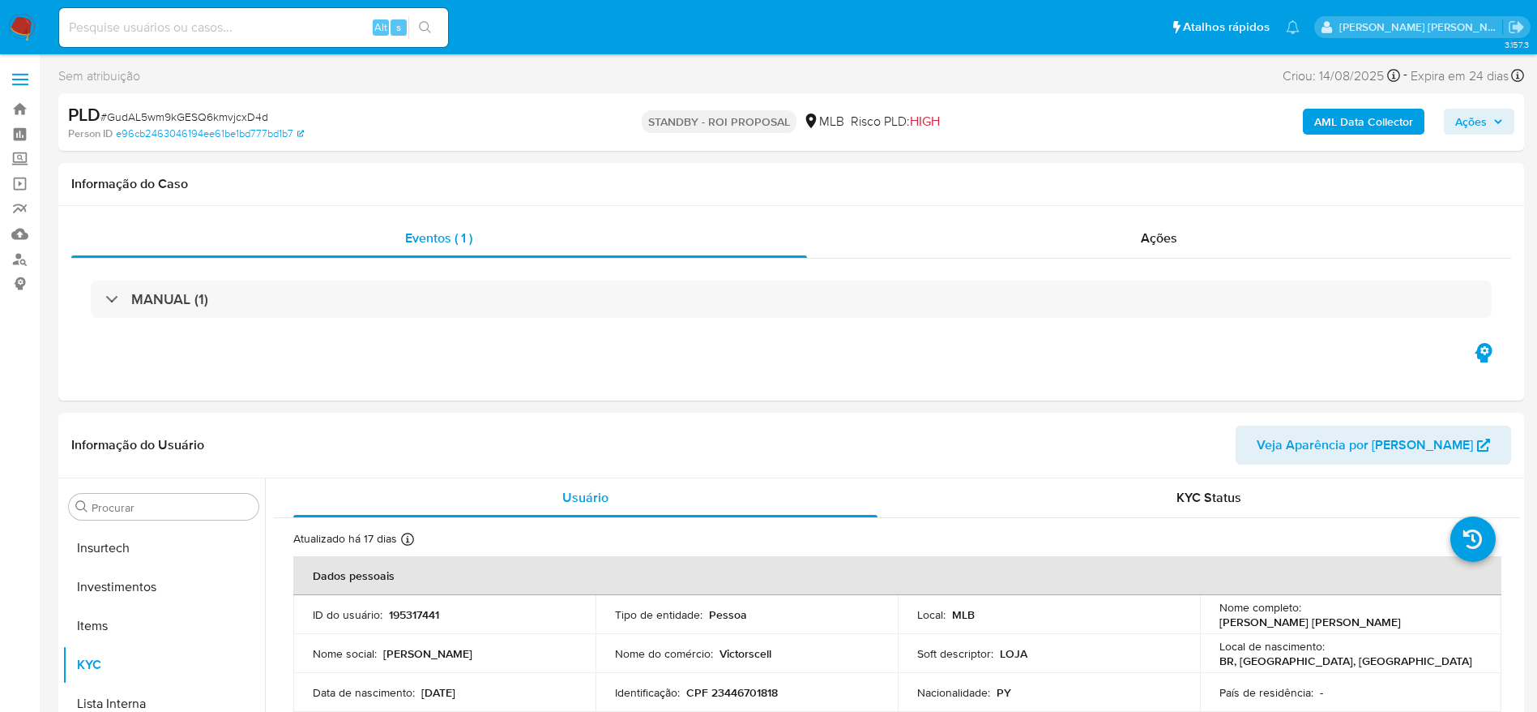
scroll to position [763, 0]
click at [17, 138] on link "Painel" at bounding box center [96, 134] width 193 height 25
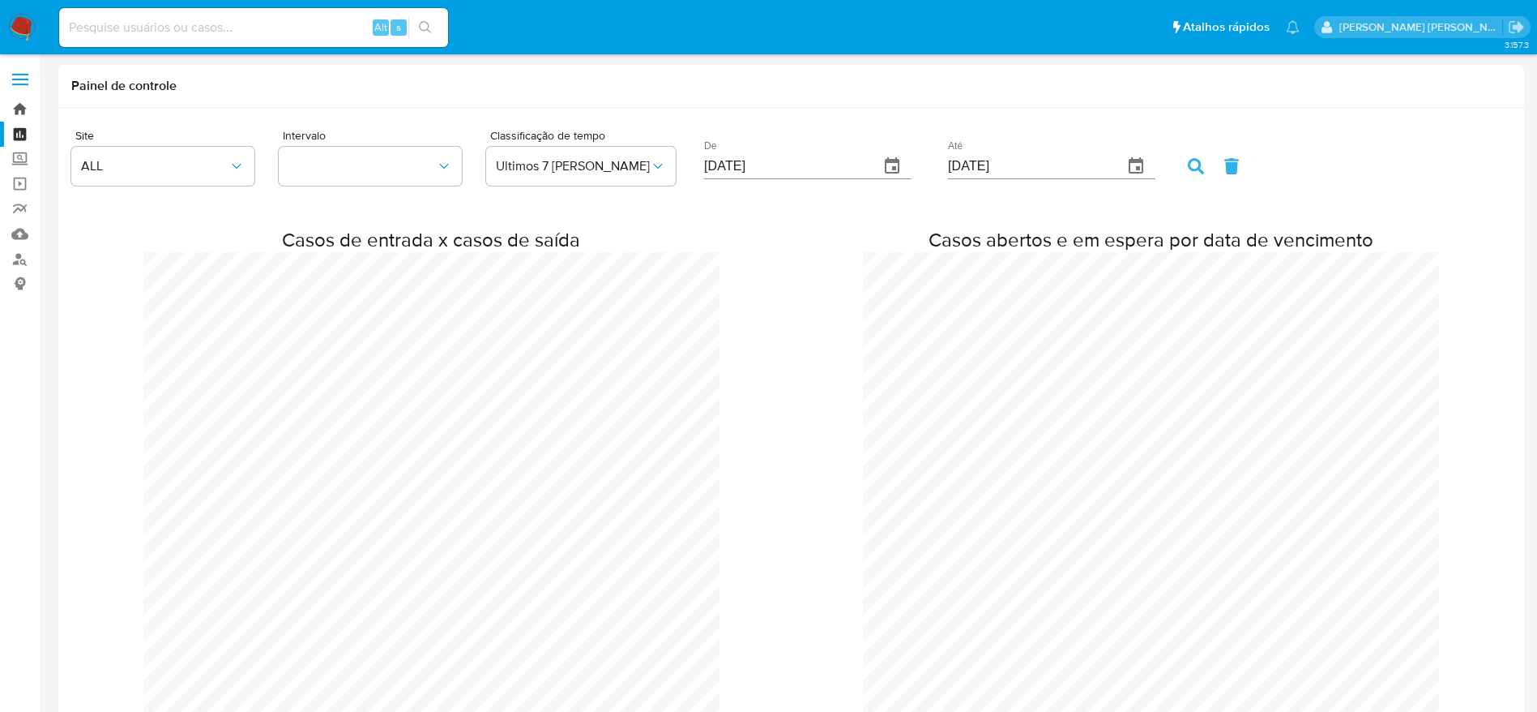
click at [15, 113] on link "Bandeja" at bounding box center [96, 108] width 193 height 25
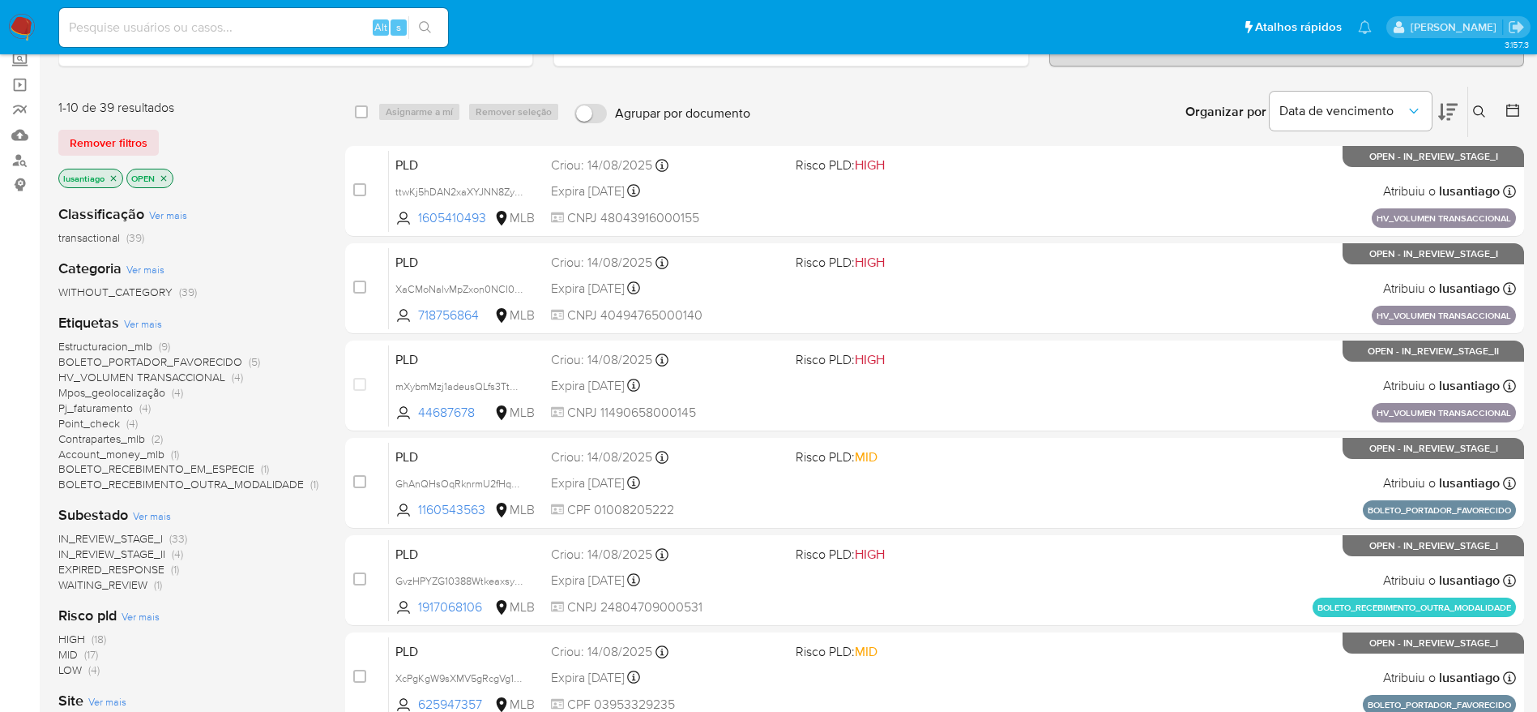
scroll to position [122, 0]
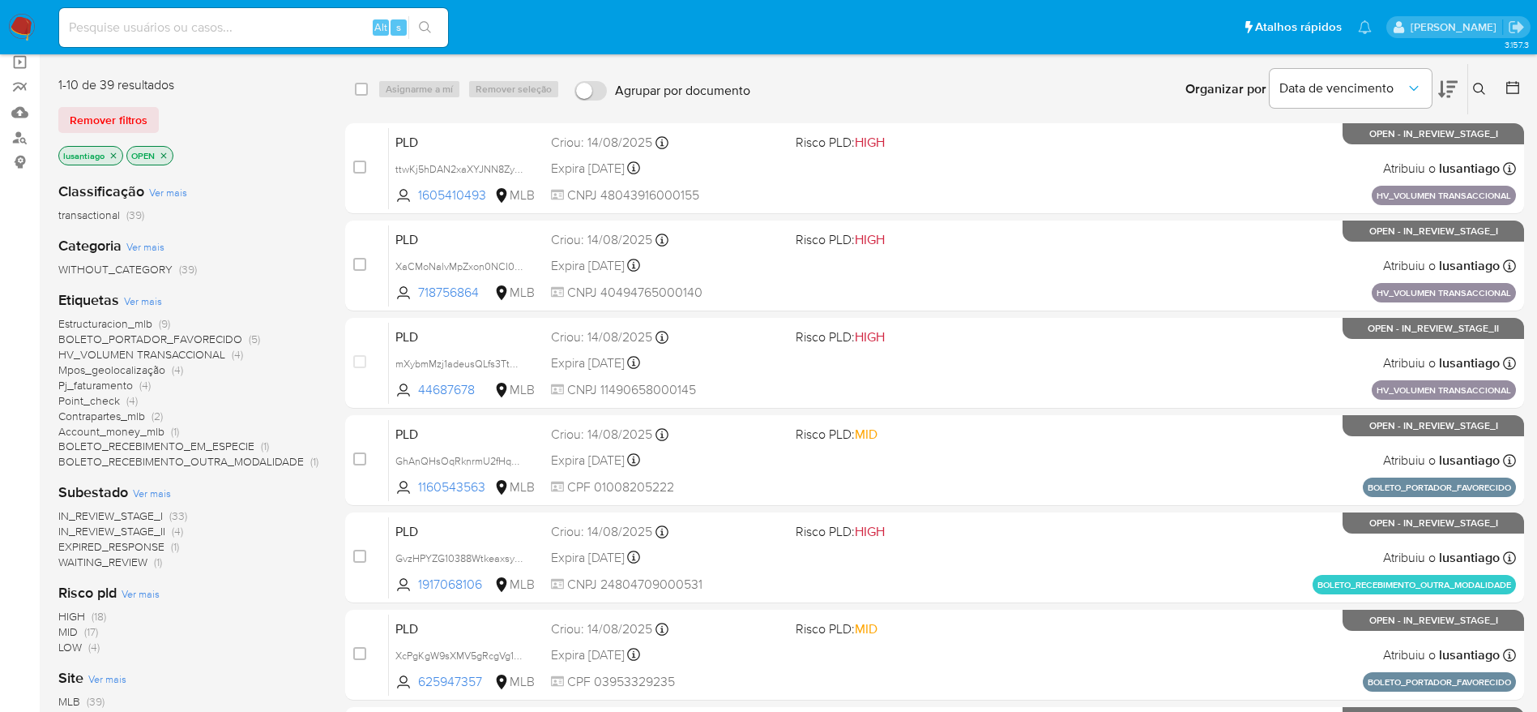
click at [73, 400] on span "Point_check" at bounding box center [89, 400] width 62 height 16
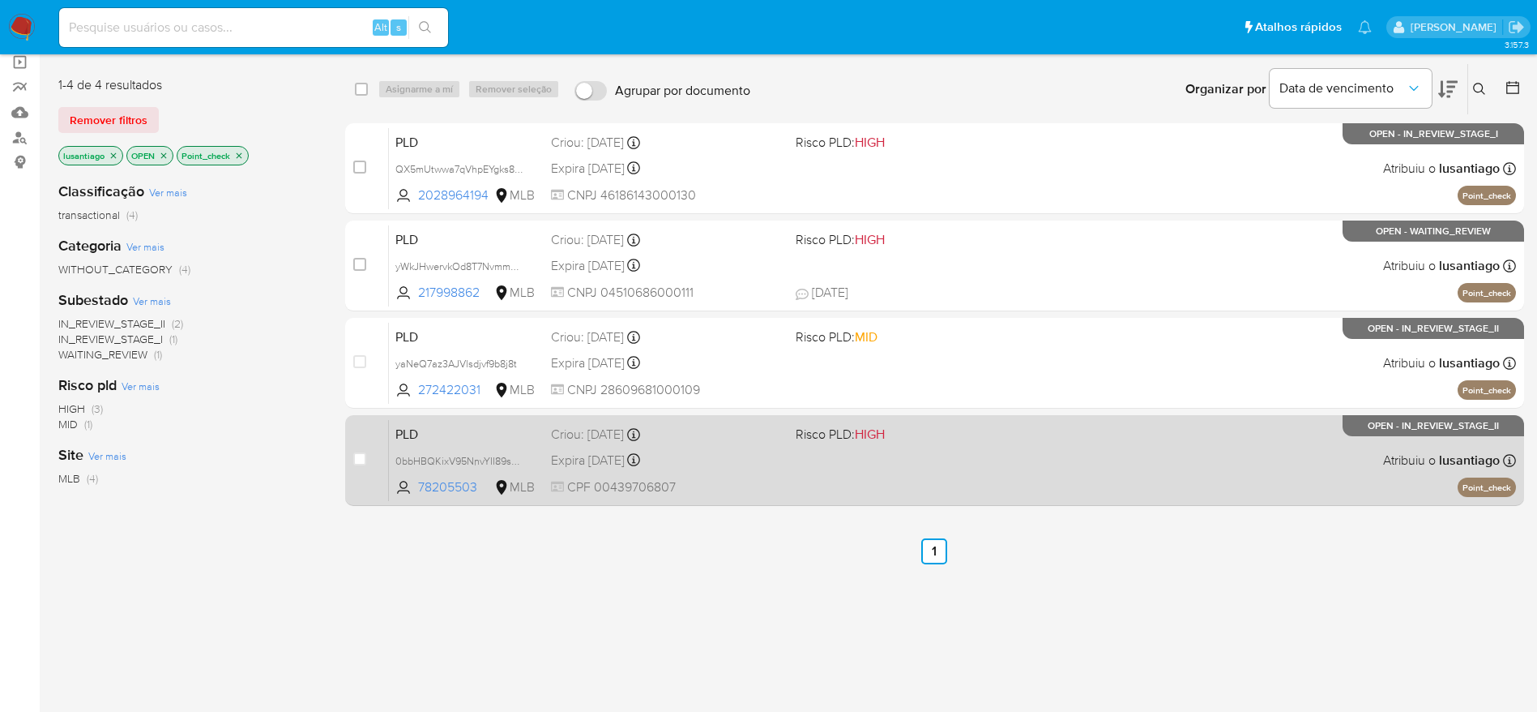
click at [773, 464] on div "Expira [DATE] Expira em [DATE] 00:10:55" at bounding box center [667, 460] width 232 height 22
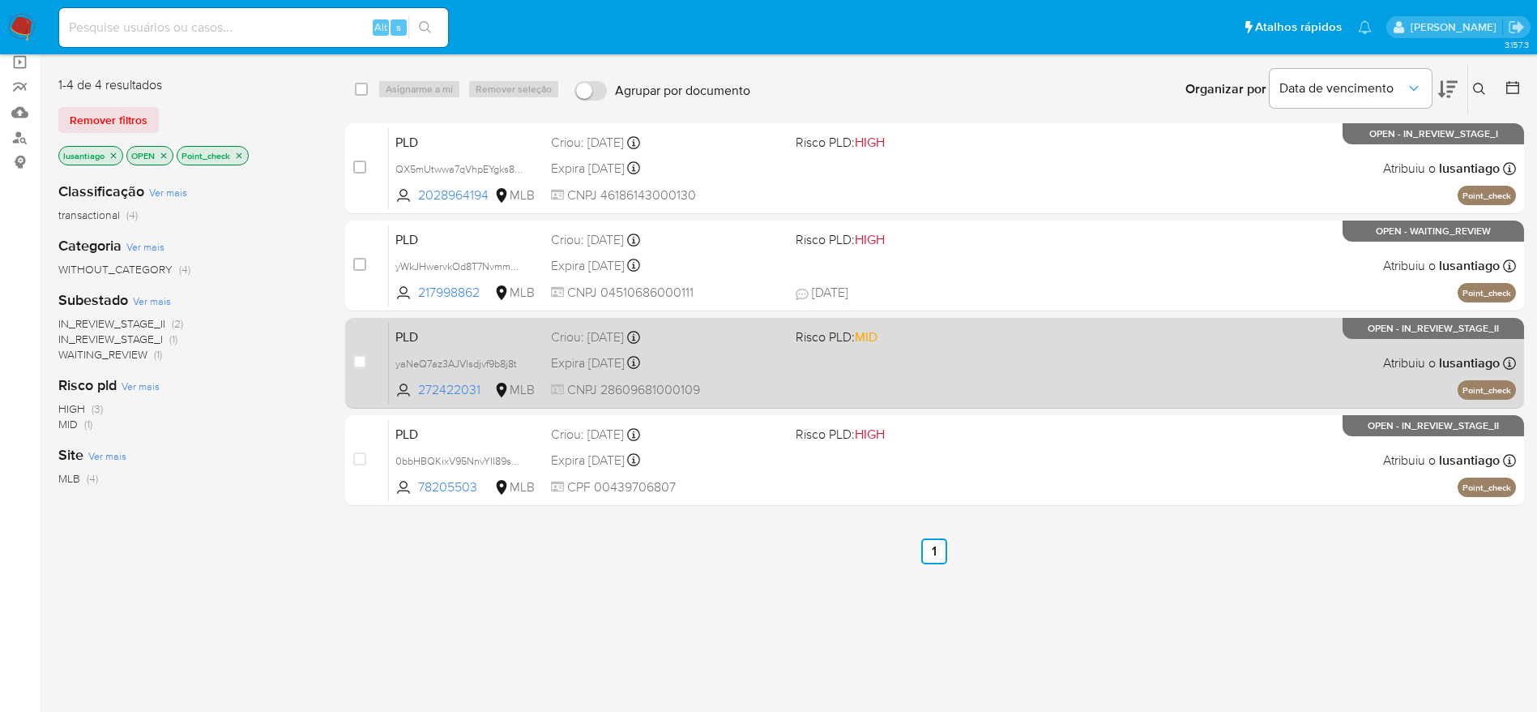
click at [675, 350] on div "PLD yaNeQ7az3AJVlsdjvf9b8j8t 272422031 MLB Risco PLD: MID Criou: [DATE] Criou: …" at bounding box center [952, 363] width 1127 height 82
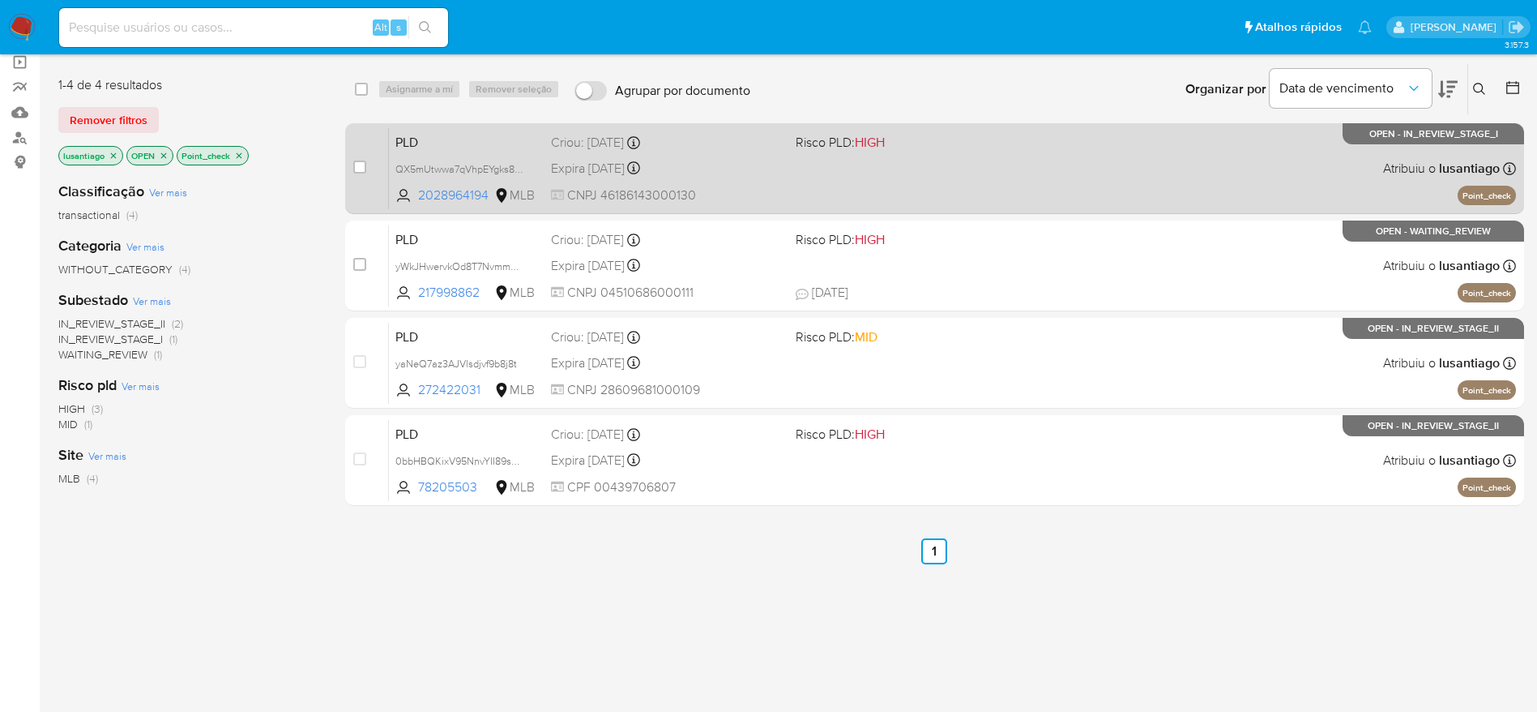
click at [749, 172] on div "Expira [DATE] Expira em [DATE] 00:24:28" at bounding box center [667, 168] width 232 height 22
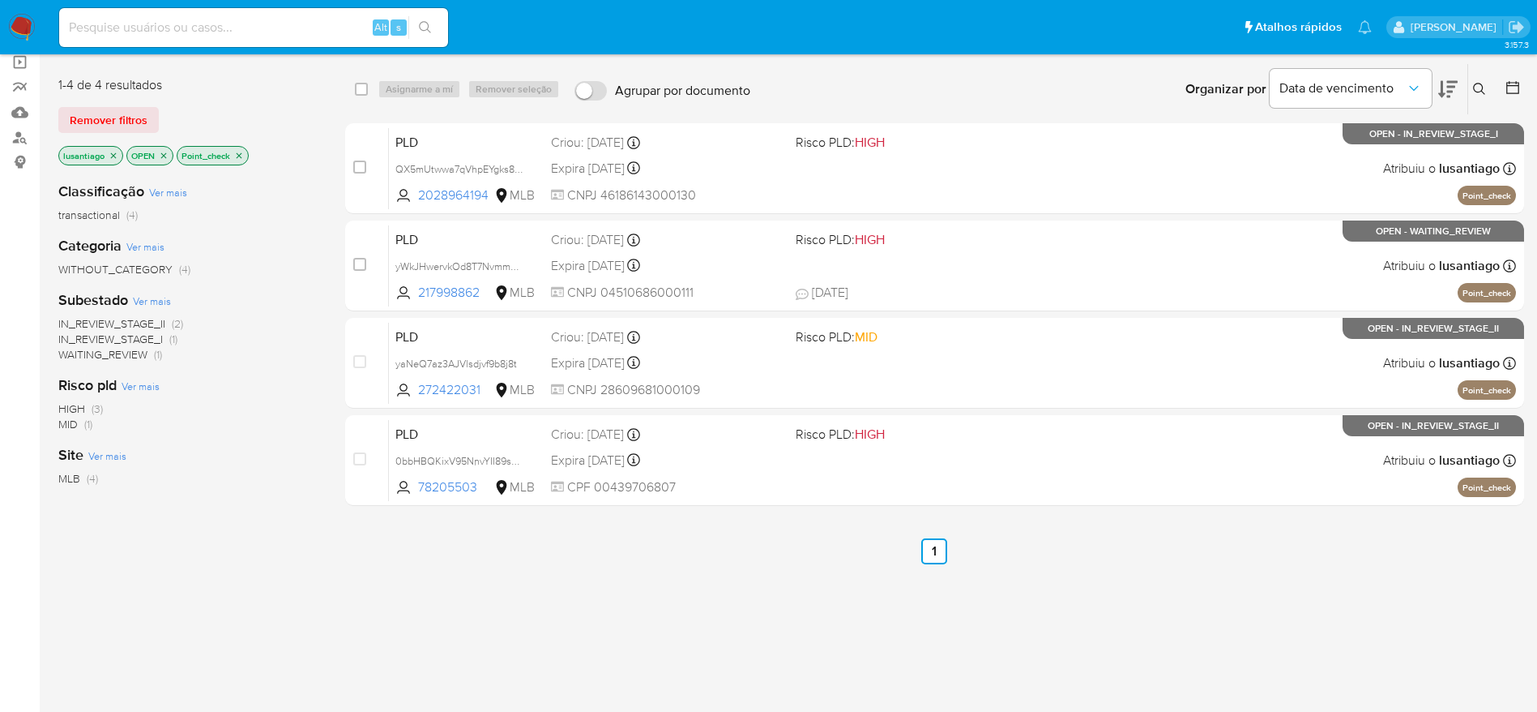
click at [237, 156] on icon "close-filter" at bounding box center [239, 156] width 10 height 10
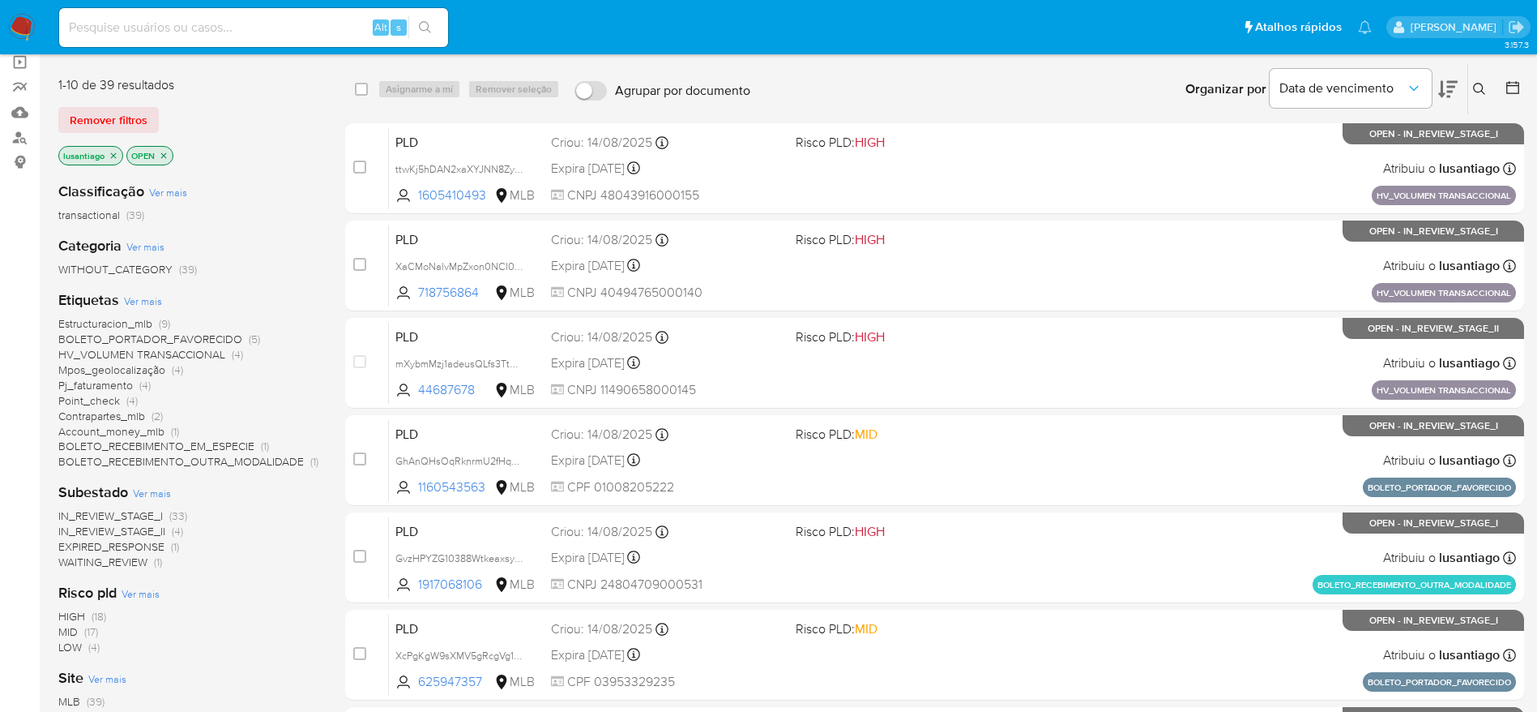
click at [98, 323] on span "Estructuracion_mlb" at bounding box center [105, 323] width 94 height 16
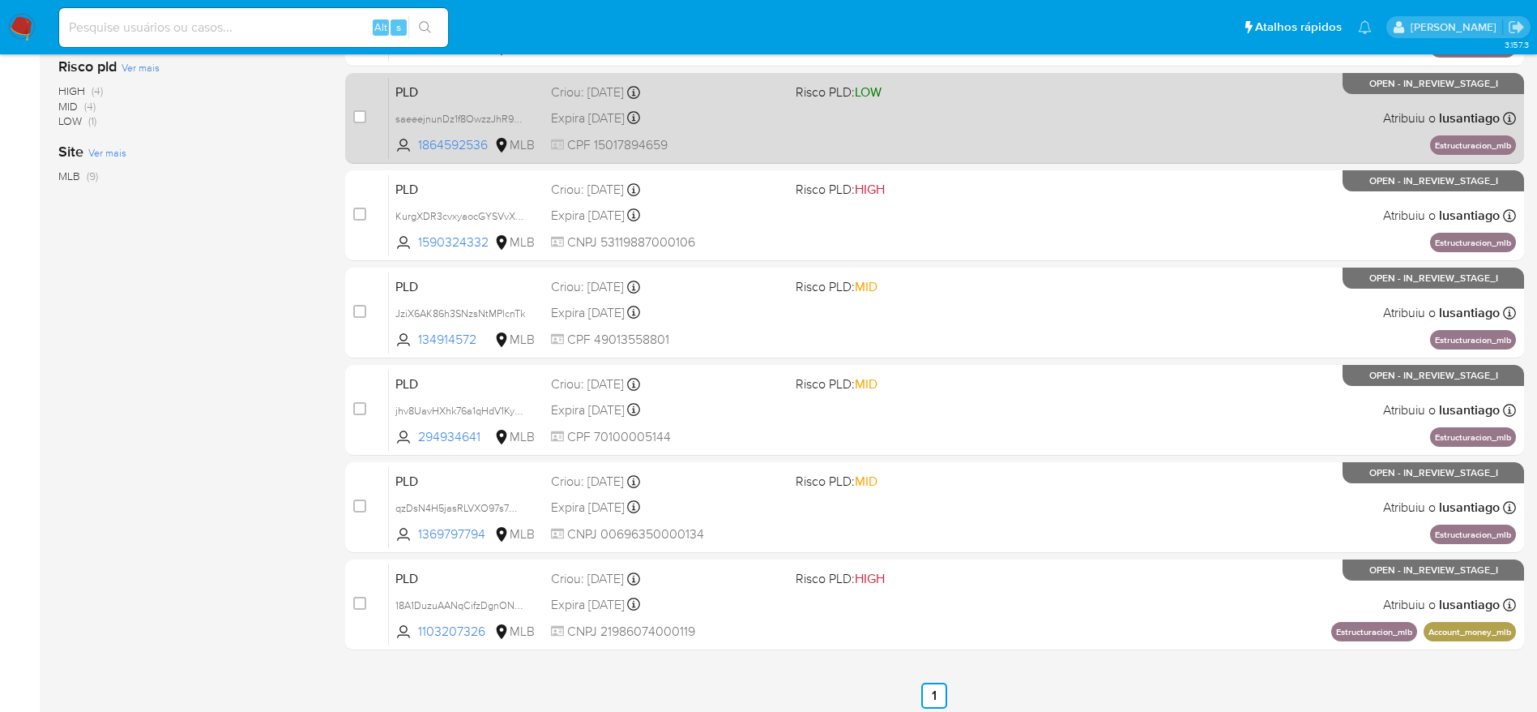
scroll to position [471, 0]
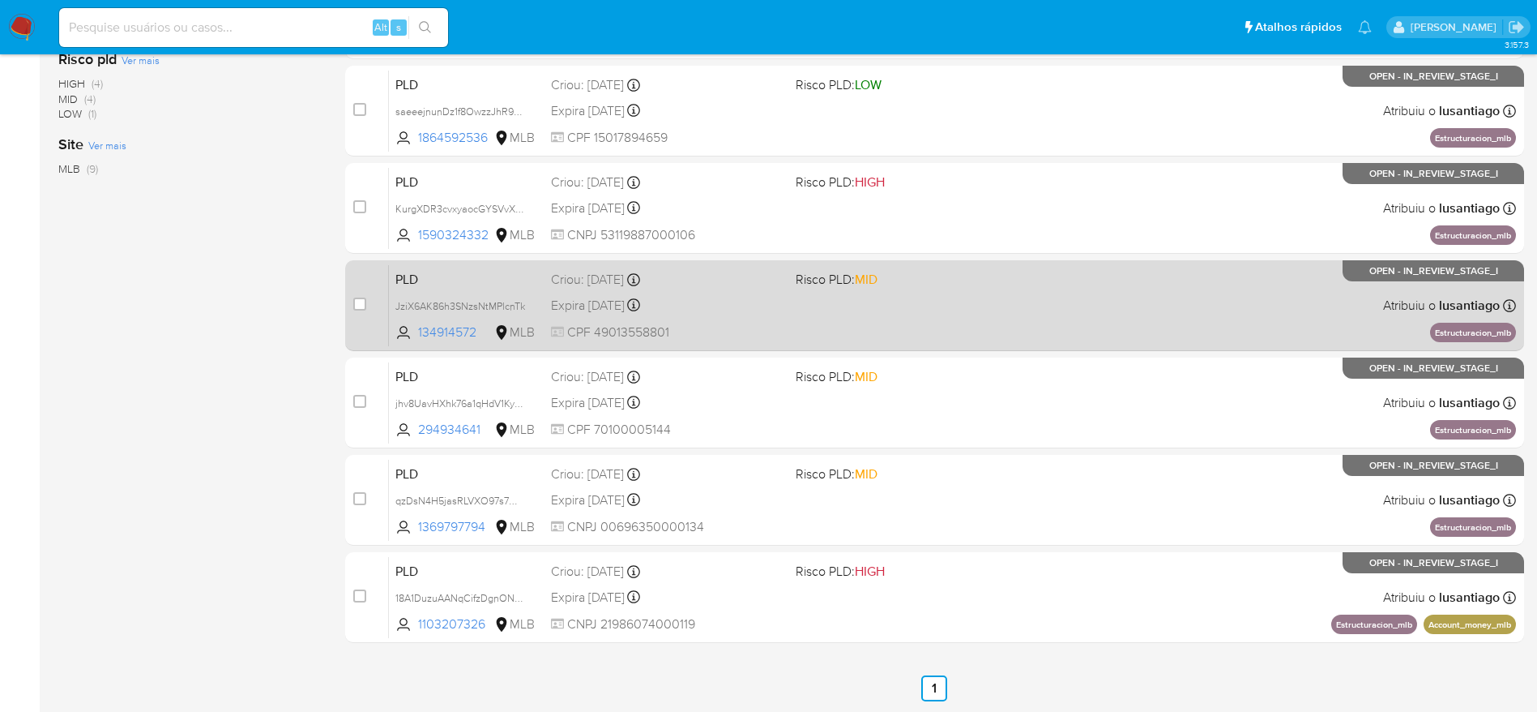
click at [717, 293] on div "PLD JziX6AK86h3SNzsNtMPlcnTk 134914572 MLB Risco PLD: MID Criou: [DATE] Criou: …" at bounding box center [952, 305] width 1127 height 82
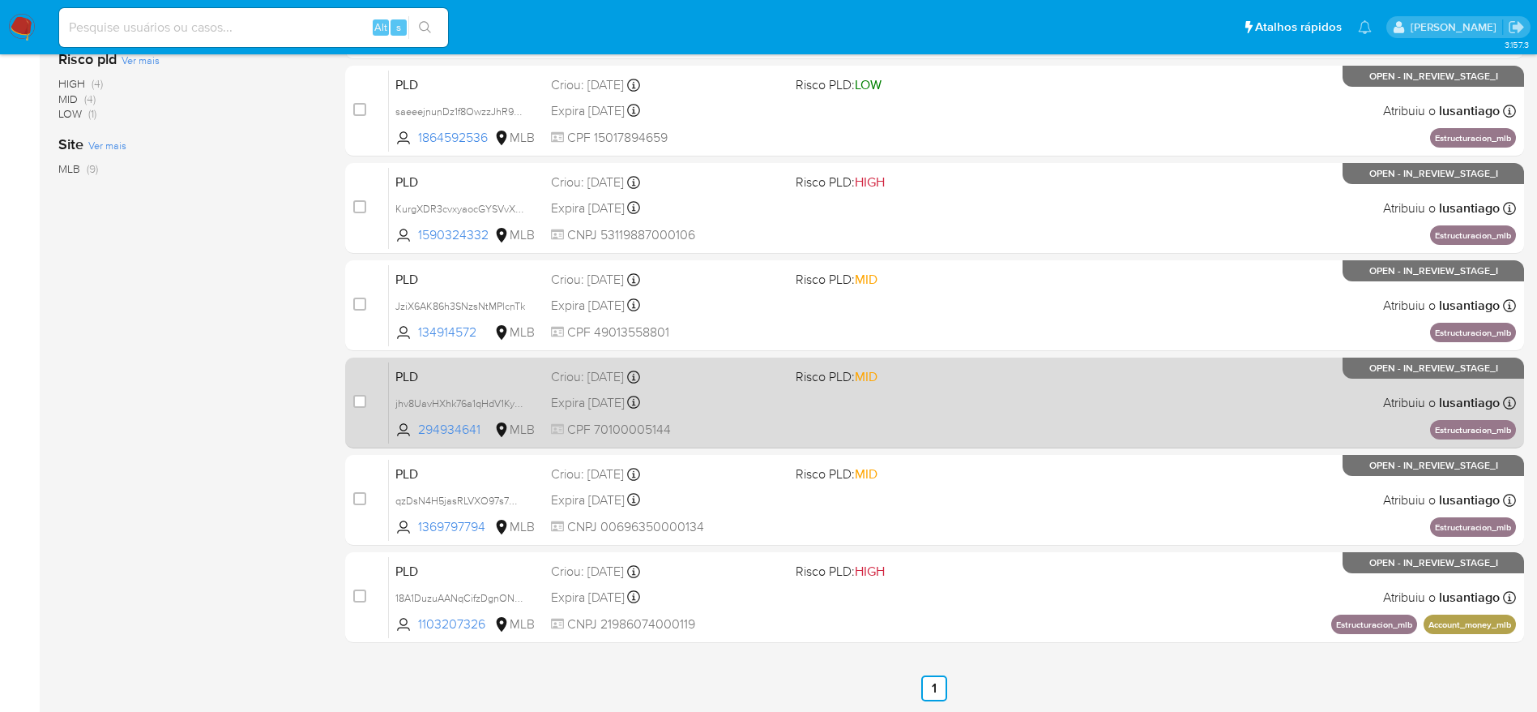
click at [752, 406] on div "Expira [DATE] Expira em [DATE] 00:11:55" at bounding box center [667, 402] width 232 height 22
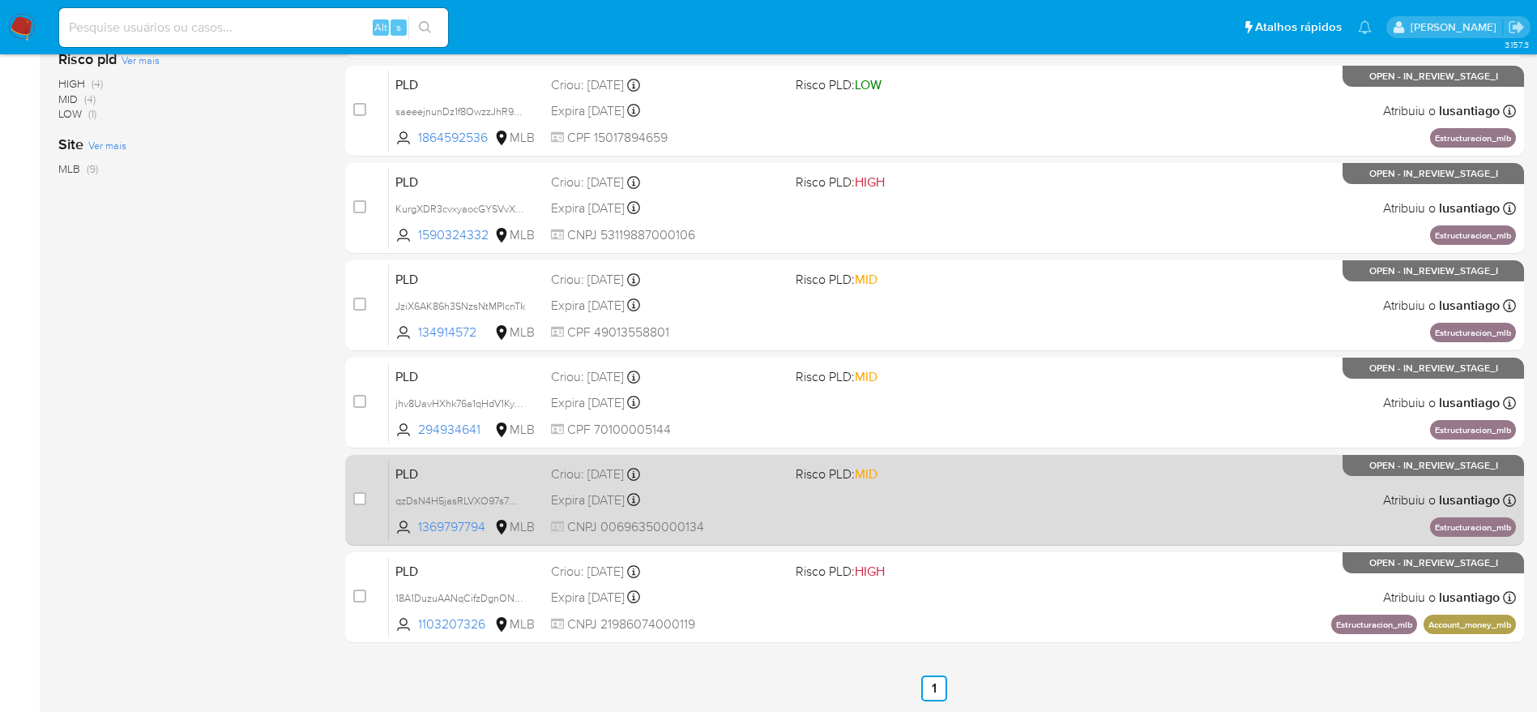
click at [746, 496] on div "Expira [DATE] Expira em [DATE] 00:11:45" at bounding box center [667, 500] width 232 height 22
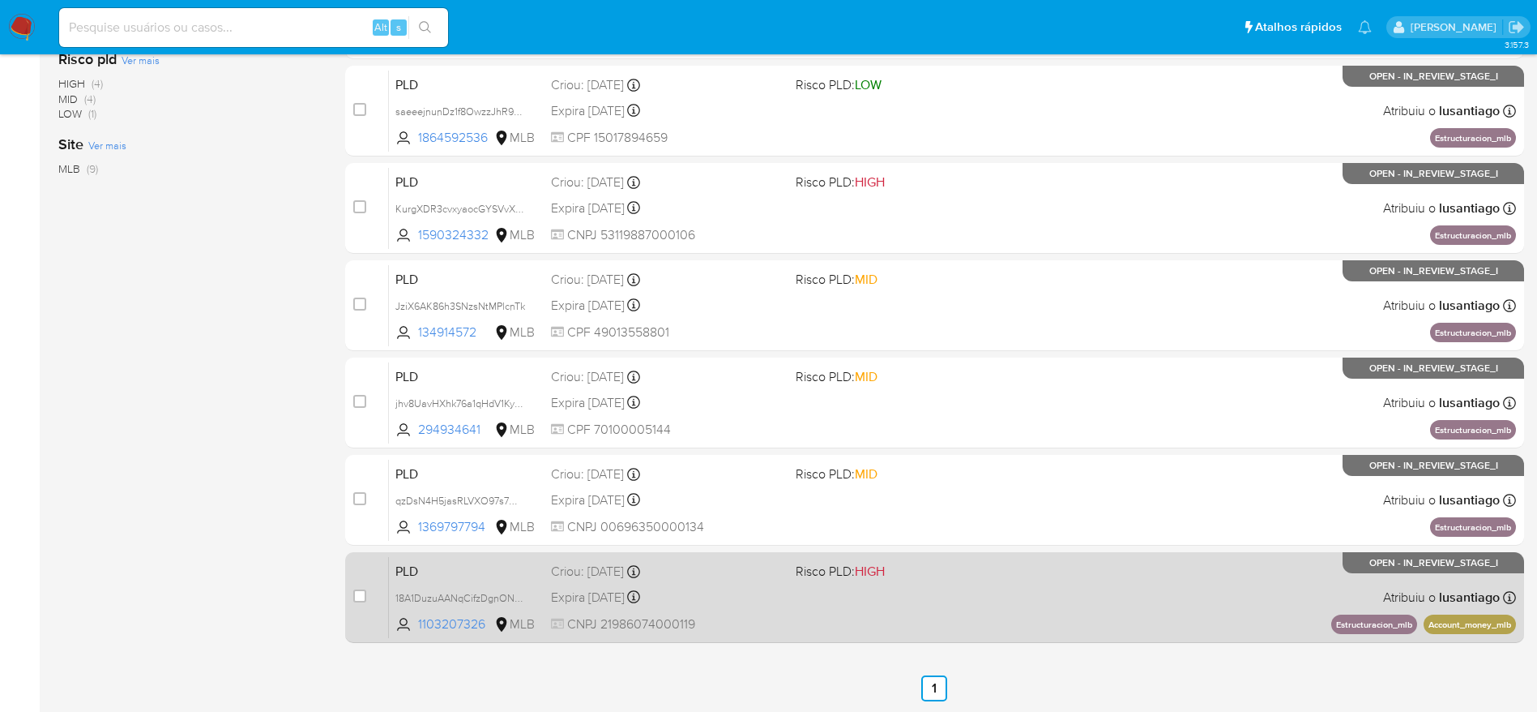
click at [709, 606] on div "Expira [DATE] Expira em [DATE] 00:09:01" at bounding box center [667, 597] width 232 height 22
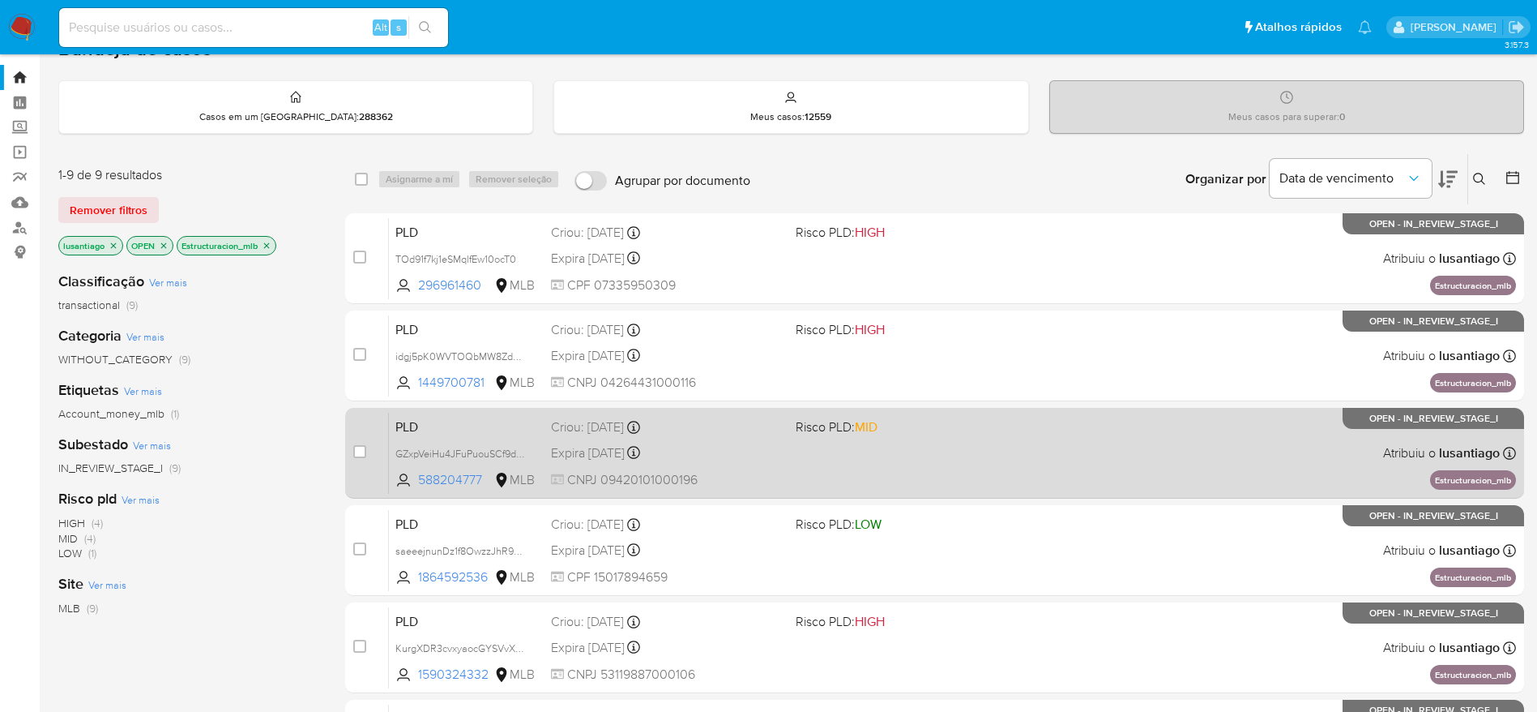
scroll to position [0, 0]
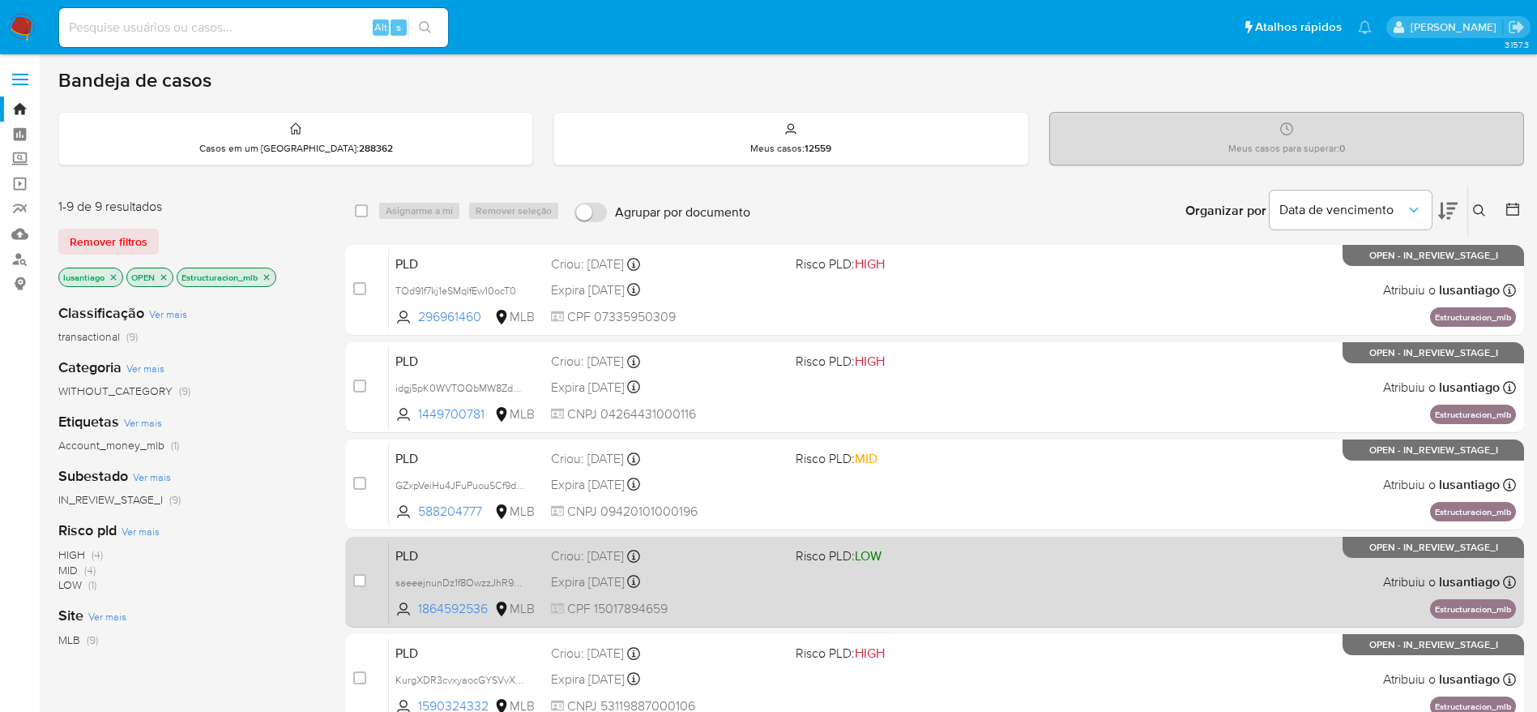
click at [701, 593] on div "PLD saeeejnunDz1f8OwzzJhR9pQ 1864592536 MLB Risco PLD: LOW Criou: [DATE] Criou:…" at bounding box center [952, 582] width 1127 height 82
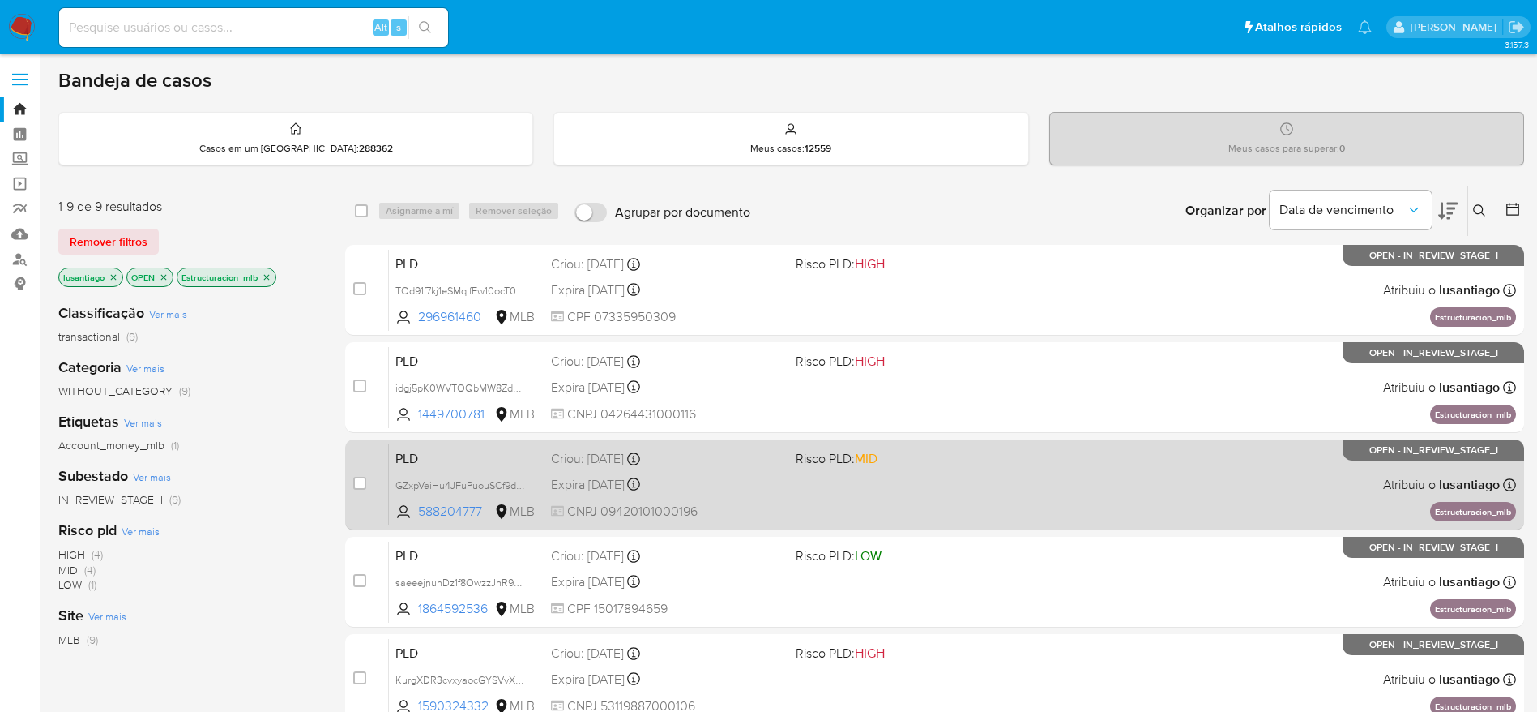
click at [712, 470] on div "PLD GZxpVeiHu4JFuPuouSCf9d5V 588204777 MLB Risco PLD: MID Criou: [DATE] Criou: …" at bounding box center [952, 484] width 1127 height 82
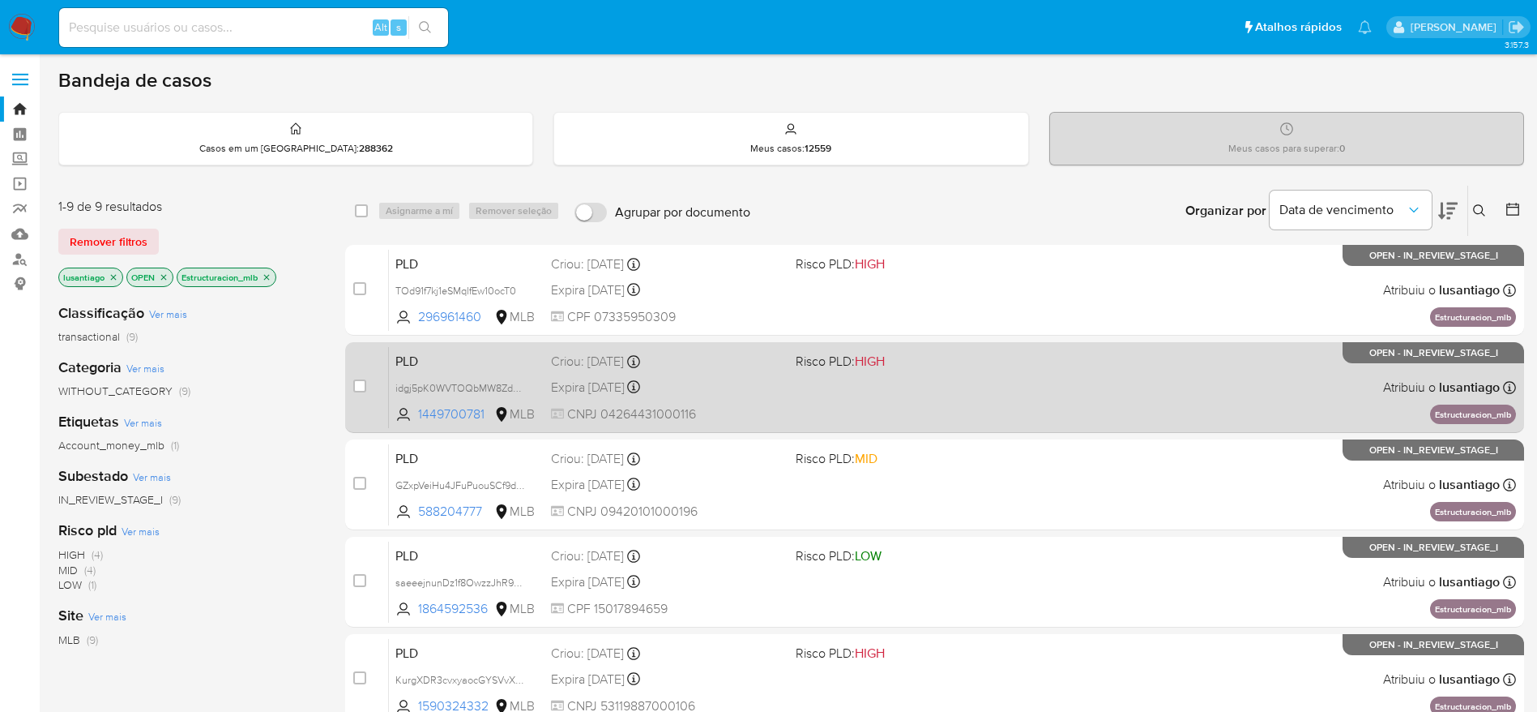
click at [744, 378] on div "Expira in 21 days Expira em 26/09/2025 00:29:25" at bounding box center [667, 387] width 232 height 22
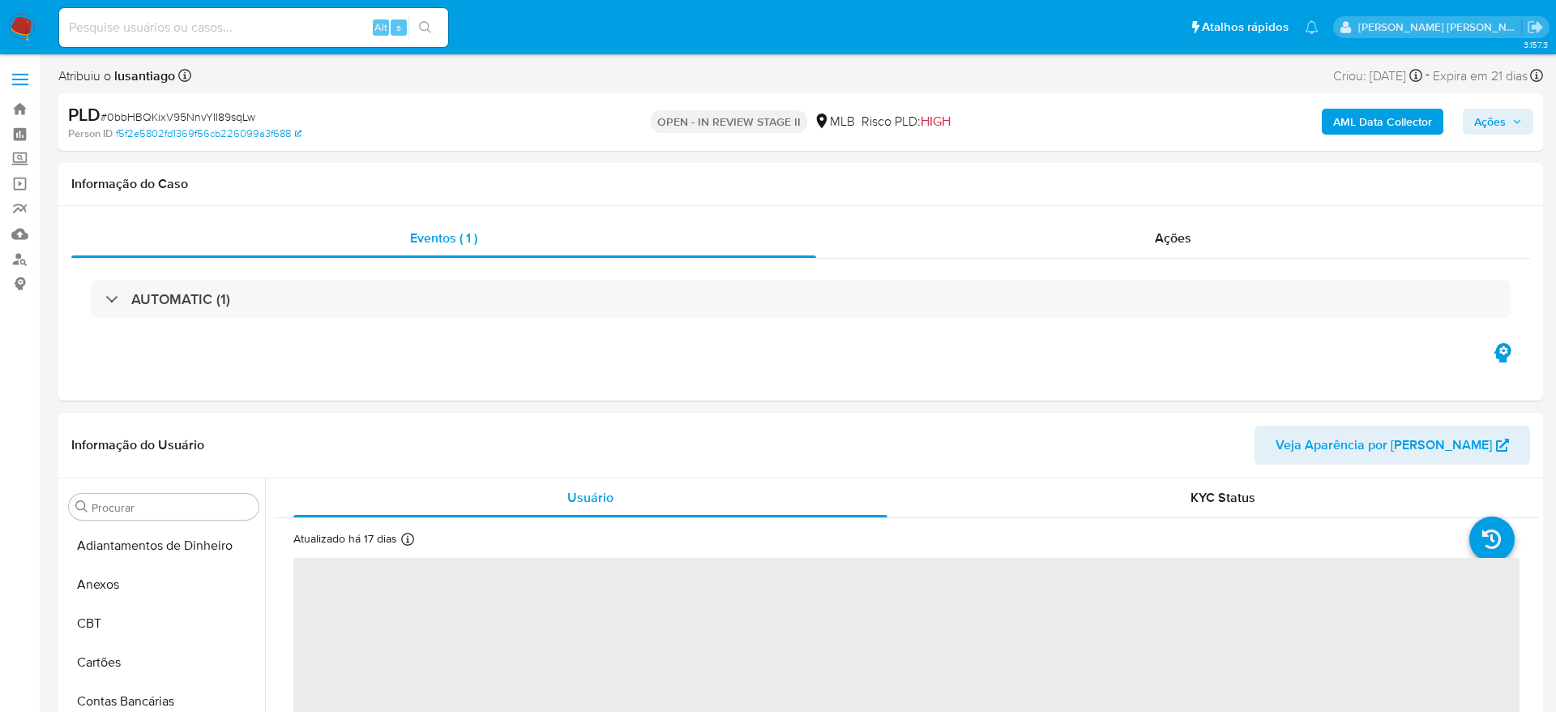
select select "10"
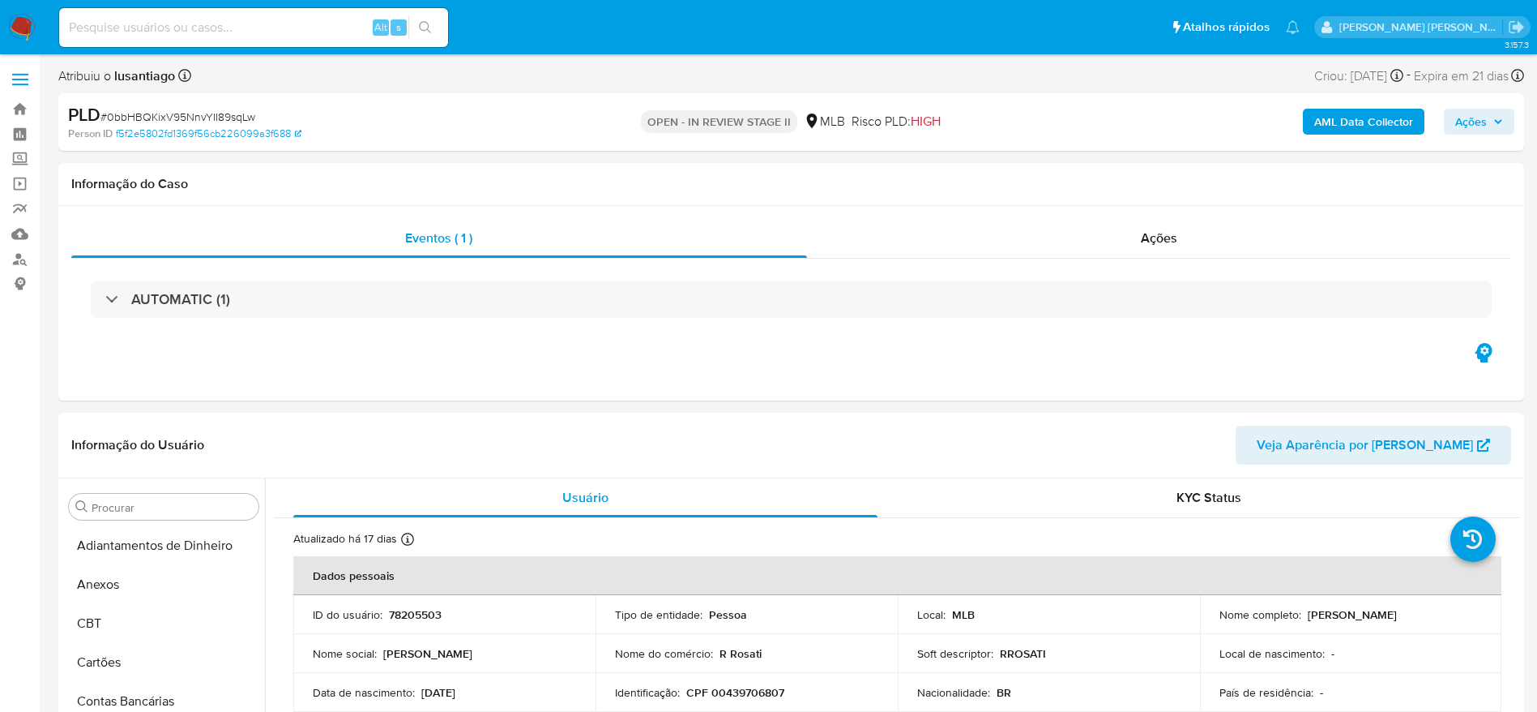
scroll to position [763, 0]
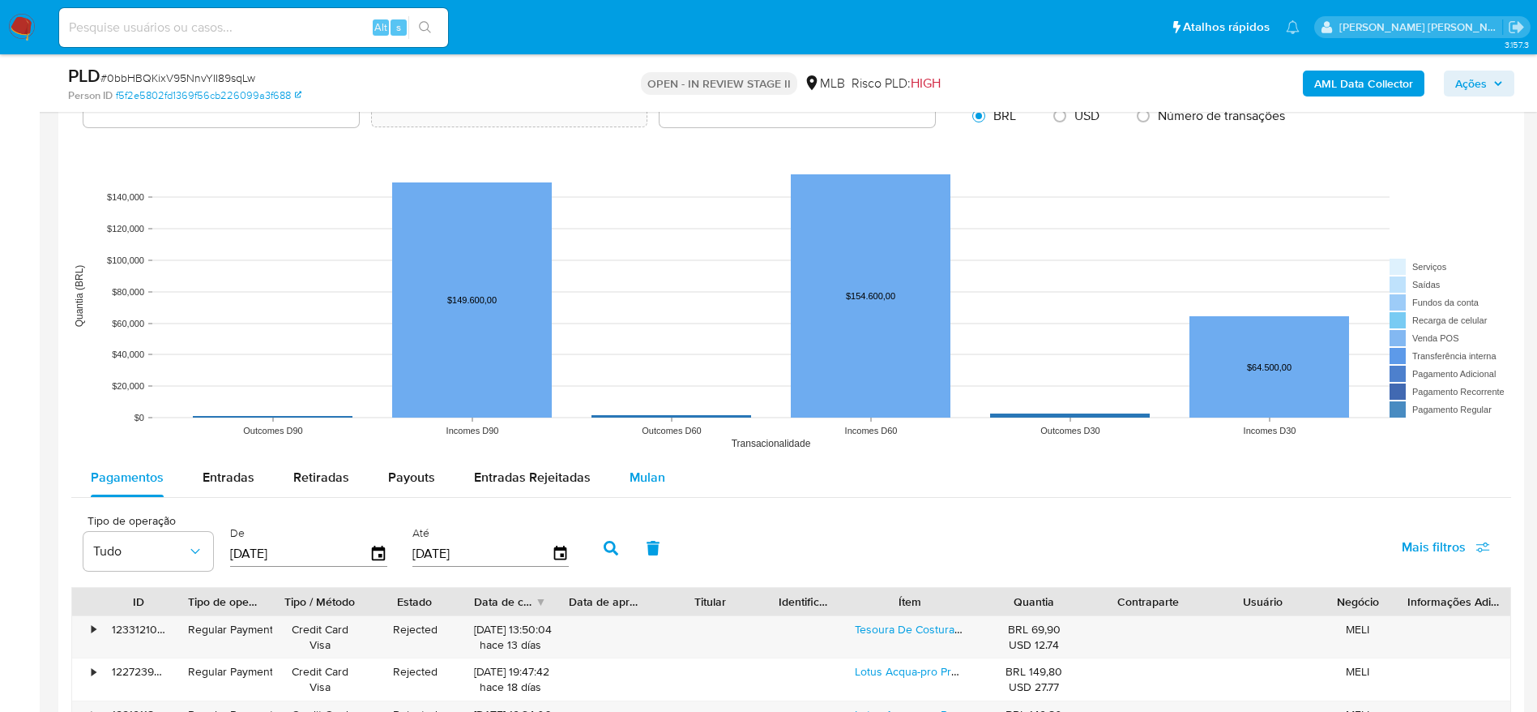
click at [656, 484] on span "Mulan" at bounding box center [648, 477] width 36 height 19
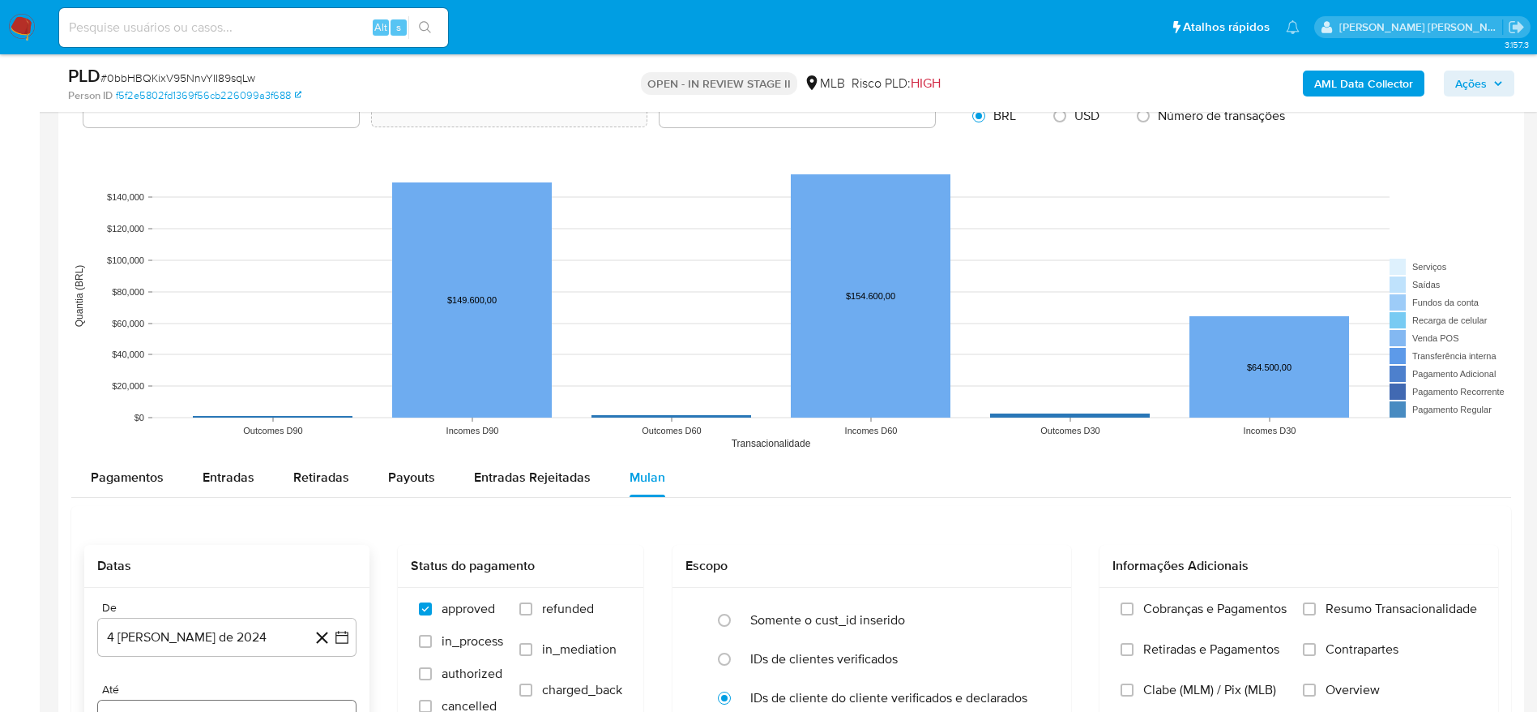
scroll to position [1702, 0]
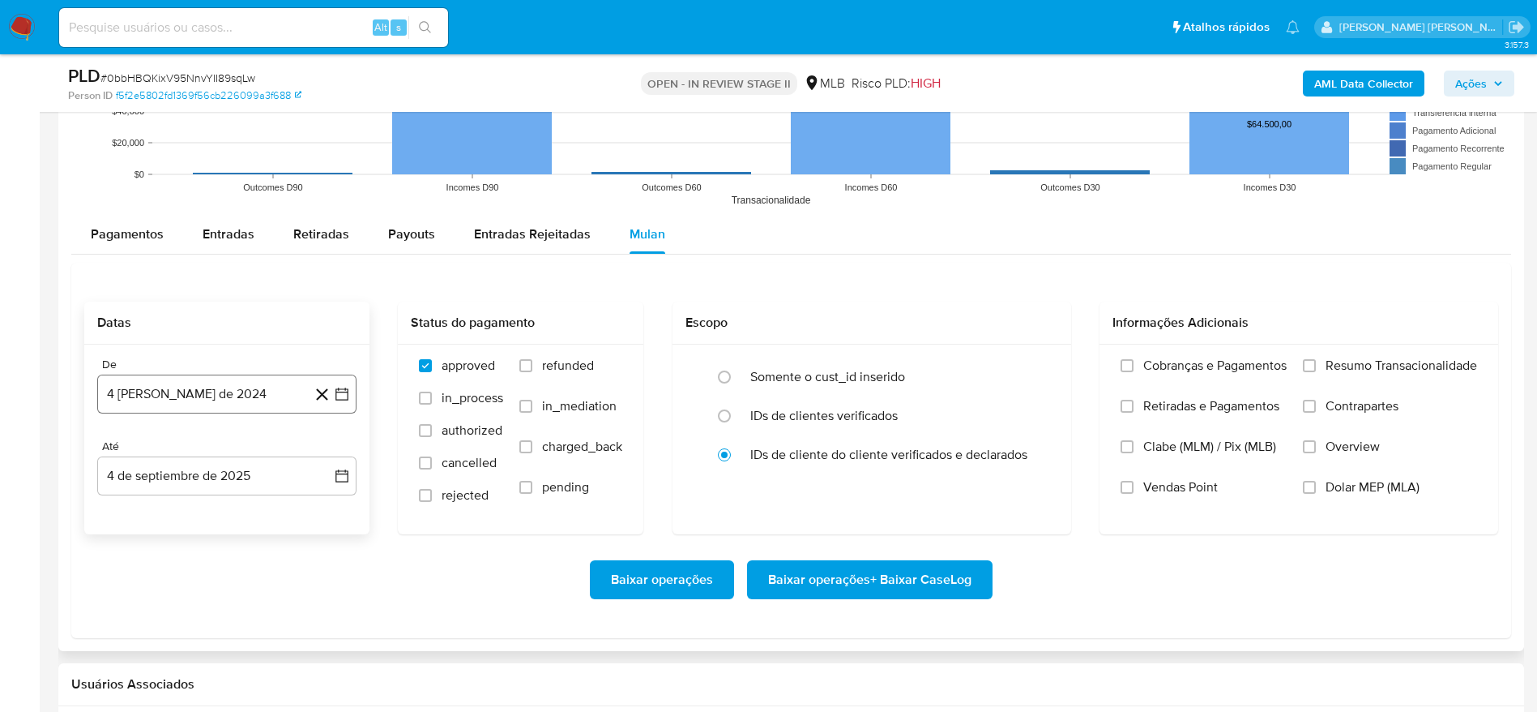
click at [224, 395] on button "4 [PERSON_NAME] de 2024" at bounding box center [226, 393] width 259 height 39
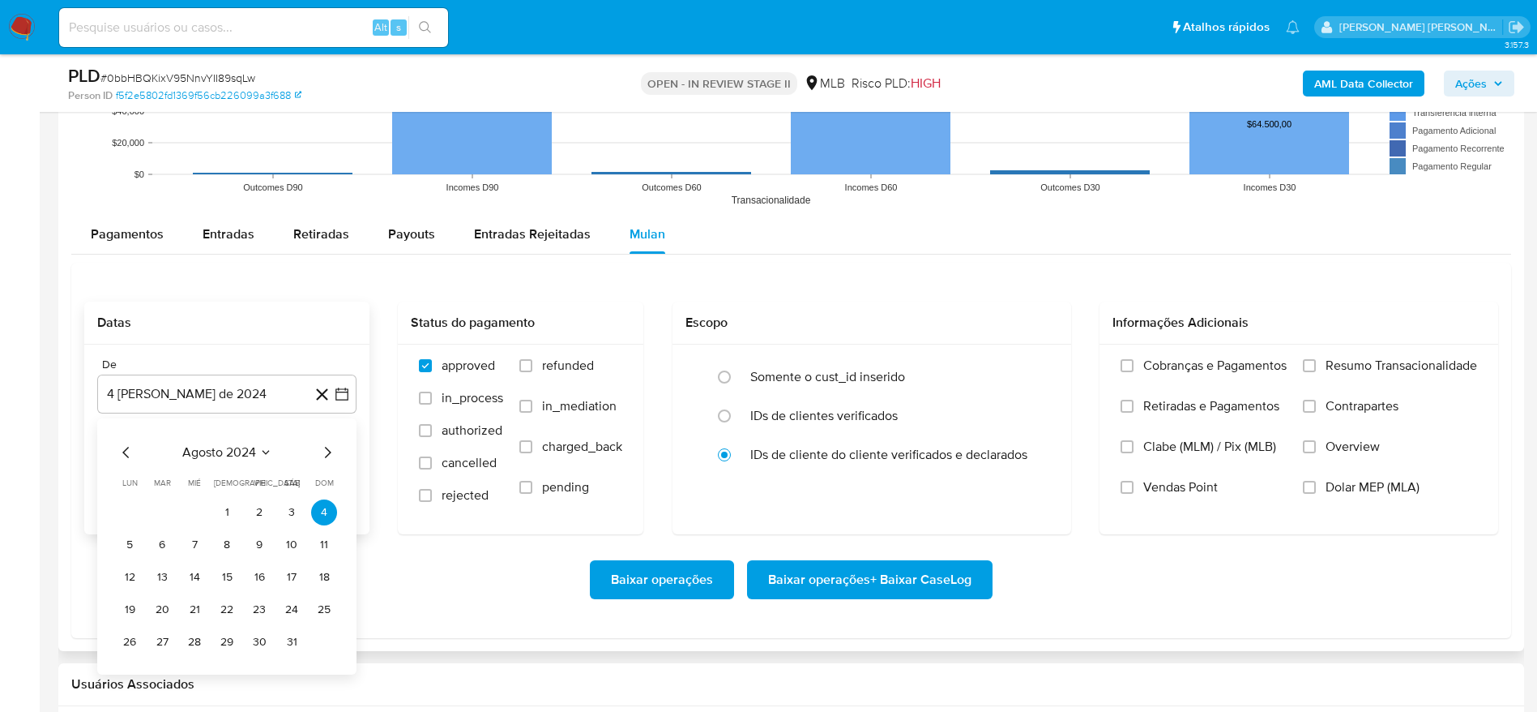
click at [199, 444] on span "agosto 2024" at bounding box center [219, 452] width 74 height 16
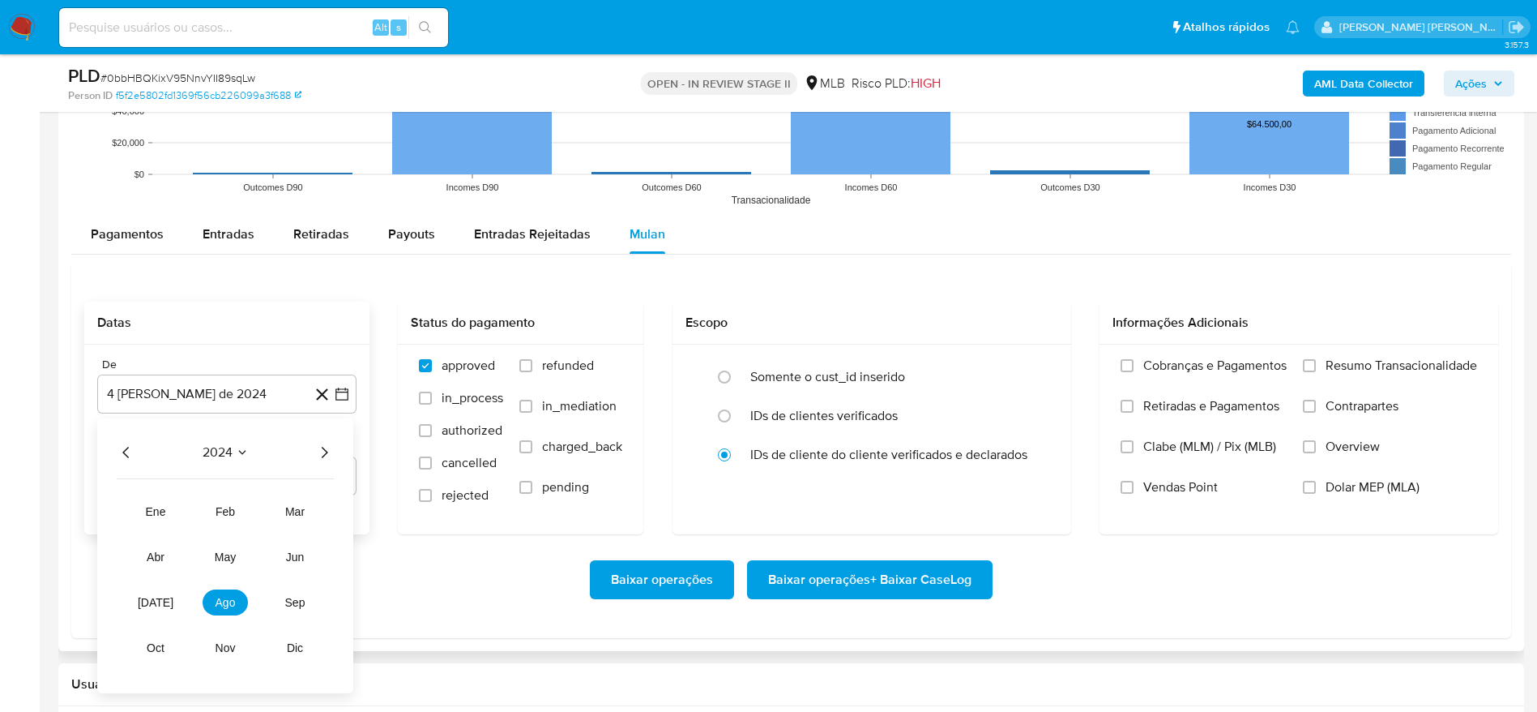
click at [323, 443] on icon "Año siguiente" at bounding box center [323, 451] width 19 height 19
click at [154, 602] on span "[DATE]" at bounding box center [156, 602] width 36 height 13
click at [164, 511] on button "1" at bounding box center [162, 512] width 26 height 26
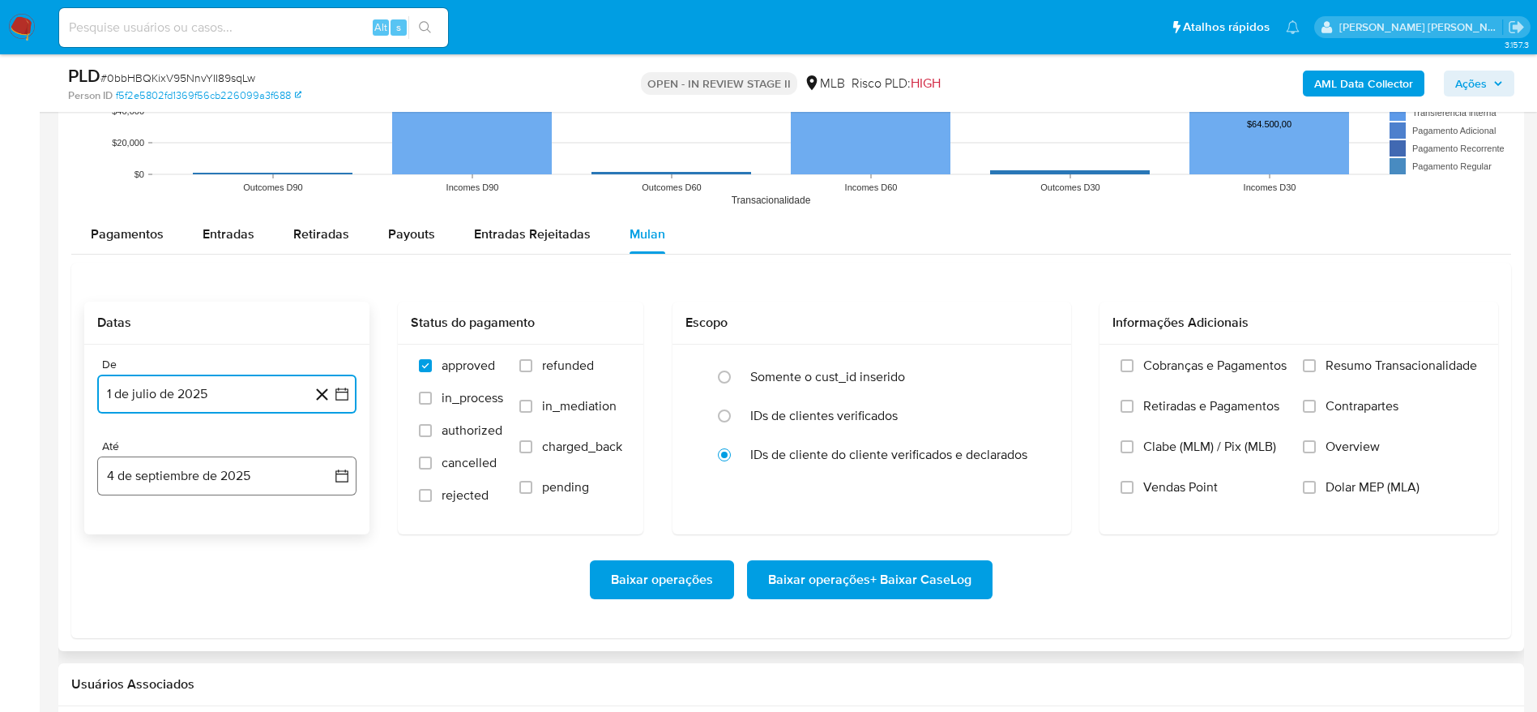
click at [190, 472] on button "4 de septiembre de 2025" at bounding box center [226, 475] width 259 height 39
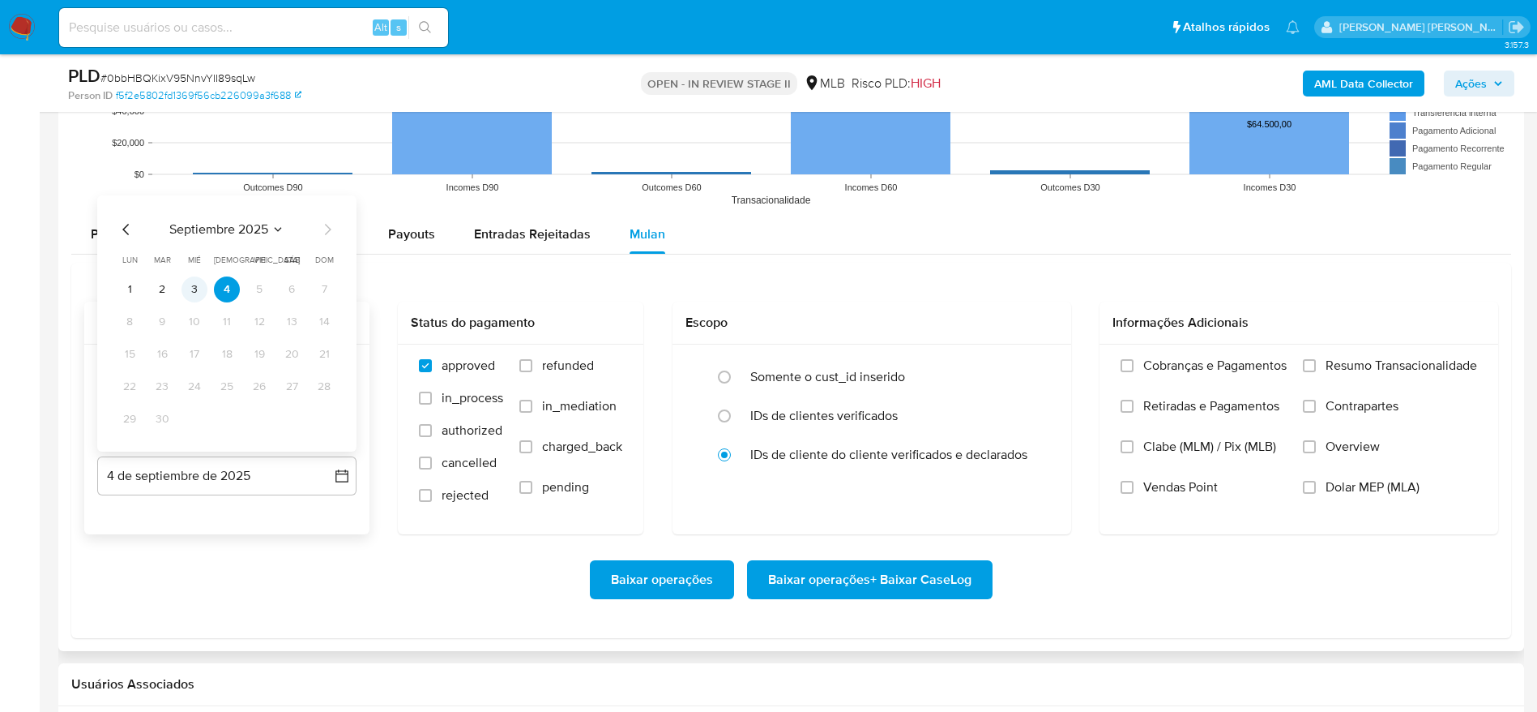
click at [192, 286] on button "3" at bounding box center [195, 289] width 26 height 26
click at [1350, 363] on span "Resumo Transacionalidade" at bounding box center [1402, 365] width 152 height 16
click at [1316, 363] on input "Resumo Transacionalidade" at bounding box center [1309, 365] width 13 height 13
click at [900, 585] on span "Baixar operações + Baixar CaseLog" at bounding box center [869, 580] width 203 height 36
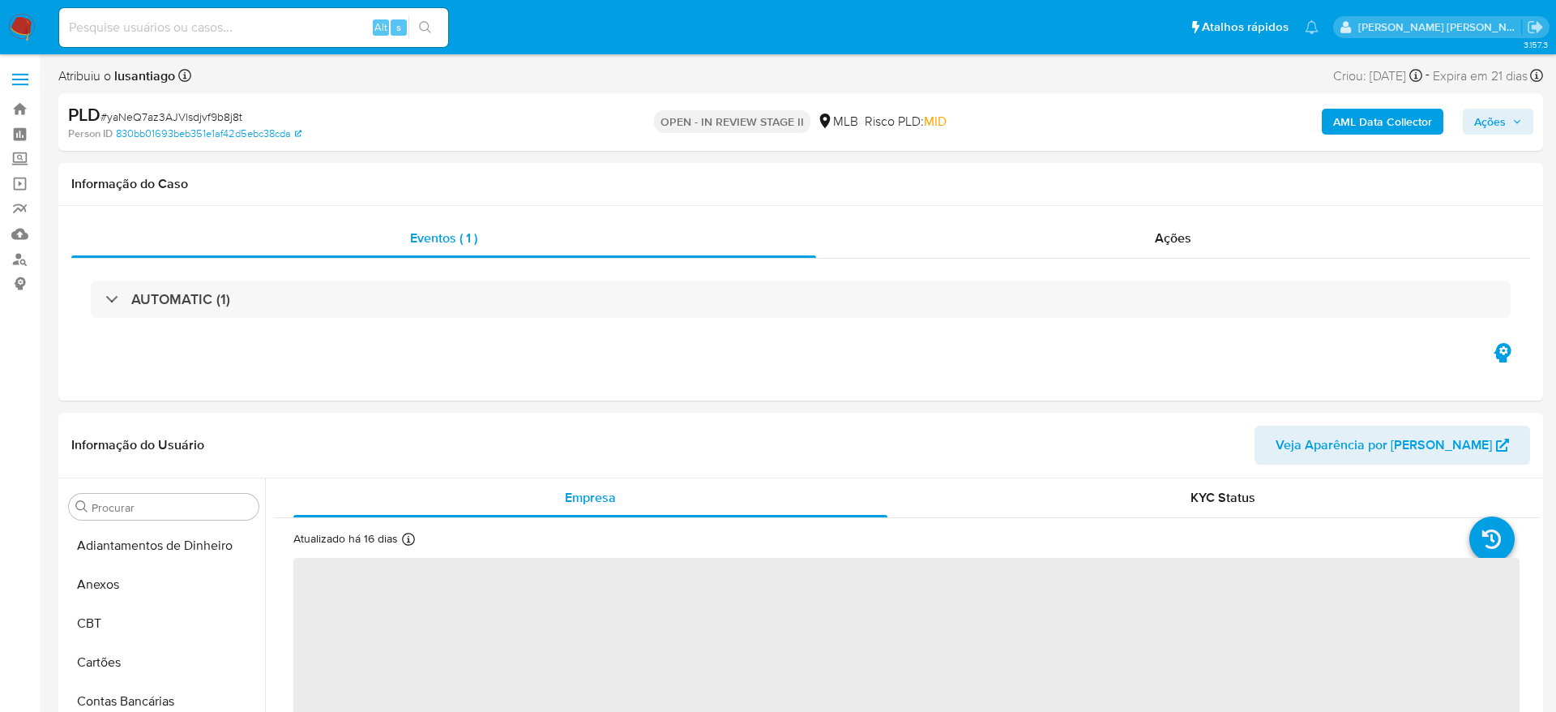
select select "10"
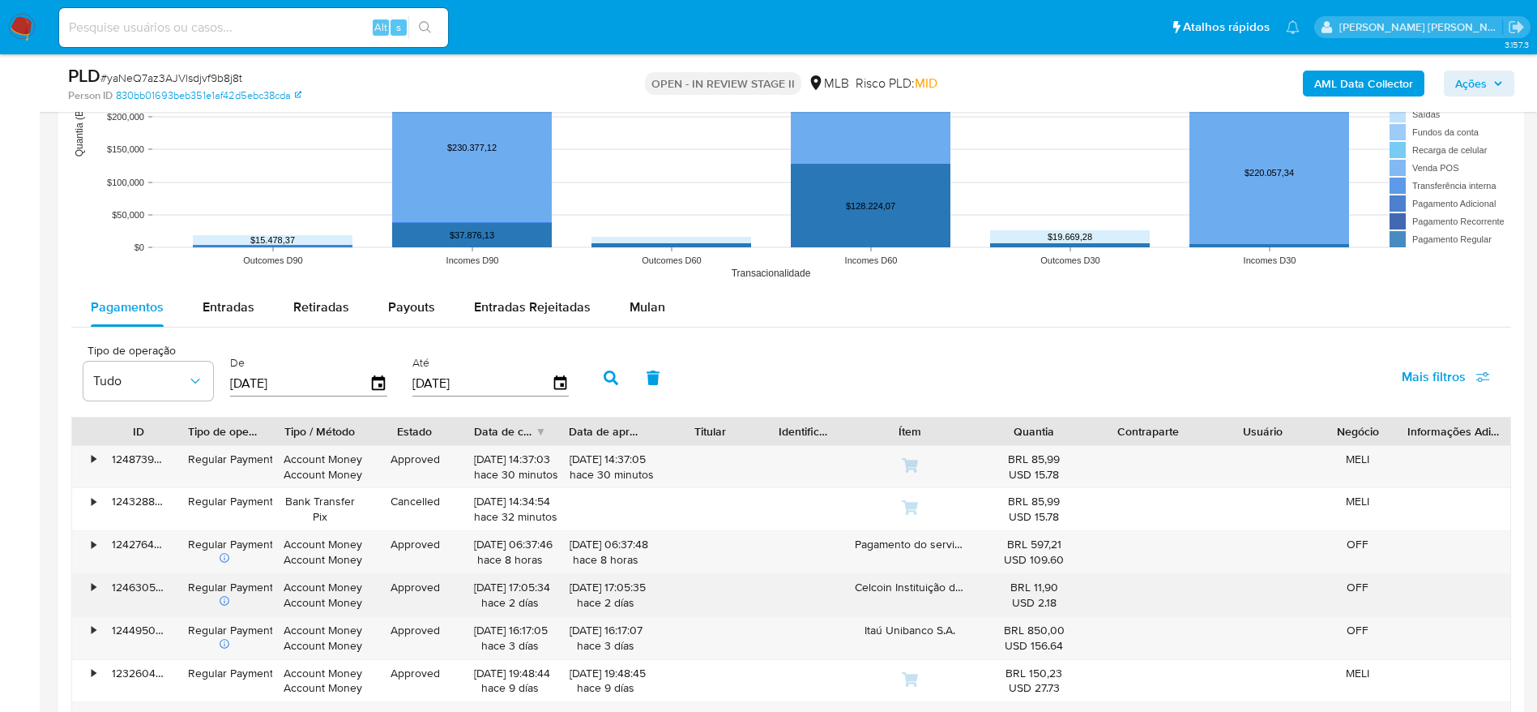
scroll to position [1702, 0]
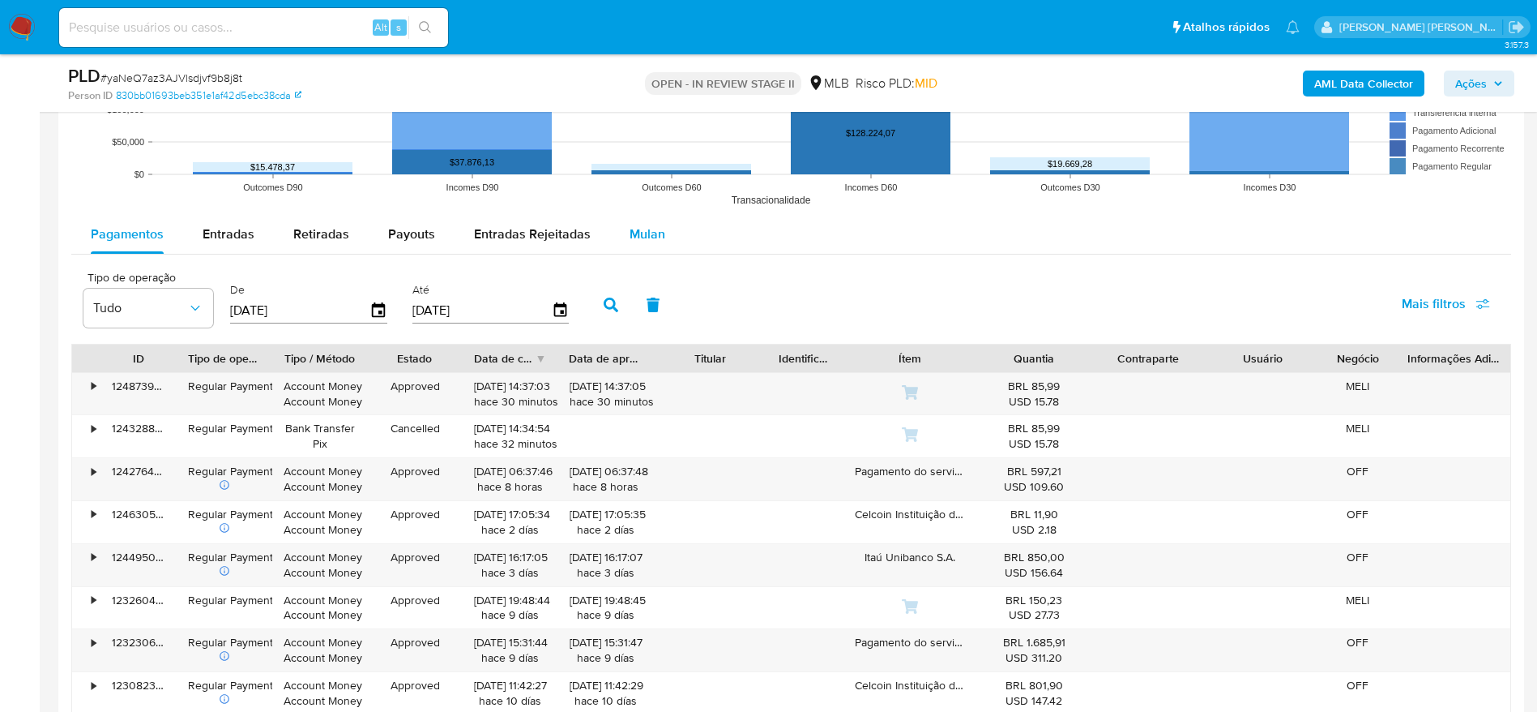
drag, startPoint x: 640, startPoint y: 237, endPoint x: 621, endPoint y: 249, distance: 22.9
click at [640, 237] on span "Mulan" at bounding box center [648, 233] width 36 height 19
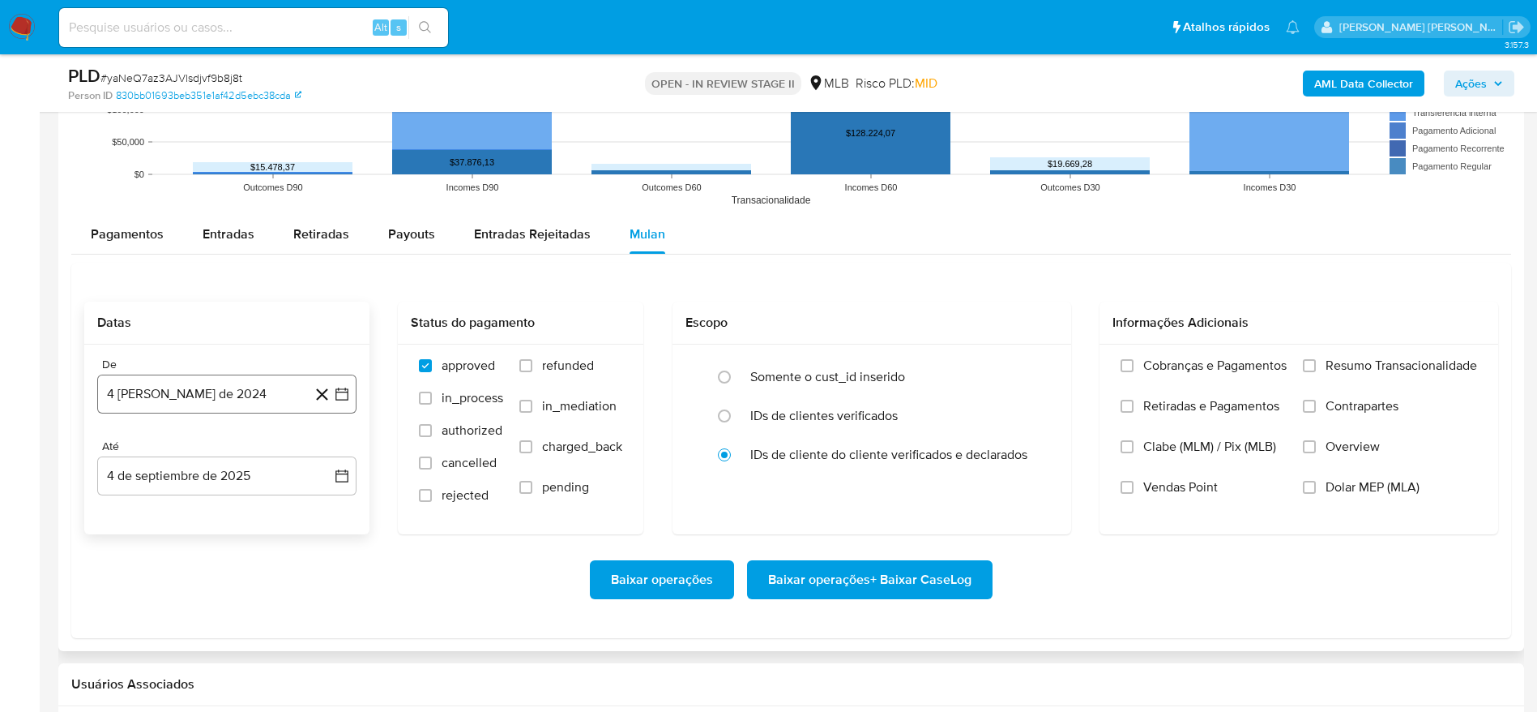
click at [130, 381] on button "4 [PERSON_NAME] de 2024" at bounding box center [226, 393] width 259 height 39
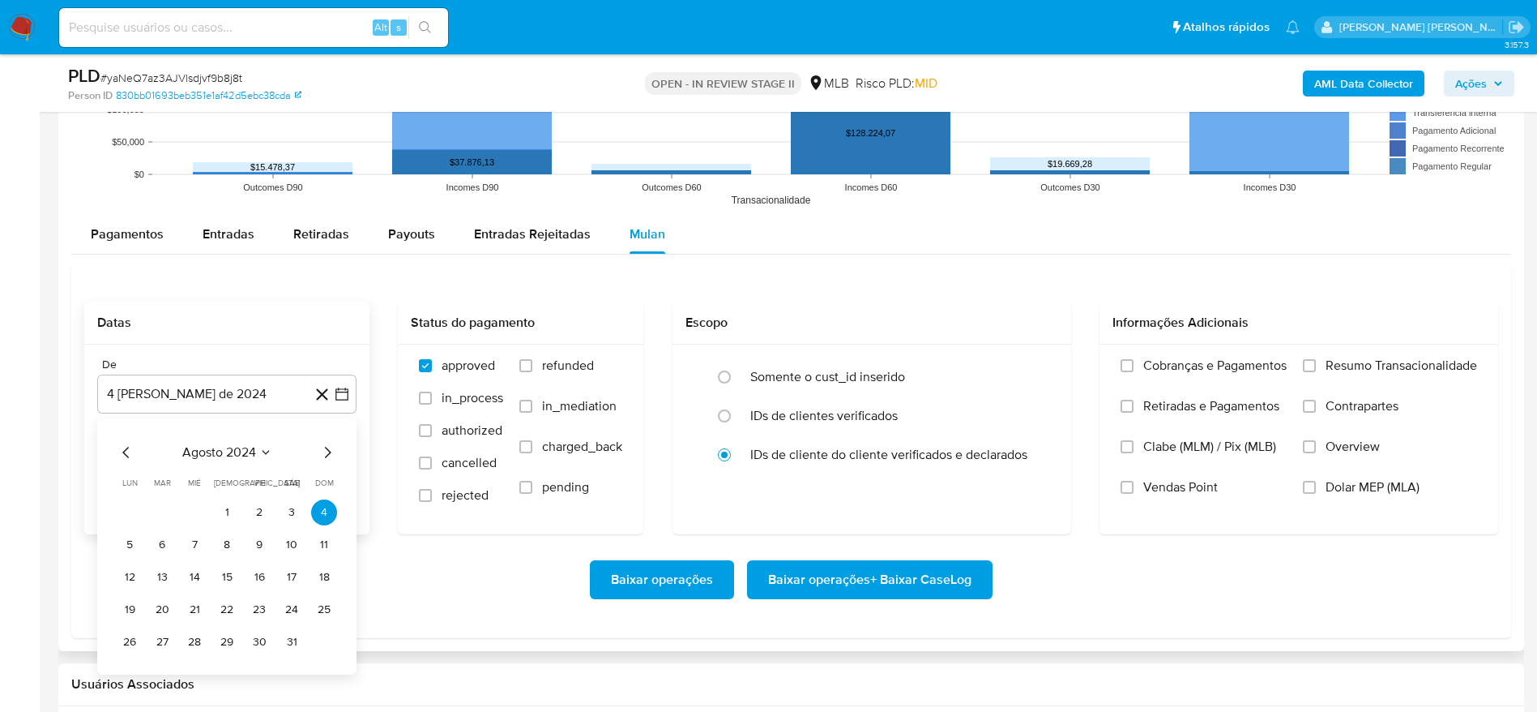
click at [225, 453] on span "agosto 2024" at bounding box center [219, 452] width 74 height 16
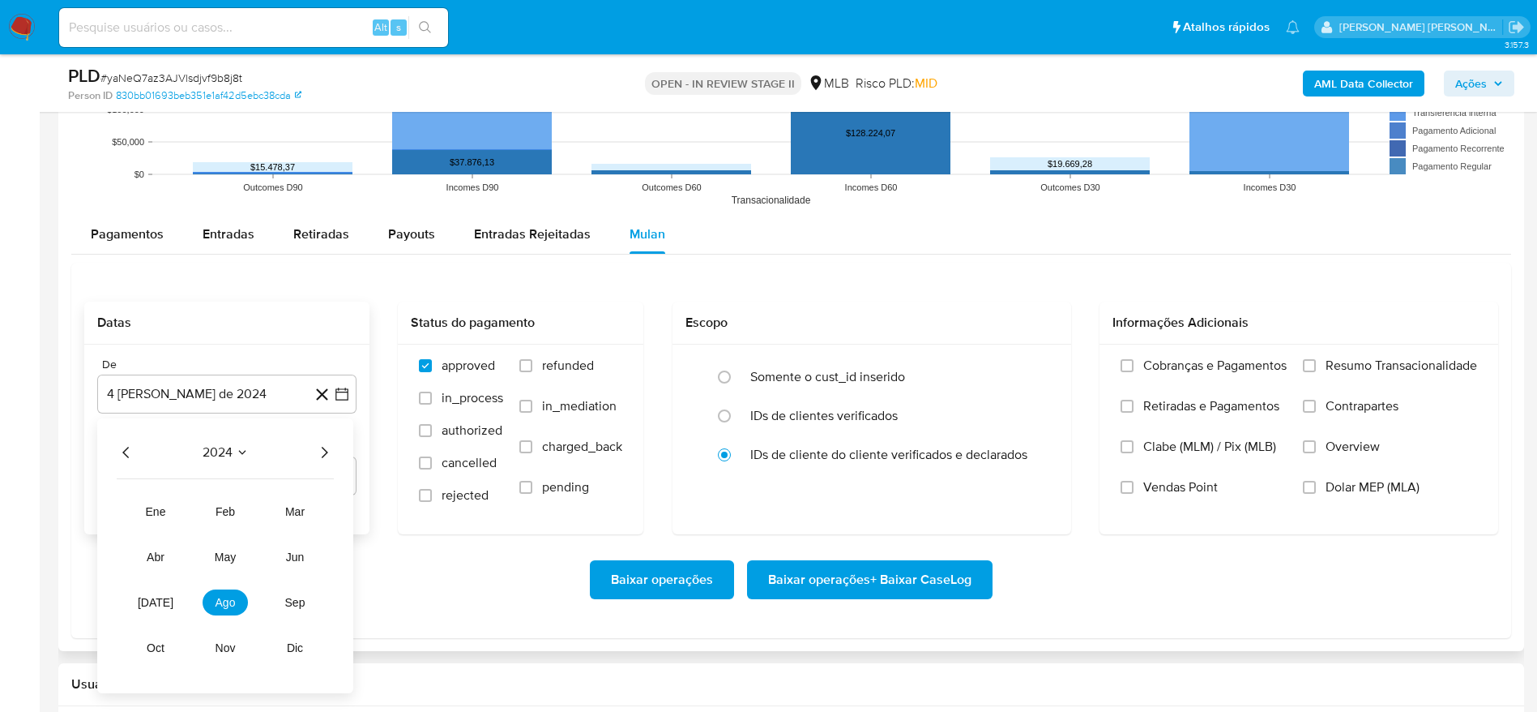
click at [327, 450] on icon "Año siguiente" at bounding box center [323, 451] width 19 height 19
click at [164, 601] on button "[DATE]" at bounding box center [155, 602] width 45 height 26
click at [171, 511] on button "1" at bounding box center [162, 512] width 26 height 26
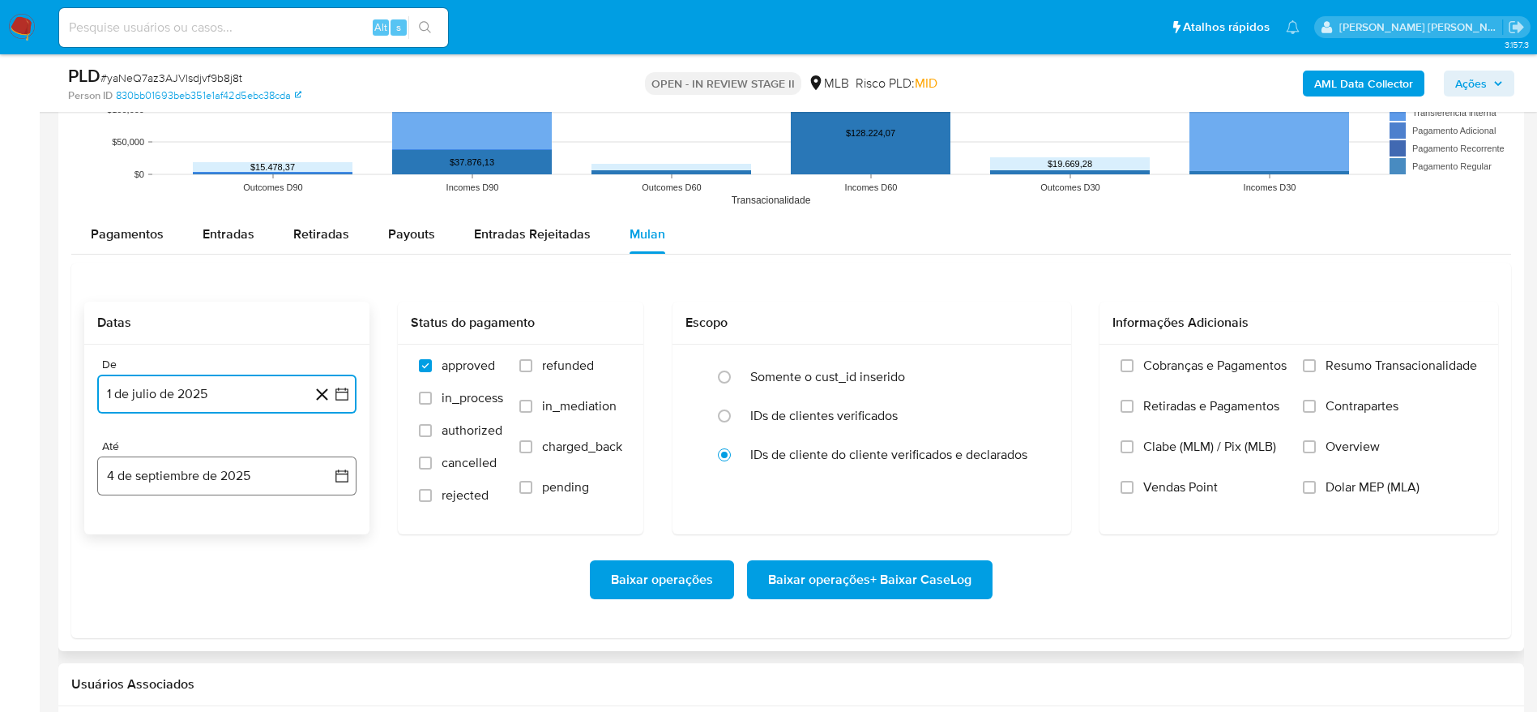
click at [180, 485] on button "4 de septiembre de 2025" at bounding box center [226, 475] width 259 height 39
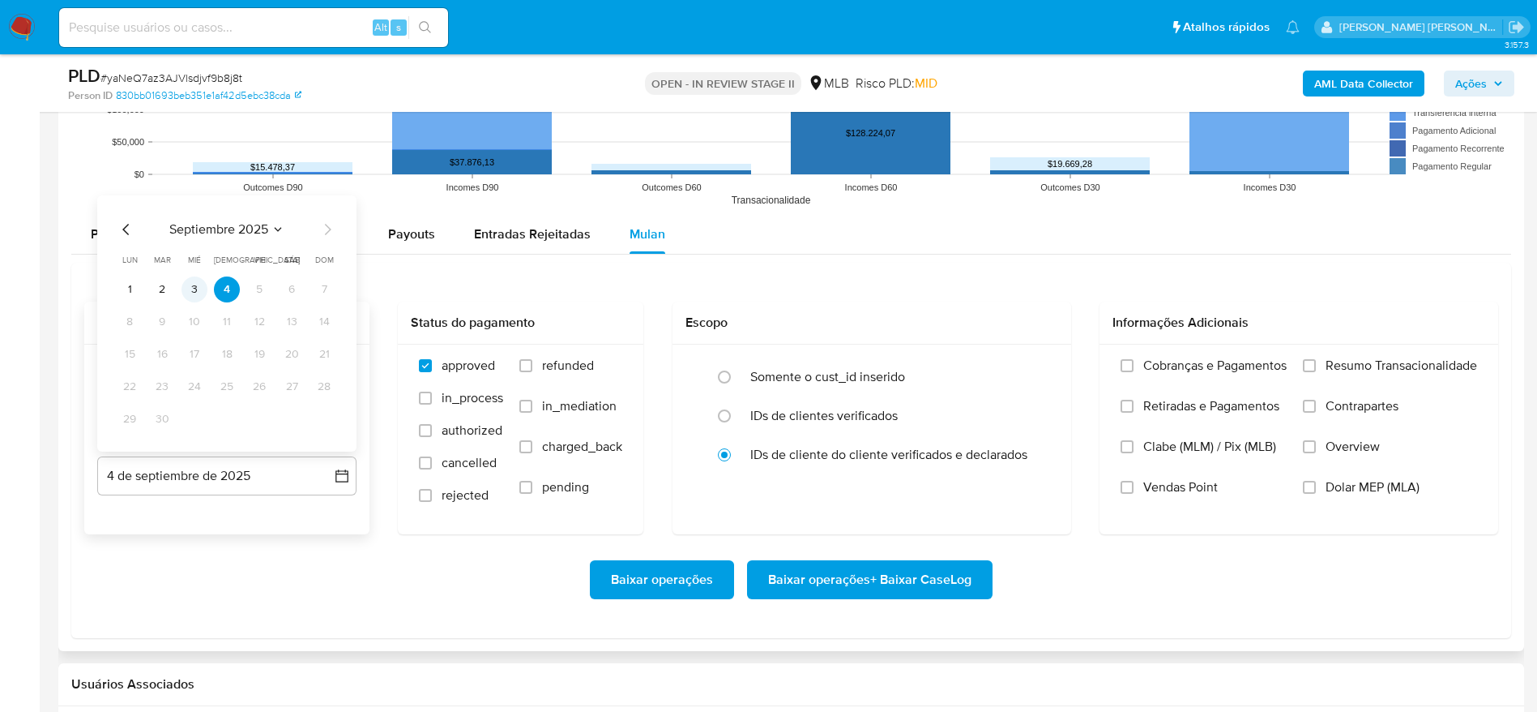
click at [198, 282] on button "3" at bounding box center [195, 289] width 26 height 26
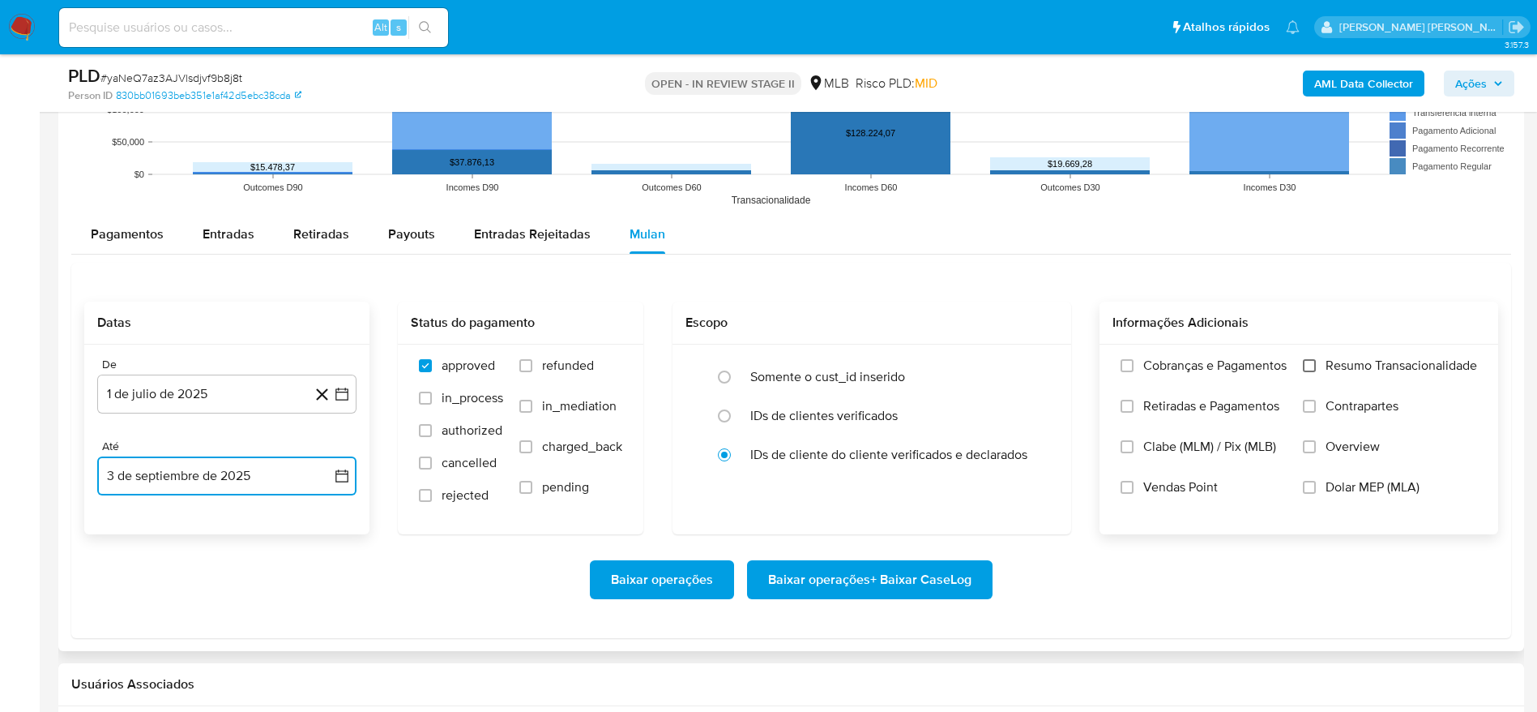
click at [1303, 363] on input "Resumo Transacionalidade" at bounding box center [1309, 365] width 13 height 13
click at [872, 587] on span "Baixar operações + Baixar CaseLog" at bounding box center [869, 580] width 203 height 36
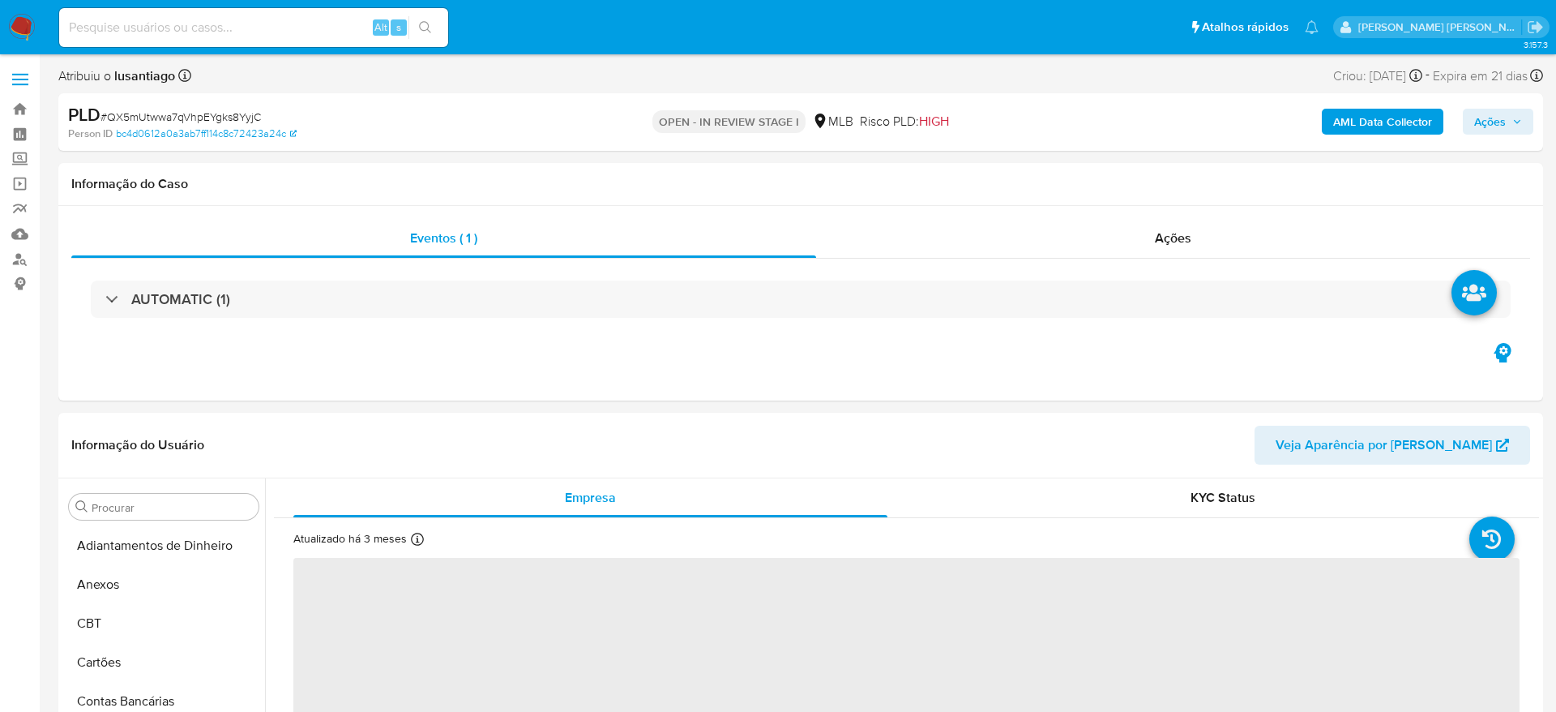
select select "10"
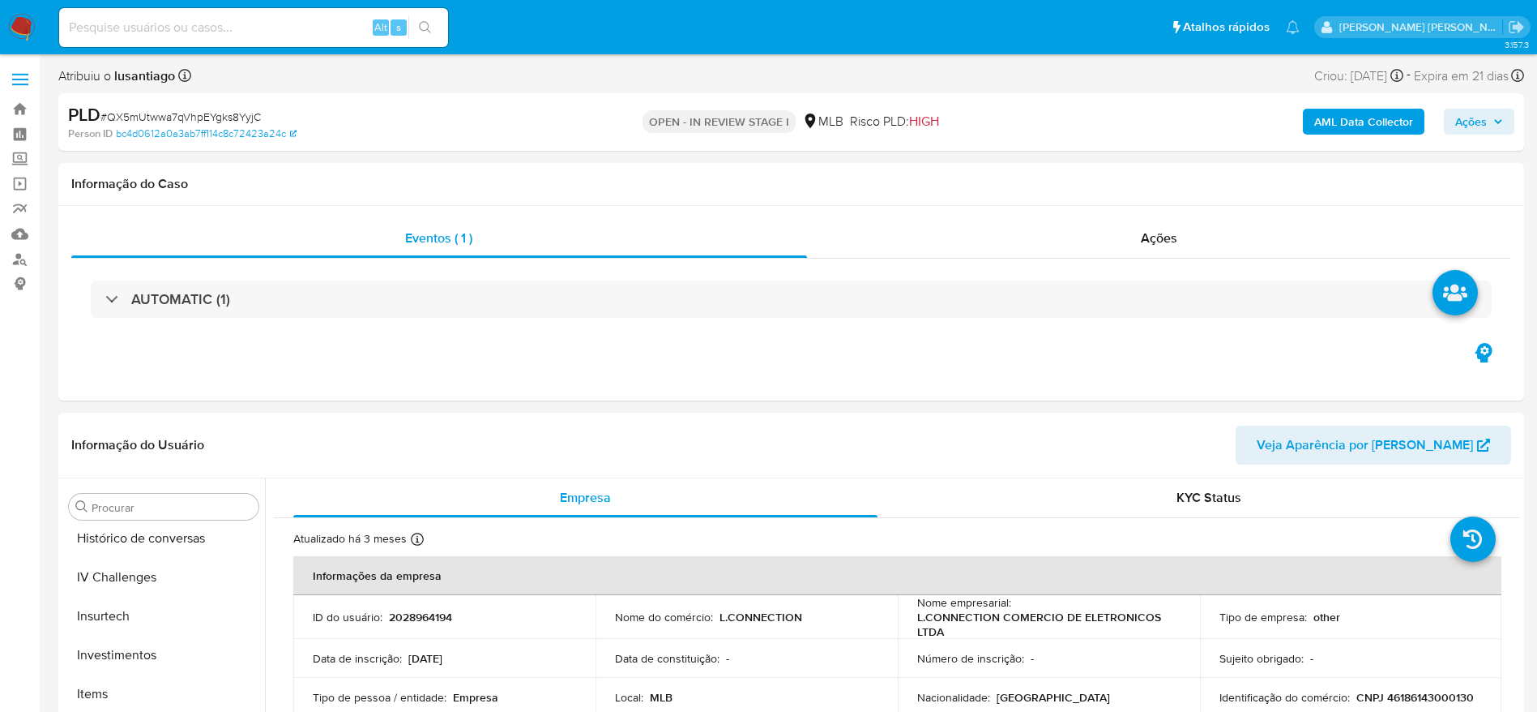
scroll to position [763, 0]
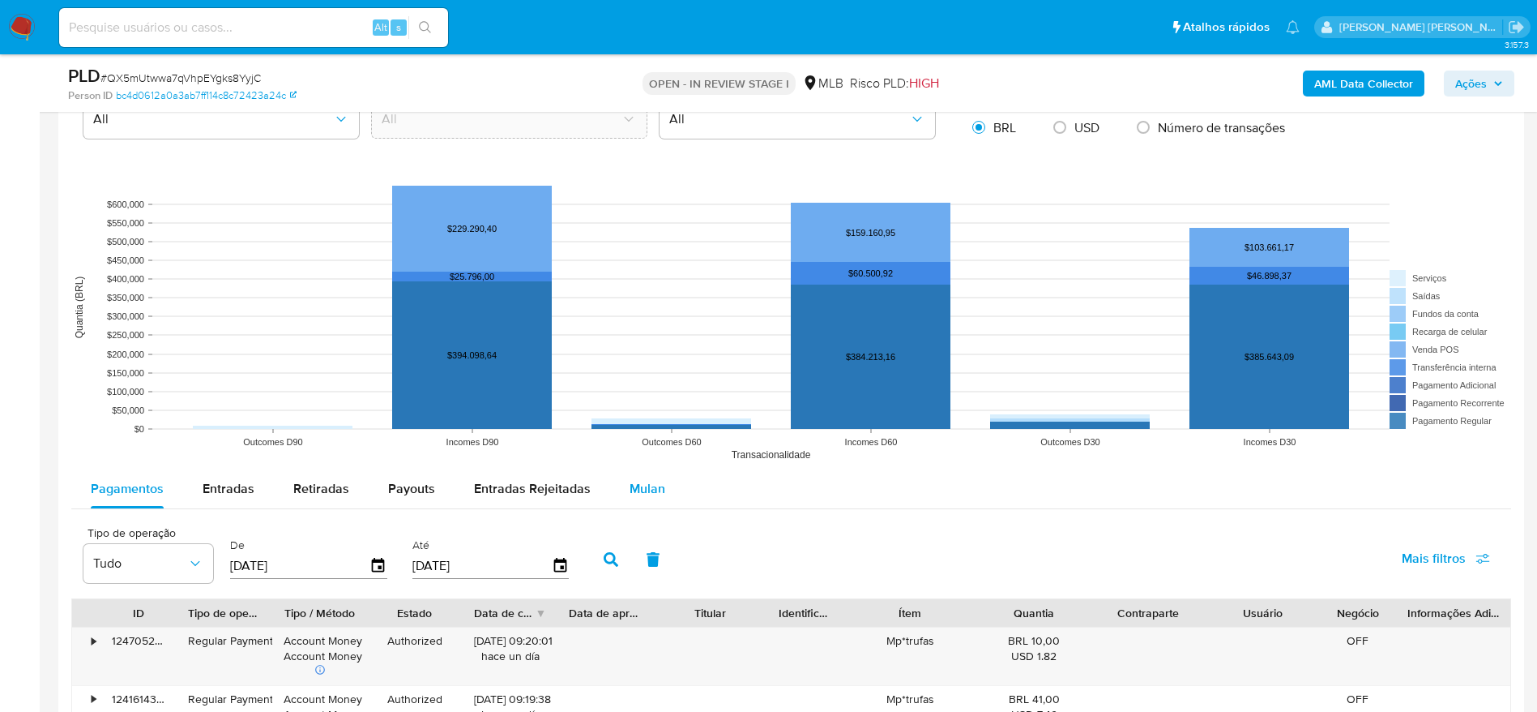
click at [649, 494] on span "Mulan" at bounding box center [648, 488] width 36 height 19
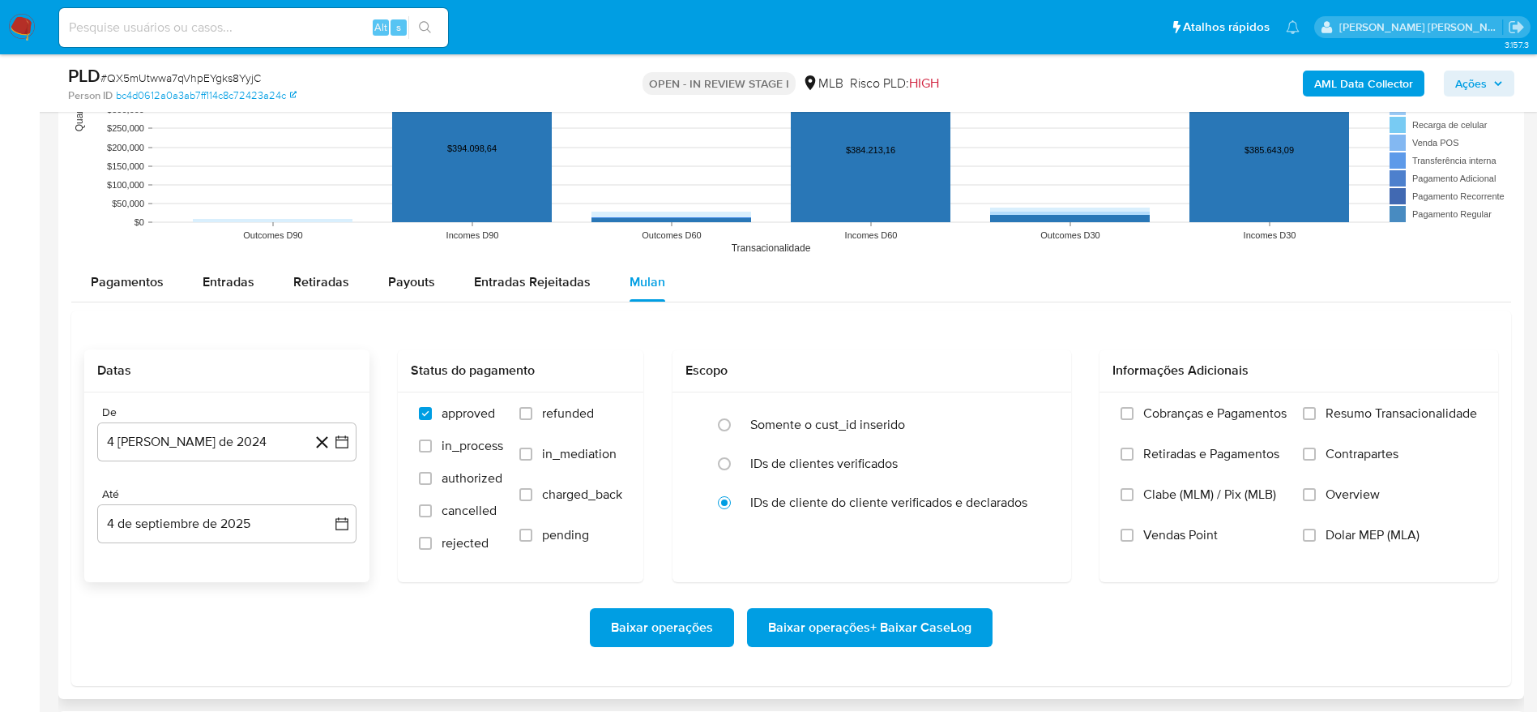
scroll to position [1580, 0]
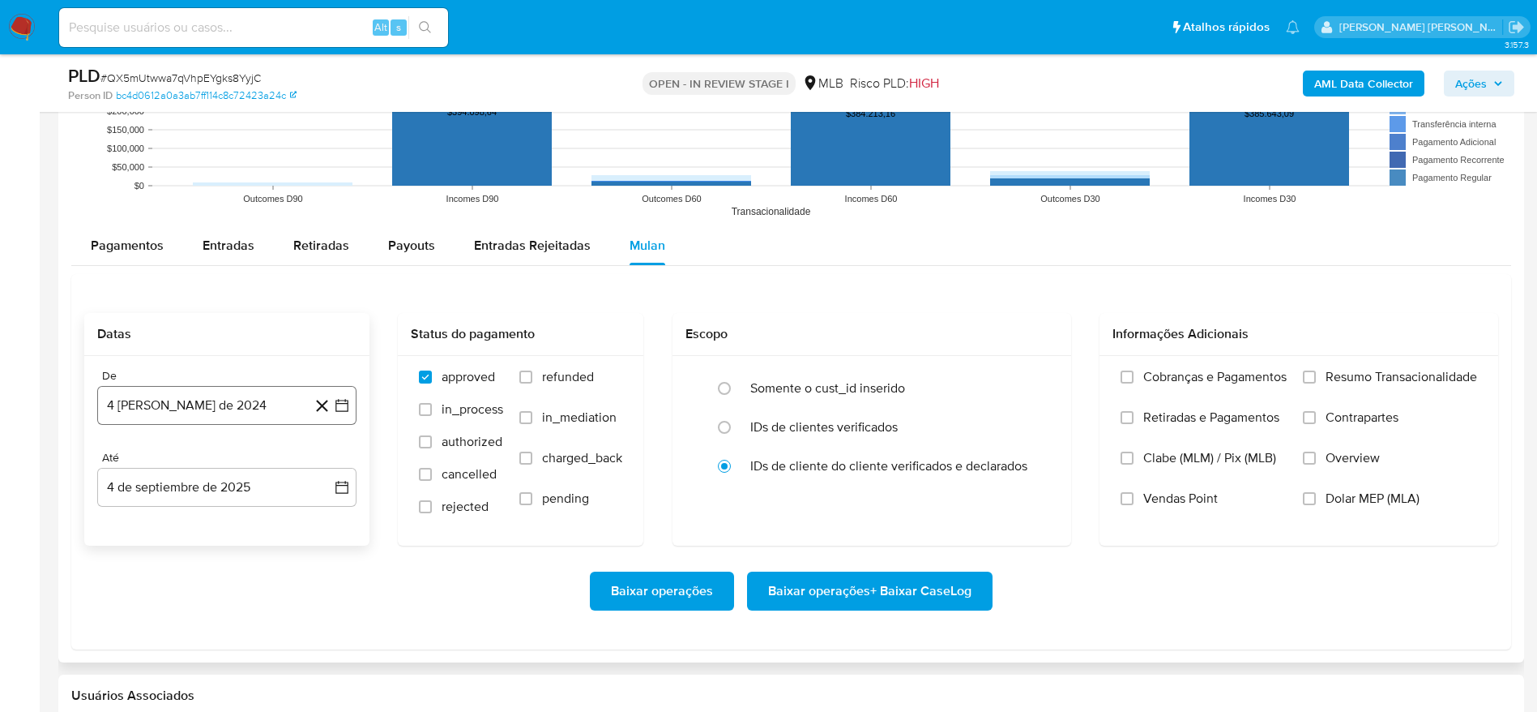
click at [154, 399] on button "4 [PERSON_NAME] de 2024" at bounding box center [226, 405] width 259 height 39
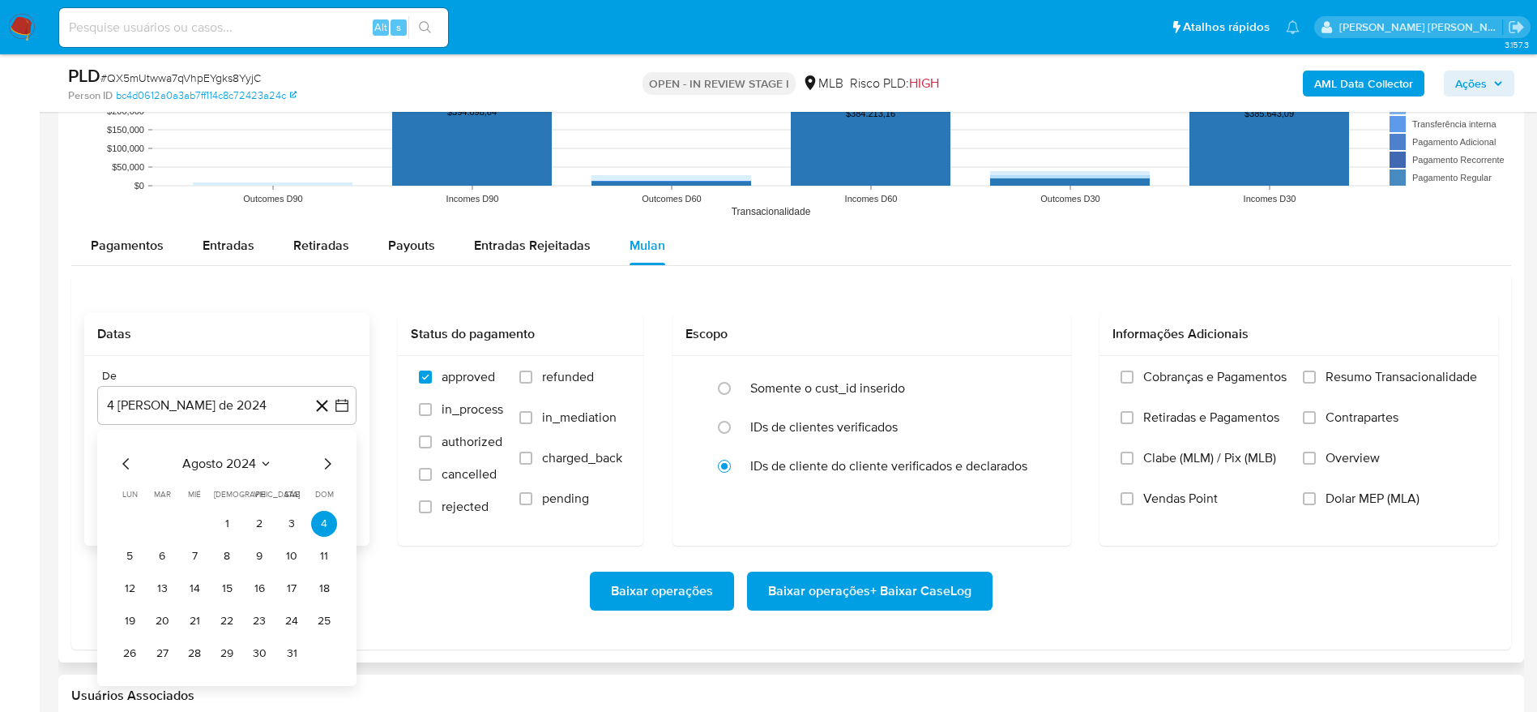
click at [195, 468] on span "agosto 2024" at bounding box center [219, 463] width 74 height 16
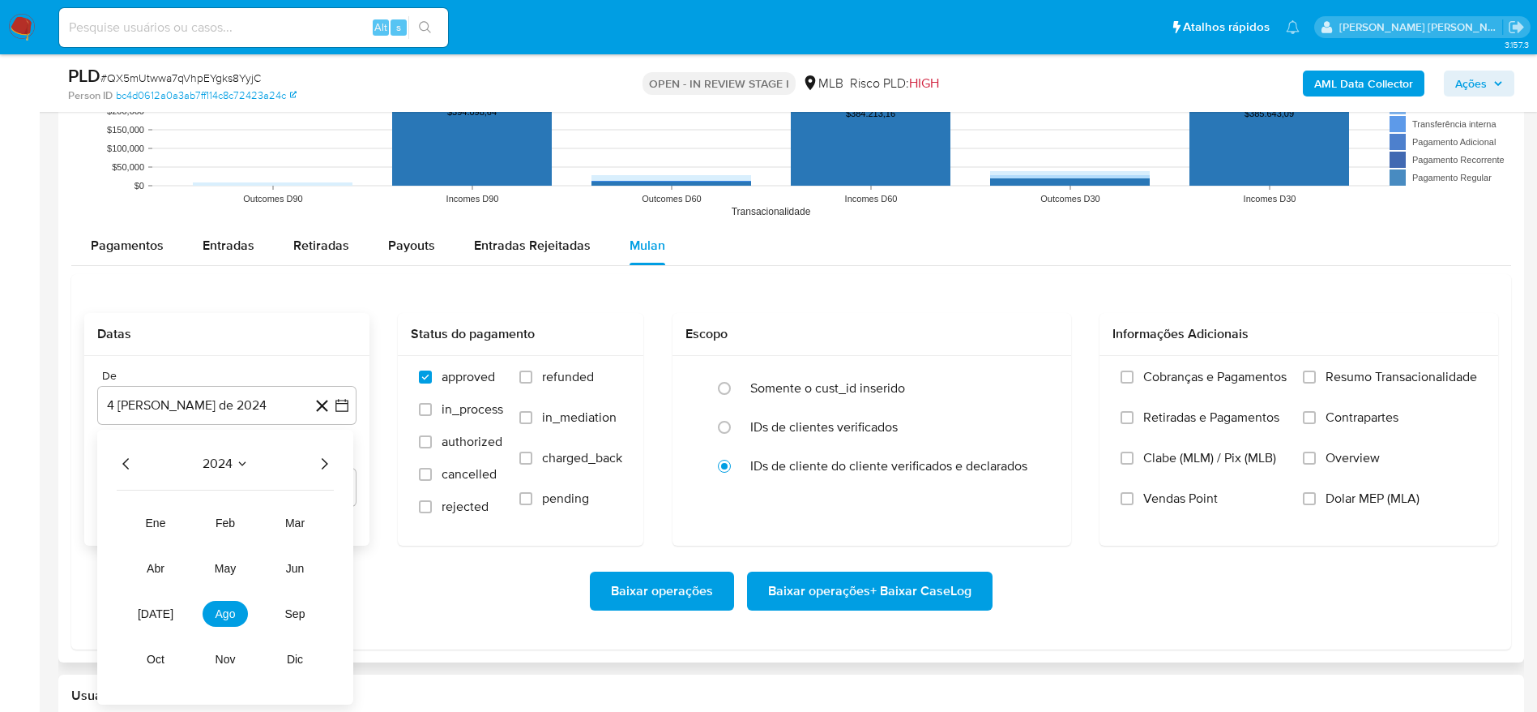
click at [331, 461] on icon "Año siguiente" at bounding box center [323, 463] width 19 height 19
click at [154, 613] on span "[DATE]" at bounding box center [156, 613] width 36 height 13
click at [163, 523] on button "1" at bounding box center [162, 524] width 26 height 26
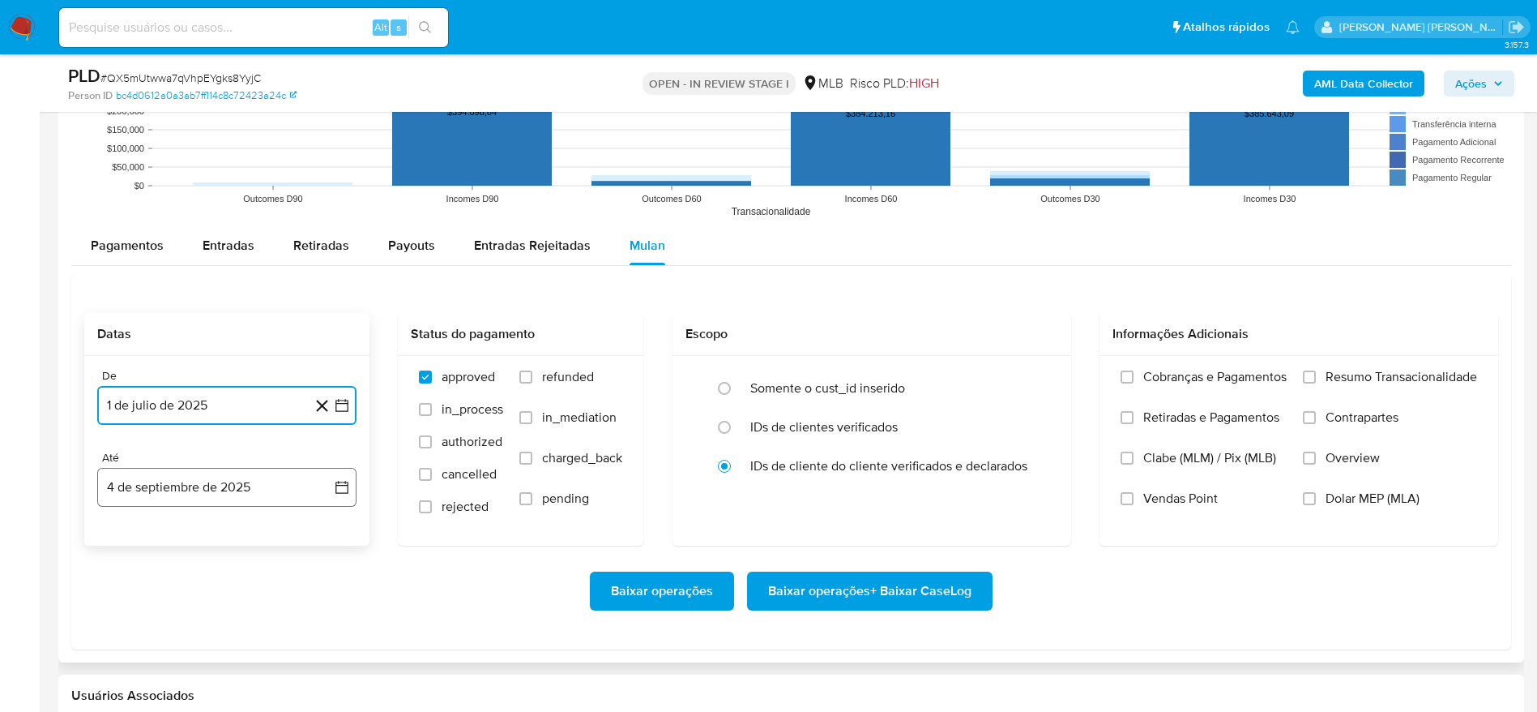
click at [177, 484] on button "4 de septiembre de 2025" at bounding box center [226, 487] width 259 height 39
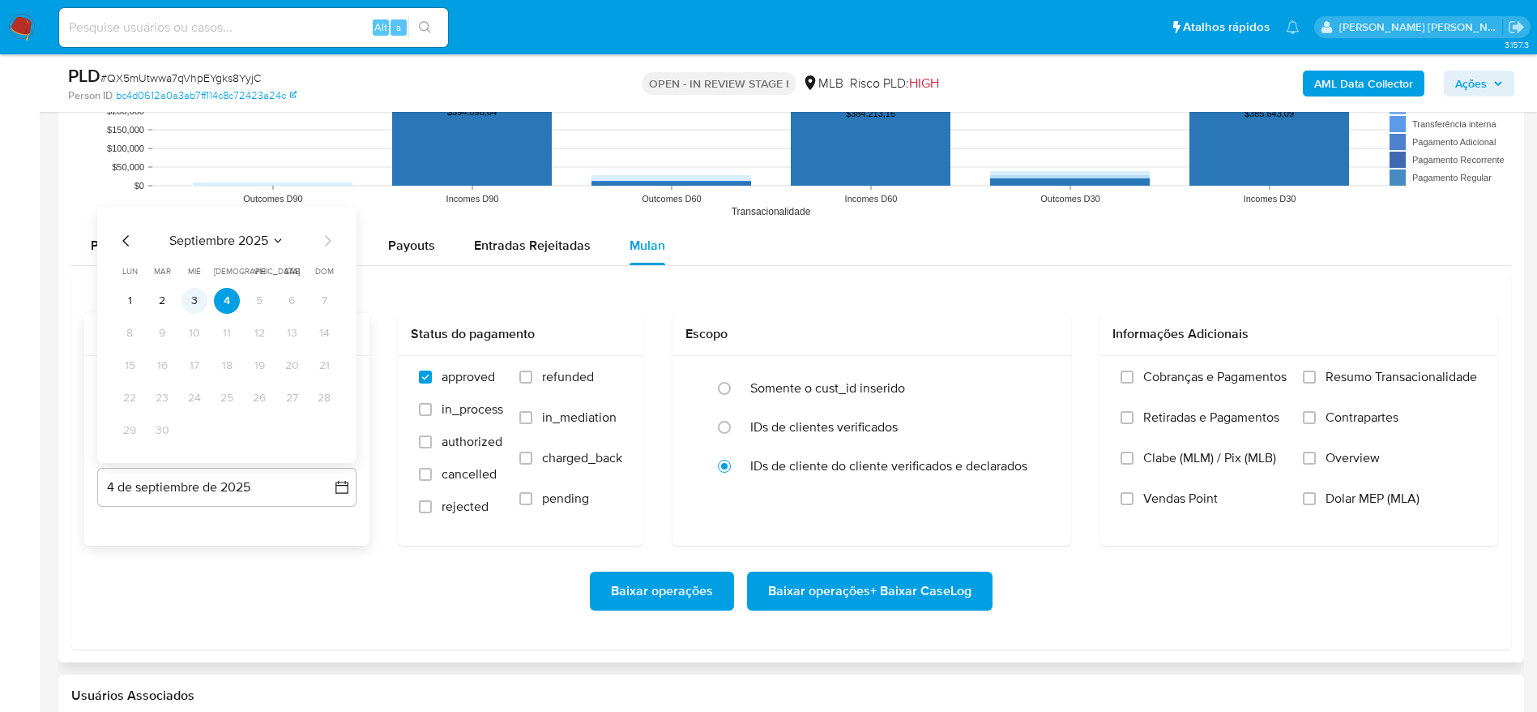
click at [202, 297] on button "3" at bounding box center [195, 301] width 26 height 26
click at [1423, 372] on span "Resumo Transacionalidade" at bounding box center [1402, 377] width 152 height 16
click at [1316, 372] on input "Resumo Transacionalidade" at bounding box center [1309, 376] width 13 height 13
click at [884, 593] on span "Baixar operações + Baixar CaseLog" at bounding box center [869, 591] width 203 height 36
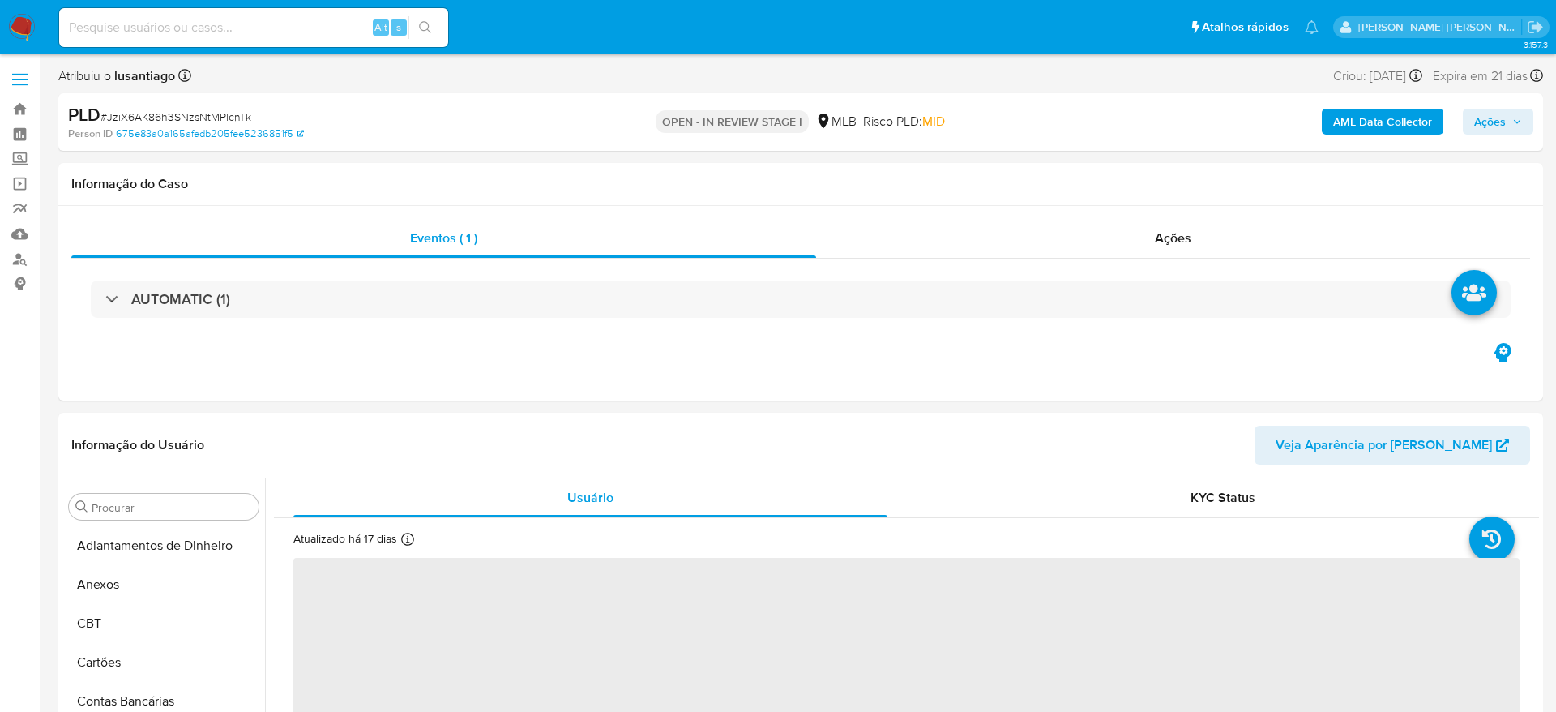
select select "10"
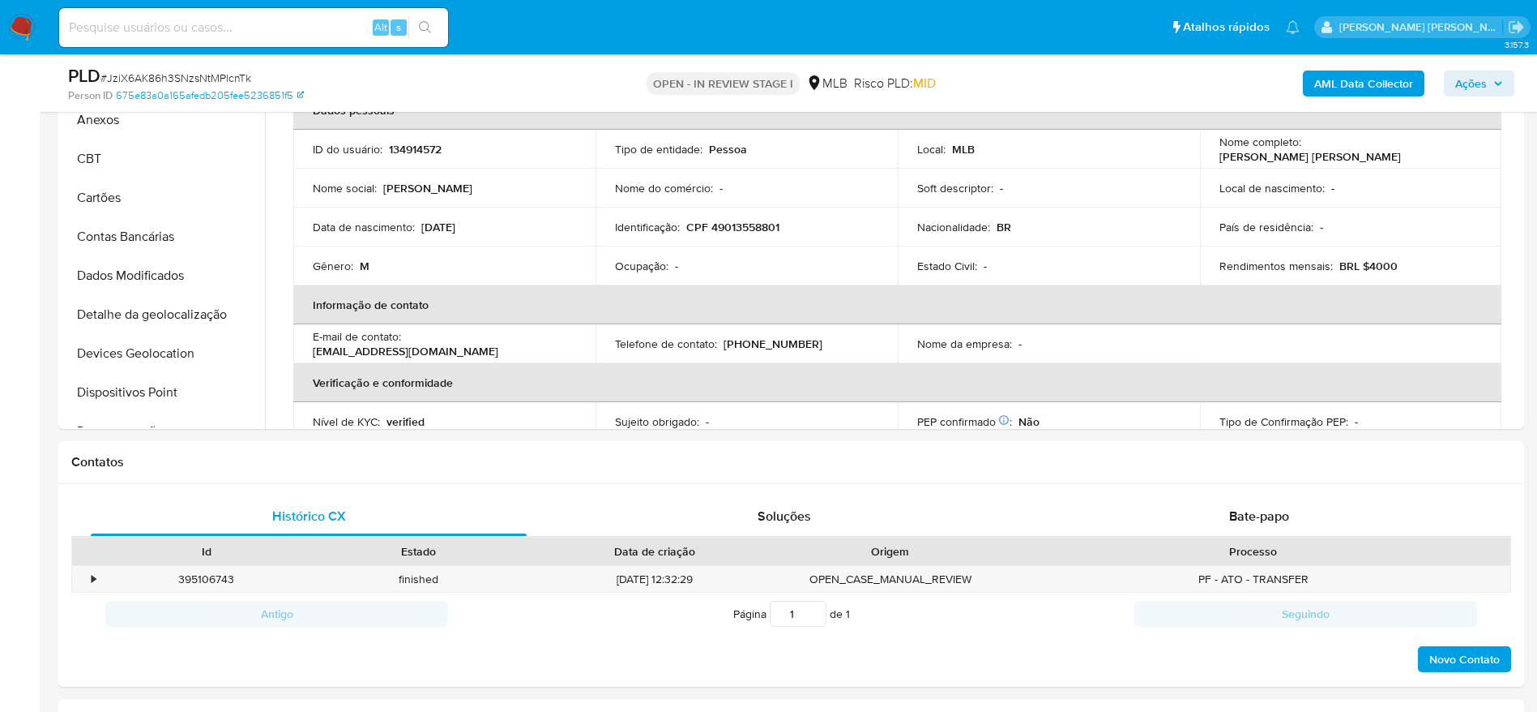
scroll to position [763, 0]
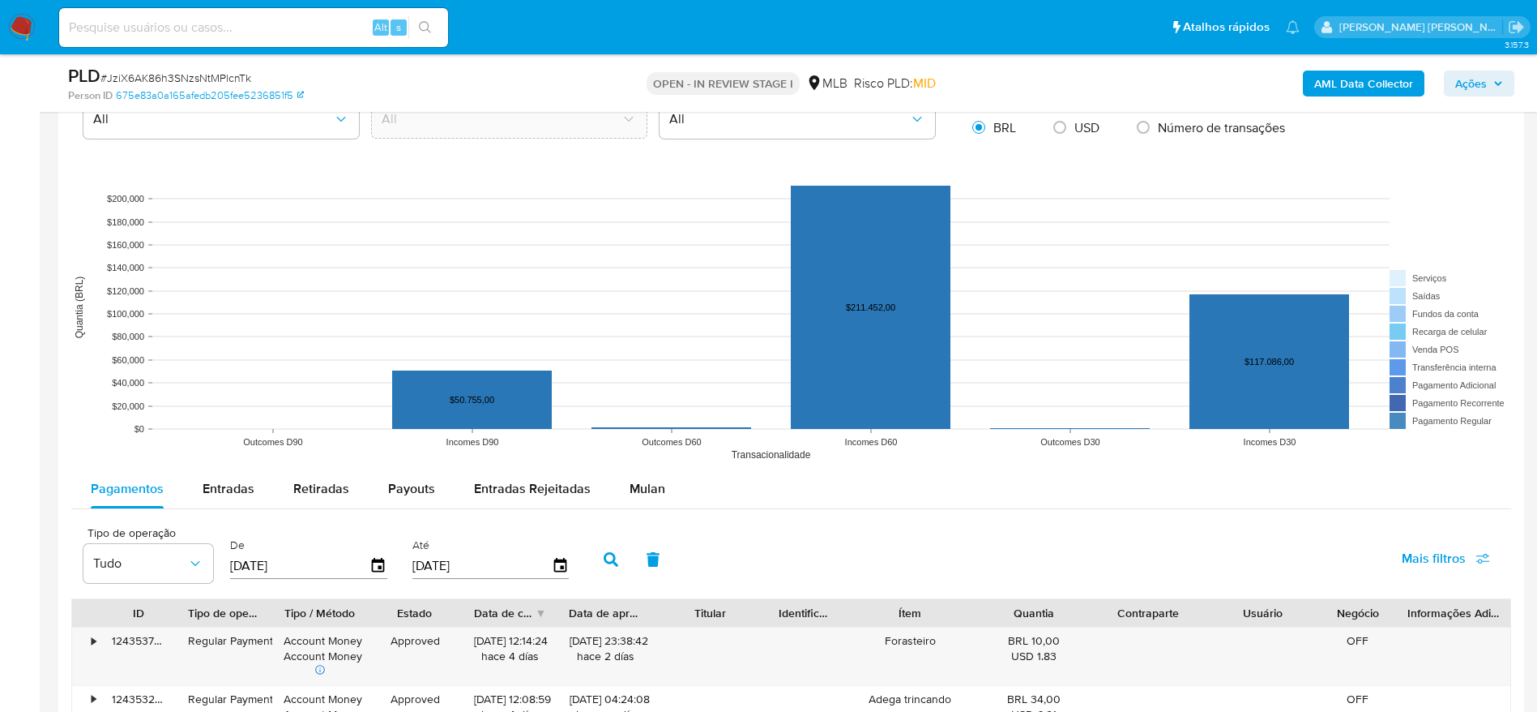
click at [619, 482] on button "Mulan" at bounding box center [647, 488] width 75 height 39
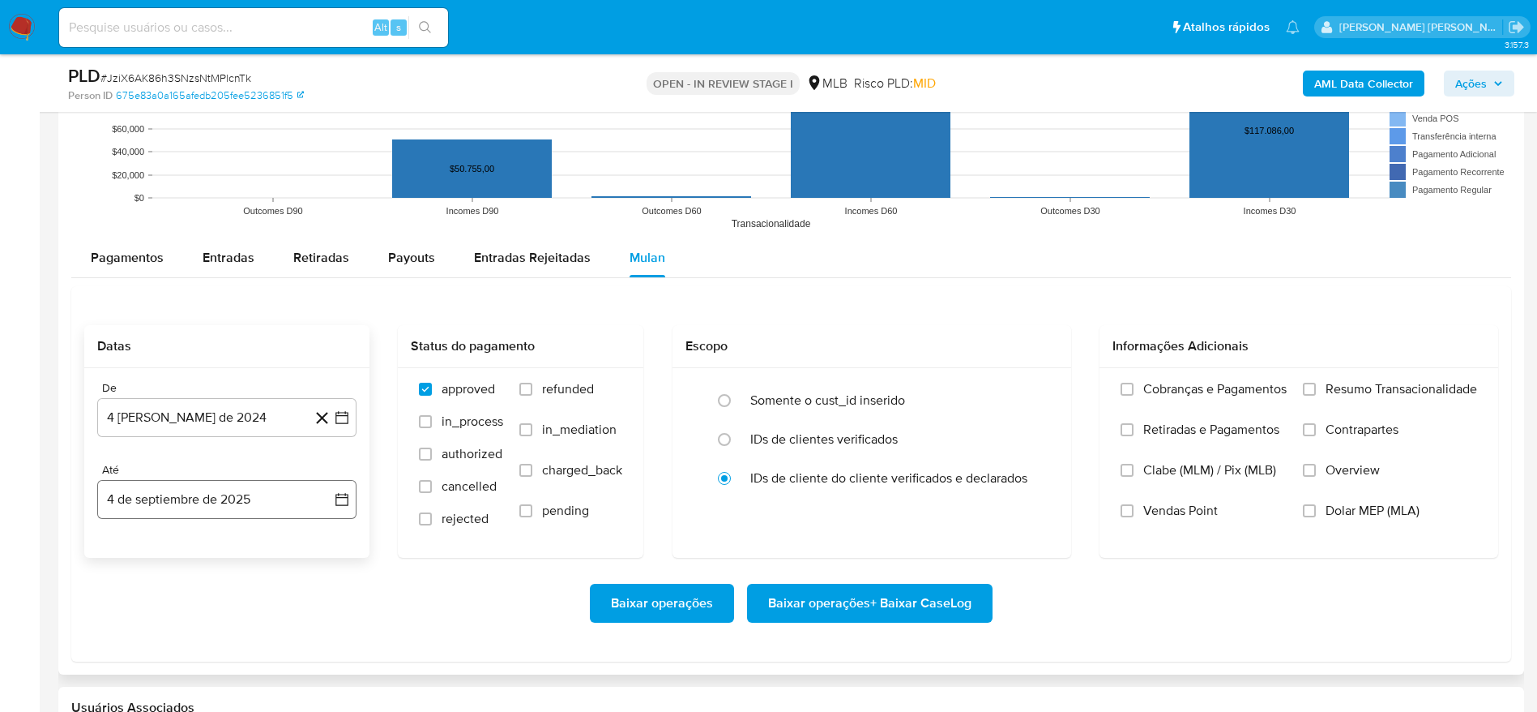
scroll to position [1702, 0]
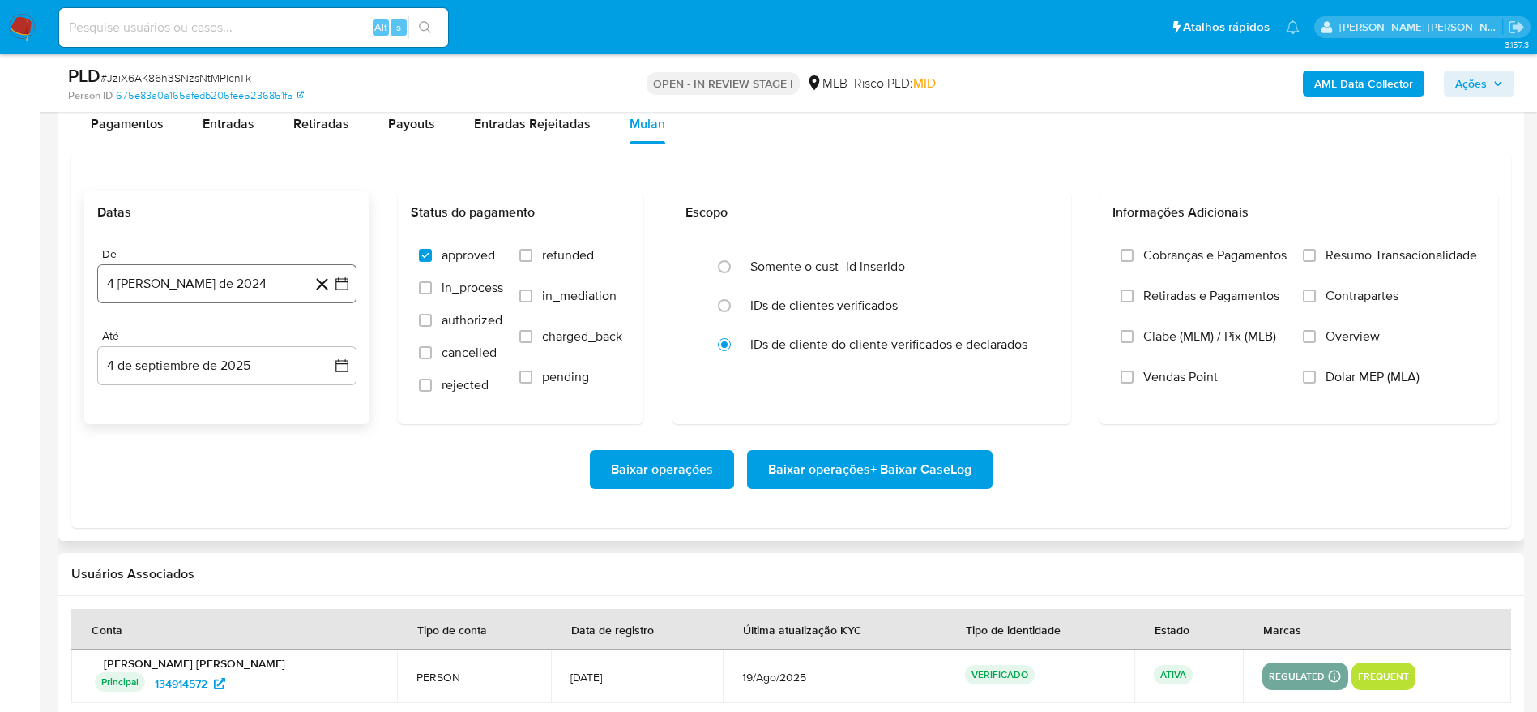
click at [258, 273] on button "4 [PERSON_NAME] de 2024" at bounding box center [226, 283] width 259 height 39
click at [229, 331] on div "agosto 2024 agosto 2024 lun lunes mar martes mié miércoles jue jueves vie viern…" at bounding box center [226, 436] width 259 height 256
click at [234, 336] on span "agosto 2024" at bounding box center [219, 342] width 74 height 16
drag, startPoint x: 327, startPoint y: 336, endPoint x: 306, endPoint y: 364, distance: 35.2
click at [328, 340] on icon "Año siguiente" at bounding box center [323, 341] width 19 height 19
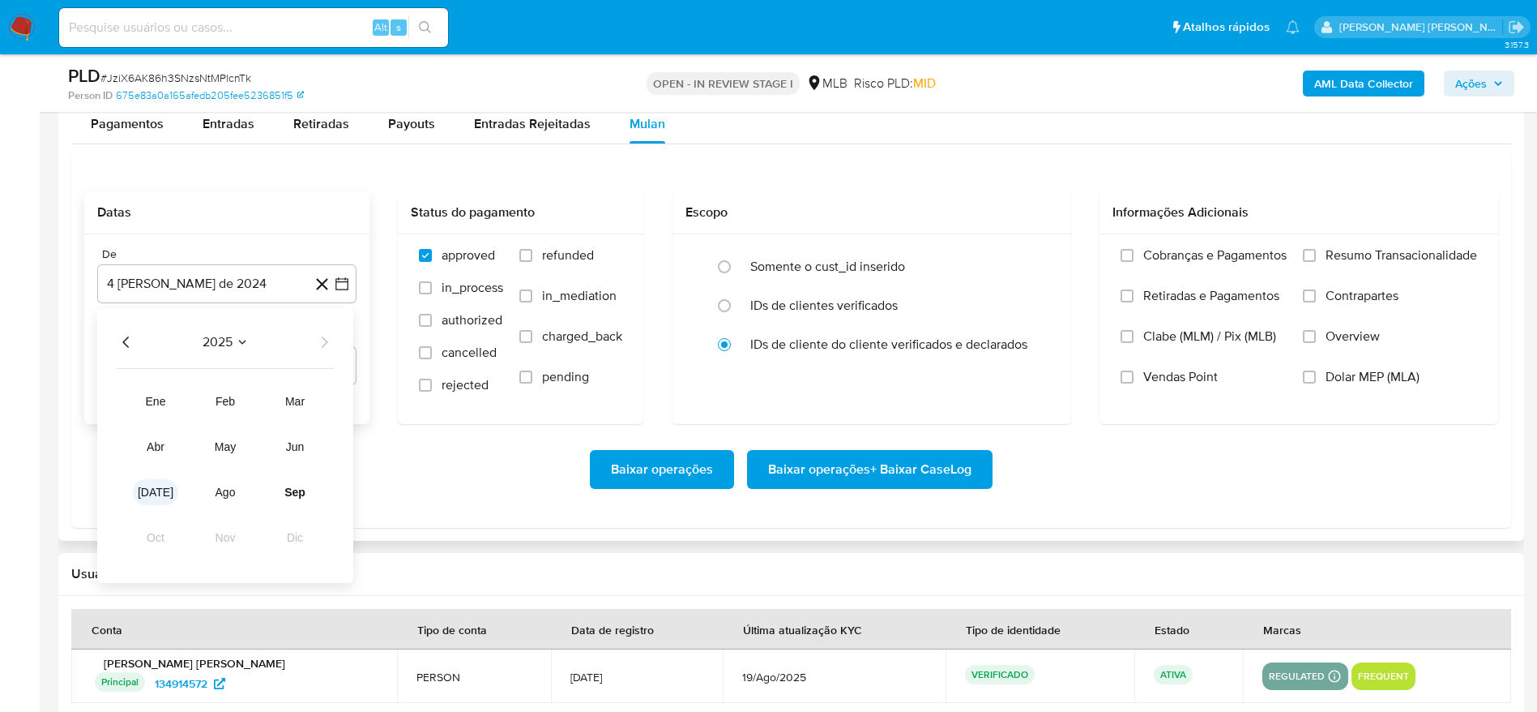
click at [157, 494] on span "[DATE]" at bounding box center [156, 491] width 36 height 13
click at [165, 403] on button "1" at bounding box center [162, 402] width 26 height 26
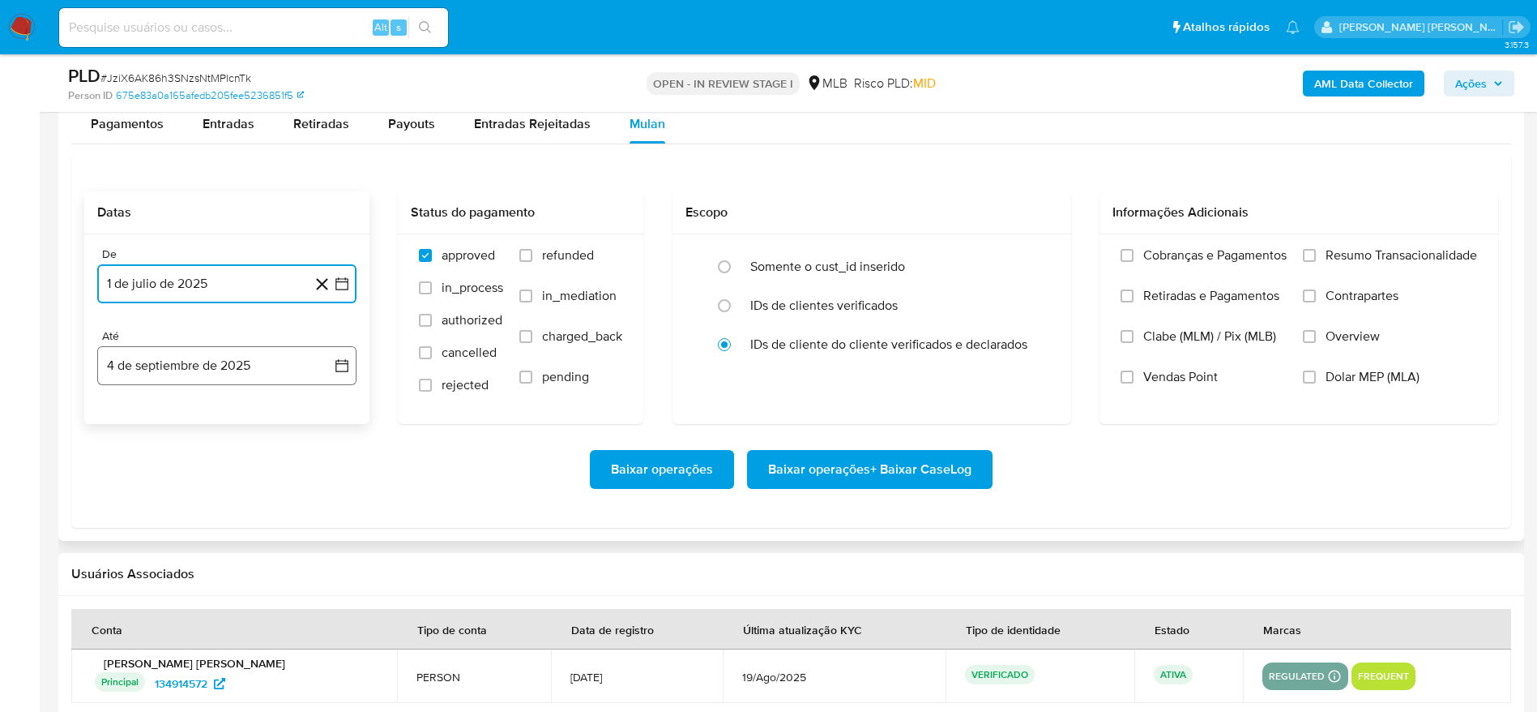
click at [172, 346] on button "4 de septiembre de 2025" at bounding box center [226, 365] width 259 height 39
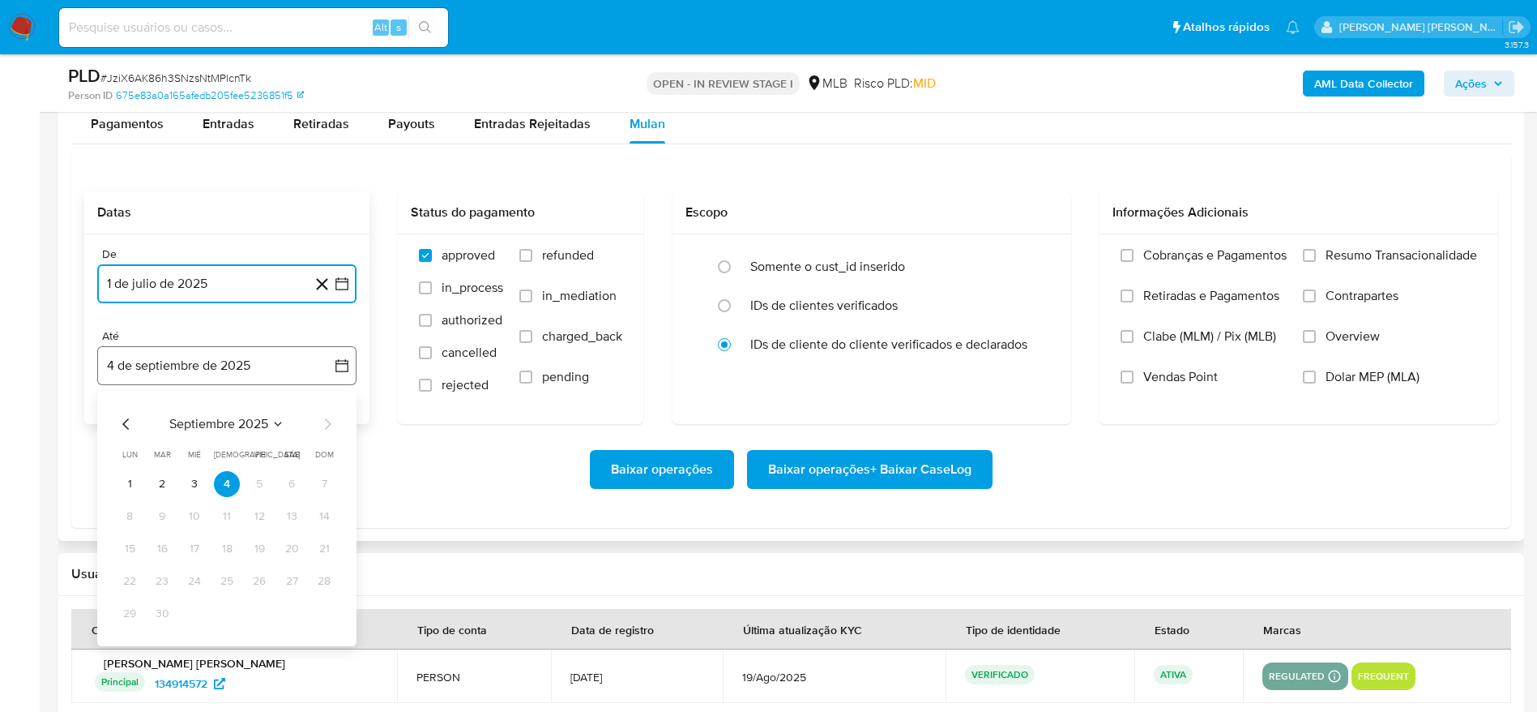
click at [171, 360] on button "4 de septiembre de 2025" at bounding box center [226, 365] width 259 height 39
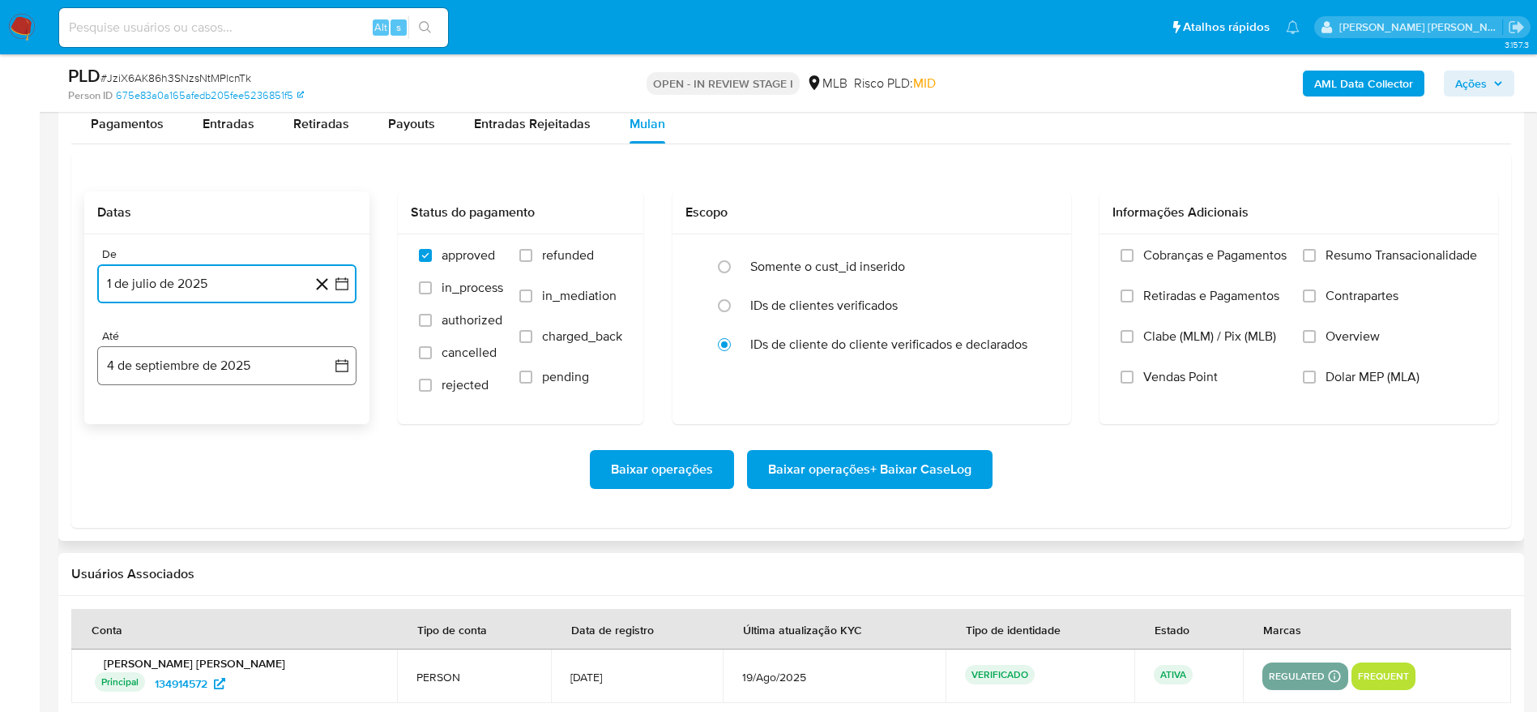
click at [189, 359] on button "4 de septiembre de 2025" at bounding box center [226, 365] width 259 height 39
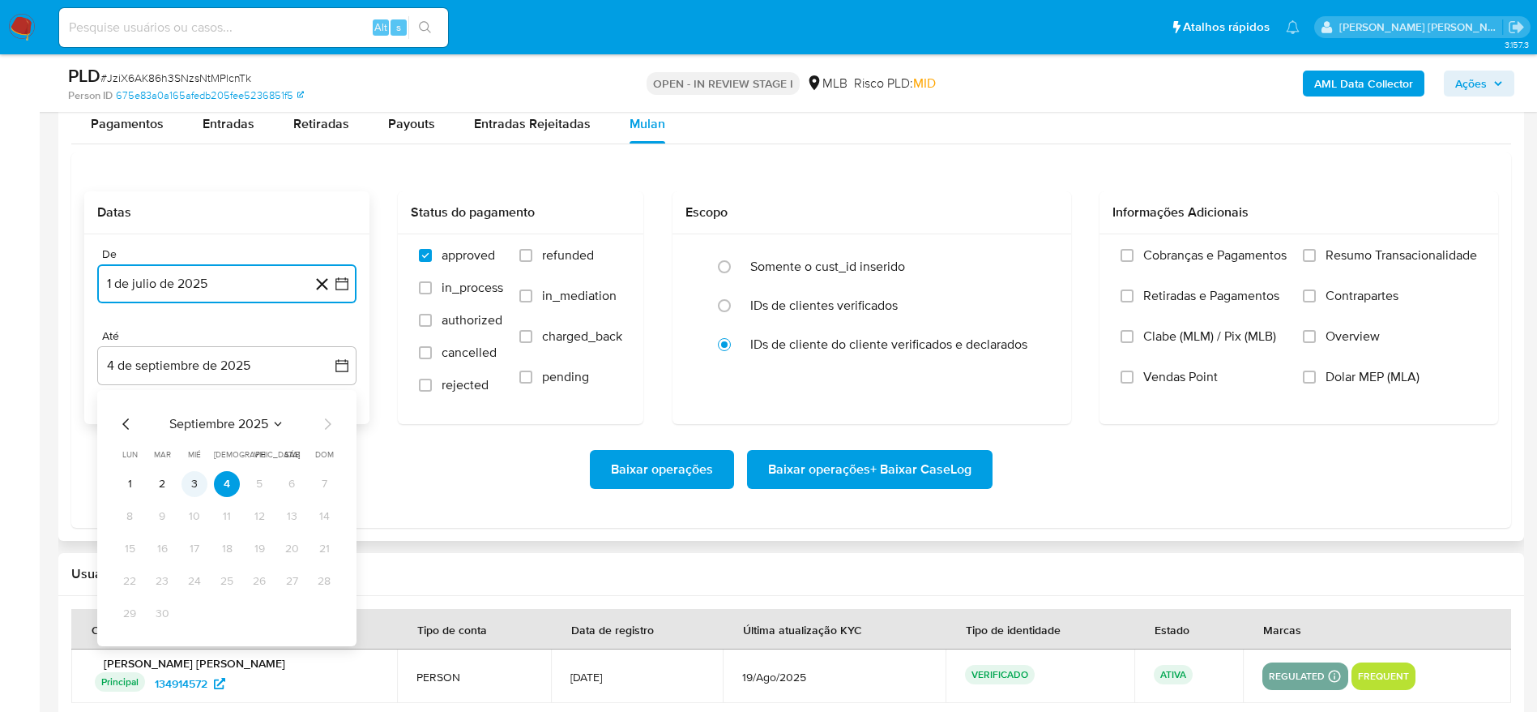
click at [198, 483] on button "3" at bounding box center [195, 484] width 26 height 26
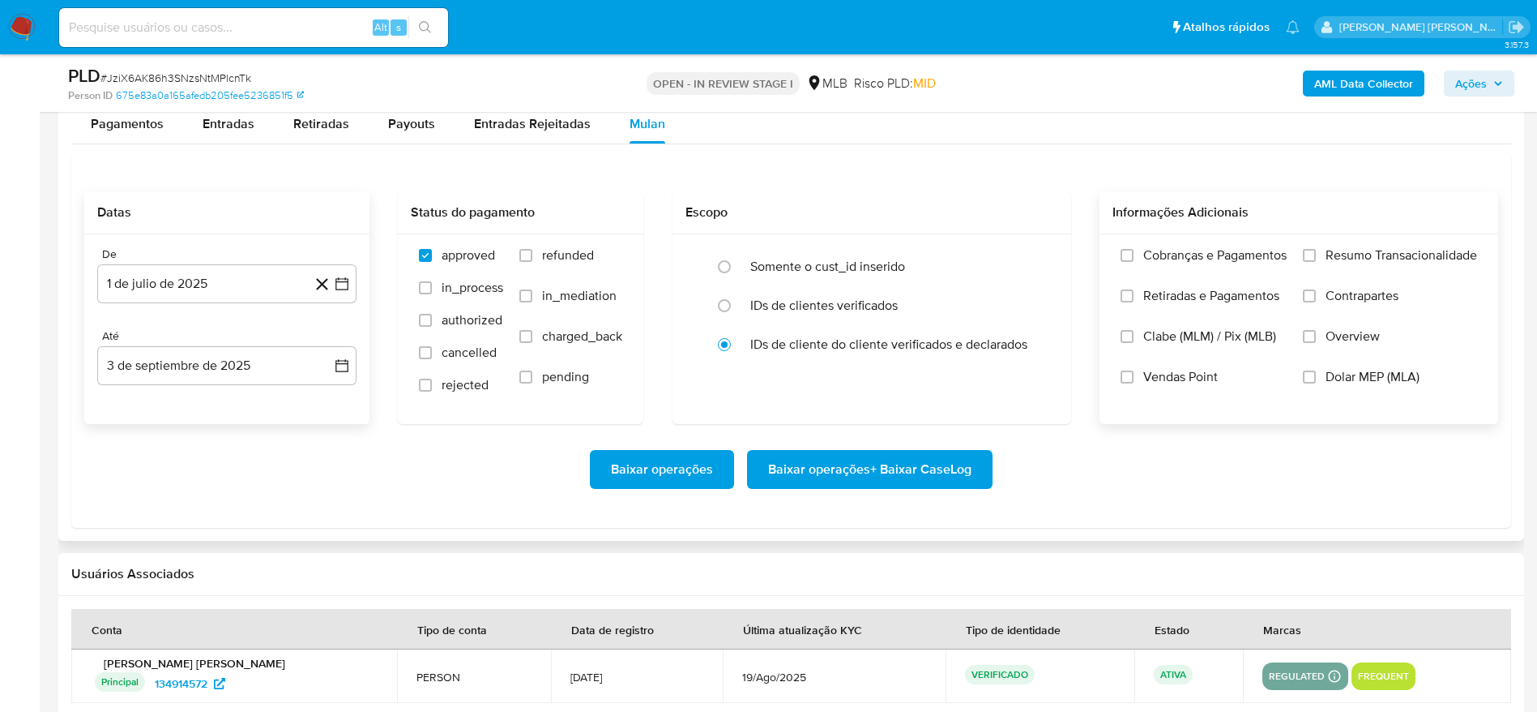
click at [1348, 253] on span "Resumo Transacionalidade" at bounding box center [1402, 255] width 152 height 16
click at [1316, 253] on input "Resumo Transacionalidade" at bounding box center [1309, 255] width 13 height 13
click at [870, 476] on span "Baixar operações + Baixar CaseLog" at bounding box center [869, 469] width 203 height 36
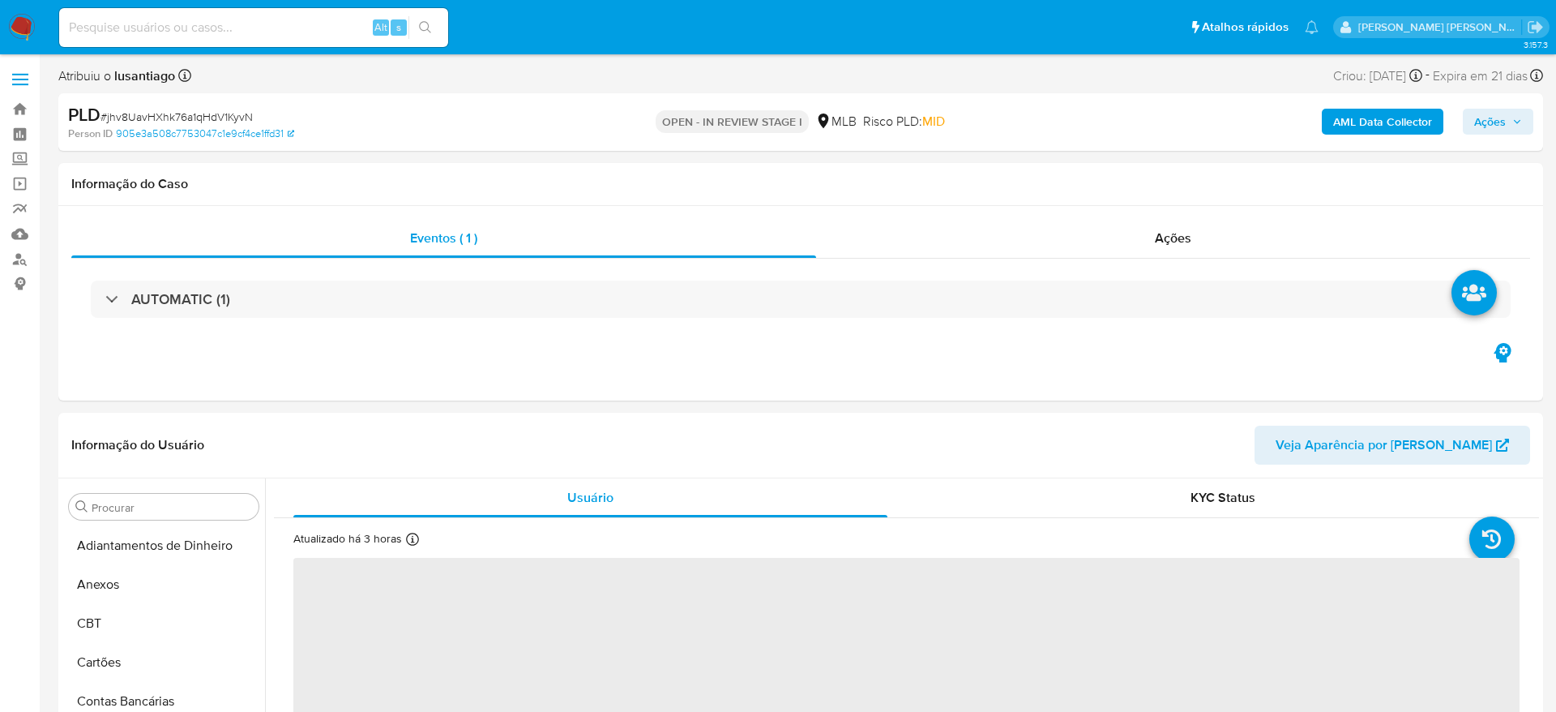
select select "10"
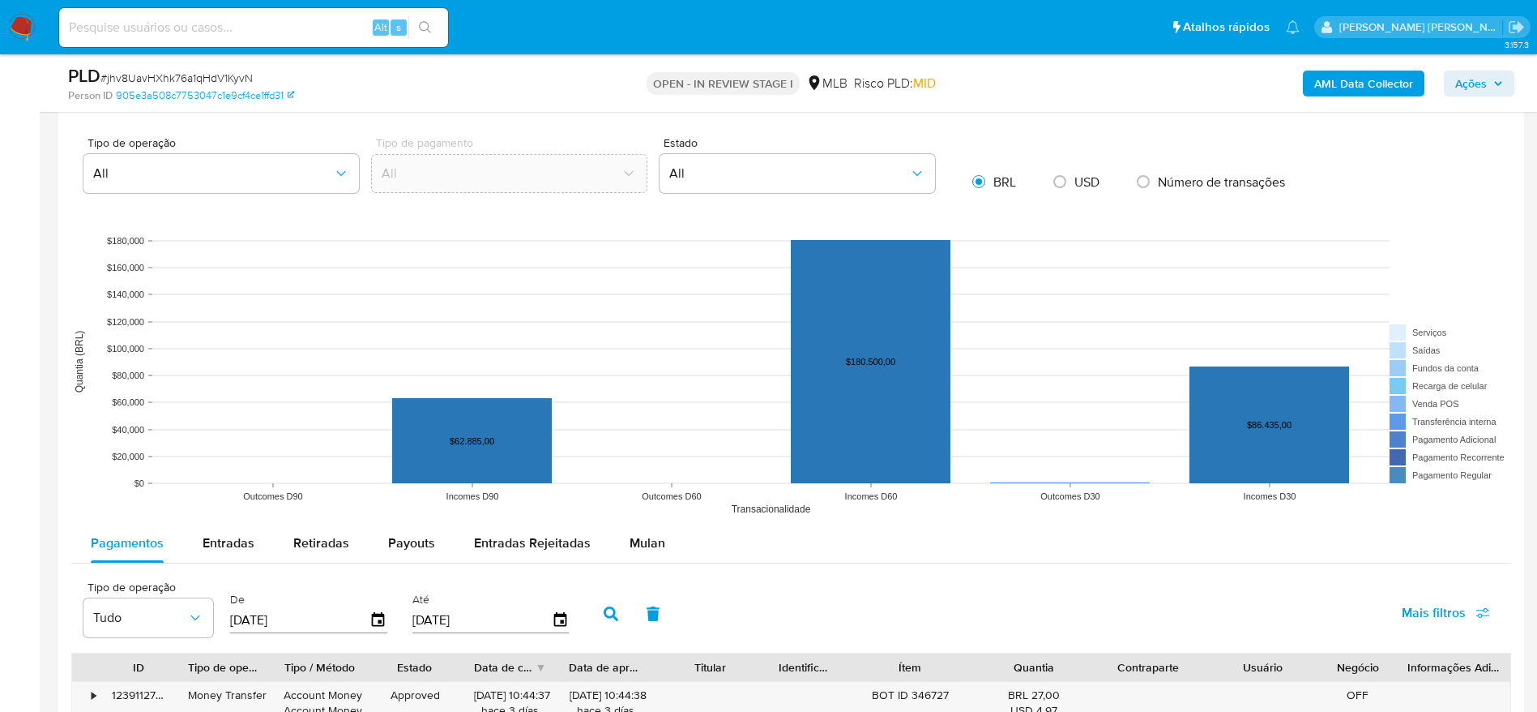
scroll to position [1459, 0]
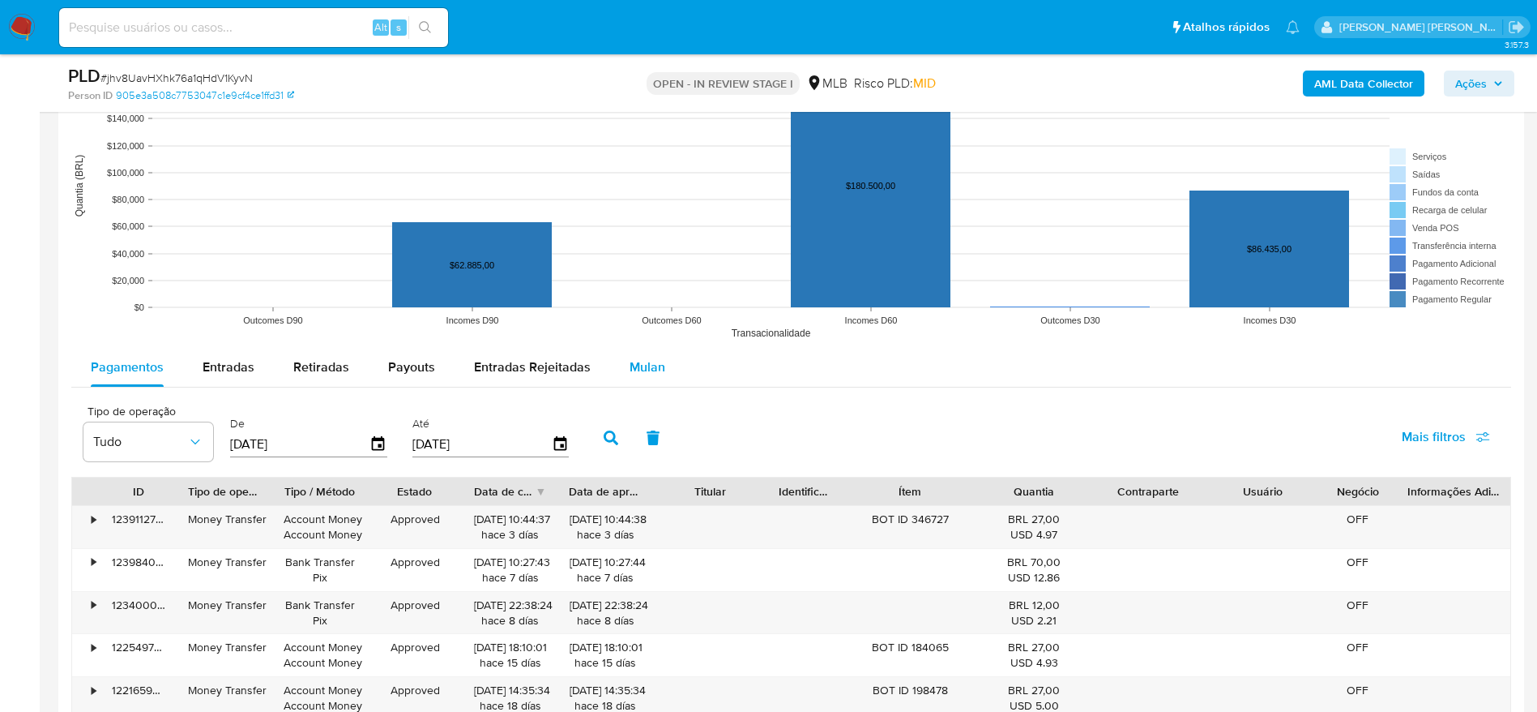
click at [647, 362] on span "Mulan" at bounding box center [648, 366] width 36 height 19
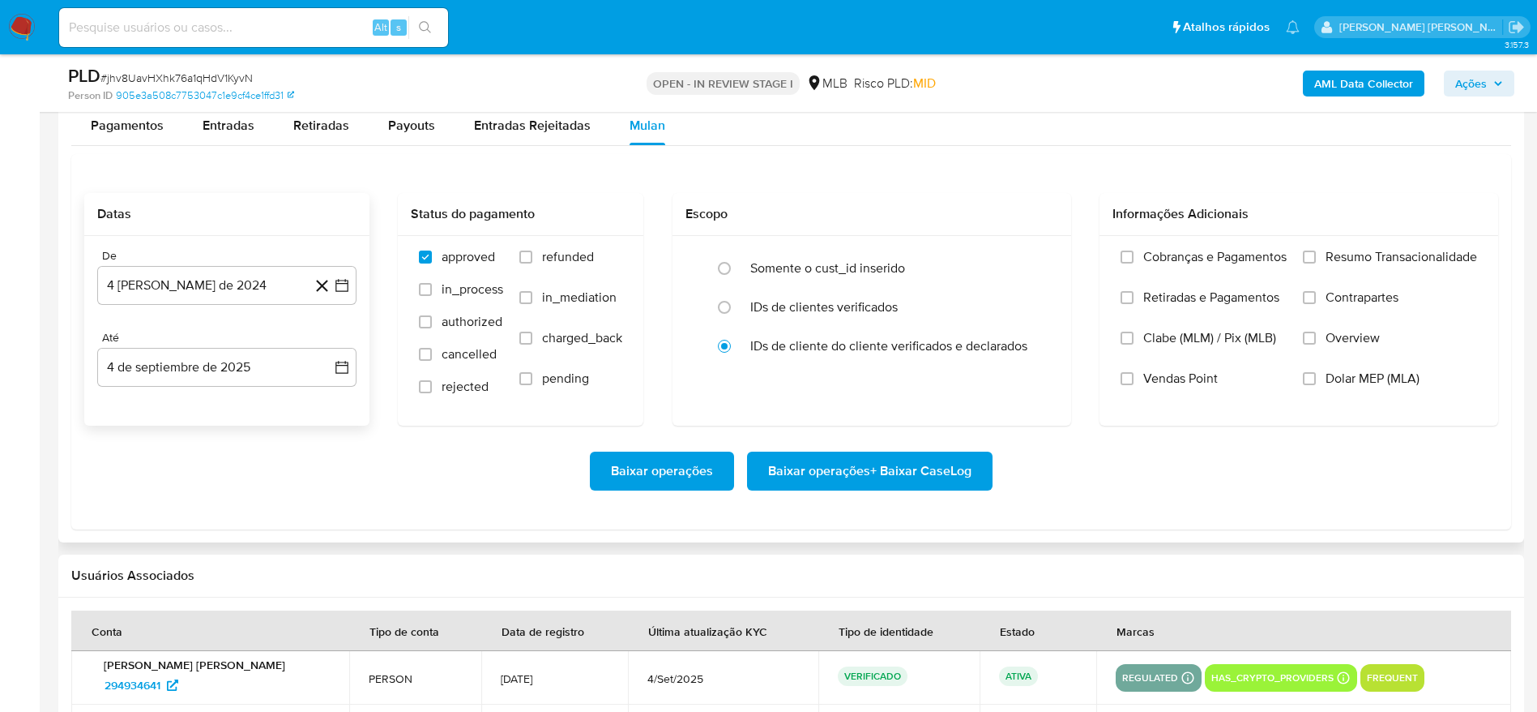
scroll to position [1702, 0]
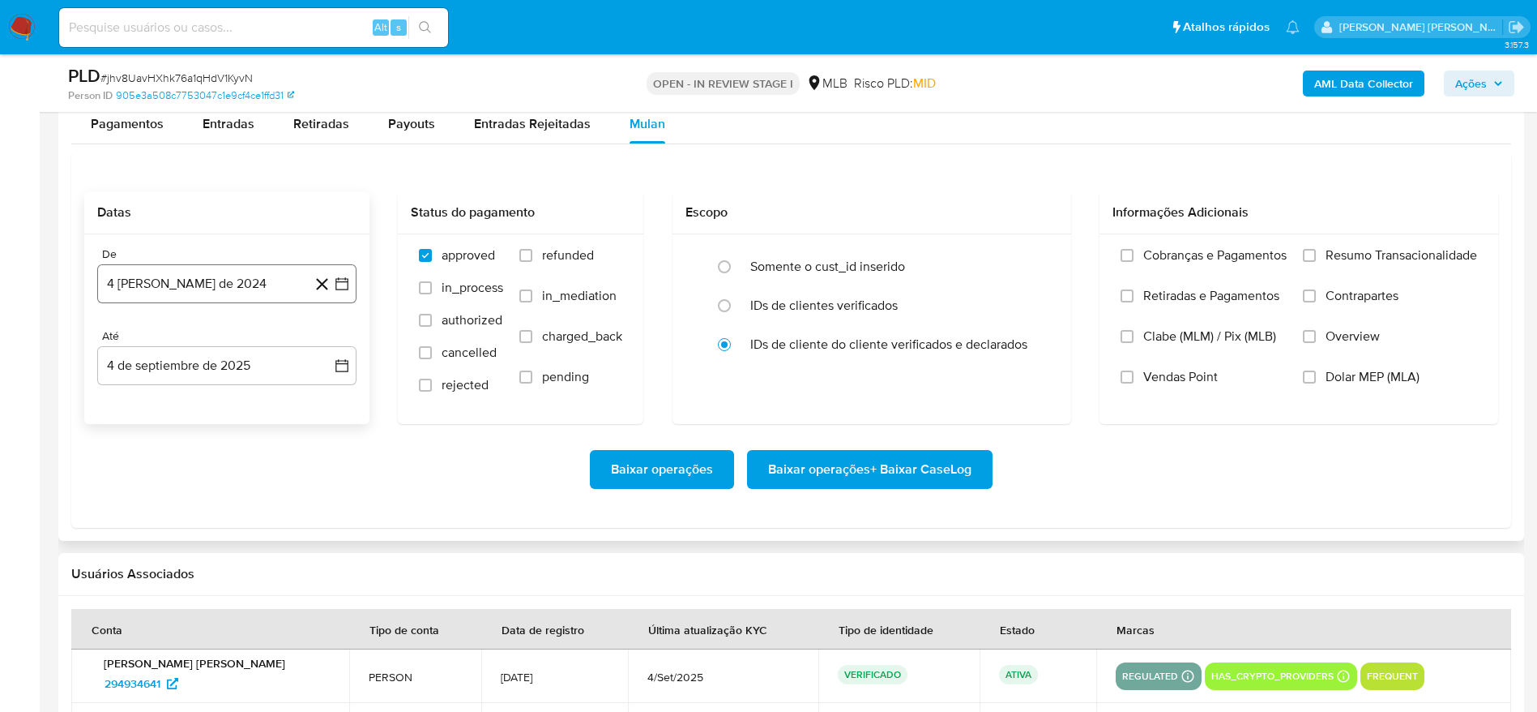
click at [186, 276] on button "4 [PERSON_NAME] de 2024" at bounding box center [226, 283] width 259 height 39
click at [195, 346] on span "agosto 2024" at bounding box center [219, 342] width 74 height 16
click at [325, 341] on icon "Año siguiente" at bounding box center [323, 341] width 19 height 19
click at [154, 485] on span "[DATE]" at bounding box center [156, 491] width 36 height 13
click at [167, 408] on button "1" at bounding box center [162, 402] width 26 height 26
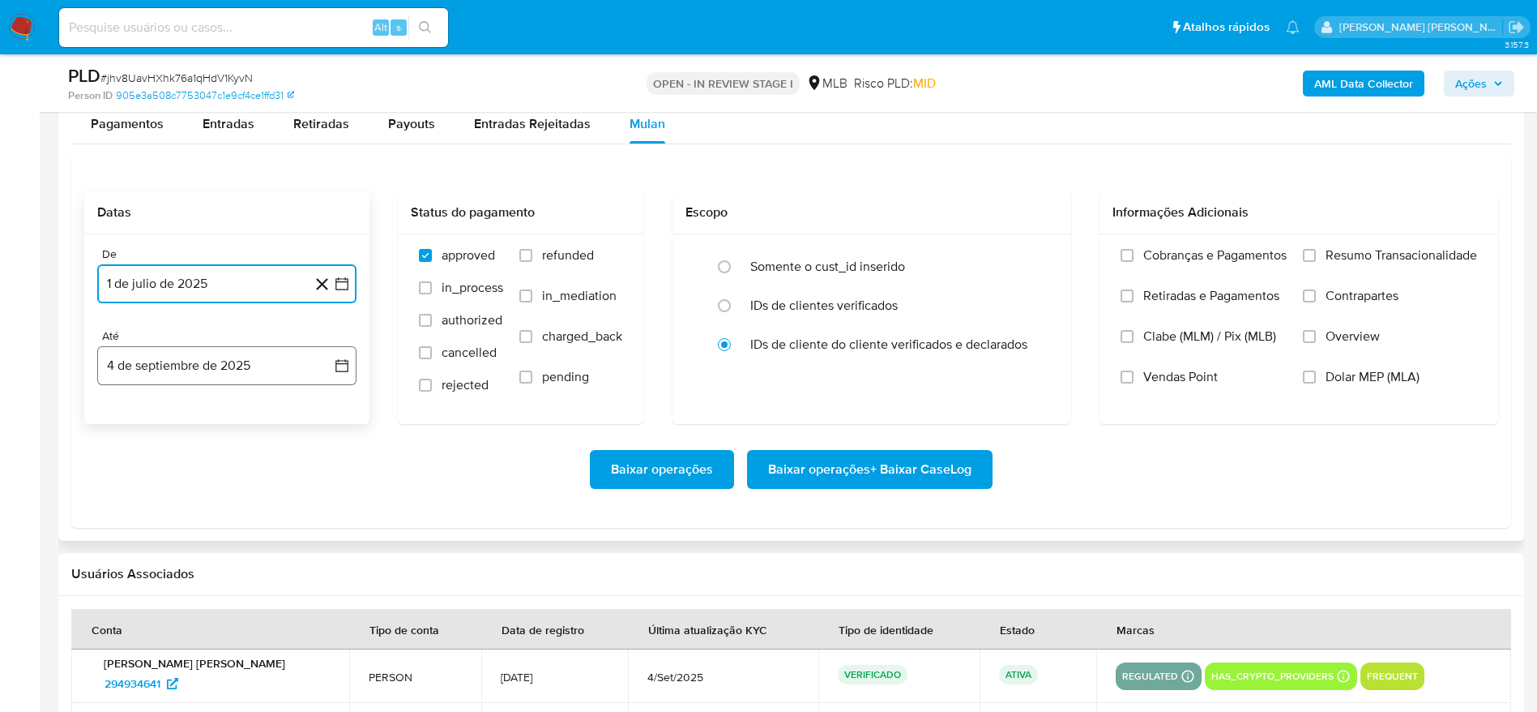
click at [175, 356] on button "4 de septiembre de 2025" at bounding box center [226, 365] width 259 height 39
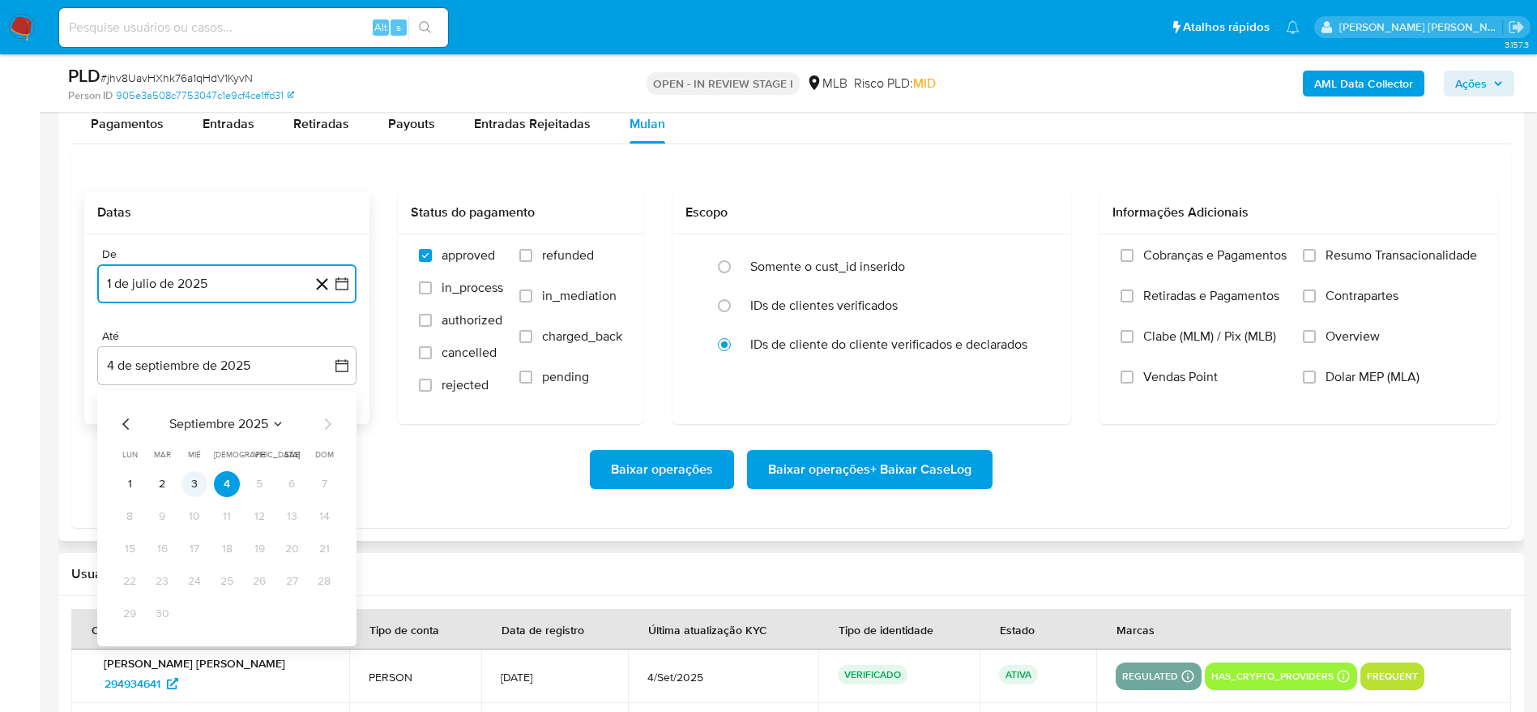
click at [201, 489] on button "3" at bounding box center [195, 484] width 26 height 26
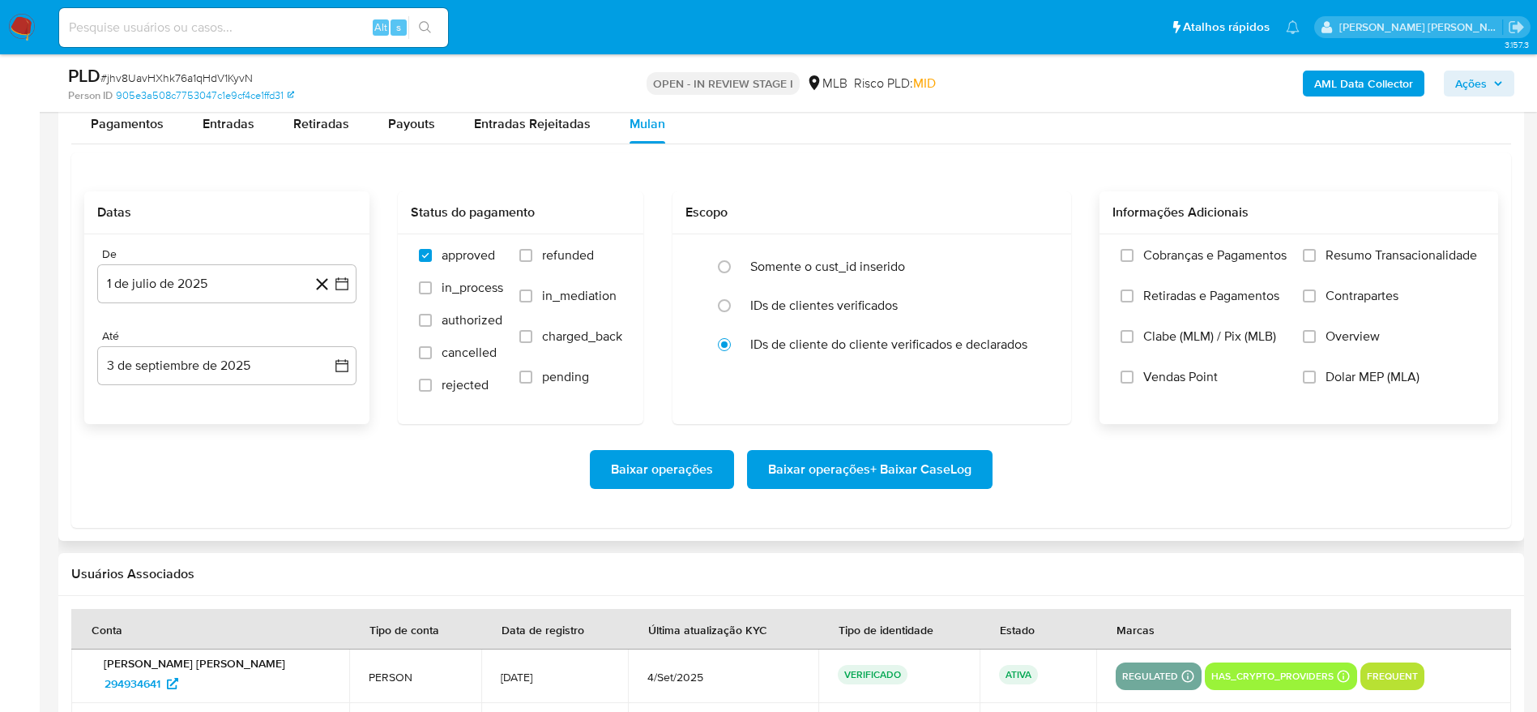
click at [1402, 261] on span "Resumo Transacionalidade" at bounding box center [1402, 255] width 152 height 16
click at [1316, 261] on input "Resumo Transacionalidade" at bounding box center [1309, 255] width 13 height 13
click at [917, 465] on span "Baixar operações + Baixar CaseLog" at bounding box center [869, 469] width 203 height 36
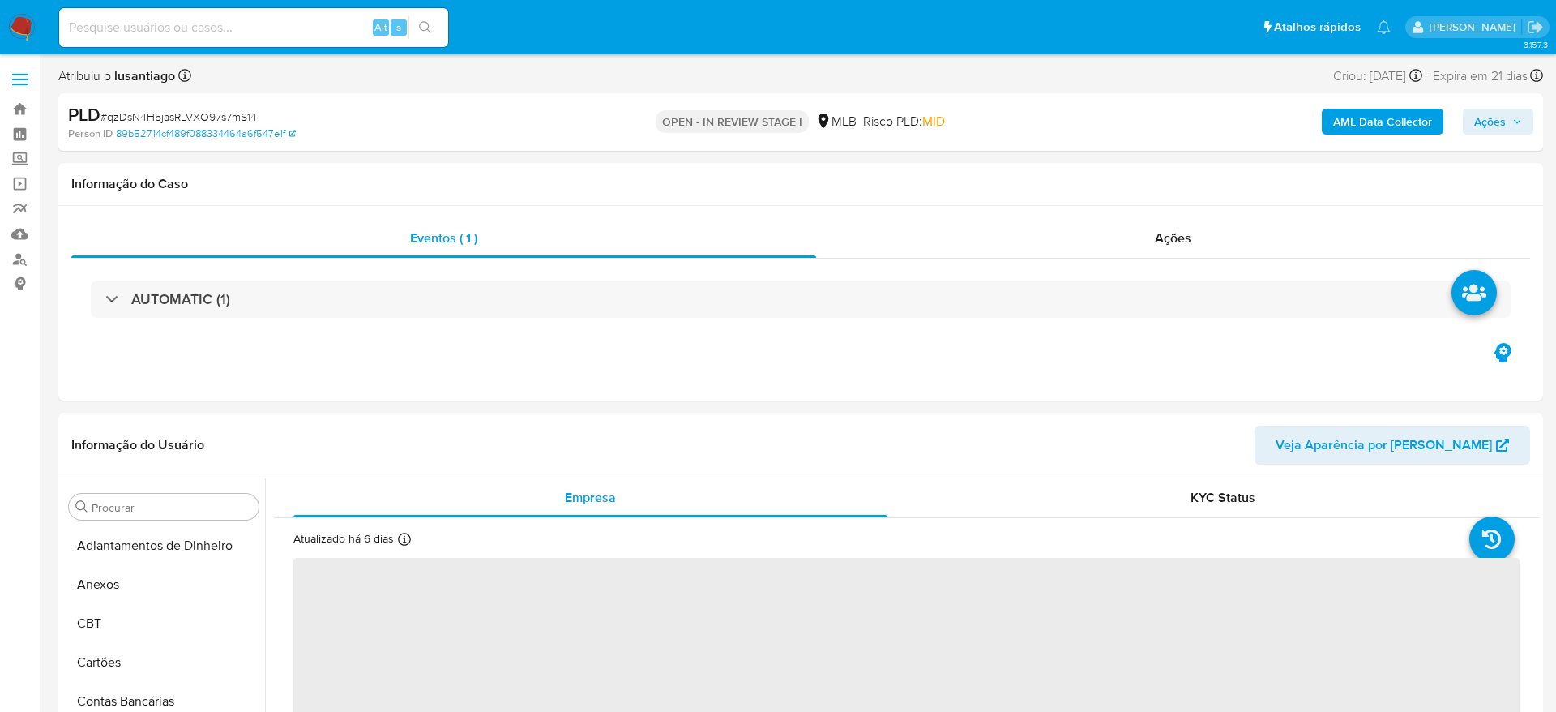
select select "10"
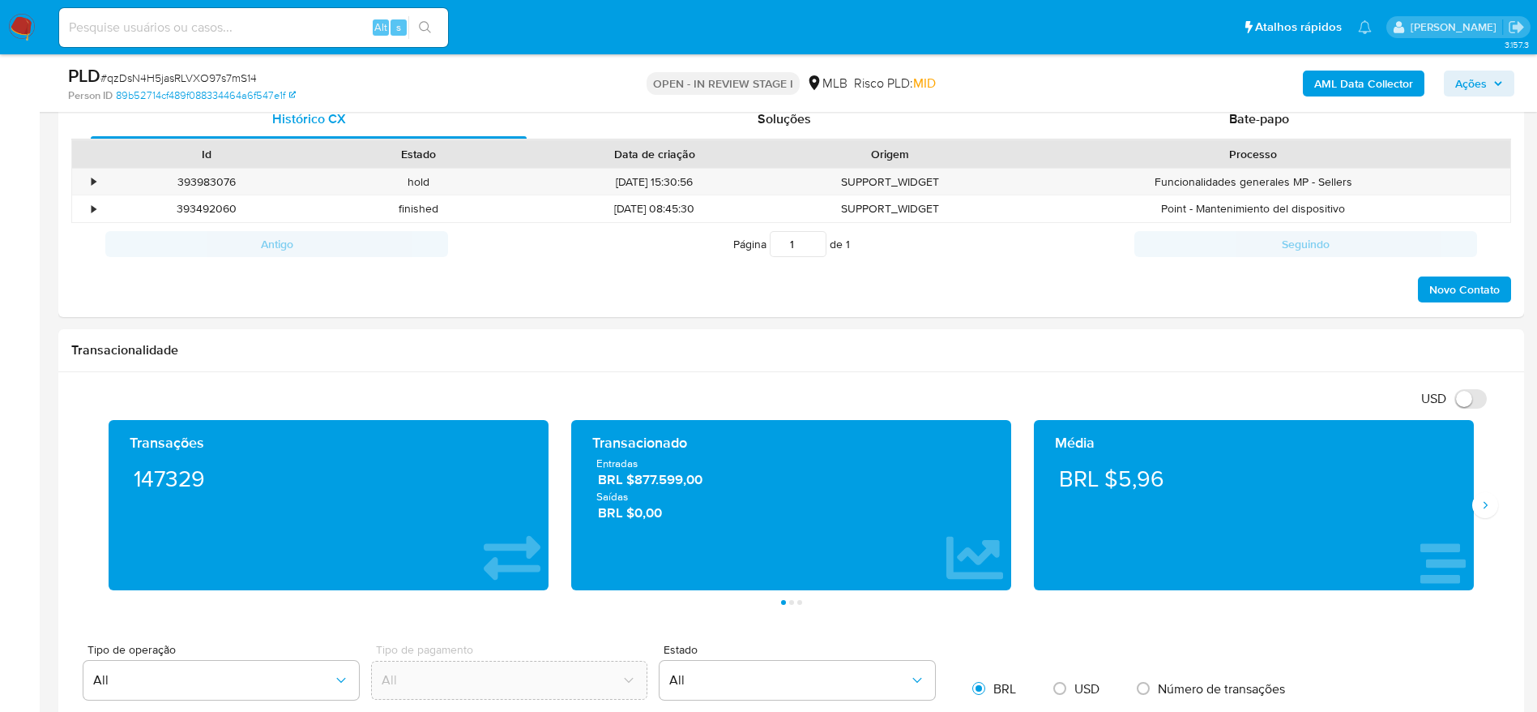
scroll to position [972, 0]
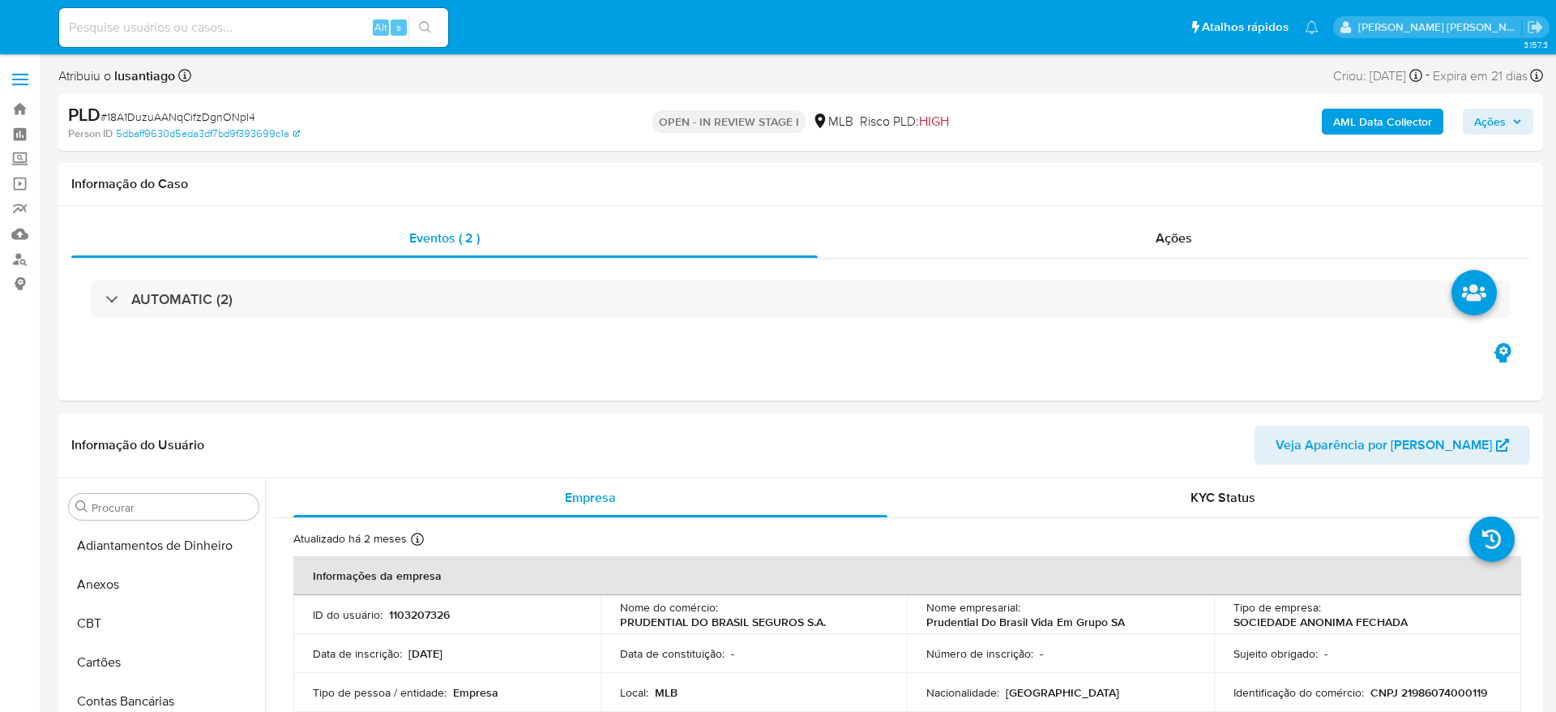
select select "10"
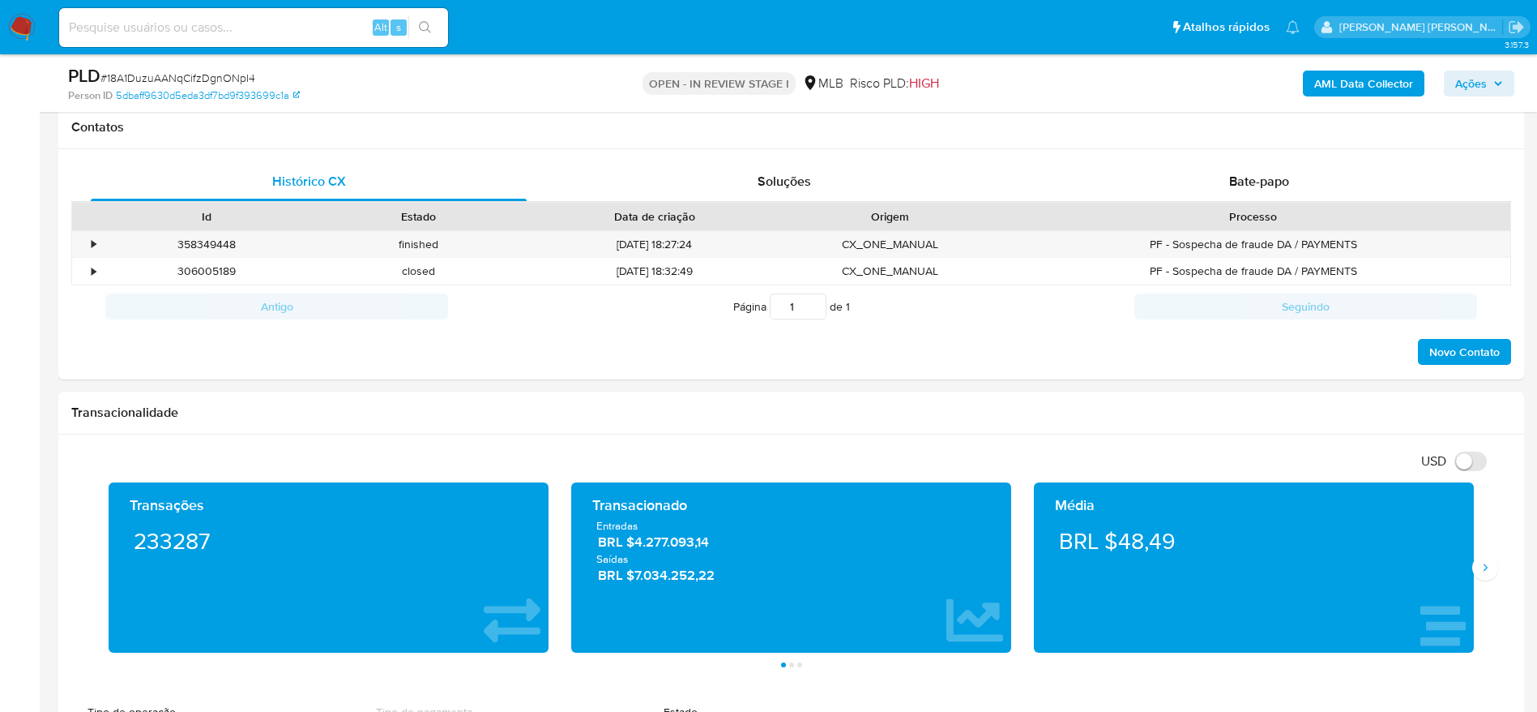
scroll to position [972, 0]
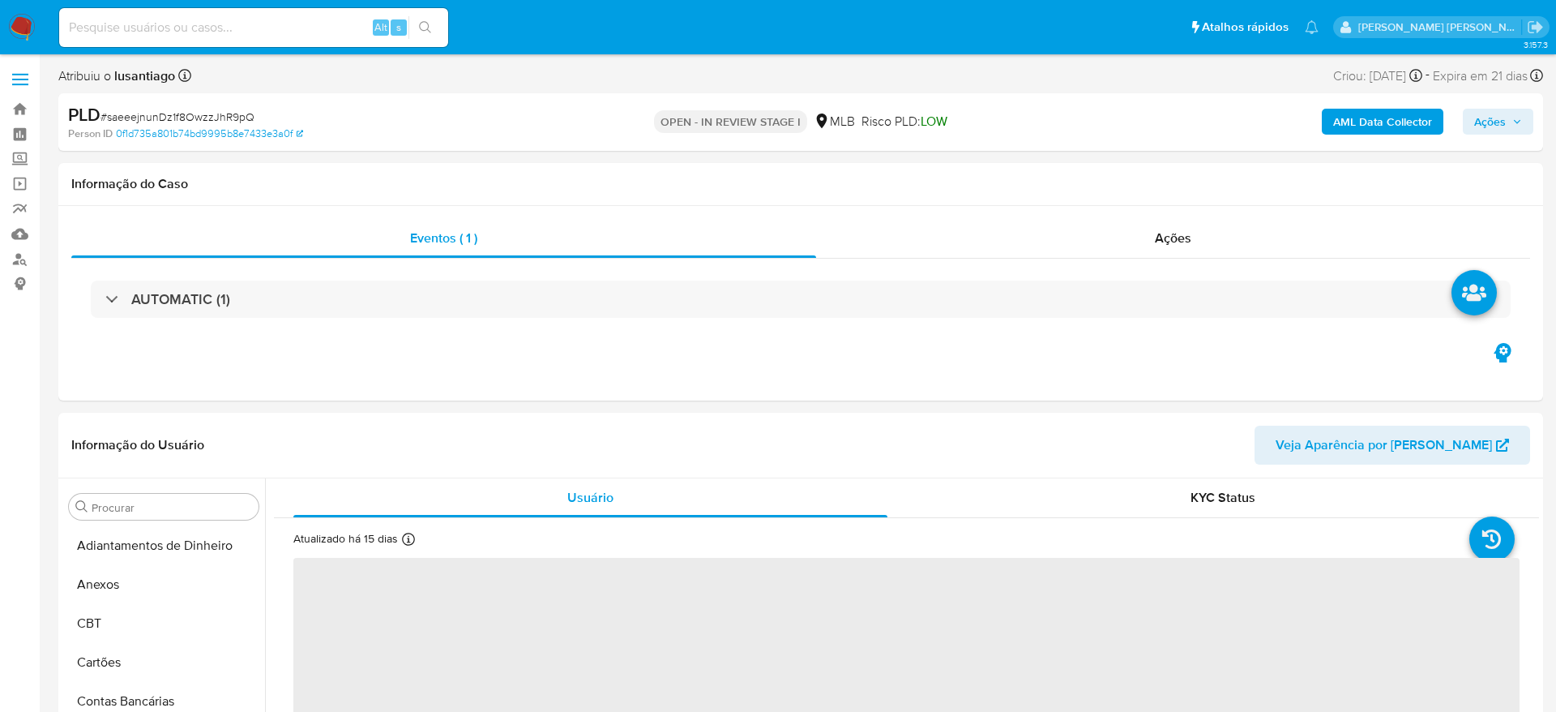
select select "10"
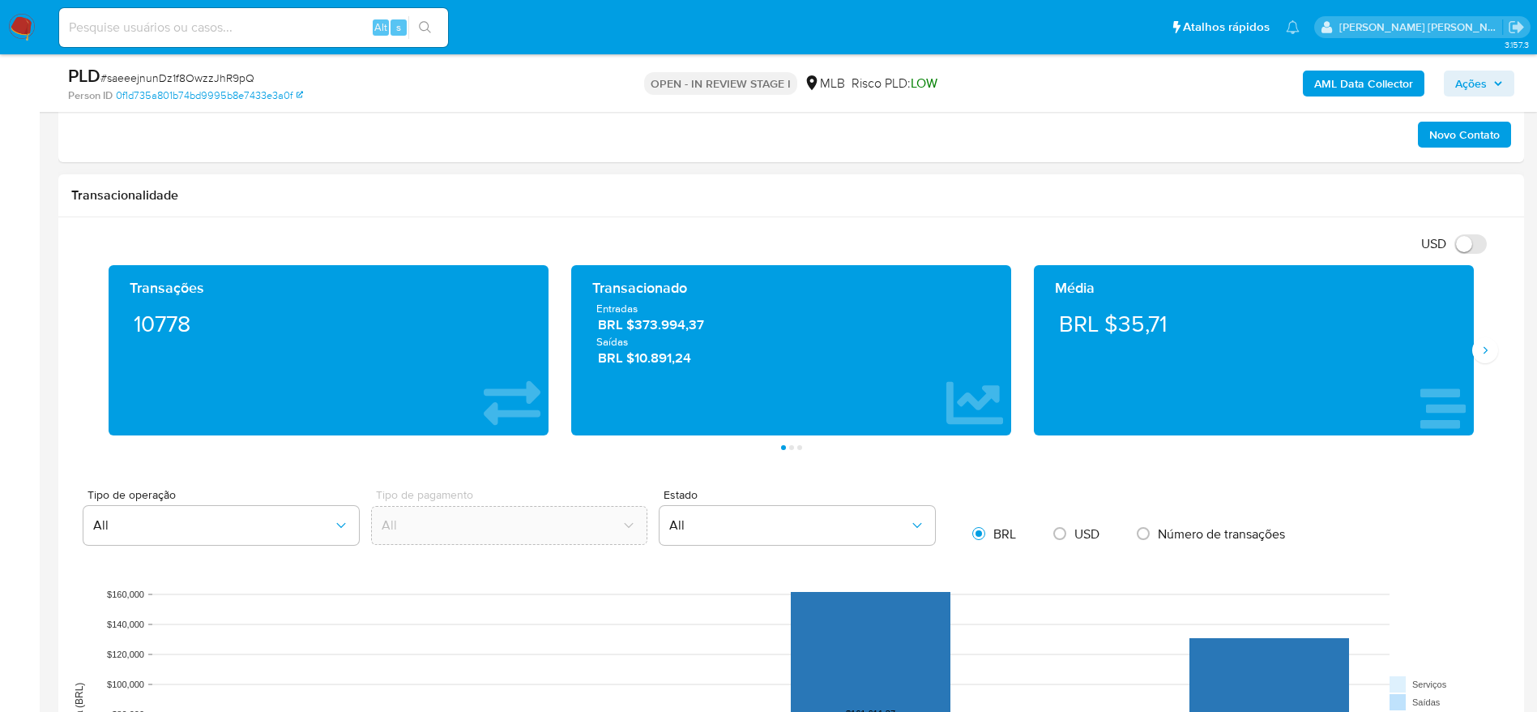
scroll to position [1337, 0]
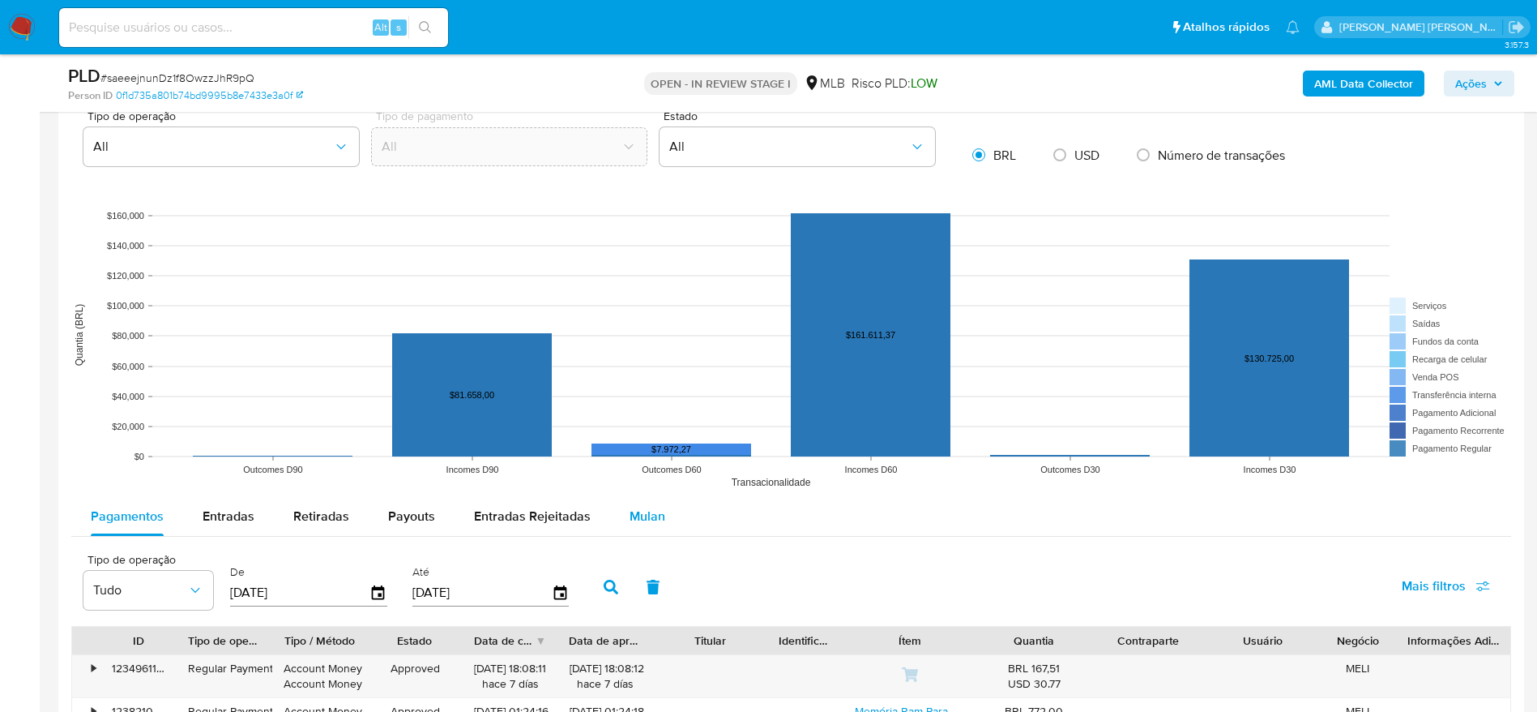
click at [630, 512] on span "Mulan" at bounding box center [648, 515] width 36 height 19
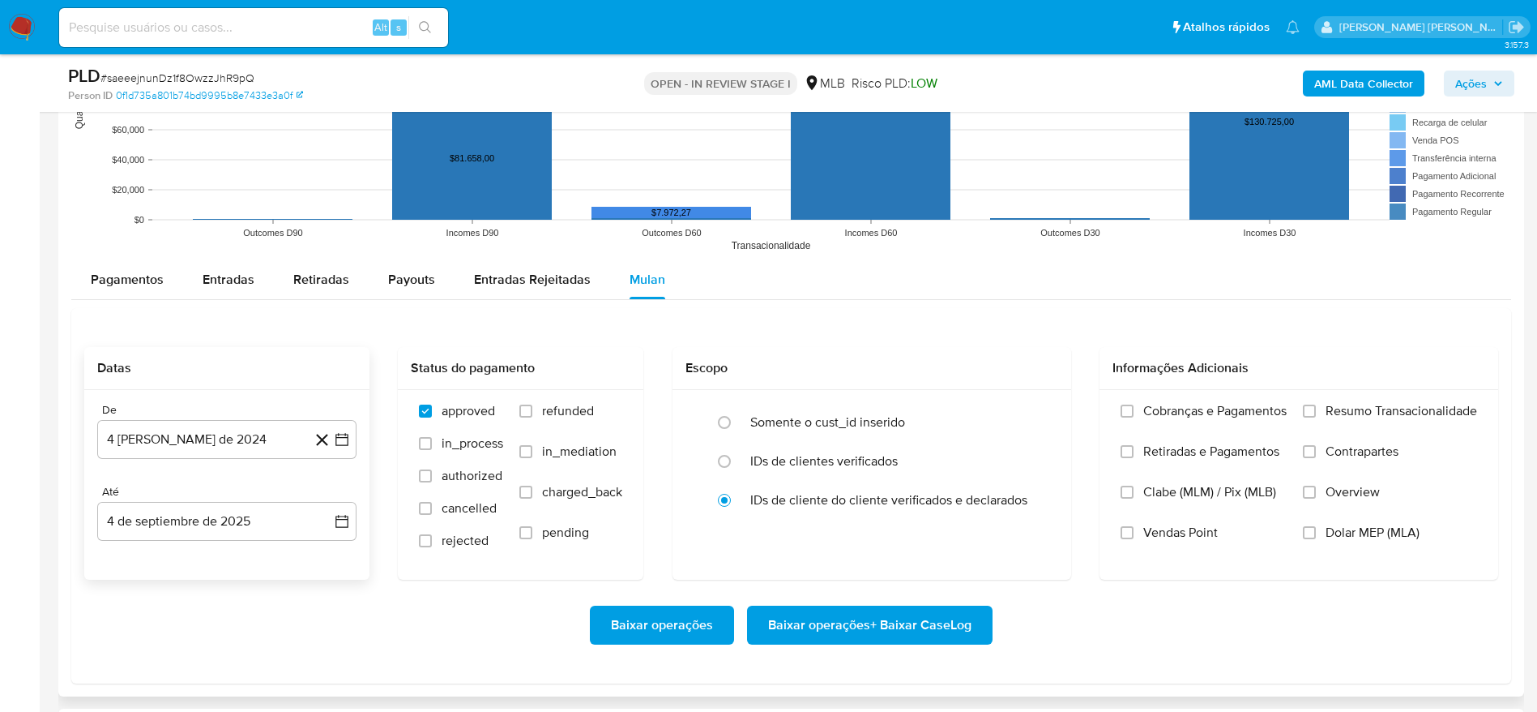
scroll to position [1580, 0]
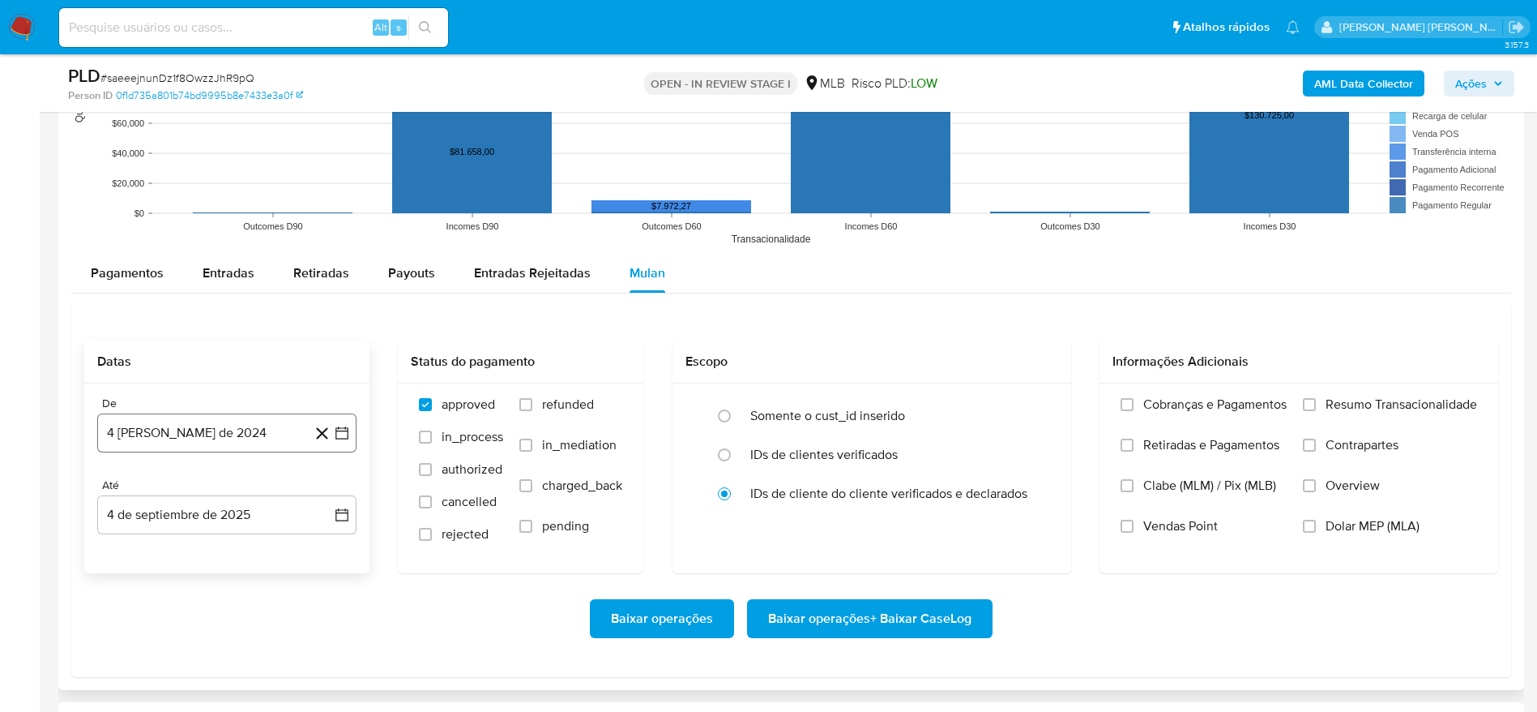
click at [241, 433] on button "[DATE]" at bounding box center [226, 432] width 259 height 39
click at [229, 183] on span "agosto 2024" at bounding box center [219, 186] width 74 height 16
click at [325, 165] on icon "Año siguiente" at bounding box center [325, 167] width 6 height 11
click at [157, 315] on span "[DATE]" at bounding box center [156, 317] width 36 height 13
click at [164, 241] on button "1" at bounding box center [162, 246] width 26 height 26
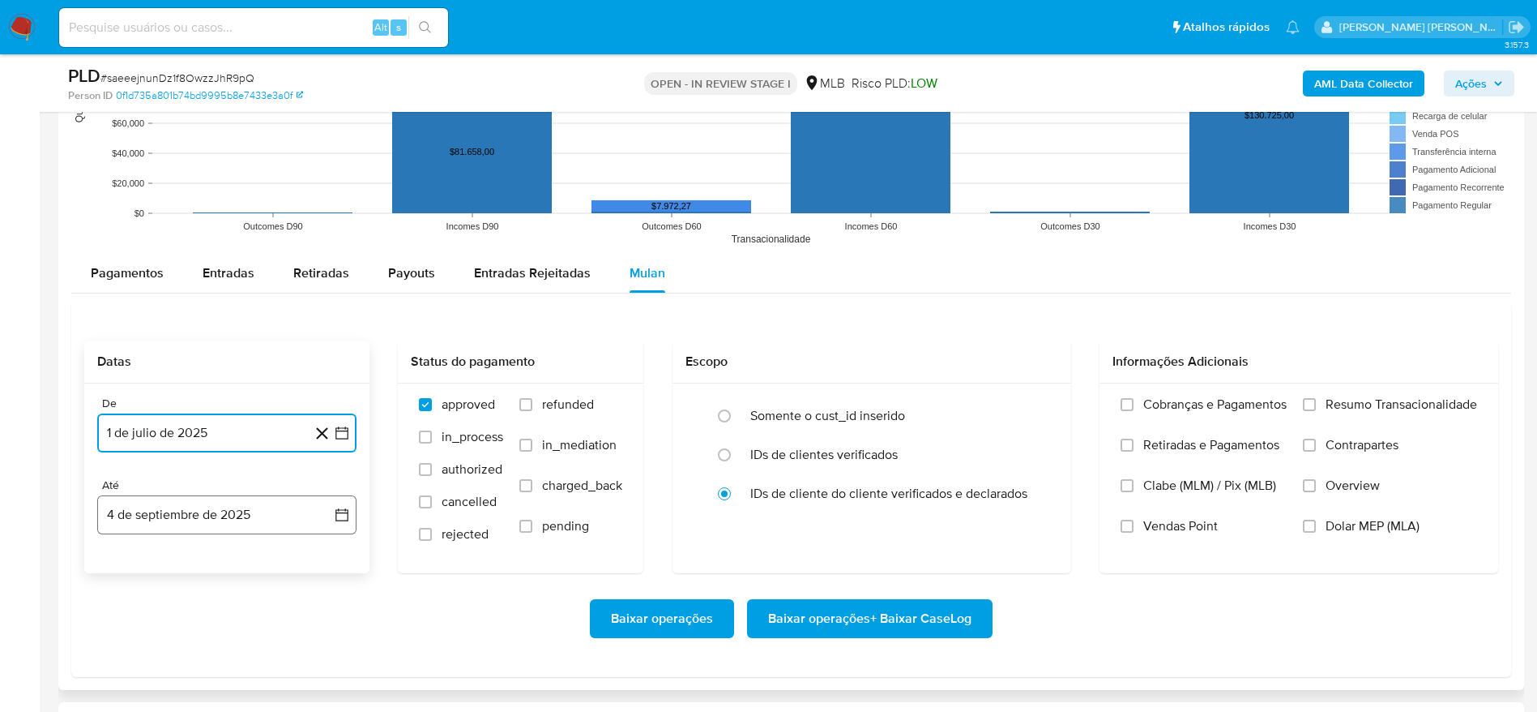
click at [162, 511] on button "4 de septiembre de 2025" at bounding box center [226, 514] width 259 height 39
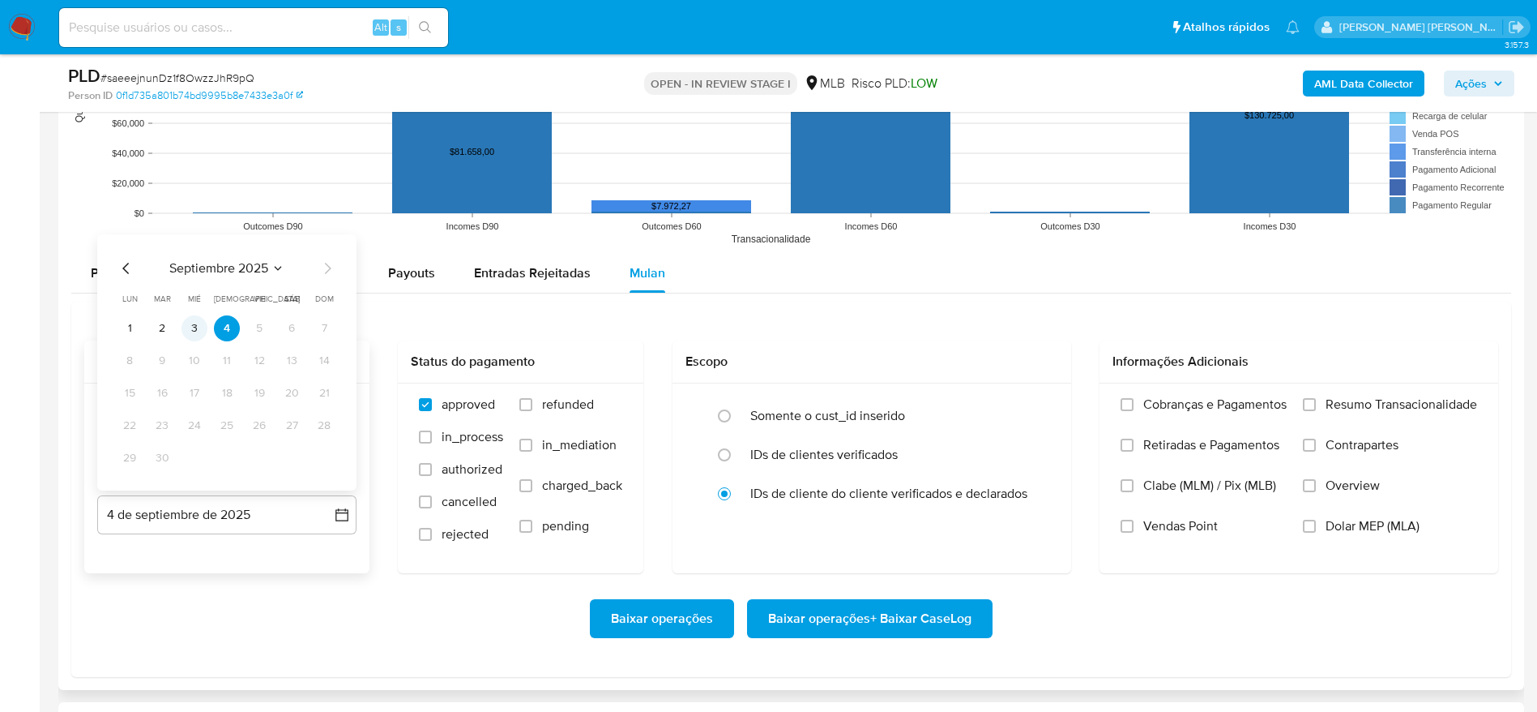
click at [199, 322] on button "3" at bounding box center [195, 328] width 26 height 26
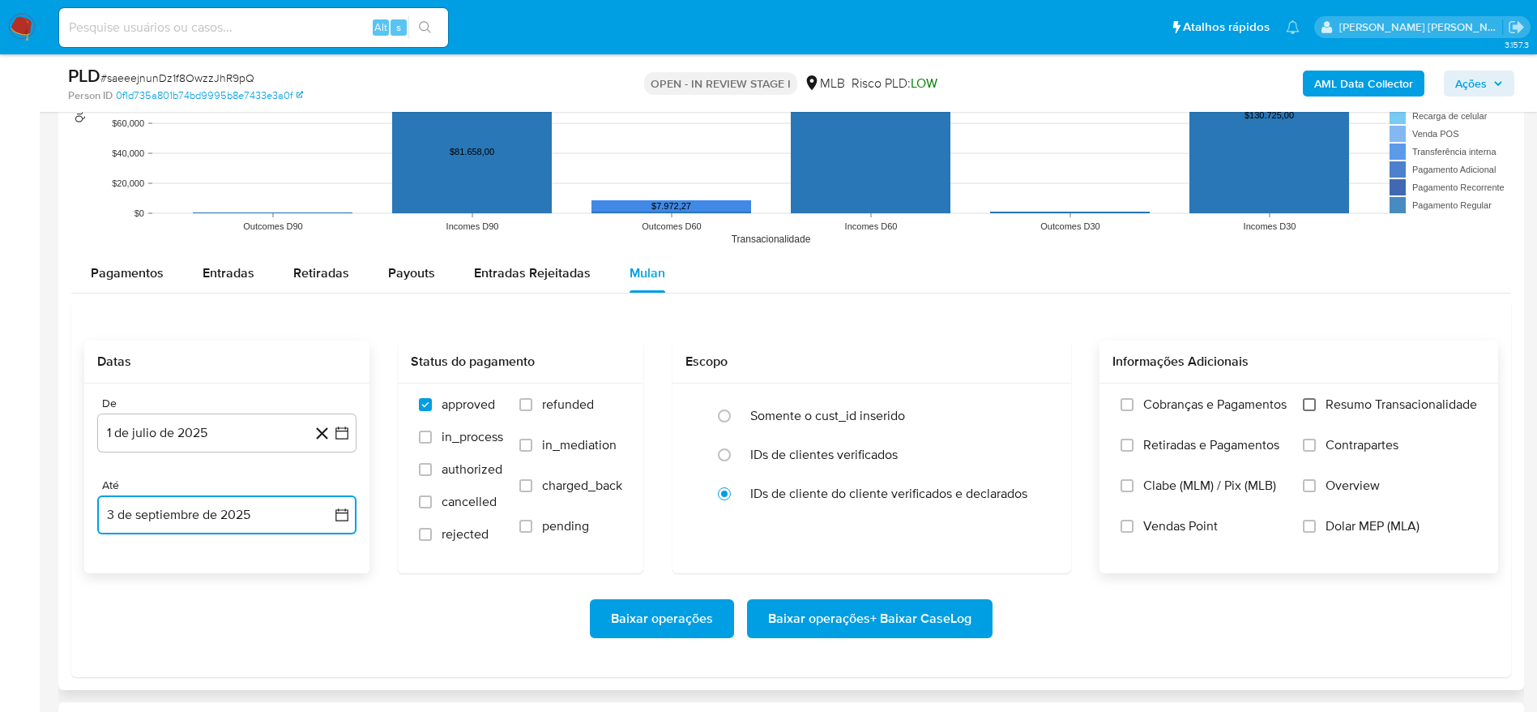
click at [1311, 399] on input "Resumo Transacionalidade" at bounding box center [1309, 404] width 13 height 13
click at [892, 617] on span "Baixar operações + Baixar CaseLog" at bounding box center [869, 618] width 203 height 36
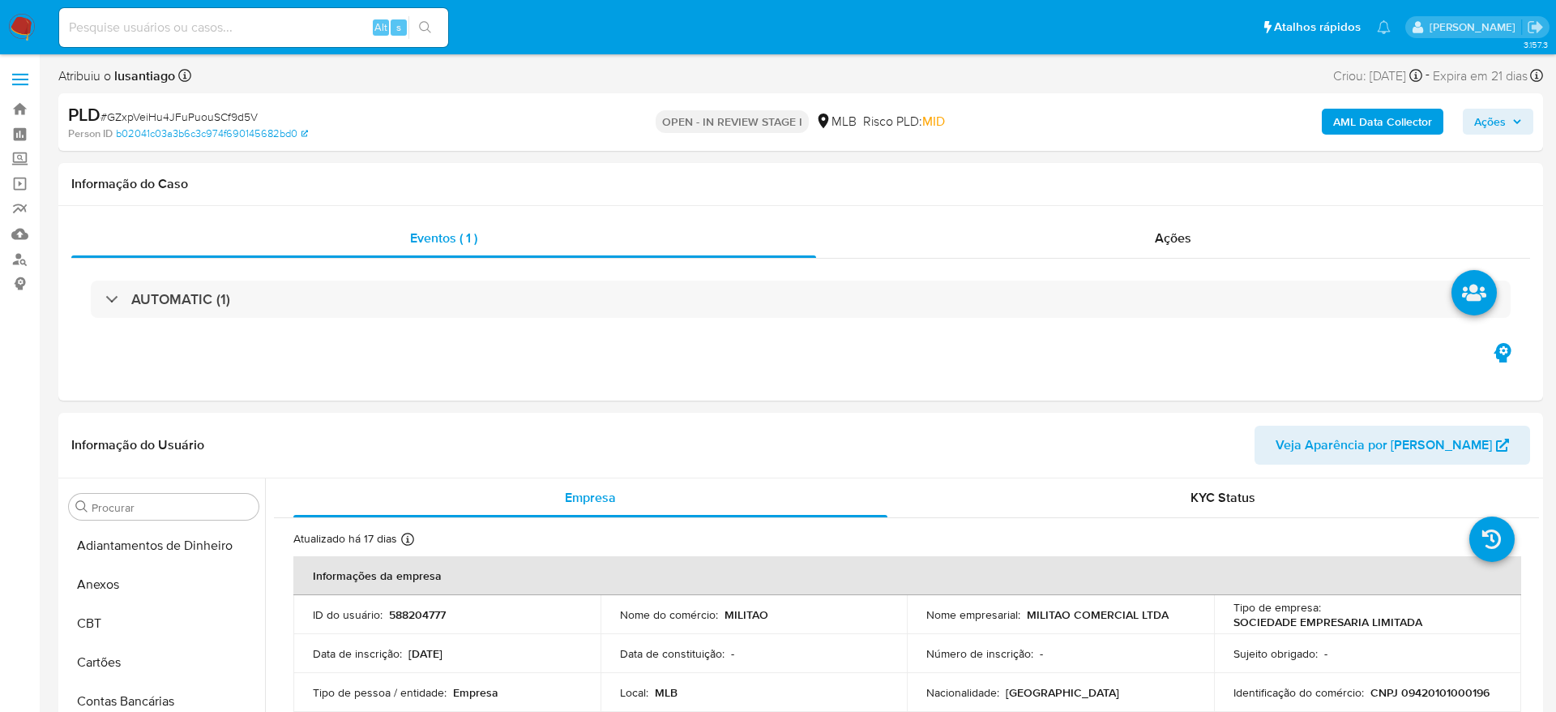
select select "10"
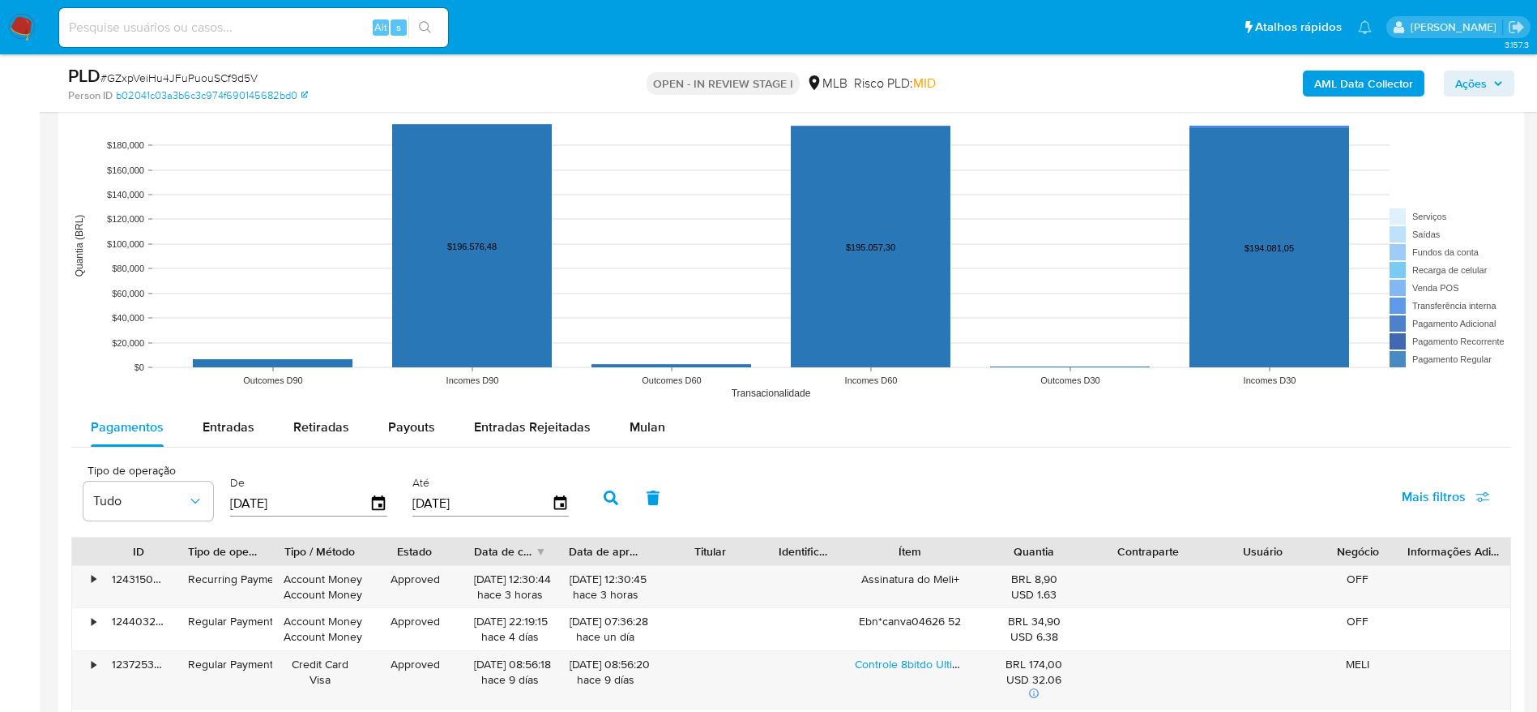
scroll to position [1580, 0]
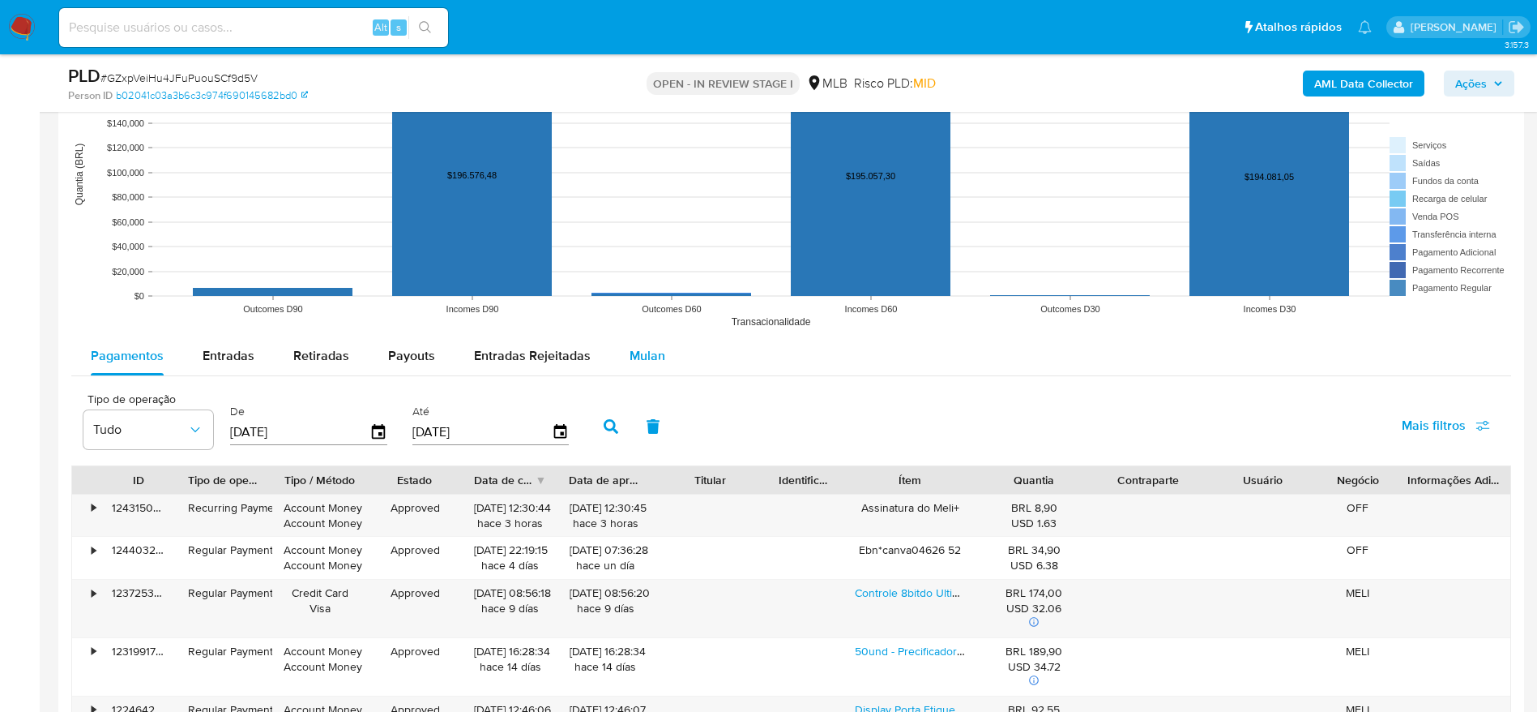
click at [636, 351] on span "Mulan" at bounding box center [648, 355] width 36 height 19
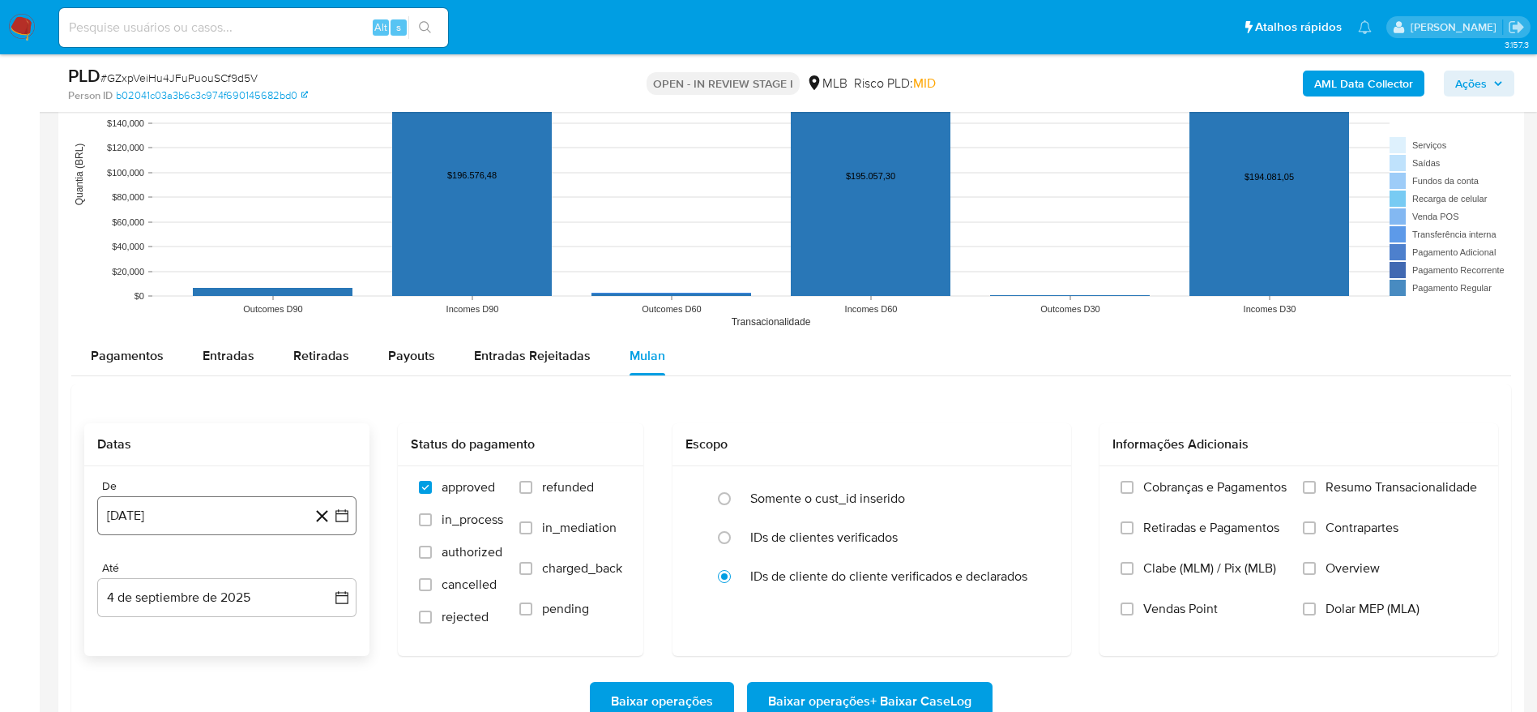
click at [196, 522] on button "[DATE]" at bounding box center [226, 515] width 259 height 39
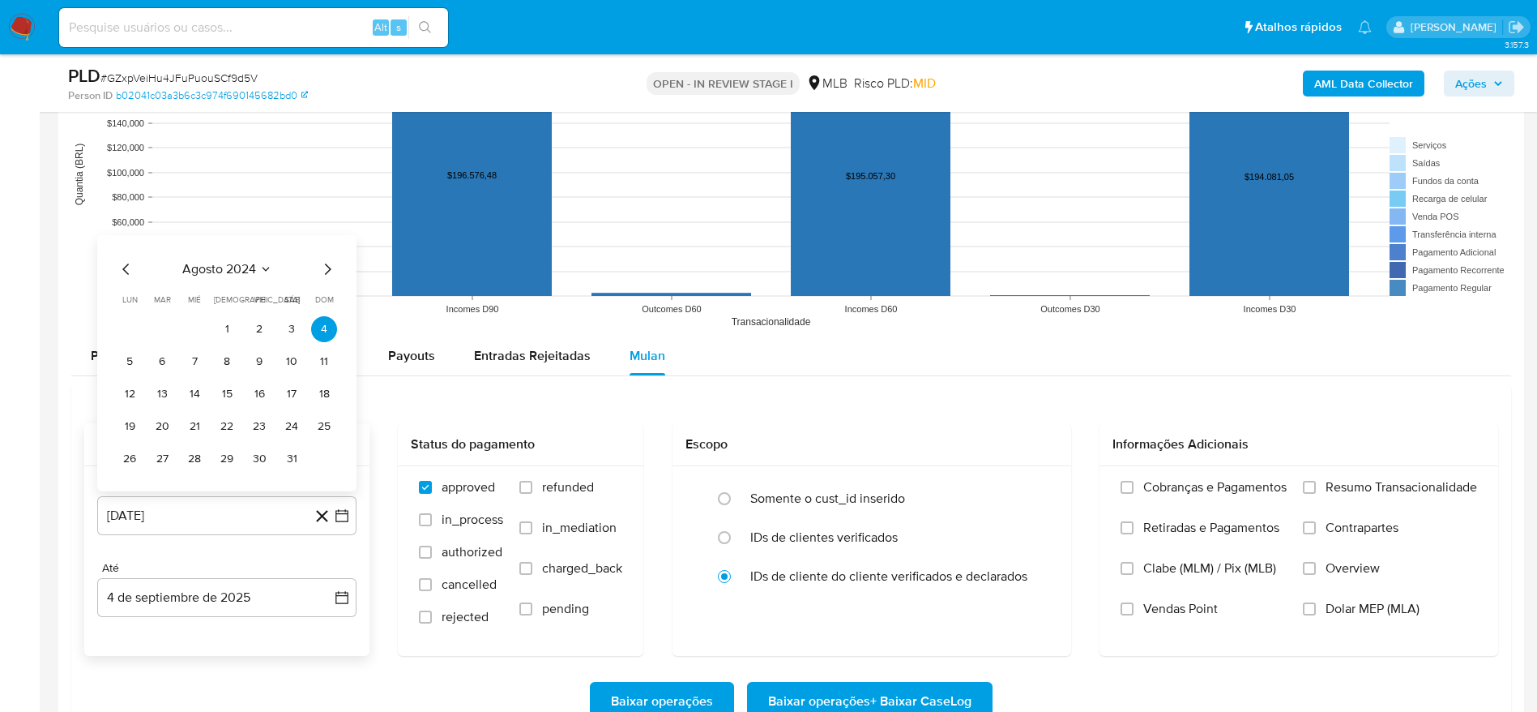
click at [221, 253] on div "[DATE] [DATE] lun lunes mar martes mié miércoles jue jueves vie viernes sáb sáb…" at bounding box center [226, 363] width 259 height 256
click at [223, 266] on span "agosto 2024" at bounding box center [219, 269] width 74 height 16
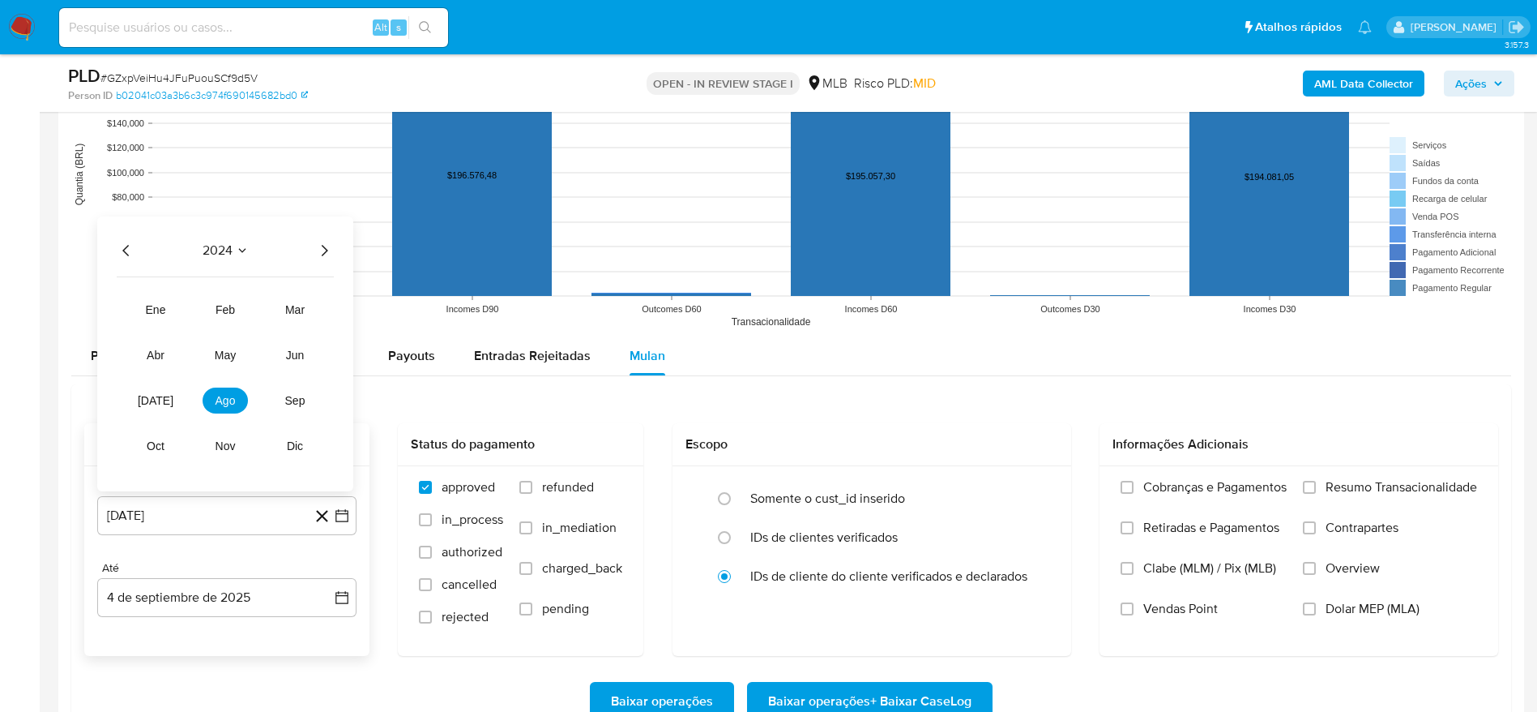
click at [324, 243] on icon "Año siguiente" at bounding box center [323, 250] width 19 height 19
click at [159, 390] on button "[DATE]" at bounding box center [155, 400] width 45 height 26
drag, startPoint x: 162, startPoint y: 322, endPoint x: 165, endPoint y: 349, distance: 27.7
click at [162, 323] on button "1" at bounding box center [162, 329] width 26 height 26
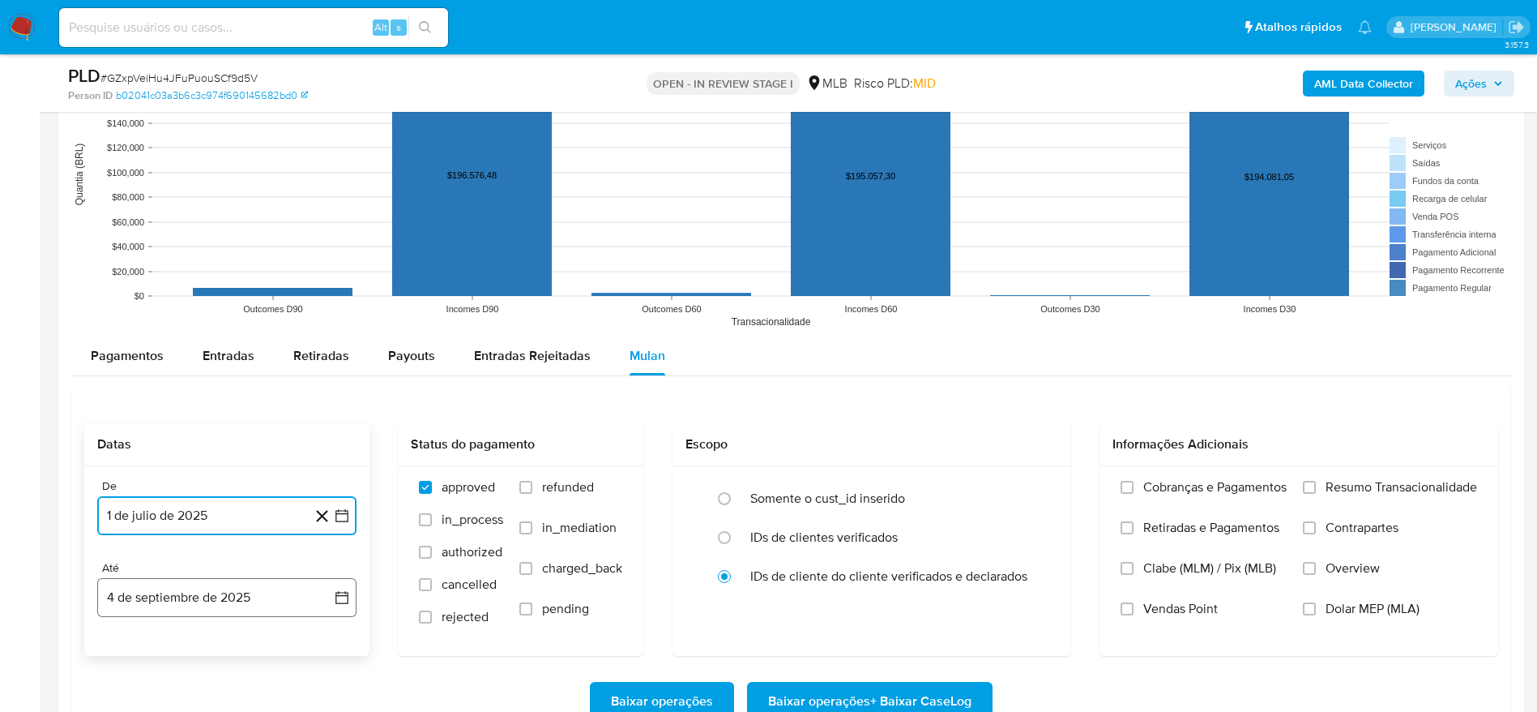
click at [151, 605] on button "4 de septiembre de 2025" at bounding box center [226, 597] width 259 height 39
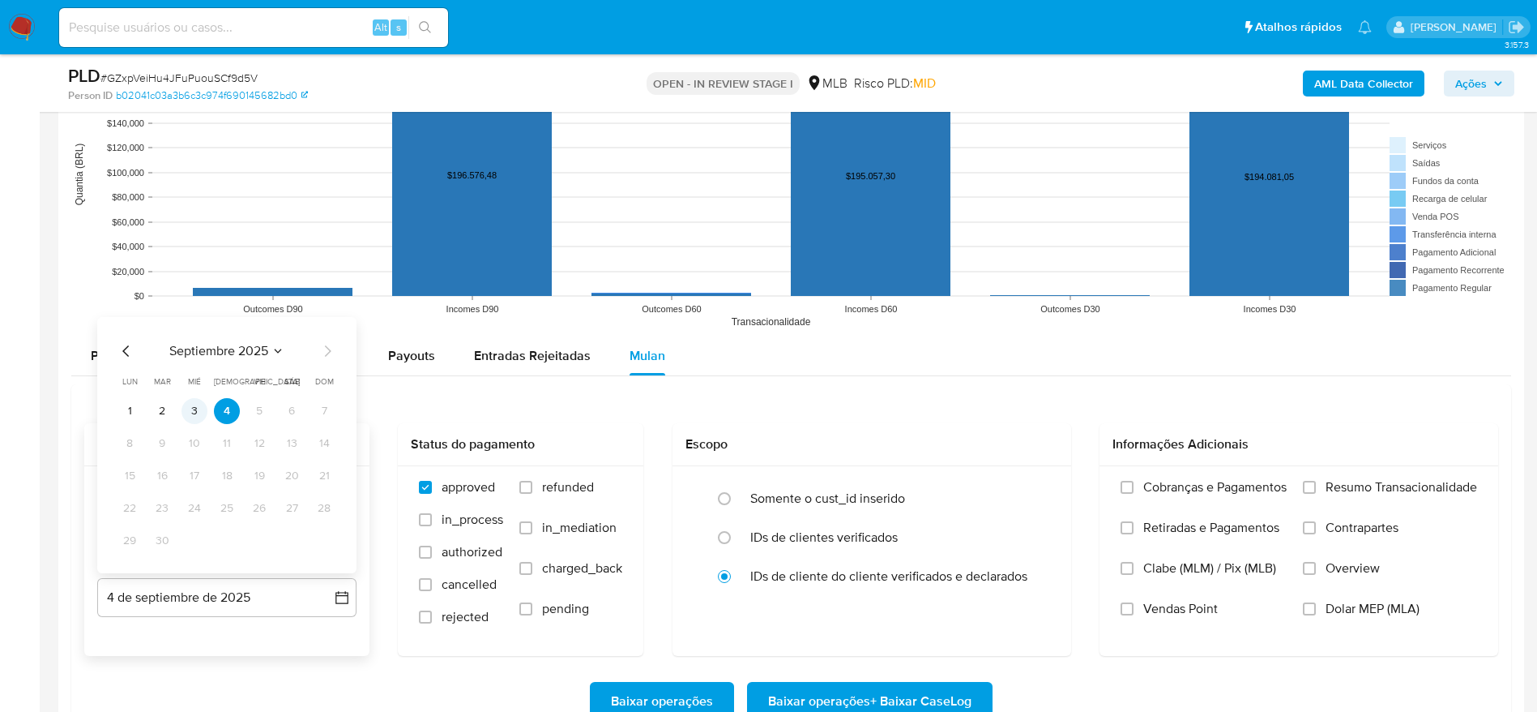
click at [190, 406] on button "3" at bounding box center [195, 411] width 26 height 26
click at [1327, 486] on span "Resumo Transacionalidade" at bounding box center [1402, 487] width 152 height 16
click at [1316, 486] on input "Resumo Transacionalidade" at bounding box center [1309, 487] width 13 height 13
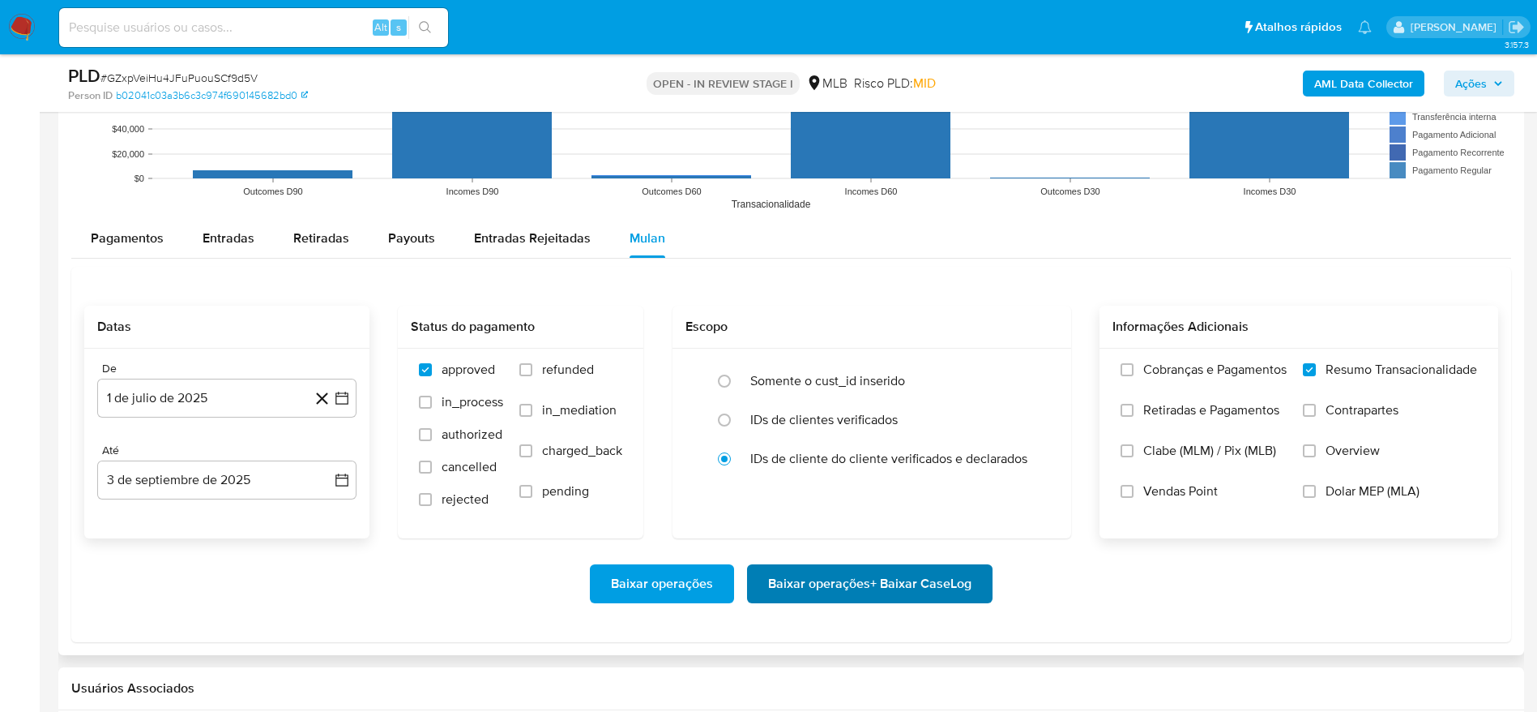
scroll to position [1702, 0]
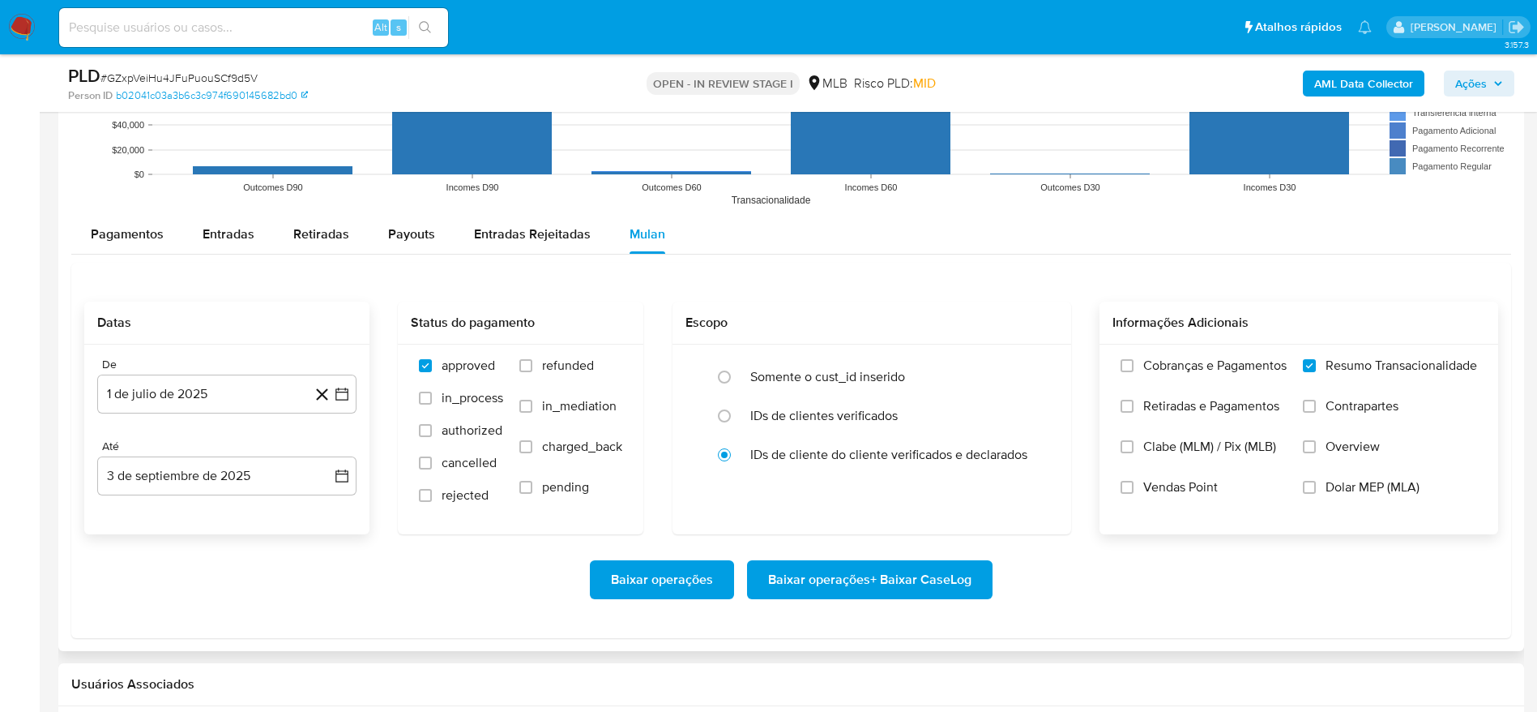
click at [889, 581] on span "Baixar operações + Baixar CaseLog" at bounding box center [869, 580] width 203 height 36
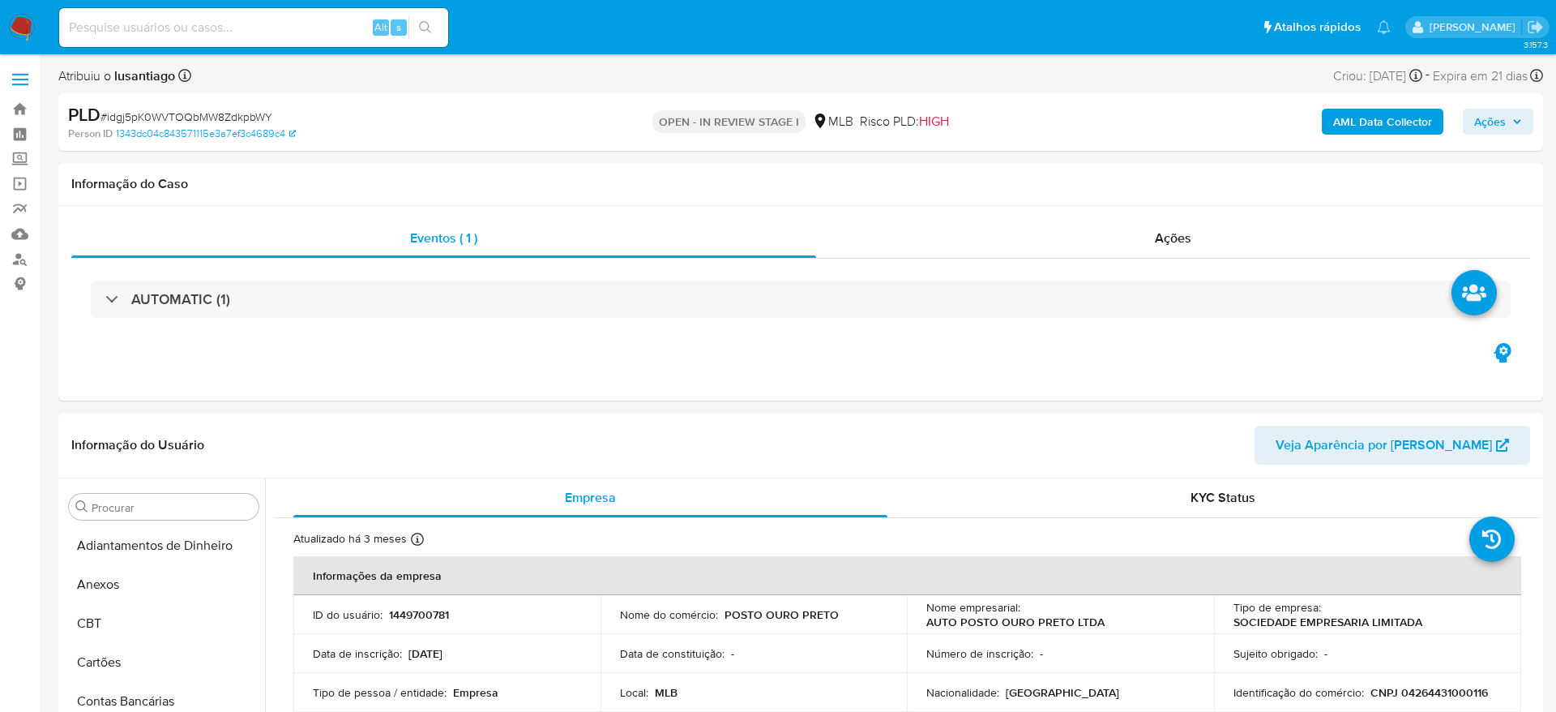
select select "10"
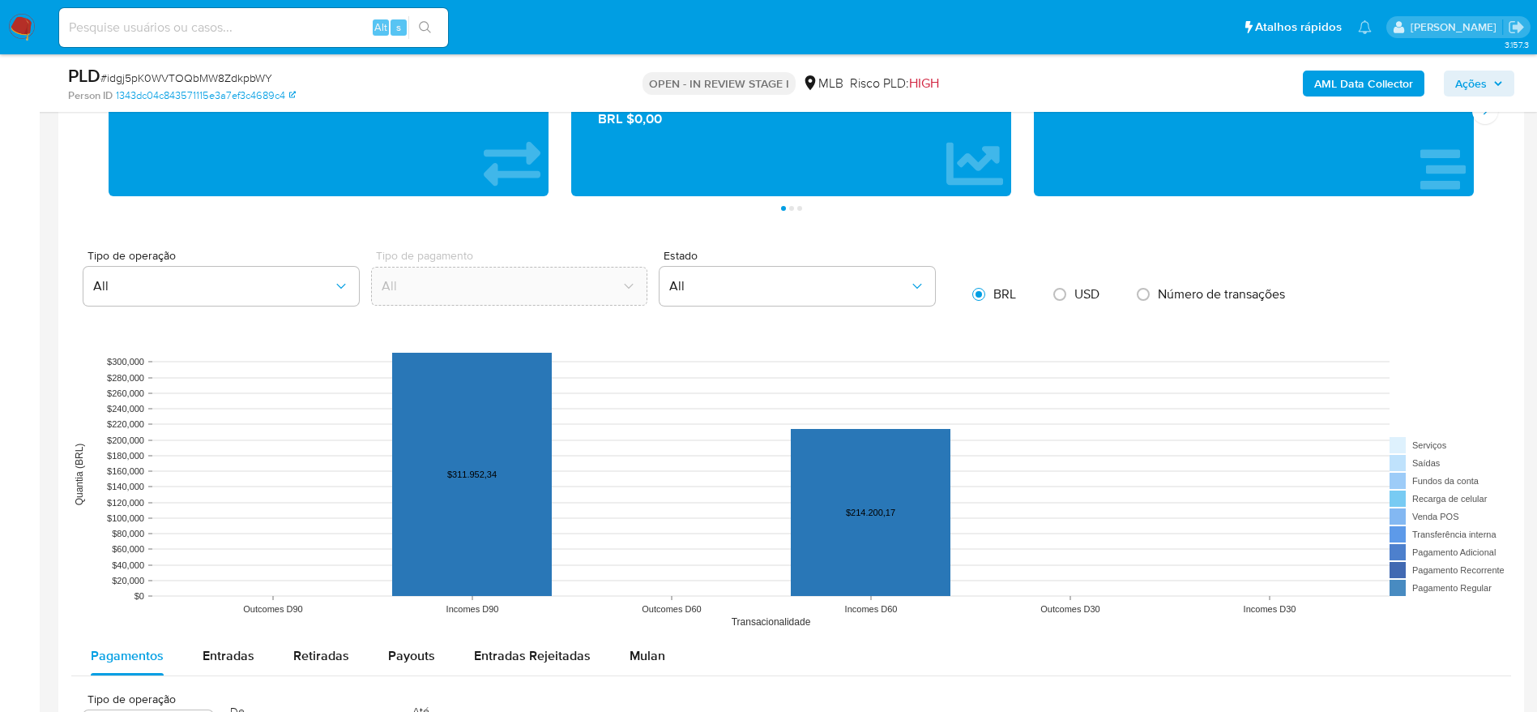
scroll to position [1337, 0]
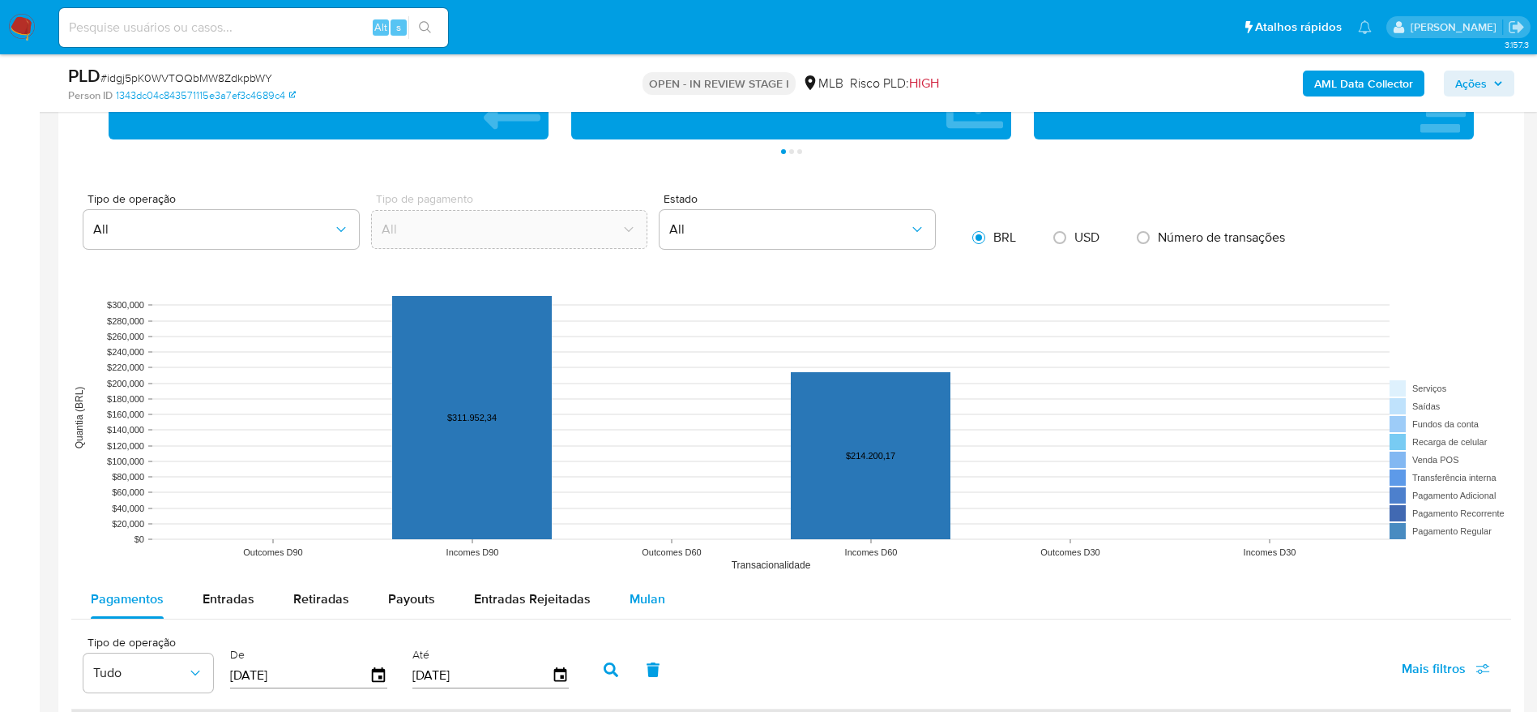
click at [651, 608] on div "Mulan" at bounding box center [648, 598] width 36 height 39
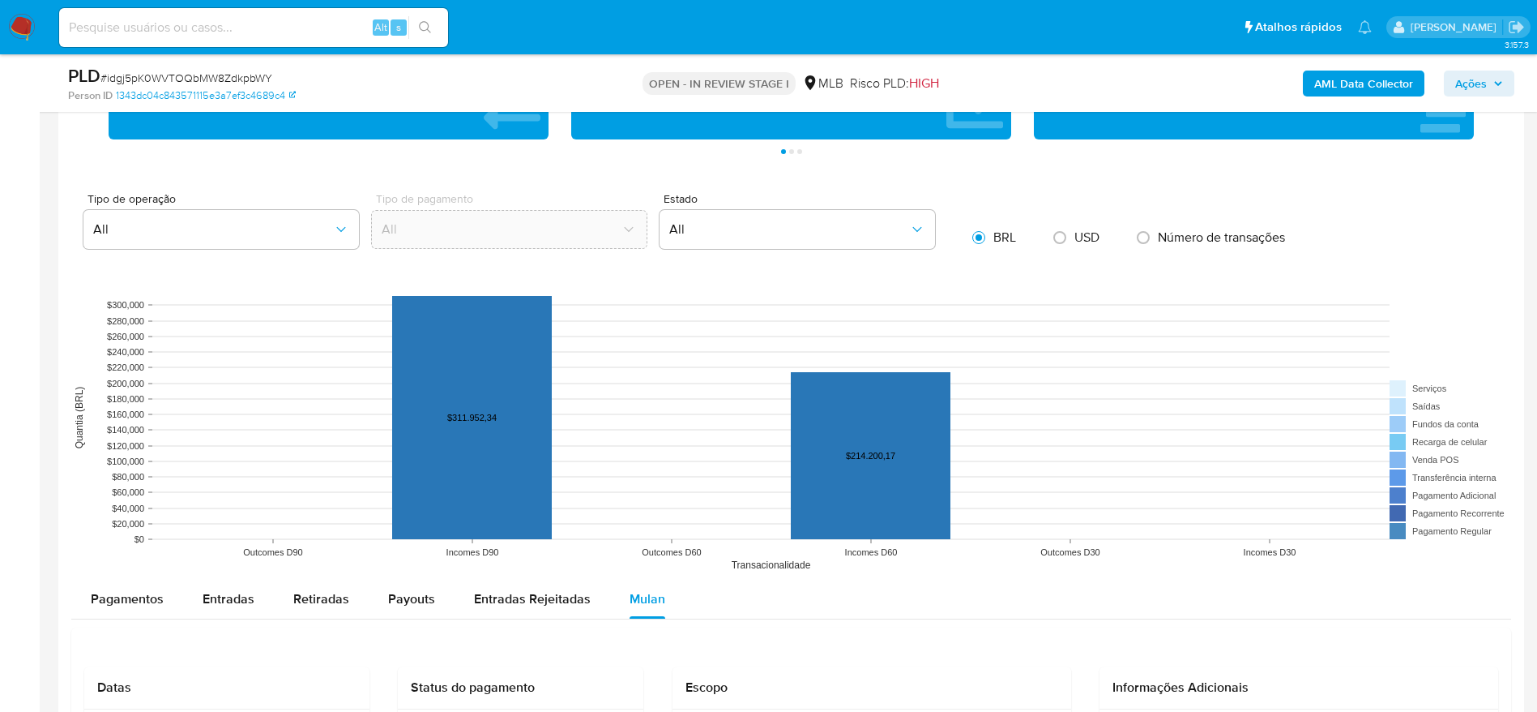
scroll to position [1702, 0]
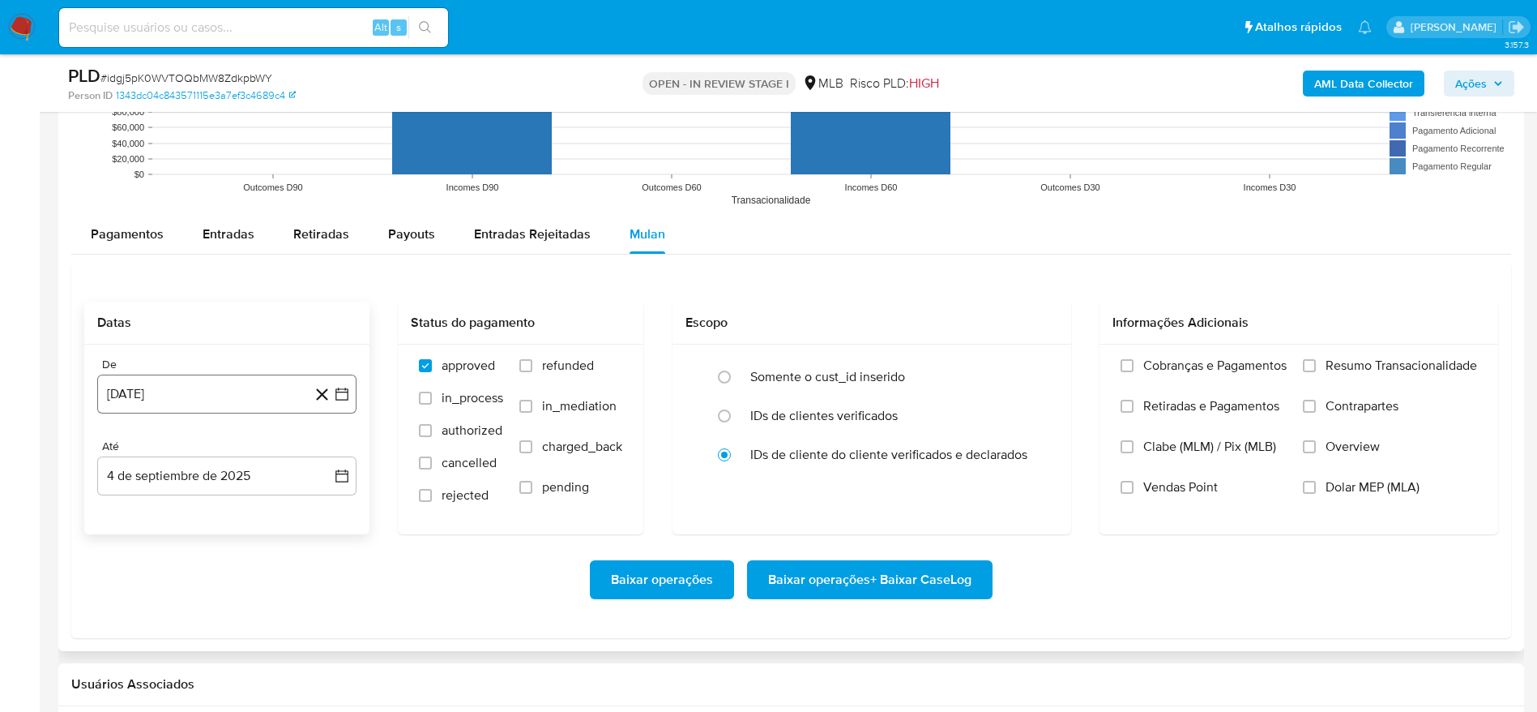
click at [160, 402] on button "[DATE]" at bounding box center [226, 393] width 259 height 39
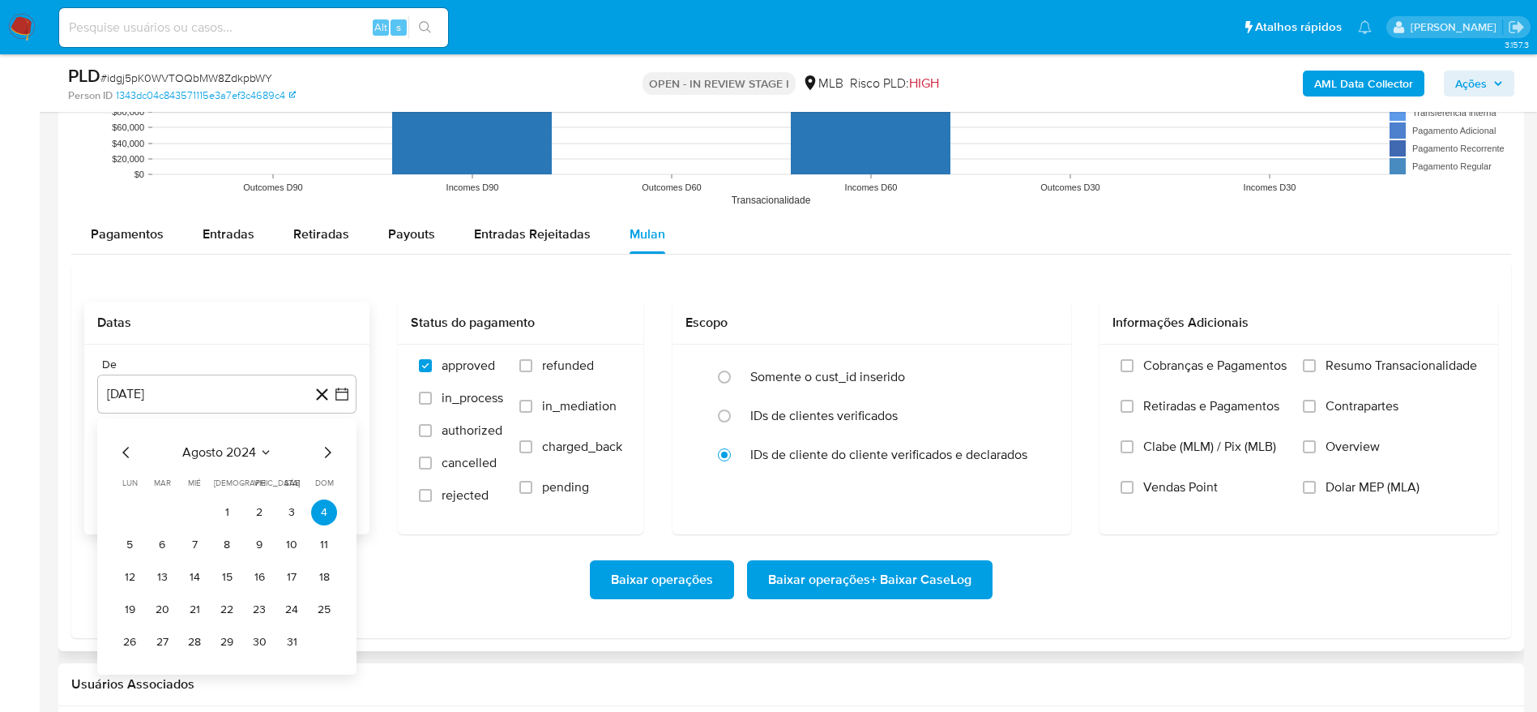
click at [201, 455] on span "agosto 2024" at bounding box center [219, 452] width 74 height 16
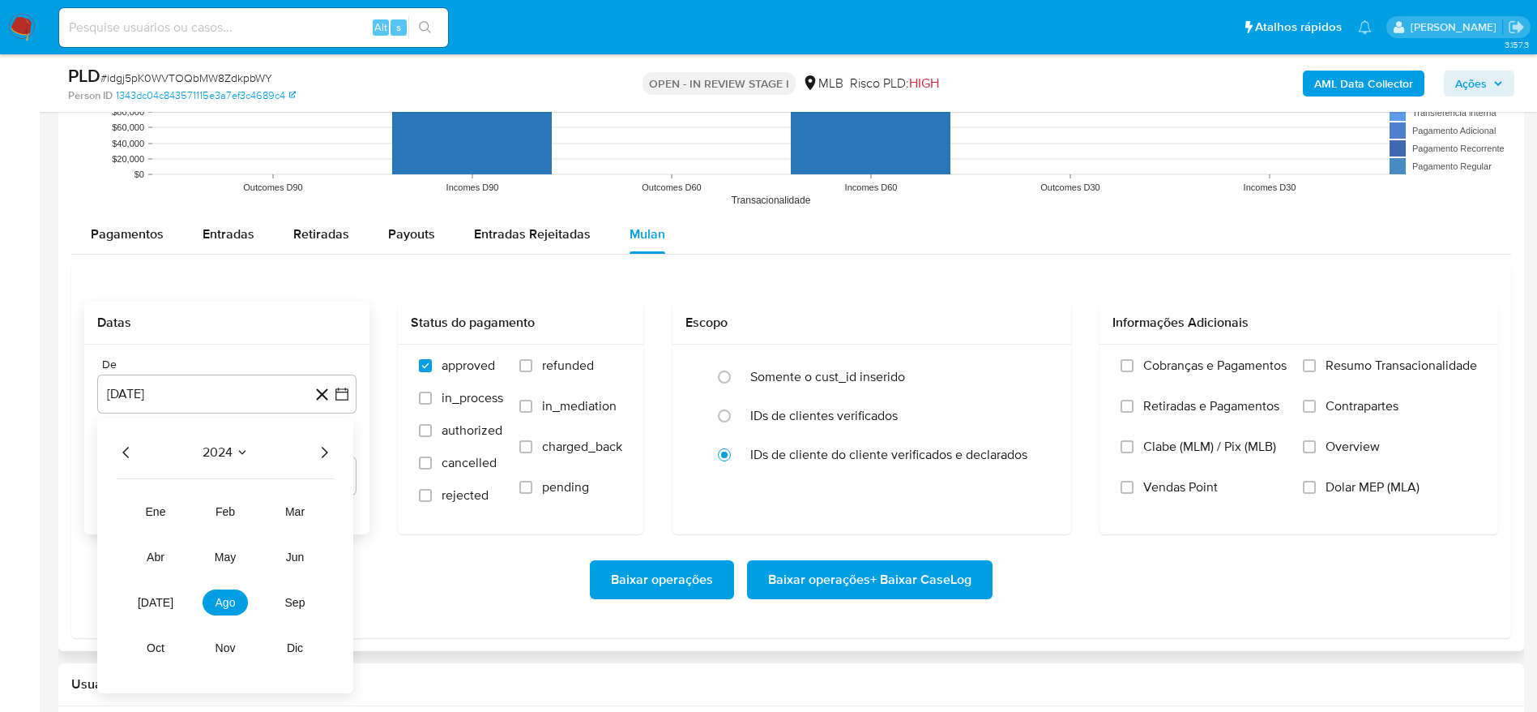
drag, startPoint x: 329, startPoint y: 447, endPoint x: 311, endPoint y: 468, distance: 28.2
click at [326, 447] on icon "Año siguiente" at bounding box center [323, 451] width 19 height 19
click at [161, 600] on span "[DATE]" at bounding box center [156, 602] width 36 height 13
click at [159, 509] on button "1" at bounding box center [162, 512] width 26 height 26
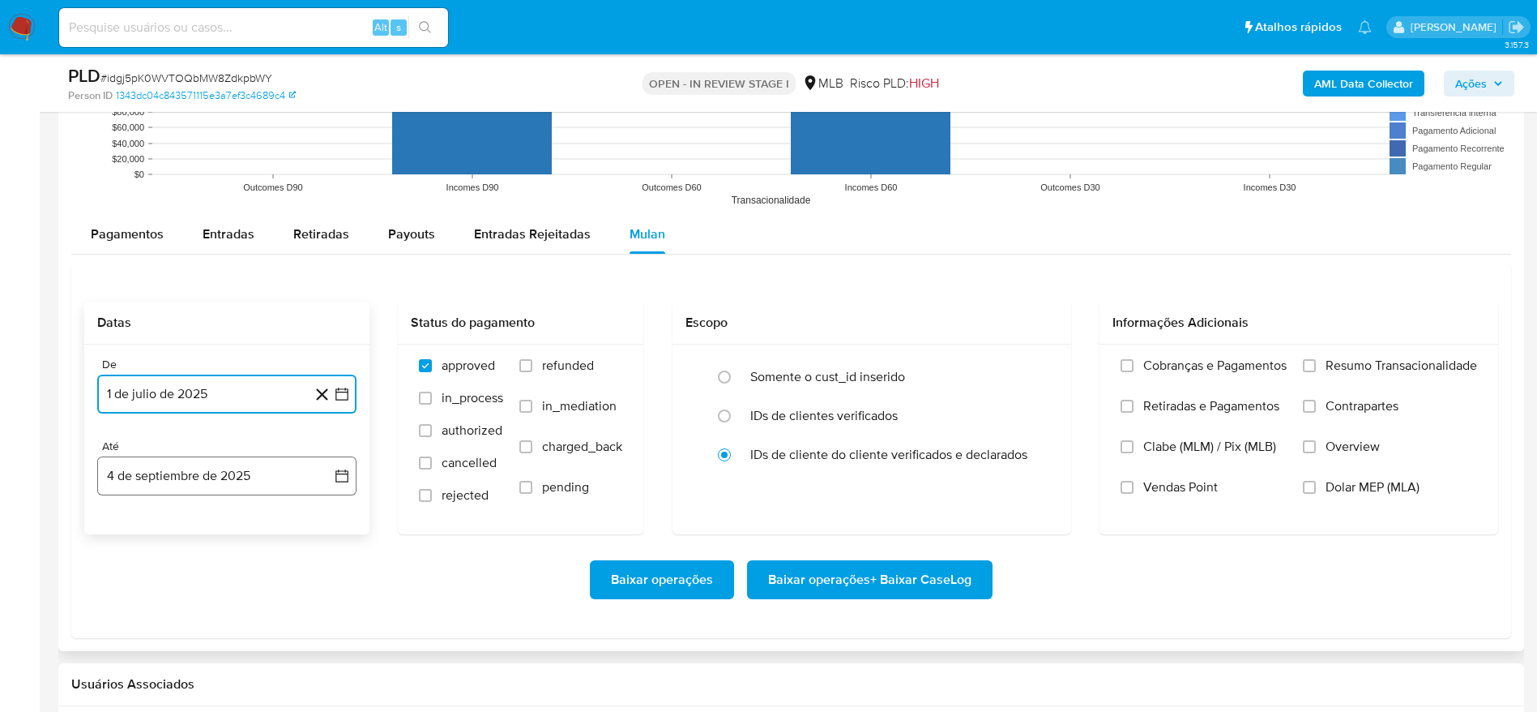
click at [161, 473] on button "4 de septiembre de 2025" at bounding box center [226, 475] width 259 height 39
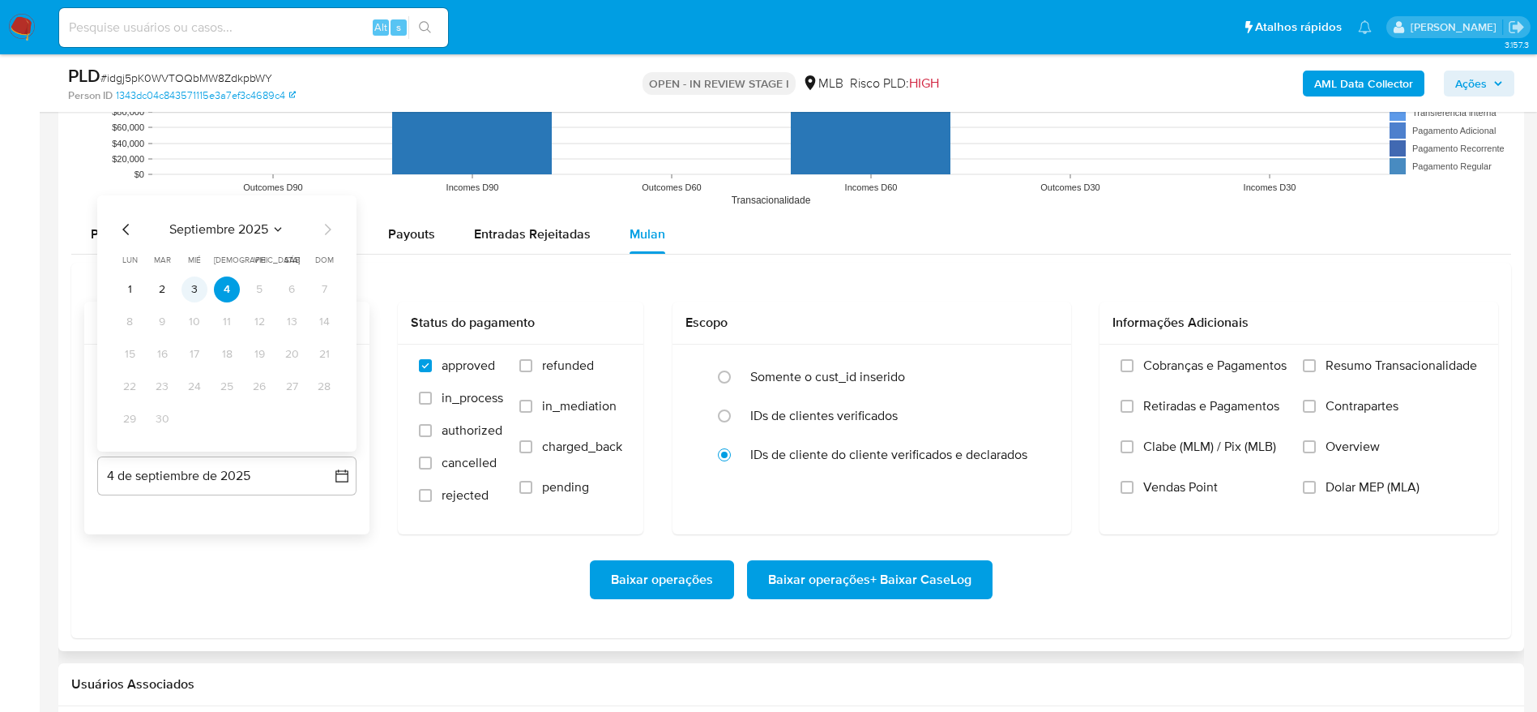
click at [195, 285] on button "3" at bounding box center [195, 289] width 26 height 26
click at [1334, 362] on span "Resumo Transacionalidade" at bounding box center [1402, 365] width 152 height 16
click at [1316, 362] on input "Resumo Transacionalidade" at bounding box center [1309, 365] width 13 height 13
click at [951, 588] on span "Baixar operações + Baixar CaseLog" at bounding box center [869, 580] width 203 height 36
